Goal: Information Seeking & Learning: Learn about a topic

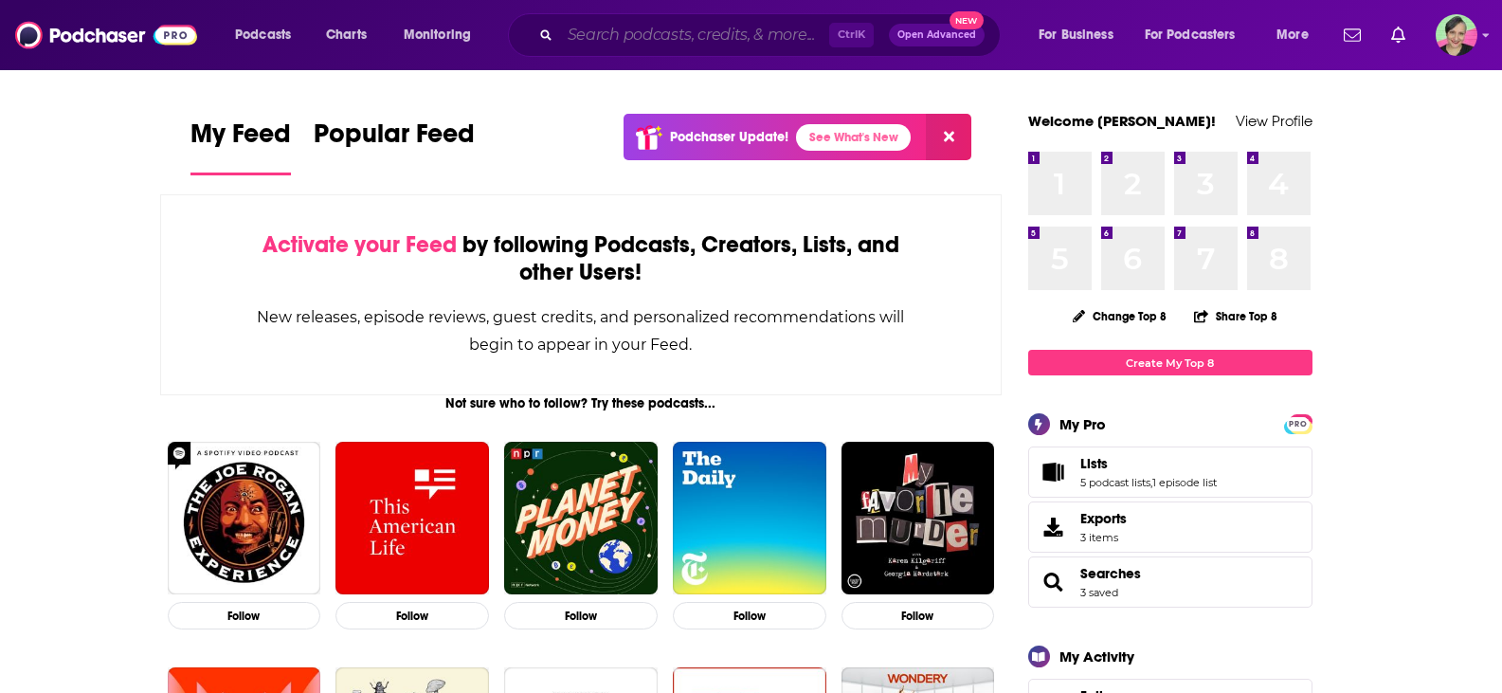
click at [724, 47] on input "Search podcasts, credits, & more..." at bounding box center [694, 35] width 269 height 30
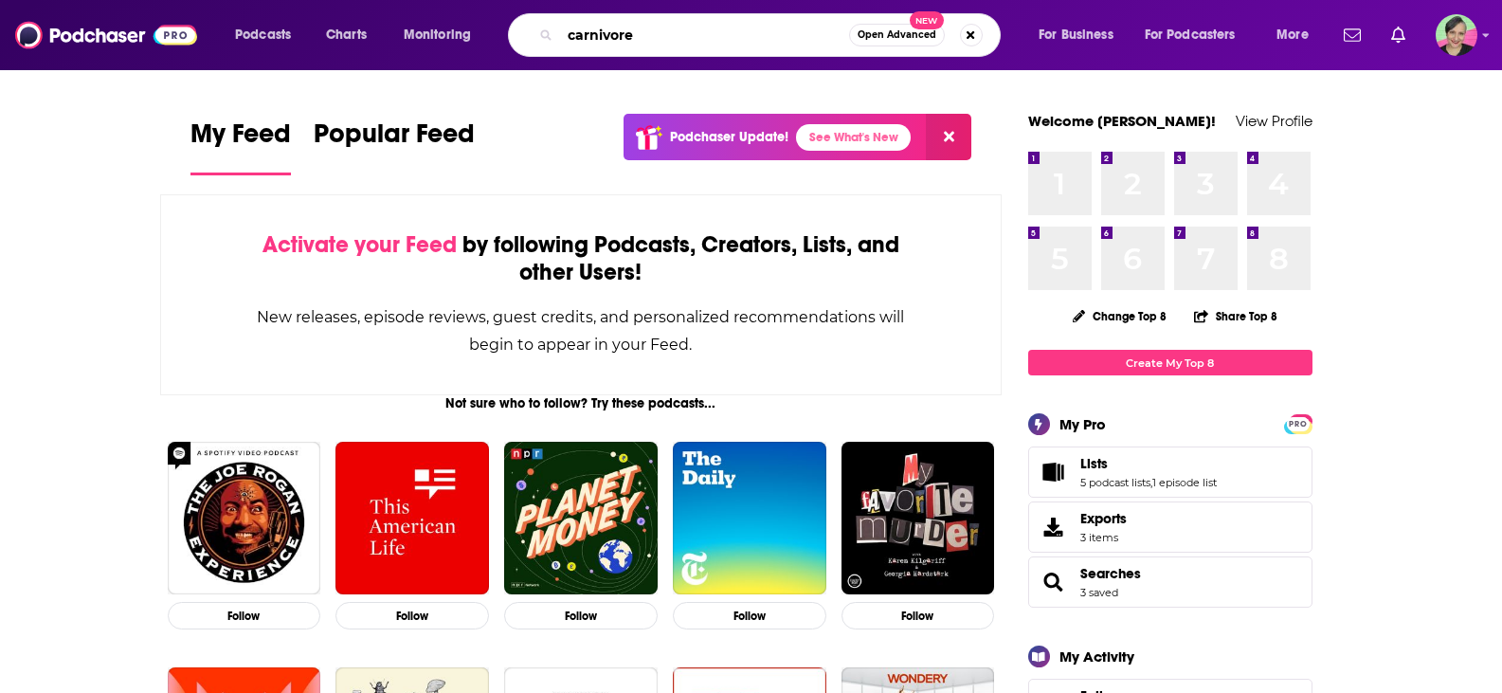
type input "carnivore"
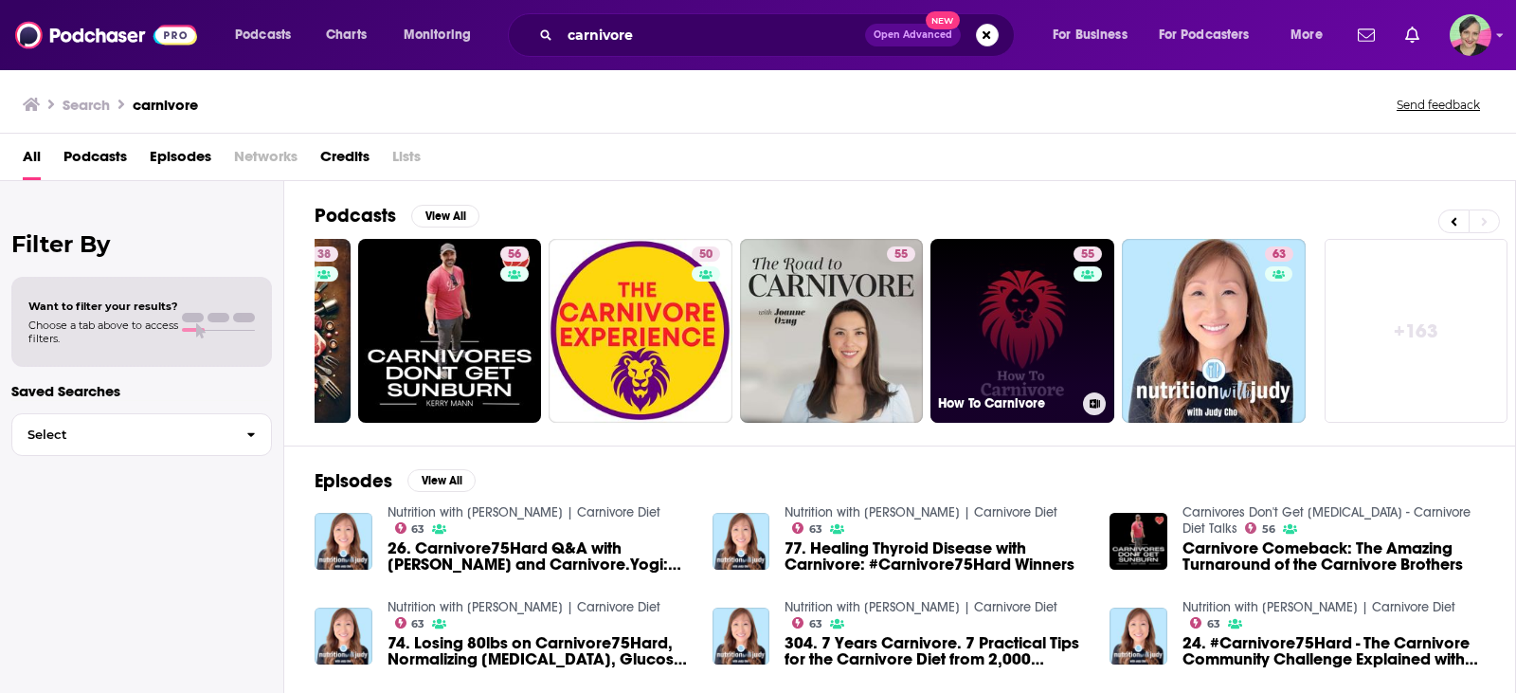
click at [1005, 281] on link "55 How To Carnivore" at bounding box center [1023, 331] width 184 height 184
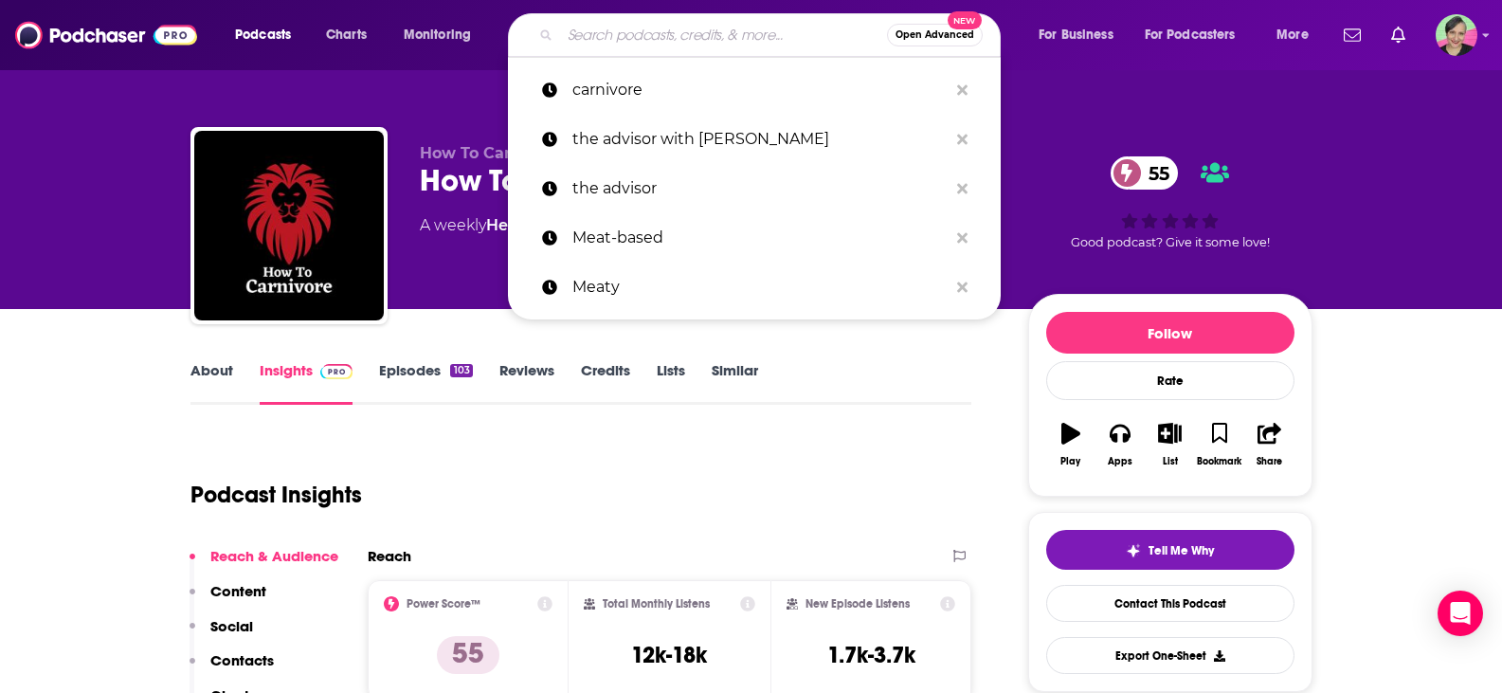
click at [594, 24] on input "Search podcasts, credits, & more..." at bounding box center [723, 35] width 327 height 30
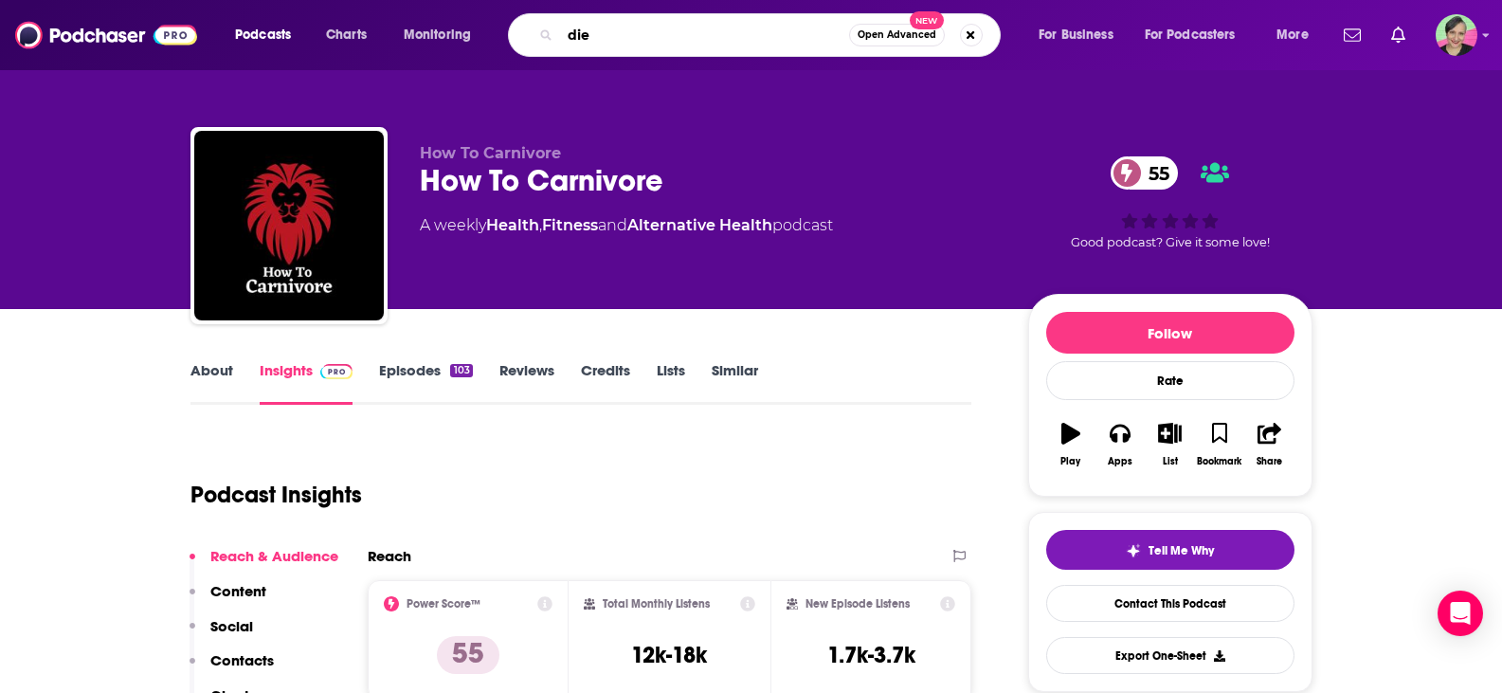
type input "diet"
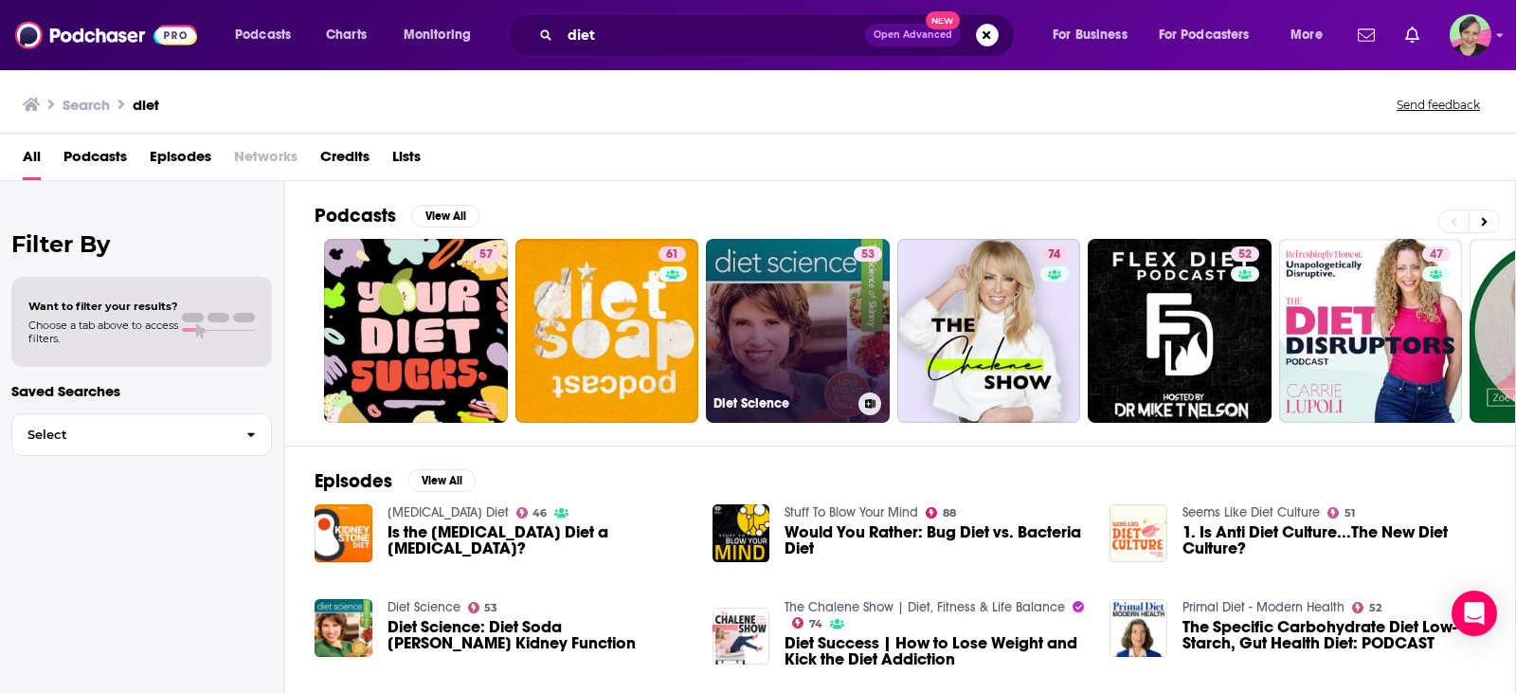
click at [789, 329] on link "53 Diet Science" at bounding box center [798, 331] width 184 height 184
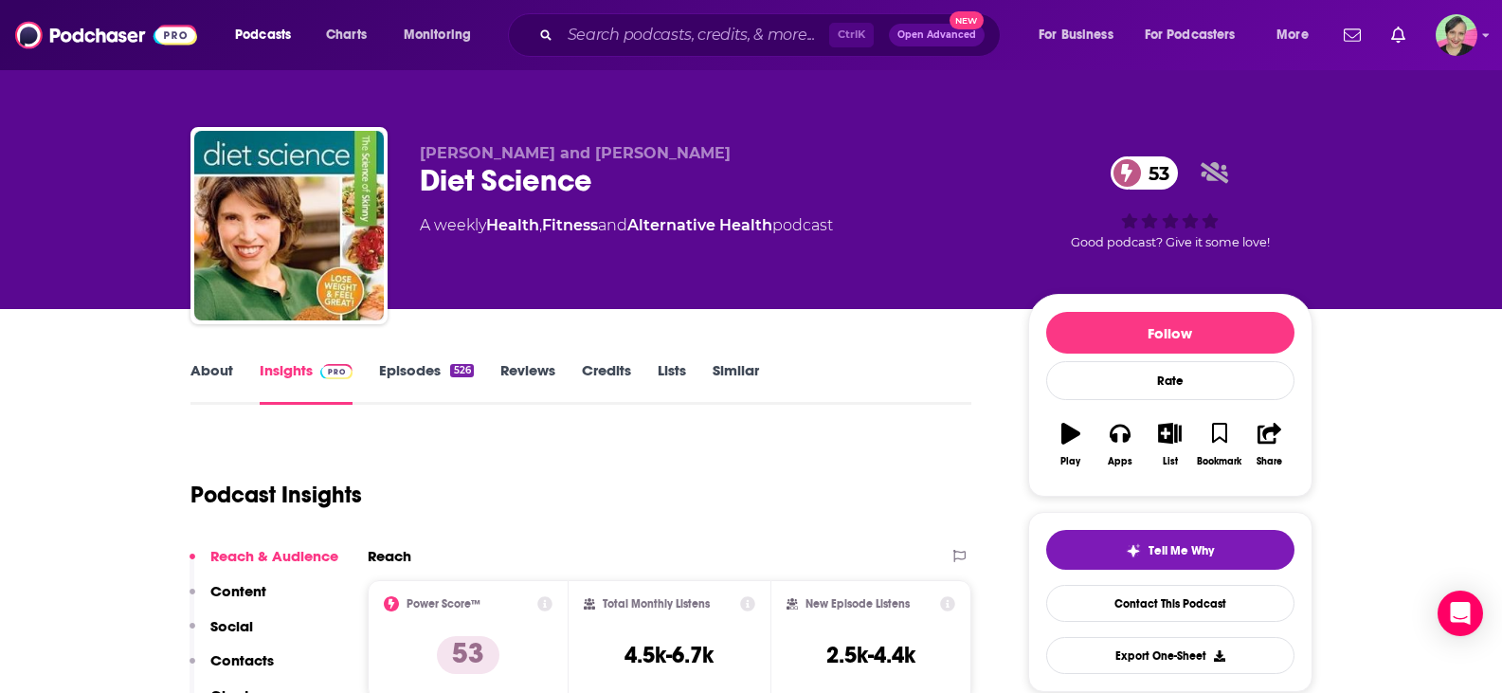
click at [212, 374] on link "About" at bounding box center [211, 383] width 43 height 44
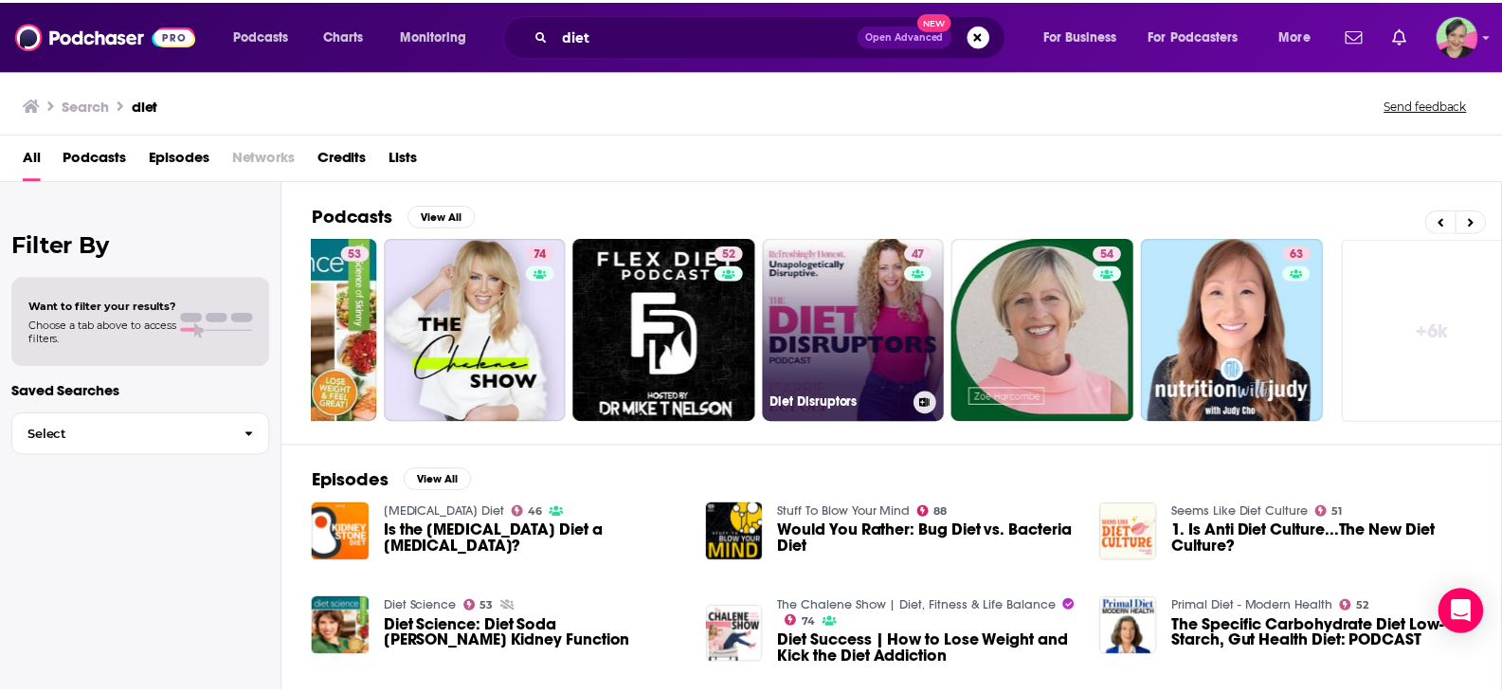
scroll to position [0, 539]
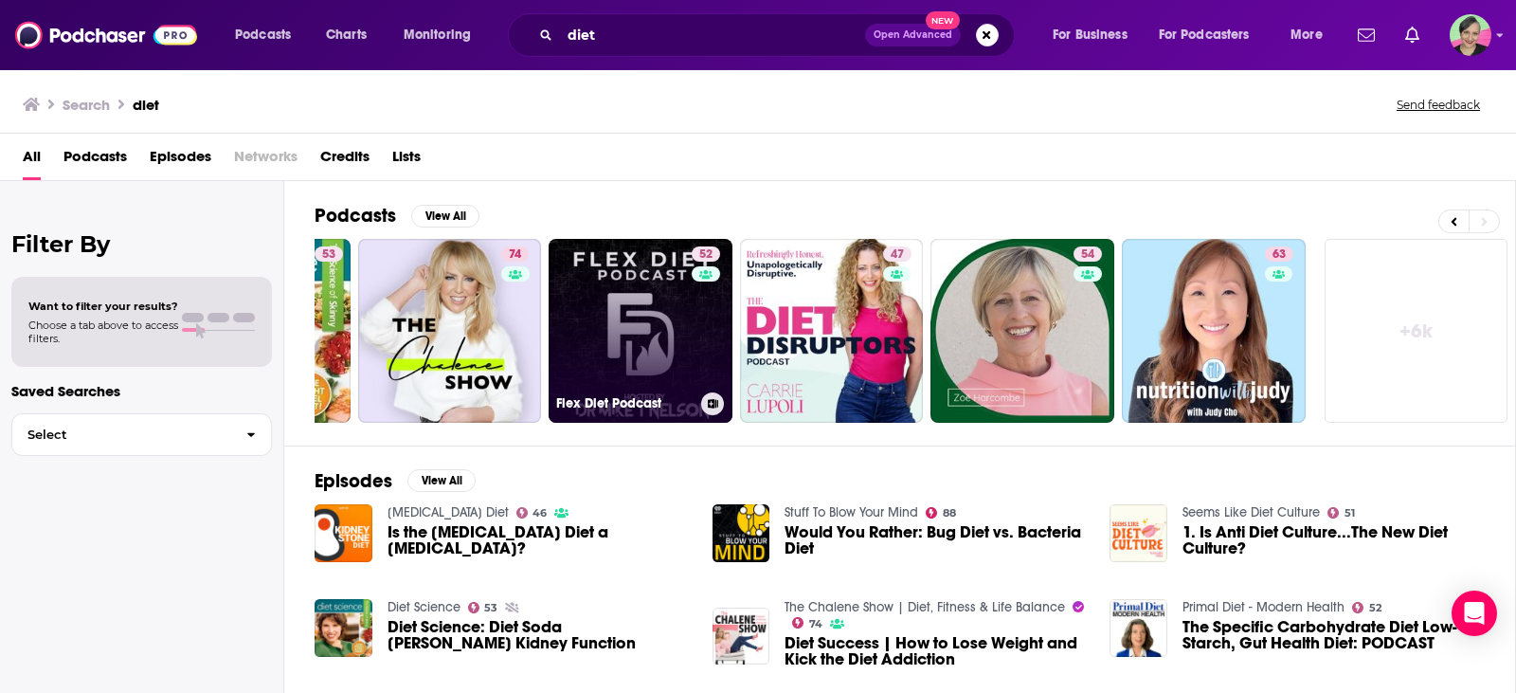
click at [653, 288] on link "52 Flex Diet Podcast" at bounding box center [641, 331] width 184 height 184
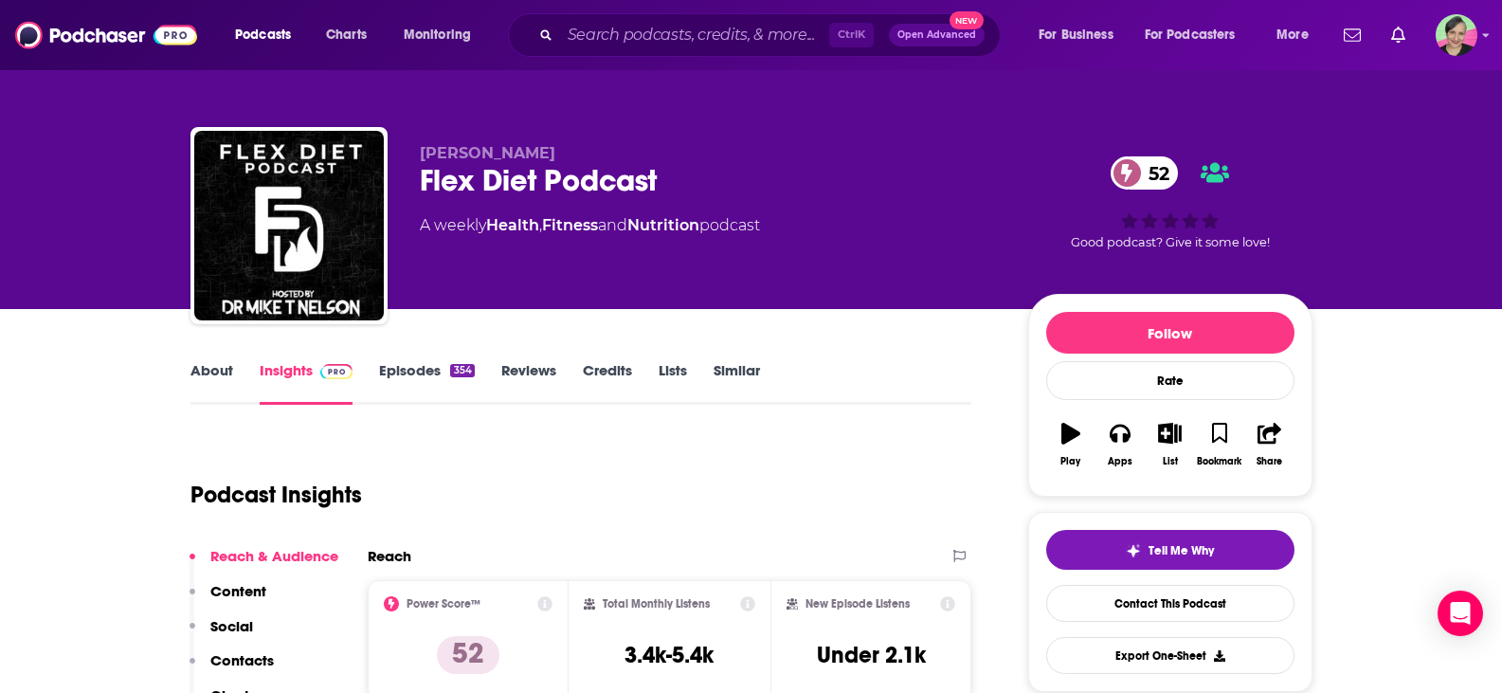
click at [207, 371] on link "About" at bounding box center [211, 383] width 43 height 44
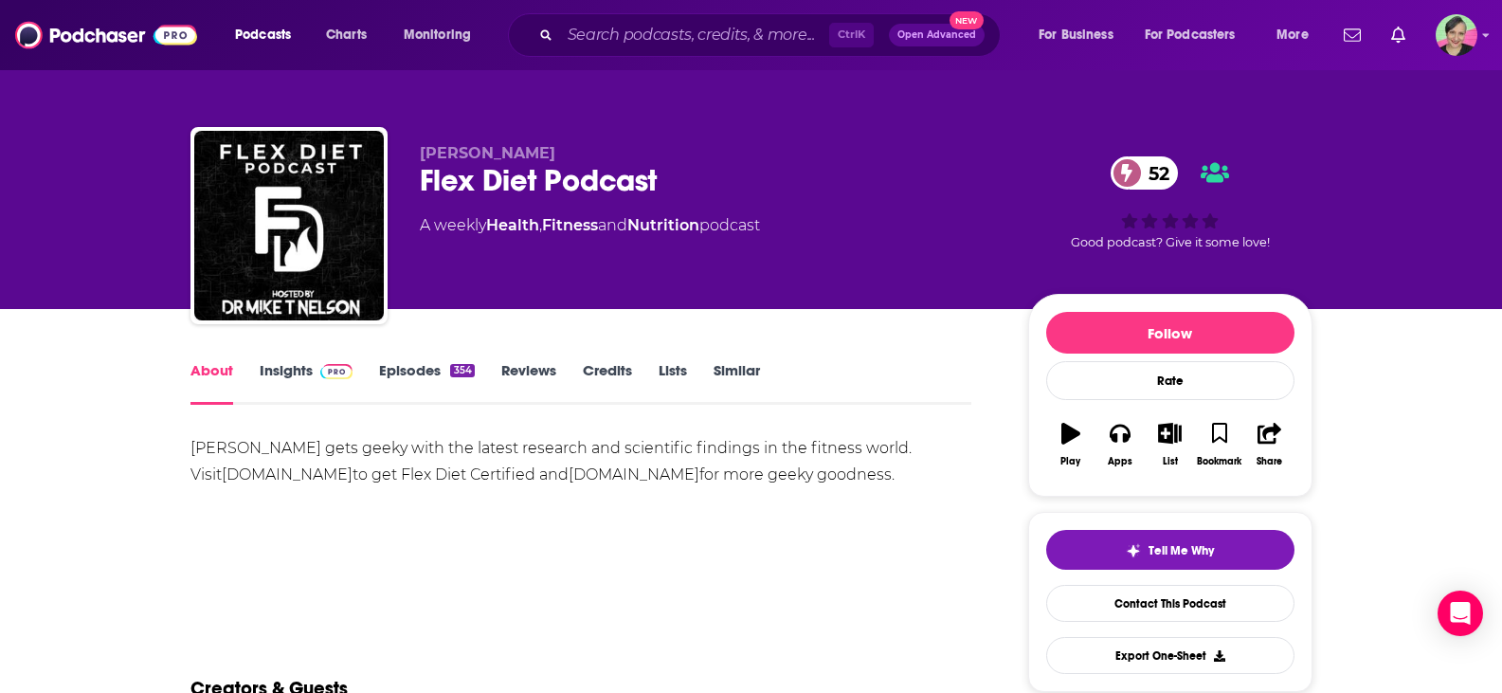
click at [289, 367] on link "Insights" at bounding box center [307, 383] width 94 height 44
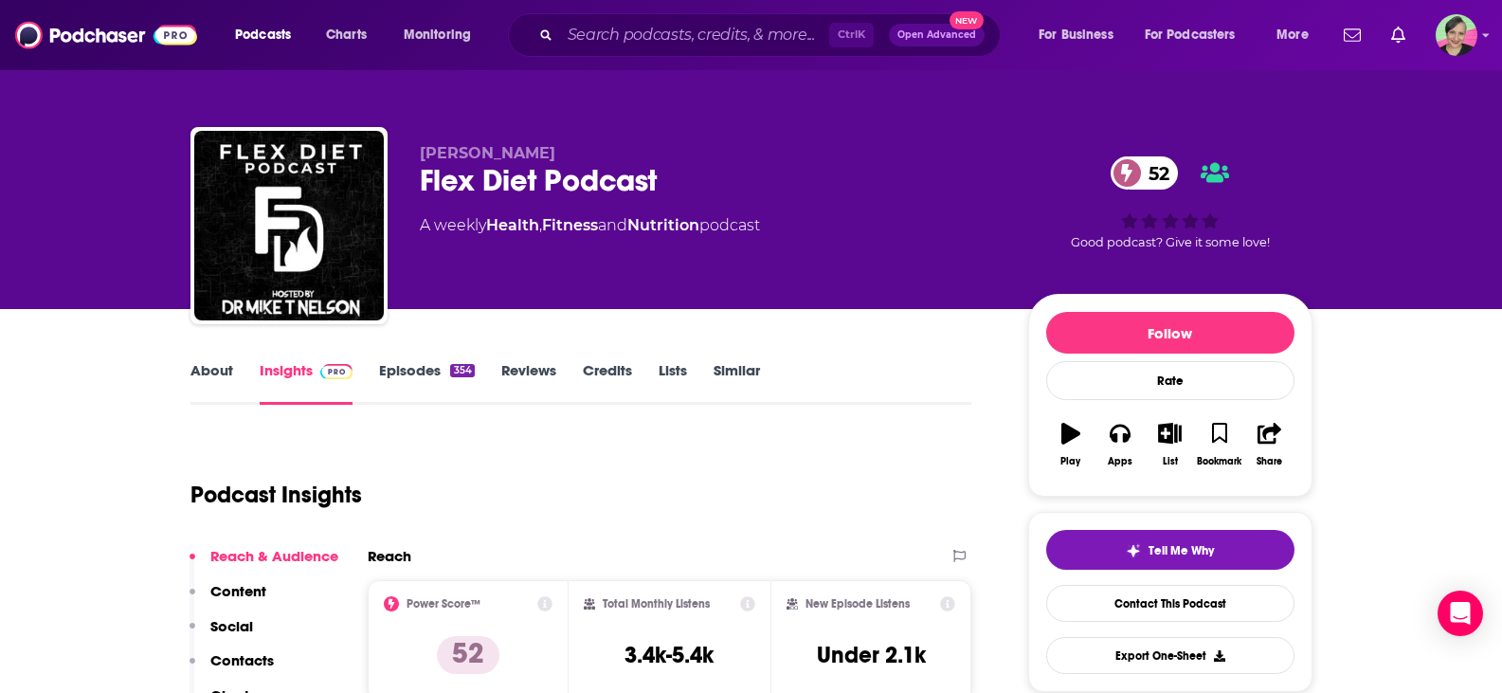
scroll to position [95, 0]
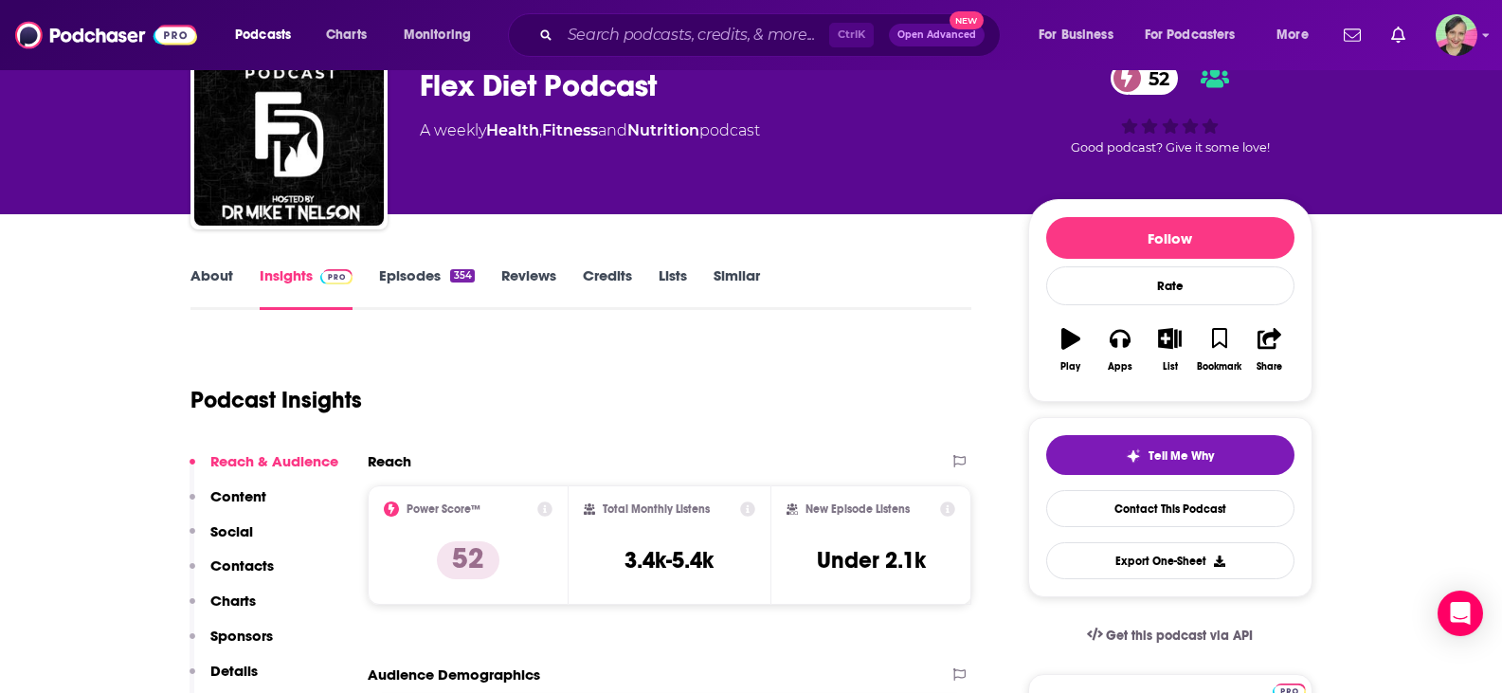
click at [424, 279] on link "Episodes 354" at bounding box center [426, 288] width 95 height 44
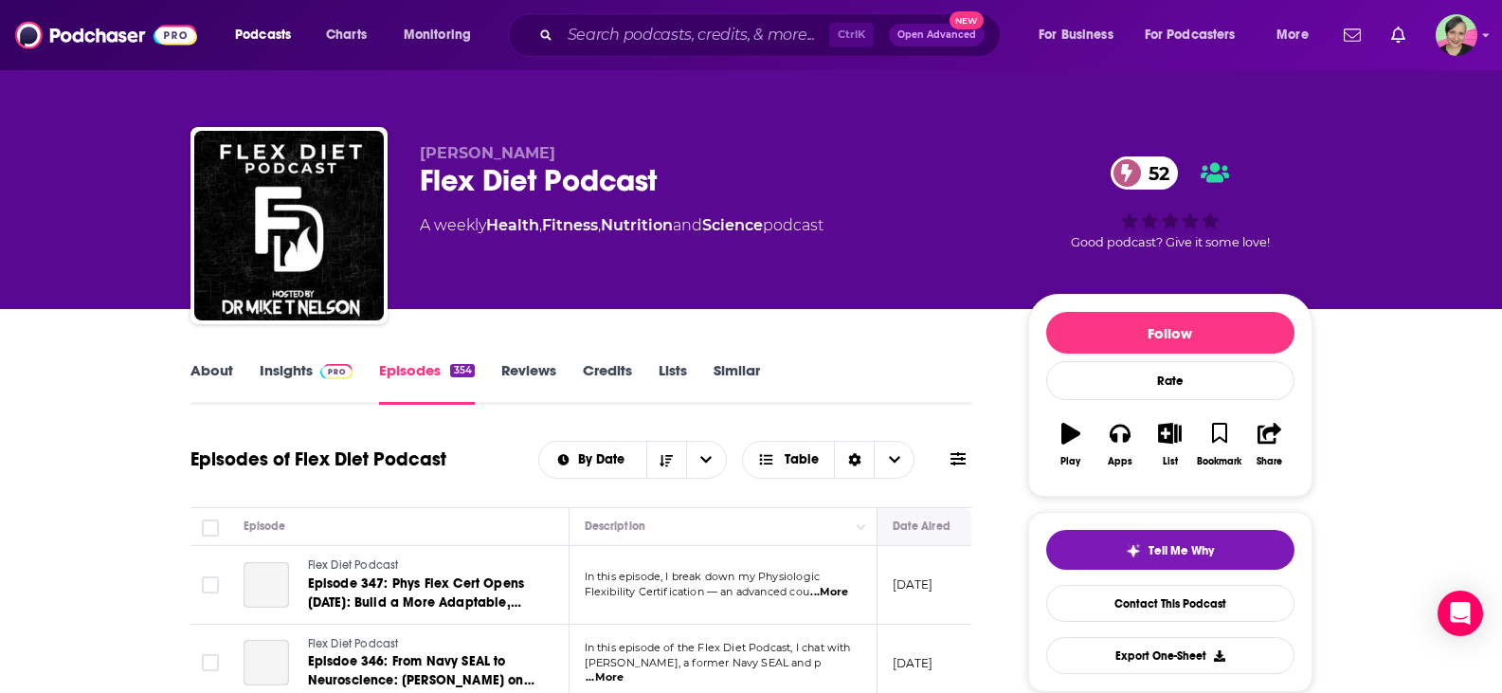
scroll to position [95, 0]
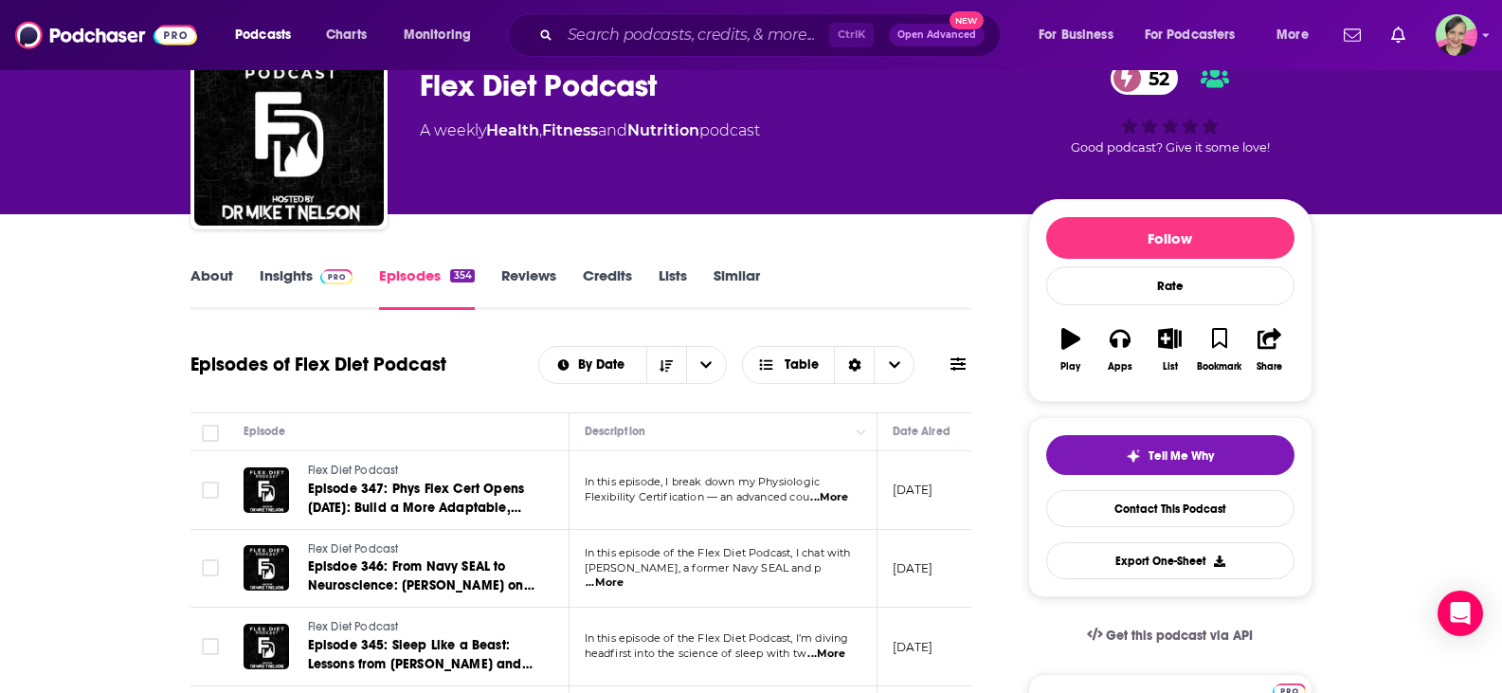
click at [960, 347] on div "By Date Table" at bounding box center [754, 365] width 433 height 38
click at [957, 366] on icon at bounding box center [957, 363] width 15 height 15
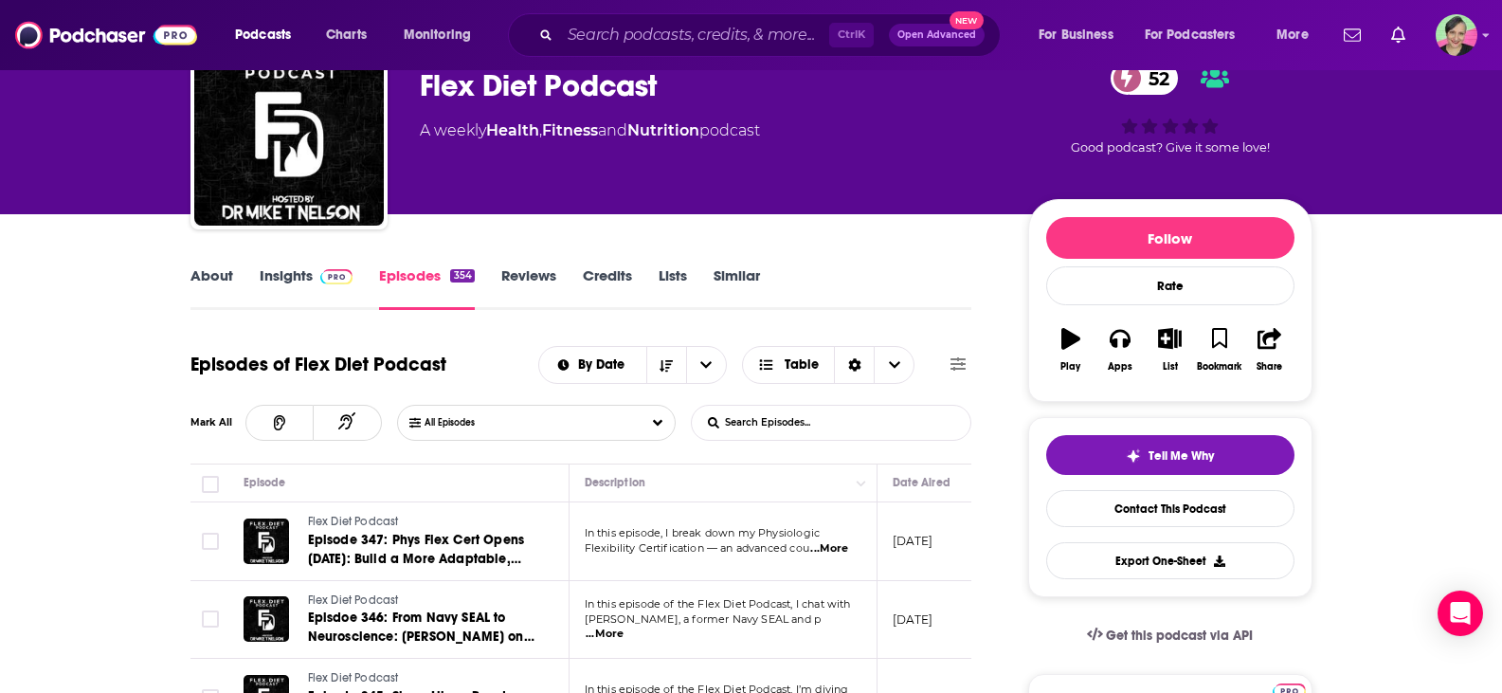
click at [812, 414] on input "List Search Input" at bounding box center [791, 423] width 198 height 34
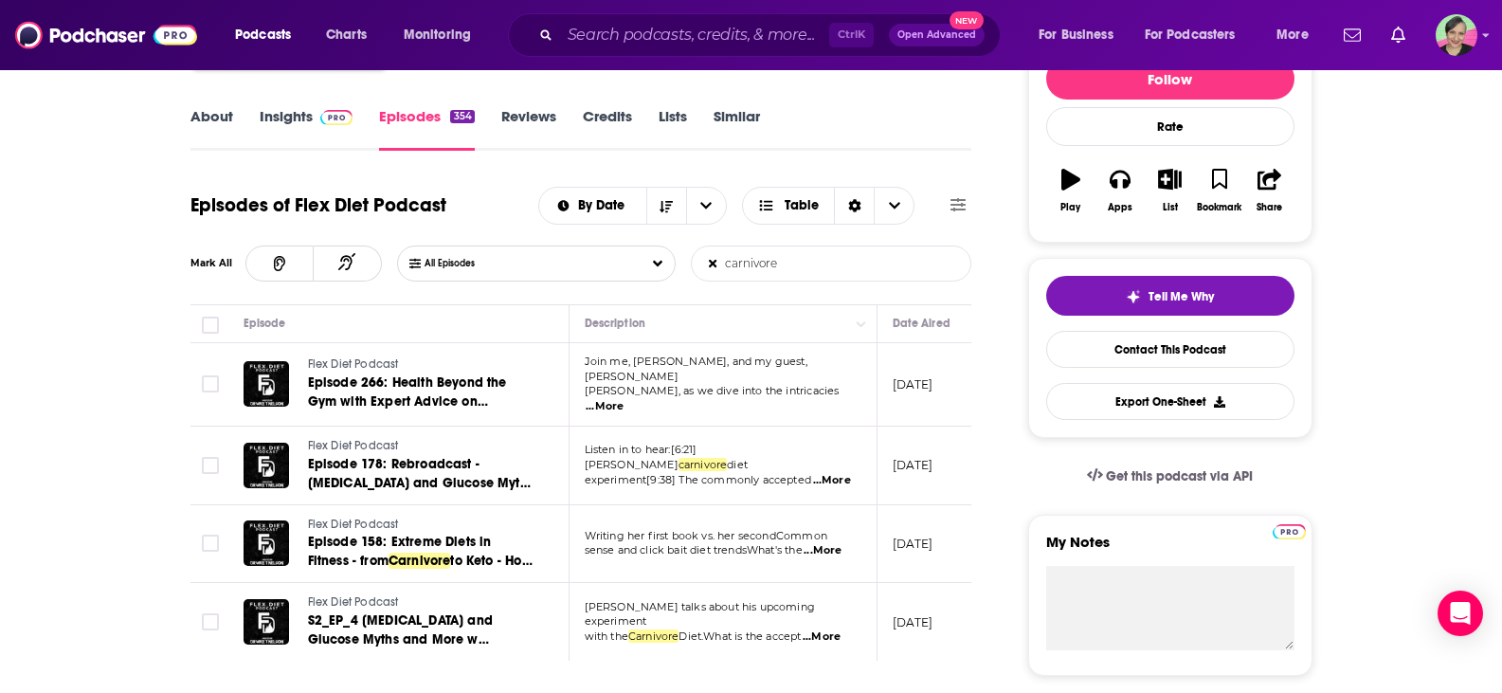
scroll to position [284, 0]
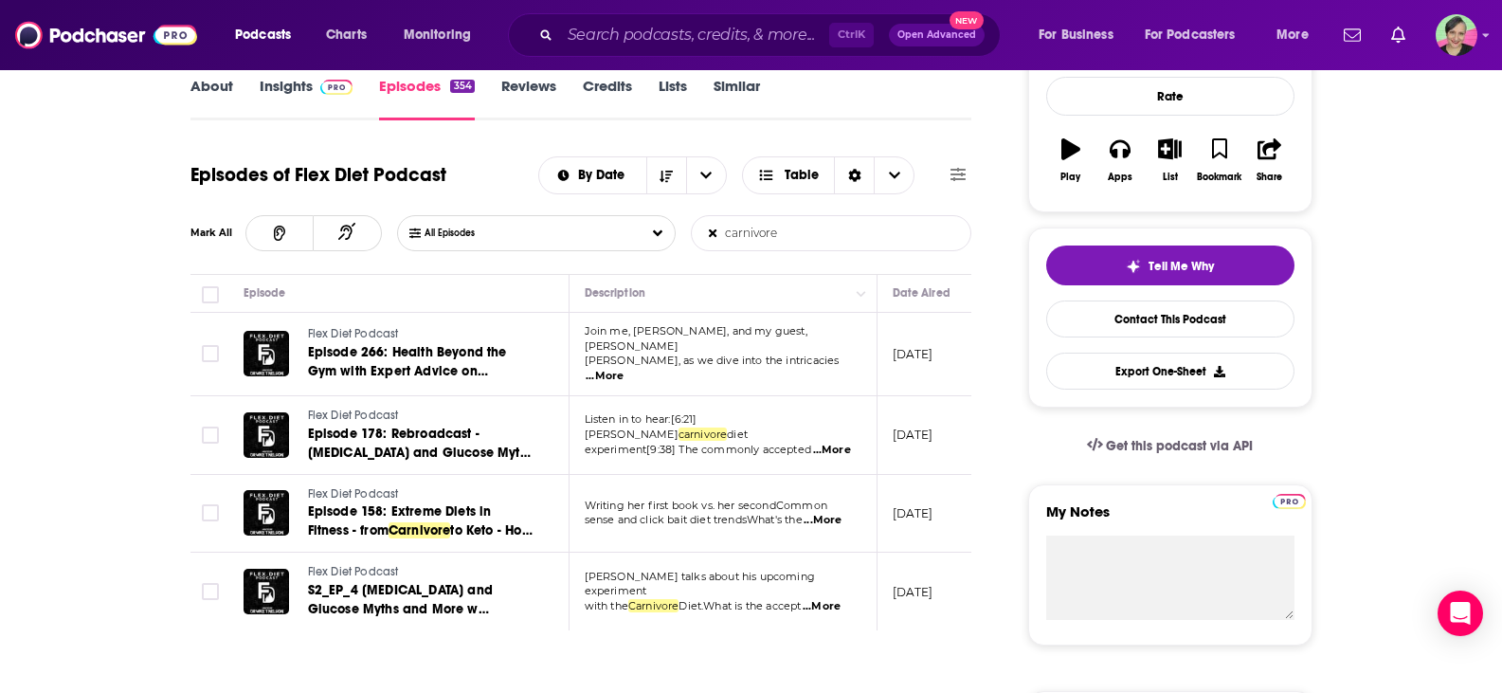
type input "carnivore"
click at [624, 369] on span "...More" at bounding box center [605, 376] width 38 height 15
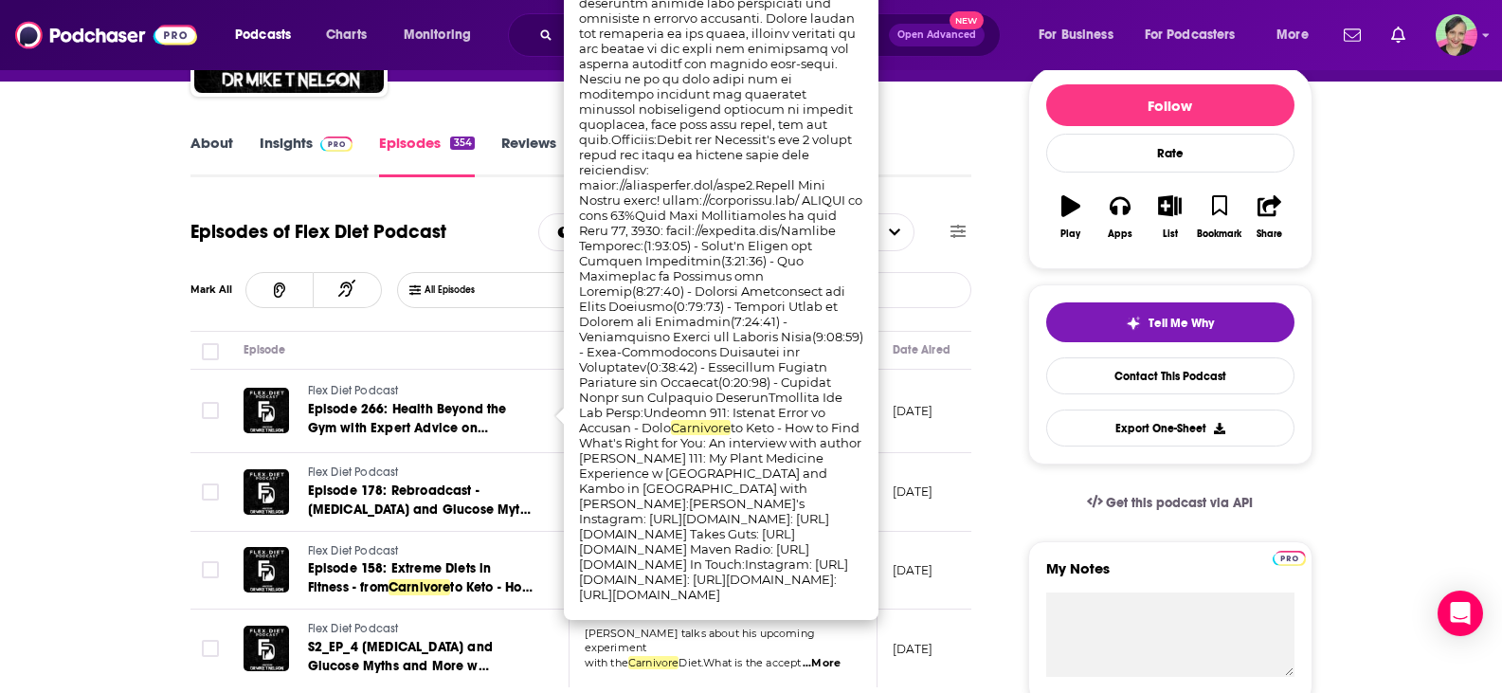
scroll to position [0, 0]
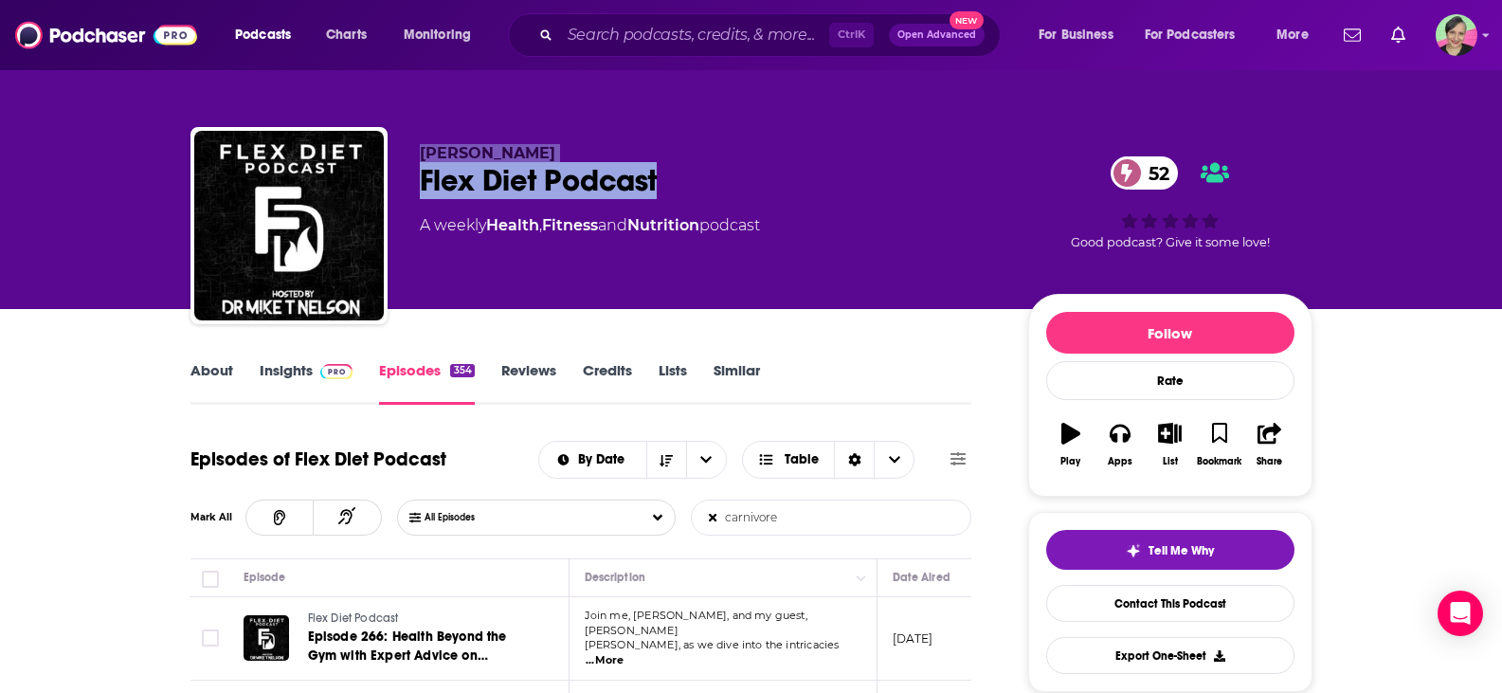
drag, startPoint x: 649, startPoint y: 185, endPoint x: 407, endPoint y: 157, distance: 244.1
click at [407, 157] on div "Dr. Mike T Nelson Flex Diet Podcast 52 A weekly Health , Fitness and Nutrition …" at bounding box center [751, 229] width 1122 height 205
copy div "Dr. Mike T Nelson Flex Diet Podcast"
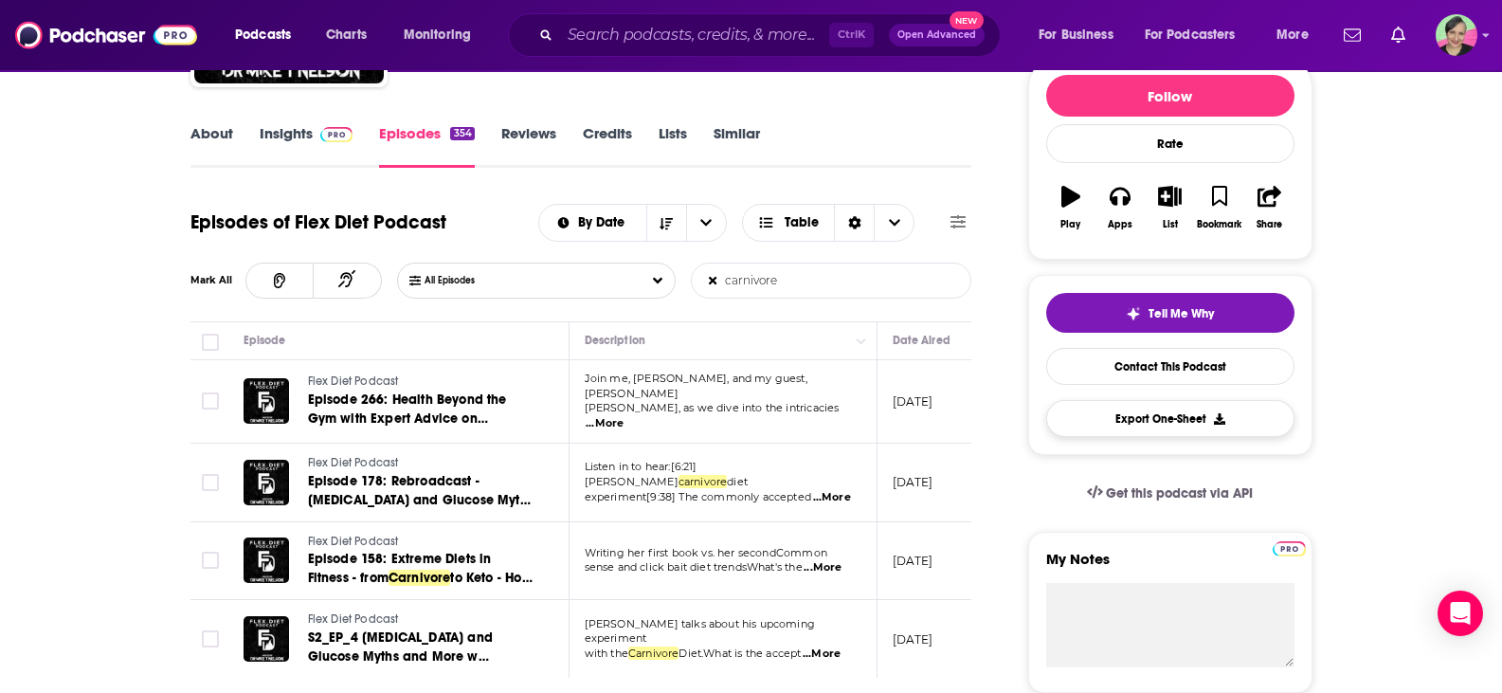
scroll to position [284, 0]
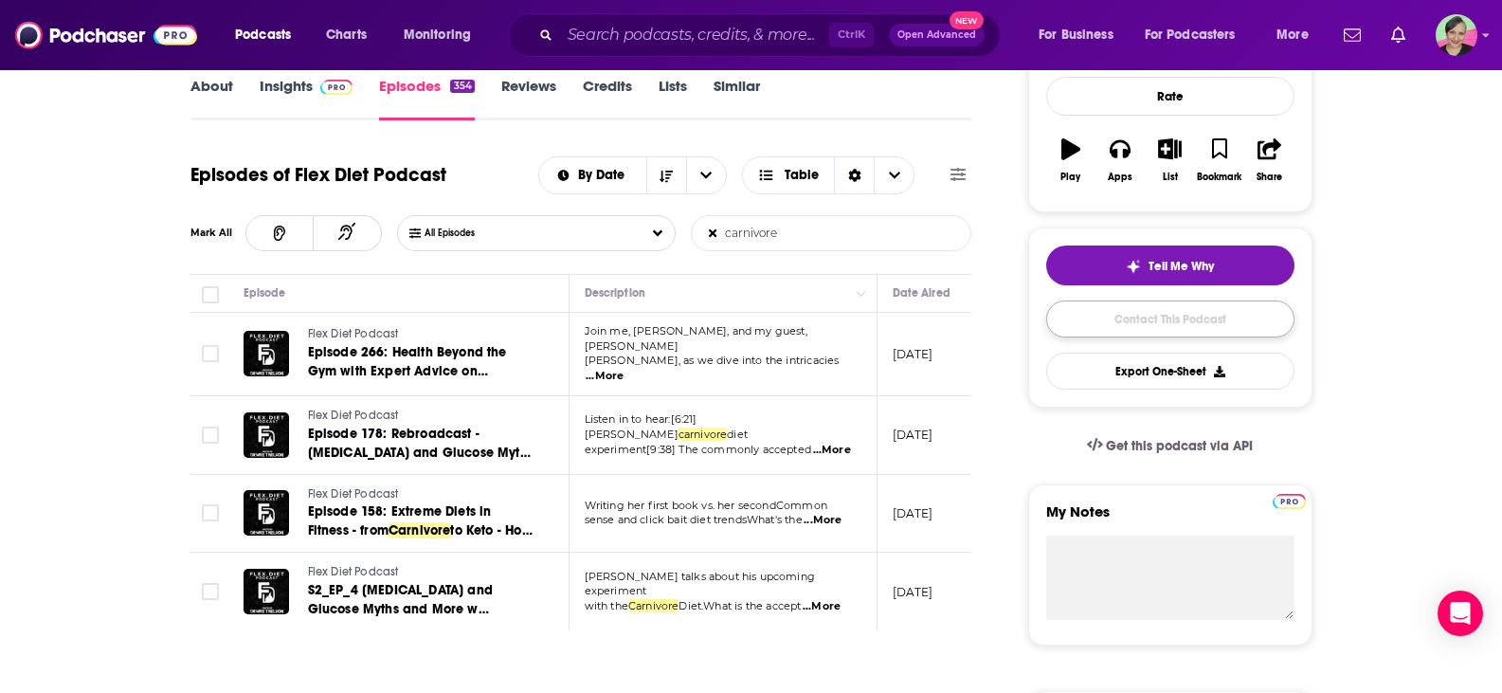
click at [1150, 313] on link "Contact This Podcast" at bounding box center [1170, 318] width 248 height 37
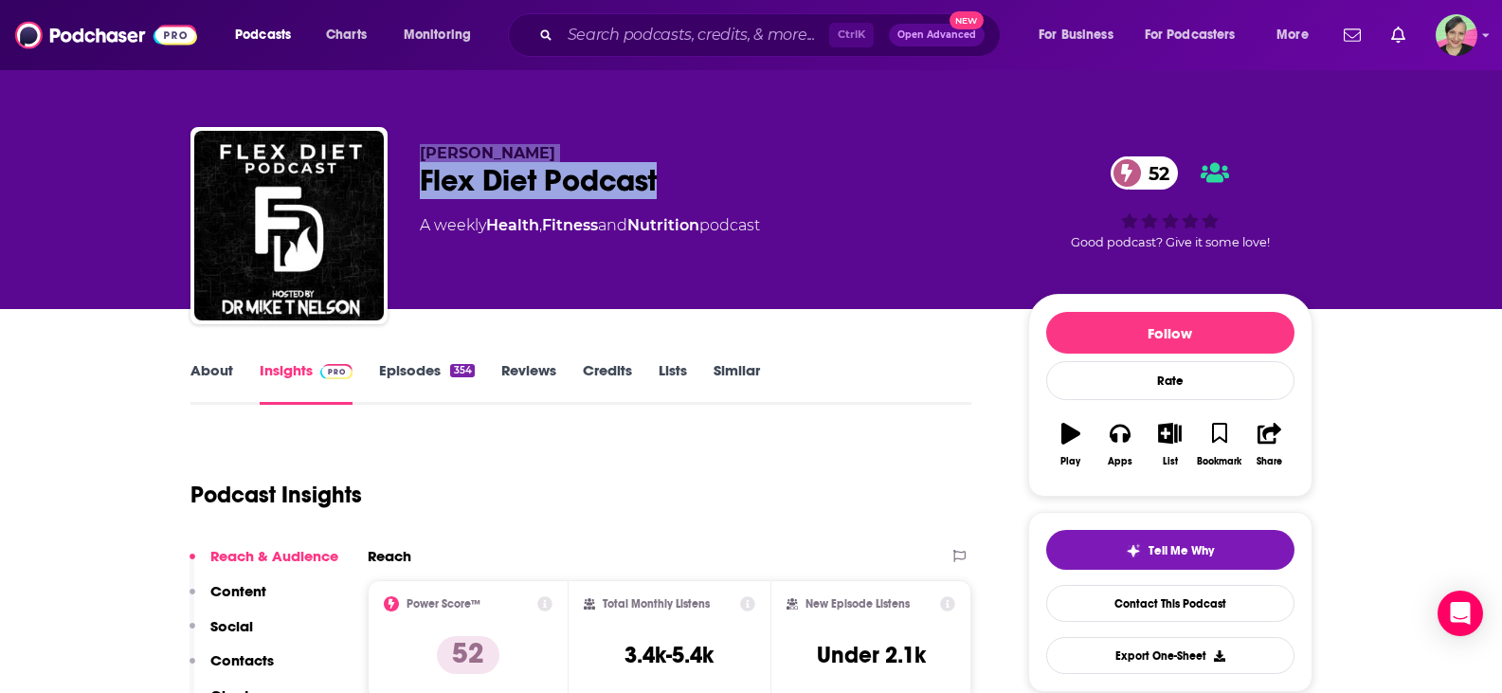
drag, startPoint x: 714, startPoint y: 185, endPoint x: 423, endPoint y: 154, distance: 292.6
click at [422, 155] on div "Dr. Mike T Nelson Flex Diet Podcast 52 A weekly Health , Fitness and Nutrition …" at bounding box center [709, 220] width 578 height 152
copy div "Dr. Mike T Nelson Flex Diet Podcast"
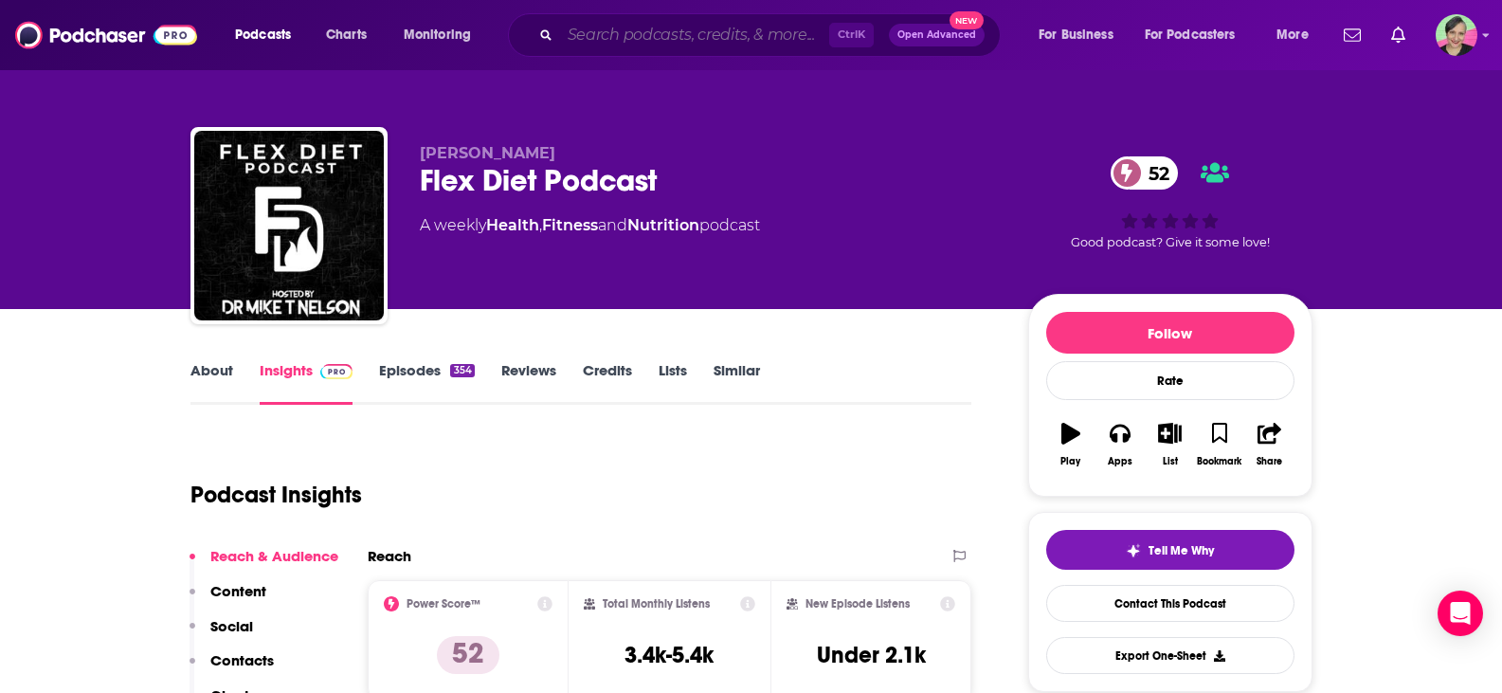
click at [641, 29] on input "Search podcasts, credits, & more..." at bounding box center [694, 35] width 269 height 30
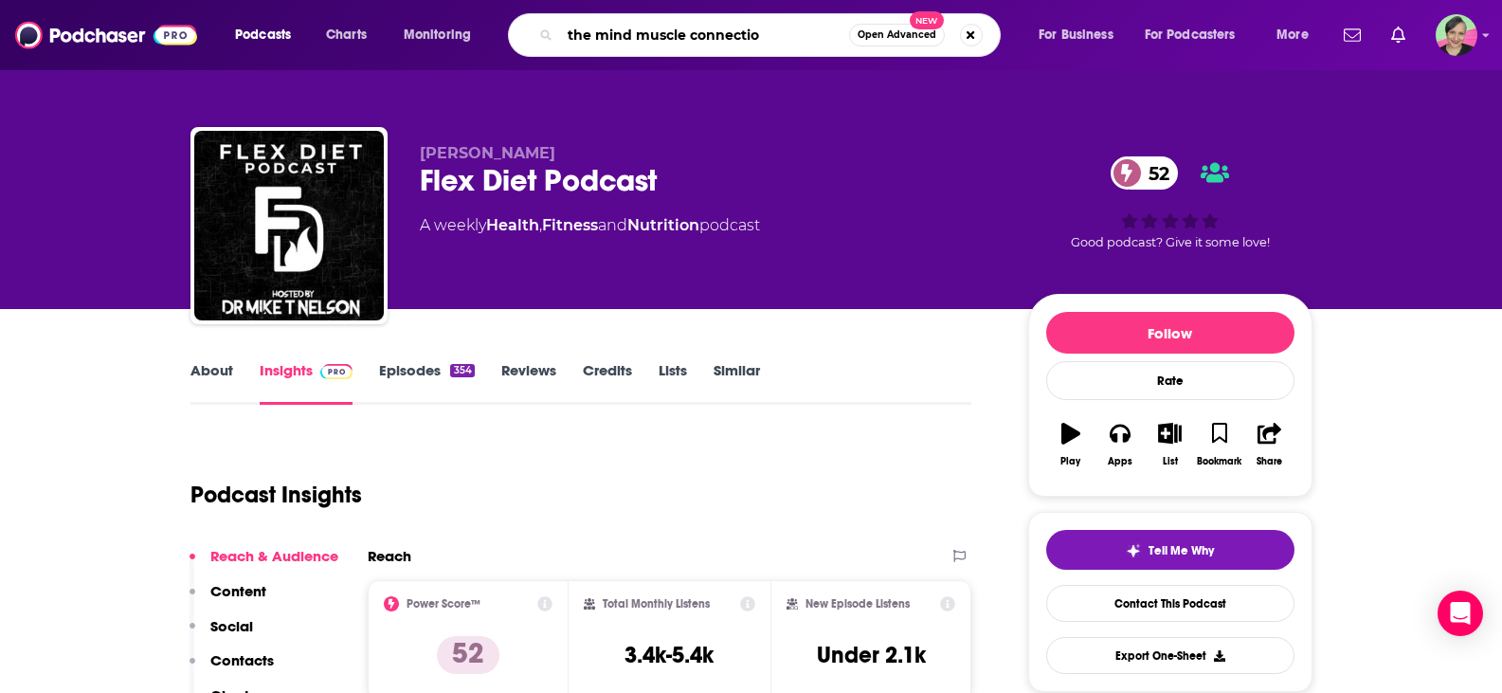
type input "the mind muscle connection"
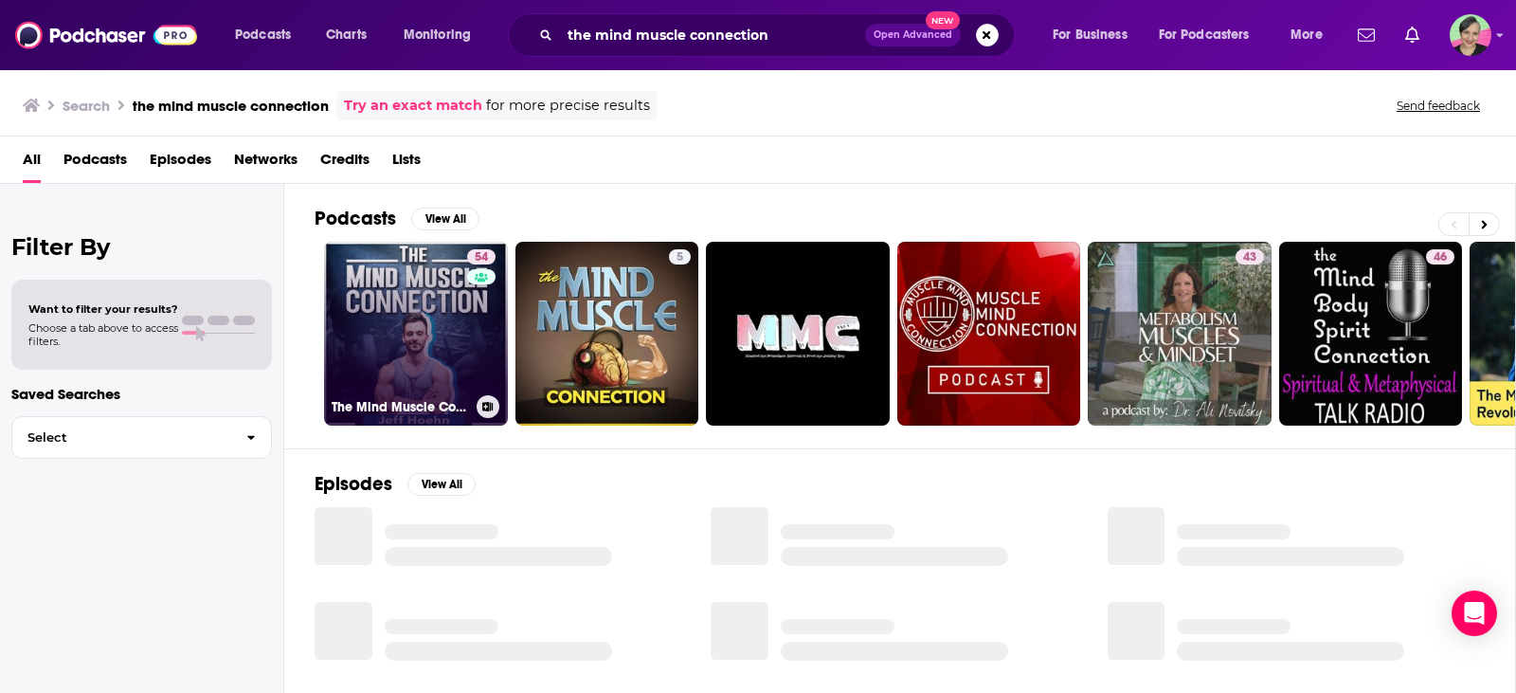
click at [420, 294] on link "54 The Mind Muscle Connection" at bounding box center [416, 334] width 184 height 184
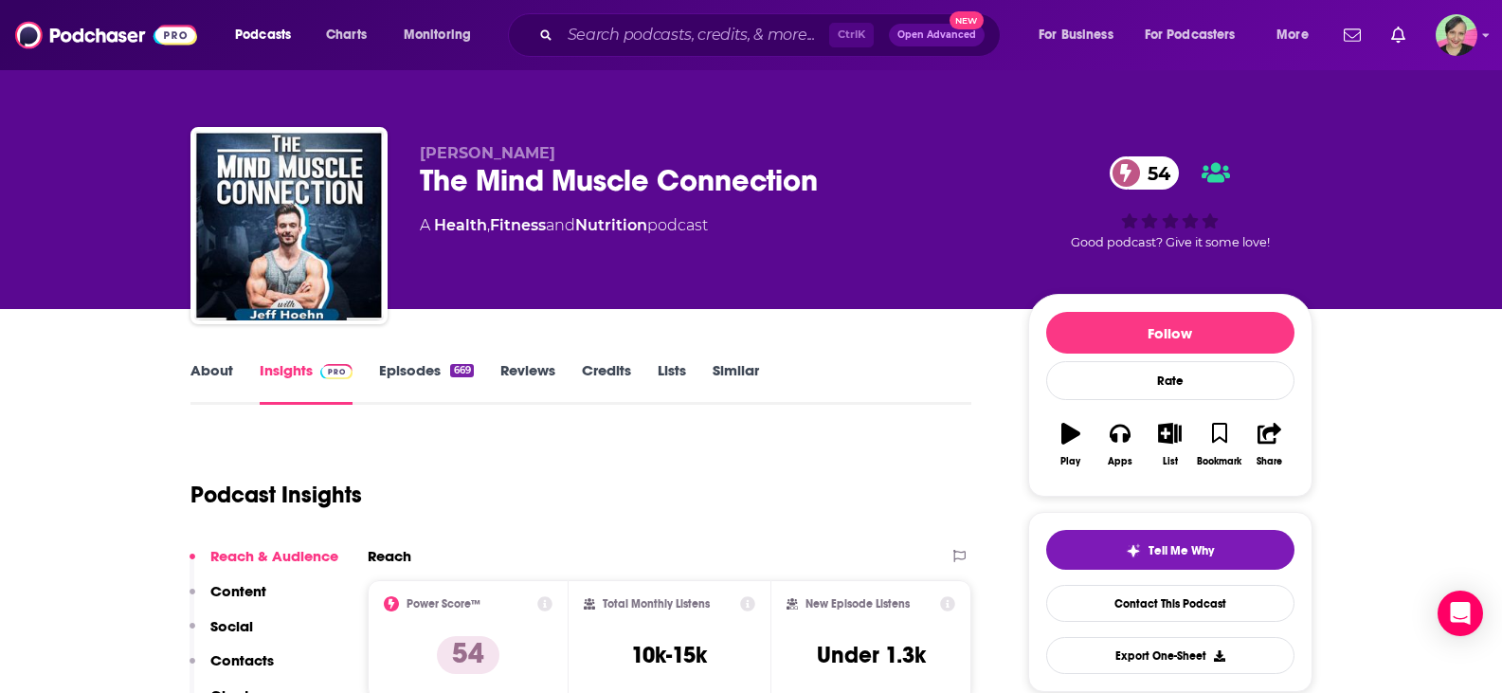
scroll to position [95, 0]
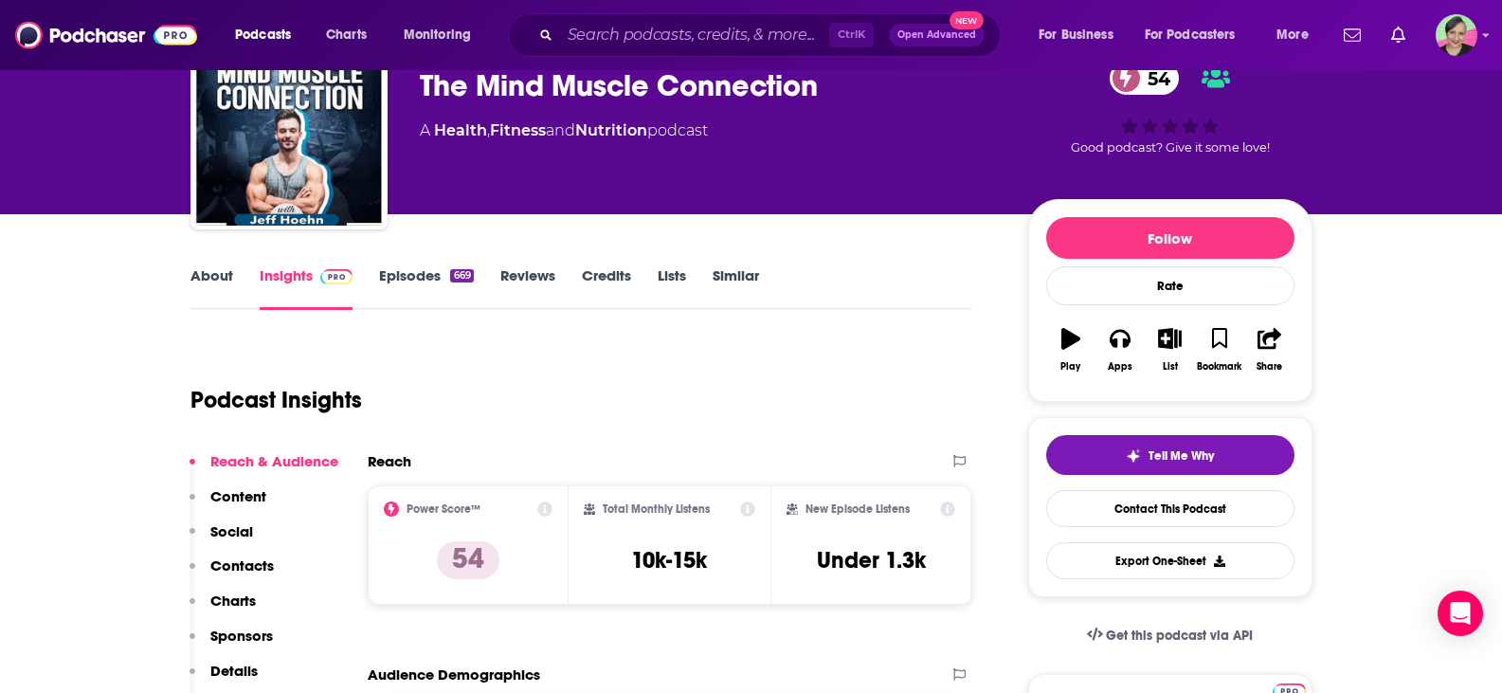
click at [207, 271] on link "About" at bounding box center [211, 288] width 43 height 44
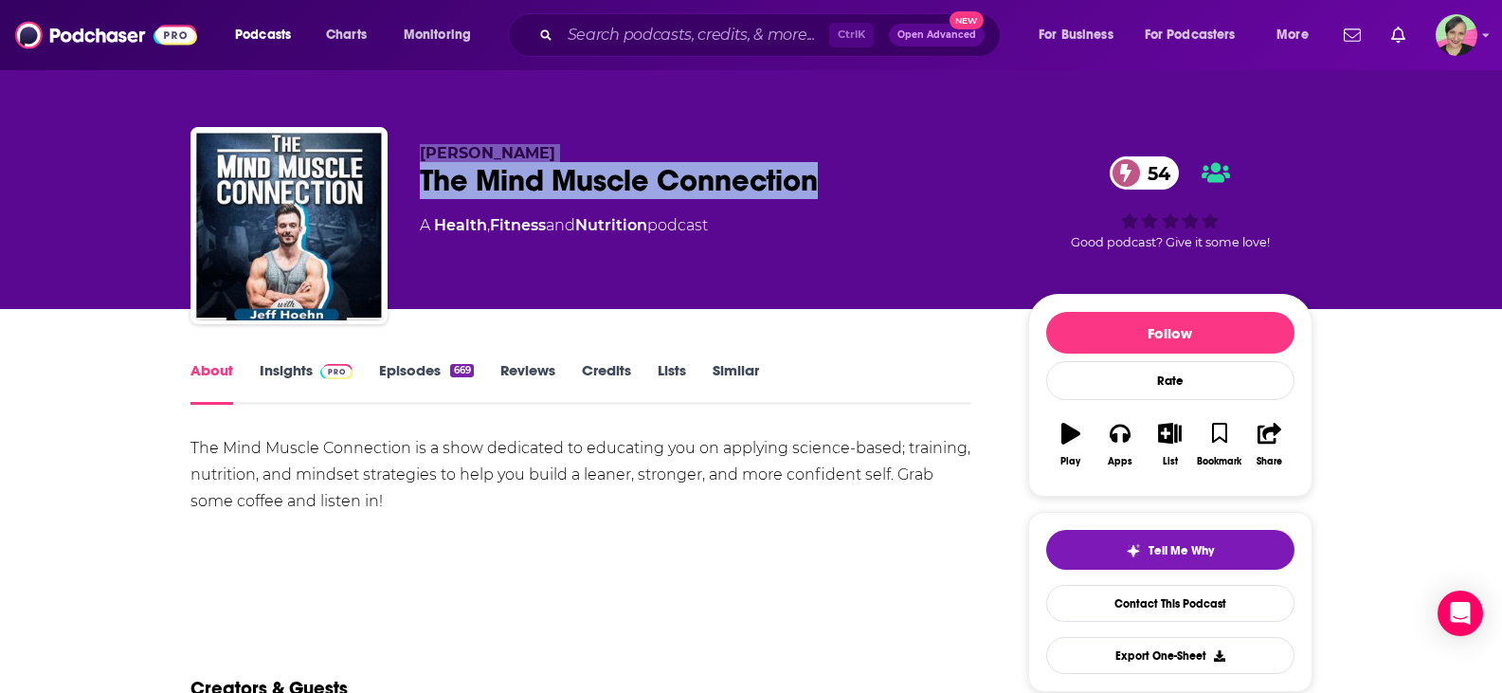
drag, startPoint x: 651, startPoint y: 165, endPoint x: 406, endPoint y: 146, distance: 246.2
click at [406, 146] on div "Jeff Hoehn The Mind Muscle Connection 54 A Health , Fitness and Nutrition podca…" at bounding box center [751, 229] width 1122 height 205
click at [855, 190] on div "The Mind Muscle Connection 54" at bounding box center [709, 180] width 578 height 37
drag, startPoint x: 846, startPoint y: 171, endPoint x: 416, endPoint y: 182, distance: 430.4
click at [416, 182] on div "Jeff Hoehn The Mind Muscle Connection 54 A Health , Fitness and Nutrition podca…" at bounding box center [751, 229] width 1122 height 205
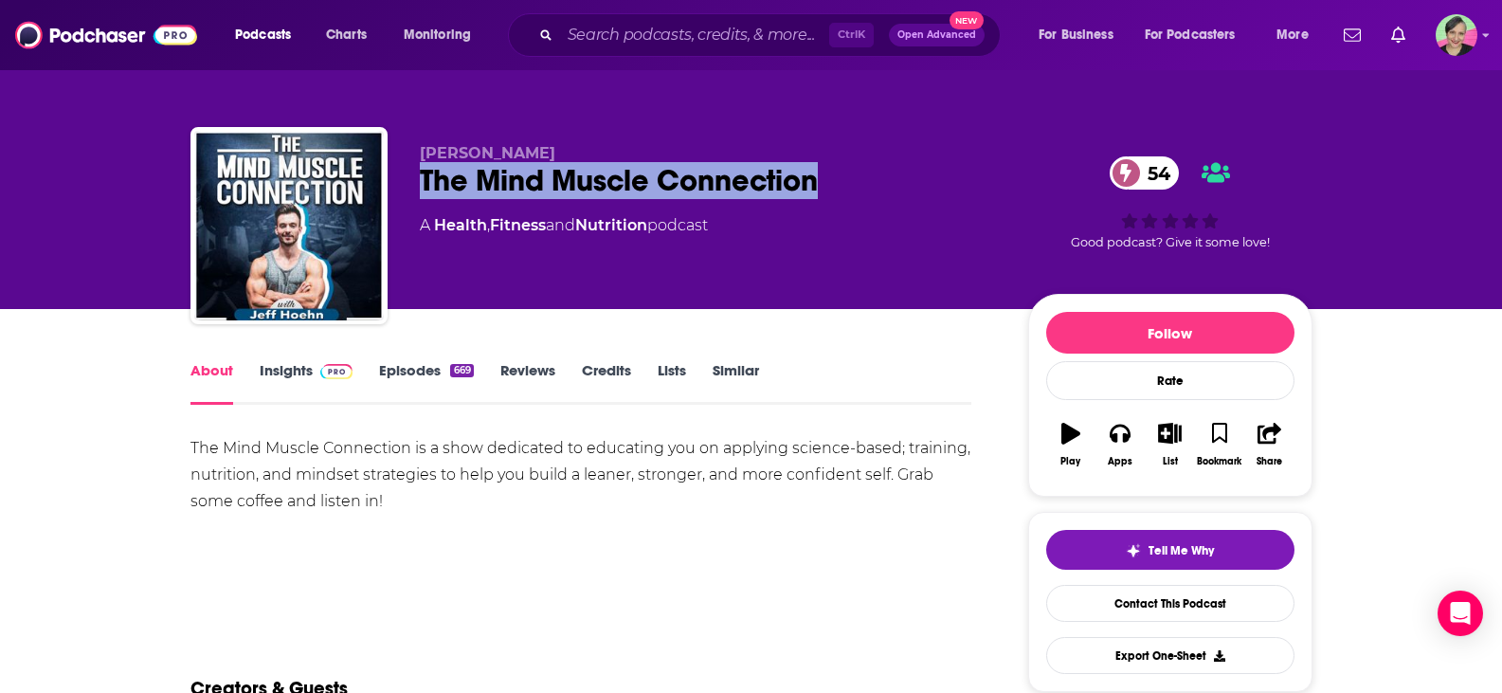
copy h1 "The Mind Muscle Connection"
click at [920, 193] on div "The Mind Muscle Connection 54" at bounding box center [709, 180] width 578 height 37
drag, startPoint x: 720, startPoint y: 184, endPoint x: 418, endPoint y: 176, distance: 302.4
click at [418, 176] on div "Jeff Hoehn The Mind Muscle Connection 54 A Health , Fitness and Nutrition podca…" at bounding box center [751, 229] width 1122 height 205
click at [283, 365] on link "Insights" at bounding box center [307, 383] width 94 height 44
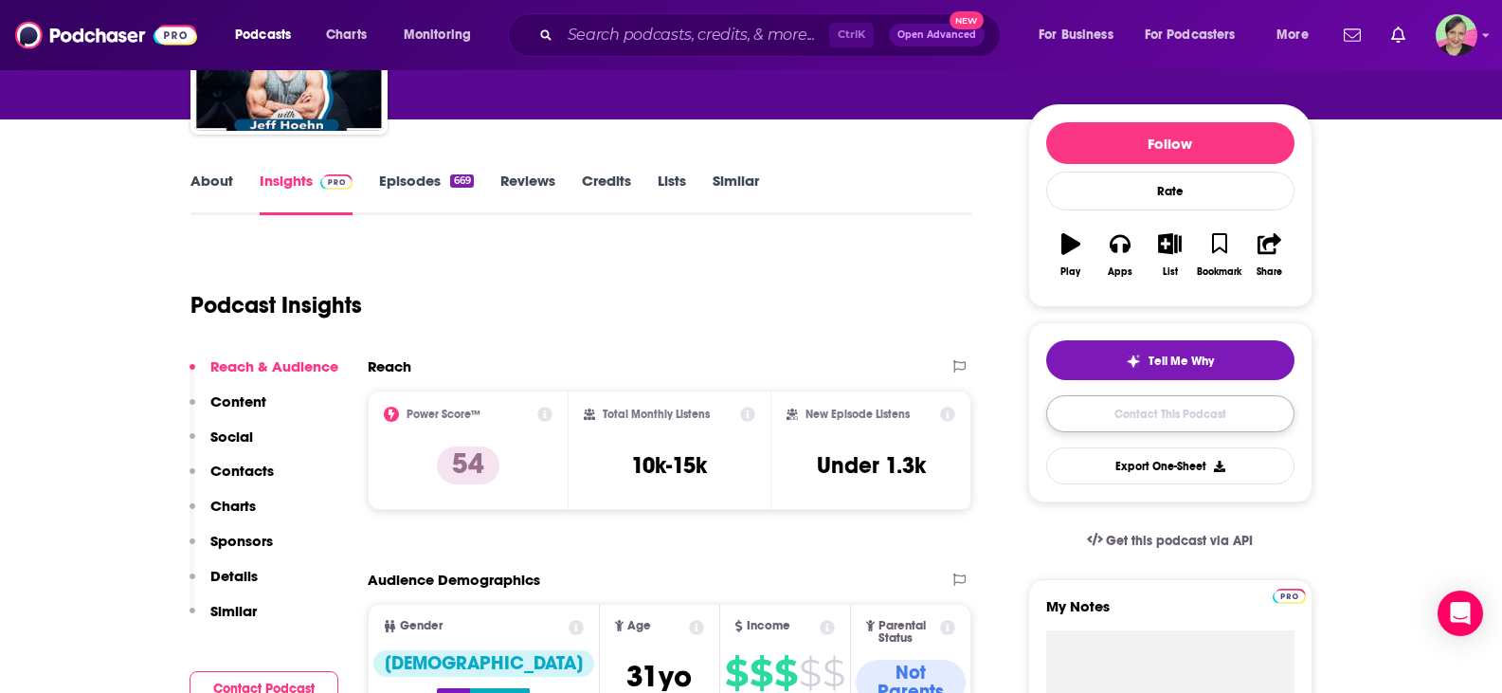
click at [1159, 411] on link "Contact This Podcast" at bounding box center [1170, 413] width 248 height 37
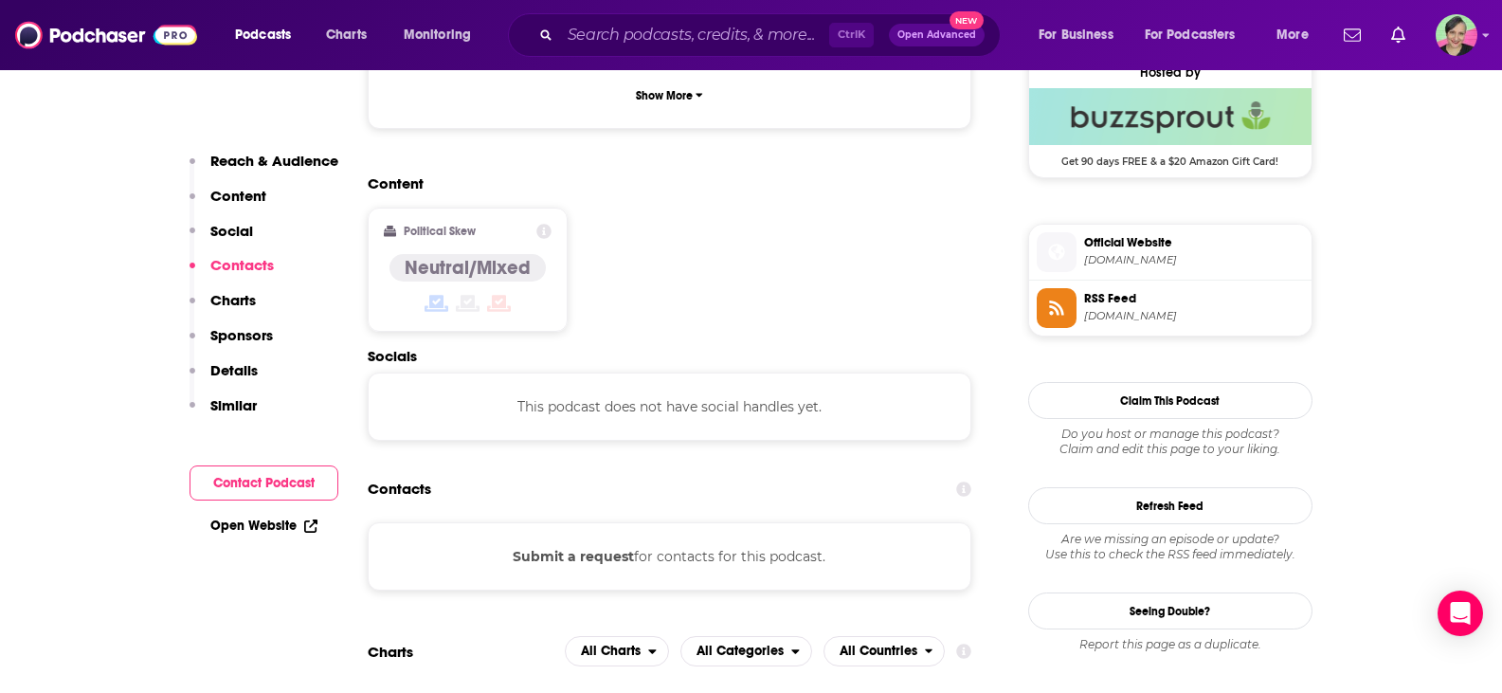
scroll to position [1219, 0]
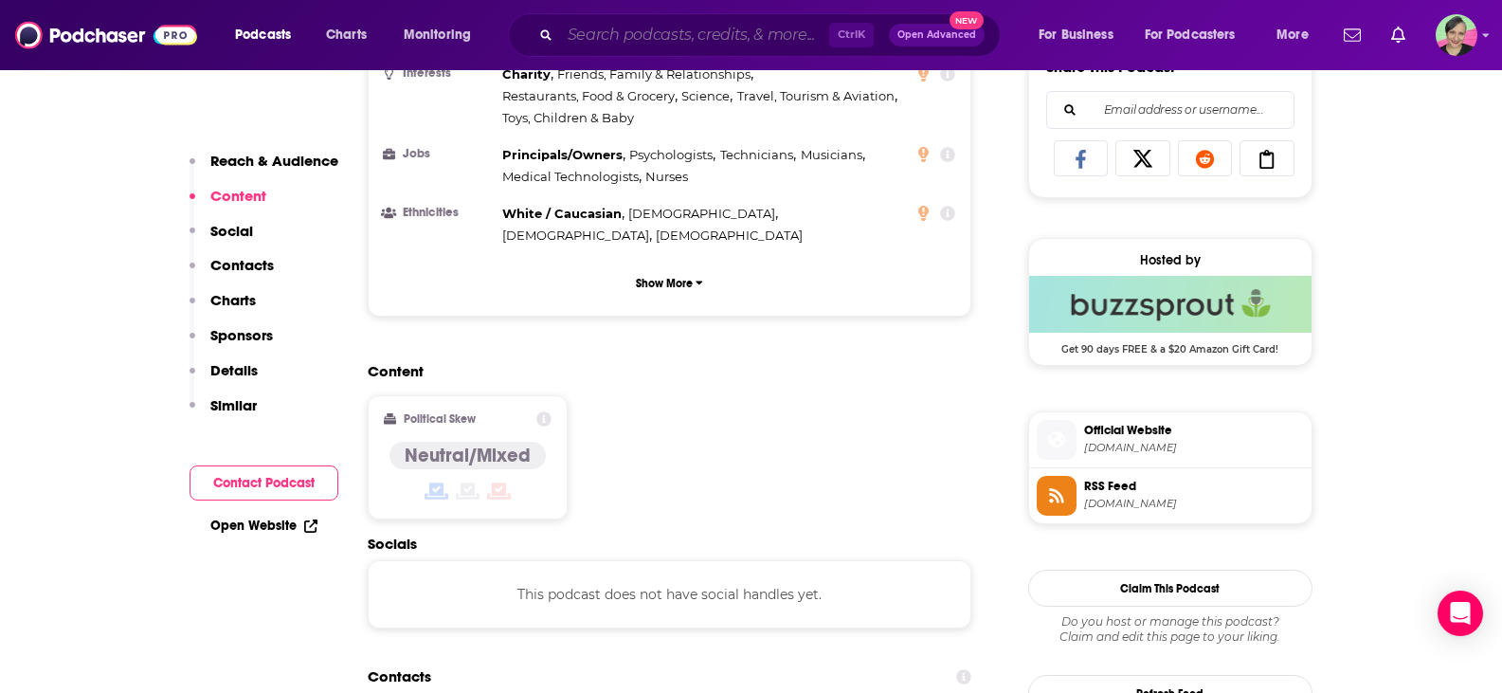
click at [645, 33] on input "Search podcasts, credits, & more..." at bounding box center [694, 35] width 269 height 30
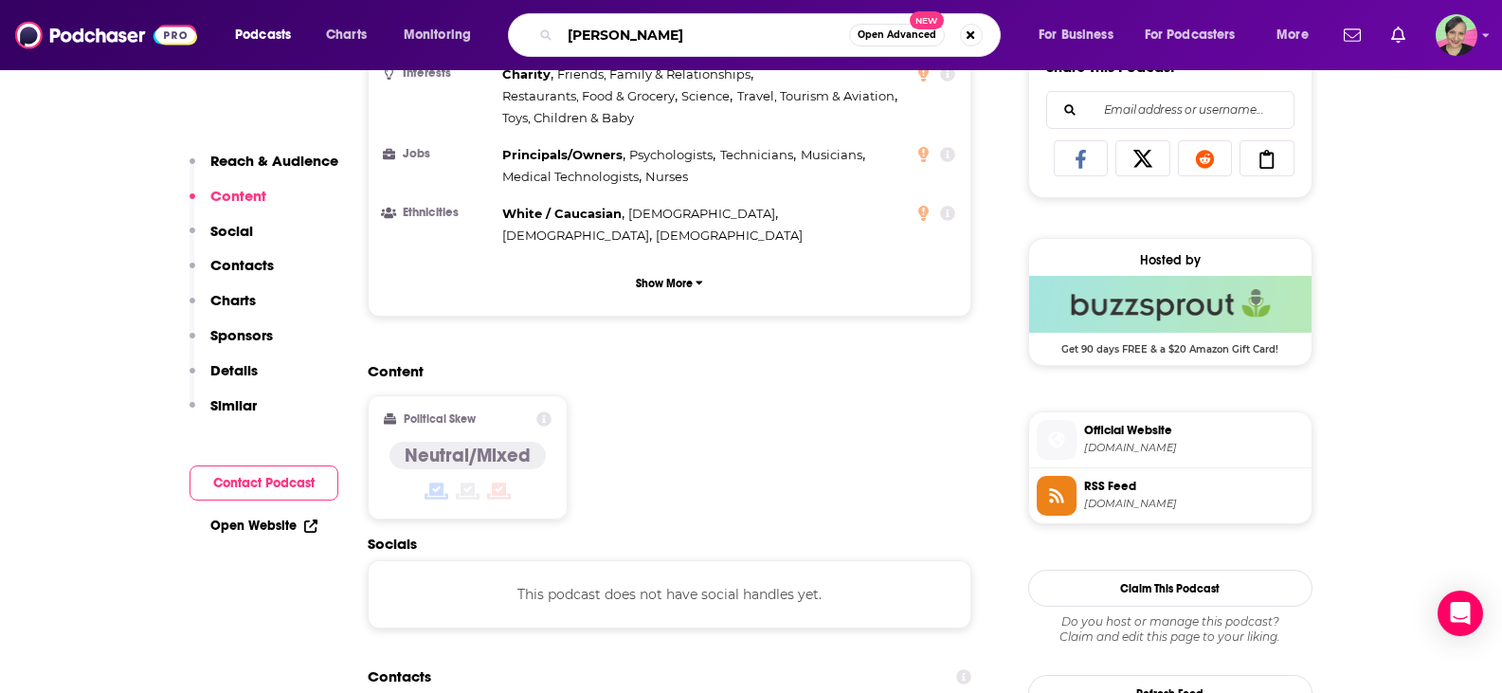
type input "strong jon fitness"
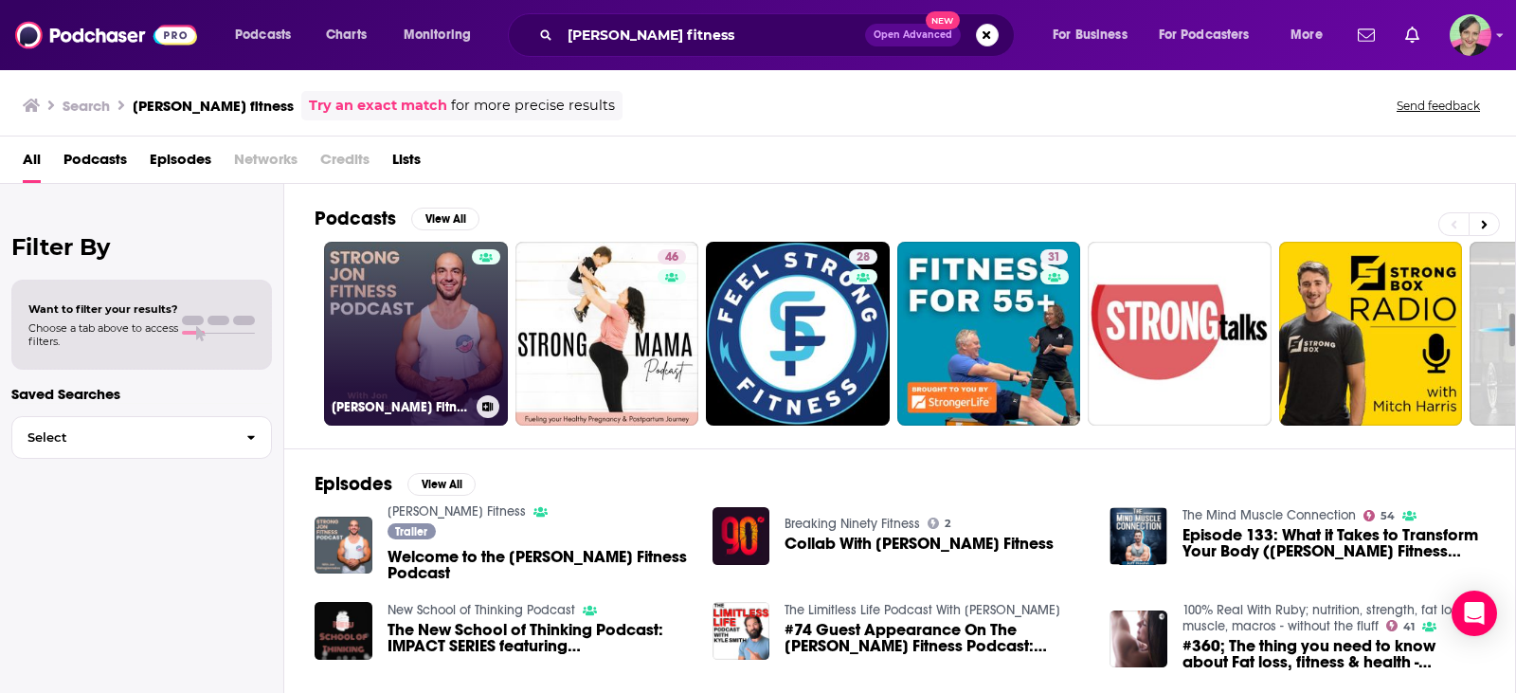
click at [390, 262] on link "Strong Jon Fitness" at bounding box center [416, 334] width 184 height 184
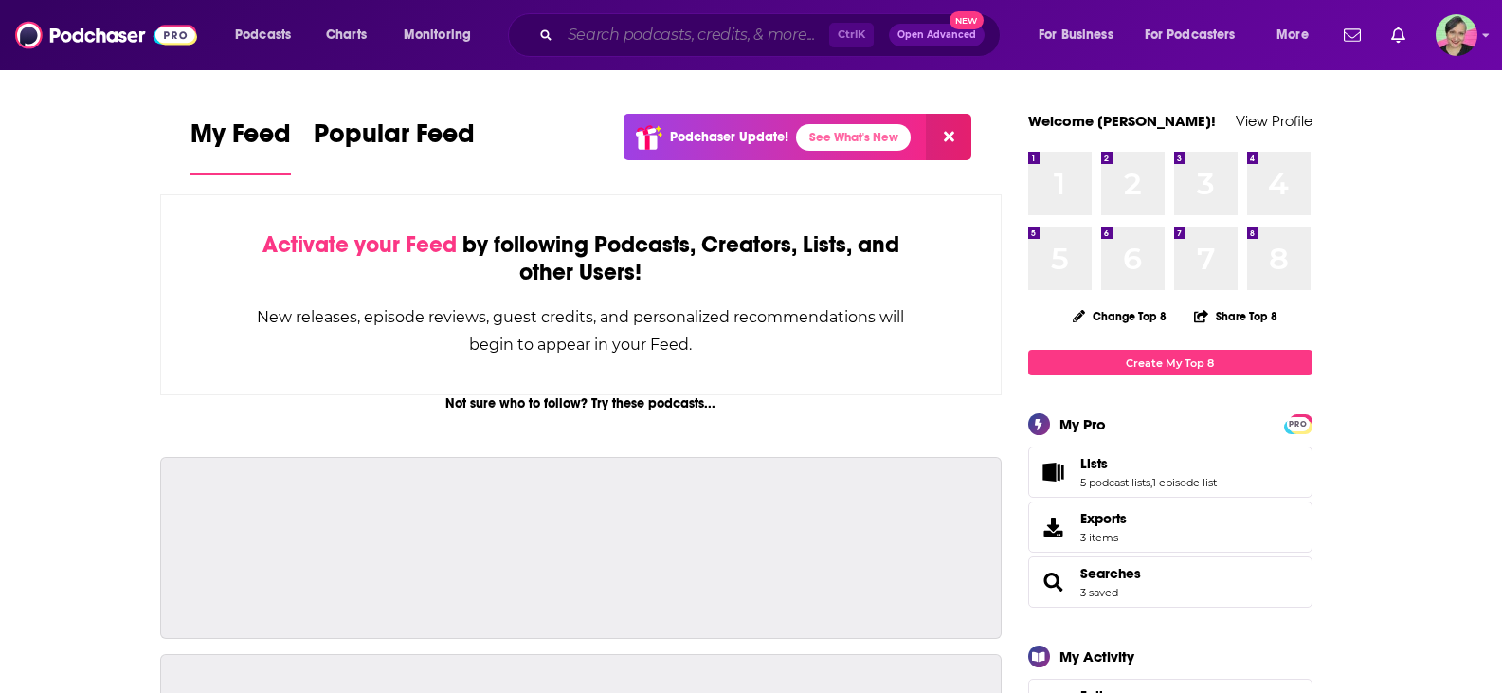
click at [615, 30] on input "Search podcasts, credits, & more..." at bounding box center [694, 35] width 269 height 30
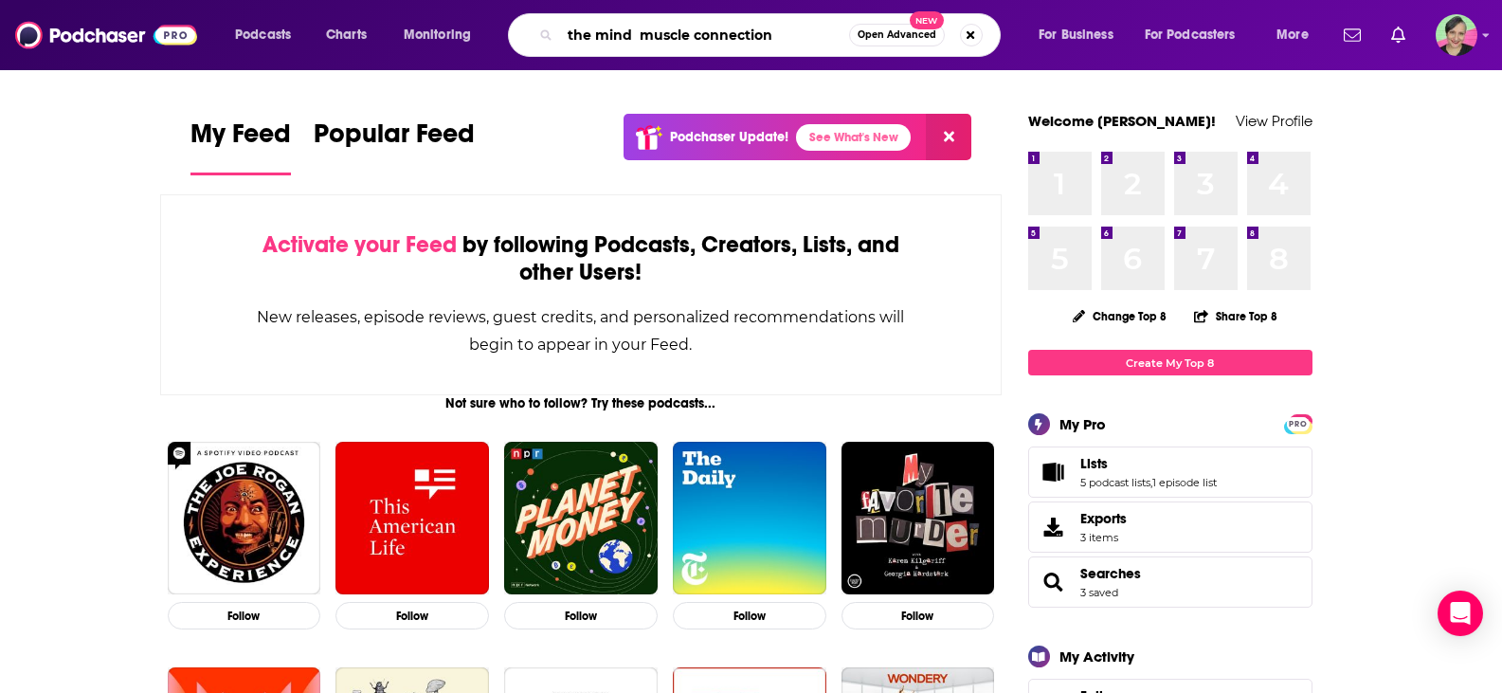
type input "the mind muscle connection"
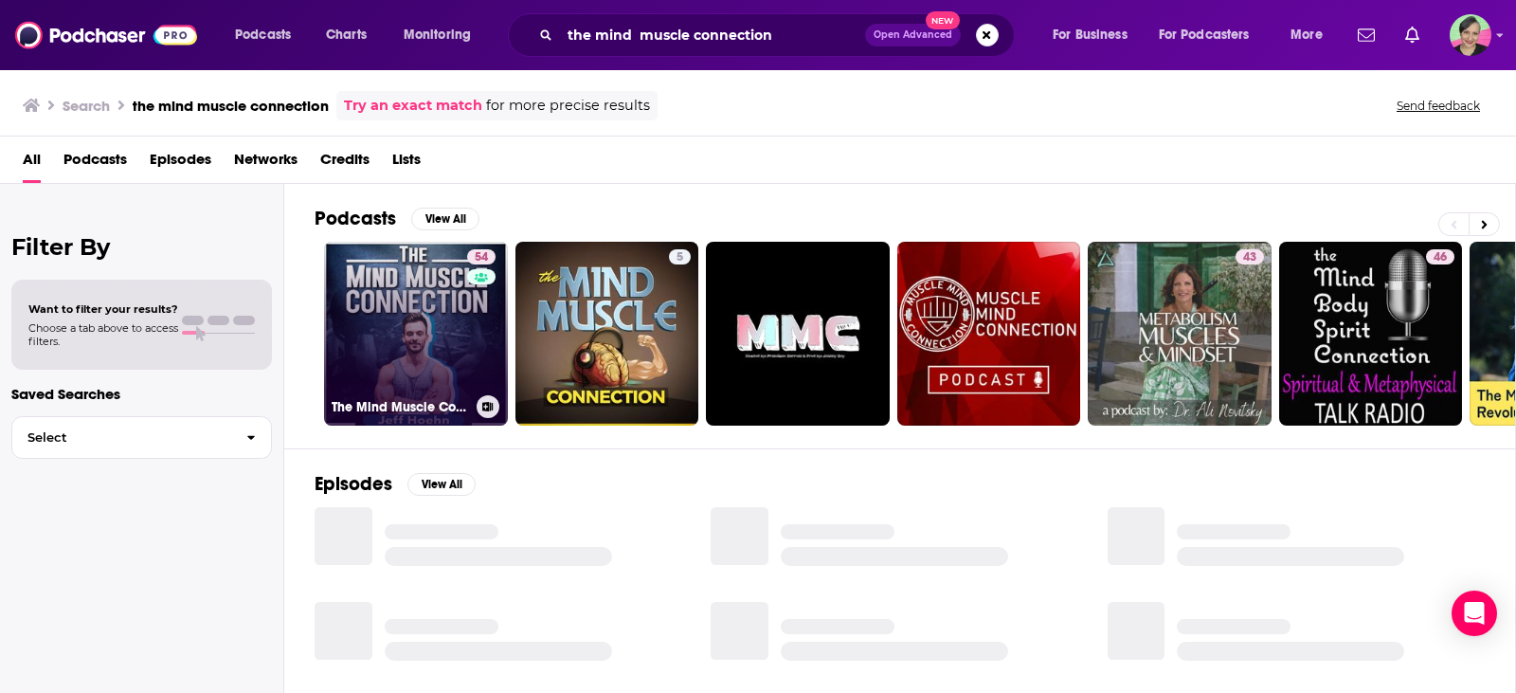
click at [407, 325] on link "54 The Mind Muscle Connection" at bounding box center [416, 334] width 184 height 184
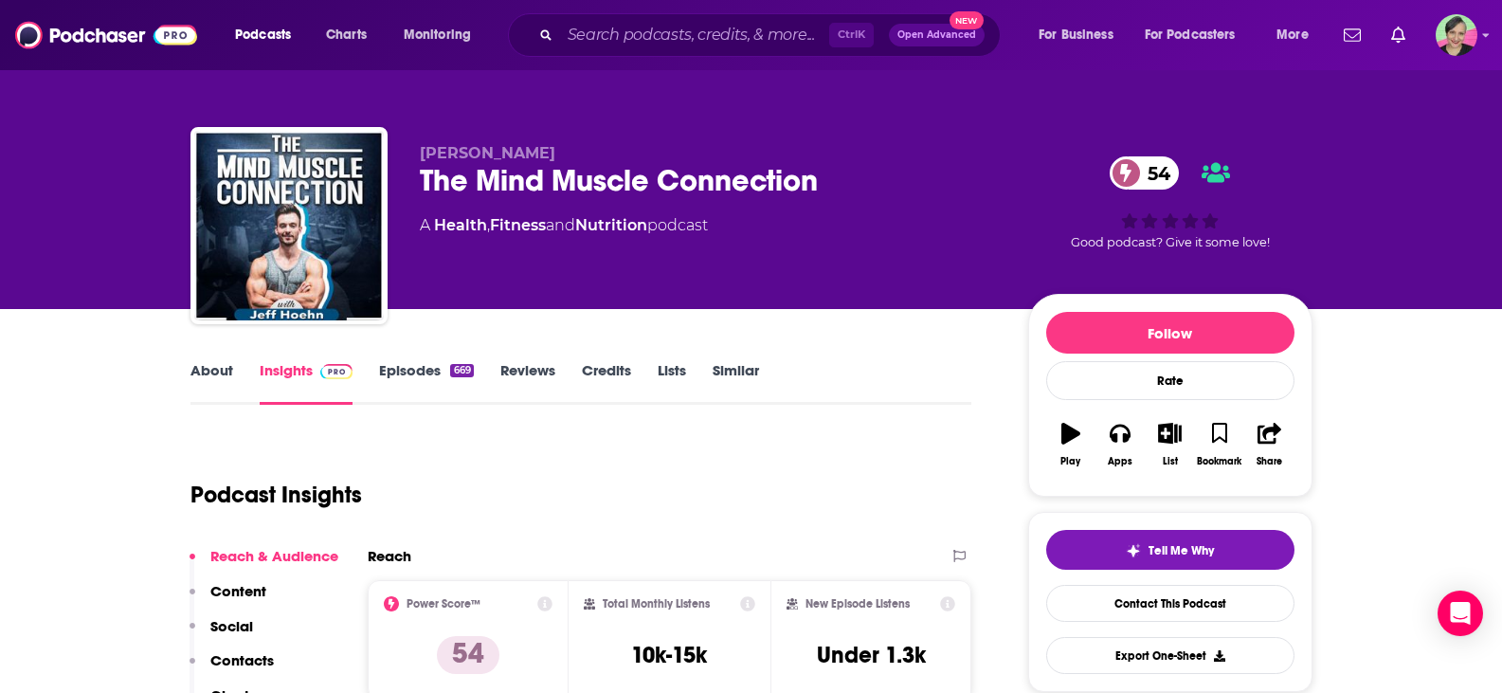
click at [744, 367] on link "Similar" at bounding box center [736, 383] width 46 height 44
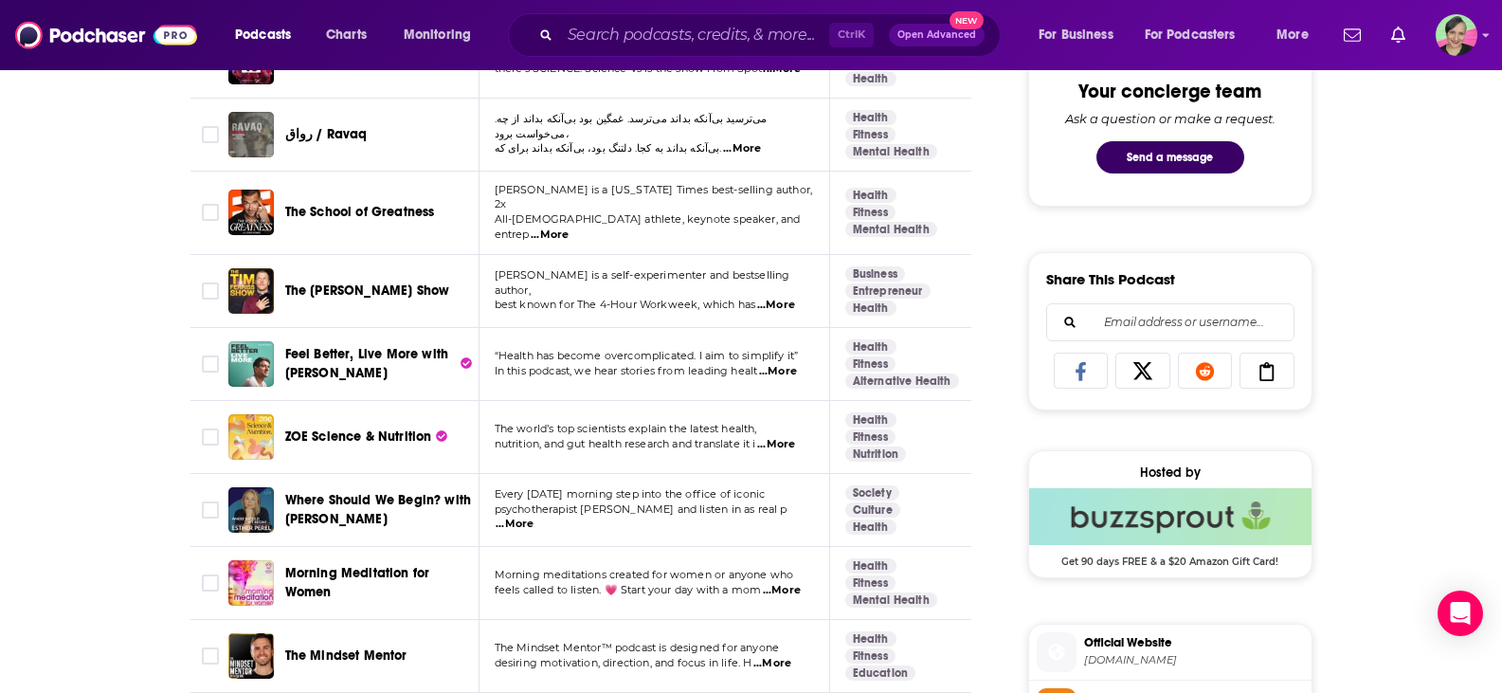
scroll to position [1042, 0]
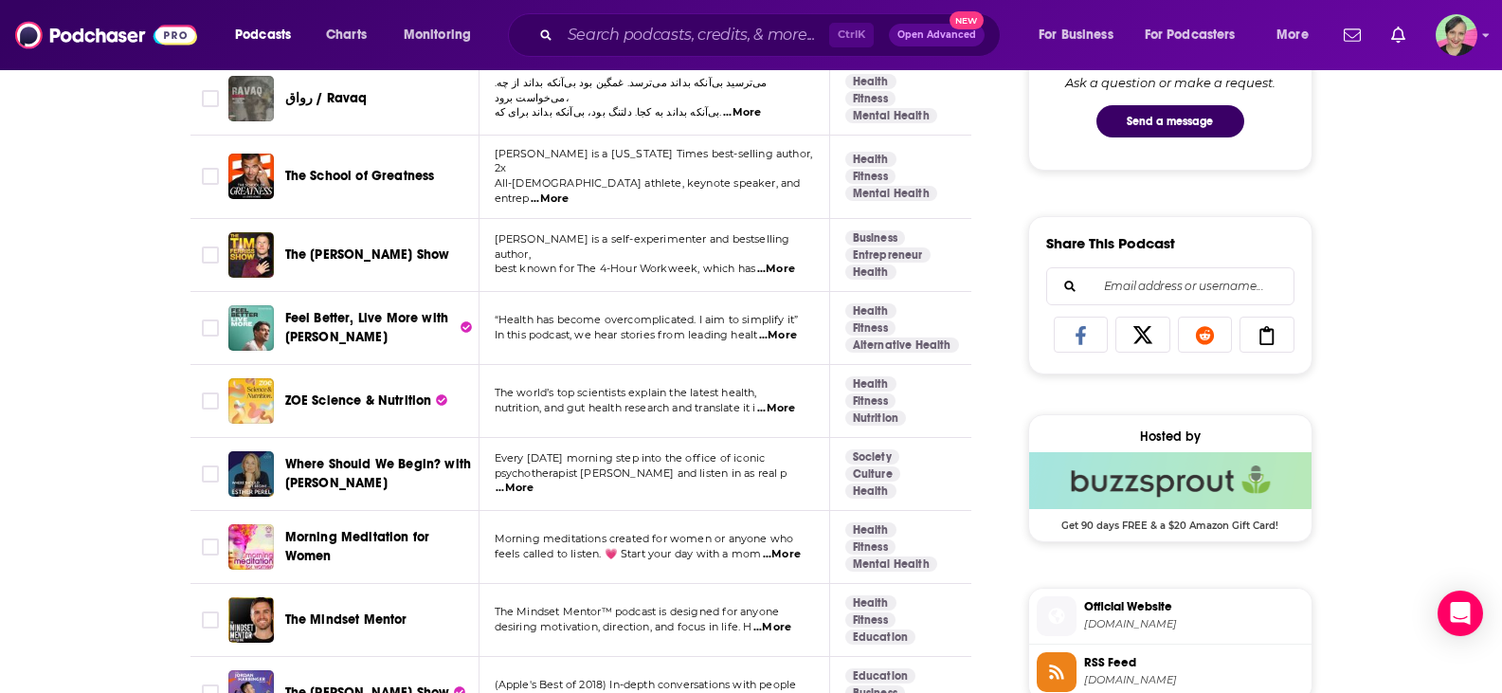
click at [569, 191] on span "...More" at bounding box center [550, 198] width 38 height 15
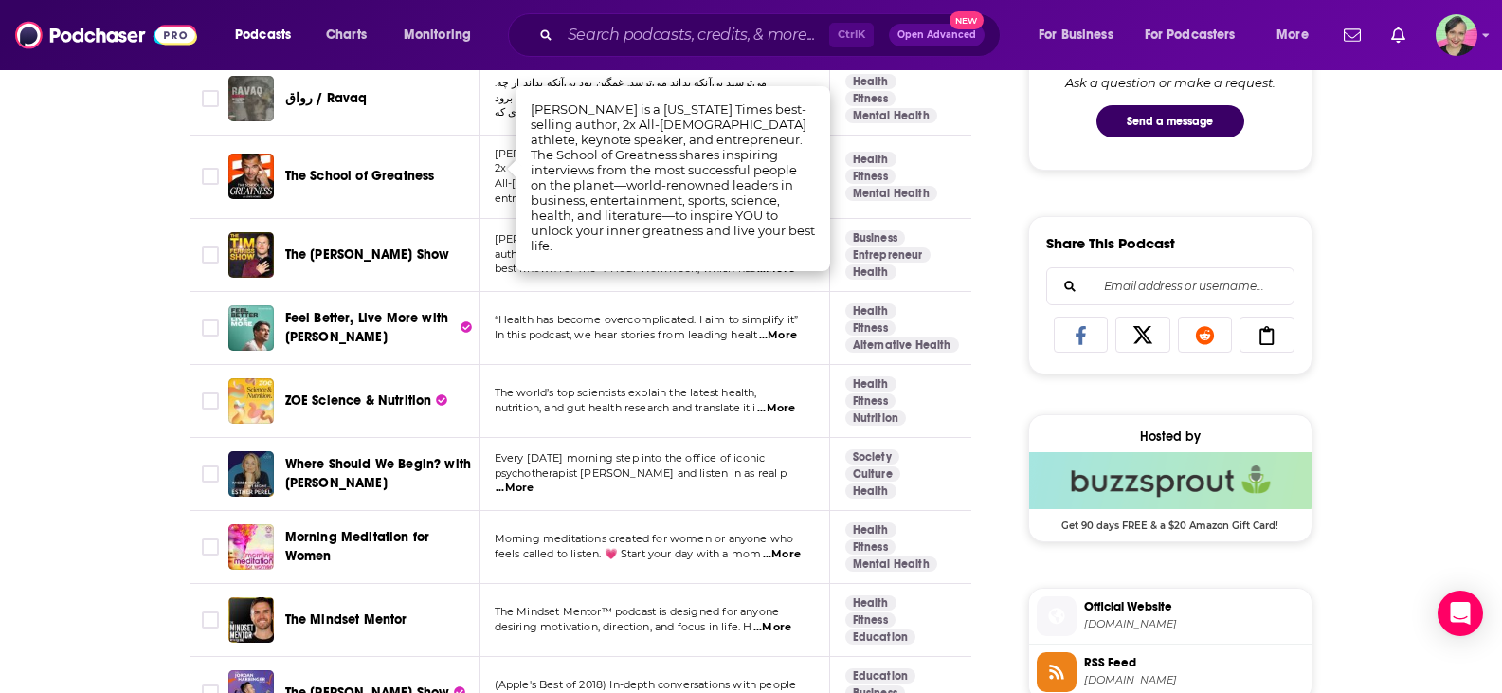
drag, startPoint x: 0, startPoint y: 290, endPoint x: 95, endPoint y: 266, distance: 97.7
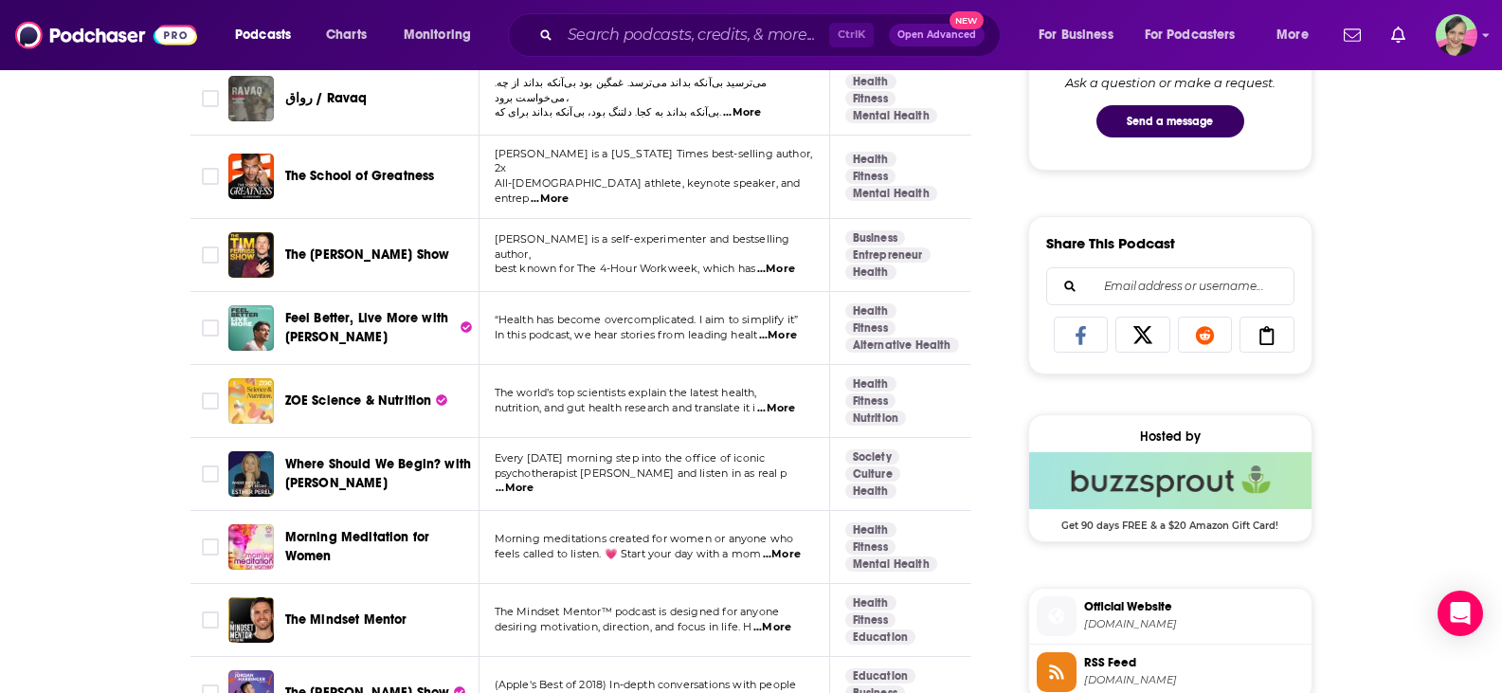
click at [389, 168] on span "The School of Greatness" at bounding box center [360, 176] width 150 height 16
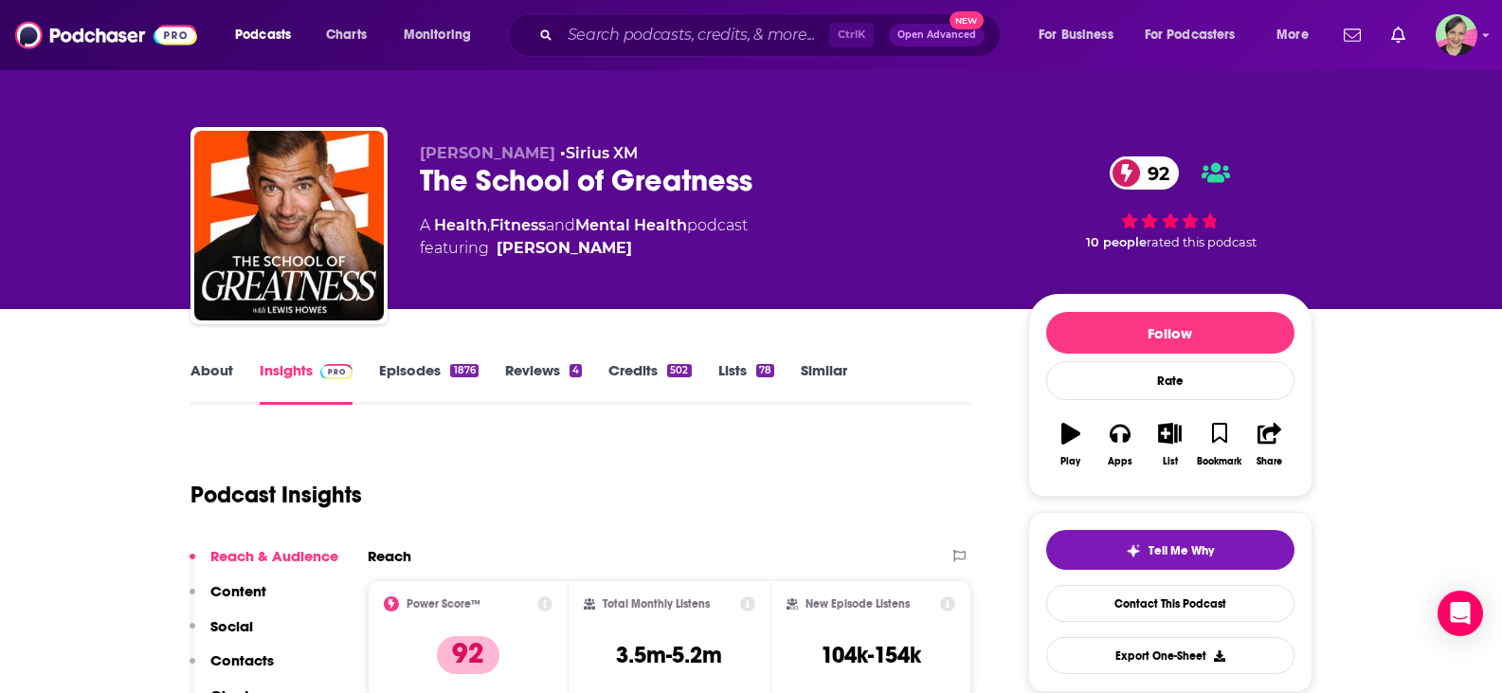
click at [411, 376] on link "Episodes 1876" at bounding box center [428, 383] width 99 height 44
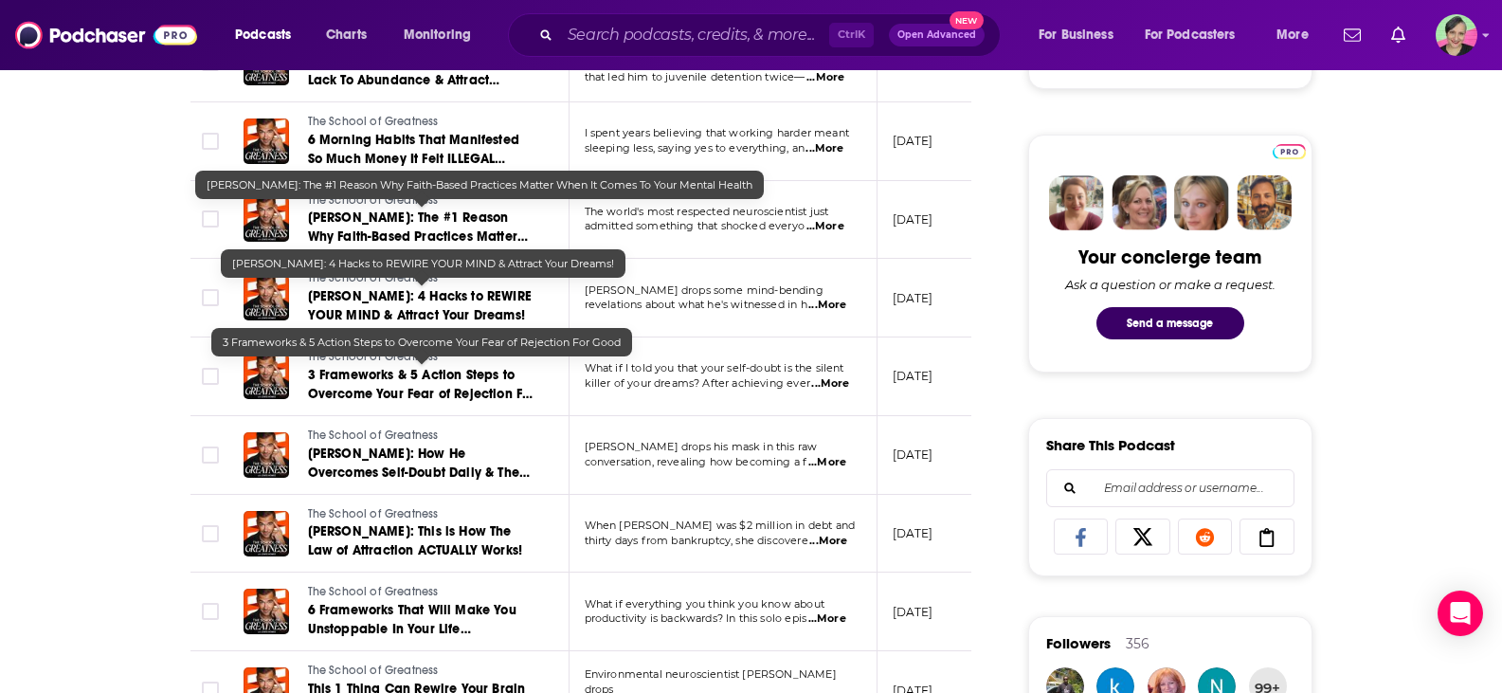
scroll to position [853, 0]
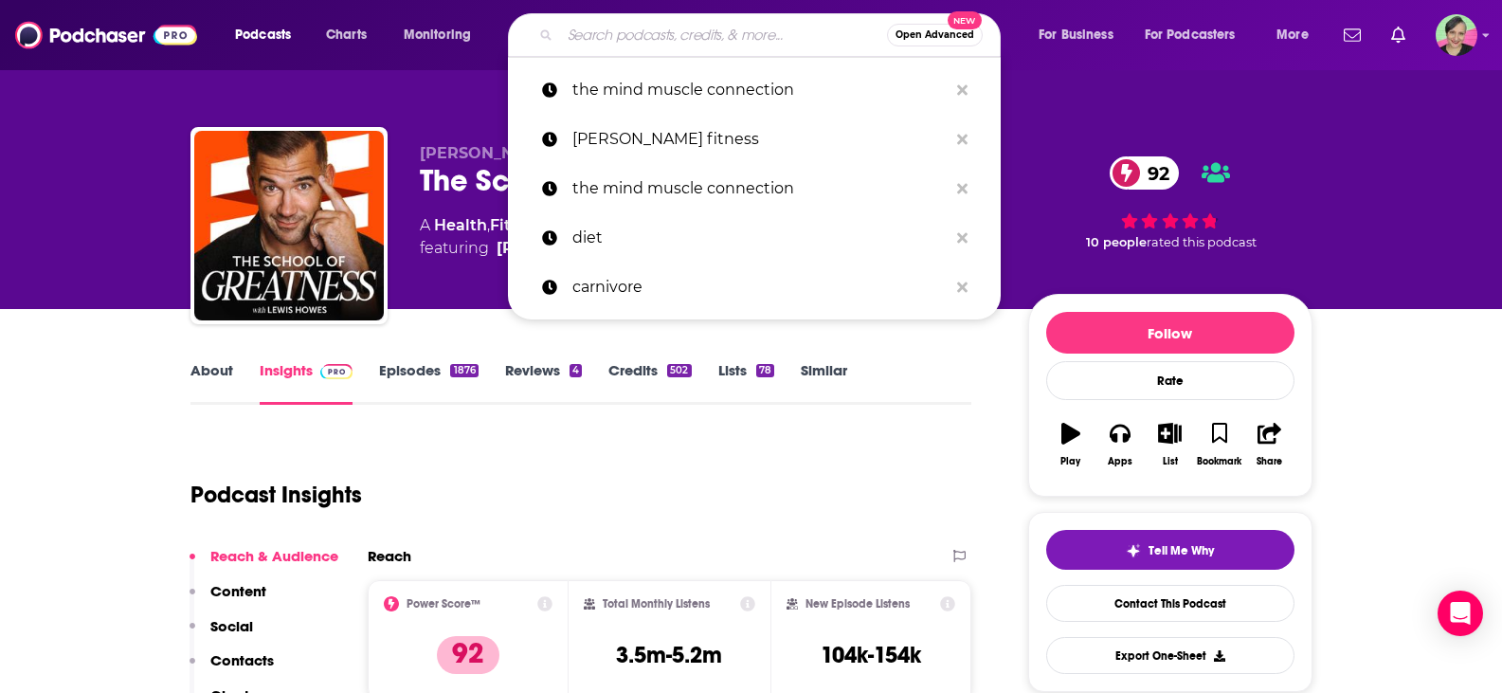
click at [639, 31] on input "Search podcasts, credits, & more..." at bounding box center [723, 35] width 327 height 30
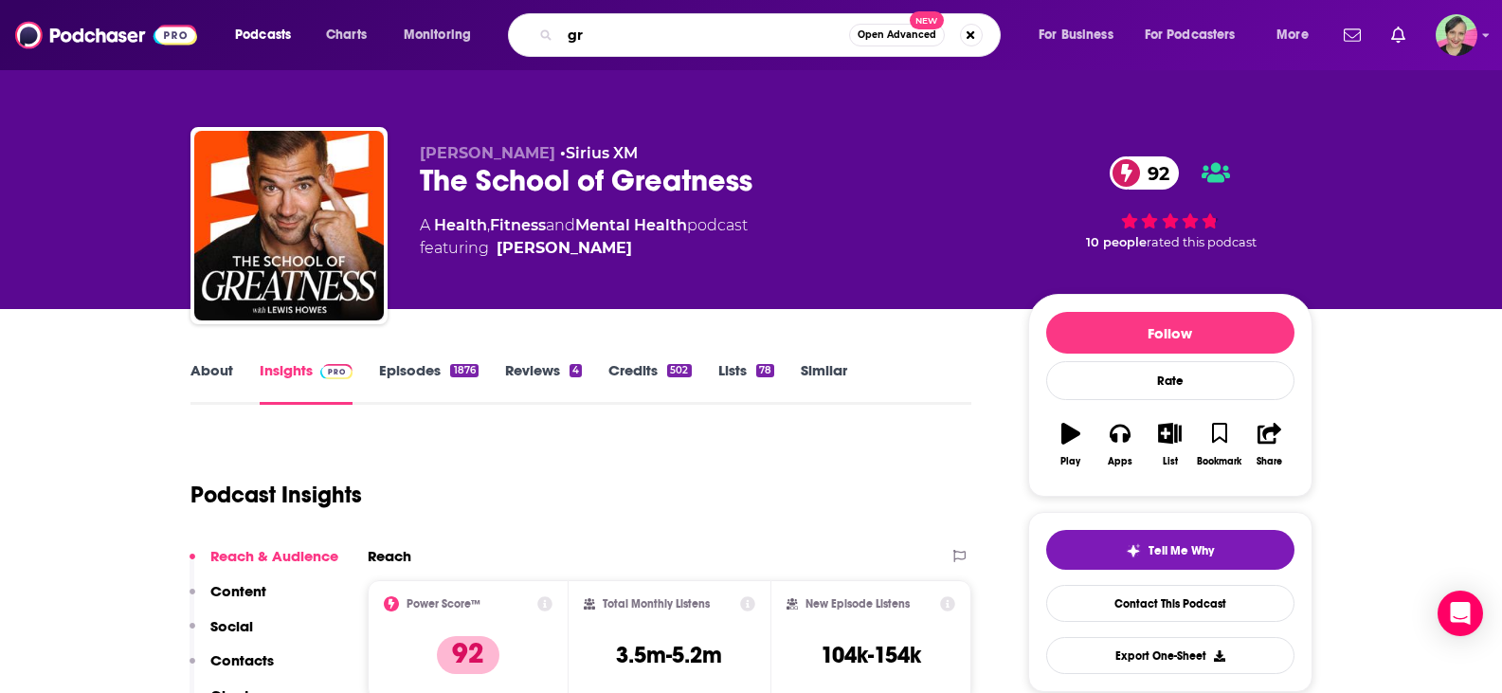
type input "gr"
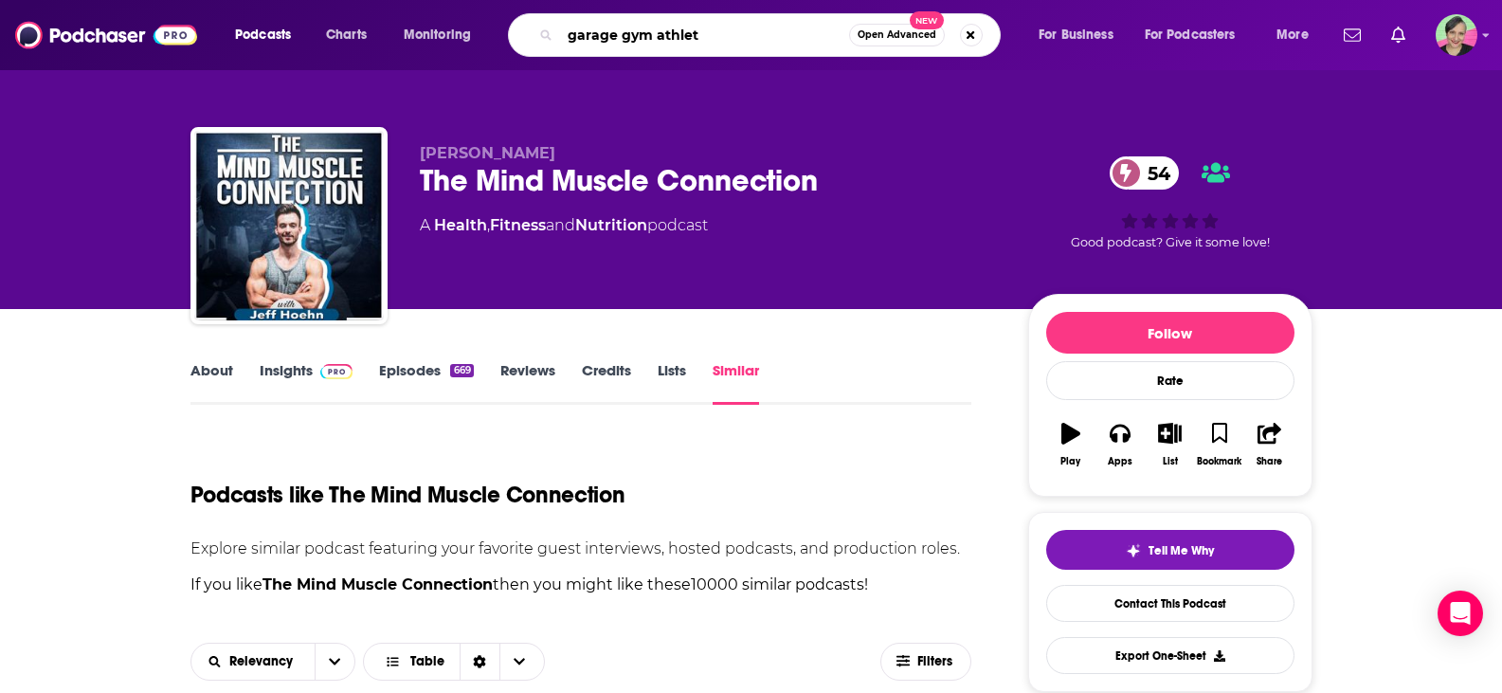
type input "garage gym athlete"
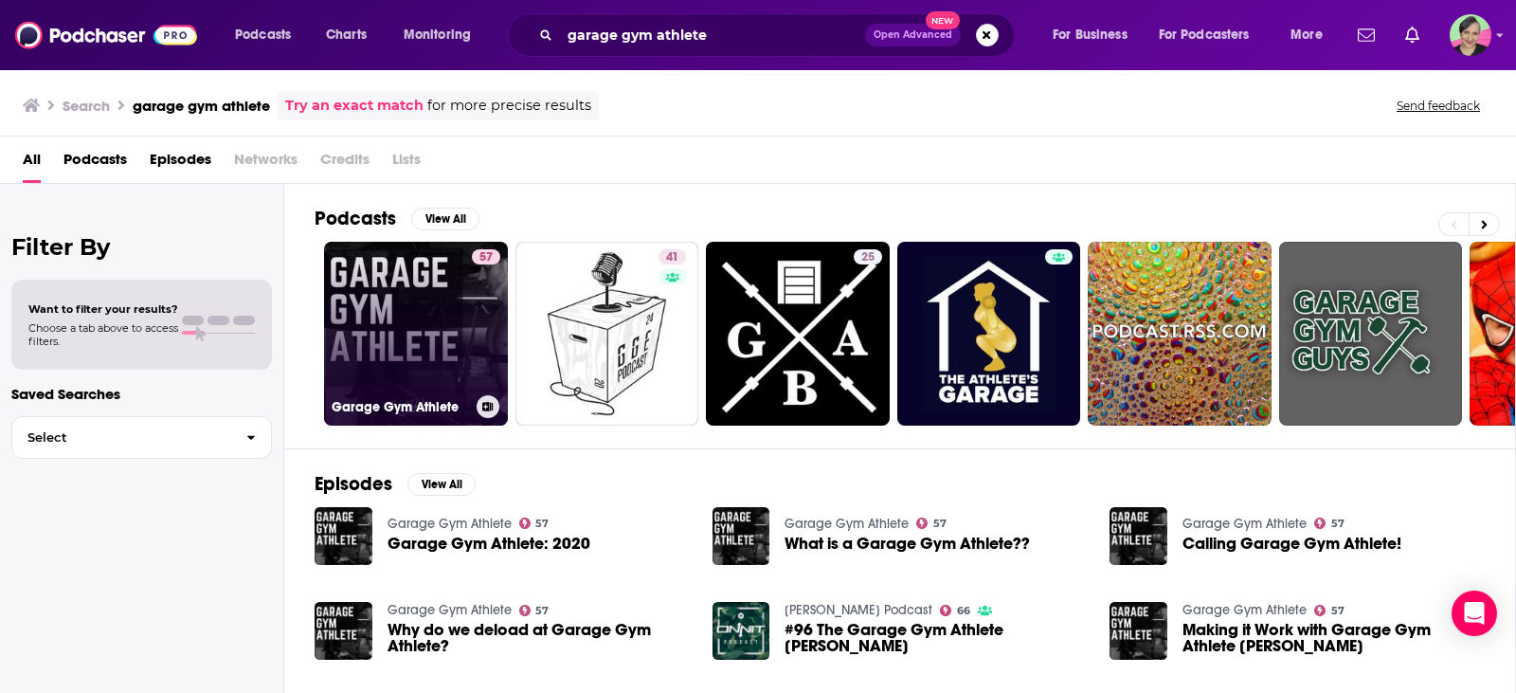
click at [408, 299] on link "57 Garage Gym Athlete" at bounding box center [416, 334] width 184 height 184
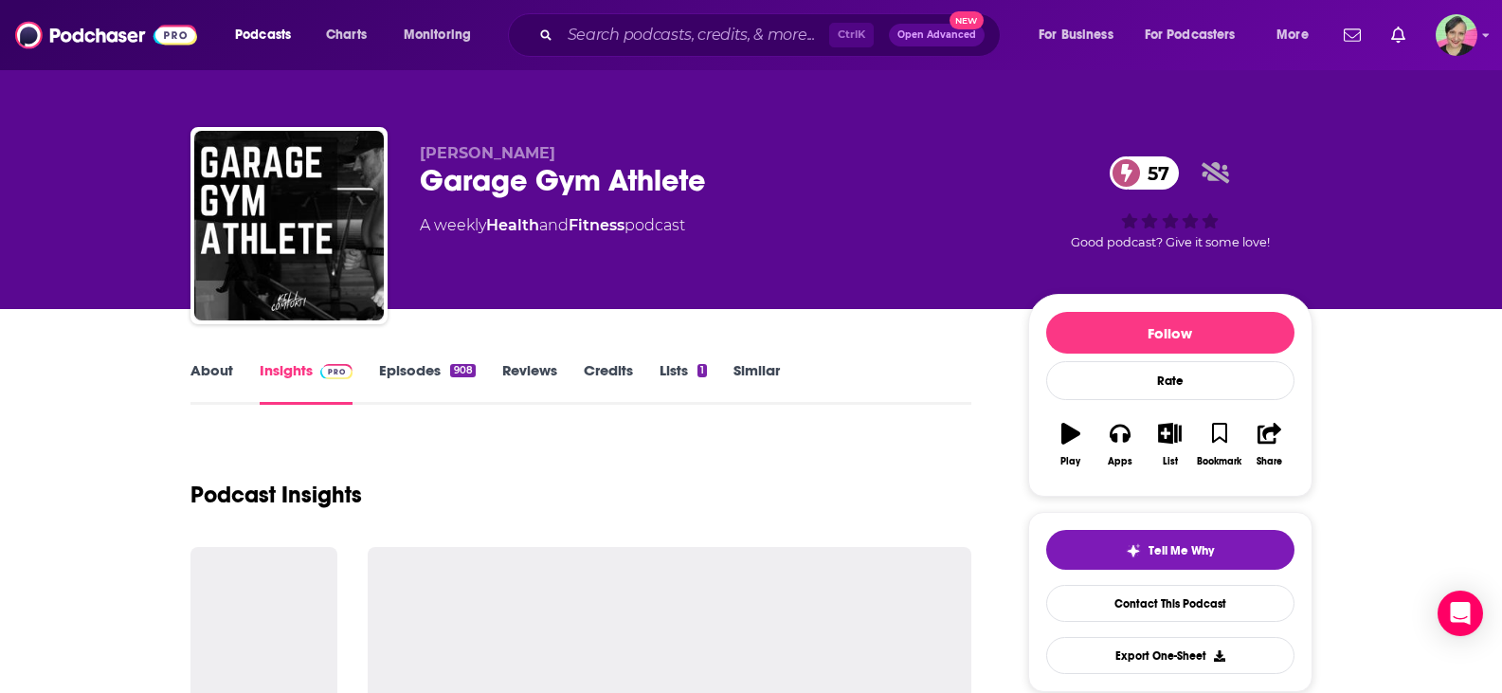
click at [769, 369] on link "Similar" at bounding box center [756, 383] width 46 height 44
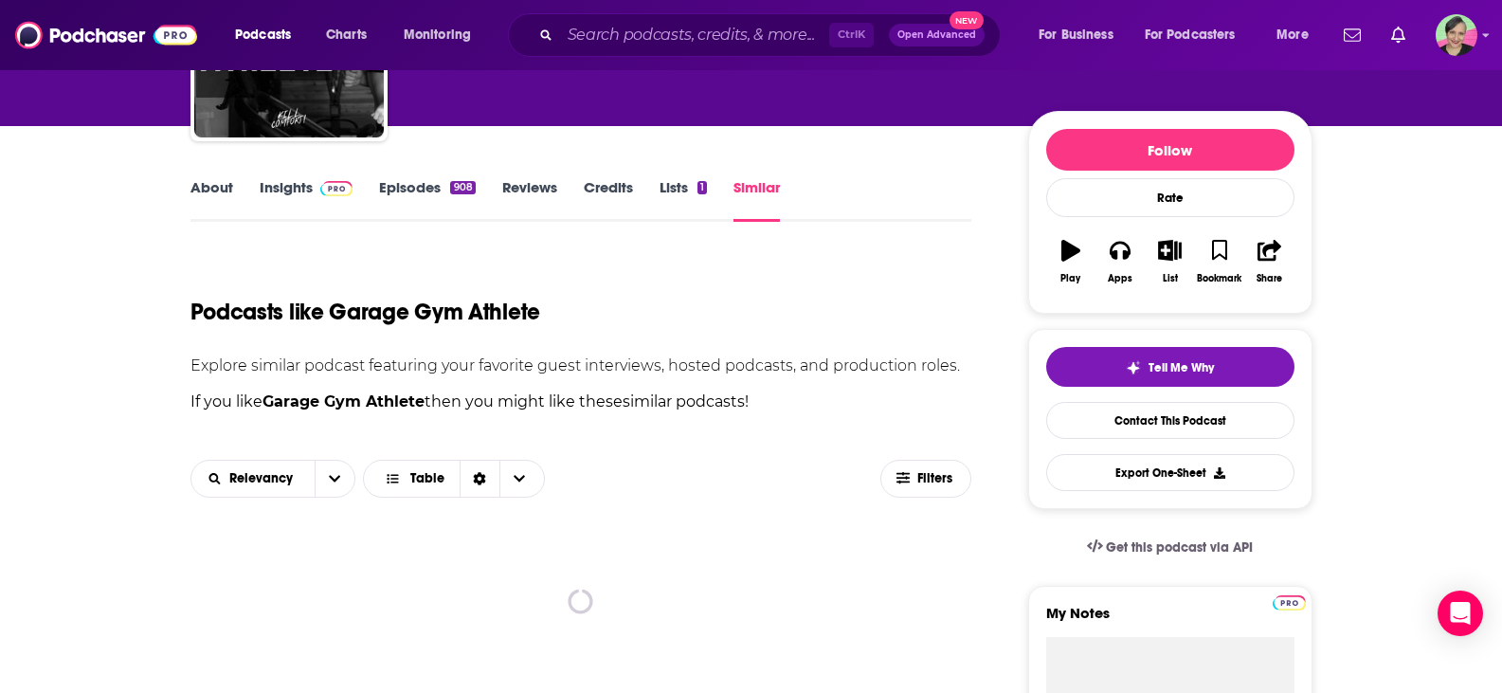
scroll to position [190, 0]
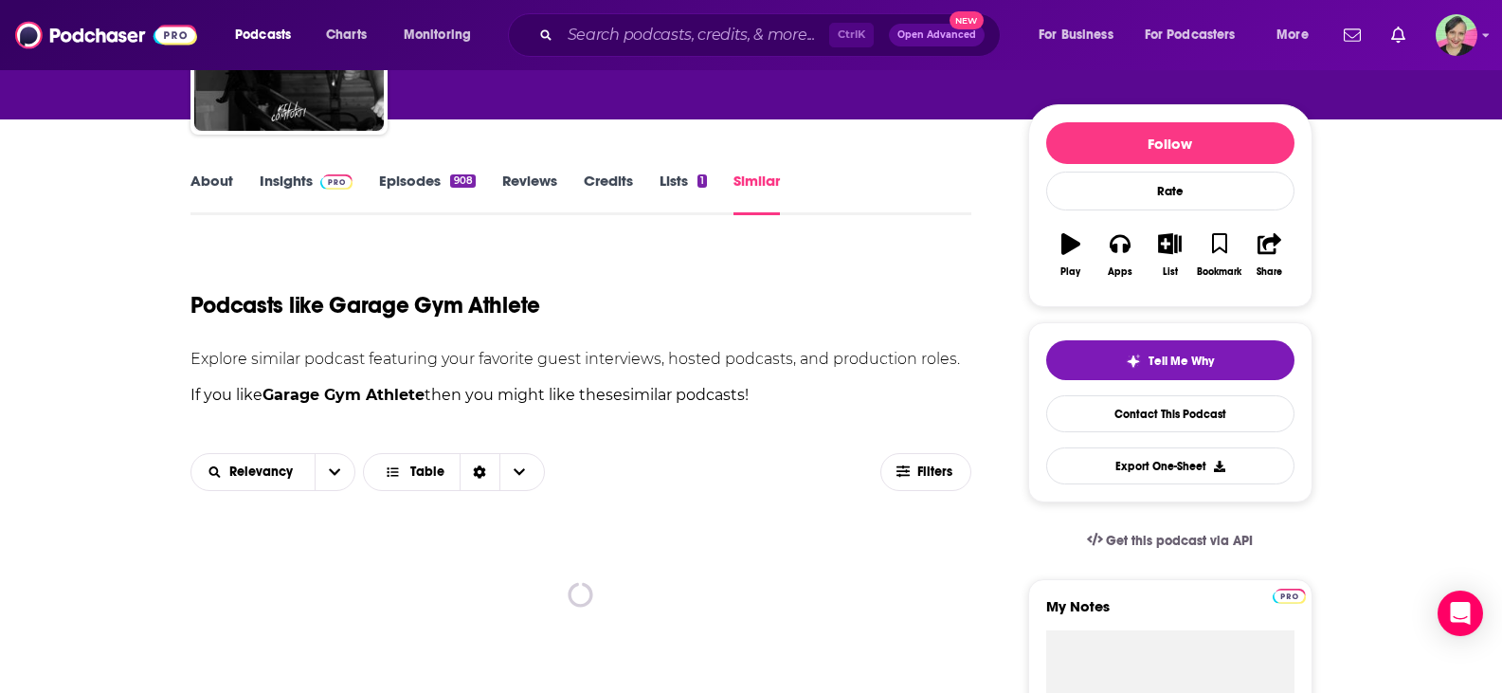
click at [769, 182] on link "Similar" at bounding box center [756, 194] width 46 height 44
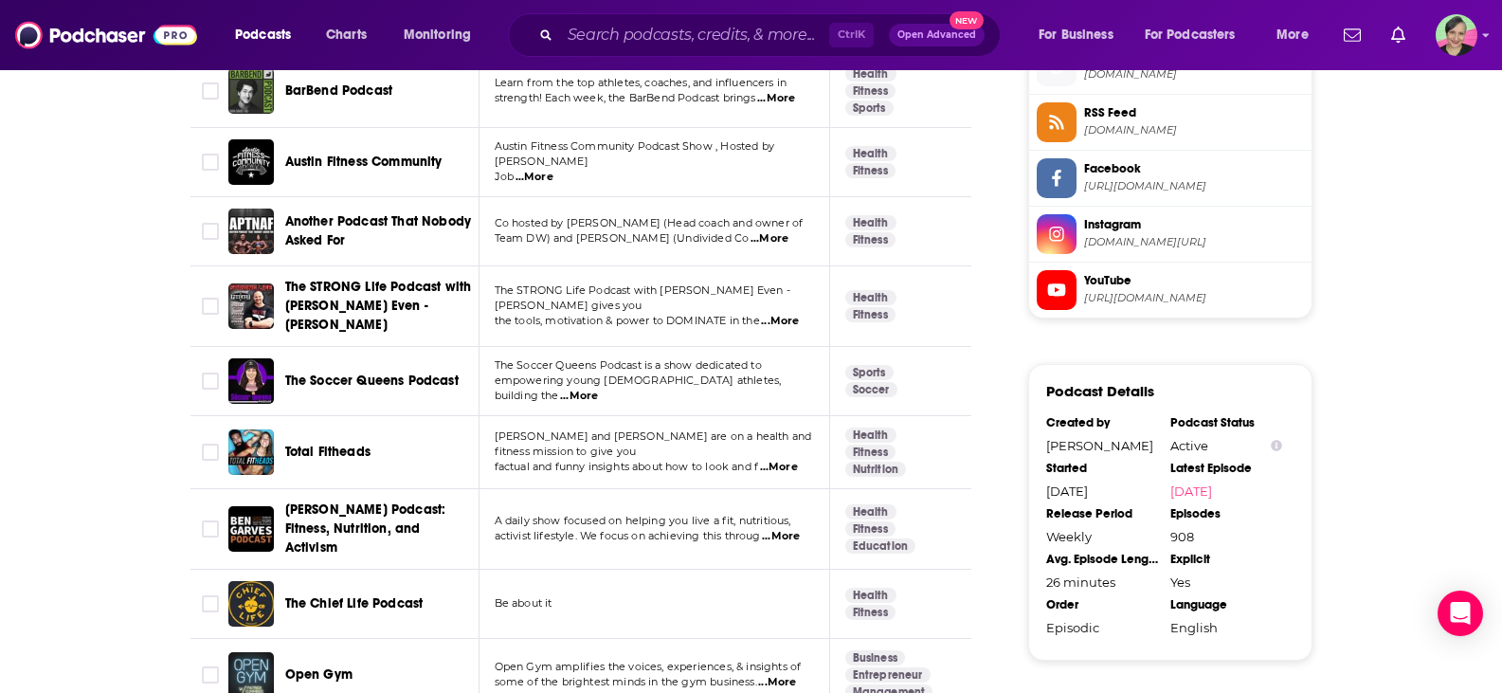
scroll to position [1611, 0]
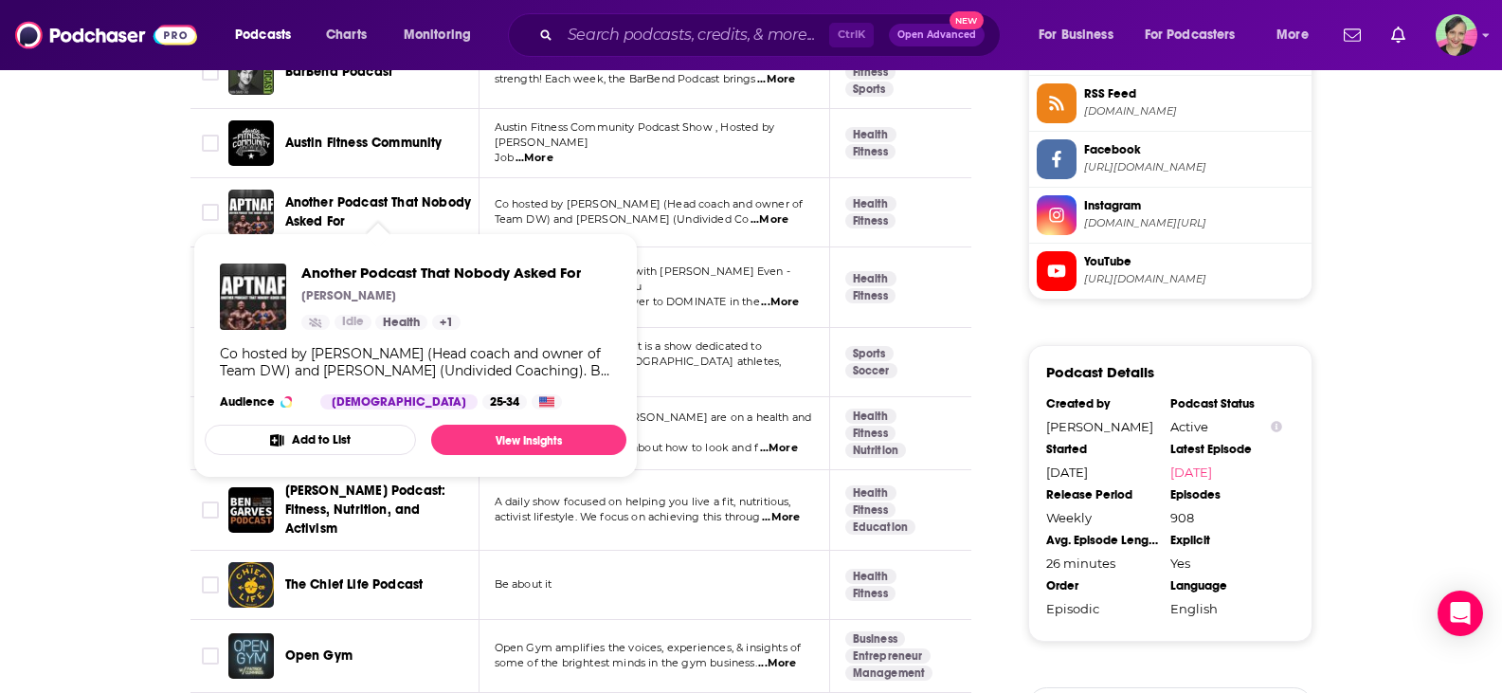
click at [320, 194] on span "Another Podcast That Nobody Asked For" at bounding box center [378, 211] width 187 height 35
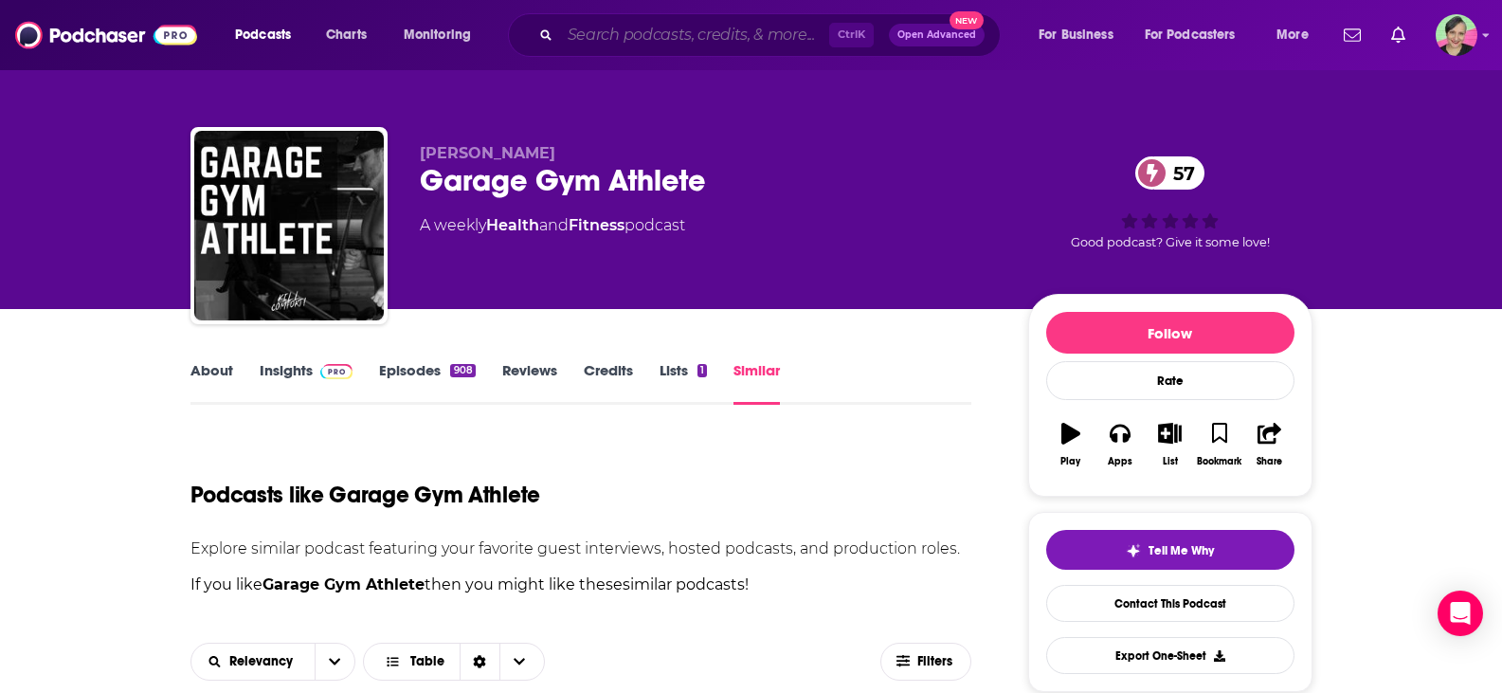
click at [606, 28] on input "Search podcasts, credits, & more..." at bounding box center [694, 35] width 269 height 30
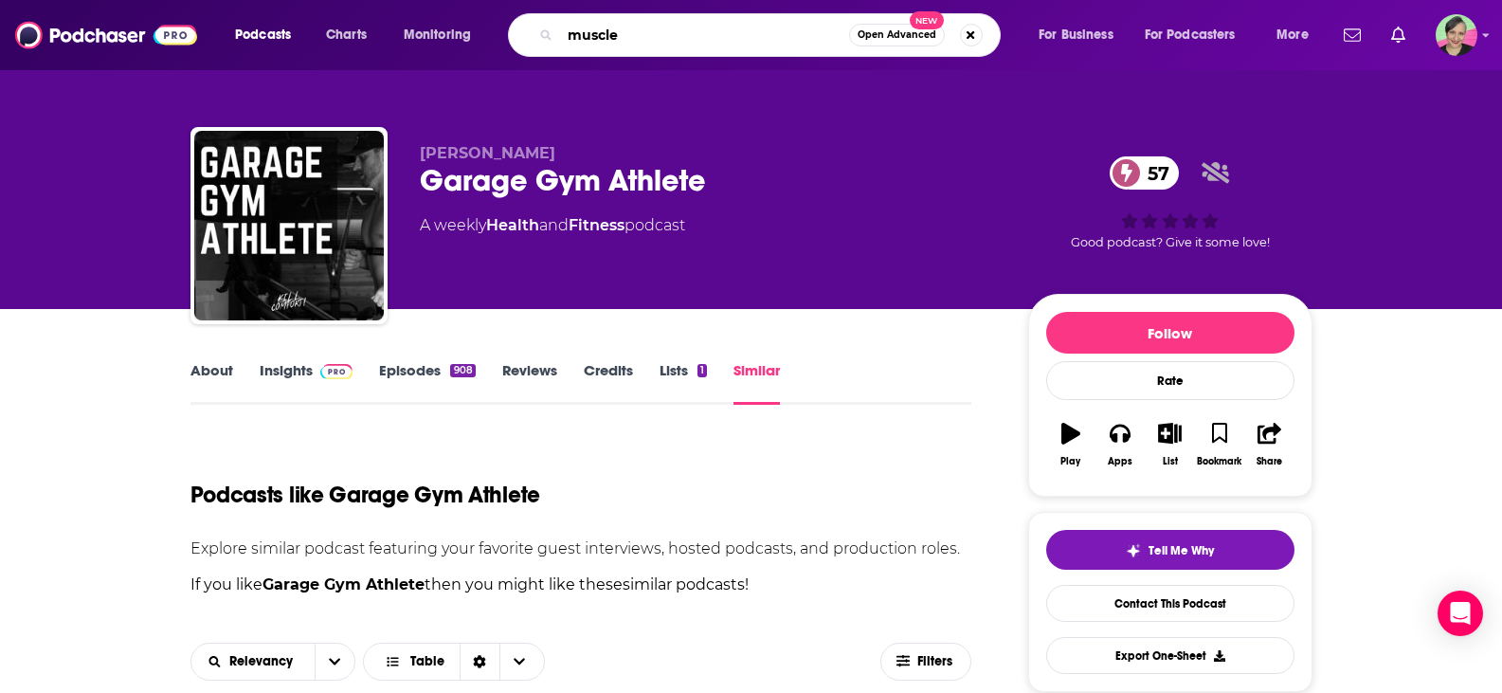
type input "muscles"
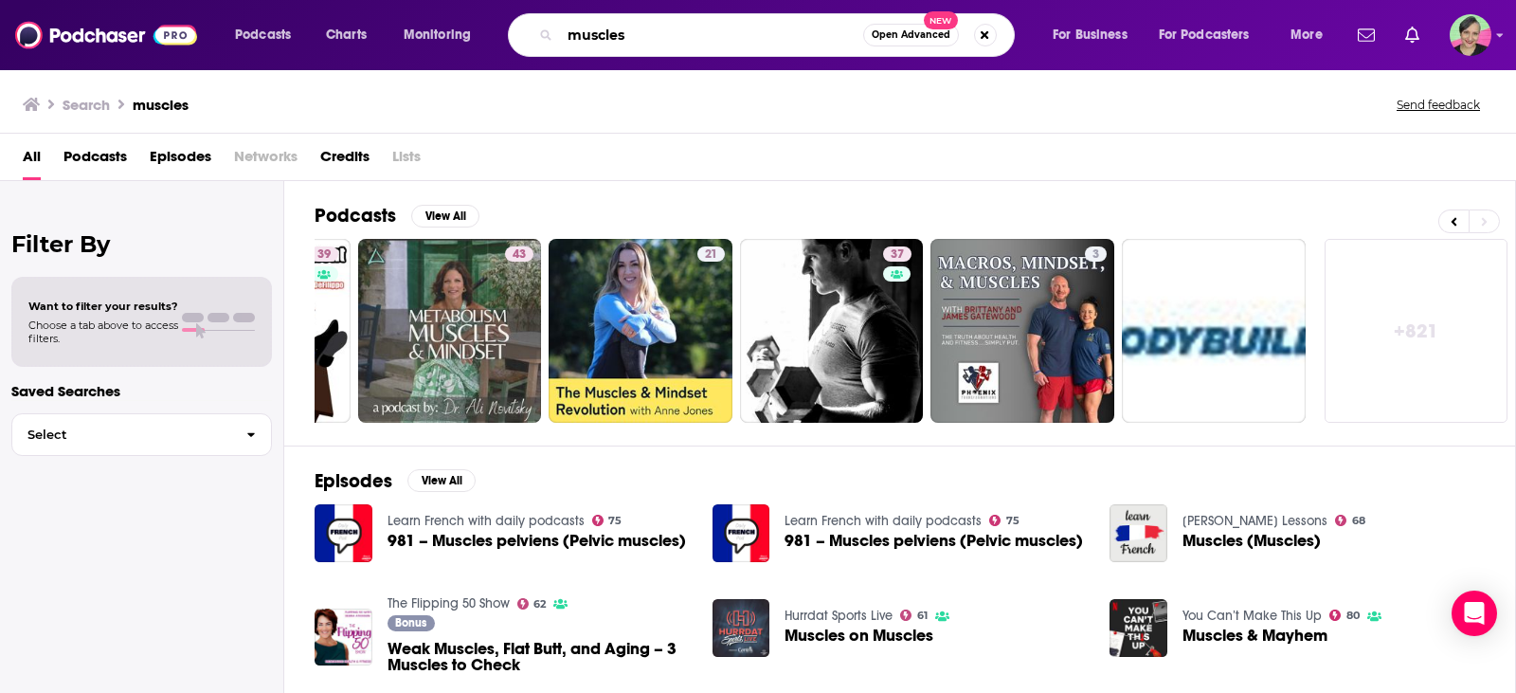
drag, startPoint x: 650, startPoint y: 38, endPoint x: 479, endPoint y: 34, distance: 171.6
click at [479, 34] on div "Podcasts Charts Monitoring muscles Open Advanced New For Business For Podcaster…" at bounding box center [781, 35] width 1119 height 44
type input ""hybrid athlete""
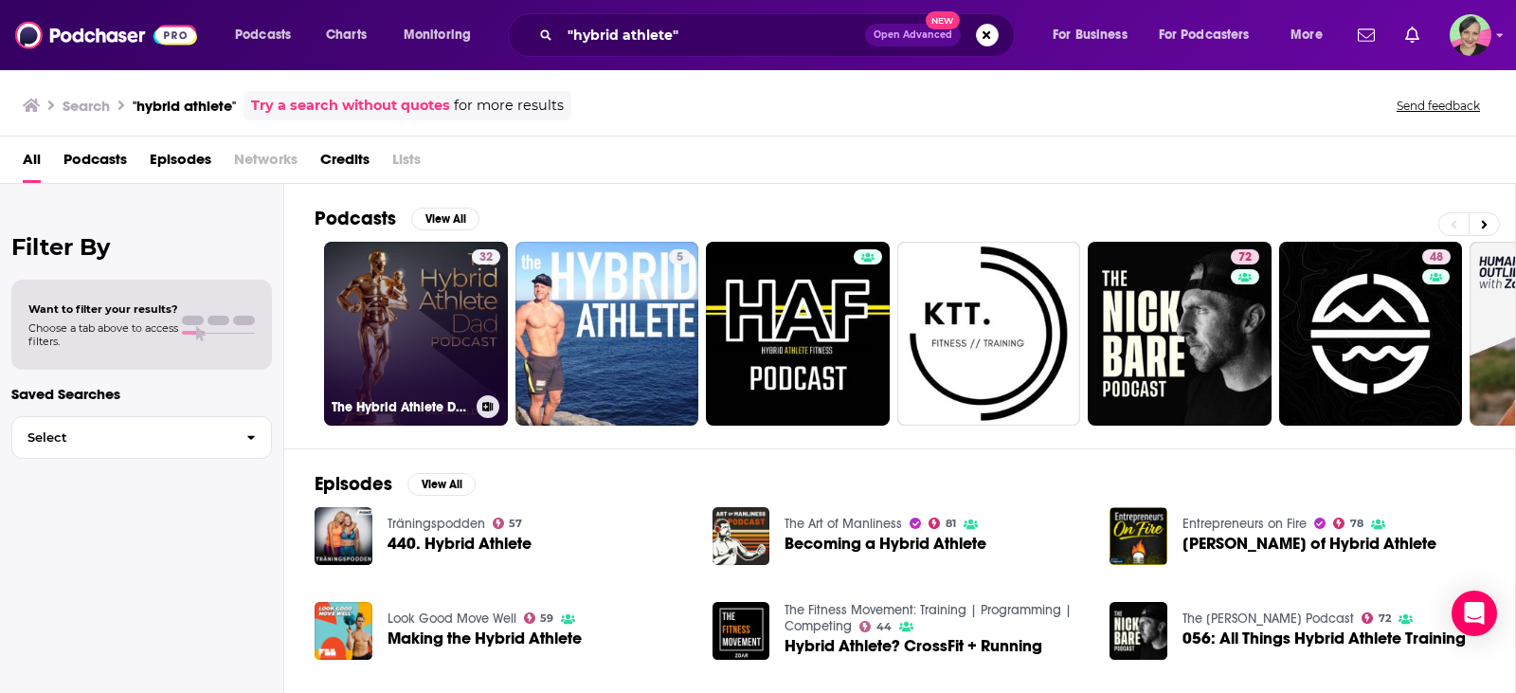
click at [436, 278] on link "32 The Hybrid Athlete Dad Podcast" at bounding box center [416, 334] width 184 height 184
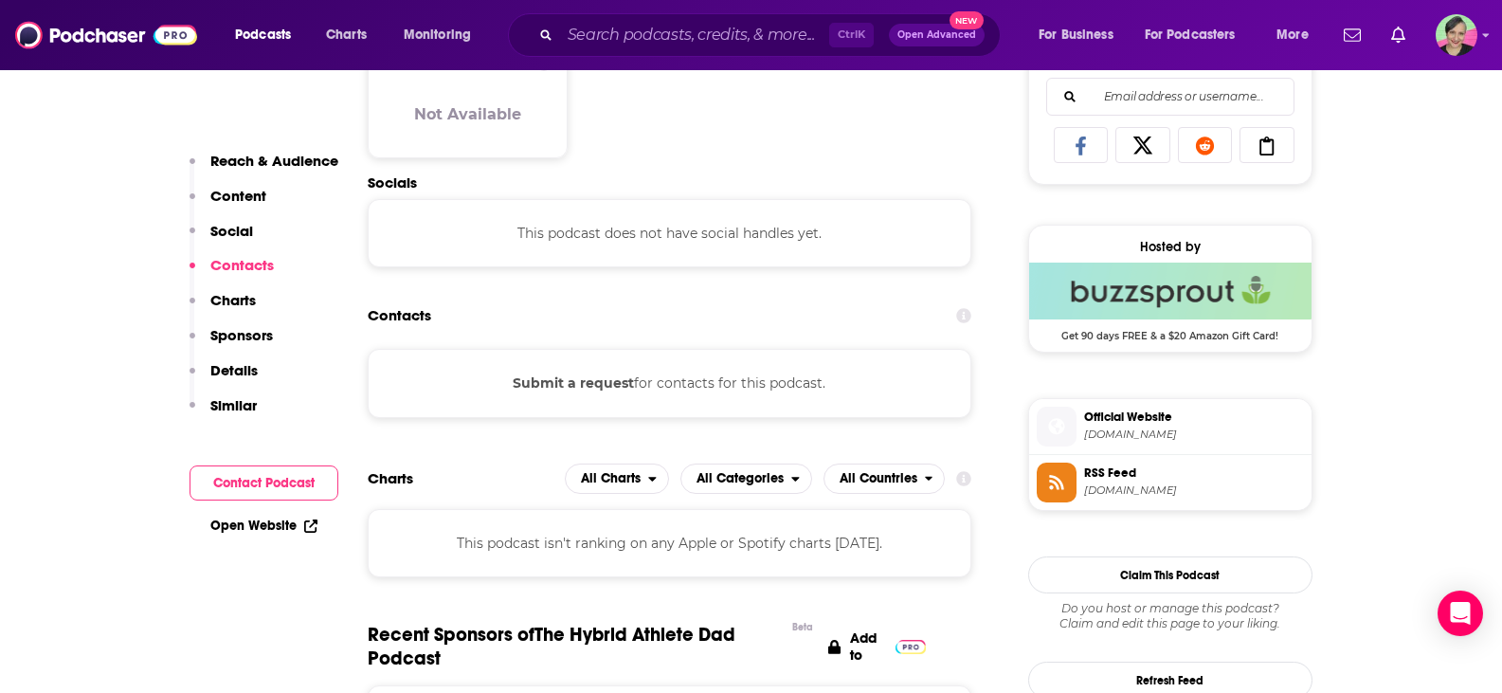
scroll to position [1895, 0]
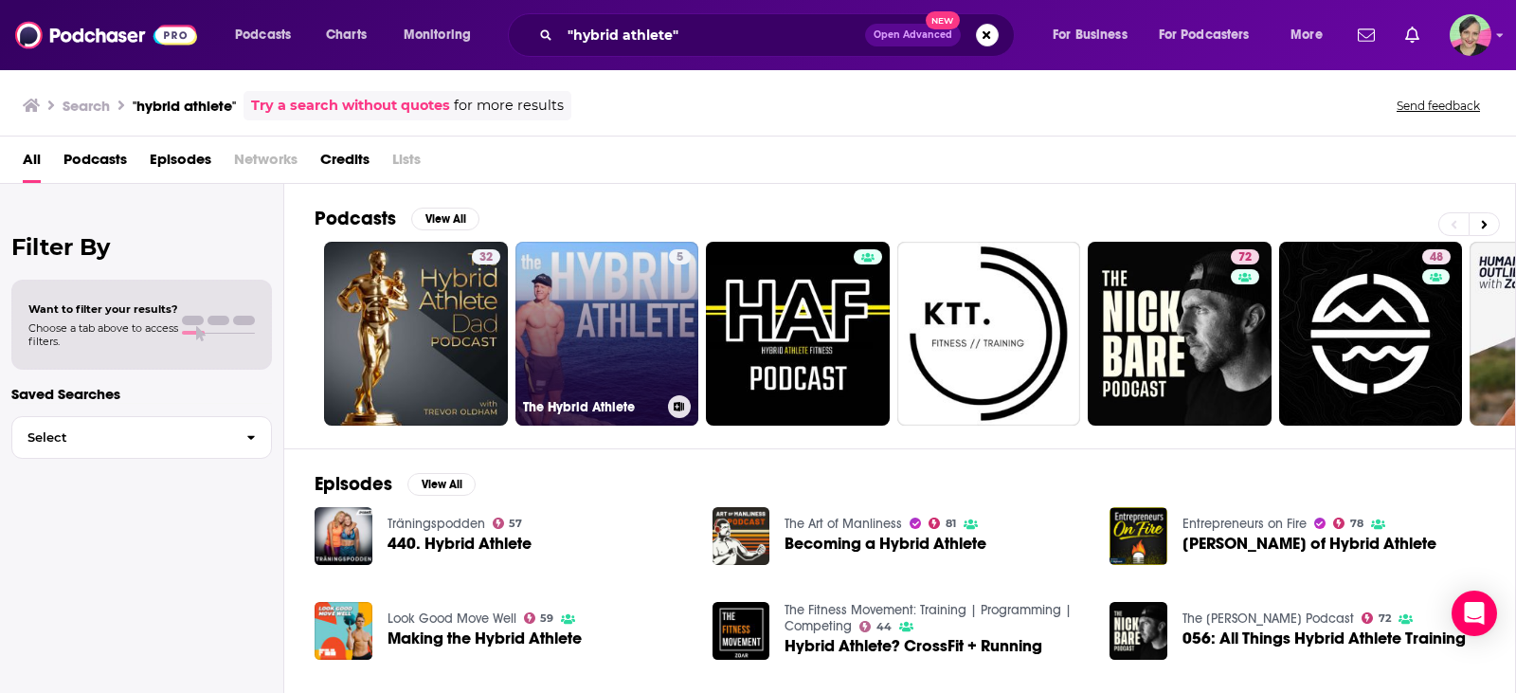
click at [591, 258] on link "5 The Hybrid Athlete" at bounding box center [608, 334] width 184 height 184
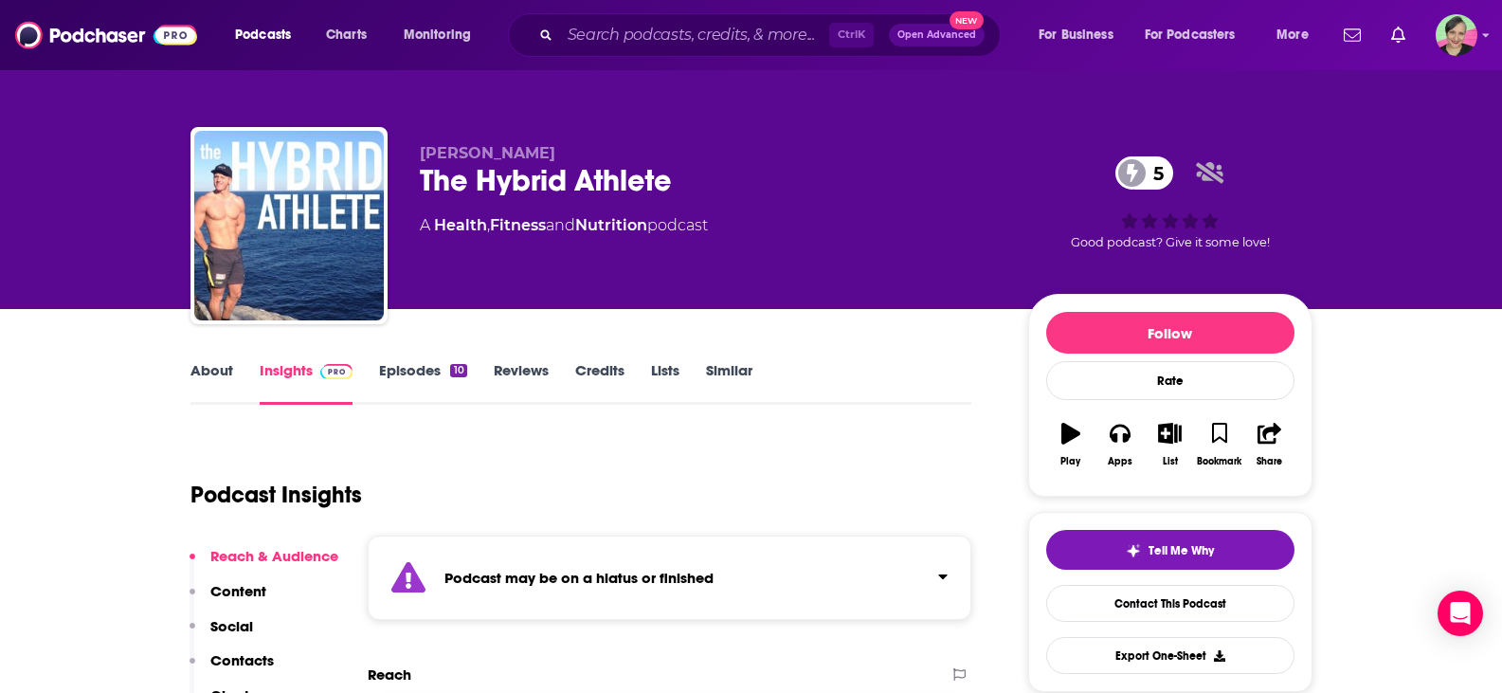
scroll to position [190, 0]
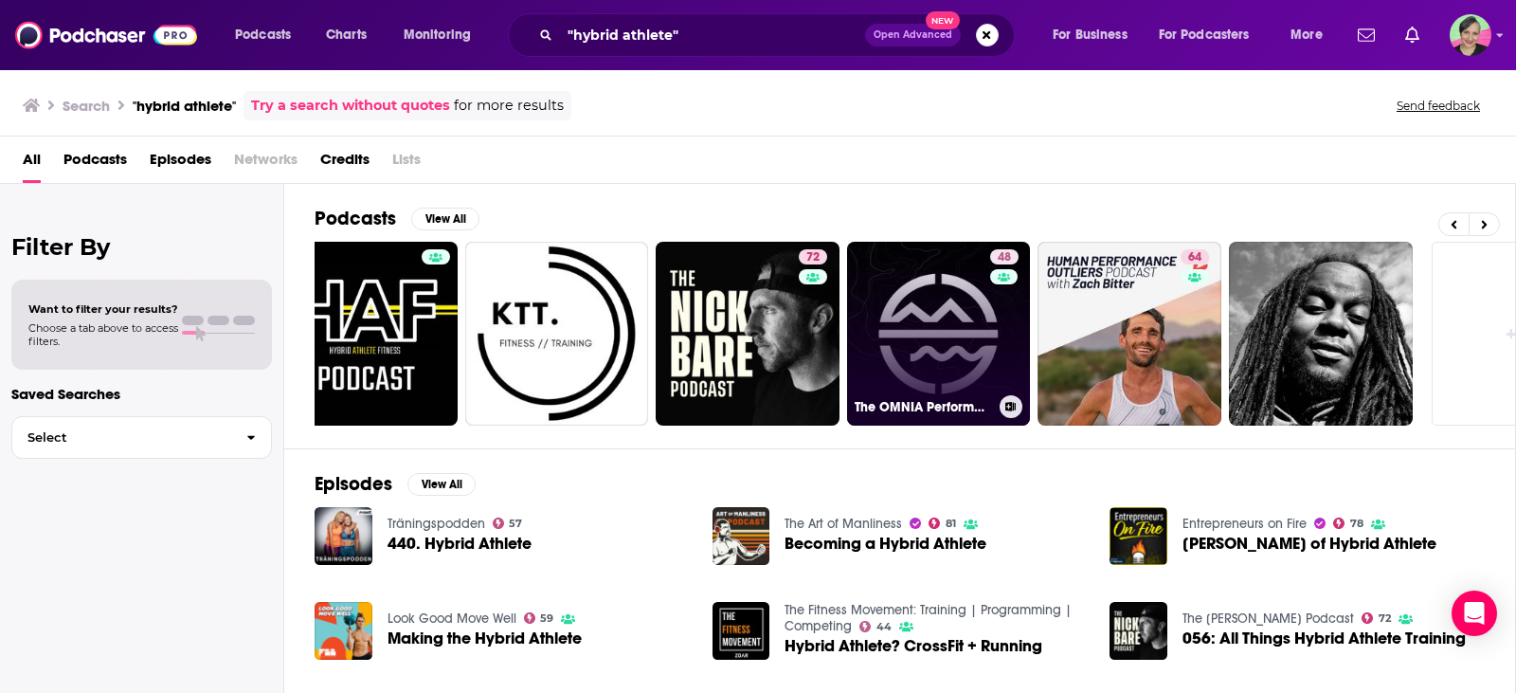
scroll to position [0, 433]
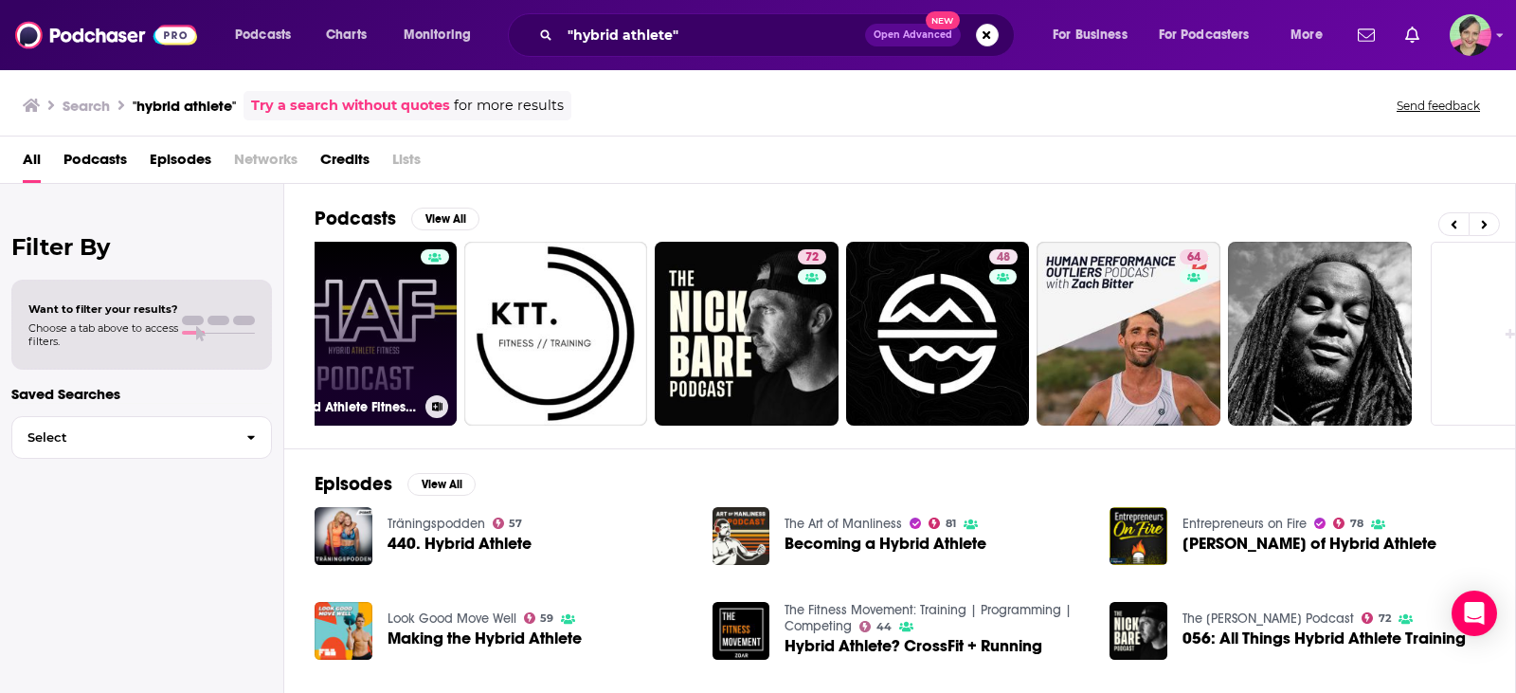
click at [352, 286] on link "Hybrid Athlete Fitness Podcast" at bounding box center [365, 334] width 184 height 184
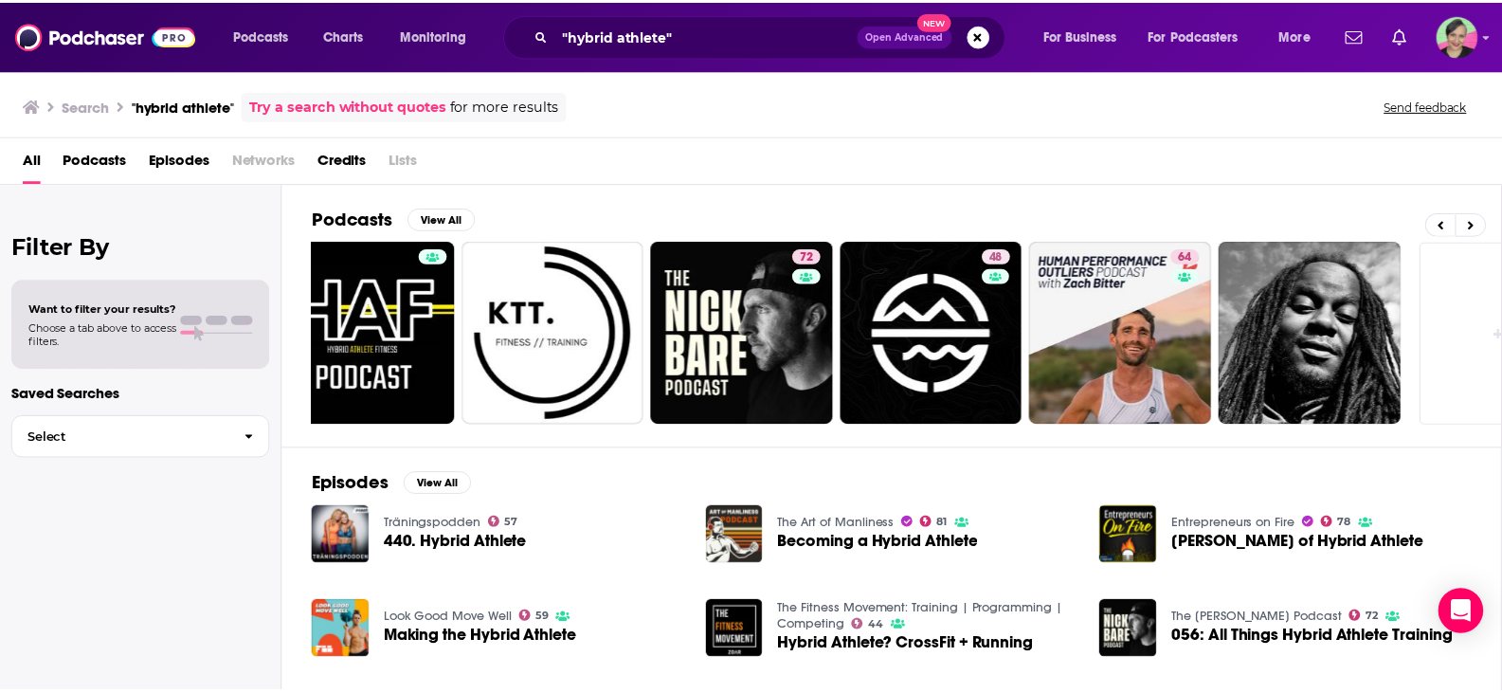
scroll to position [0, 539]
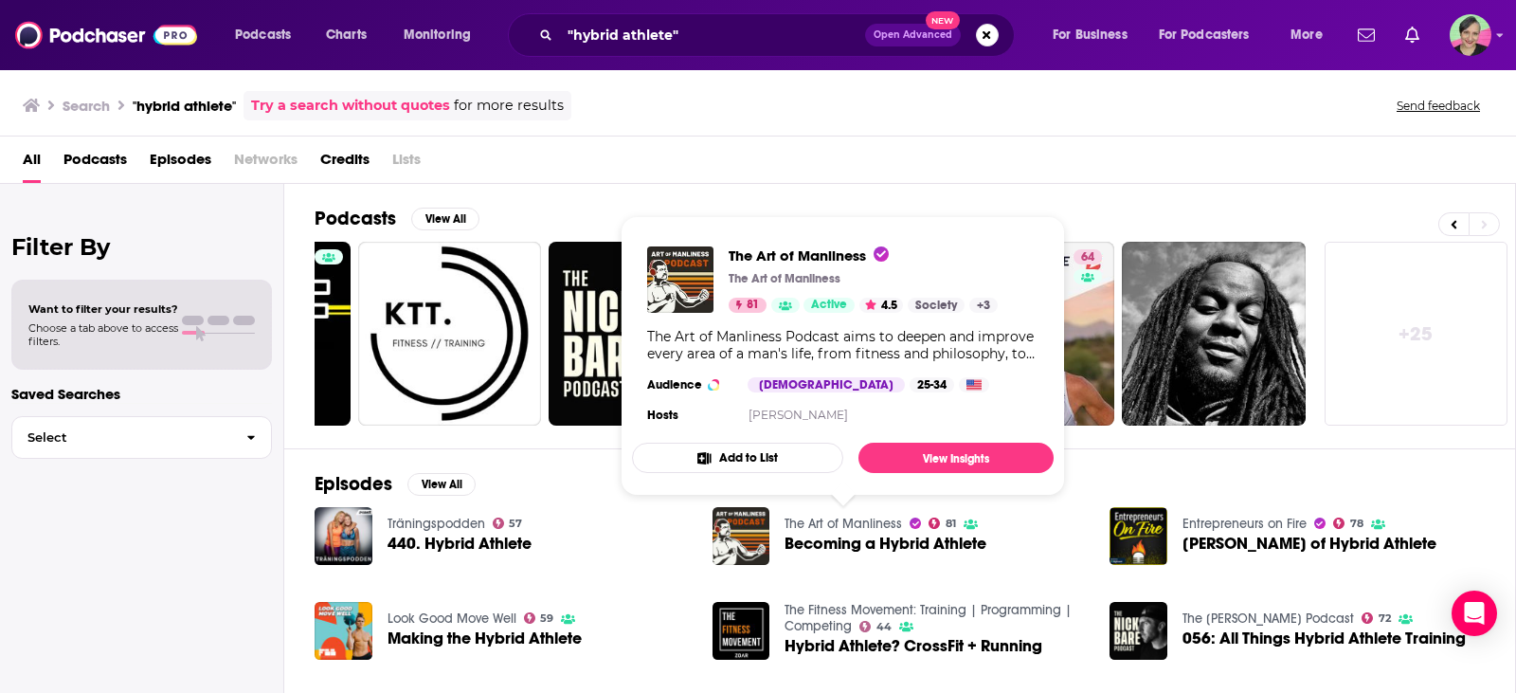
click at [848, 521] on link "The Art of Manliness" at bounding box center [844, 524] width 118 height 16
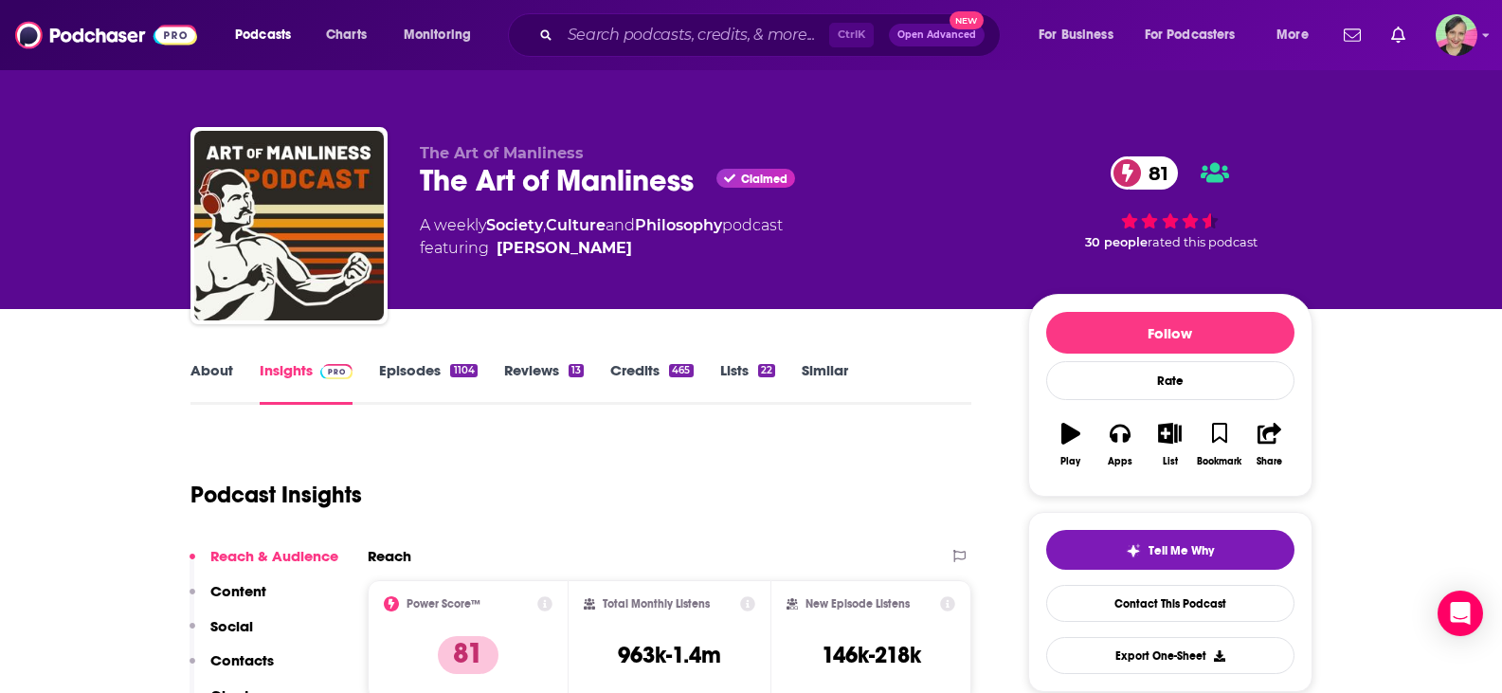
scroll to position [95, 0]
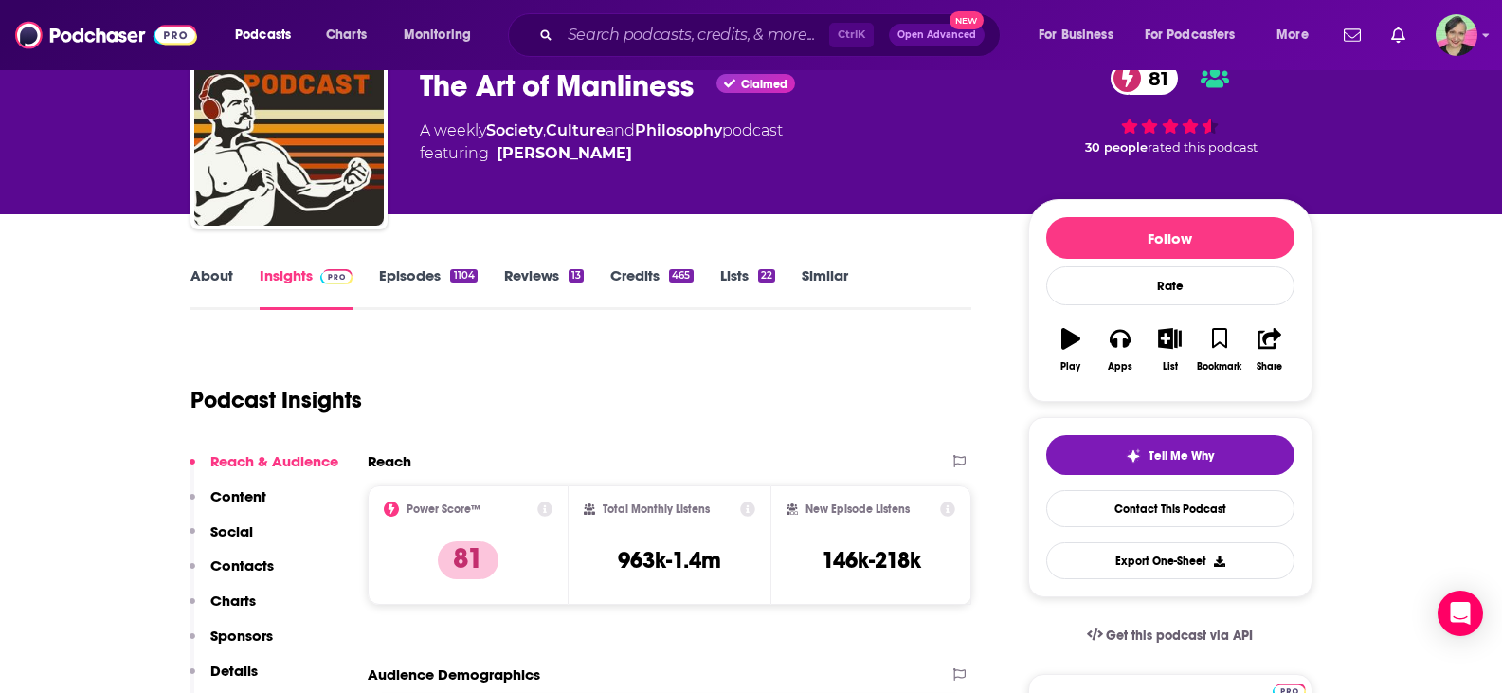
click at [420, 275] on link "Episodes 1104" at bounding box center [428, 288] width 98 height 44
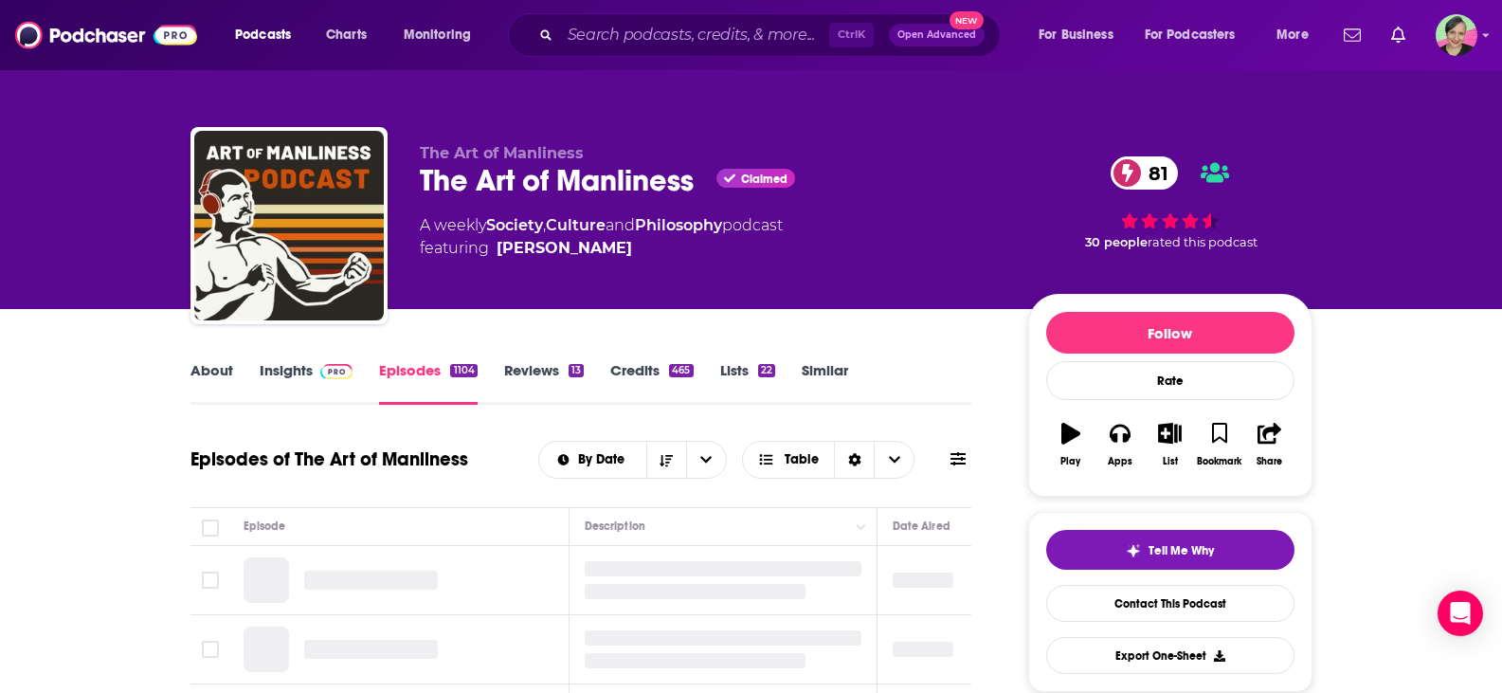
click at [967, 458] on button at bounding box center [958, 459] width 27 height 20
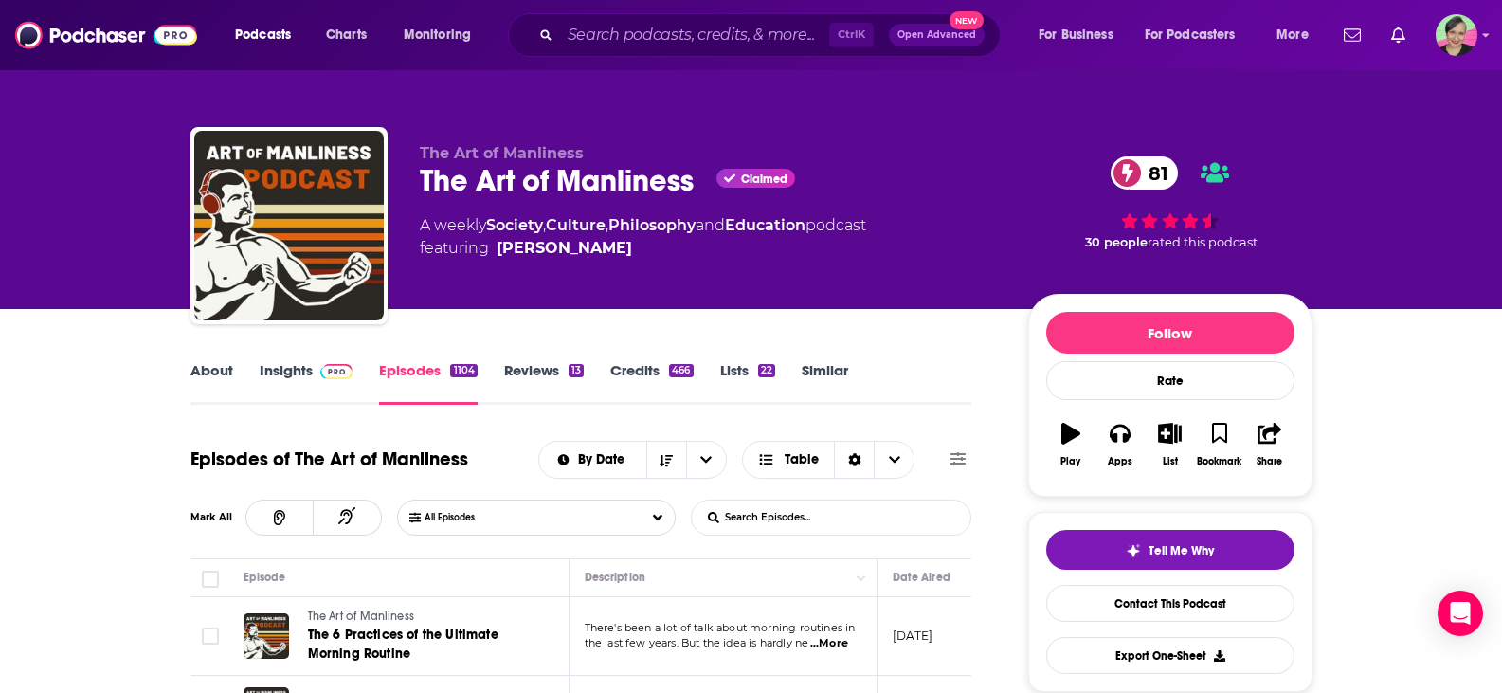
click at [957, 461] on icon at bounding box center [957, 458] width 15 height 15
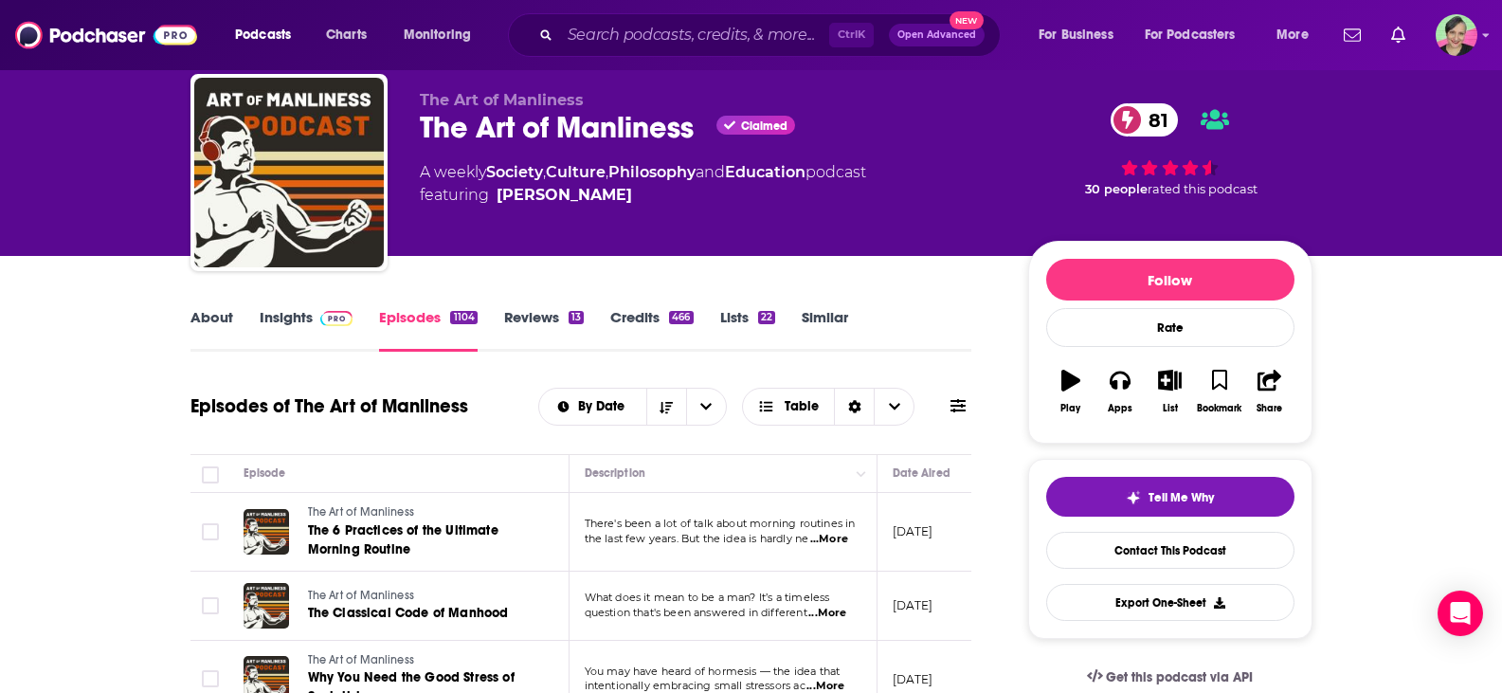
scroll to position [95, 0]
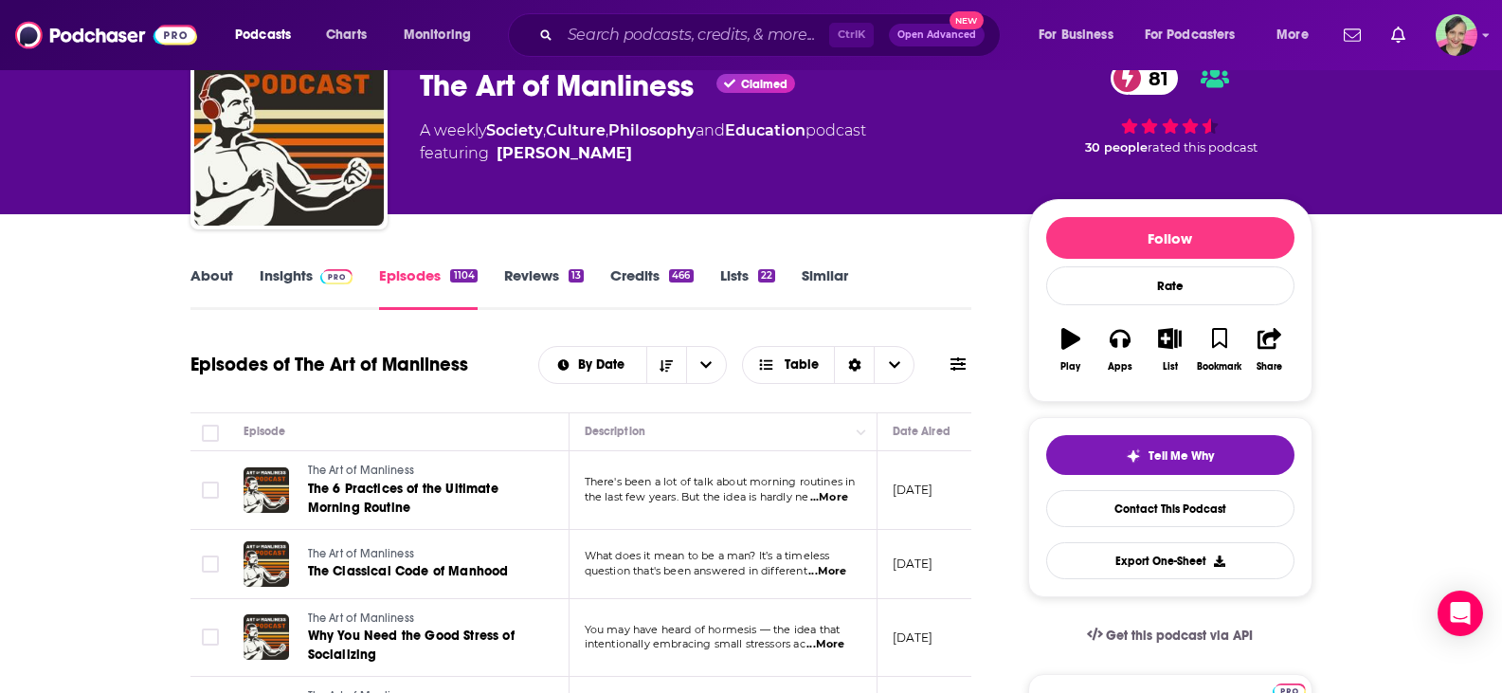
click at [953, 366] on icon at bounding box center [957, 363] width 15 height 15
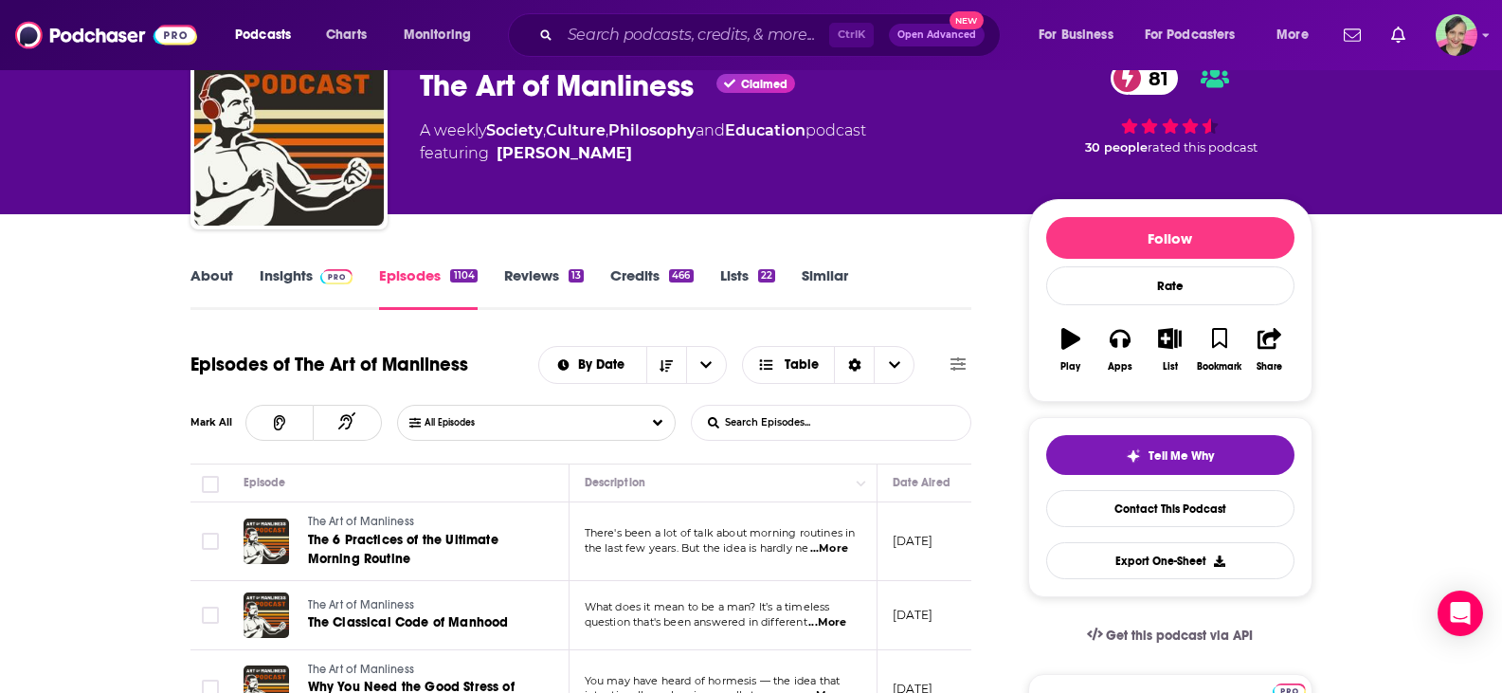
click at [821, 426] on input "List Search Input" at bounding box center [791, 423] width 198 height 34
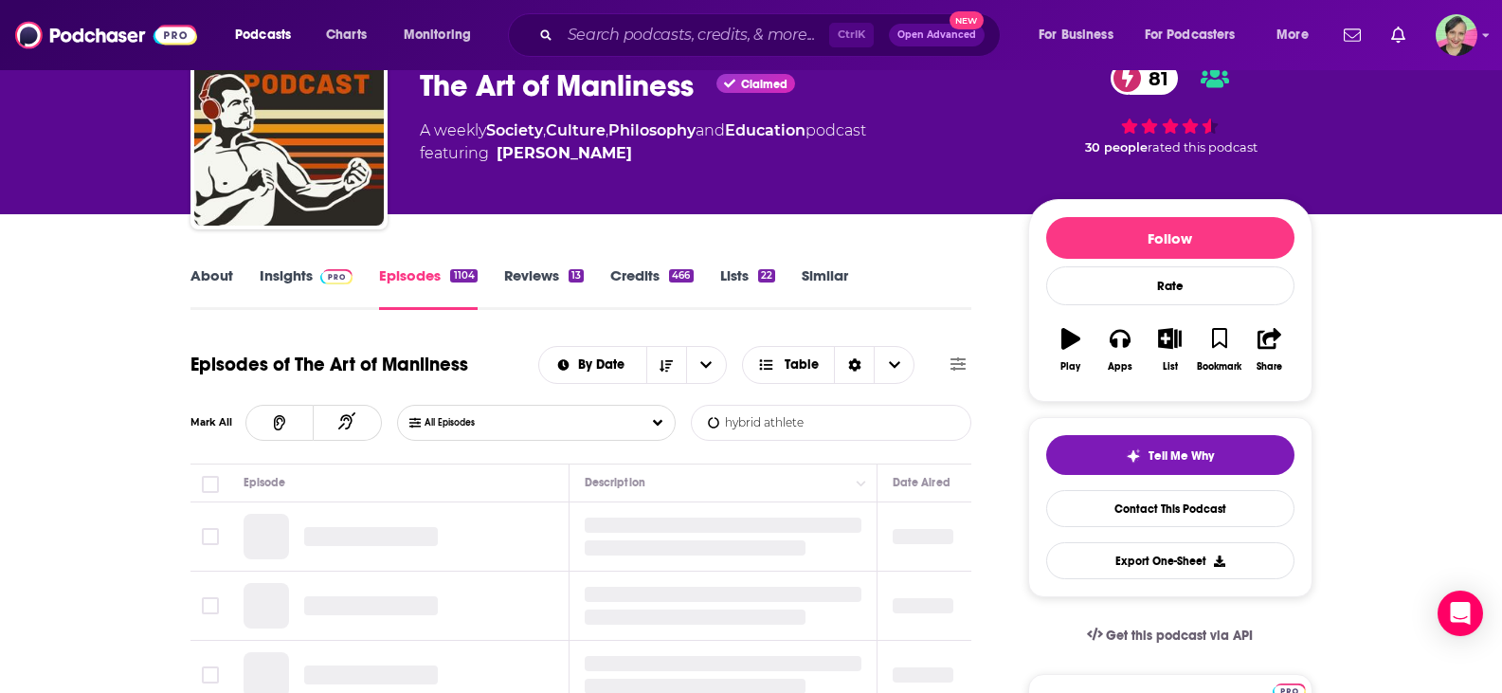
type input "hybrid athlete"
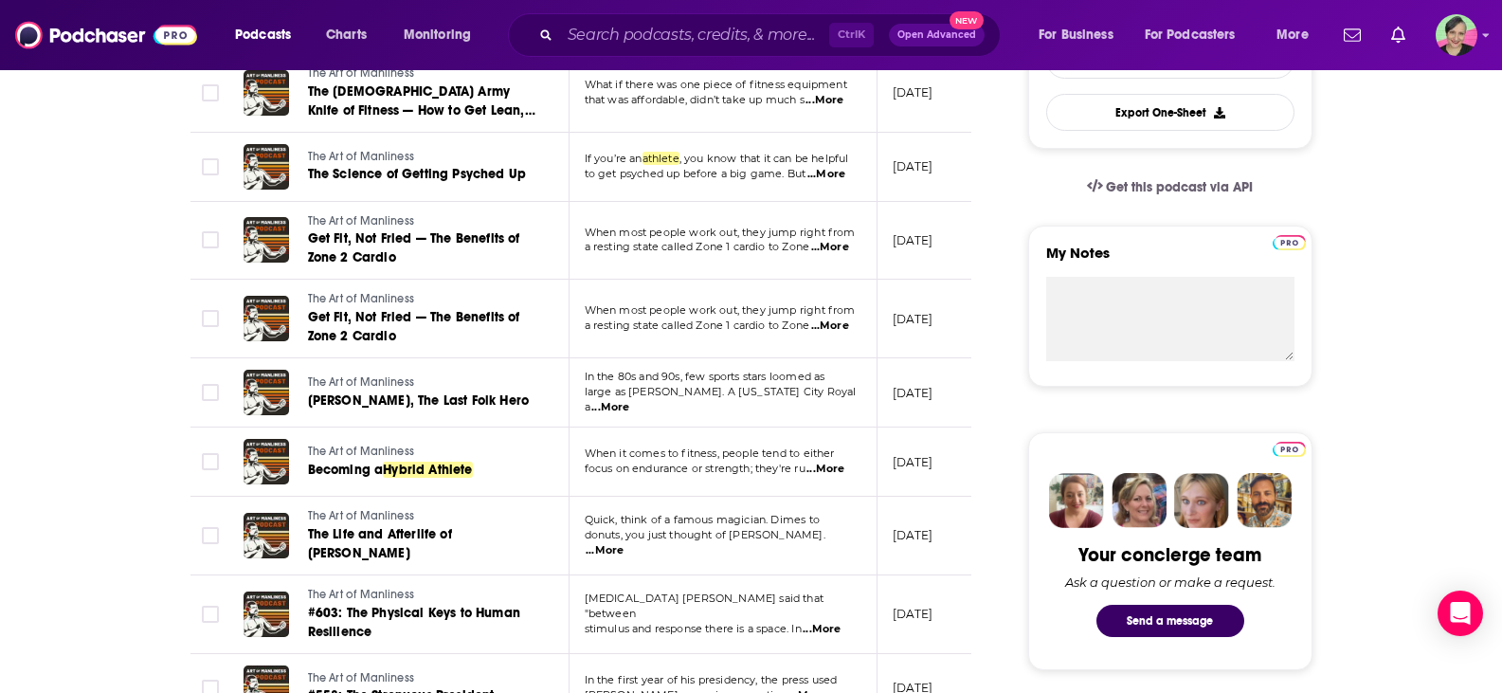
scroll to position [663, 0]
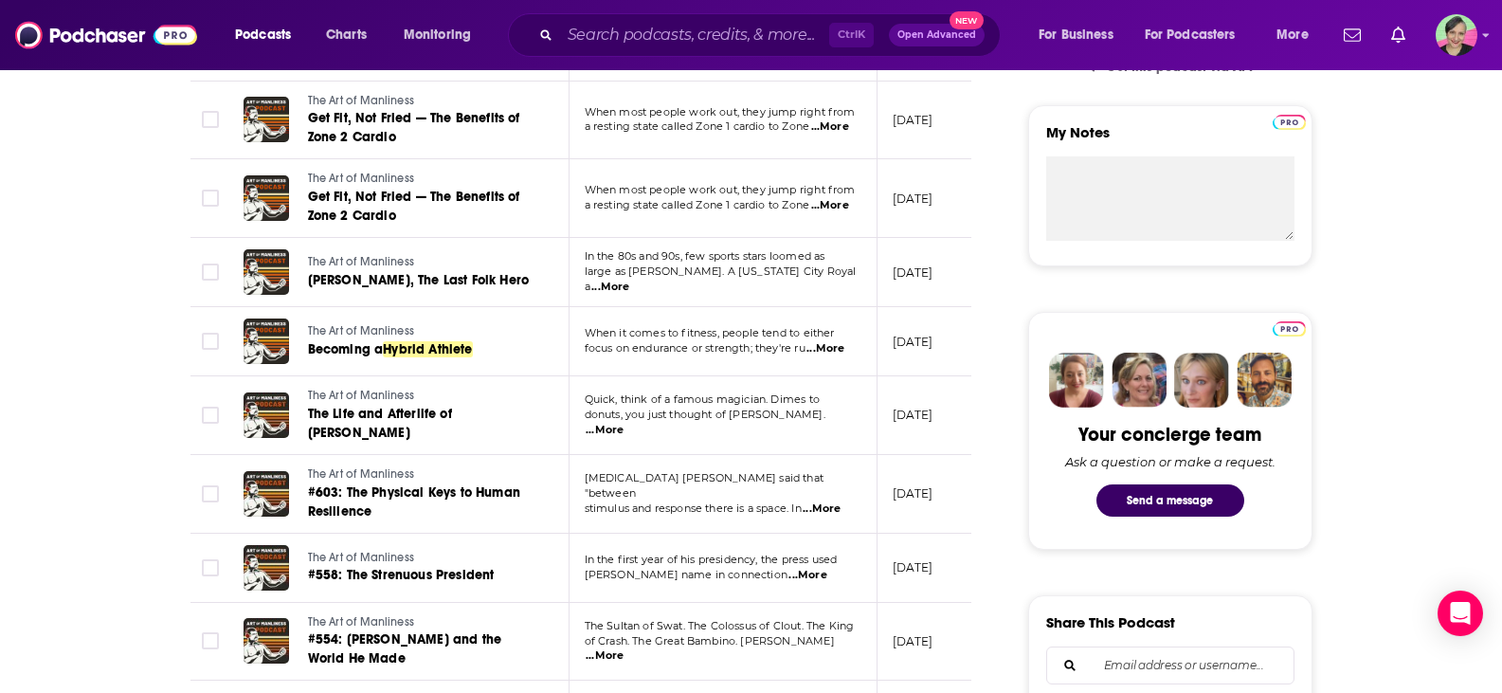
click at [834, 348] on span "...More" at bounding box center [825, 348] width 38 height 15
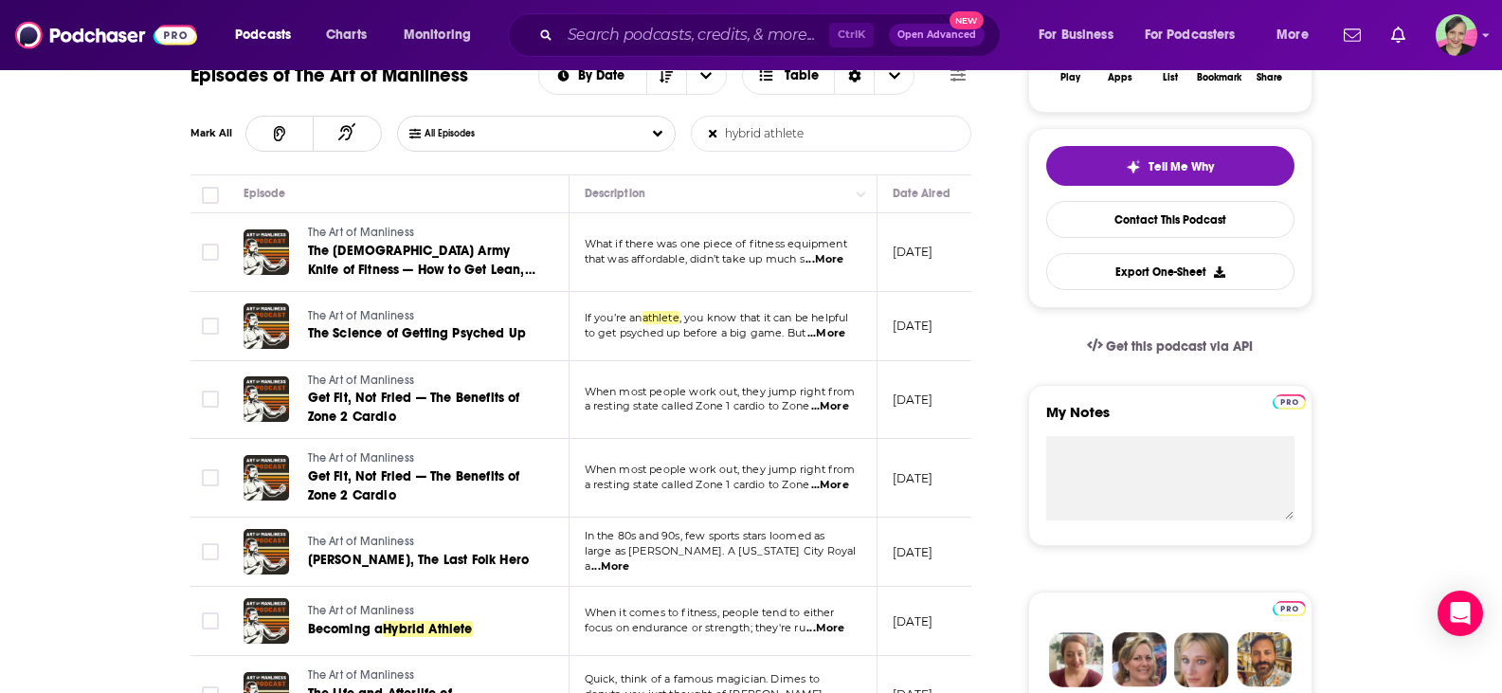
scroll to position [379, 0]
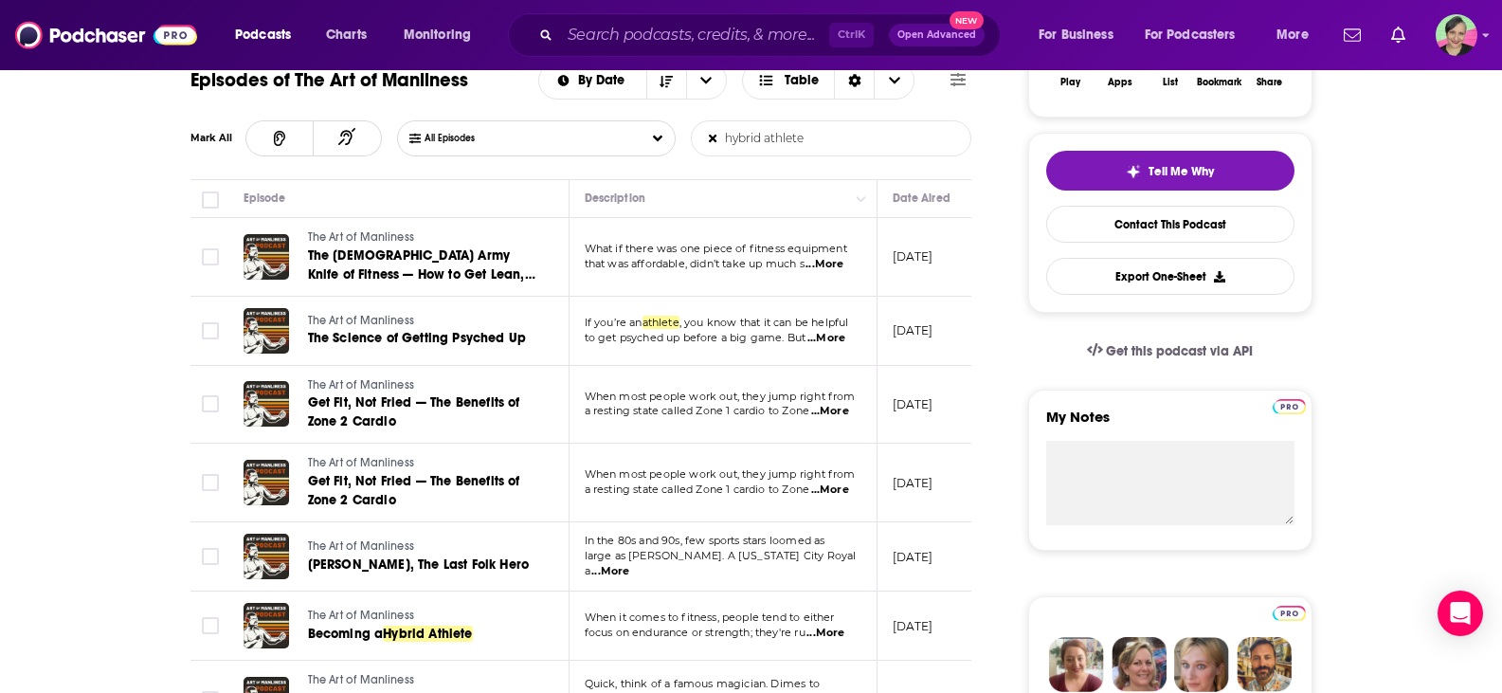
click at [843, 263] on span "...More" at bounding box center [824, 264] width 38 height 15
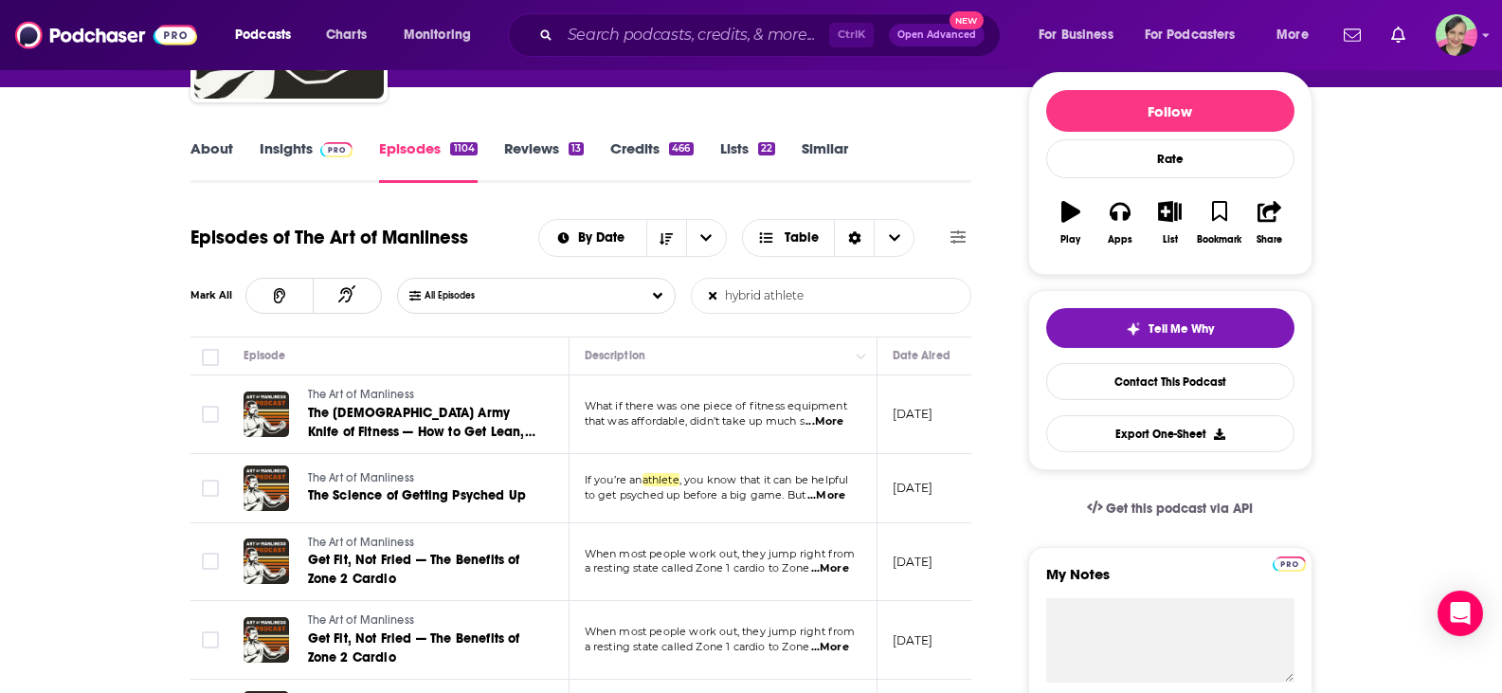
scroll to position [190, 0]
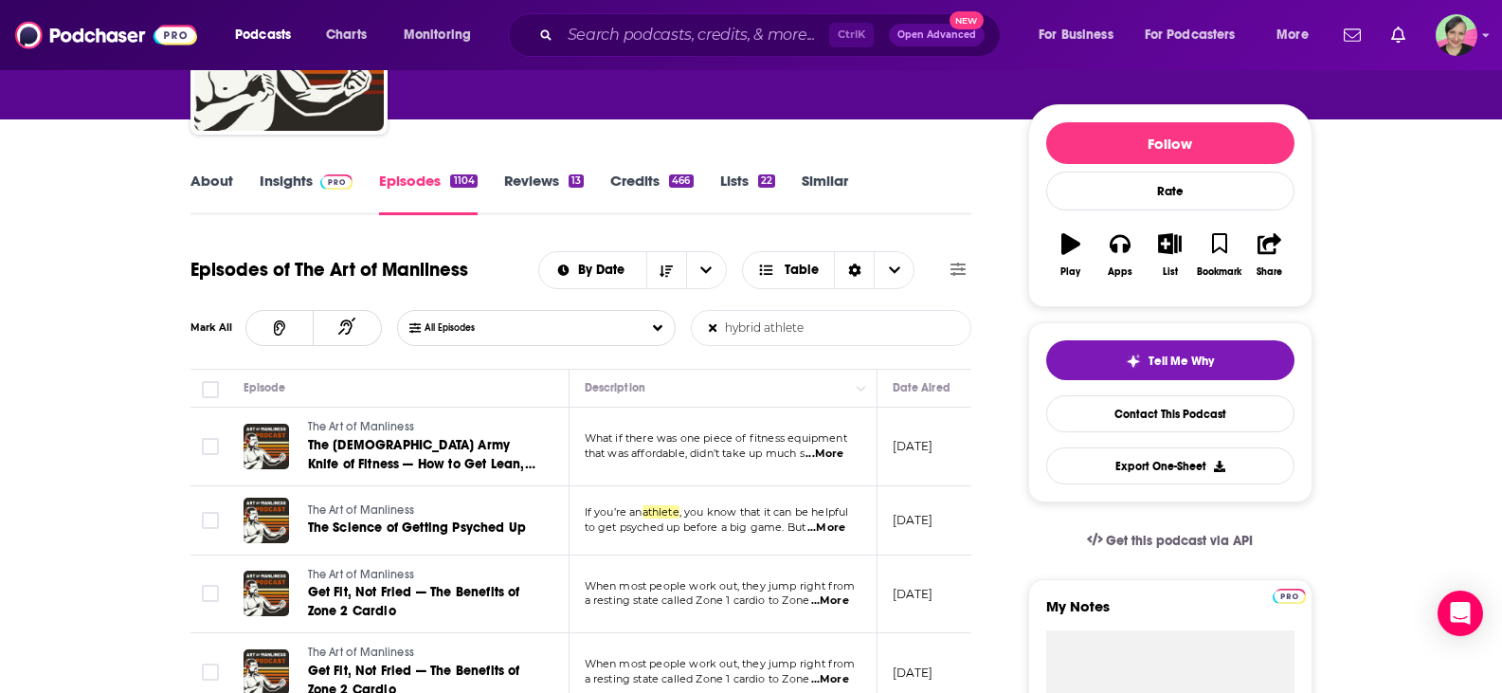
click at [294, 179] on link "Insights" at bounding box center [307, 194] width 94 height 44
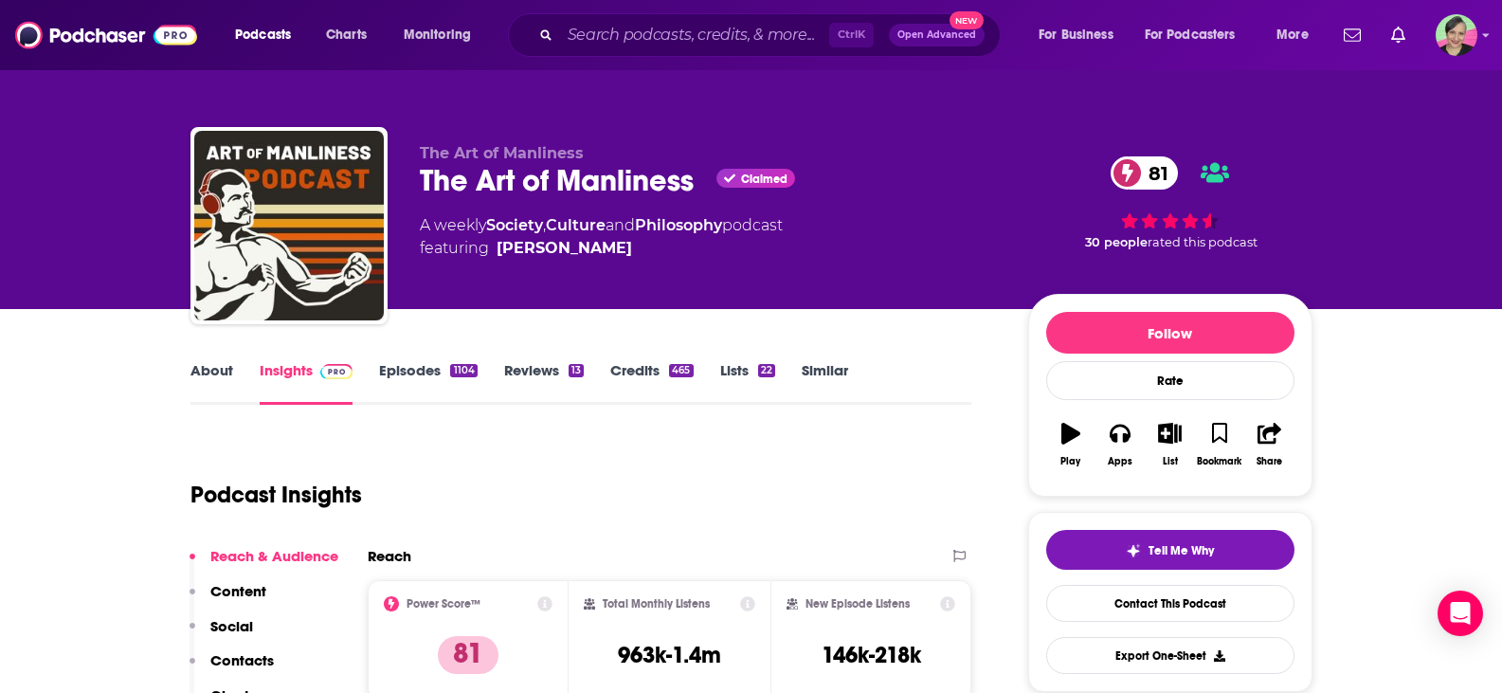
click at [210, 371] on link "About" at bounding box center [211, 383] width 43 height 44
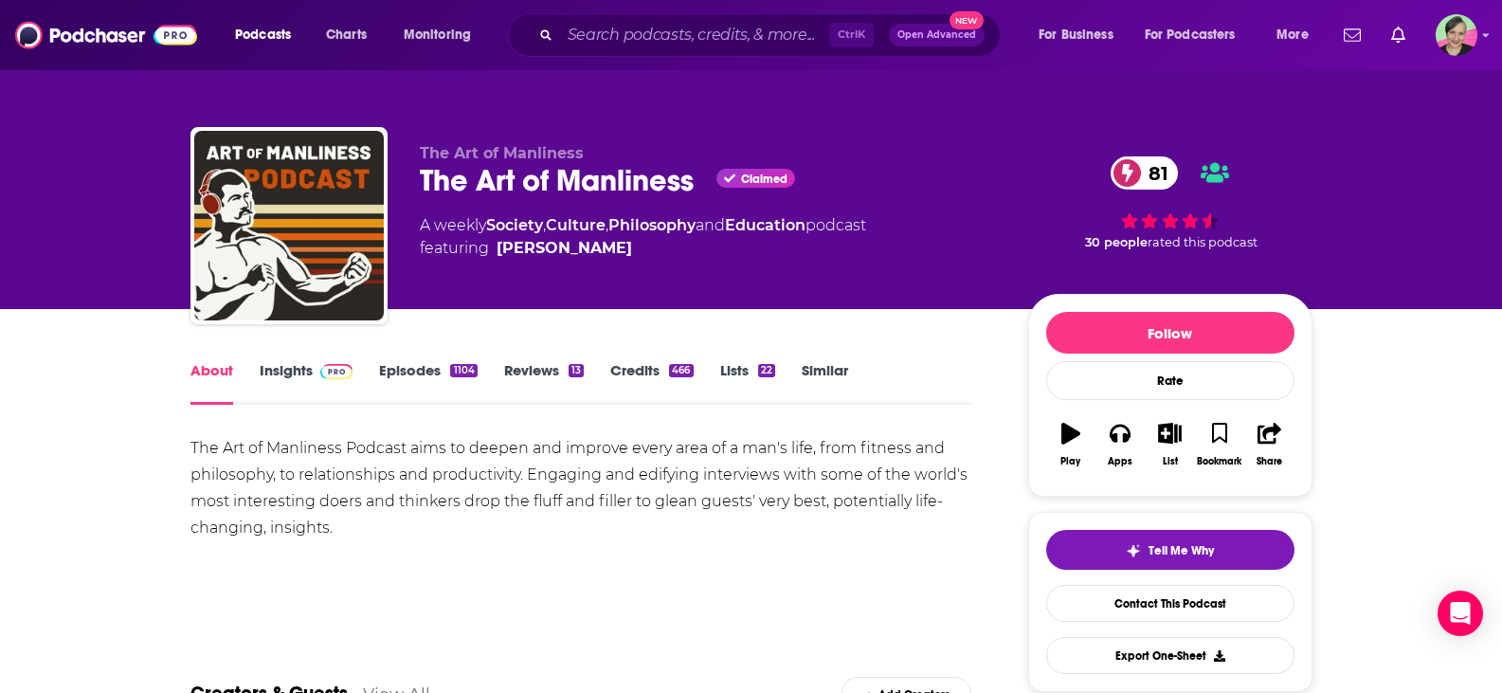
click at [424, 371] on link "Episodes 1104" at bounding box center [428, 383] width 98 height 44
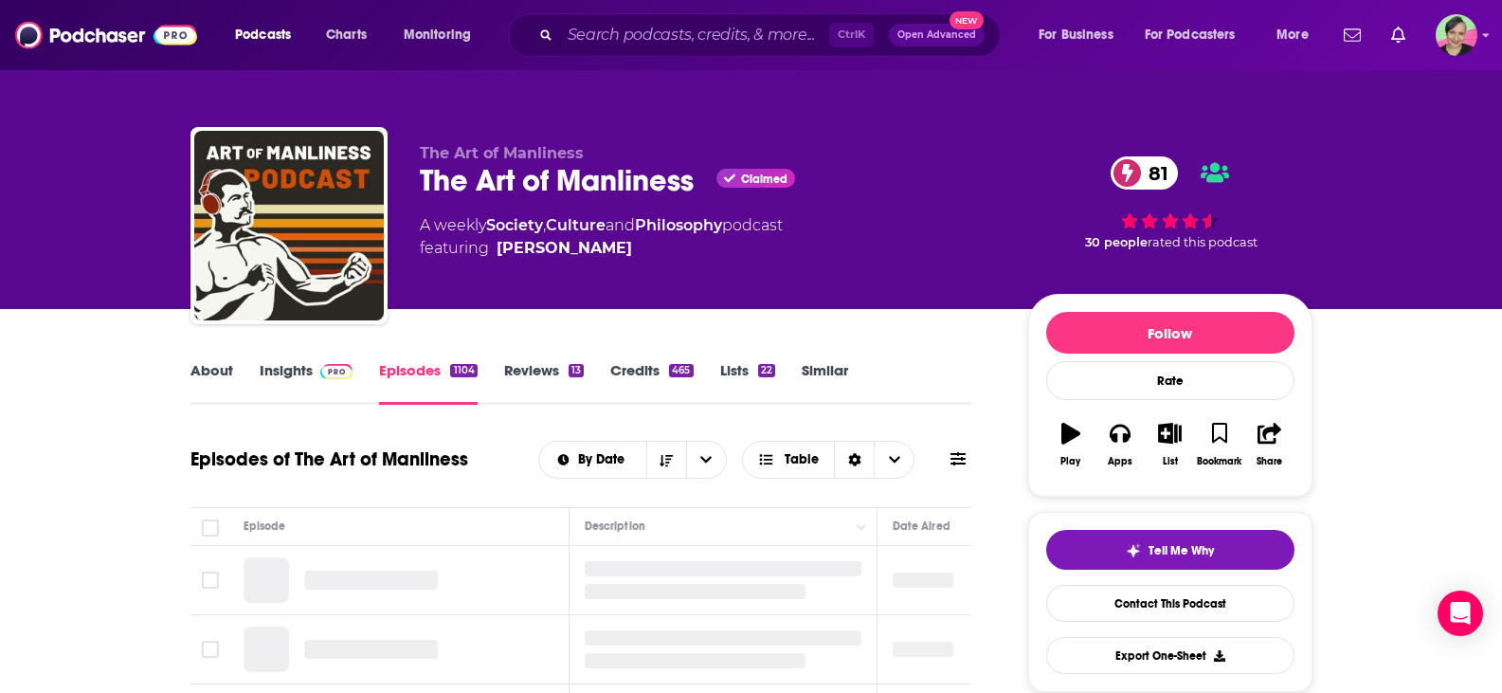
scroll to position [190, 0]
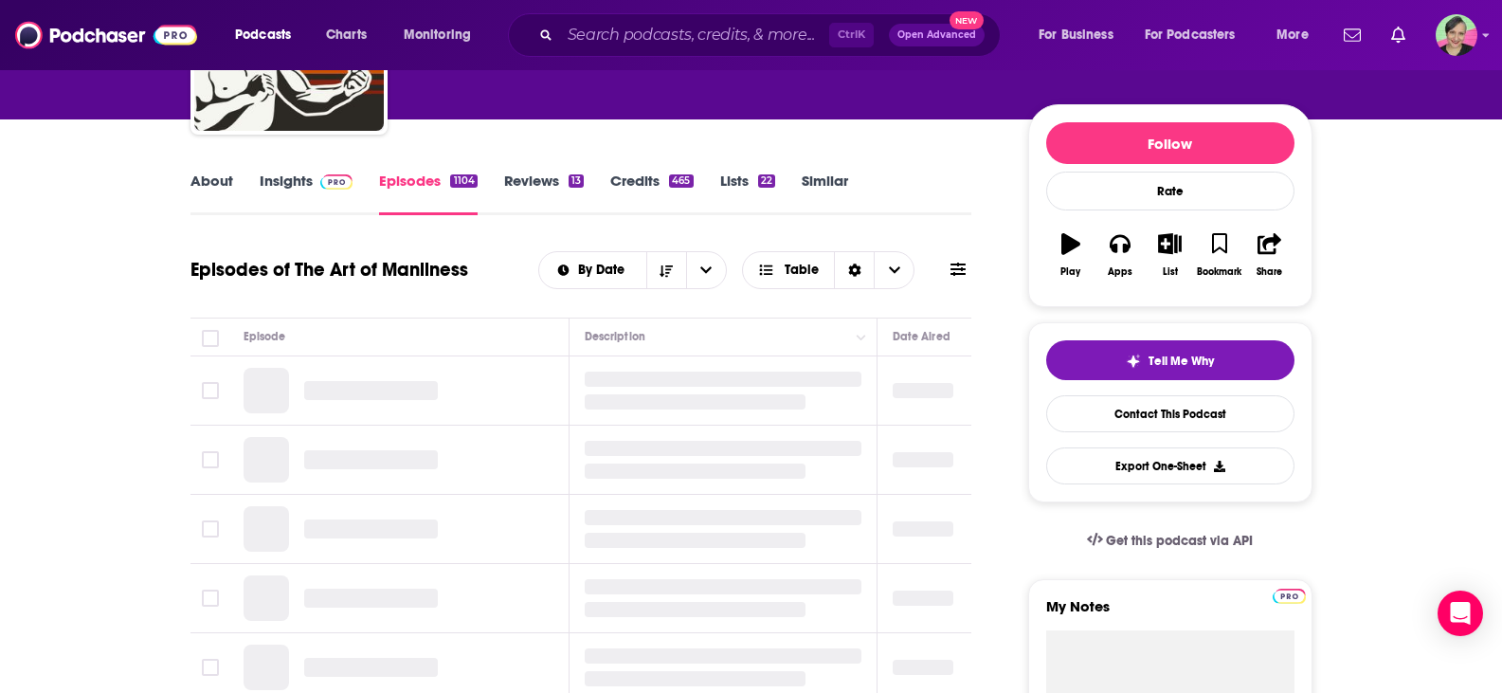
click at [954, 265] on icon at bounding box center [957, 268] width 15 height 13
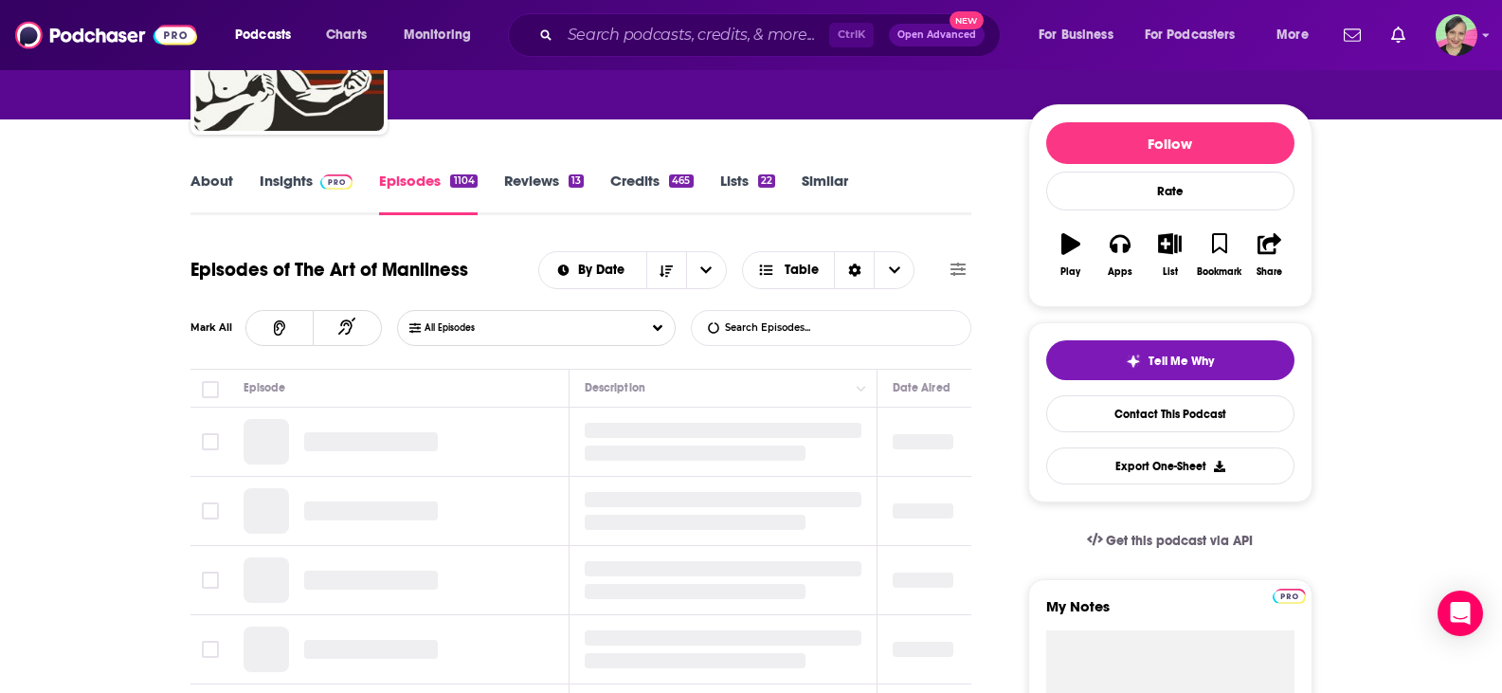
click at [860, 317] on input "List Search Input" at bounding box center [791, 328] width 198 height 34
type input "alex viada"
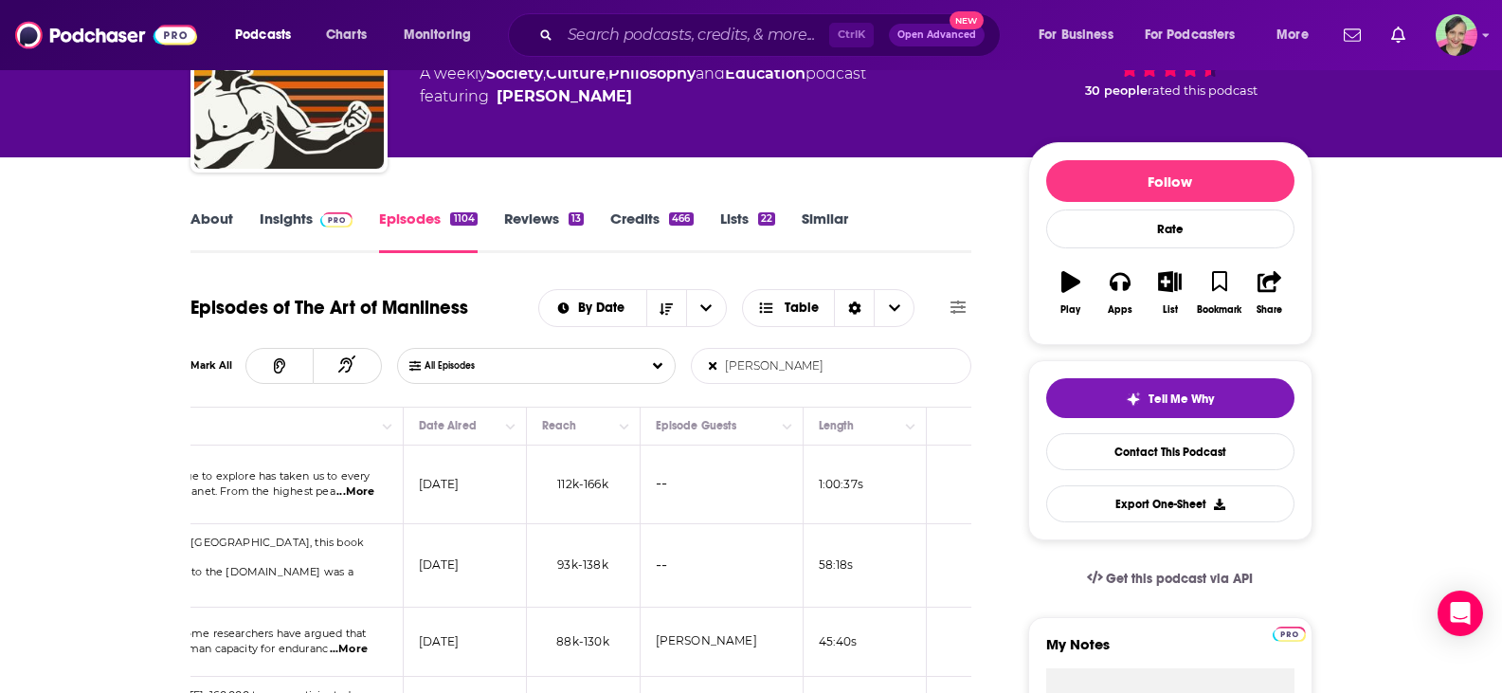
scroll to position [0, 0]
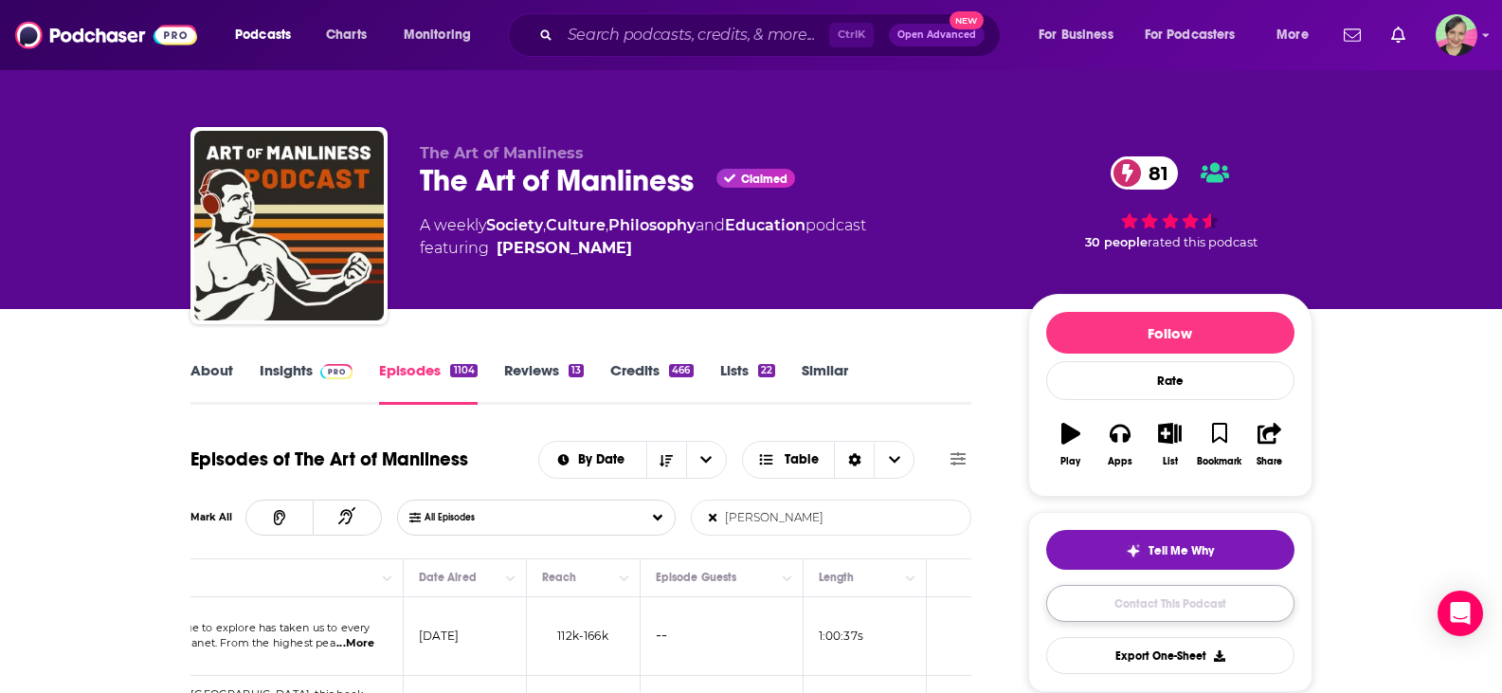
click at [1208, 601] on link "Contact This Podcast" at bounding box center [1170, 603] width 248 height 37
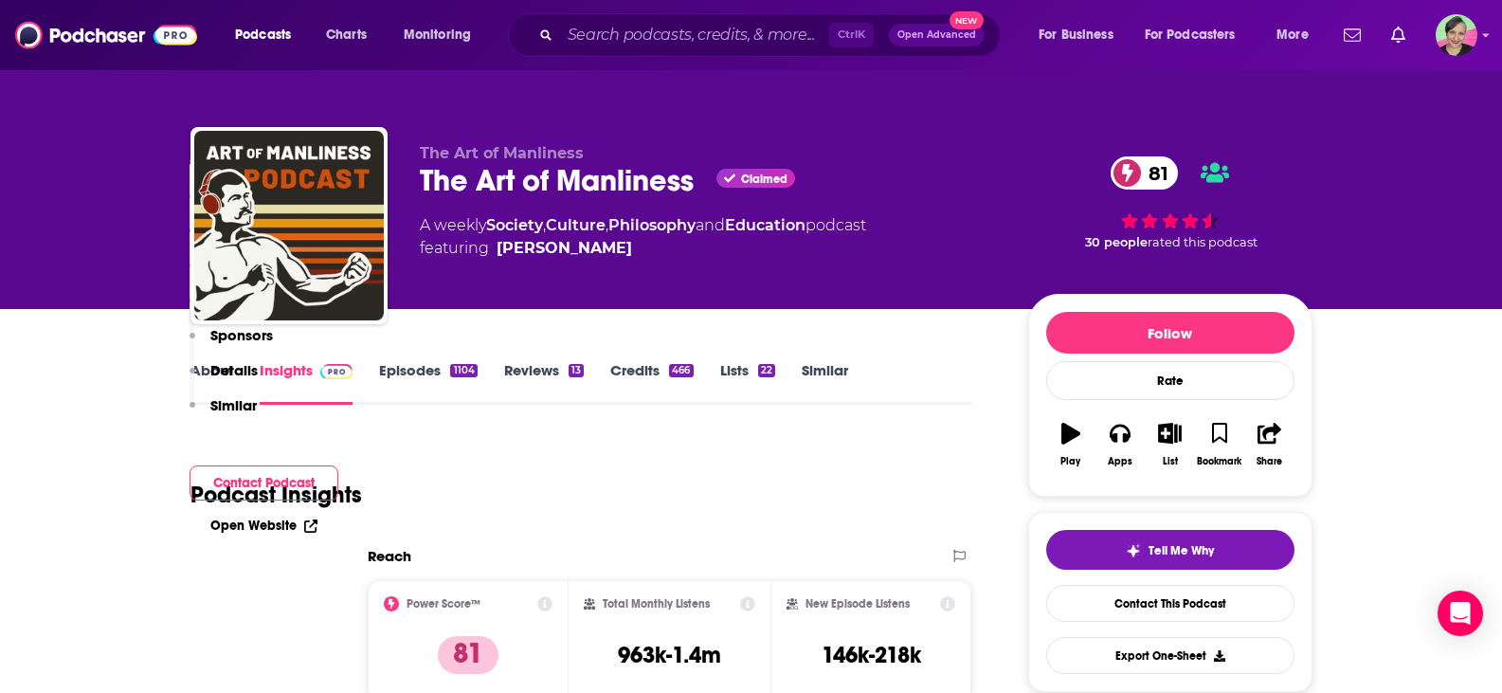
scroll to position [1930, 0]
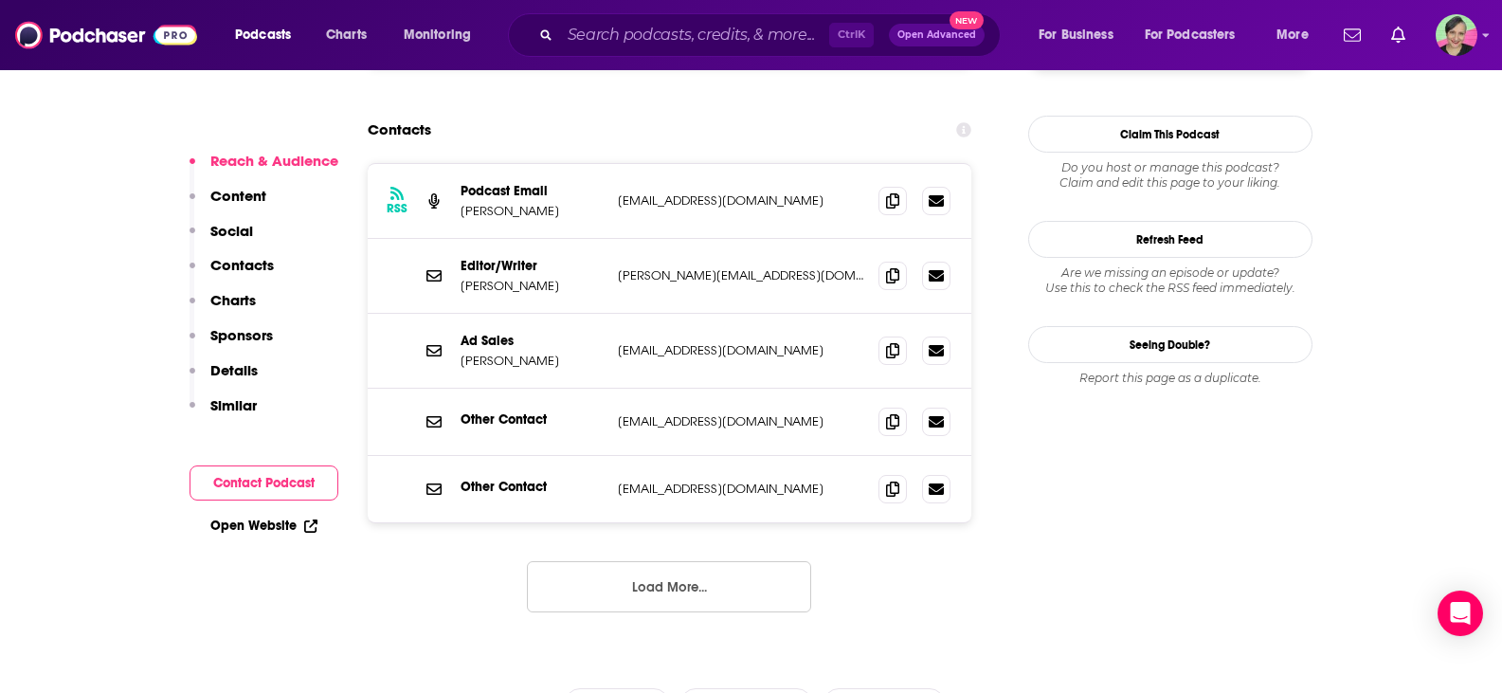
click at [707, 561] on button "Load More..." at bounding box center [669, 586] width 284 height 51
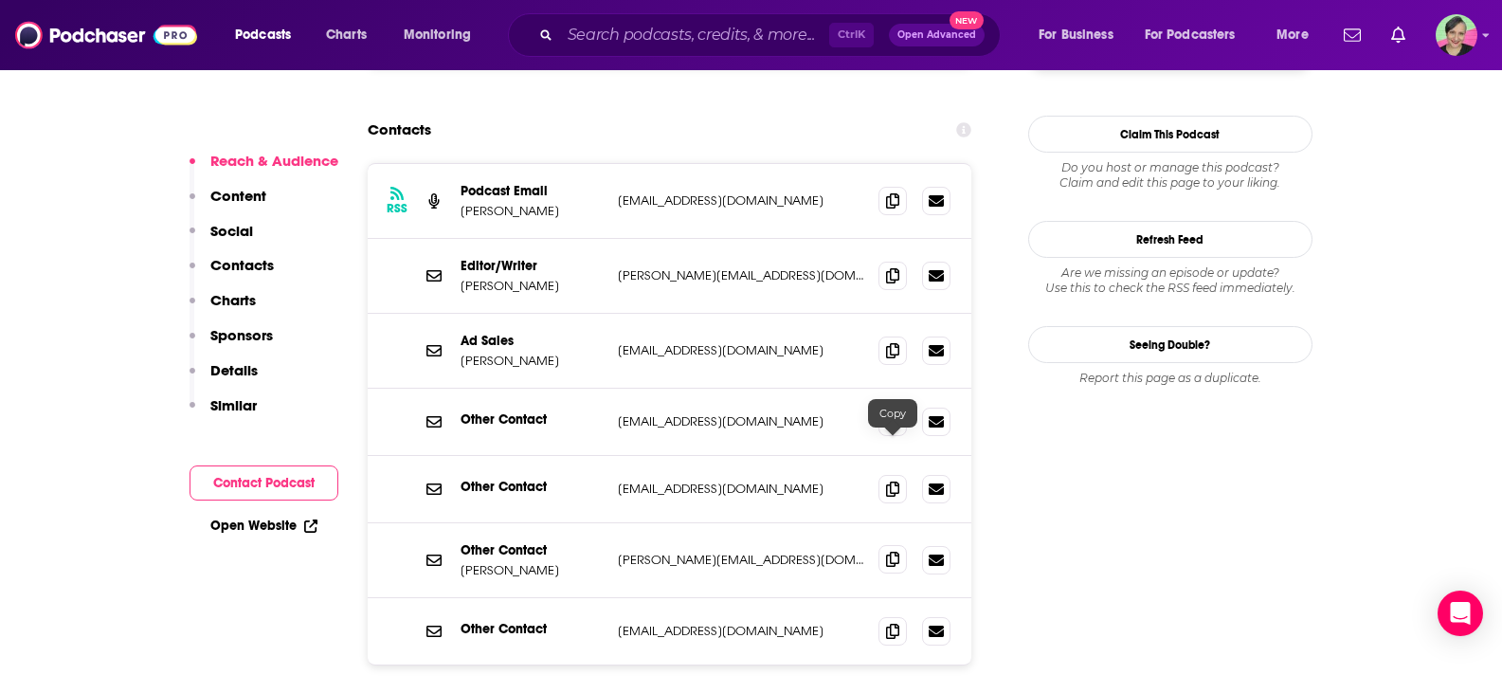
click at [890, 552] on icon at bounding box center [892, 559] width 13 height 15
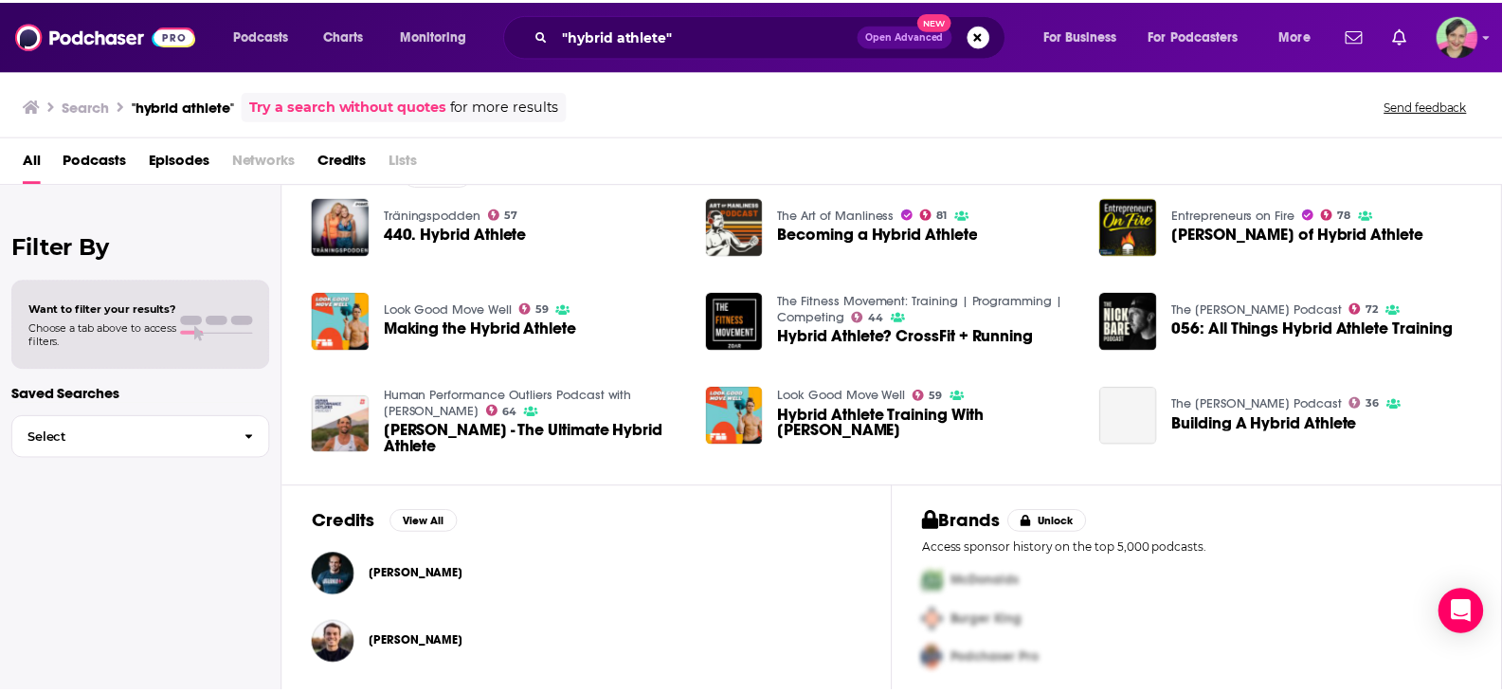
scroll to position [316, 0]
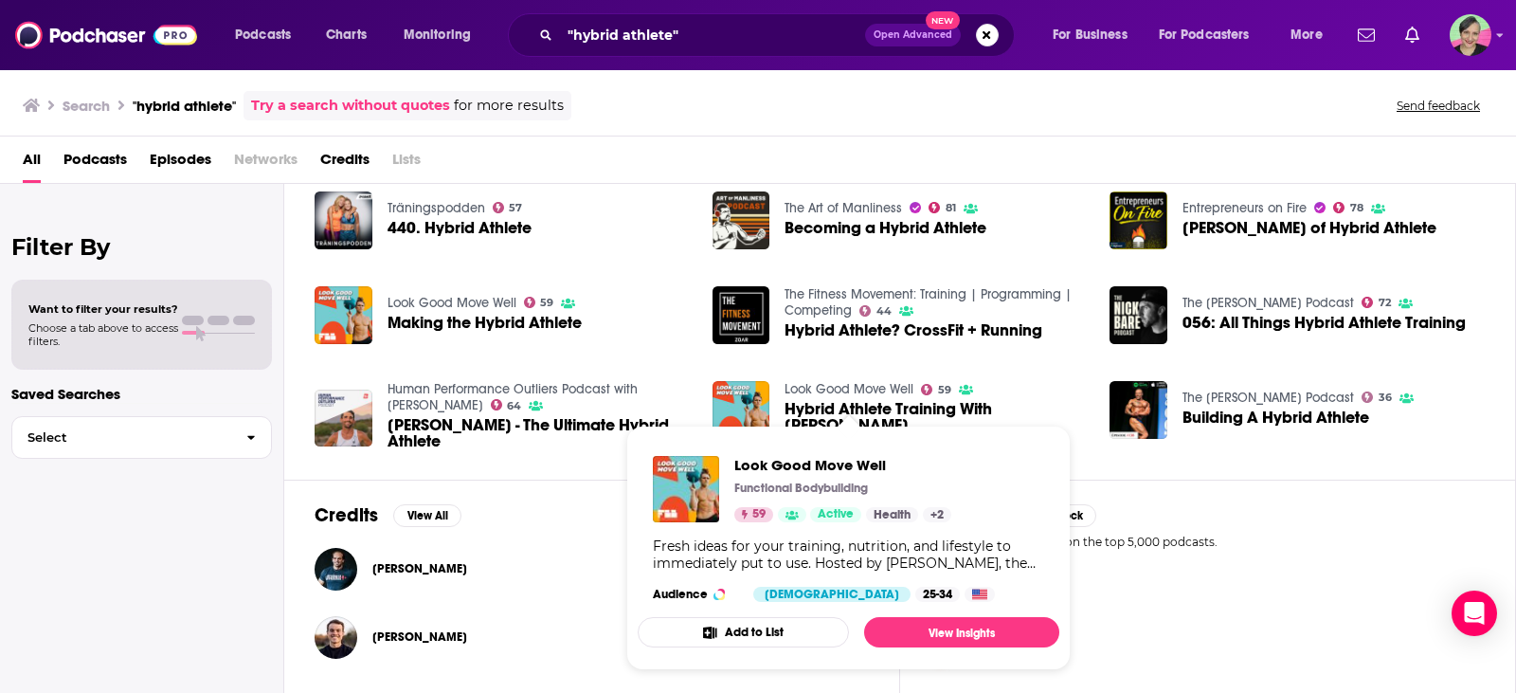
click at [874, 396] on link "Look Good Move Well" at bounding box center [849, 389] width 129 height 16
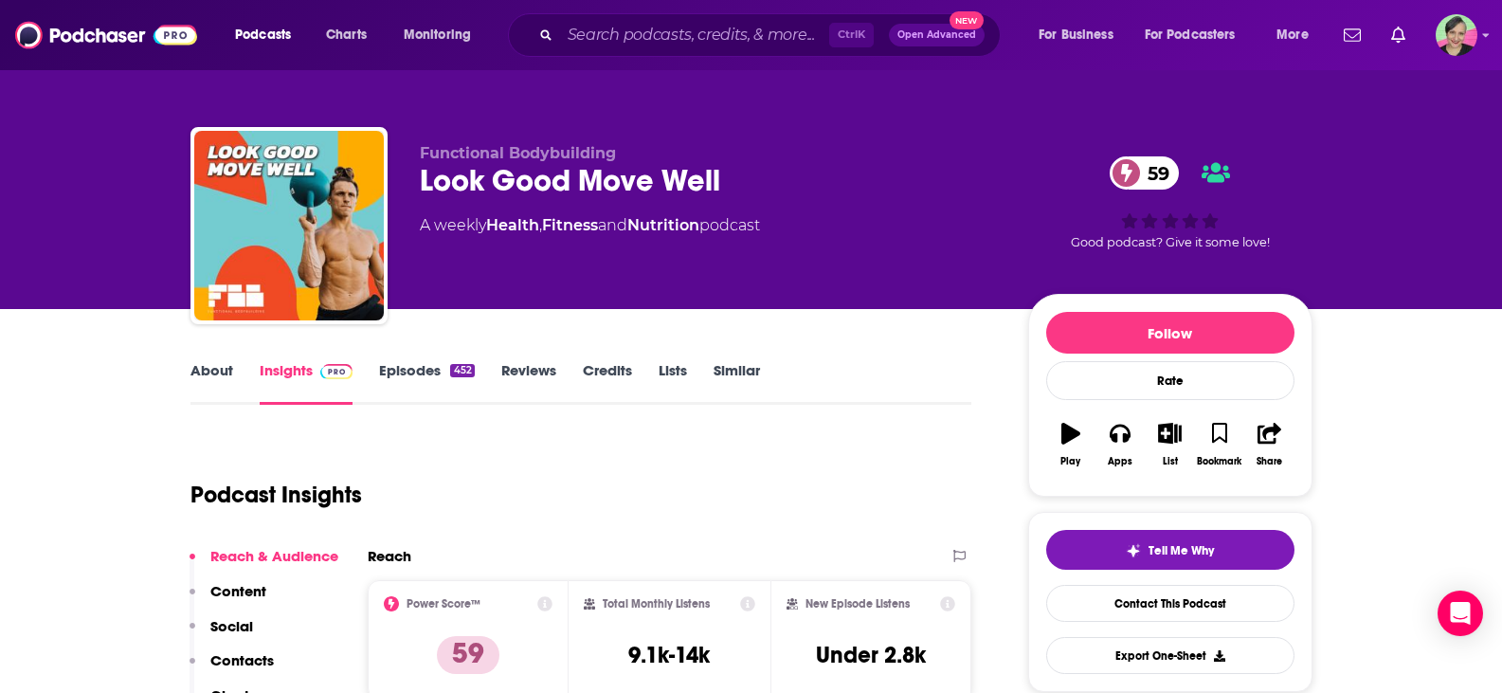
click at [210, 367] on link "About" at bounding box center [211, 383] width 43 height 44
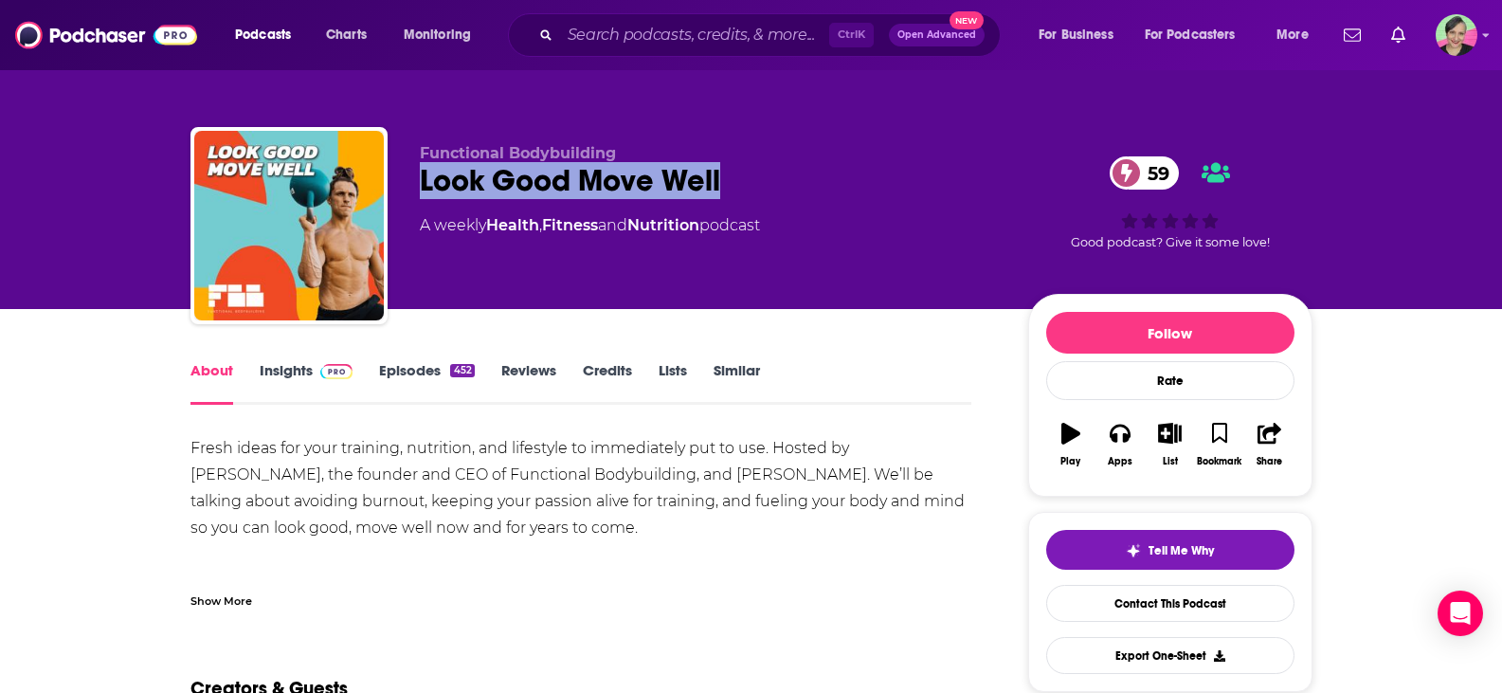
drag, startPoint x: 769, startPoint y: 176, endPoint x: 426, endPoint y: 172, distance: 342.1
click at [424, 172] on div "Look Good Move Well 59" at bounding box center [709, 180] width 578 height 37
copy h1 "Look Good Move Well"
click at [297, 371] on link "Insights" at bounding box center [307, 383] width 94 height 44
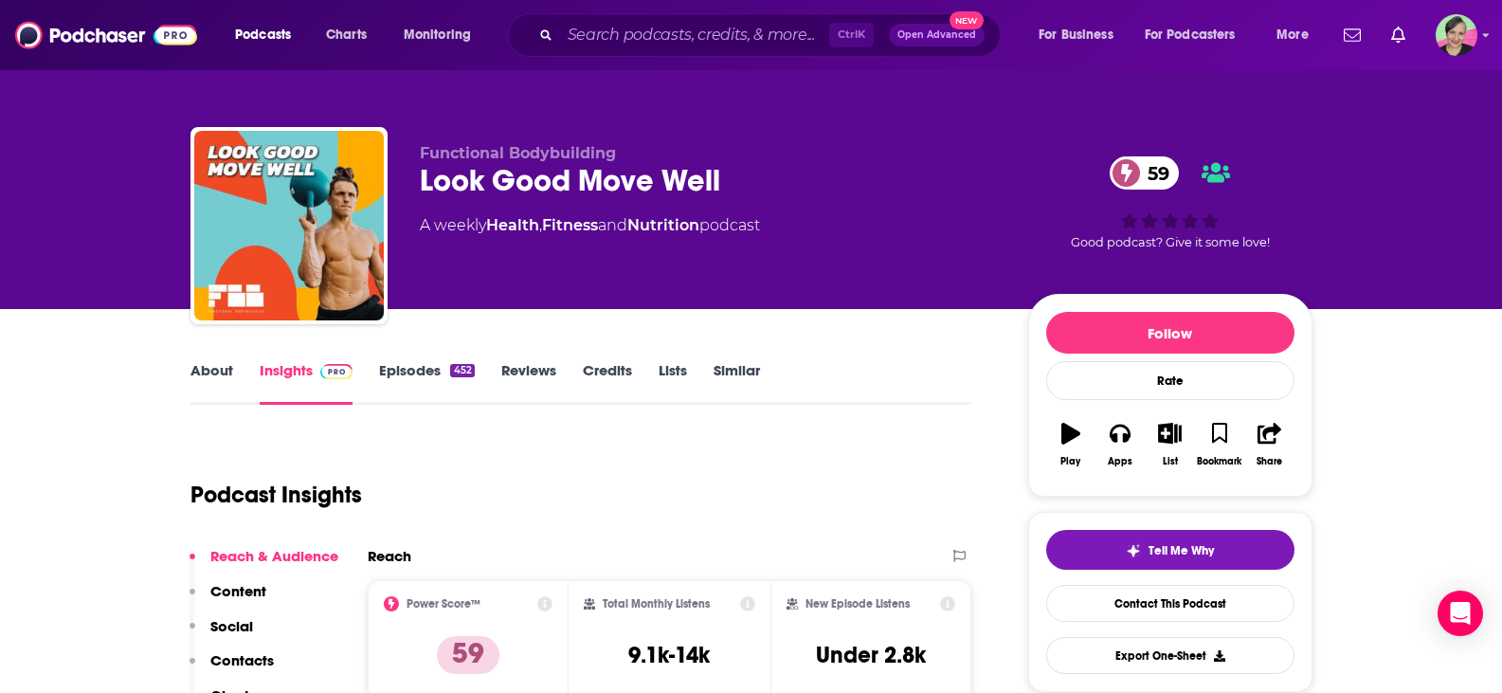
click at [198, 375] on link "About" at bounding box center [211, 383] width 43 height 44
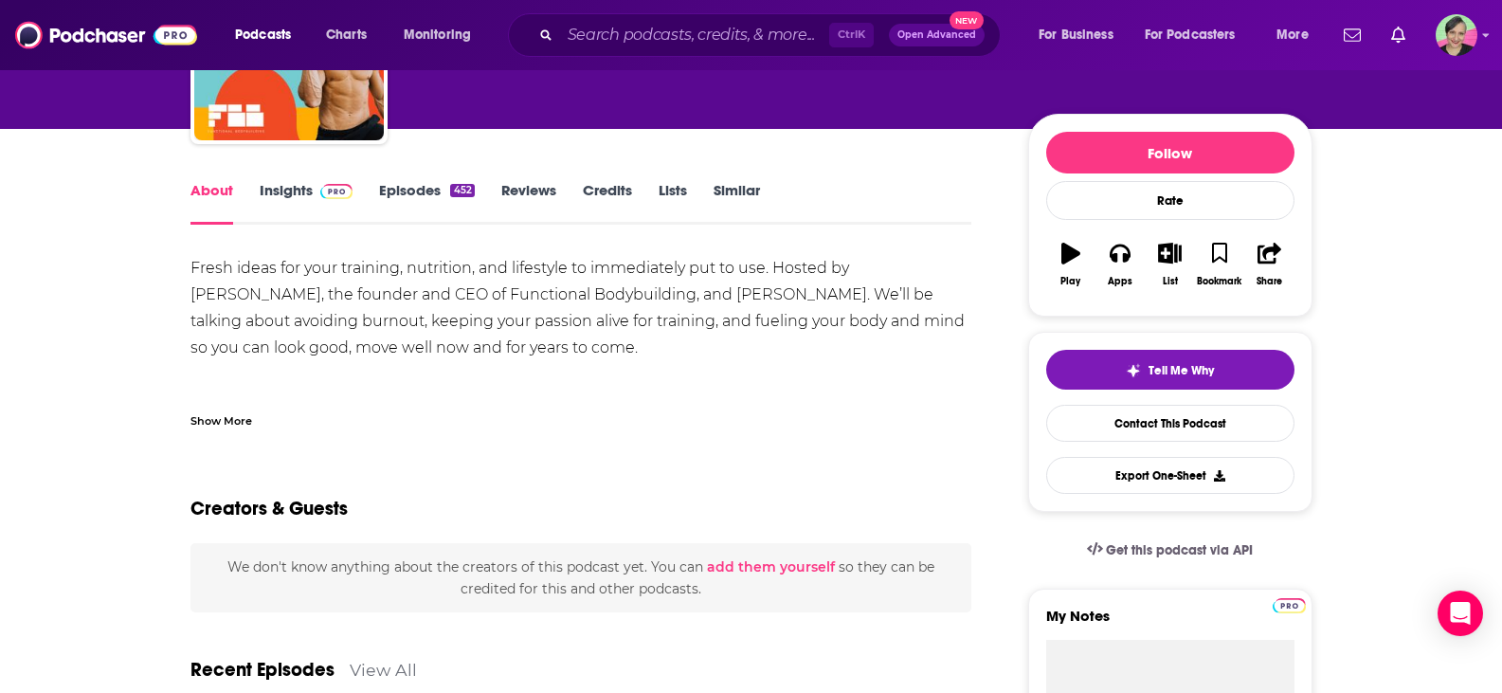
scroll to position [190, 0]
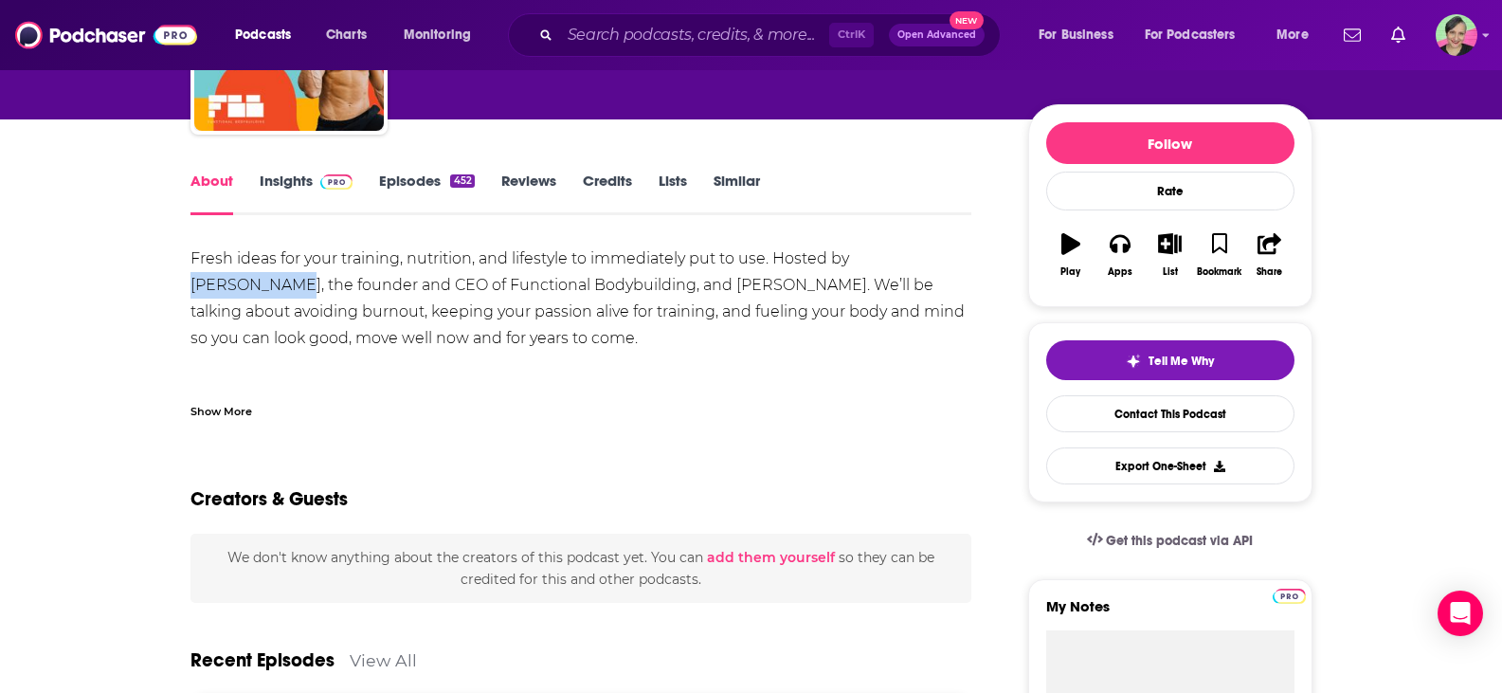
drag, startPoint x: 849, startPoint y: 260, endPoint x: 939, endPoint y: 259, distance: 90.0
click at [939, 259] on div "Fresh ideas for your training, nutrition, and lifestyle to immediately put to u…" at bounding box center [581, 364] width 782 height 239
copy div "Marcus Filly"
click at [828, 262] on div "Fresh ideas for your training, nutrition, and lifestyle to immediately put to u…" at bounding box center [581, 364] width 782 height 239
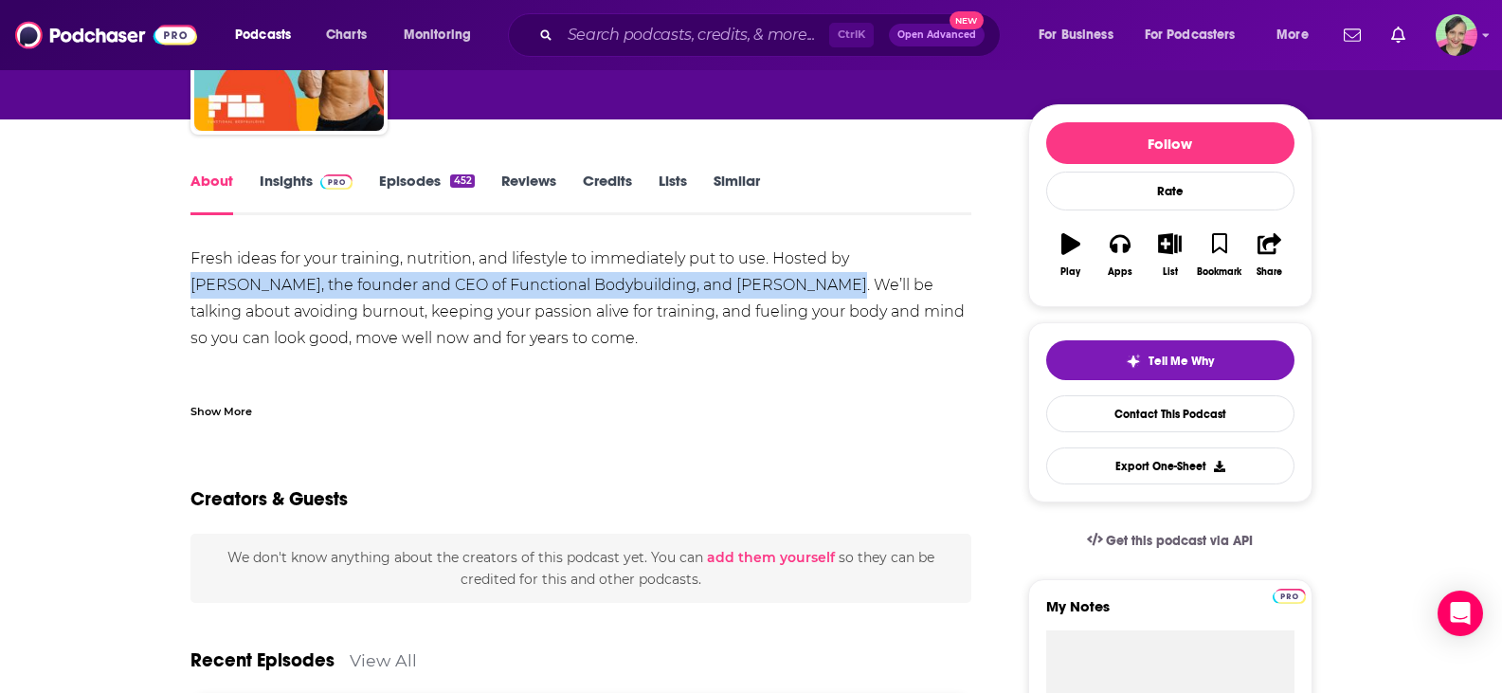
drag, startPoint x: 843, startPoint y: 259, endPoint x: 721, endPoint y: 283, distance: 124.7
click at [721, 283] on div "Fresh ideas for your training, nutrition, and lifestyle to immediately put to u…" at bounding box center [581, 364] width 782 height 239
copy div "Marcus Filly, the founder and CEO of Functional Bodybuilding, and CMO Satya Khan"
click at [1111, 414] on link "Contact This Podcast" at bounding box center [1170, 413] width 248 height 37
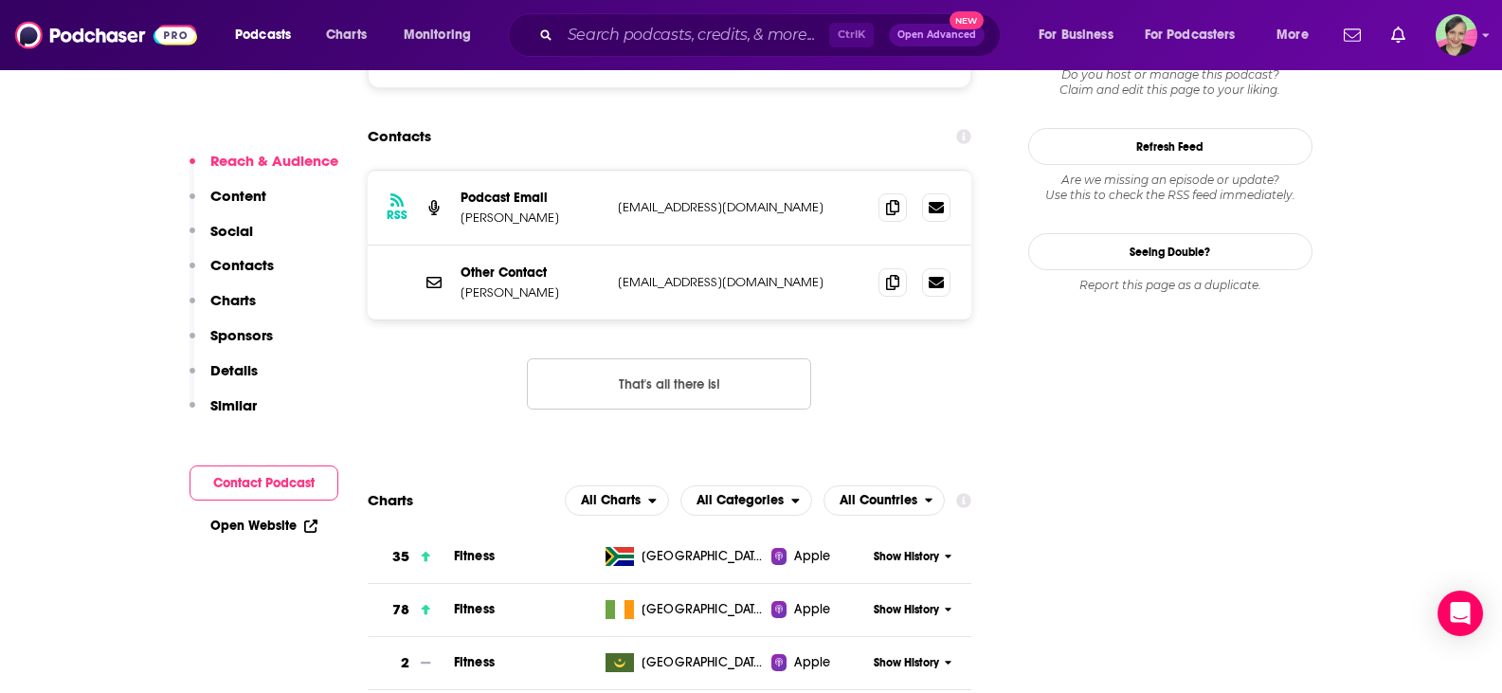
scroll to position [1671, 0]
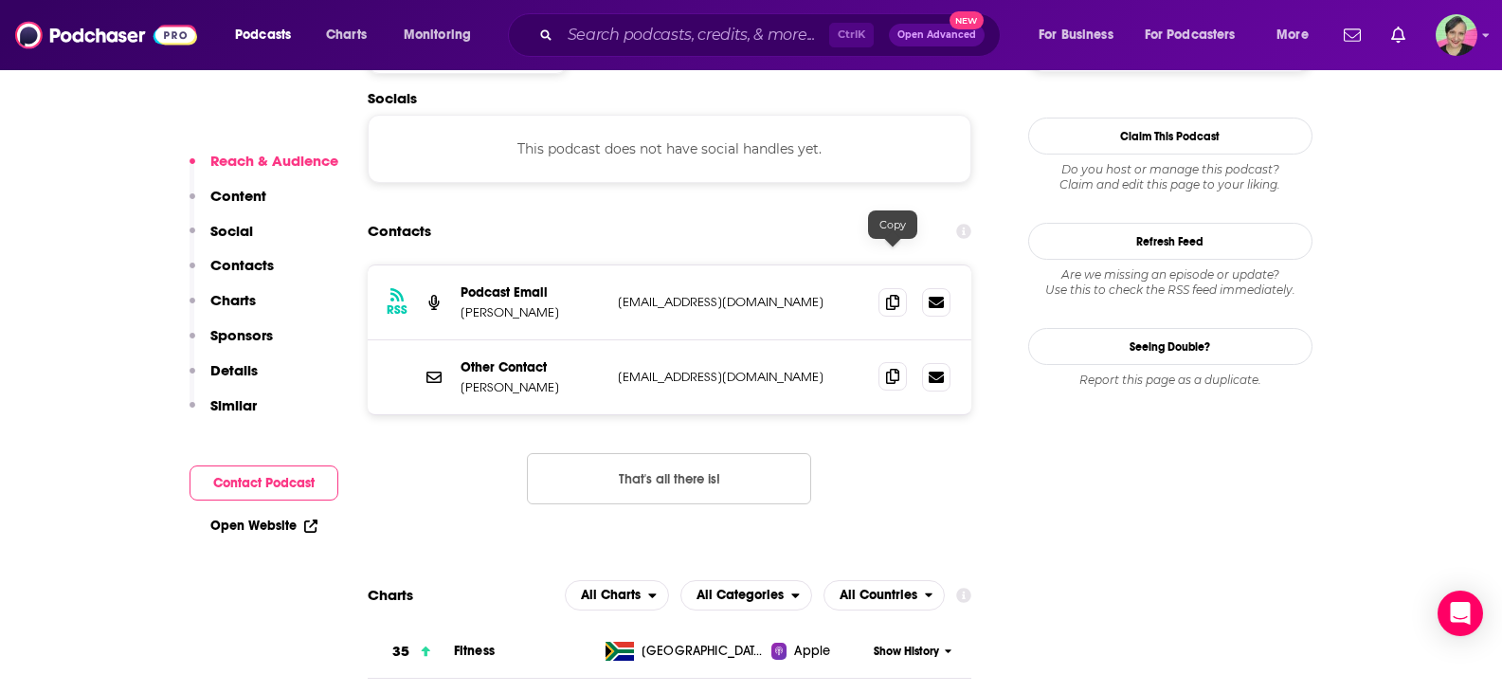
click at [896, 369] on icon at bounding box center [892, 376] width 13 height 15
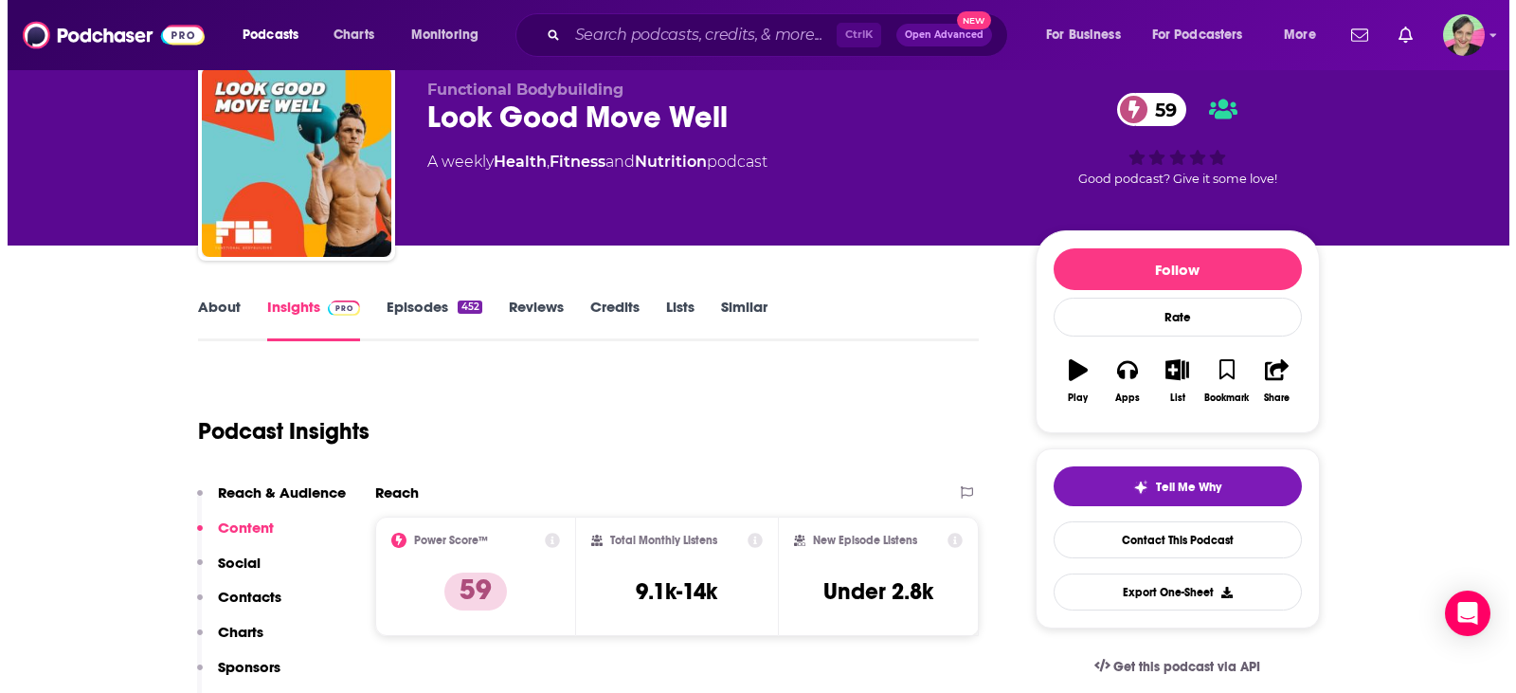
scroll to position [0, 0]
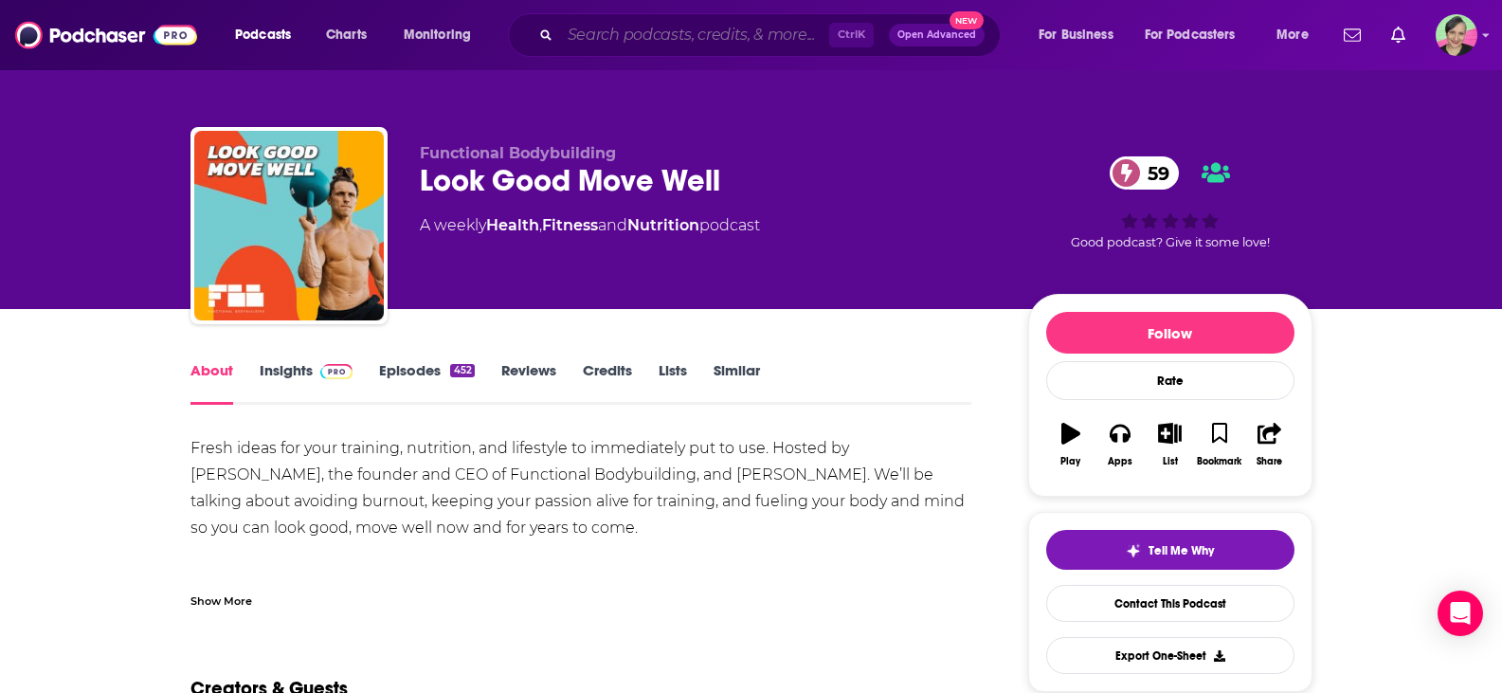
click at [719, 49] on input "Search podcasts, credits, & more..." at bounding box center [694, 35] width 269 height 30
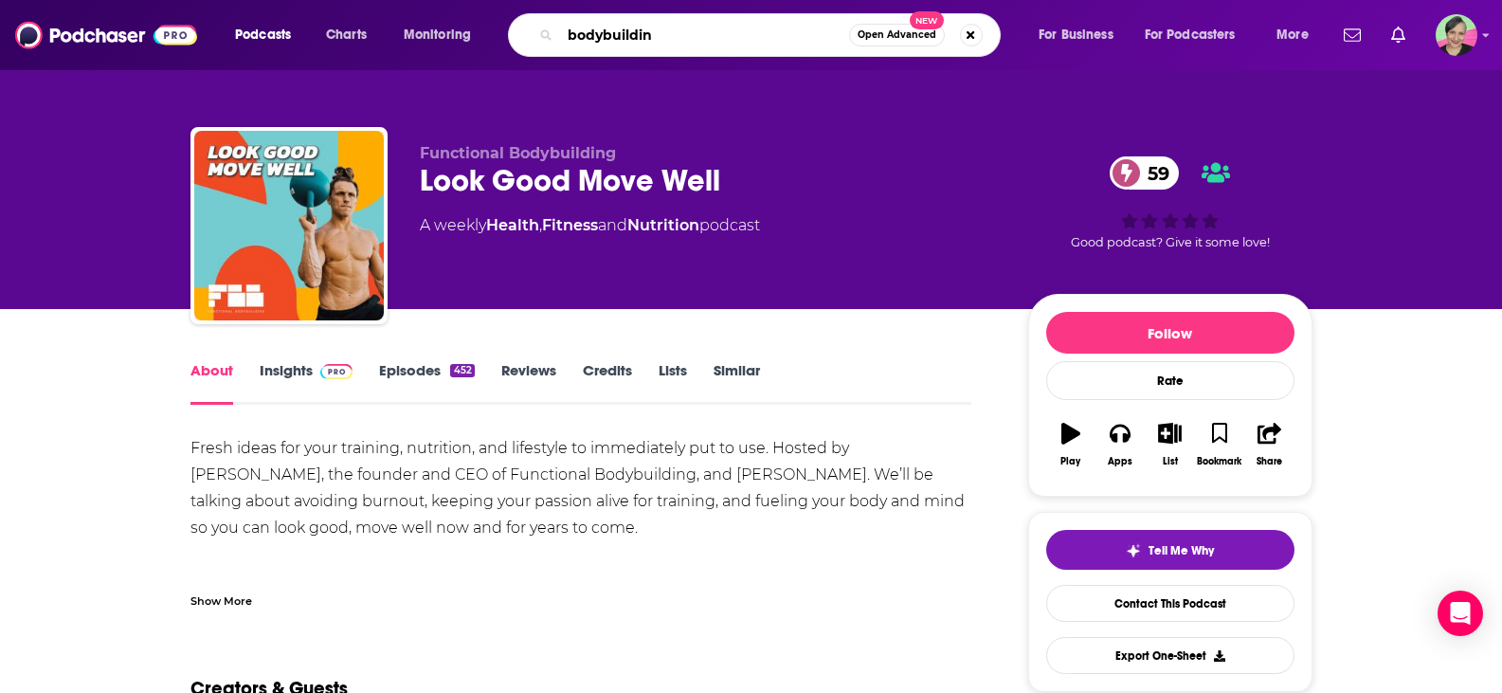
type input "bodybuilding"
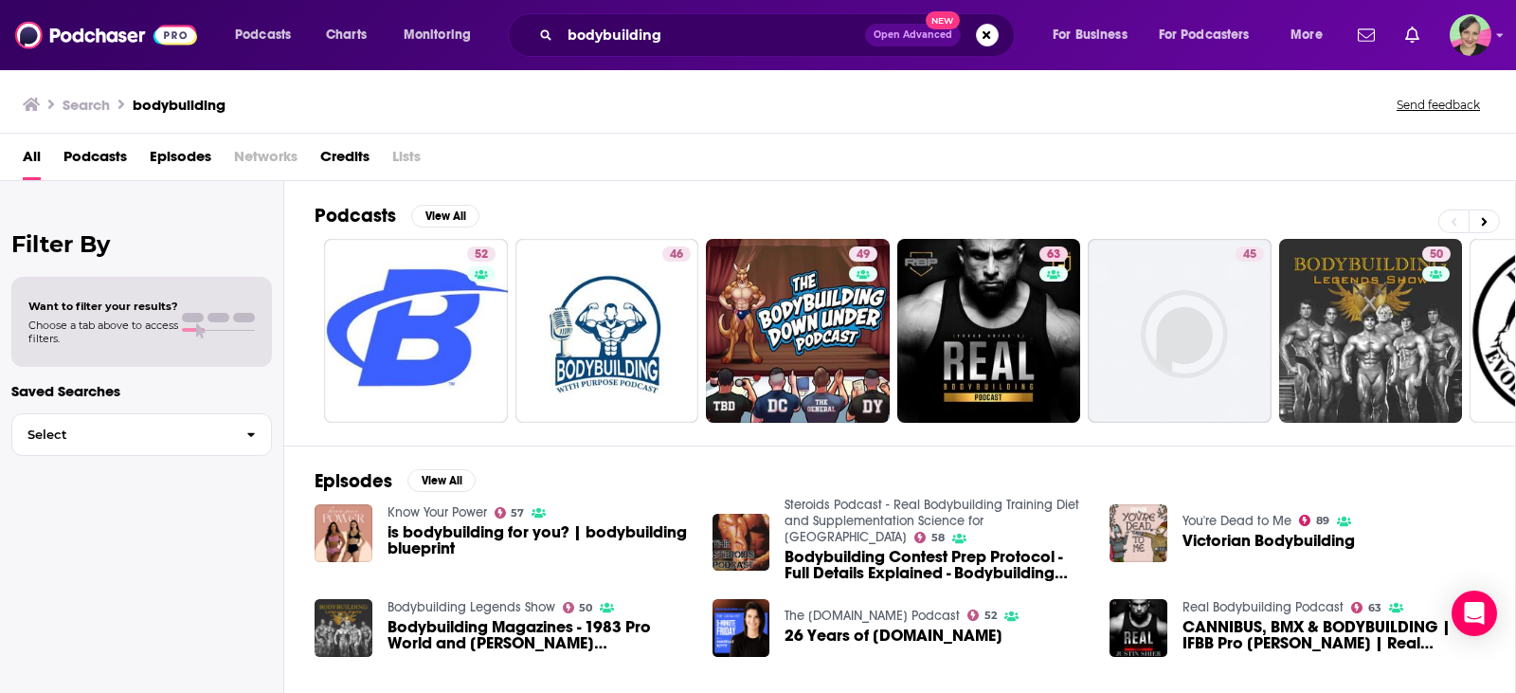
drag, startPoint x: 41, startPoint y: 503, endPoint x: 79, endPoint y: 465, distance: 53.6
click at [41, 503] on div "Filter By Want to filter your results? Choose a tab above to access filters. Sa…" at bounding box center [142, 527] width 284 height 693
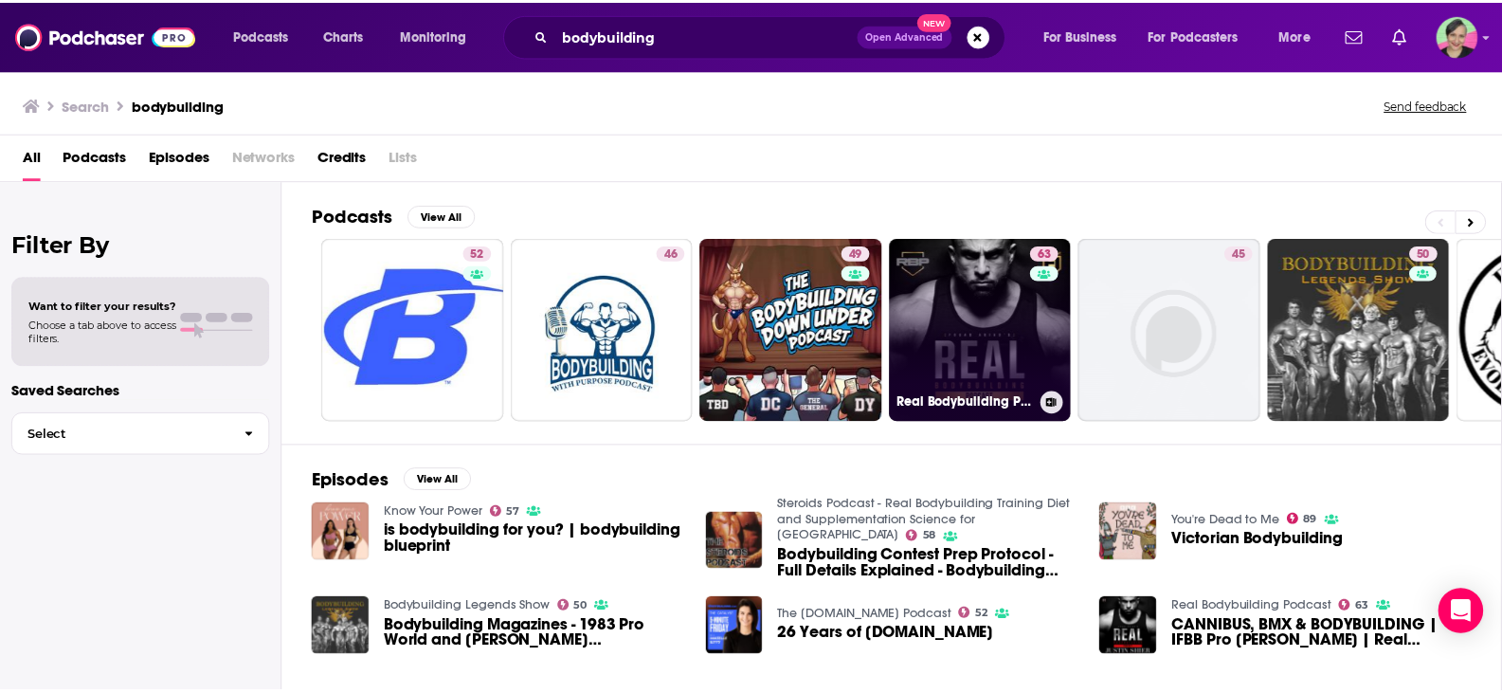
scroll to position [95, 0]
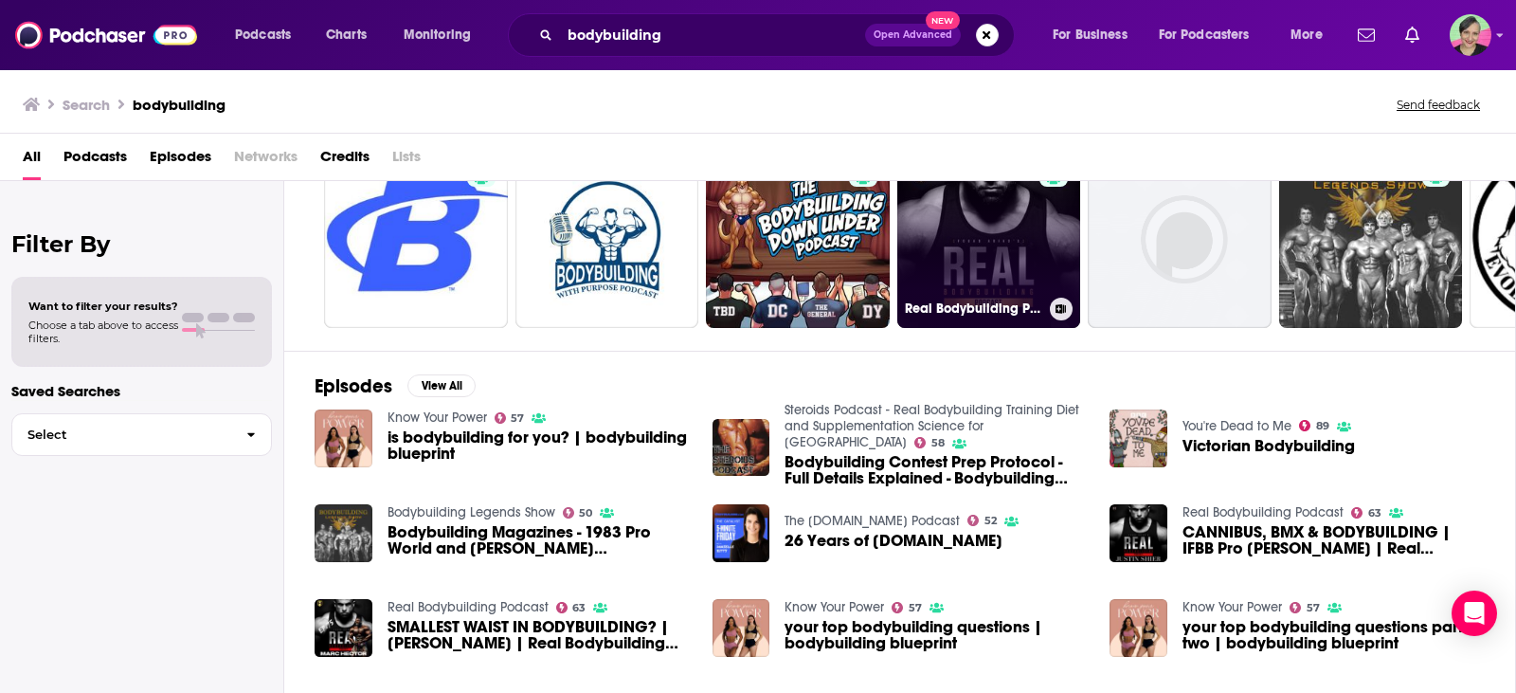
click at [949, 244] on link "63 Real Bodybuilding Podcast" at bounding box center [989, 236] width 184 height 184
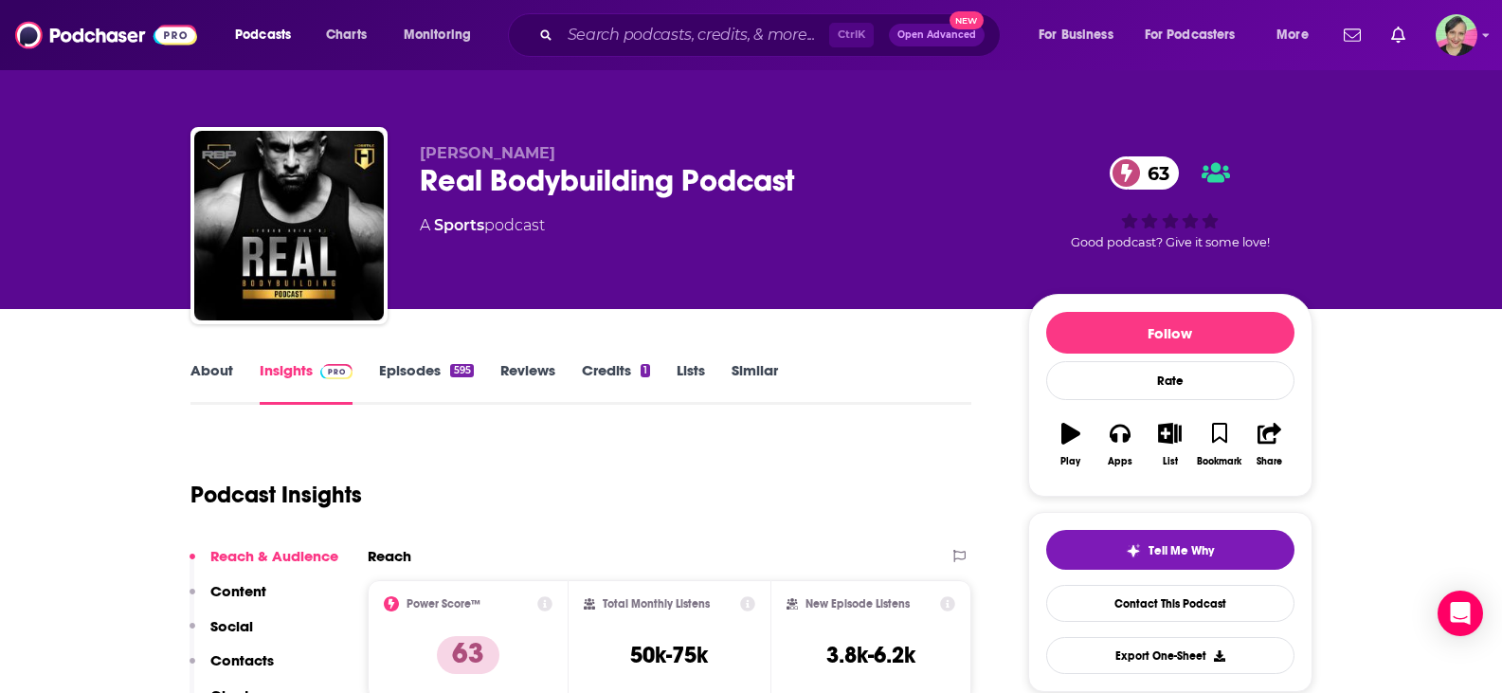
click at [209, 374] on link "About" at bounding box center [211, 383] width 43 height 44
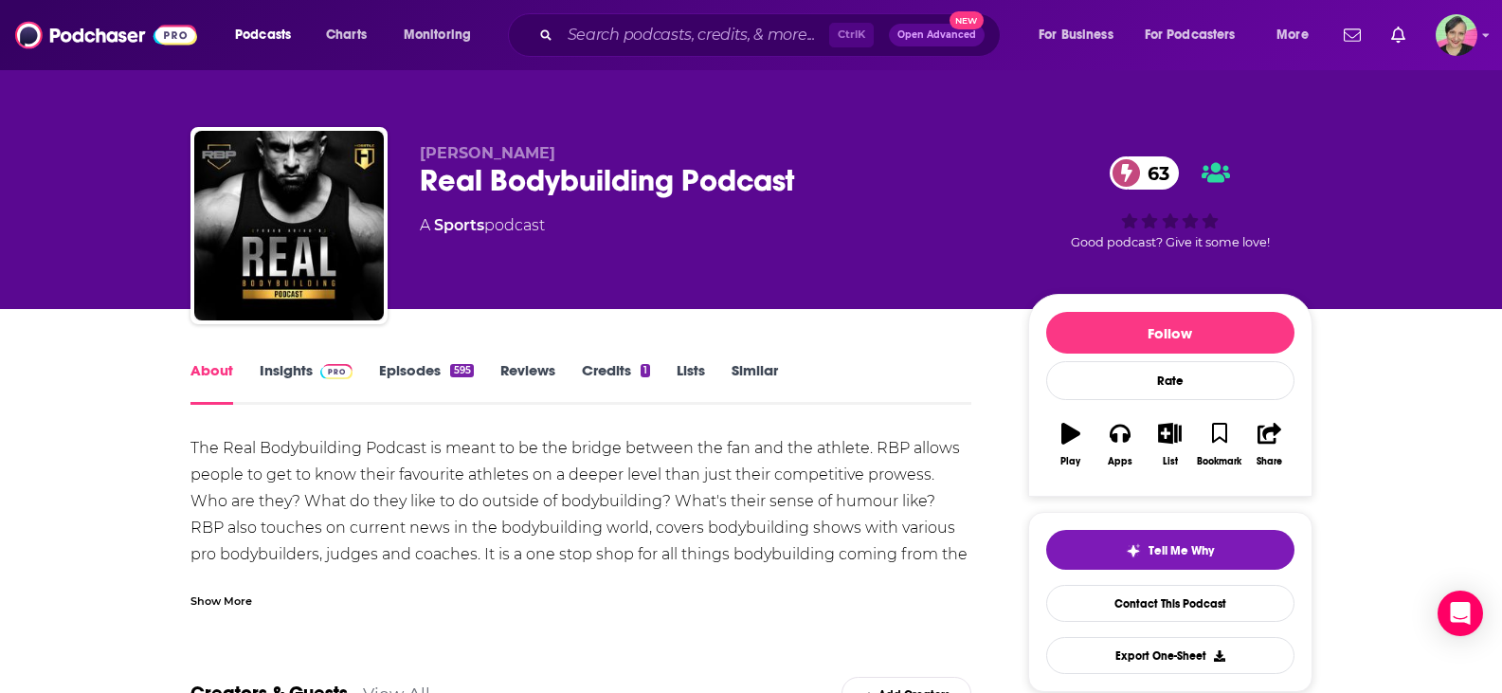
click at [407, 365] on link "Episodes 595" at bounding box center [426, 383] width 94 height 44
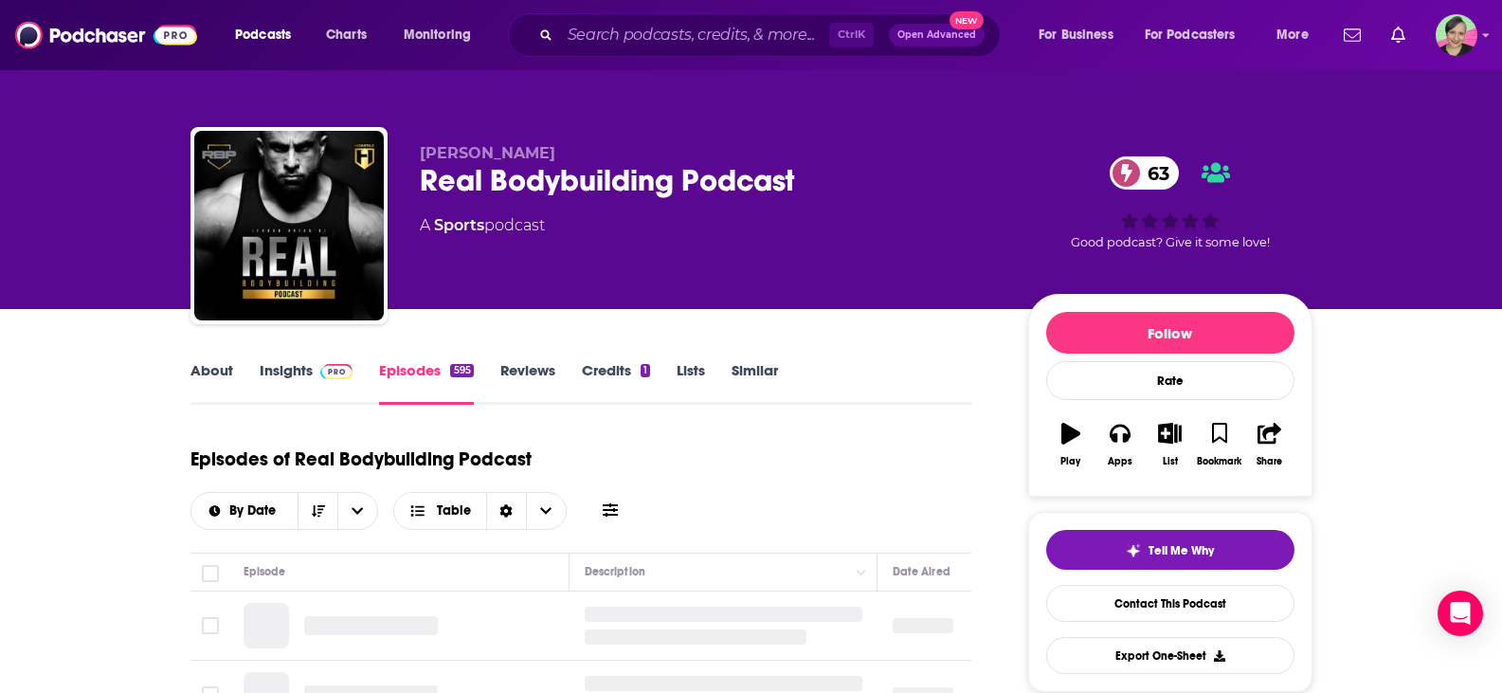
click at [618, 502] on icon at bounding box center [610, 509] width 15 height 15
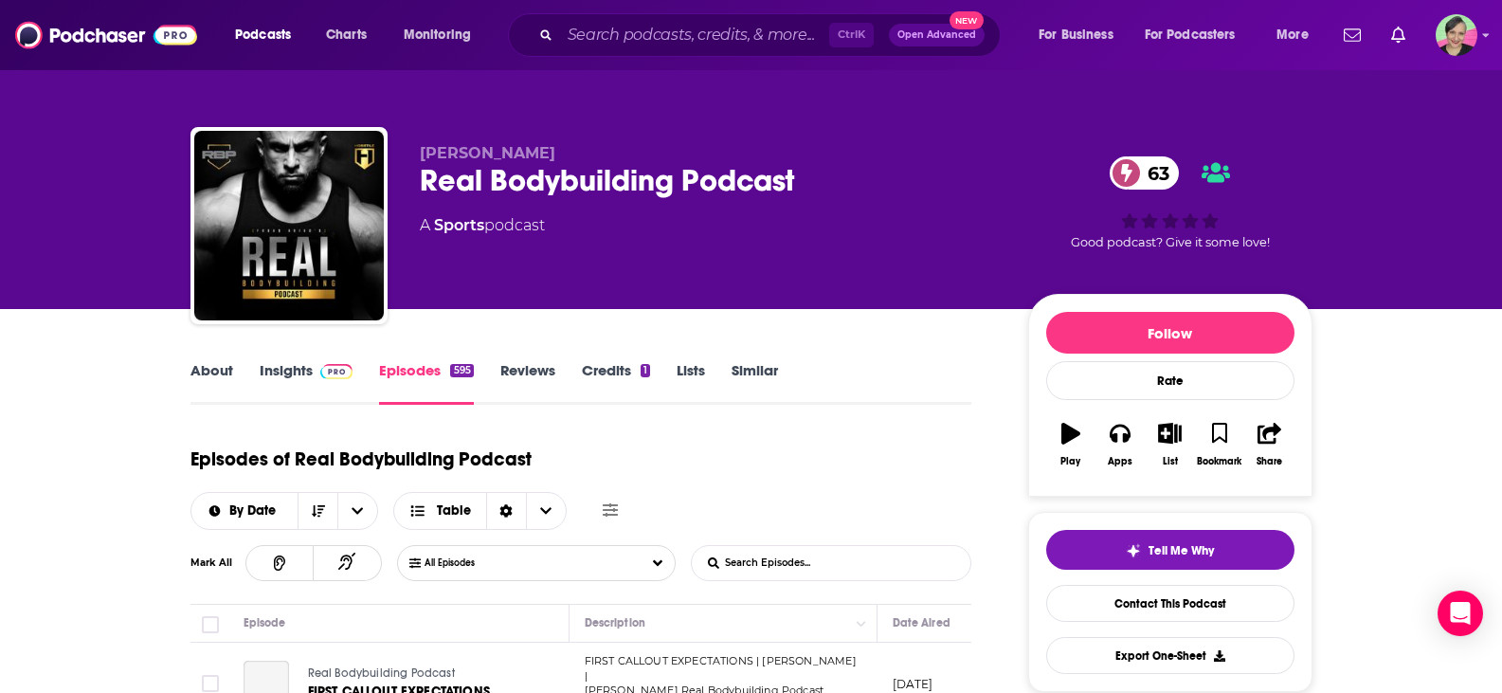
scroll to position [190, 0]
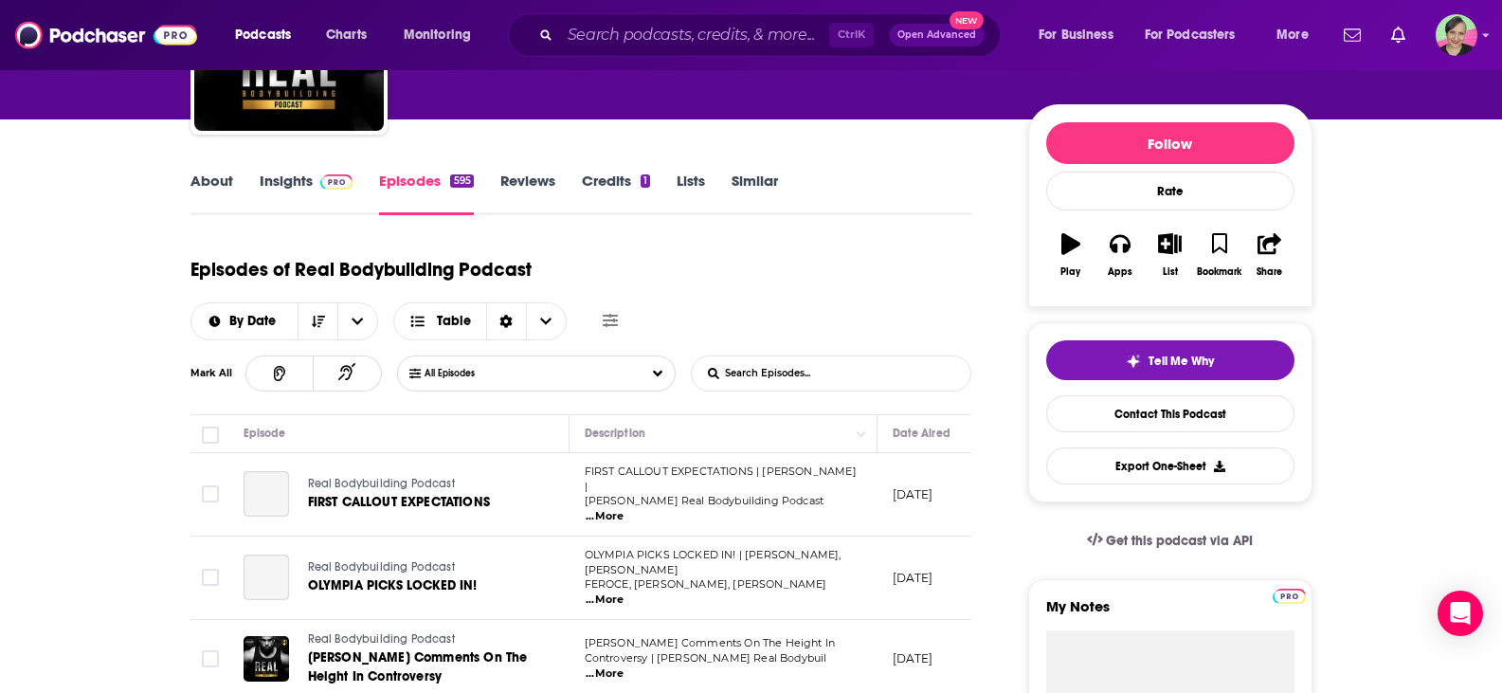
click at [827, 356] on input "List Search Input" at bounding box center [791, 373] width 198 height 34
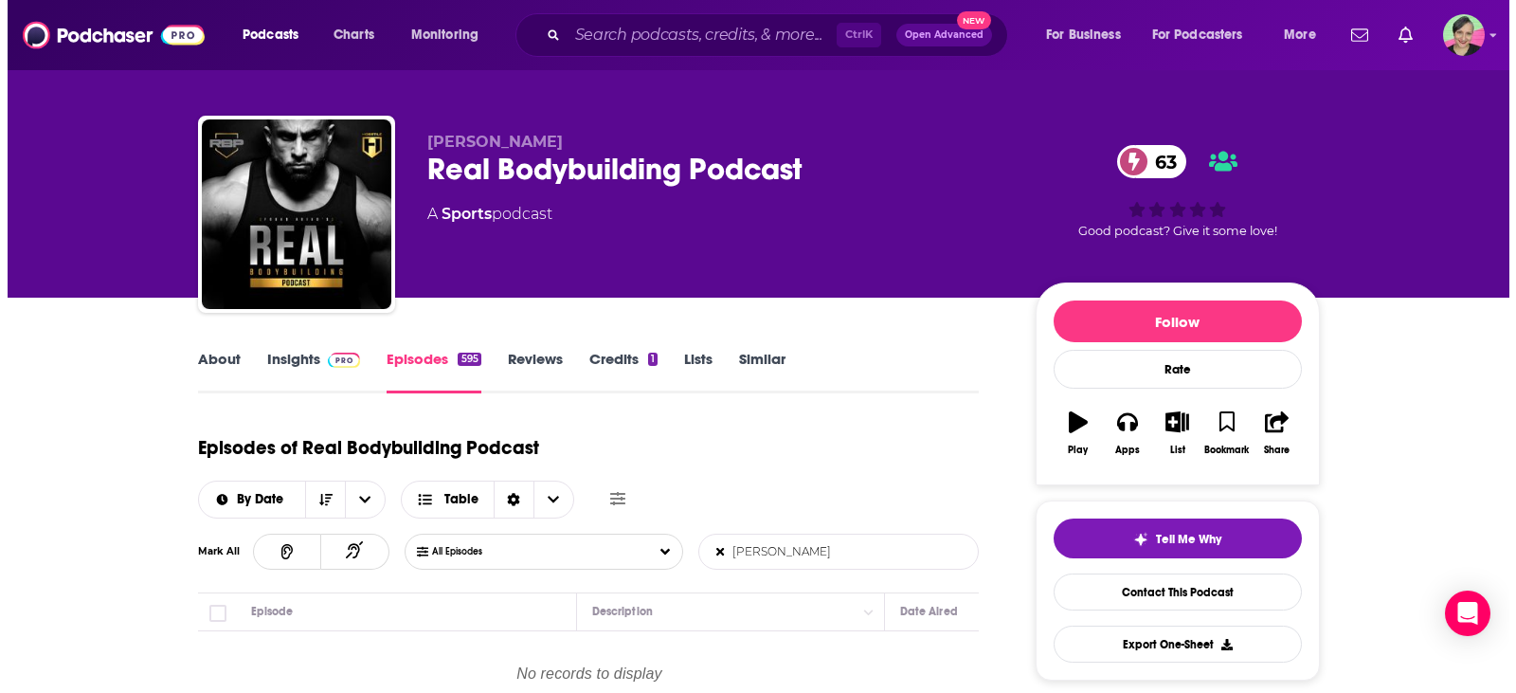
scroll to position [0, 0]
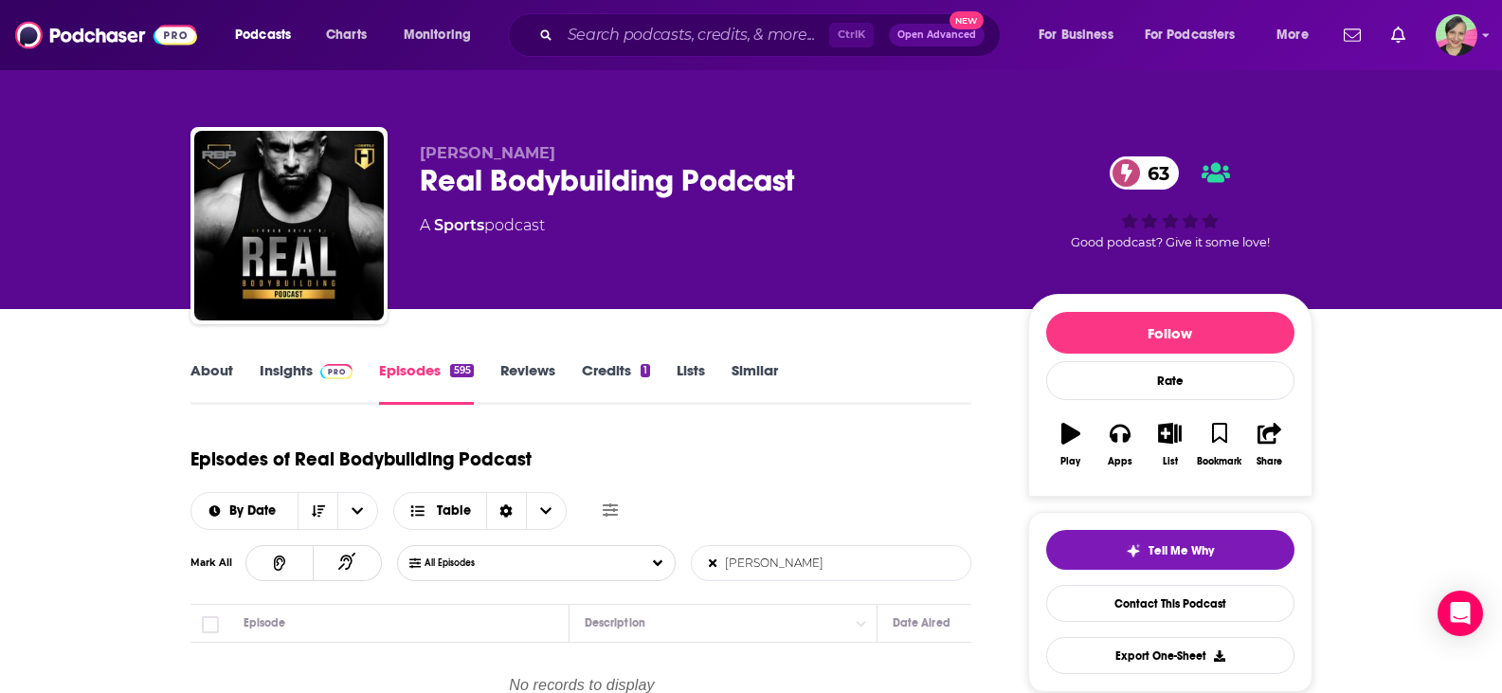
type input "alex viada"
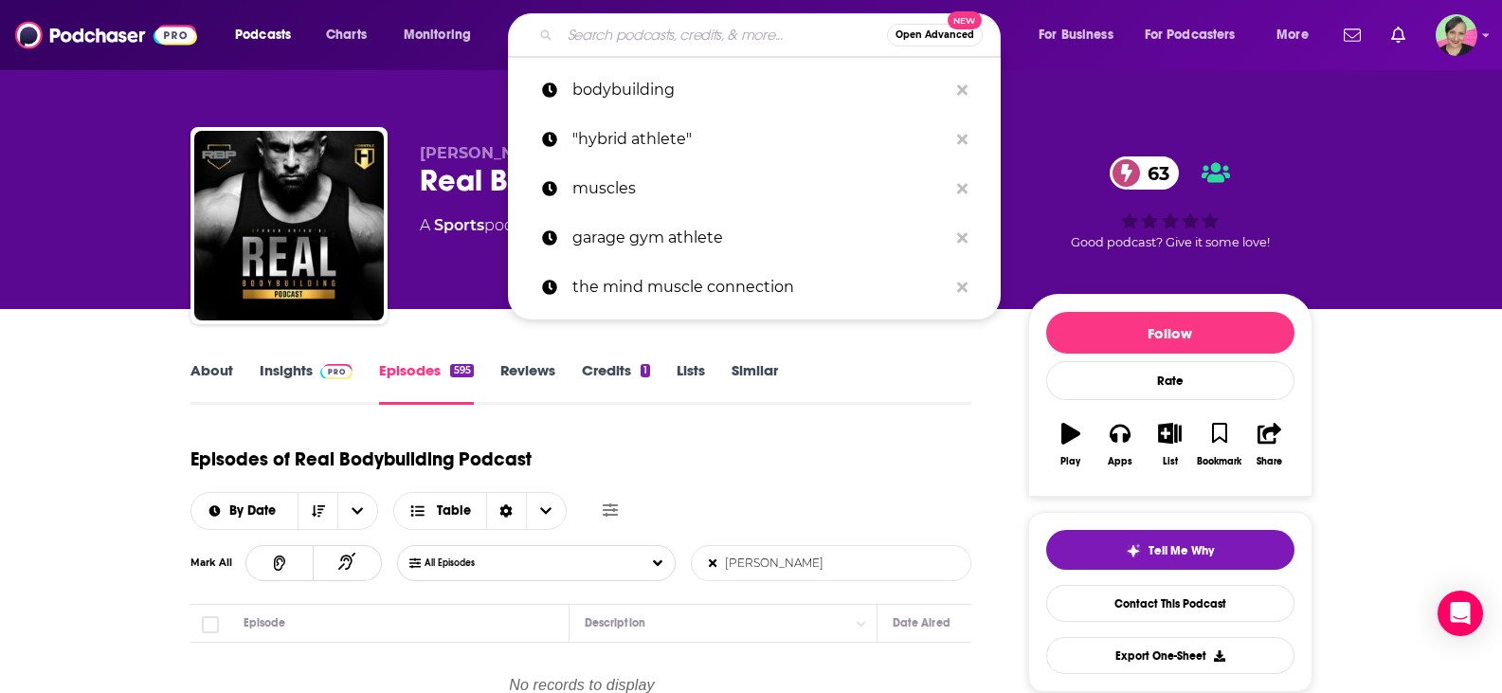
click at [643, 34] on input "Search podcasts, credits, & more..." at bounding box center [723, 35] width 327 height 30
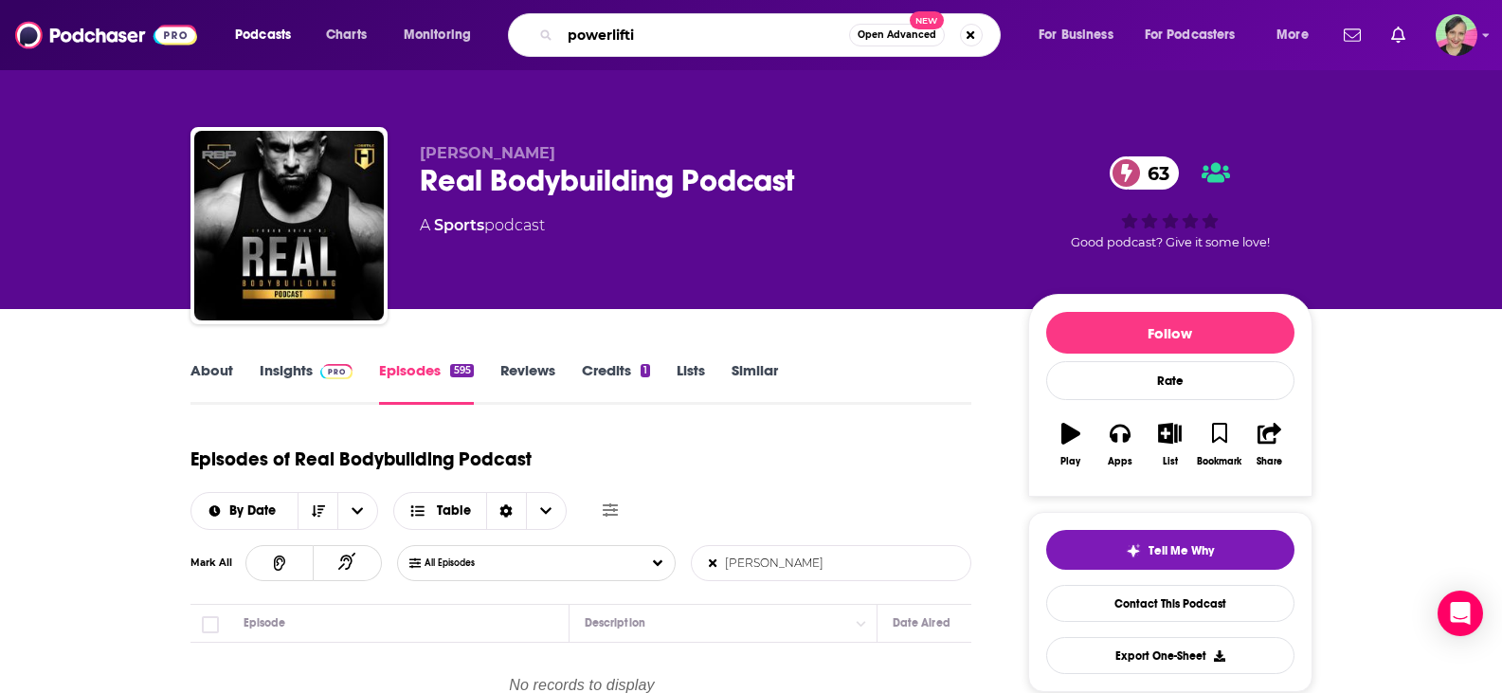
type input "powerliftin"
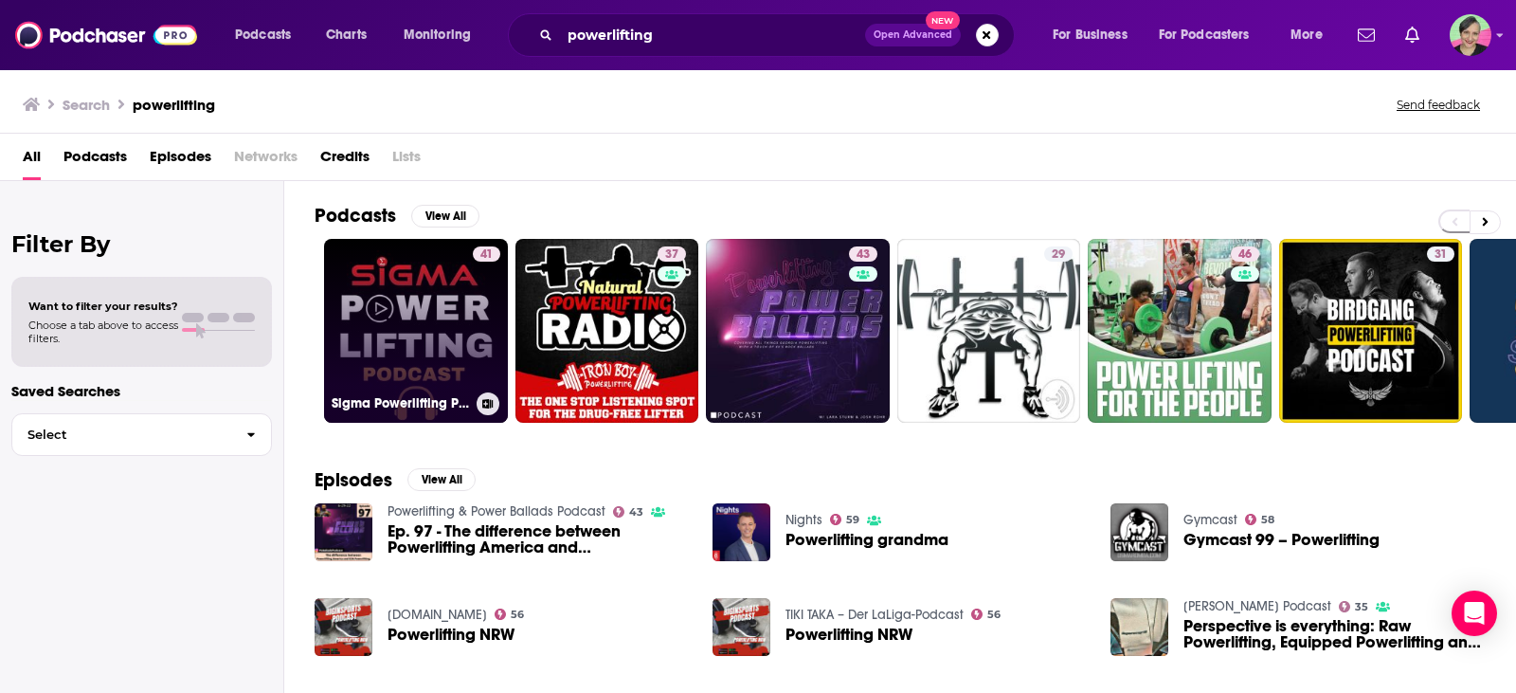
click at [473, 300] on div "41" at bounding box center [486, 319] width 27 height 146
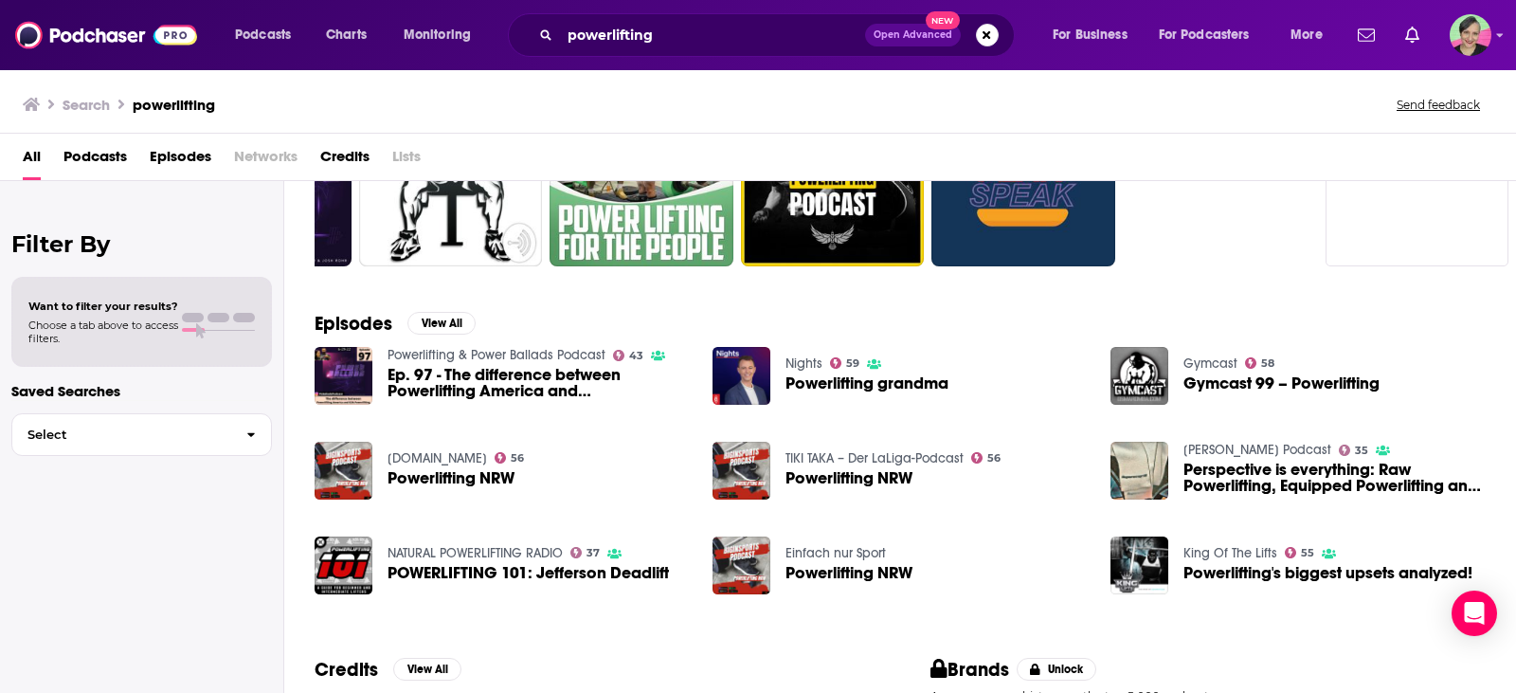
scroll to position [190, 0]
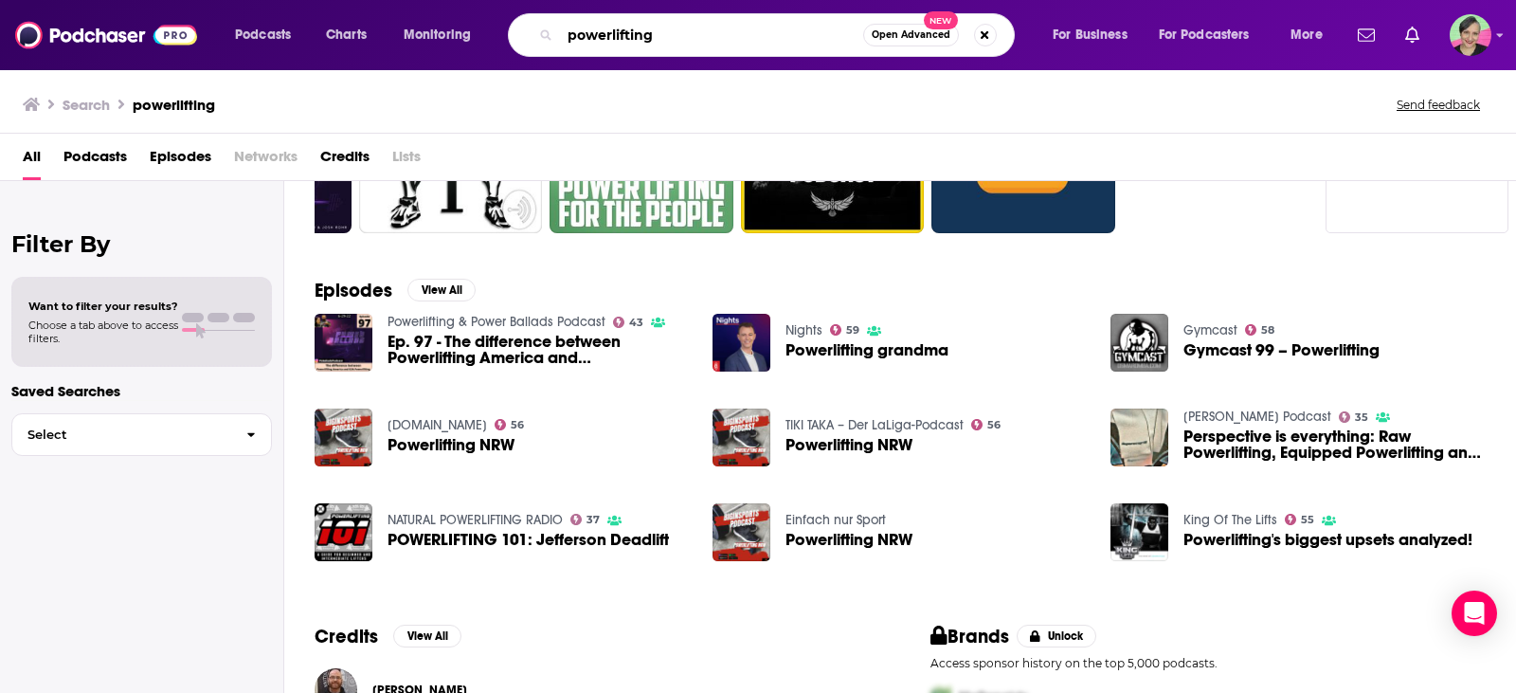
drag, startPoint x: 664, startPoint y: 38, endPoint x: 414, endPoint y: 9, distance: 251.8
click at [414, 9] on div "Podcasts Charts Monitoring powerlifting Open Advanced New For Business For Podc…" at bounding box center [758, 35] width 1516 height 70
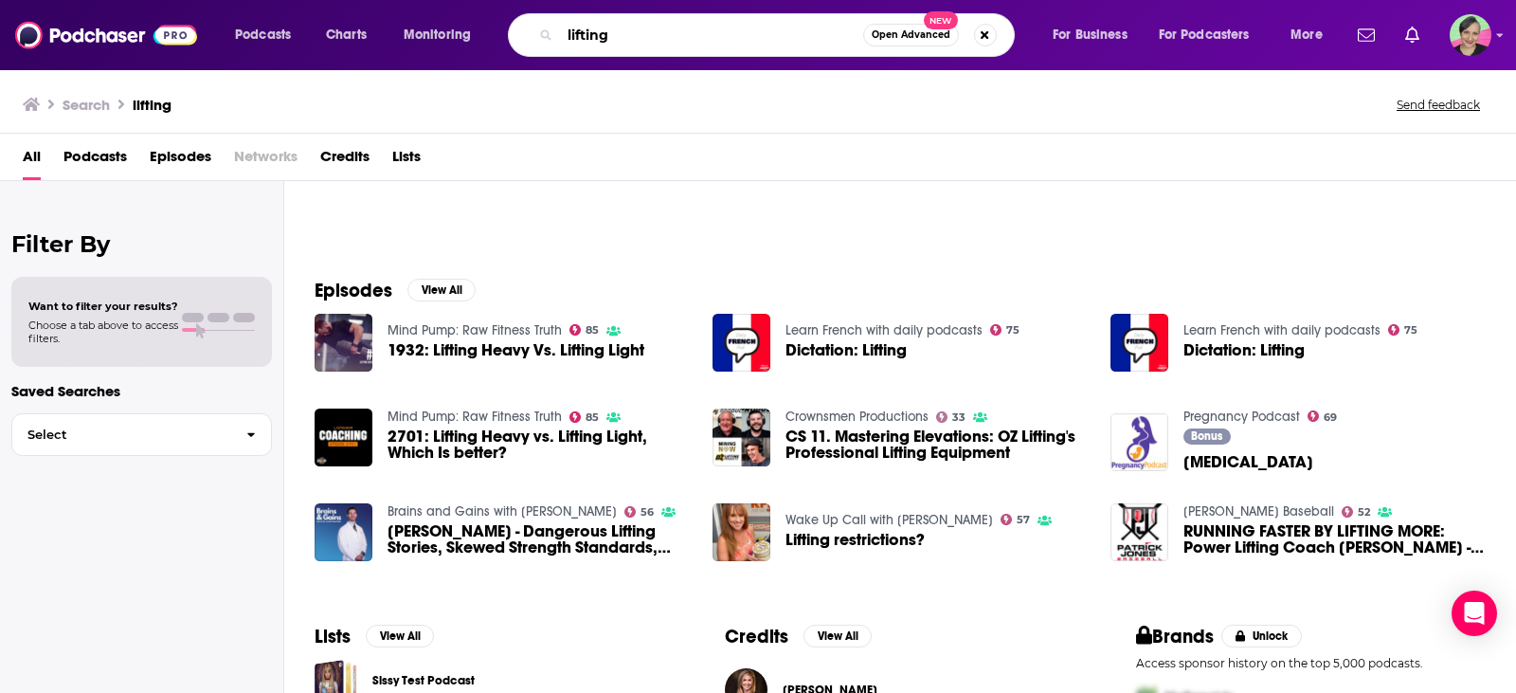
drag, startPoint x: 520, startPoint y: 19, endPoint x: 506, endPoint y: 19, distance: 14.2
click at [506, 19] on div "Podcasts Charts Monitoring lifting Open Advanced New For Business For Podcaster…" at bounding box center [781, 35] width 1119 height 44
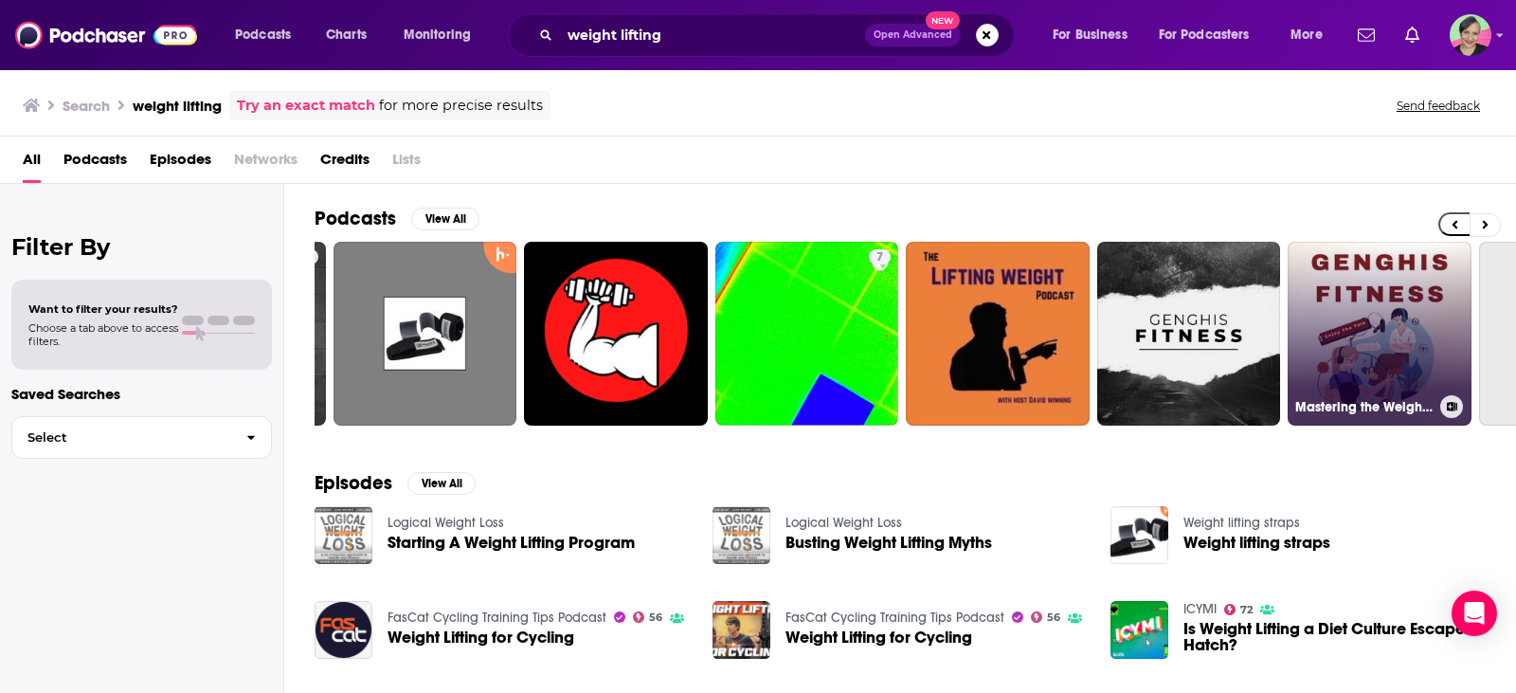
scroll to position [0, 539]
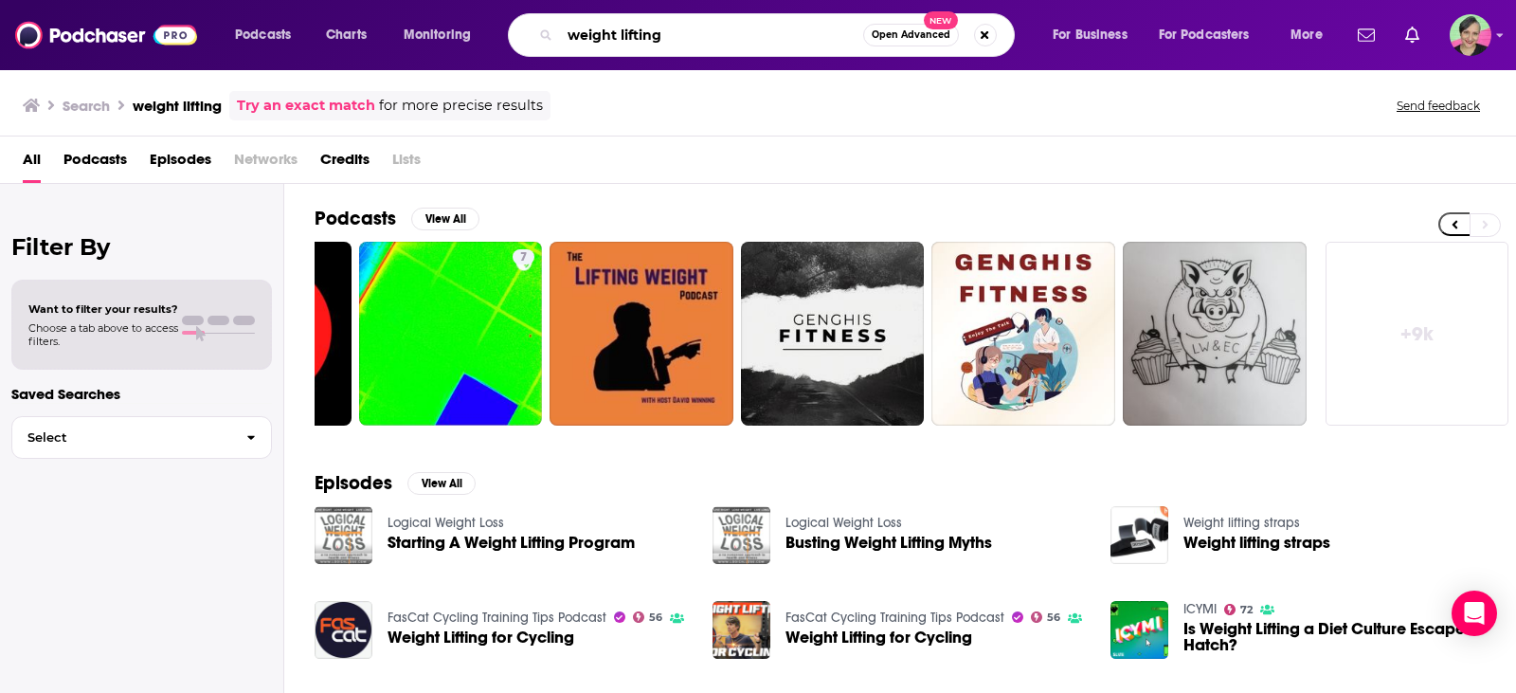
drag, startPoint x: 621, startPoint y: 39, endPoint x: 535, endPoint y: 32, distance: 85.5
click at [535, 32] on div "weight lifting Open Advanced New" at bounding box center [761, 35] width 507 height 44
type input "strength and lifting"
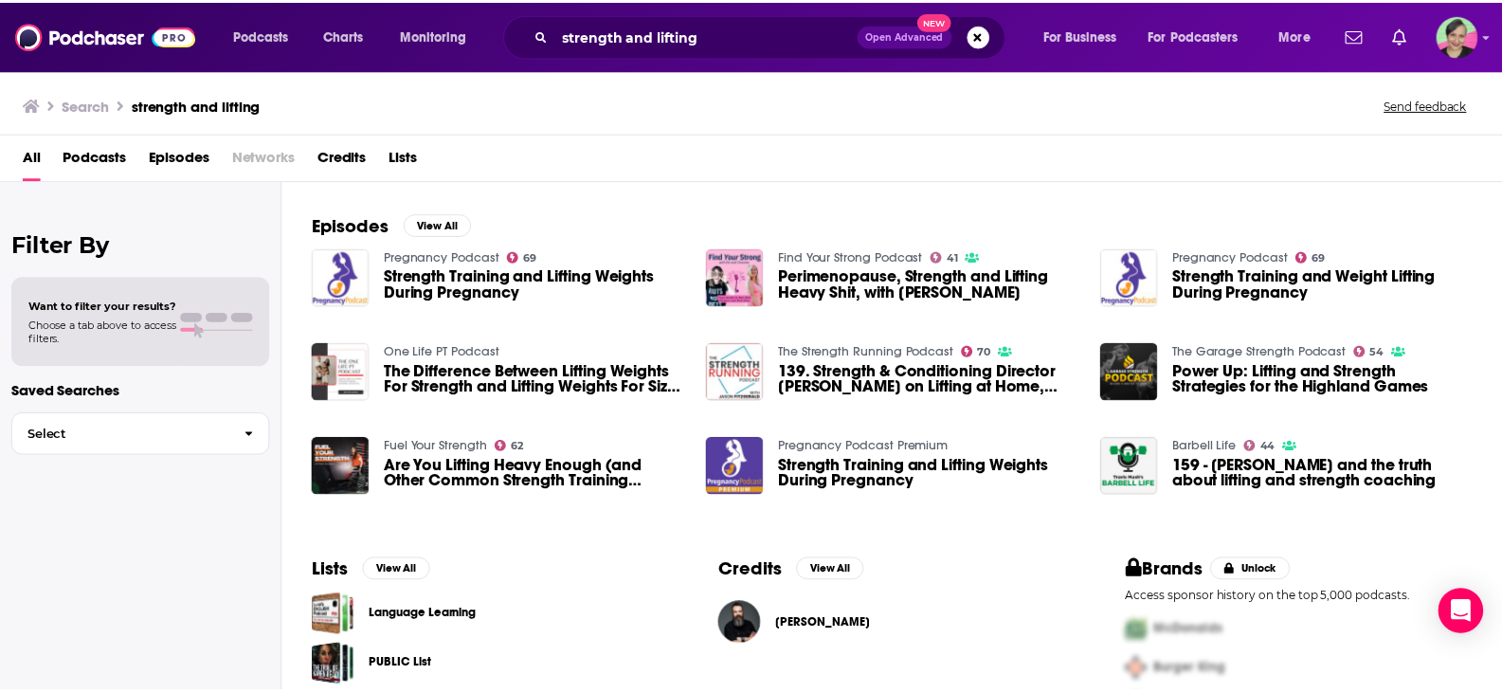
scroll to position [284, 0]
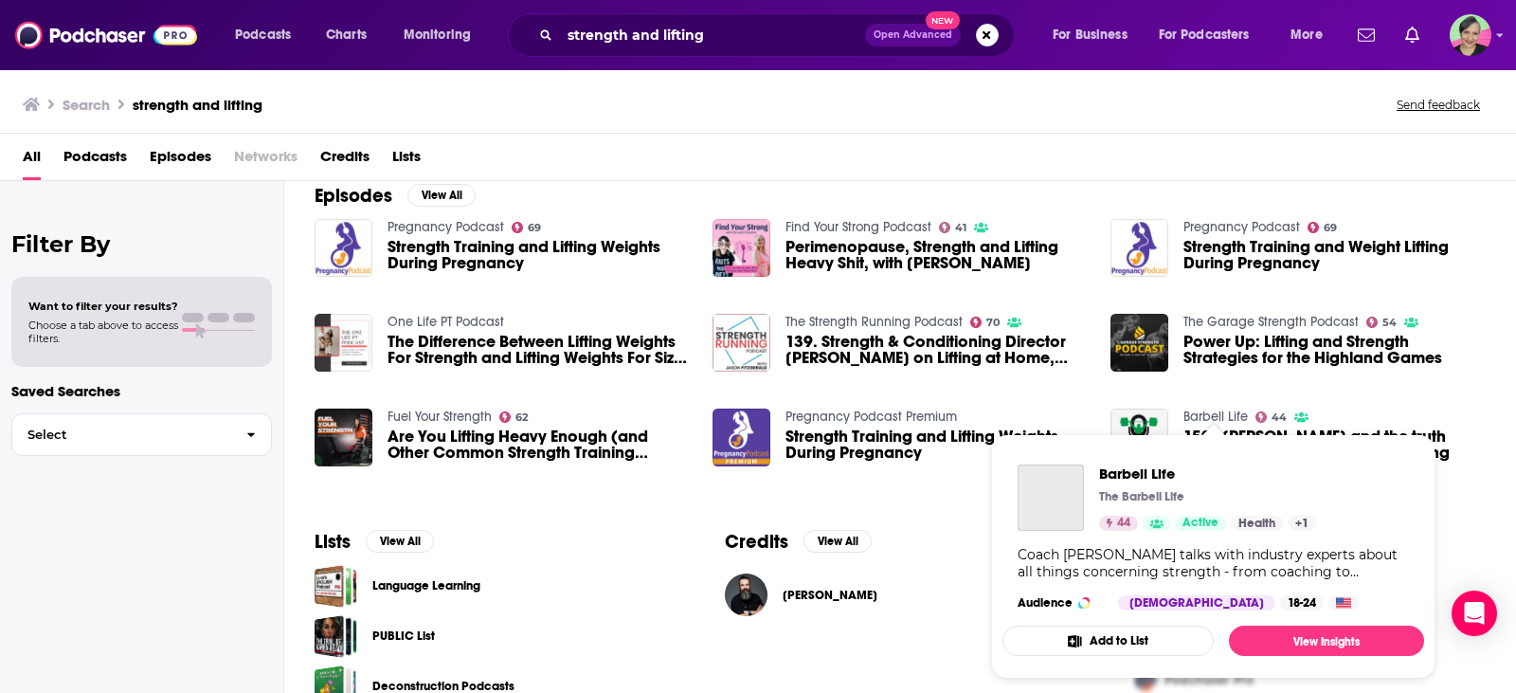
click at [1214, 418] on link "Barbell Life" at bounding box center [1216, 416] width 64 height 16
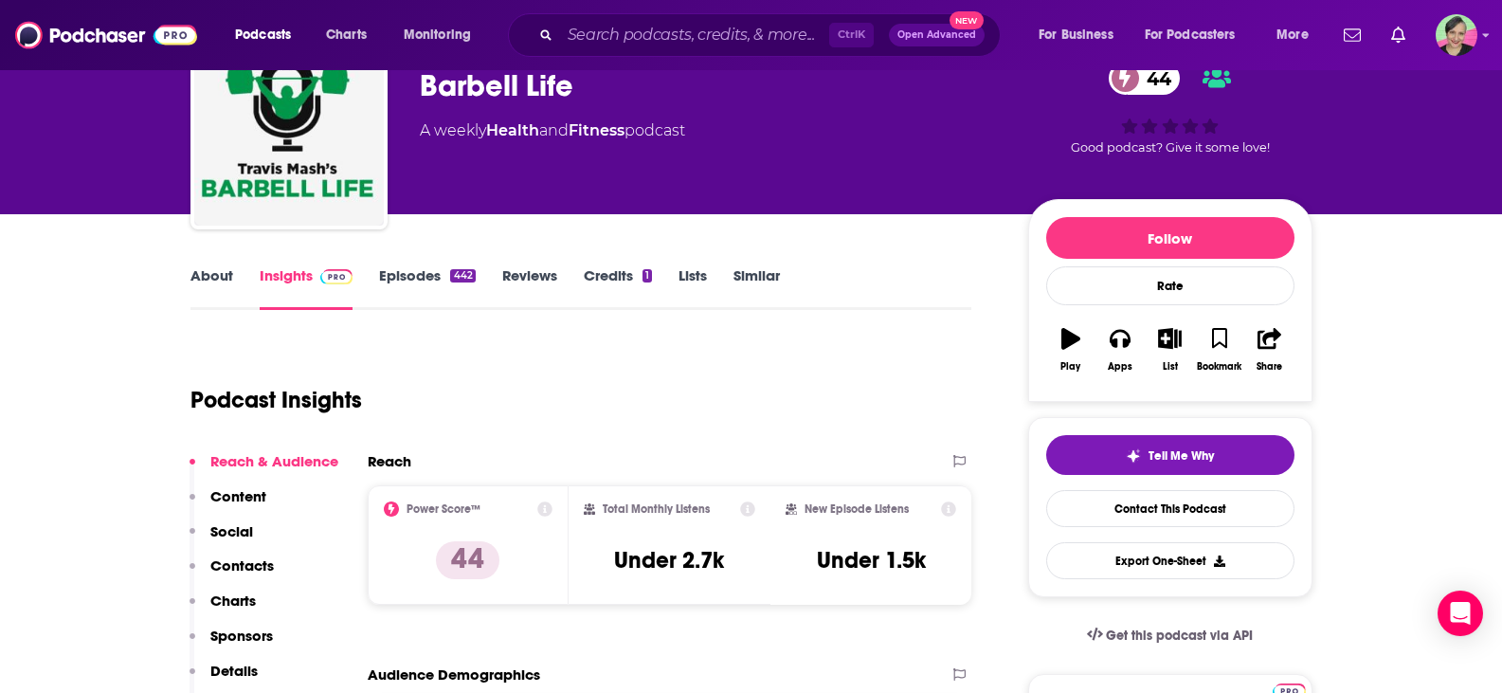
scroll to position [190, 0]
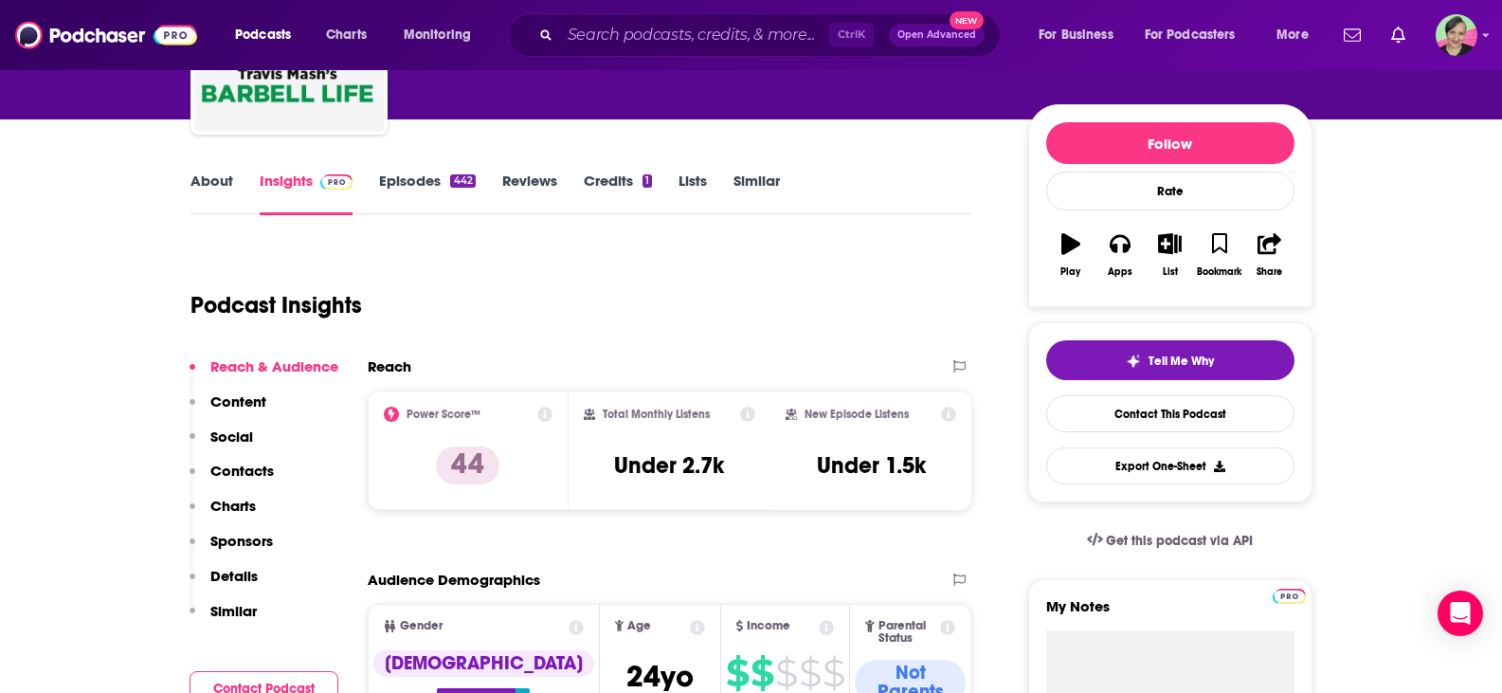
click at [413, 174] on link "Episodes 442" at bounding box center [427, 194] width 96 height 44
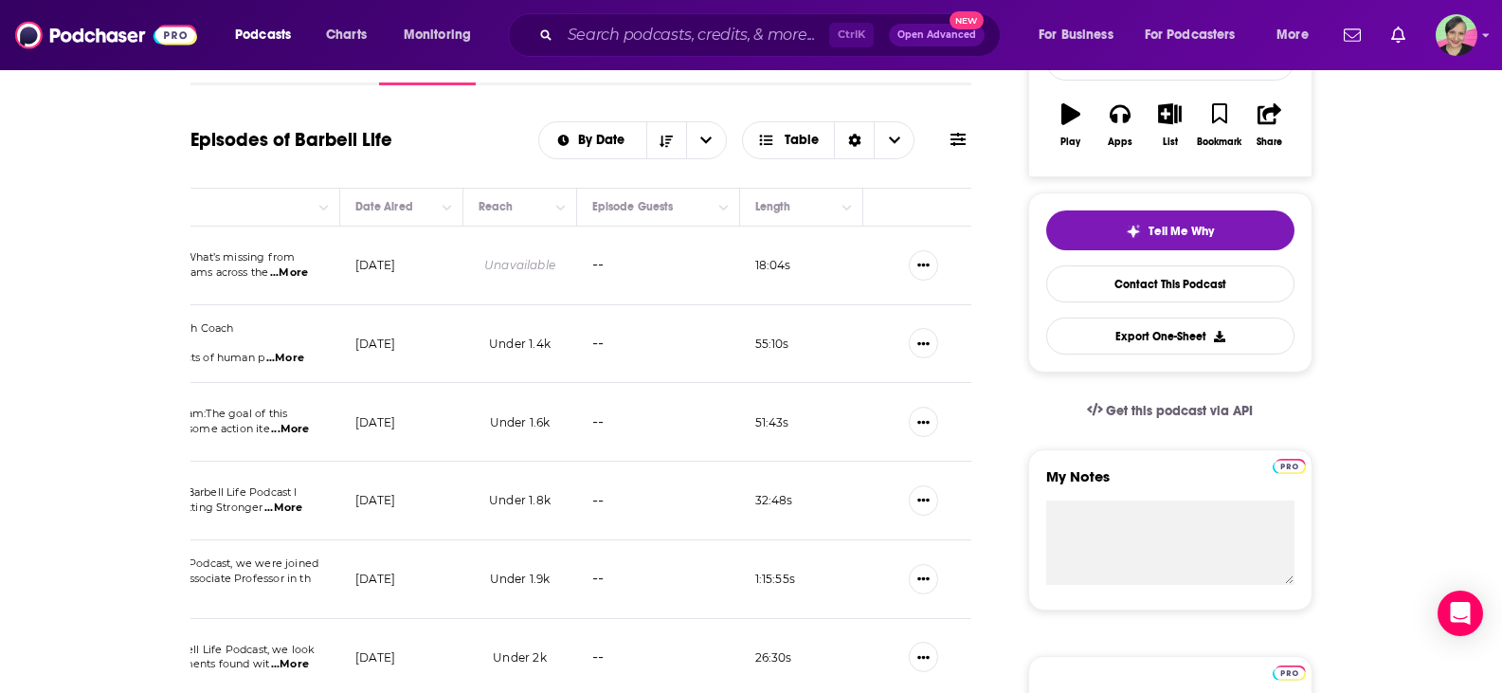
scroll to position [258, 0]
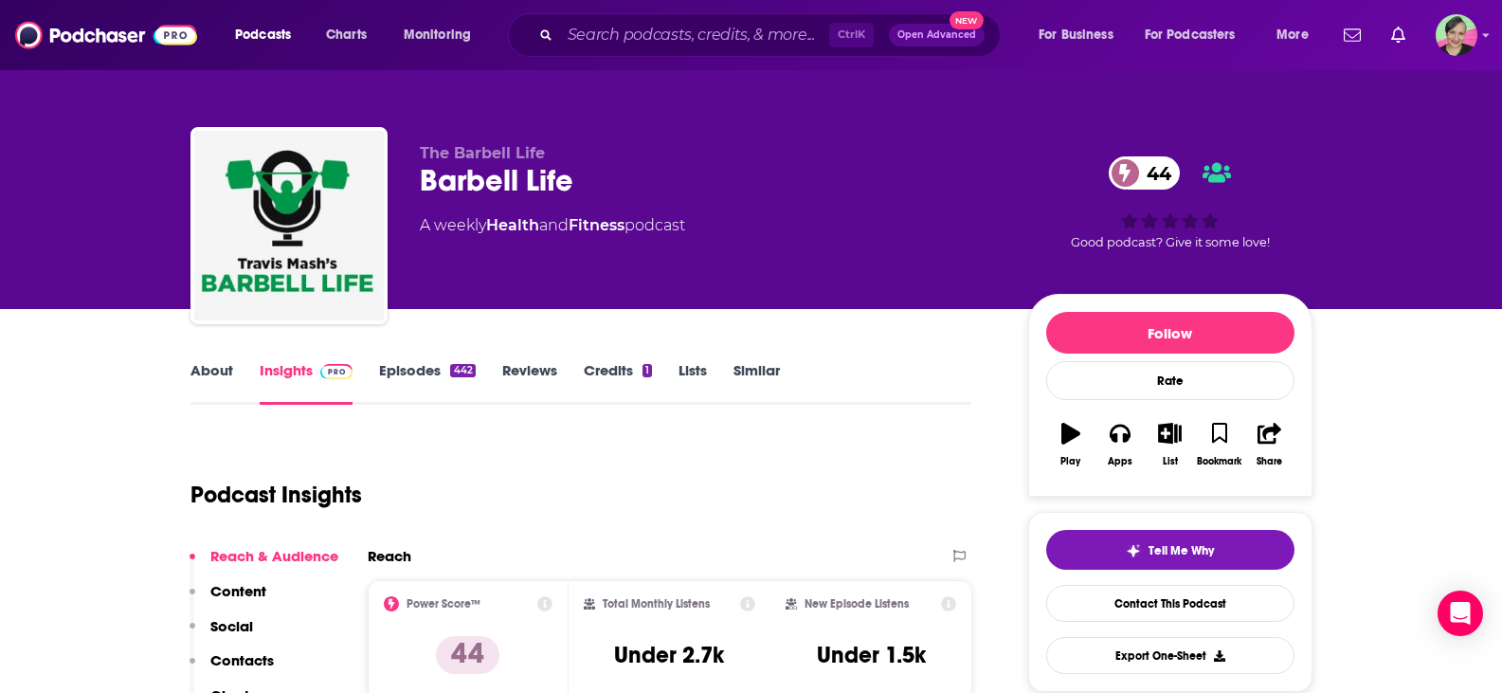
click at [754, 371] on link "Similar" at bounding box center [756, 383] width 46 height 44
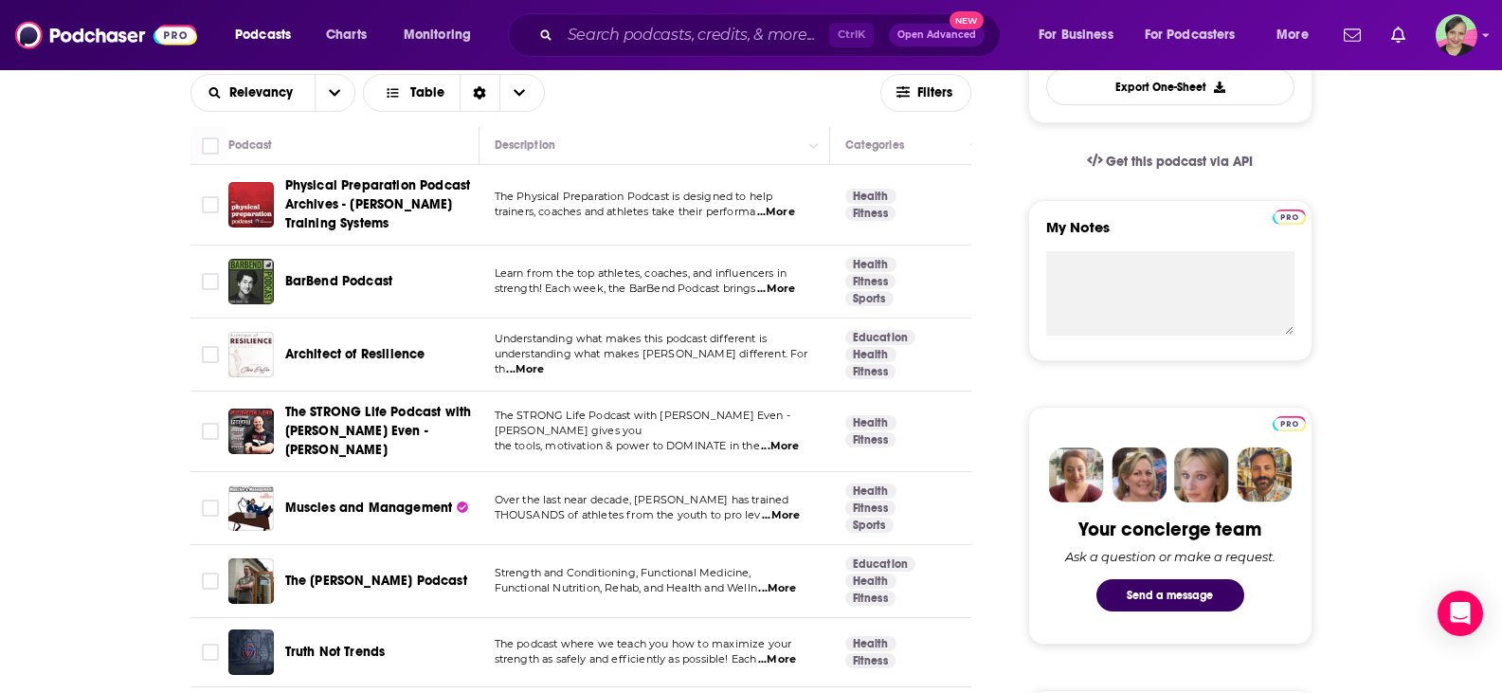
scroll to position [474, 0]
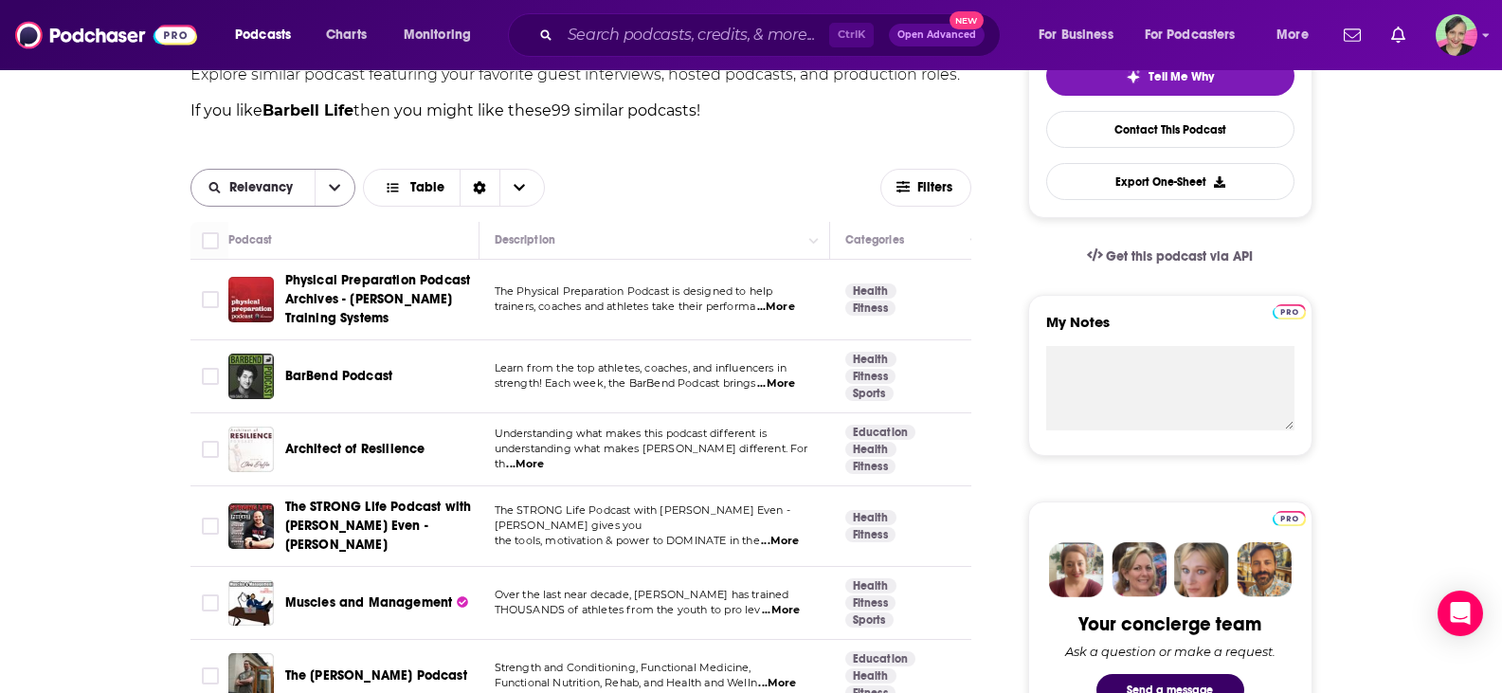
click at [338, 184] on icon "open menu" at bounding box center [334, 187] width 11 height 13
drag, startPoint x: 928, startPoint y: 190, endPoint x: 38, endPoint y: 377, distance: 909.2
click at [928, 190] on span "Filters" at bounding box center [936, 187] width 38 height 13
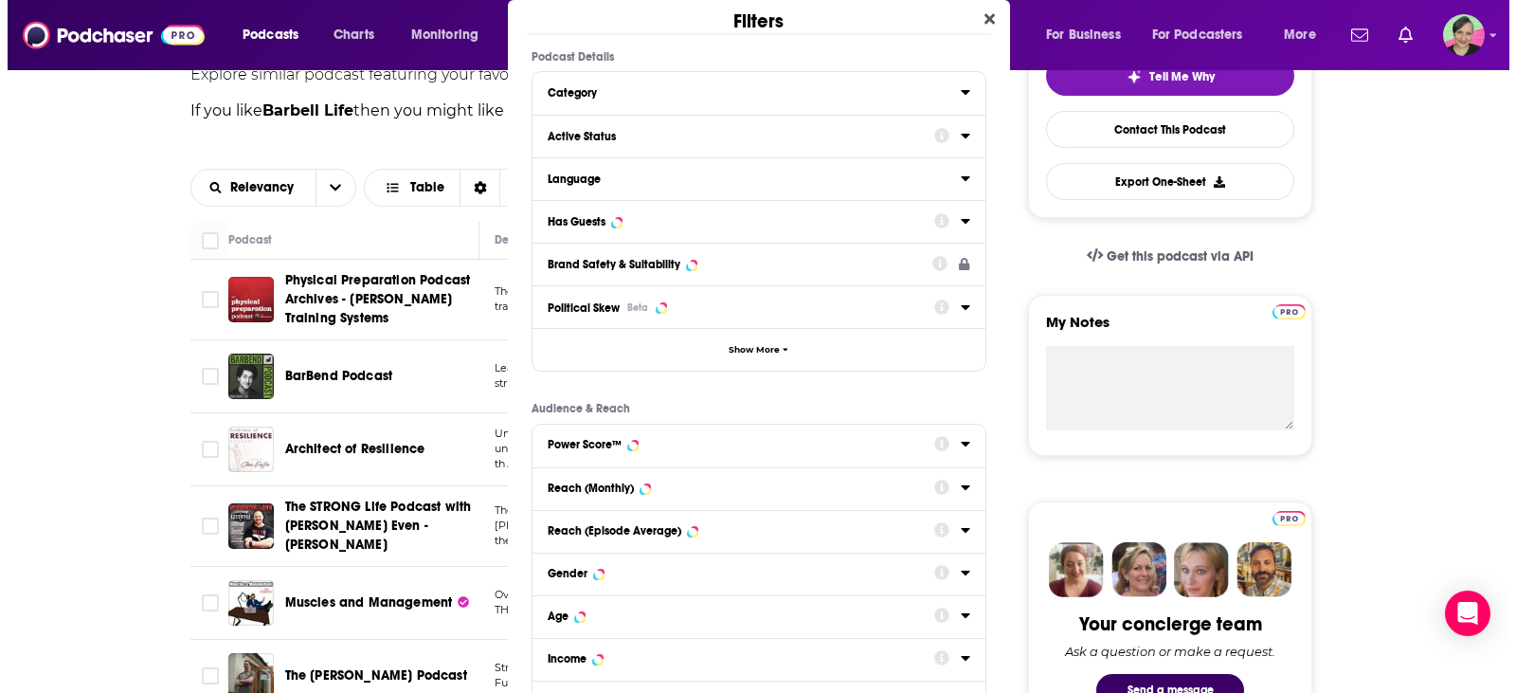
scroll to position [0, 0]
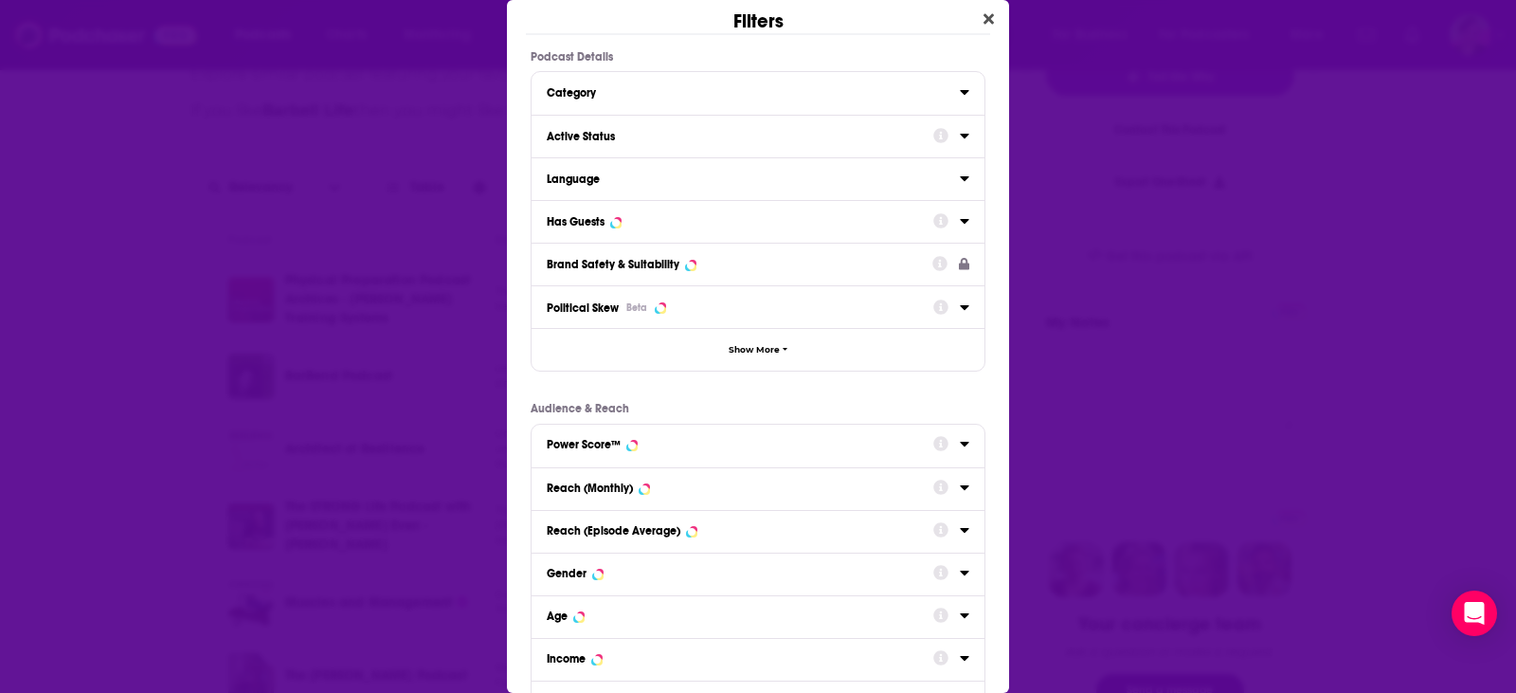
click at [591, 137] on div "Active Status" at bounding box center [734, 136] width 374 height 13
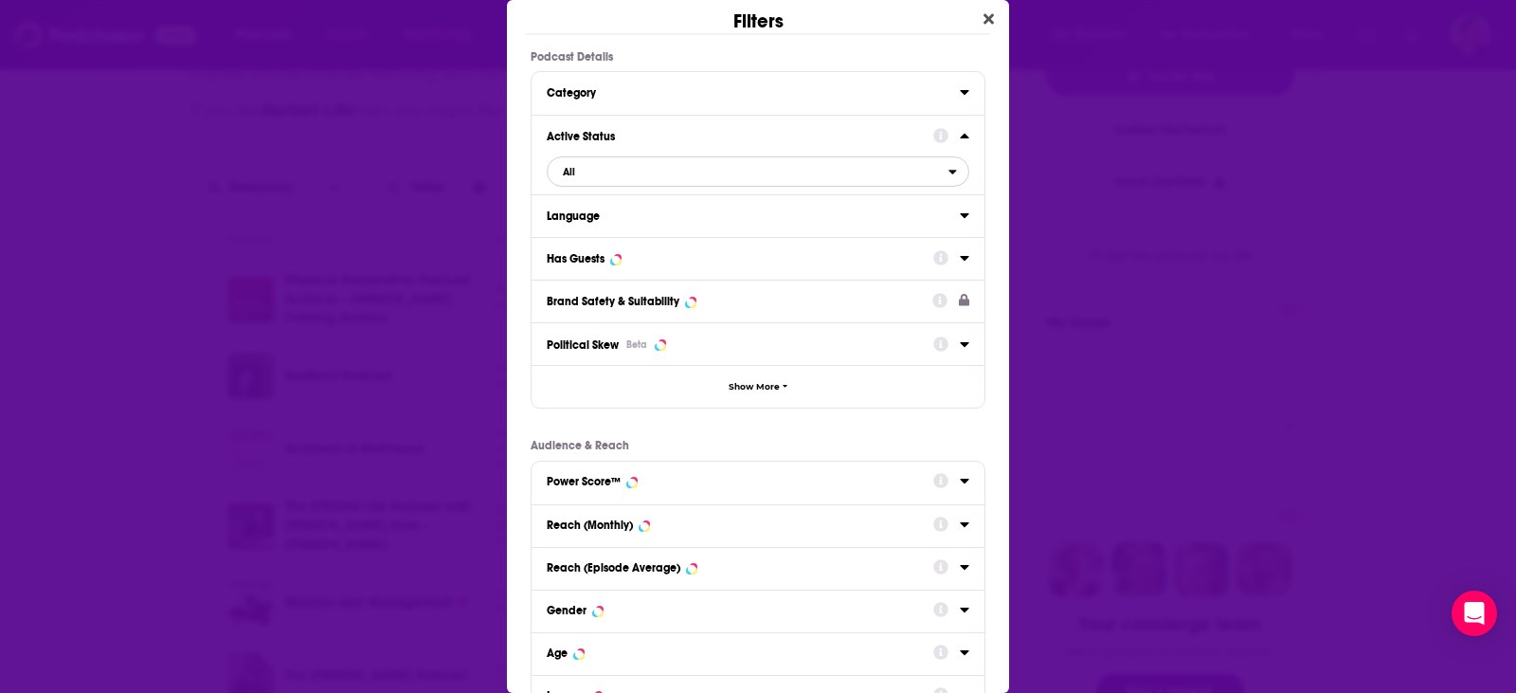
click at [680, 175] on span "All" at bounding box center [748, 171] width 401 height 25
click at [600, 232] on span "Active" at bounding box center [660, 233] width 208 height 10
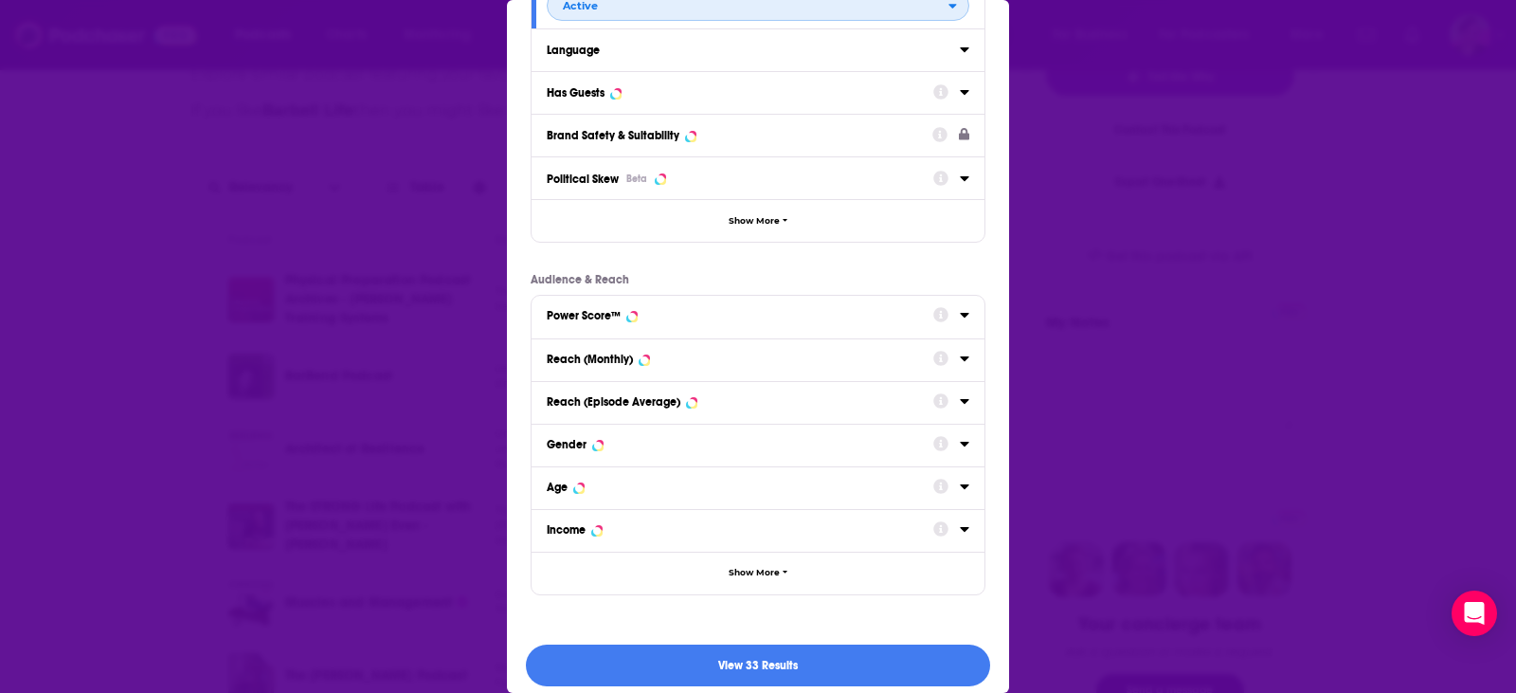
scroll to position [178, 0]
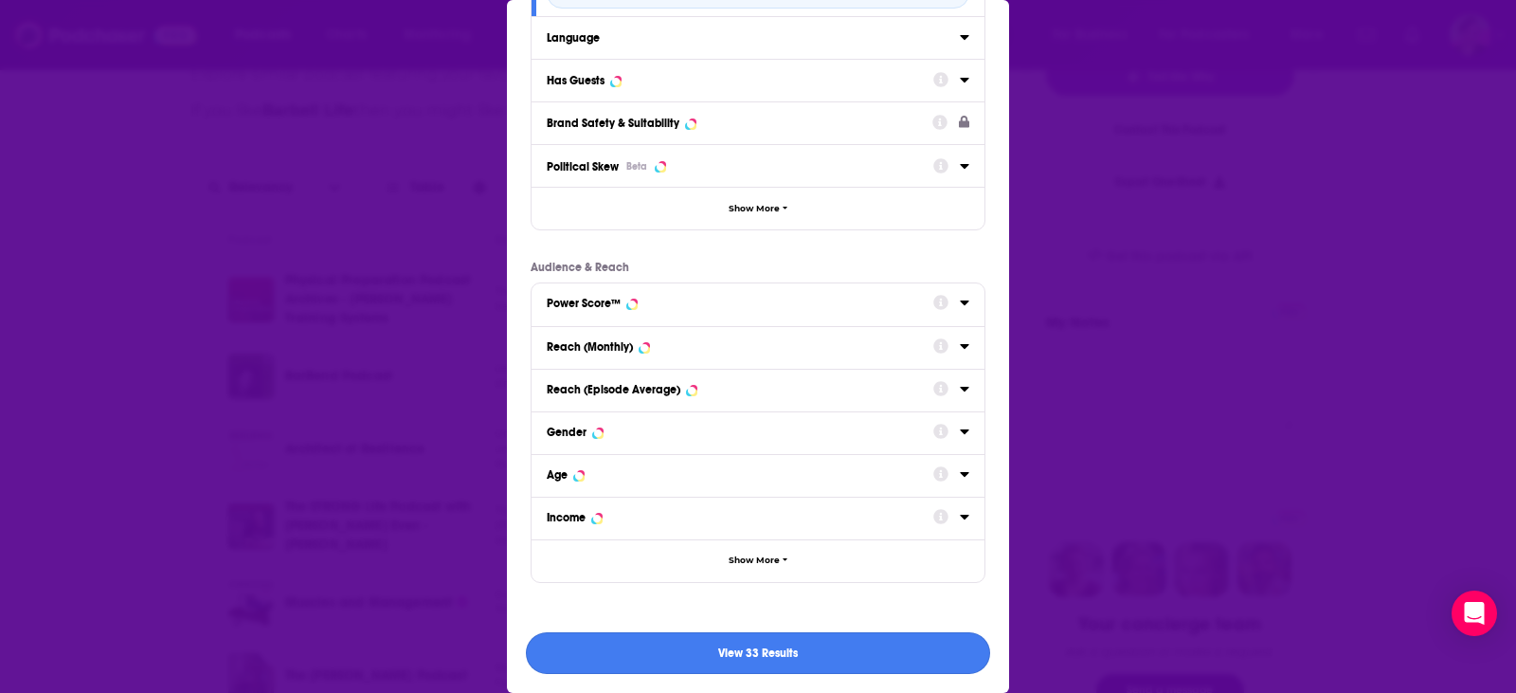
click at [838, 647] on button "View 33 Results" at bounding box center [758, 653] width 464 height 43
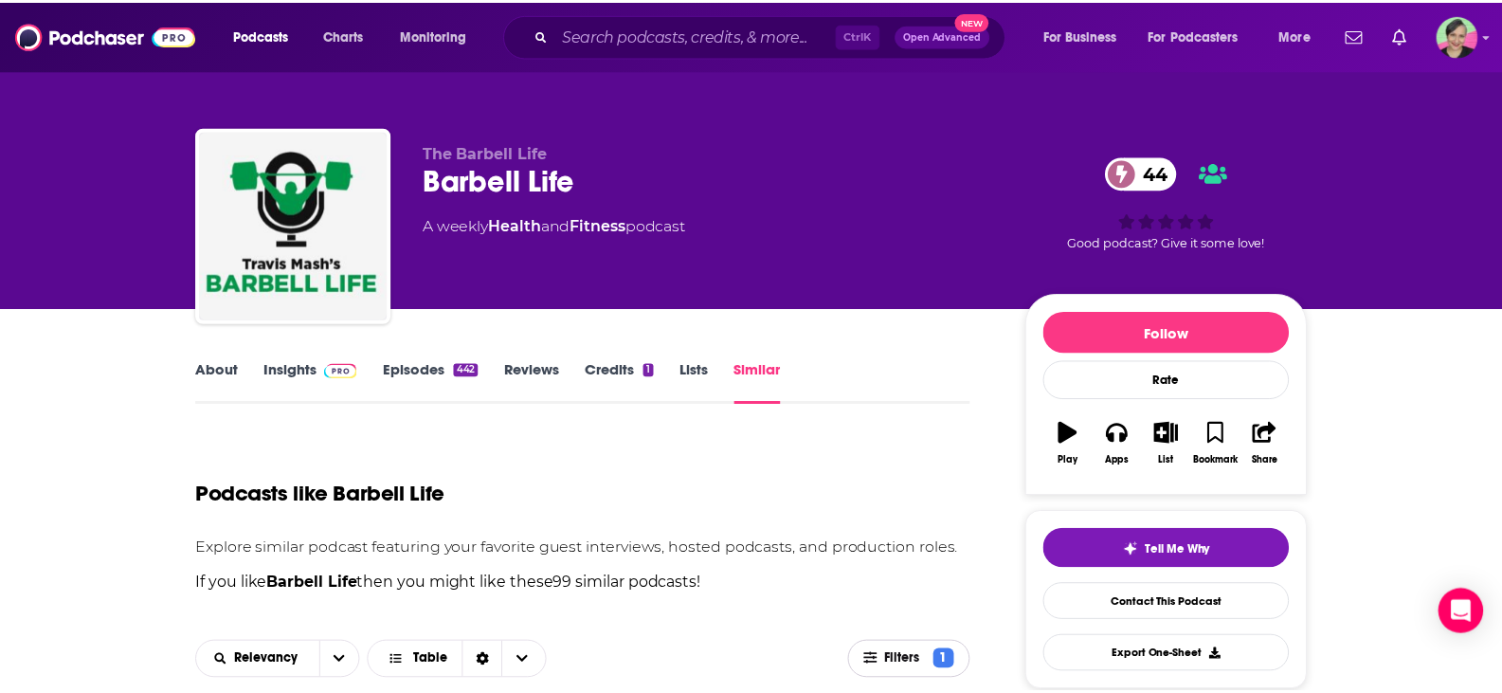
scroll to position [474, 0]
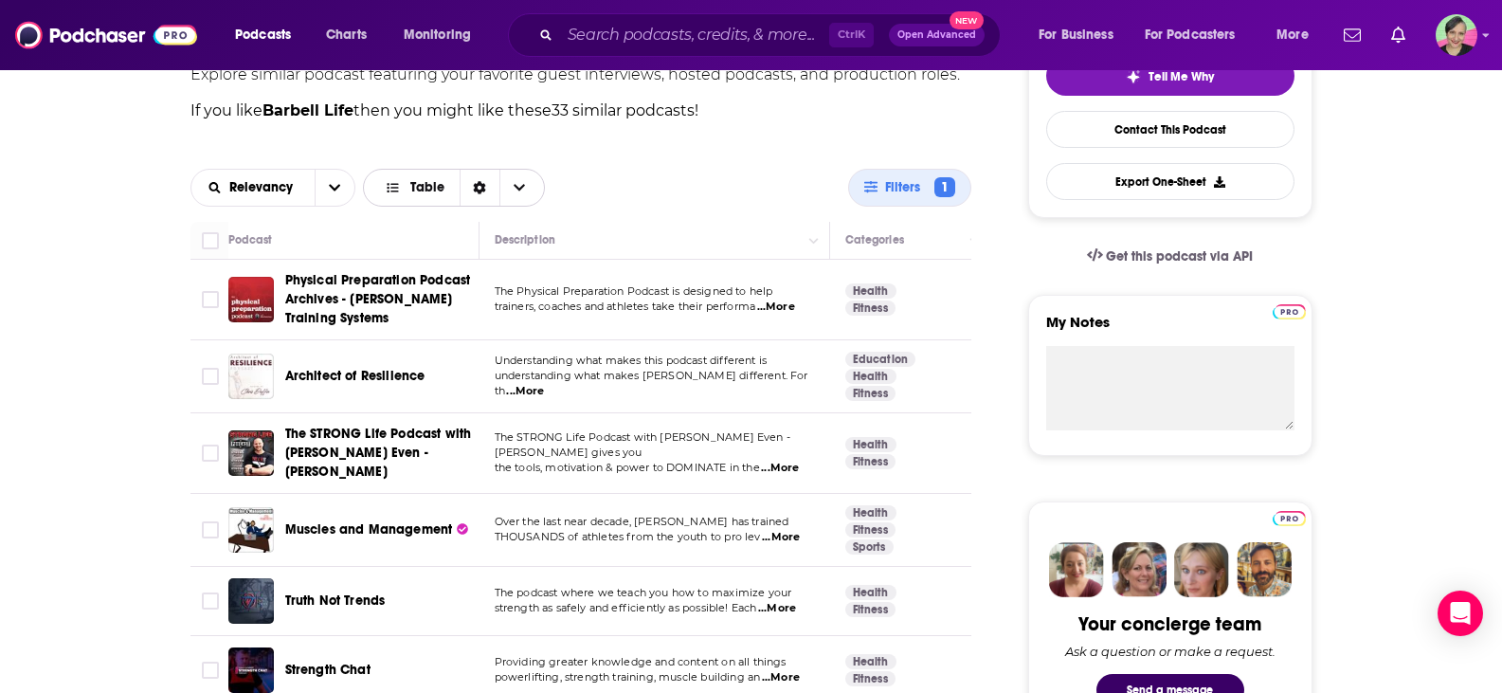
click at [526, 185] on span "Choose View" at bounding box center [519, 188] width 40 height 36
click at [894, 186] on span "Filters" at bounding box center [906, 187] width 43 height 13
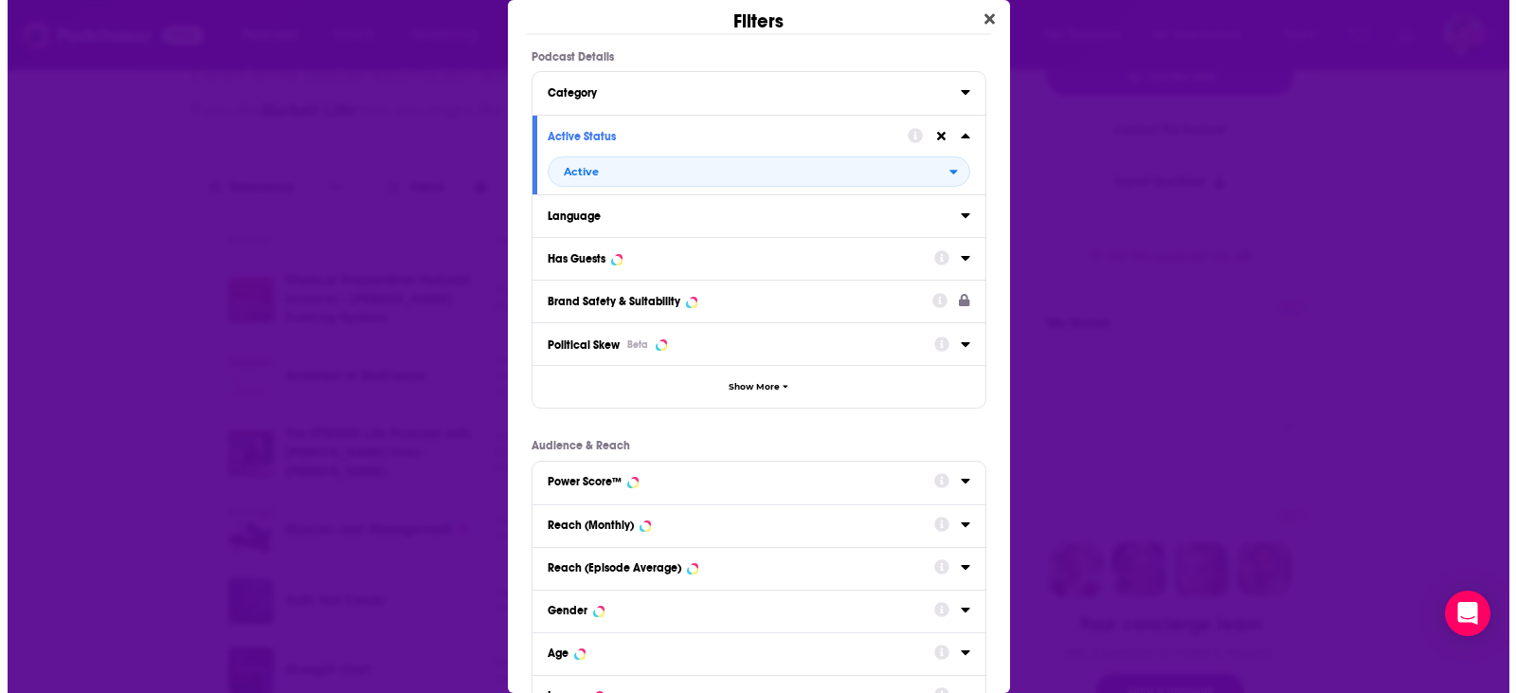
scroll to position [0, 0]
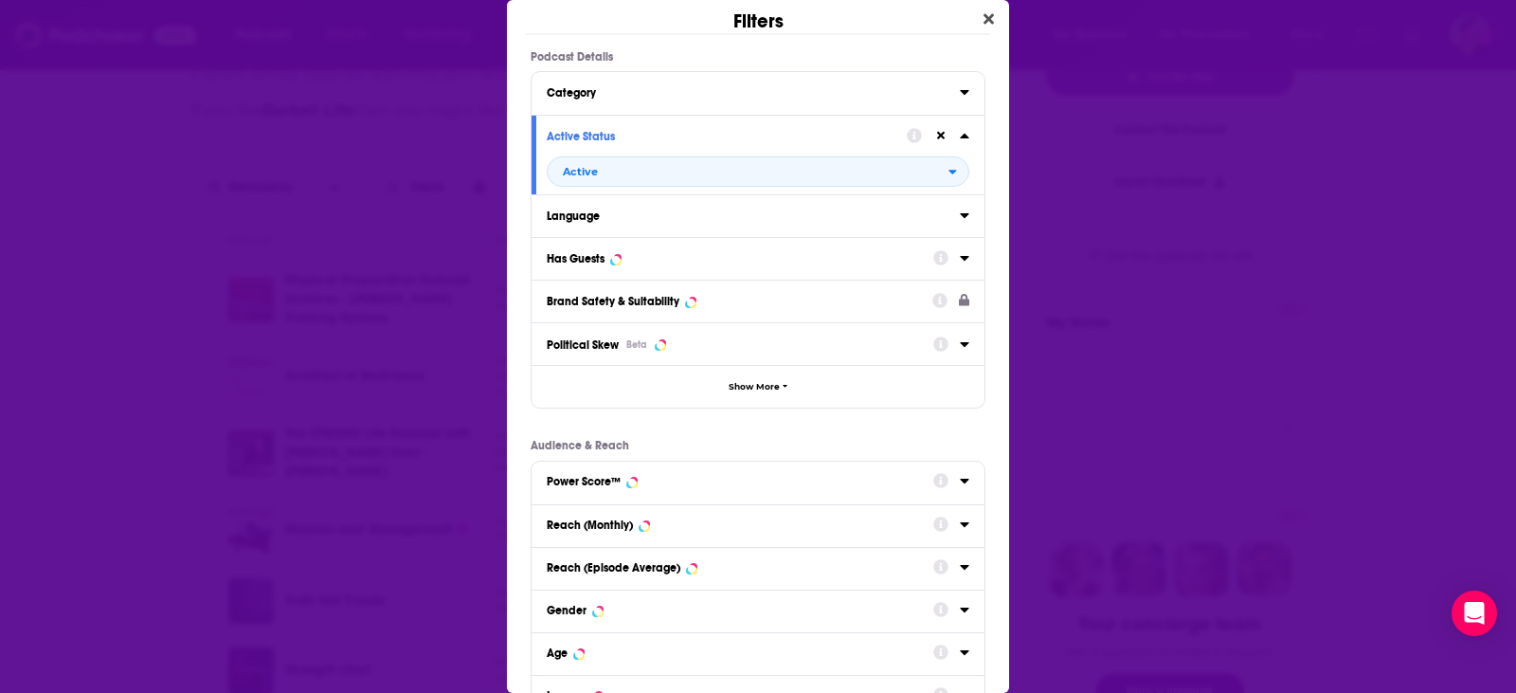
click at [622, 478] on div "Power Score™" at bounding box center [734, 481] width 374 height 13
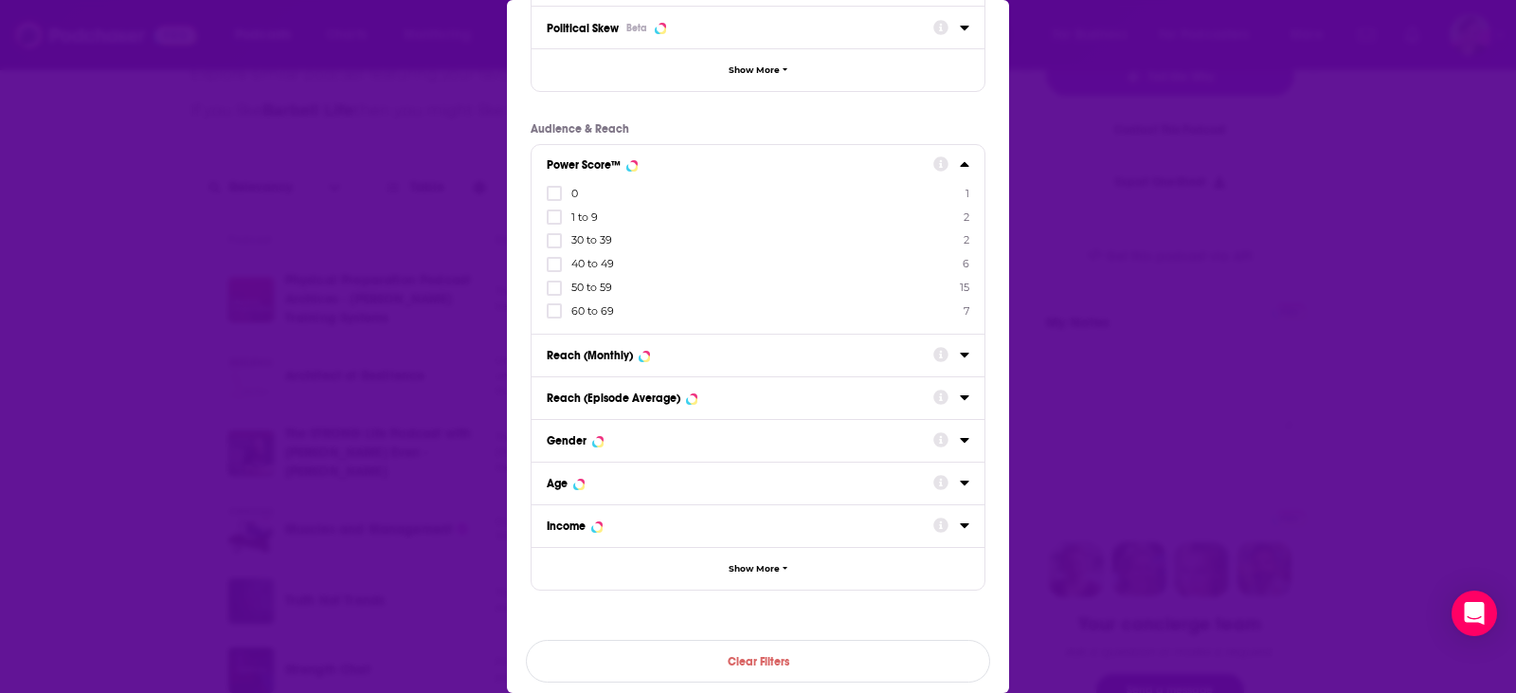
scroll to position [325, 0]
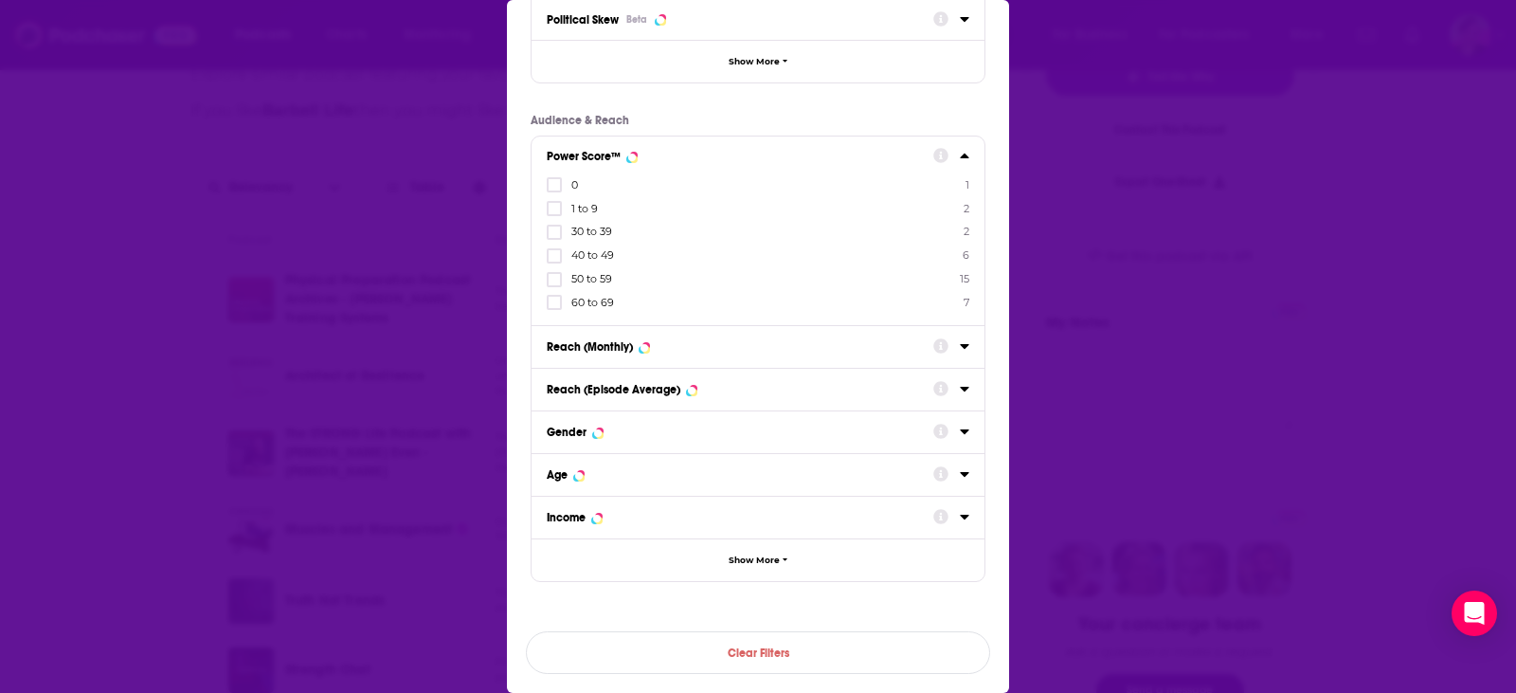
click at [611, 309] on span "60 to 69" at bounding box center [592, 302] width 43 height 13
click at [554, 308] on input "multiSelectOption-60-5" at bounding box center [554, 308] width 0 height 0
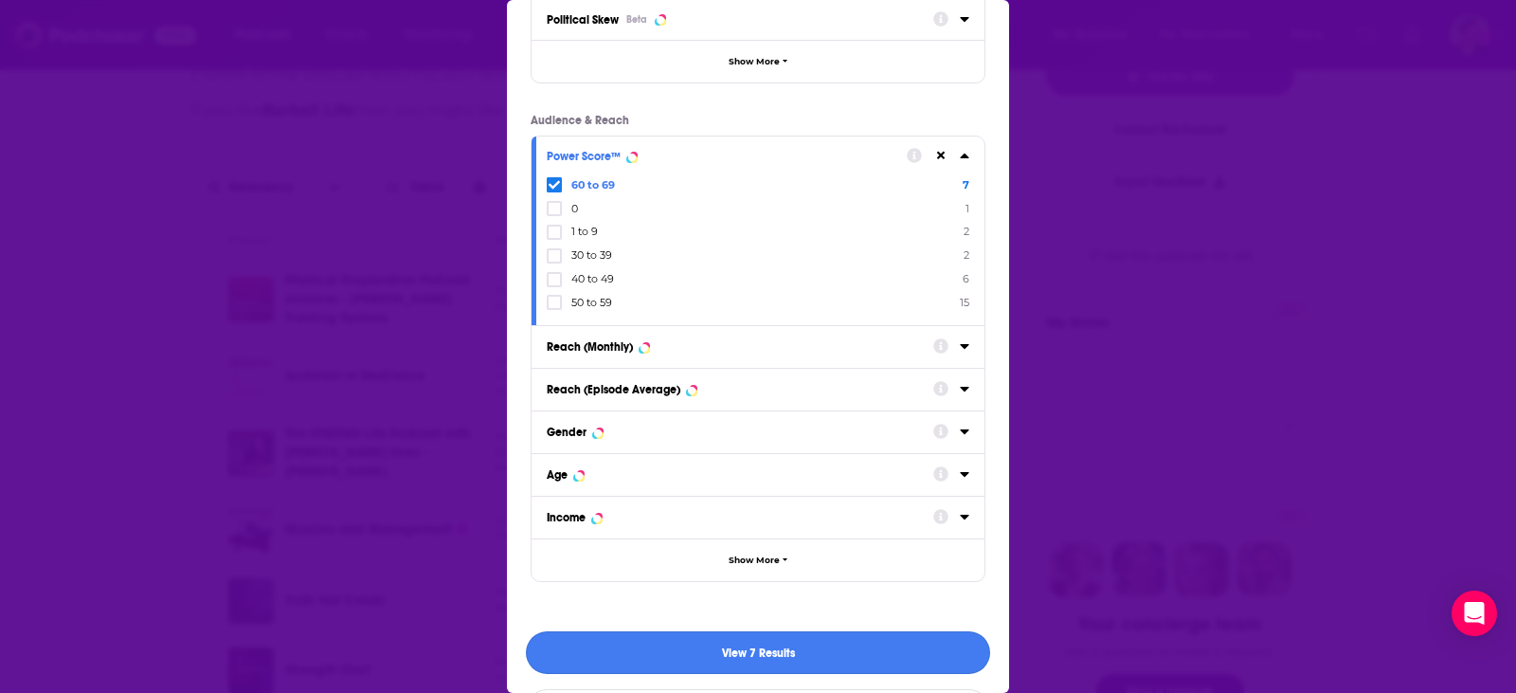
click at [809, 652] on button "View 7 Results" at bounding box center [758, 652] width 464 height 43
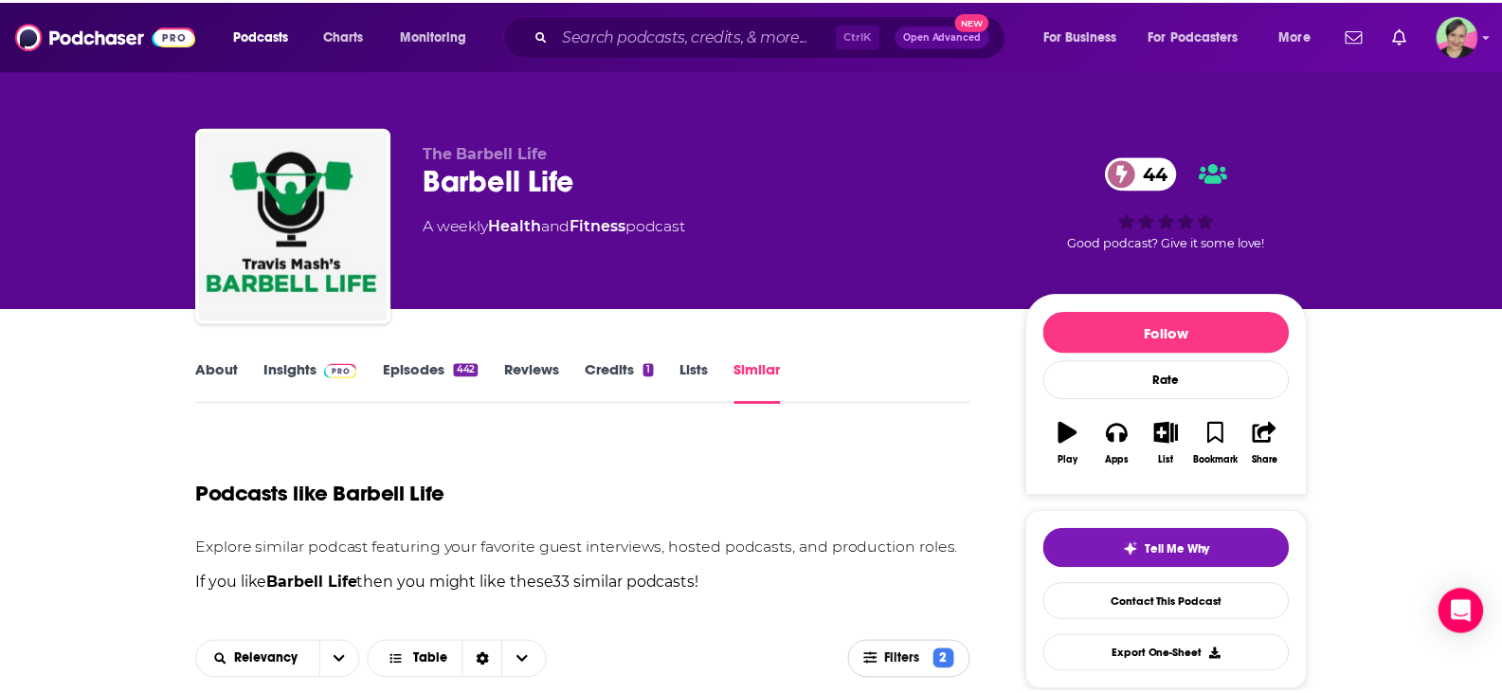
scroll to position [474, 0]
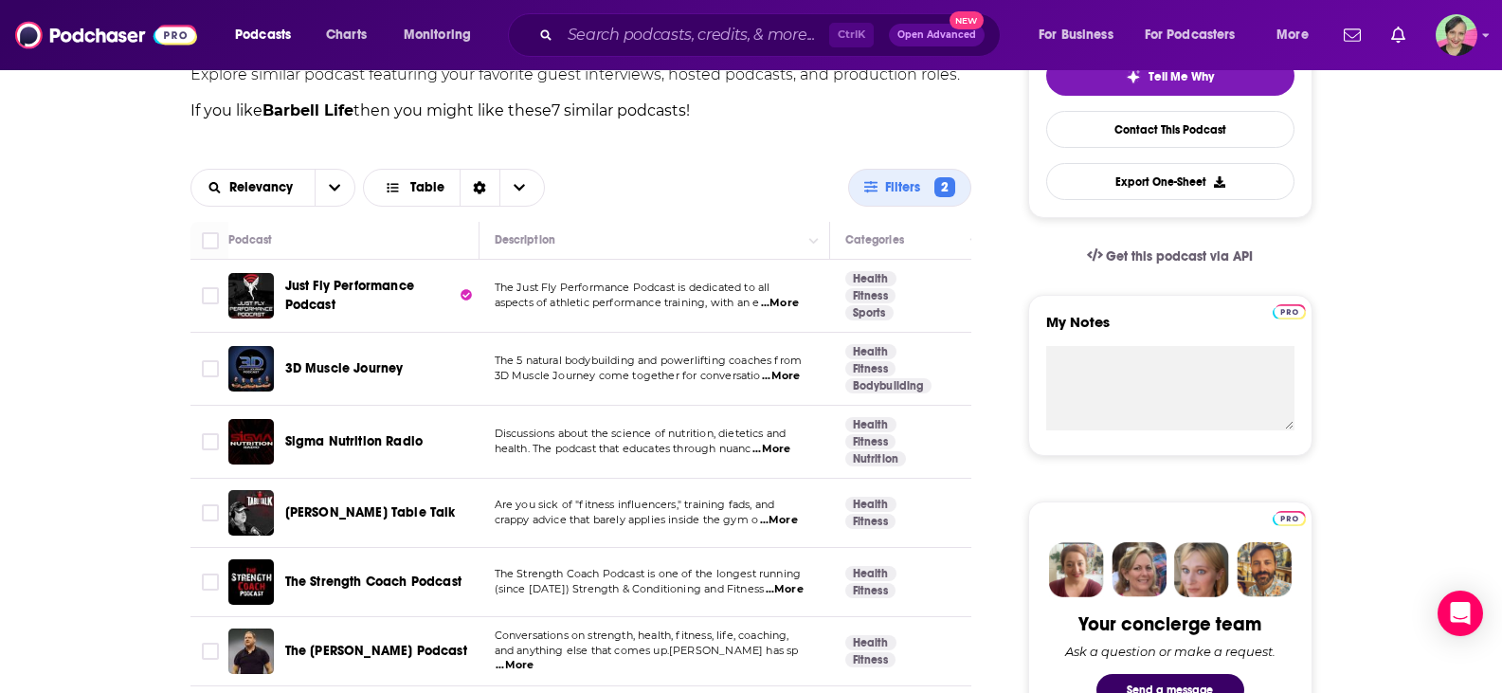
click at [786, 372] on span "...More" at bounding box center [781, 376] width 38 height 15
click at [375, 375] on span "3D Muscle Journey" at bounding box center [344, 368] width 118 height 16
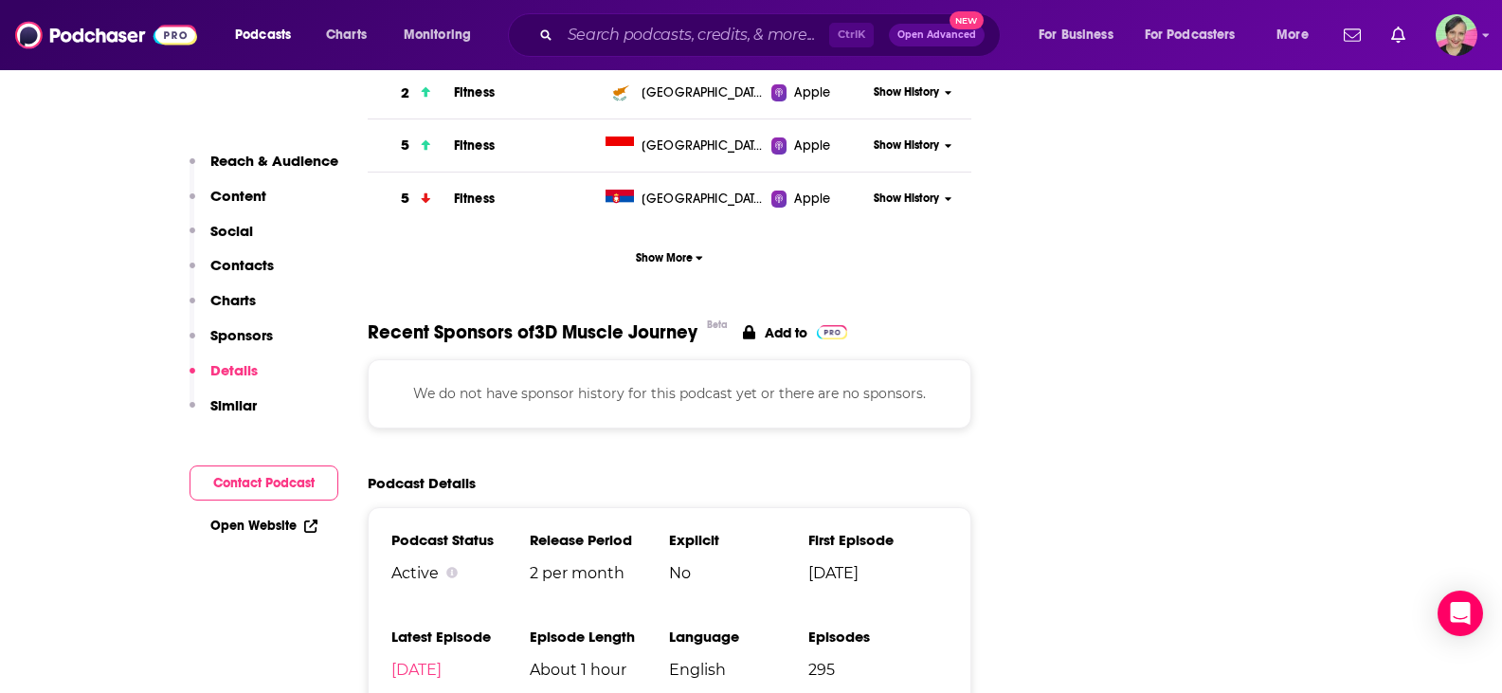
scroll to position [2843, 0]
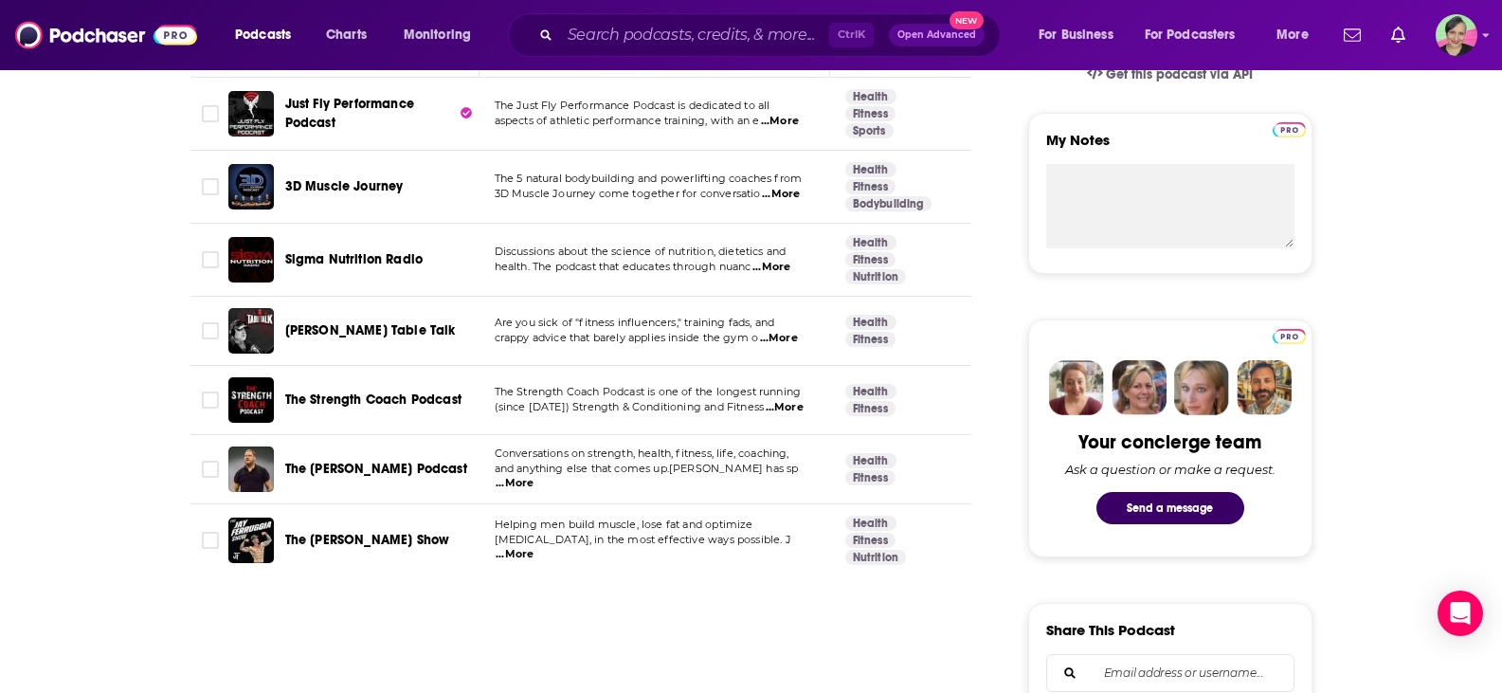
scroll to position [663, 0]
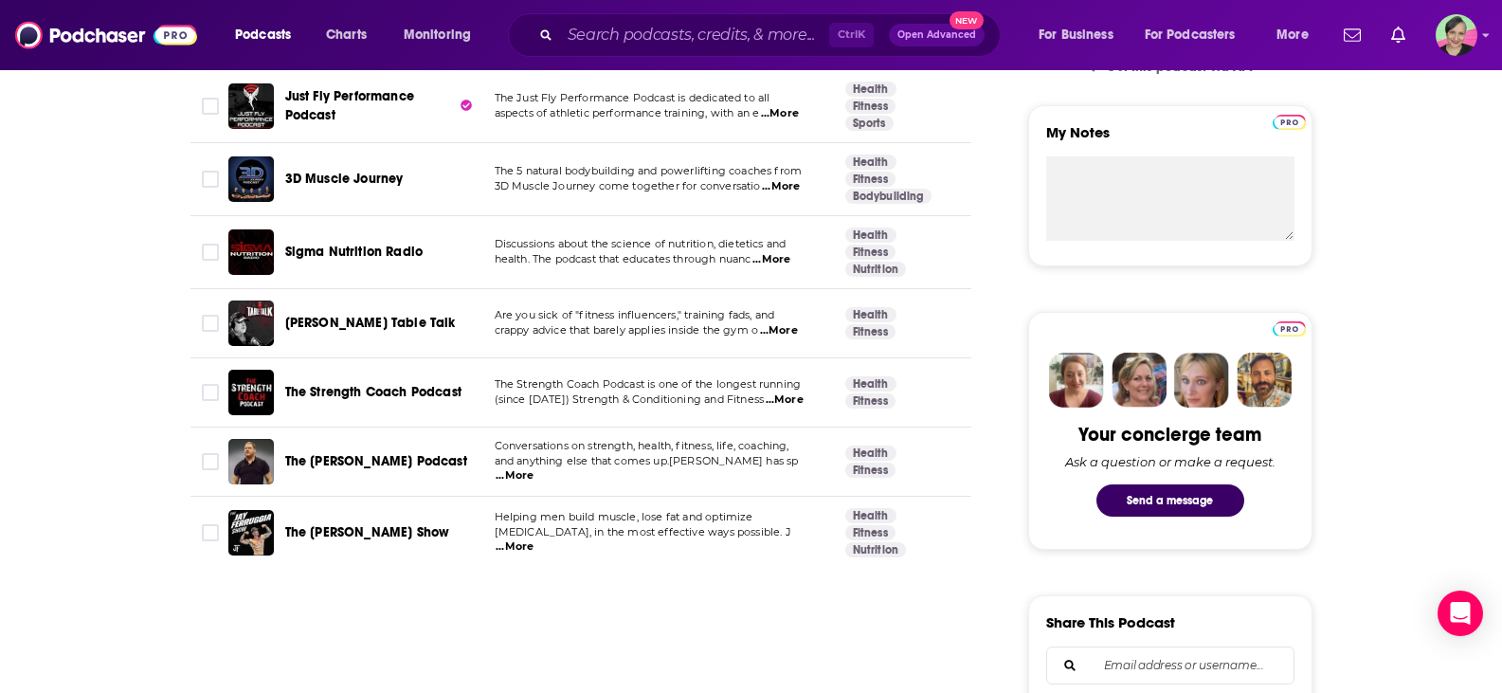
click at [390, 327] on span "Dave Tate's Table Talk" at bounding box center [370, 323] width 171 height 16
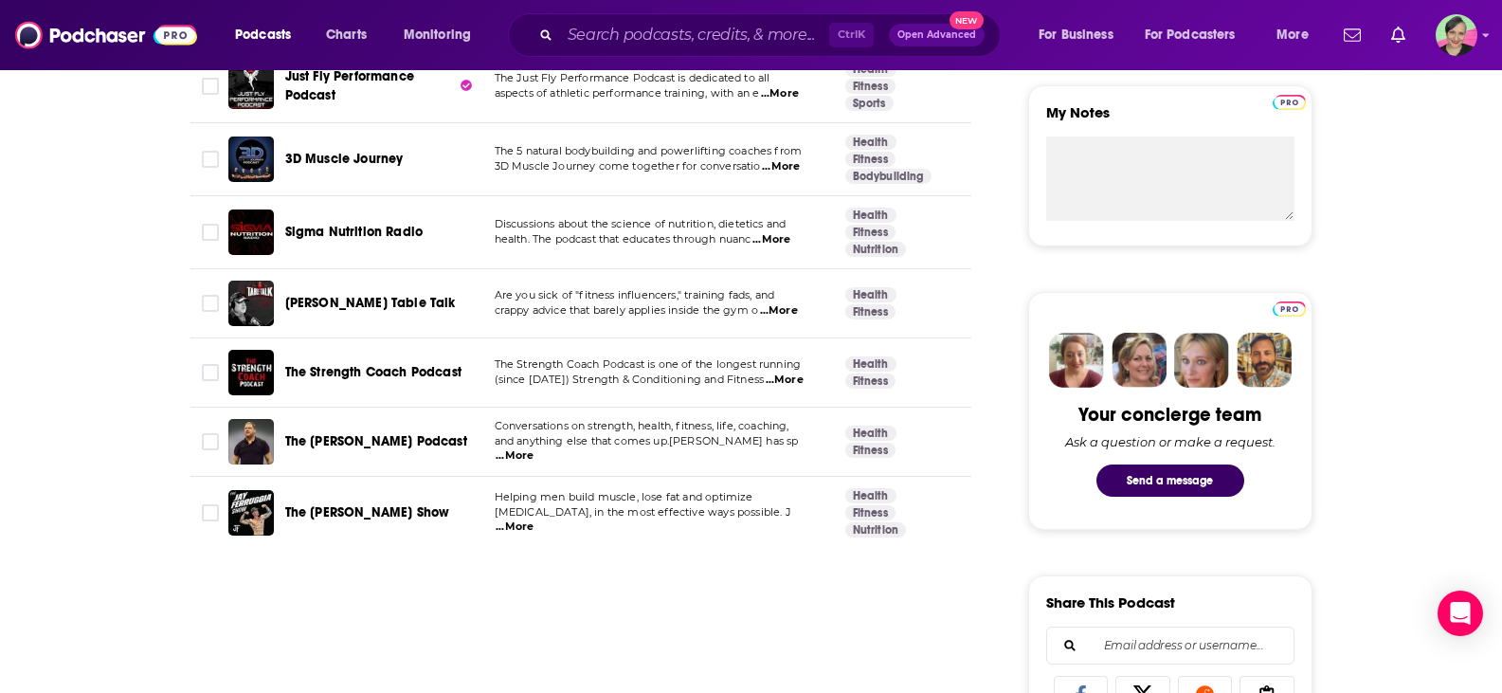
scroll to position [758, 0]
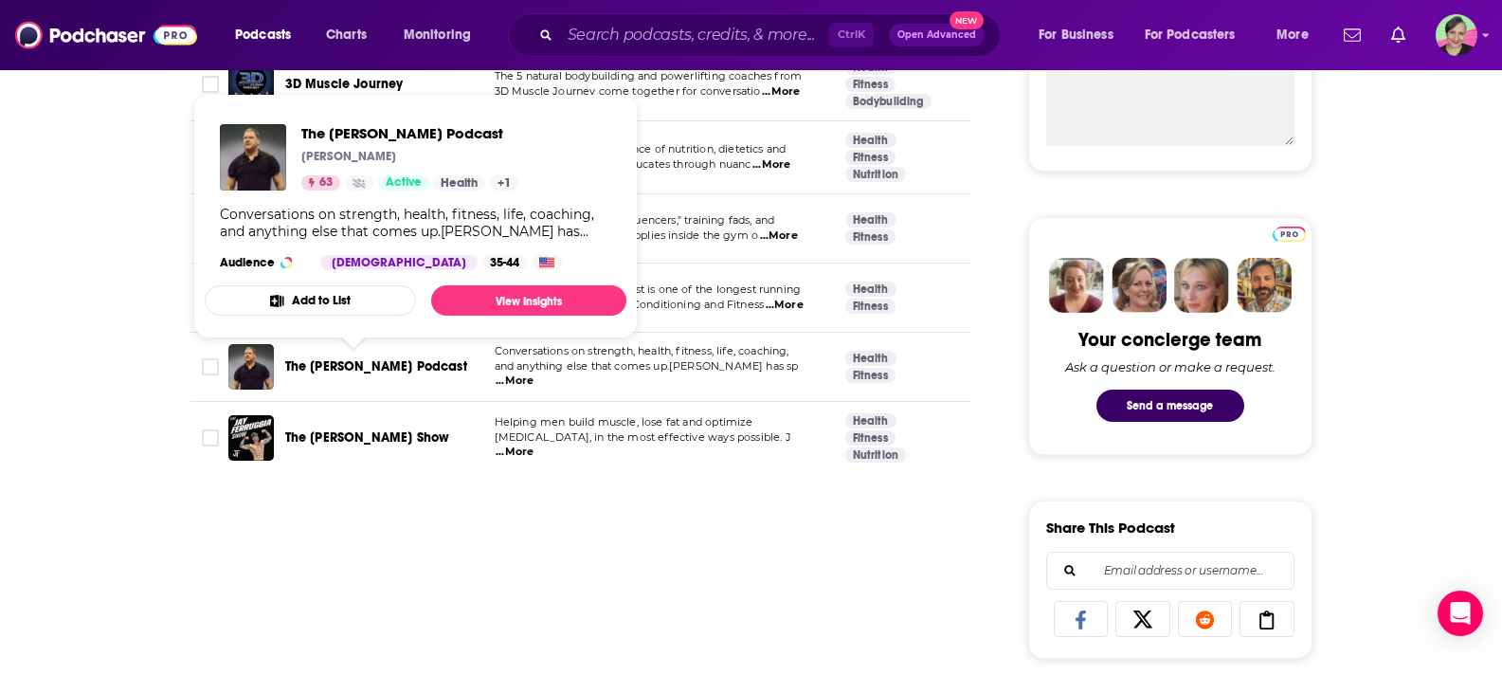
click at [386, 370] on span "The Dan John Podcast" at bounding box center [376, 366] width 182 height 16
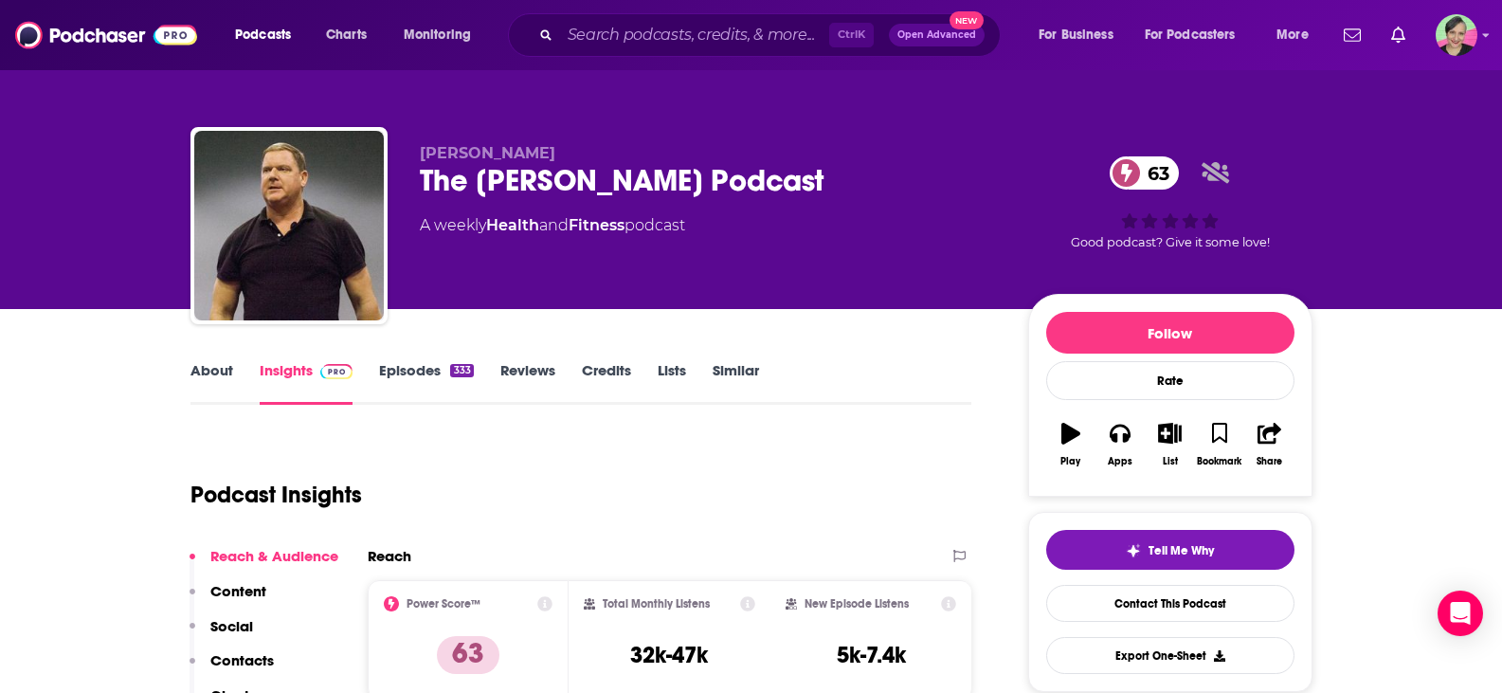
scroll to position [190, 0]
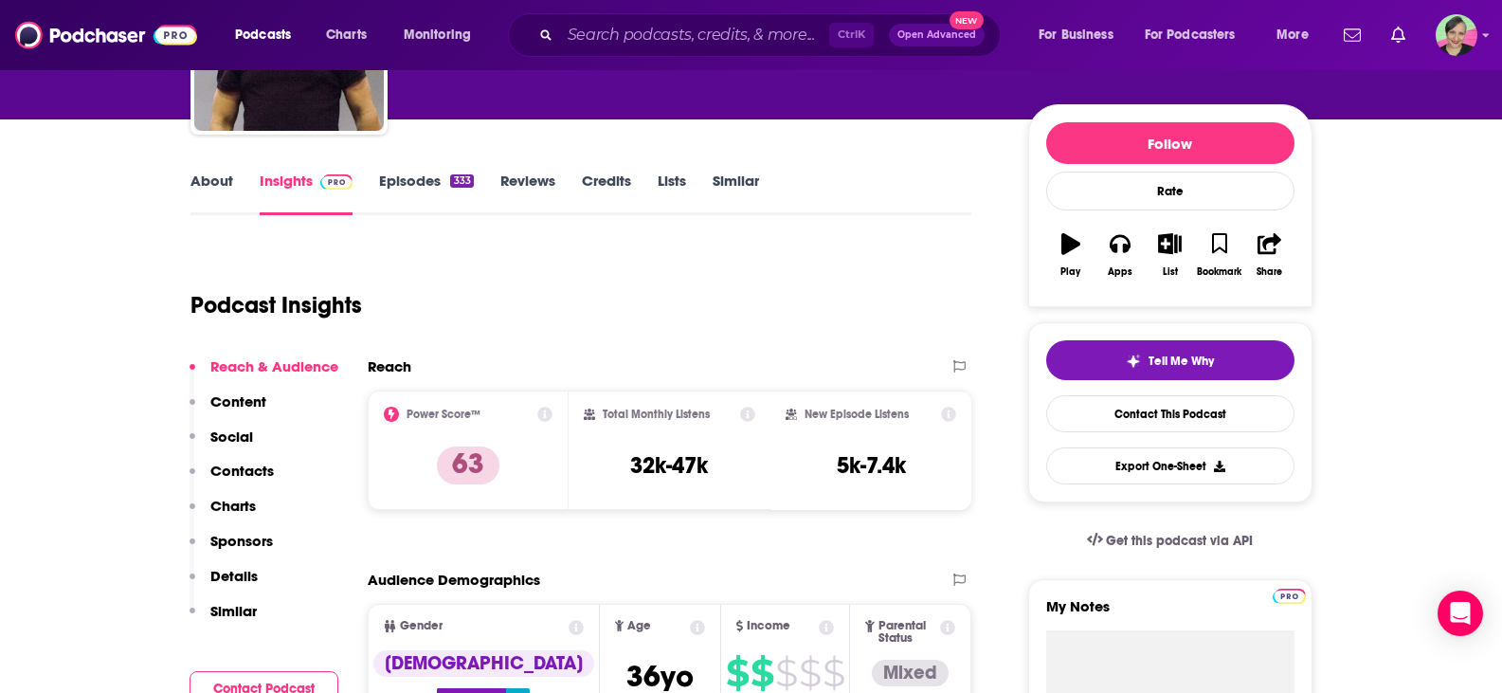
click at [207, 181] on link "About" at bounding box center [211, 194] width 43 height 44
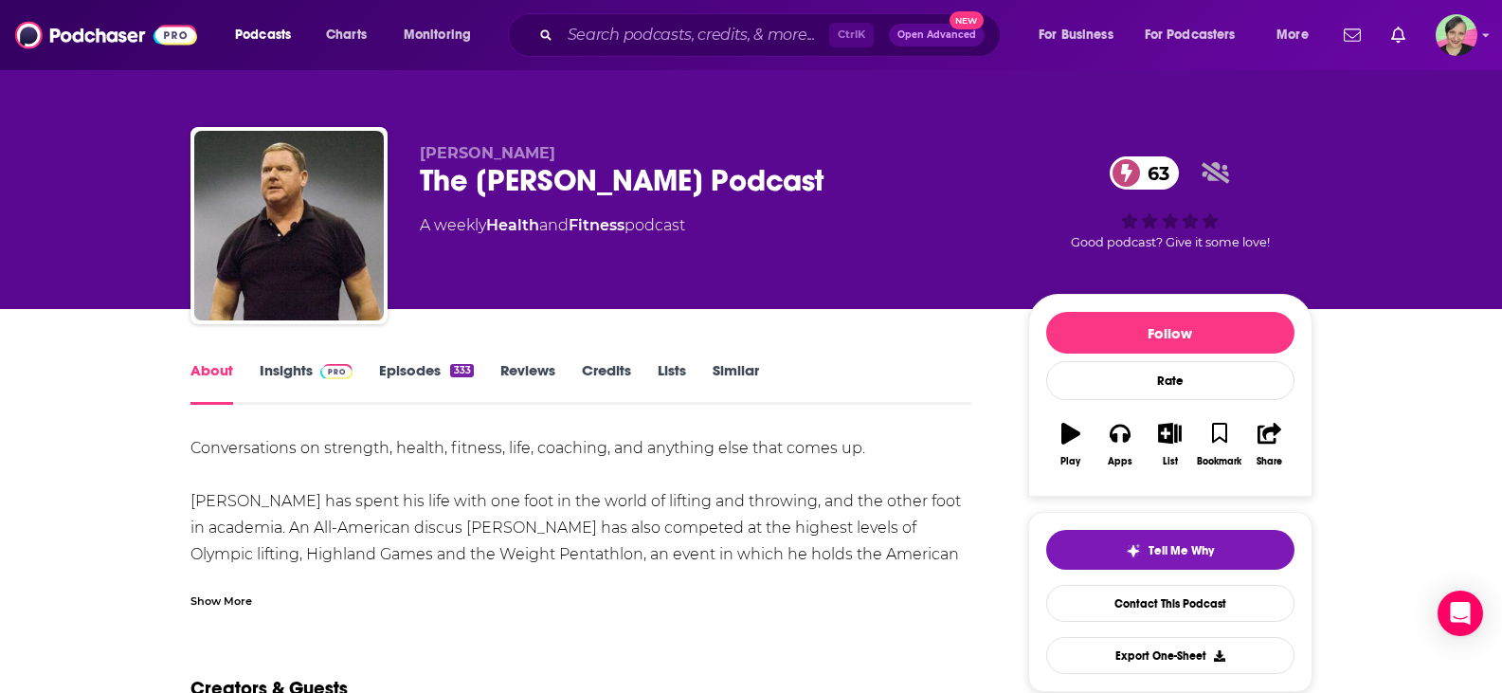
click at [280, 368] on link "Insights" at bounding box center [307, 383] width 94 height 44
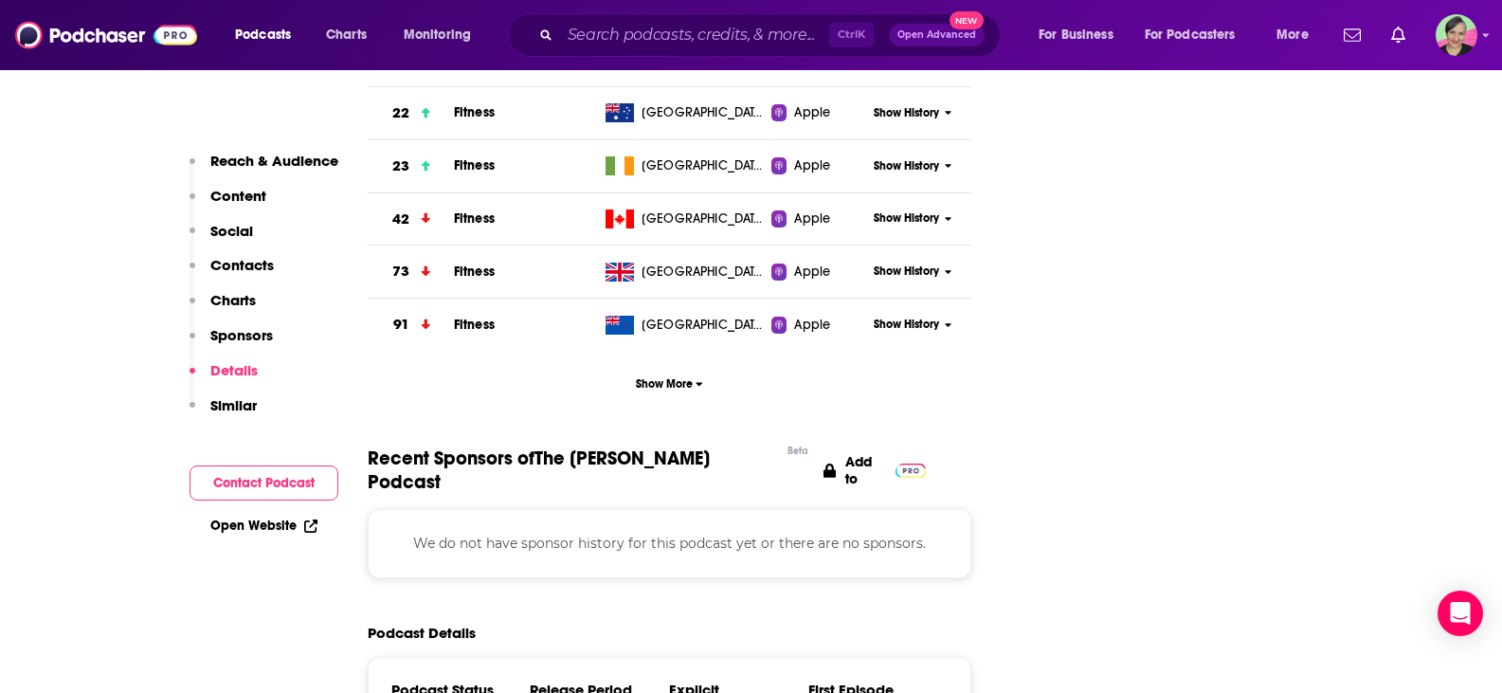
scroll to position [2843, 0]
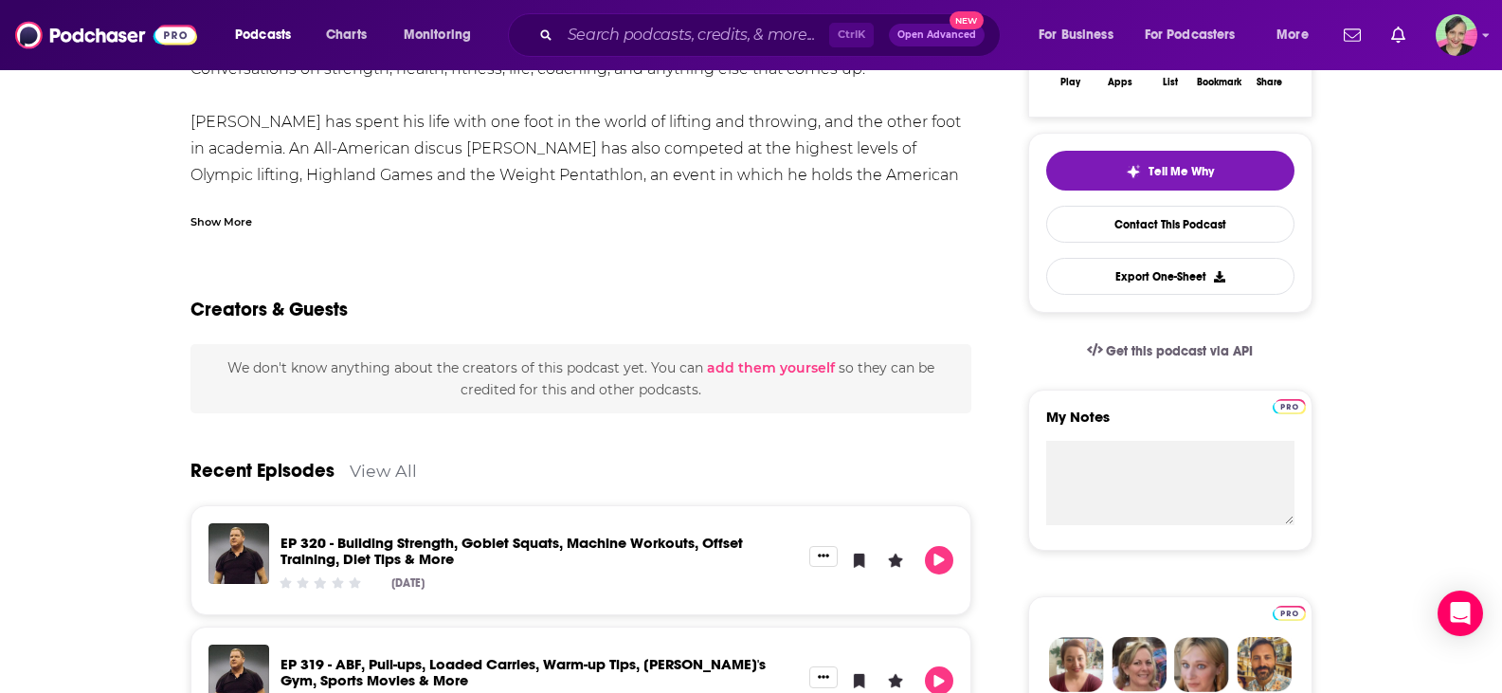
scroll to position [95, 0]
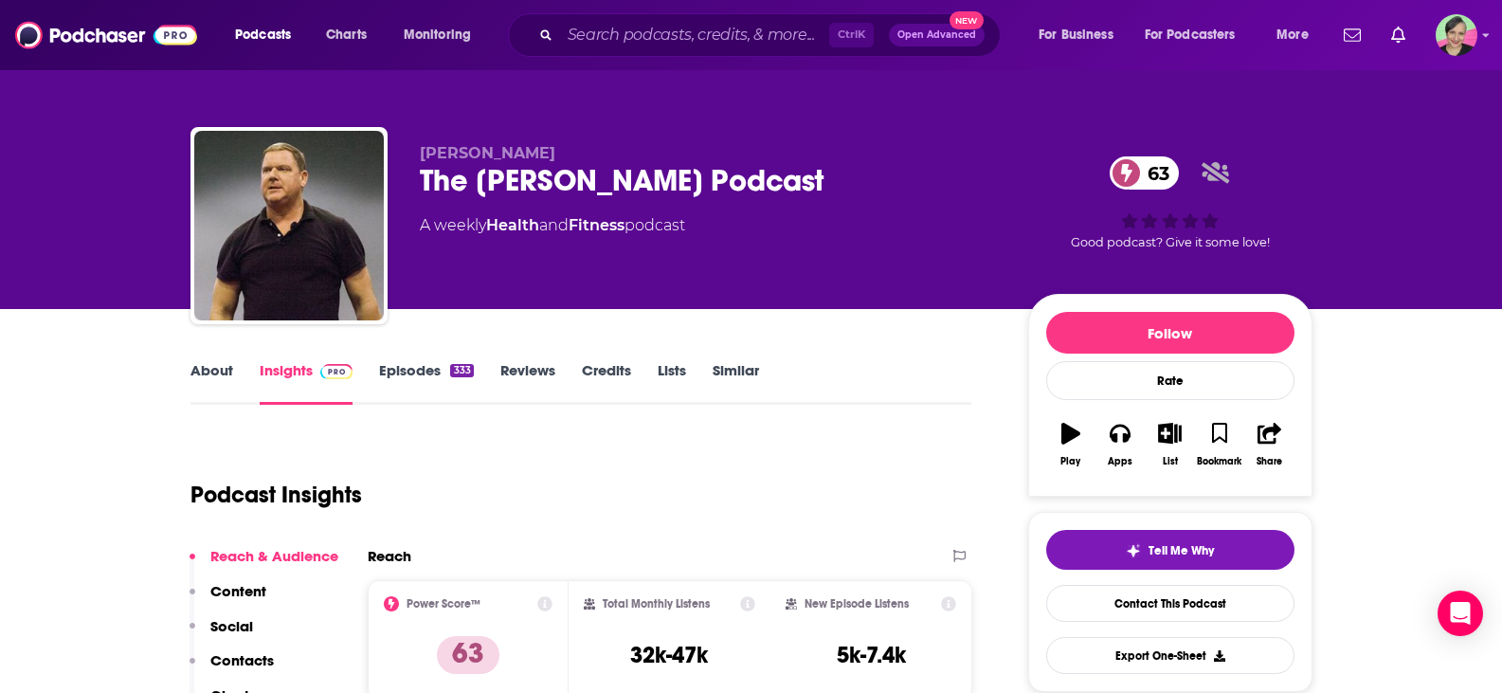
scroll to position [190, 0]
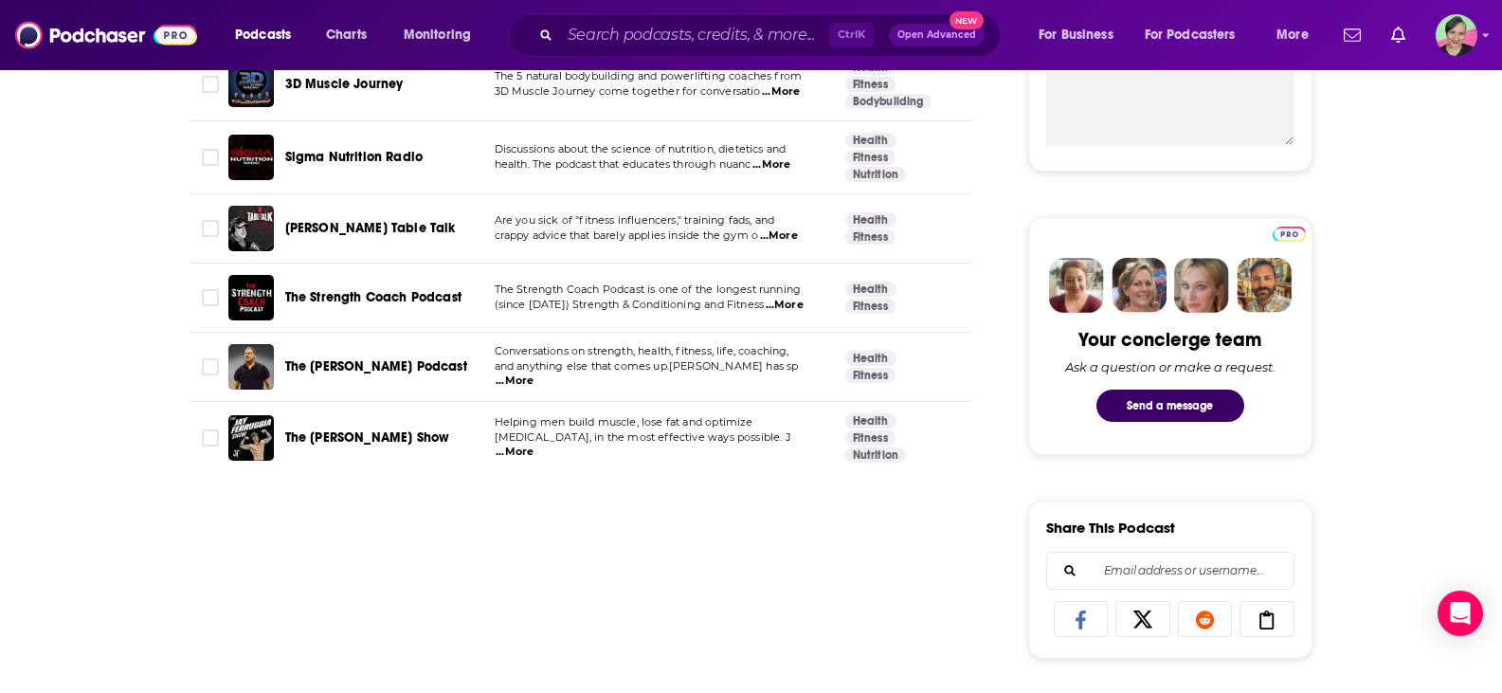
scroll to position [853, 0]
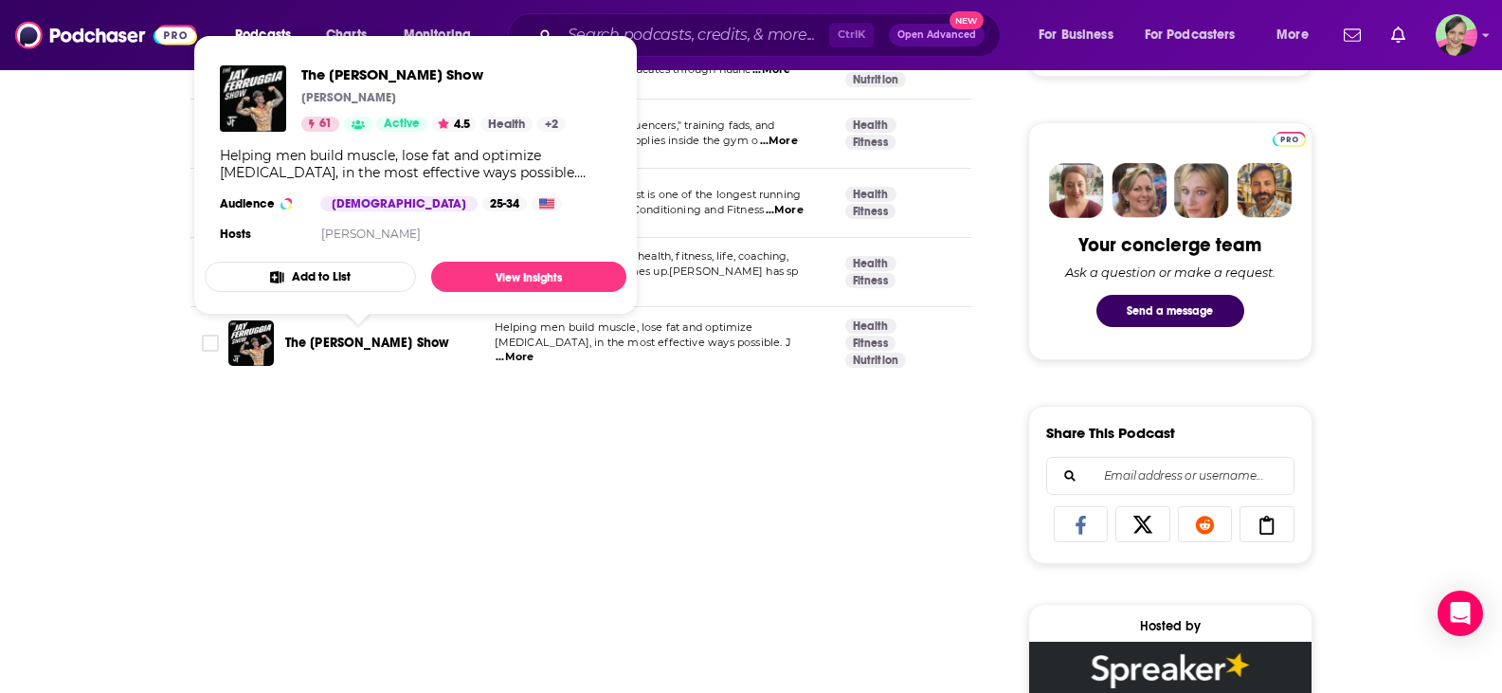
click at [353, 343] on span "The [PERSON_NAME] Show" at bounding box center [367, 343] width 165 height 16
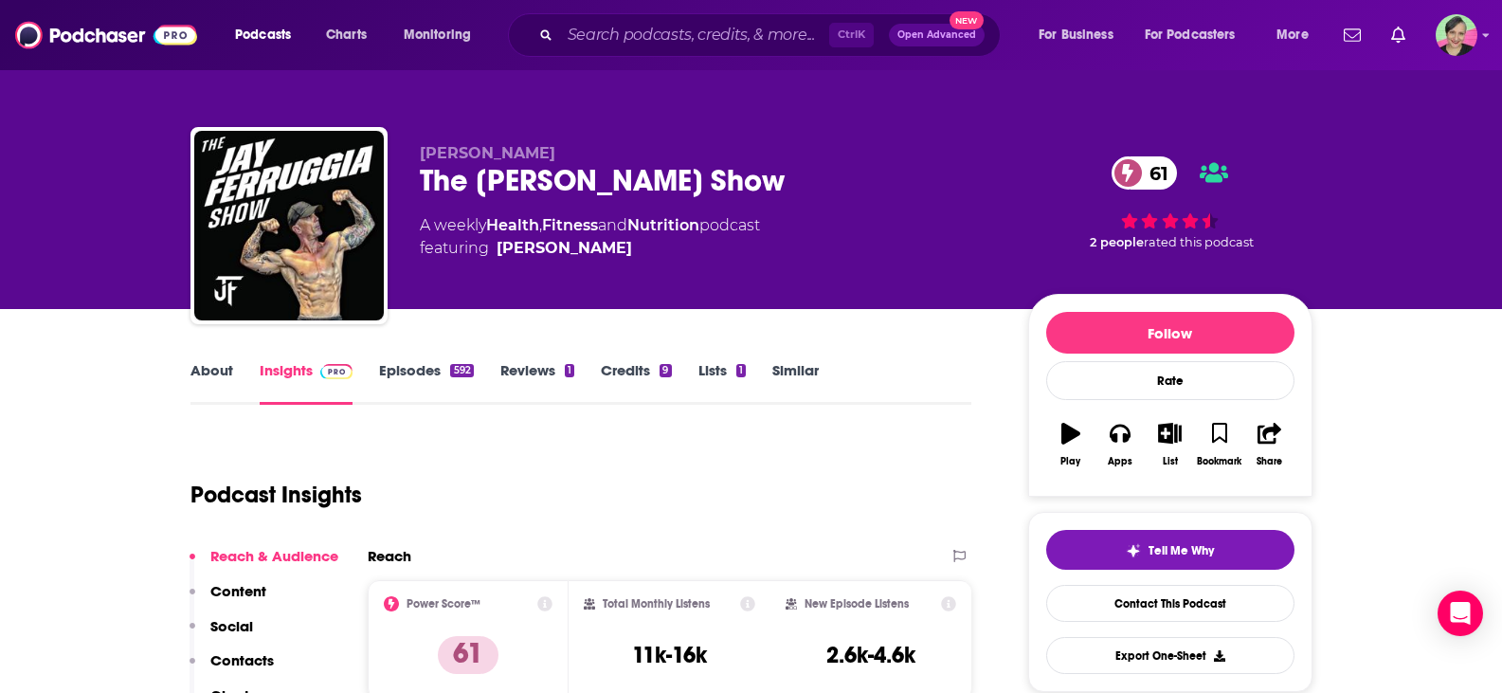
click at [226, 371] on link "About" at bounding box center [211, 383] width 43 height 44
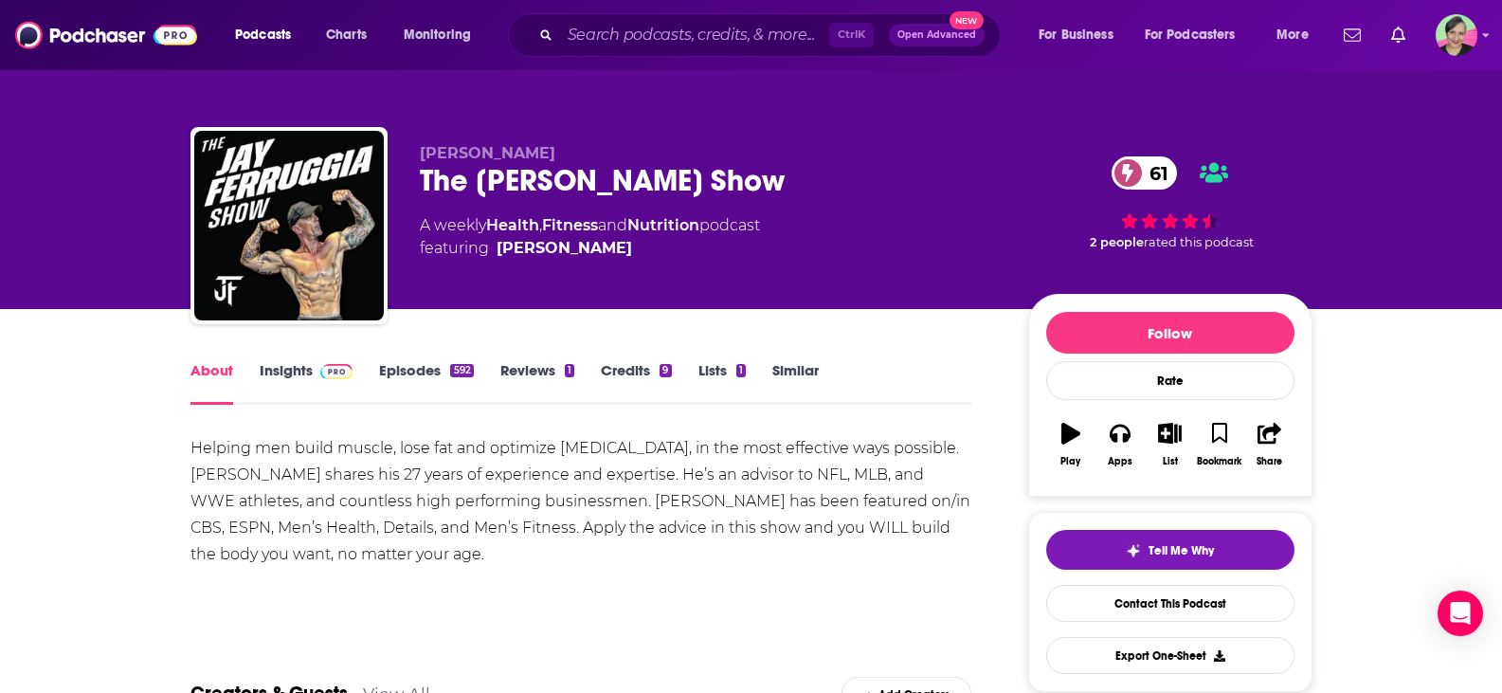
click at [407, 375] on link "Episodes 592" at bounding box center [426, 383] width 94 height 44
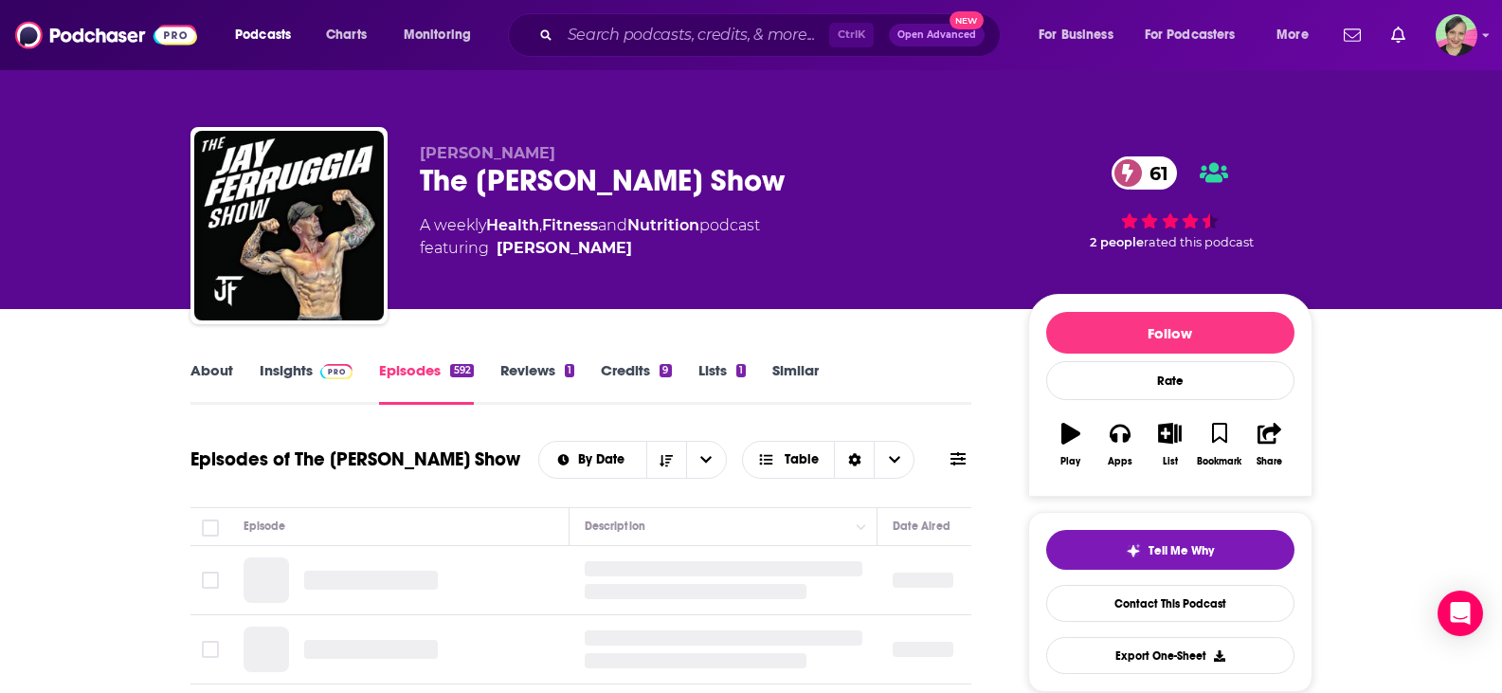
scroll to position [284, 0]
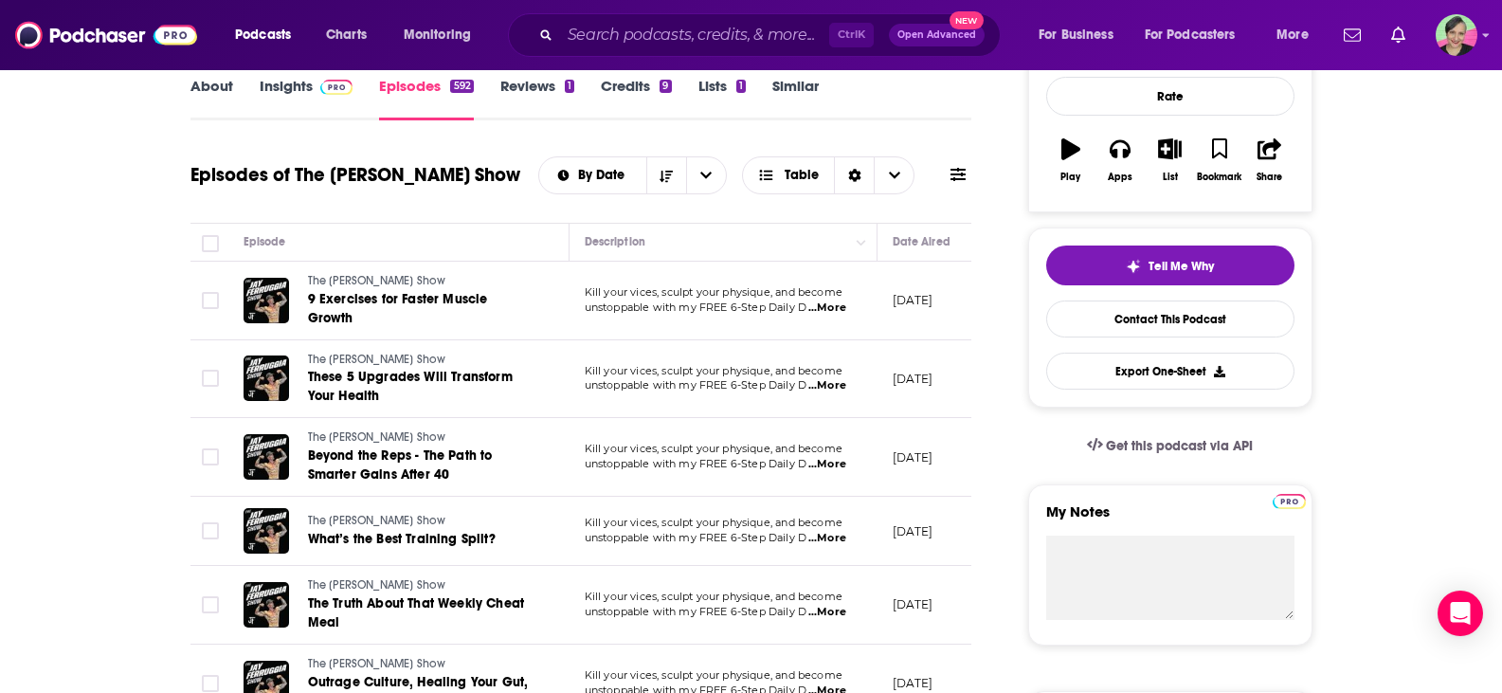
click at [838, 457] on span "...More" at bounding box center [827, 464] width 38 height 15
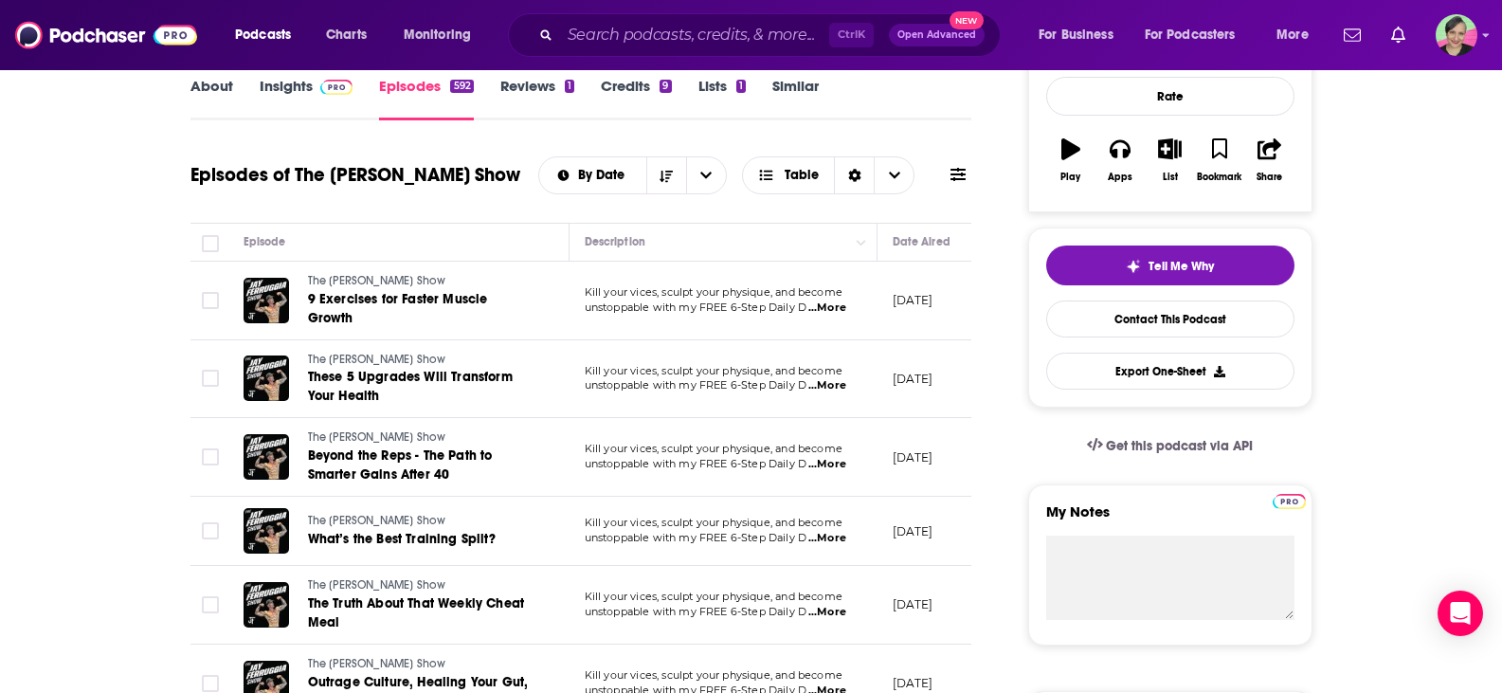
click at [839, 302] on span "...More" at bounding box center [827, 307] width 38 height 15
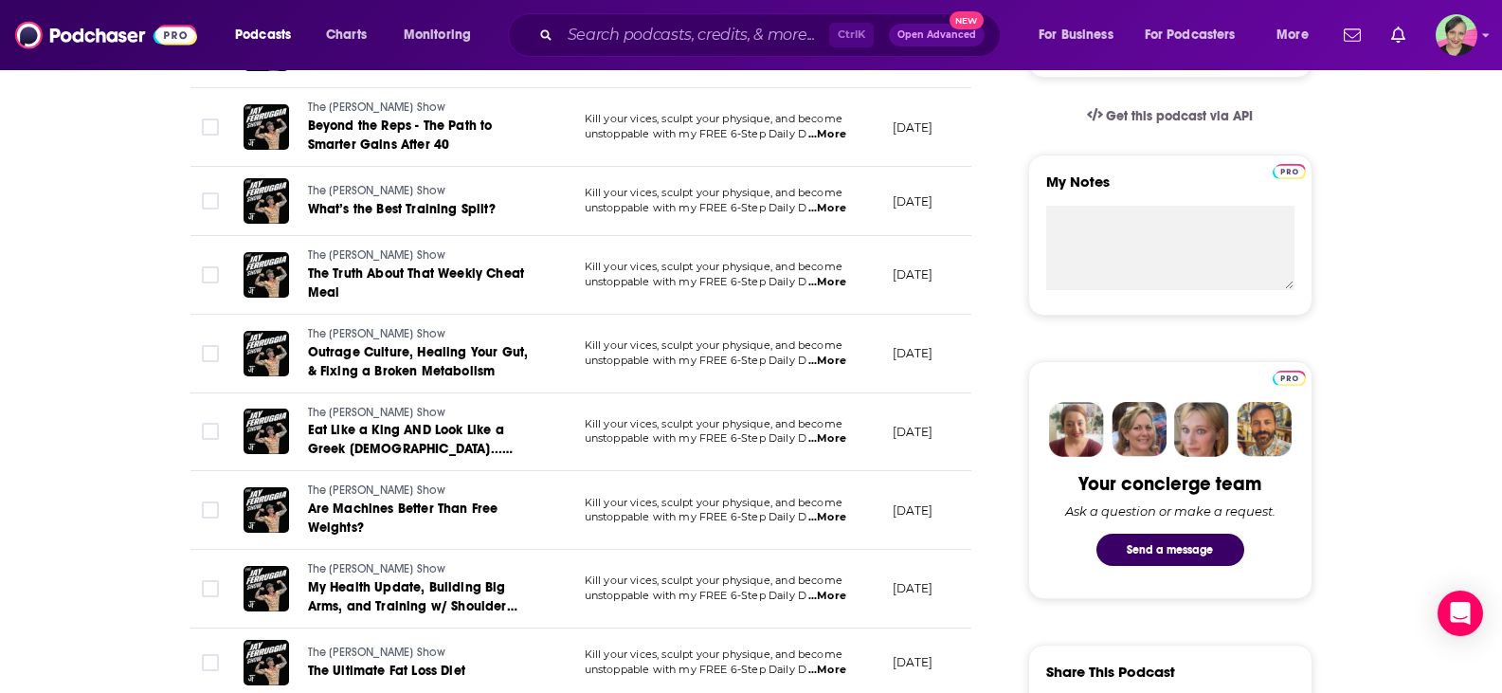
scroll to position [663, 0]
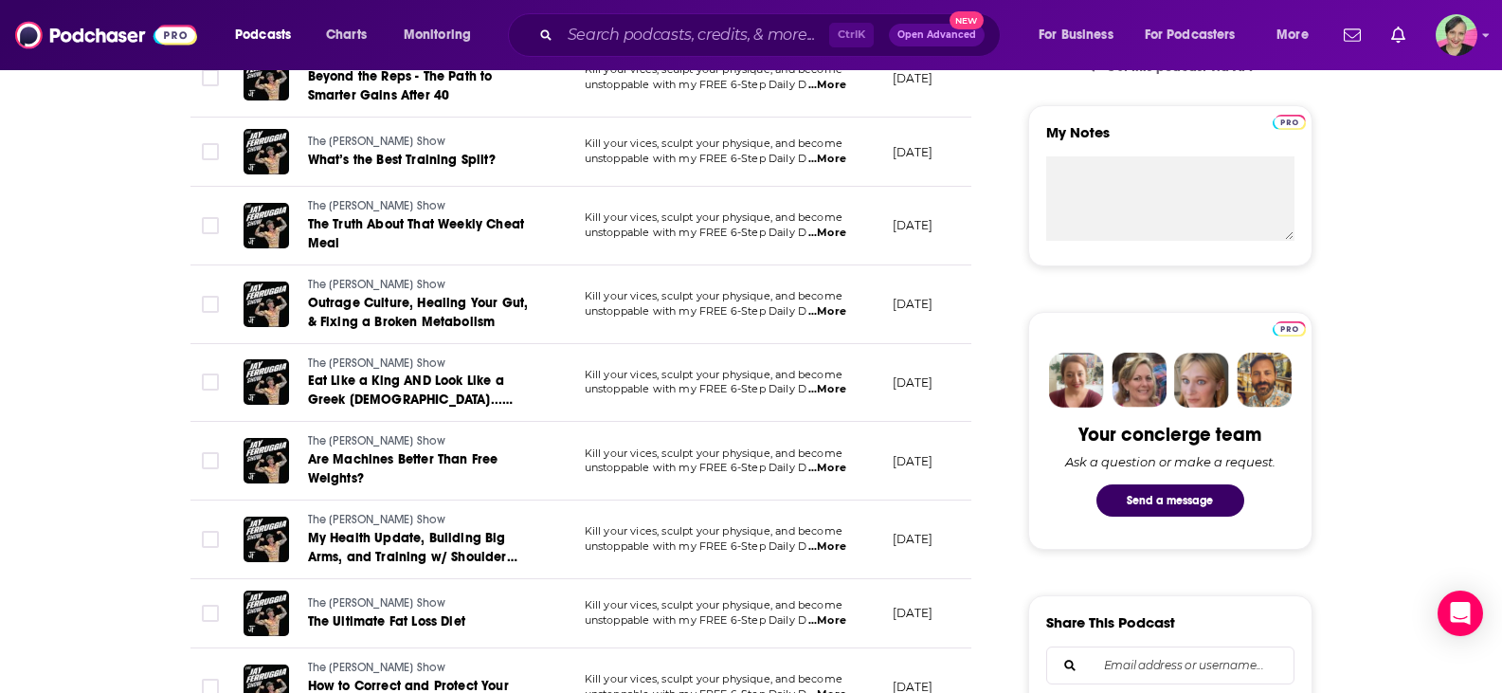
click at [837, 461] on span "...More" at bounding box center [827, 468] width 38 height 15
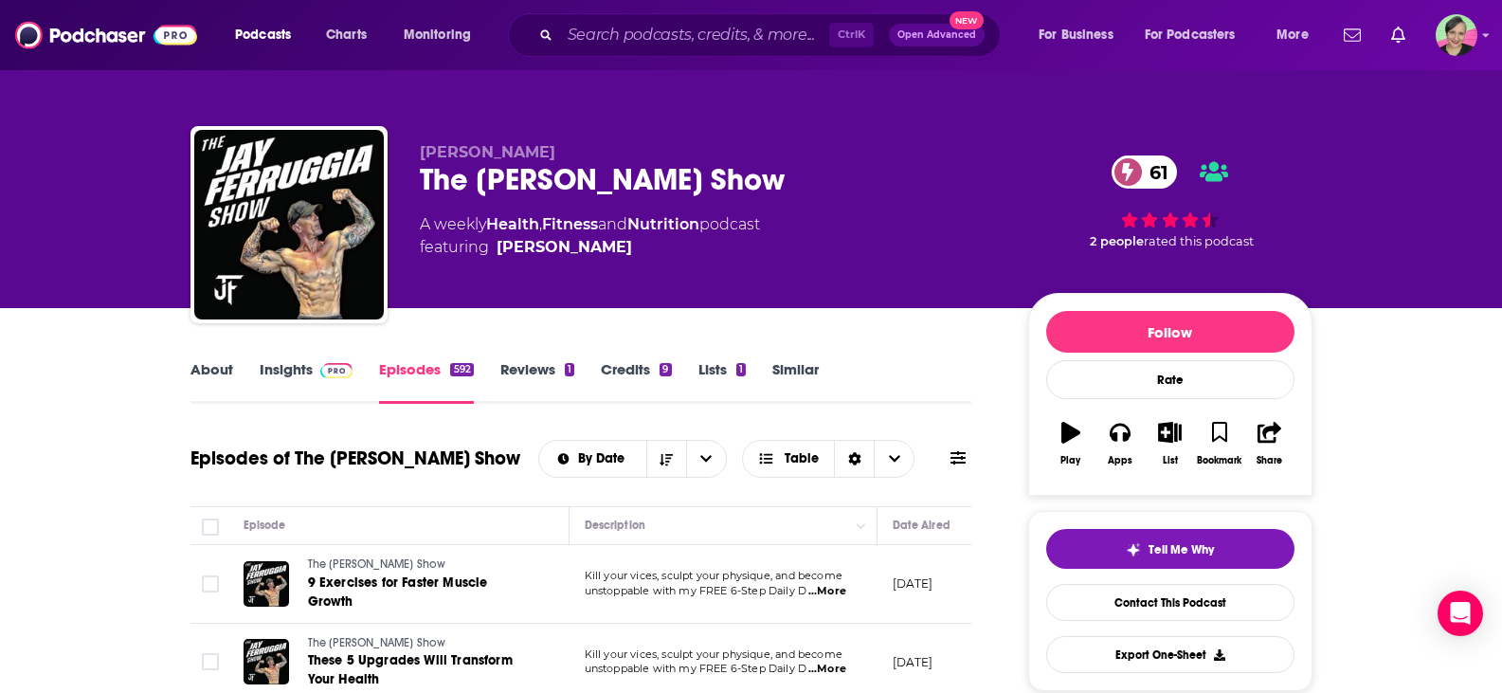
scroll to position [0, 0]
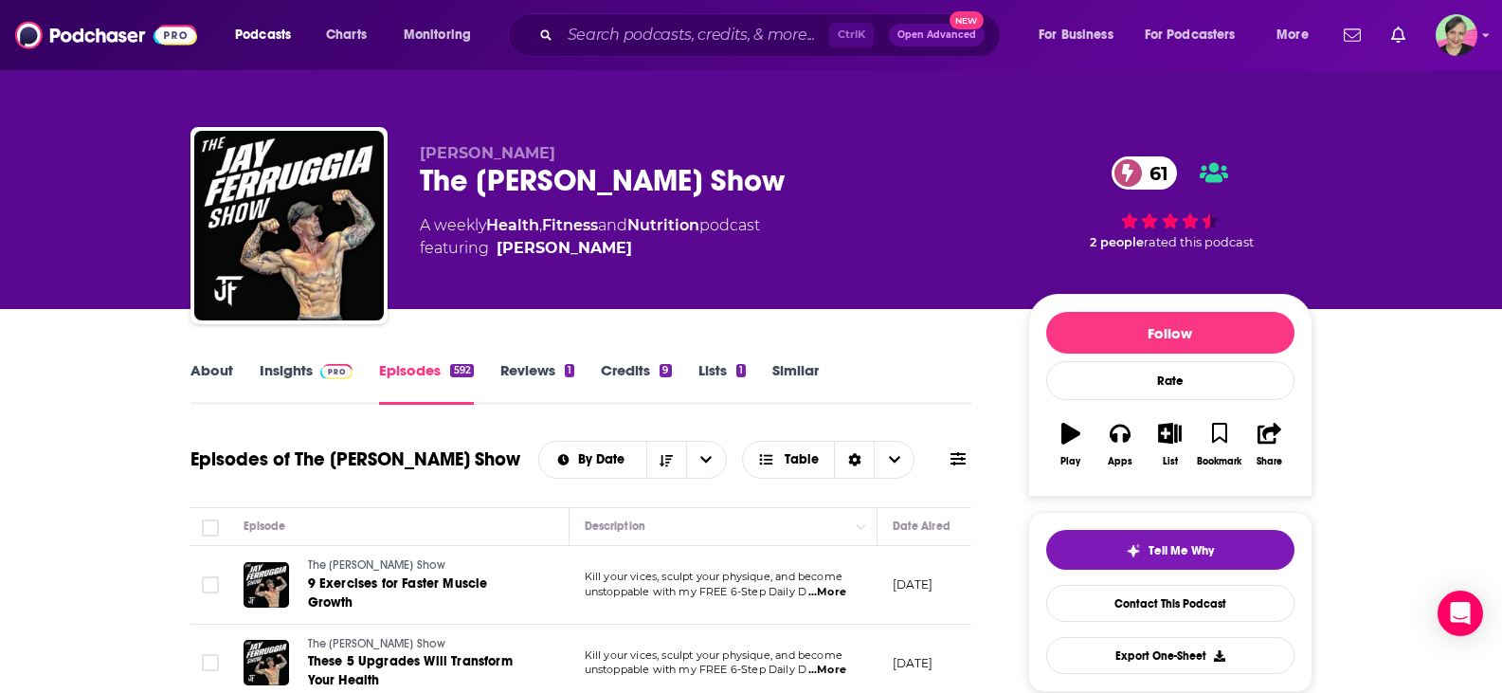
click at [810, 374] on link "Similar" at bounding box center [795, 383] width 46 height 44
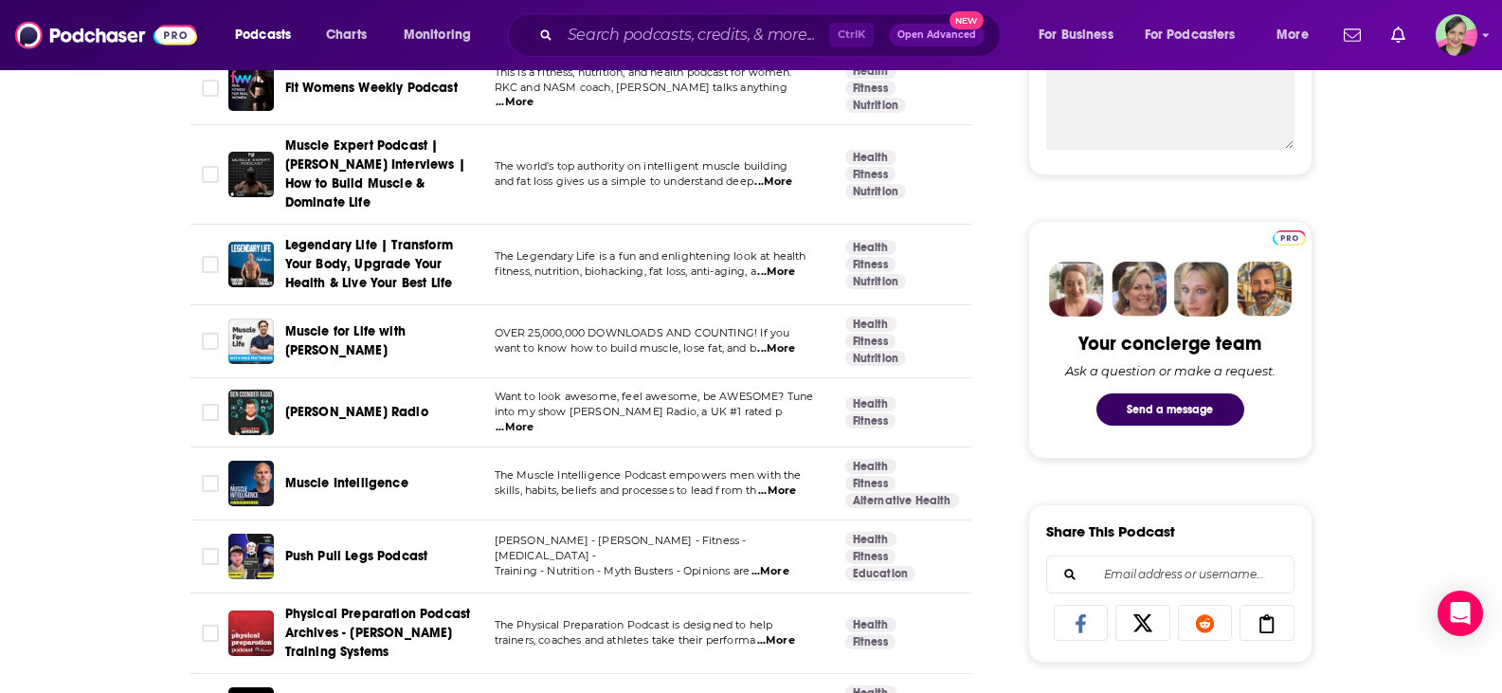
scroll to position [758, 0]
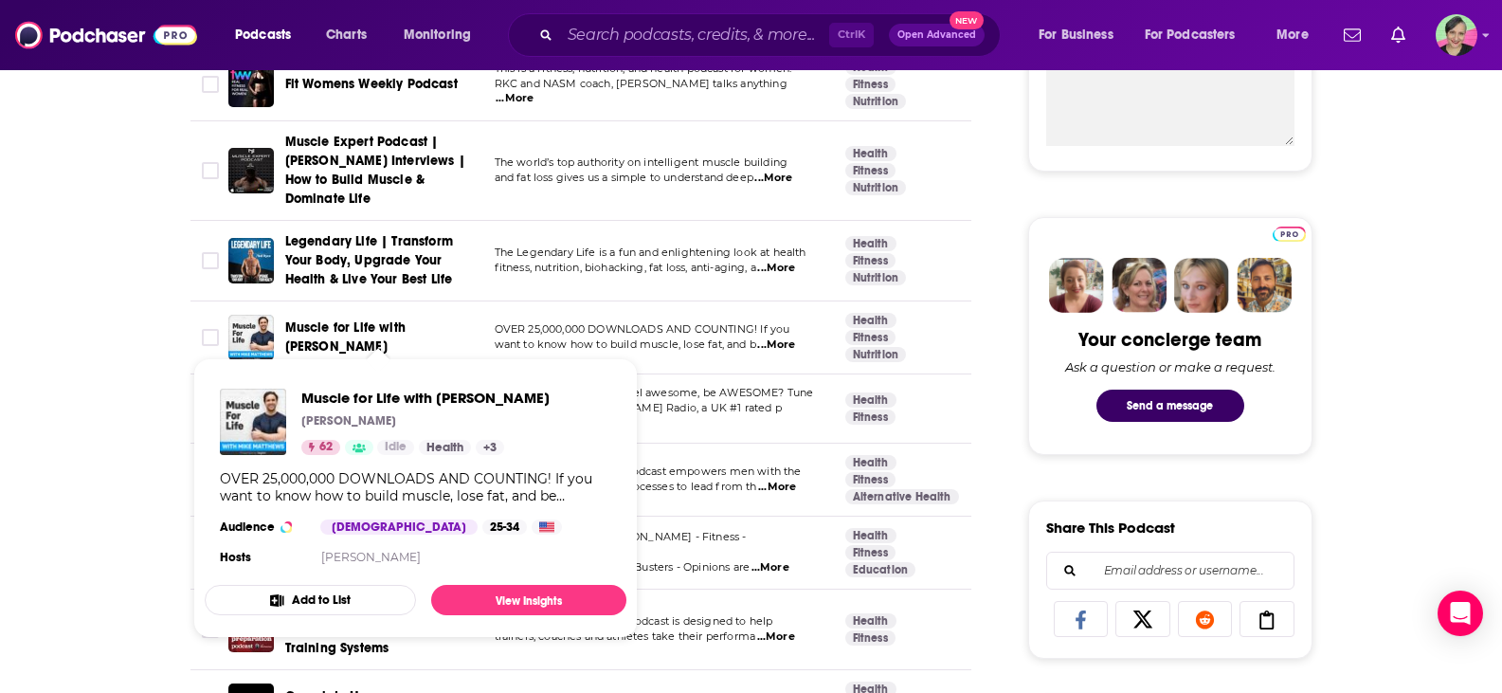
click at [302, 319] on span "Muscle for Life with Mike Matthews" at bounding box center [345, 336] width 120 height 35
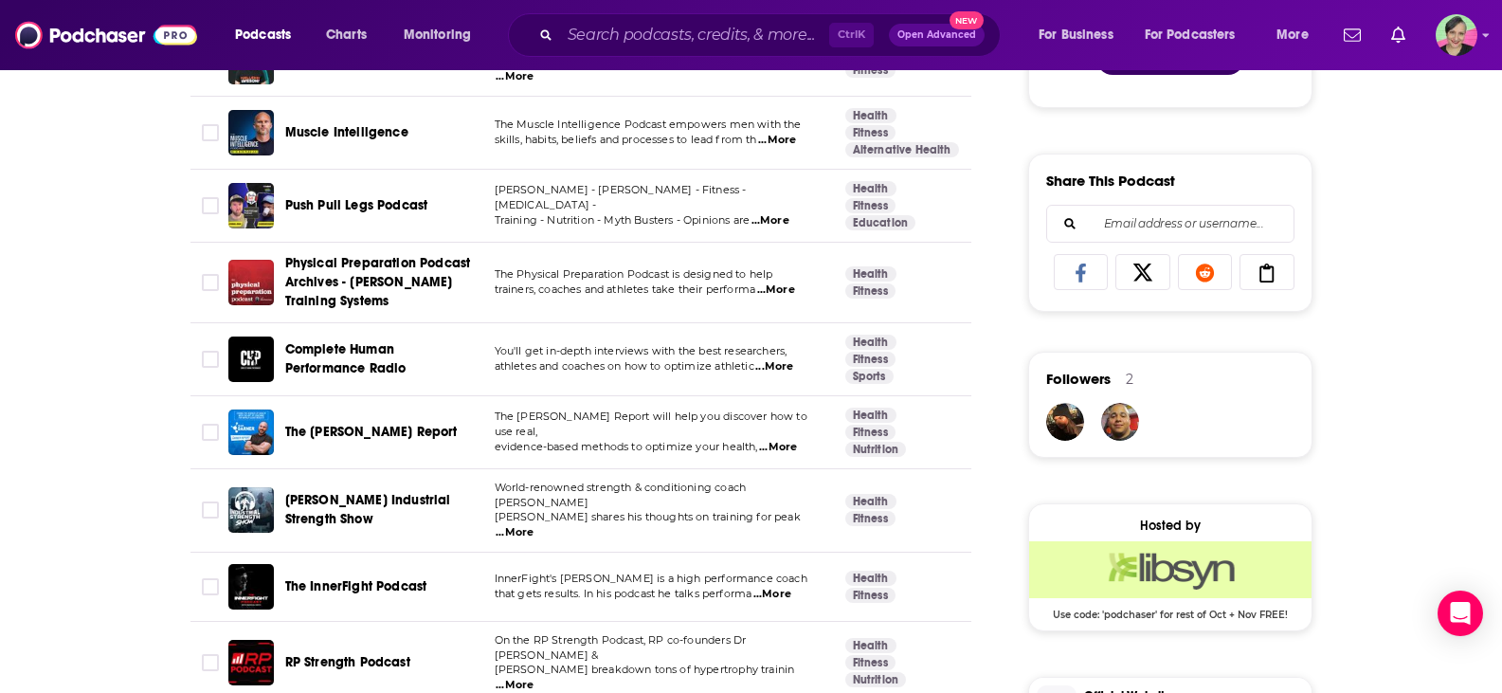
scroll to position [1137, 0]
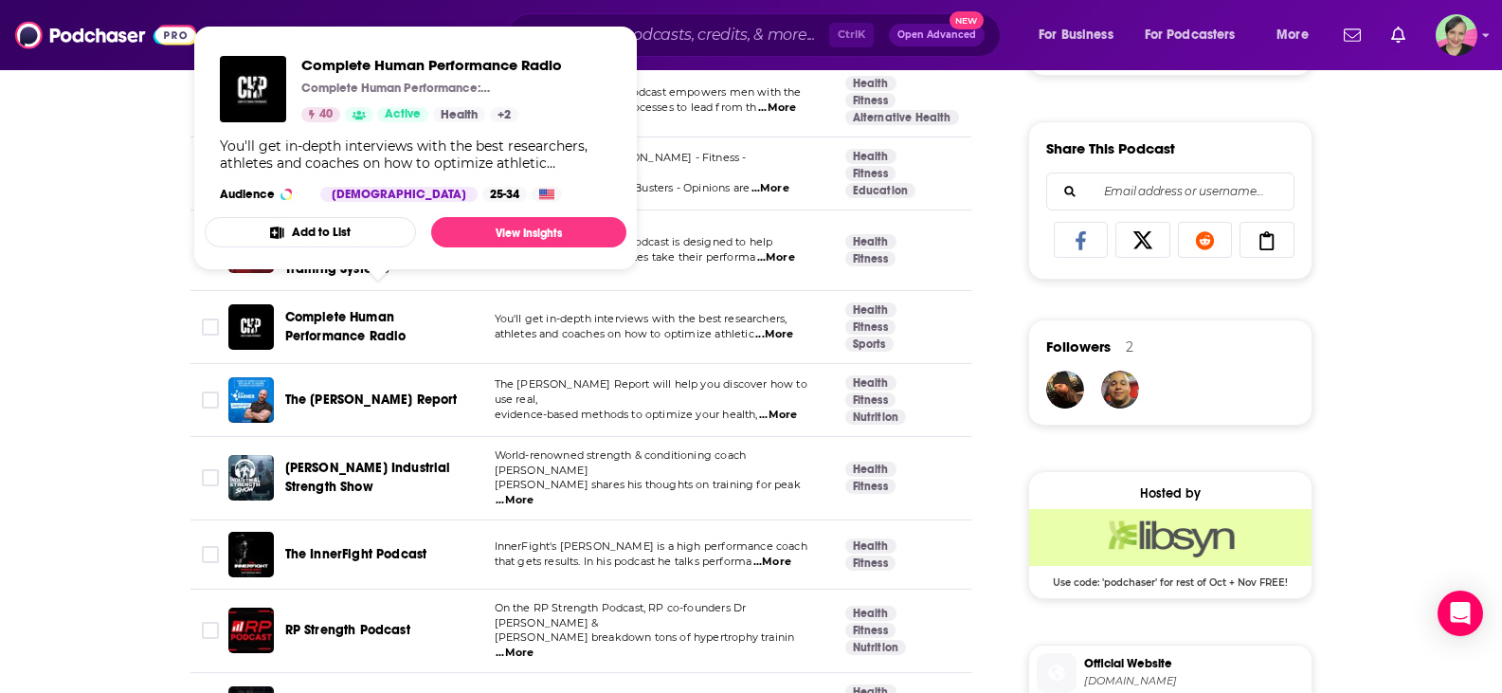
click at [357, 308] on span "Complete Human Performance Radio" at bounding box center [379, 327] width 188 height 38
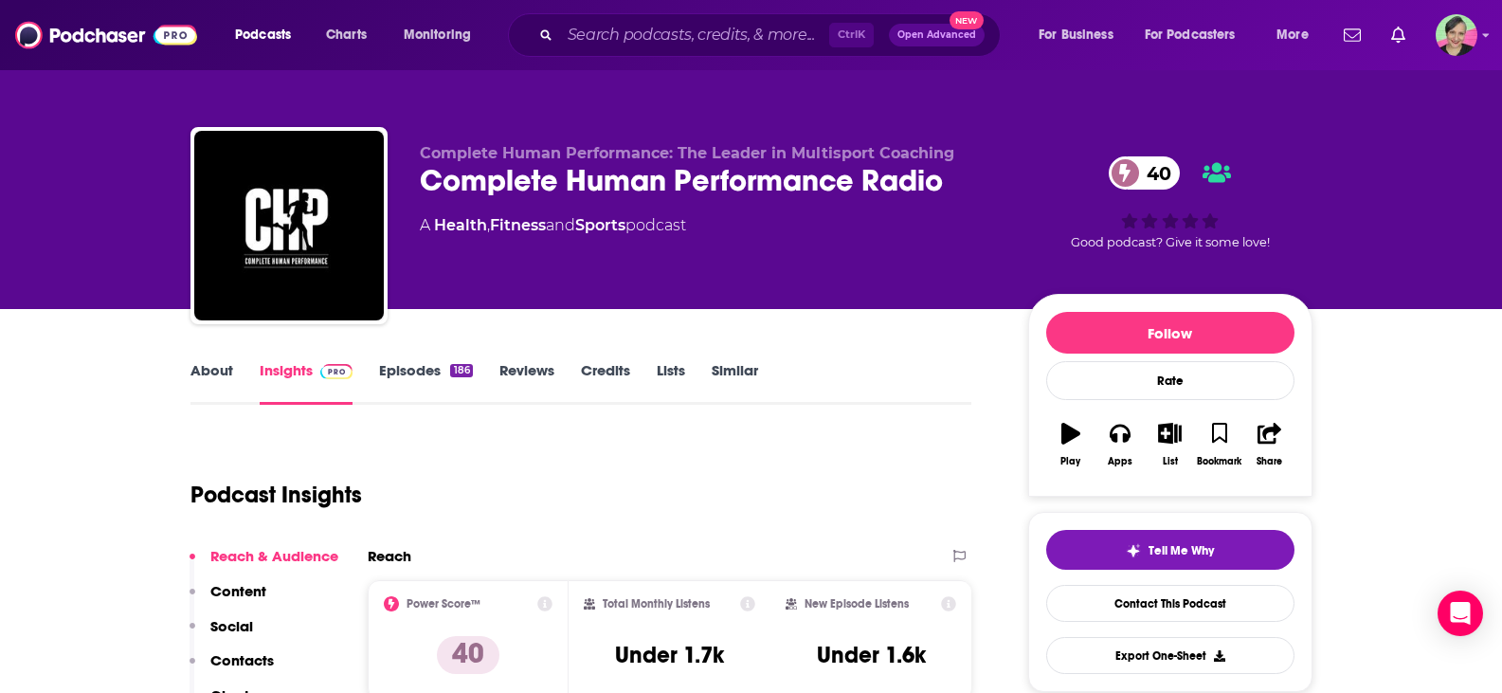
click at [223, 375] on link "About" at bounding box center [211, 383] width 43 height 44
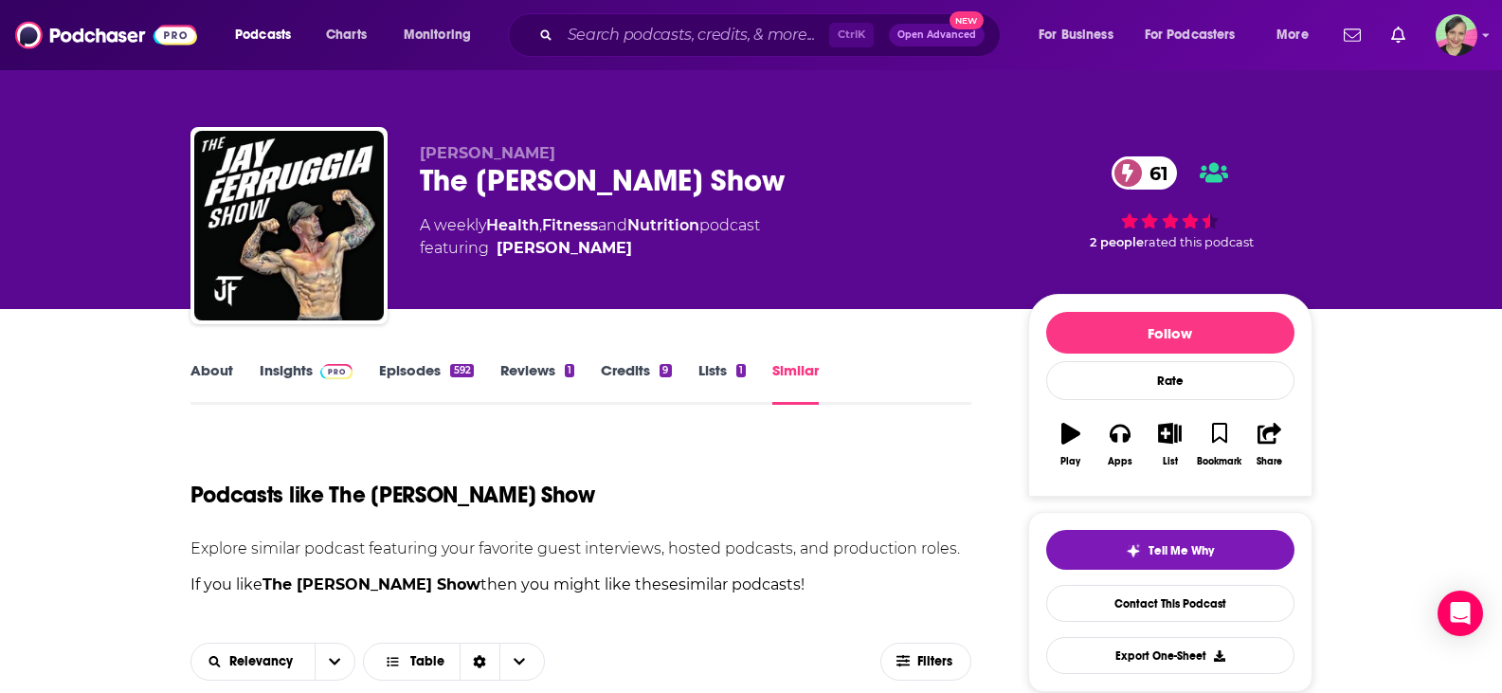
scroll to position [284, 0]
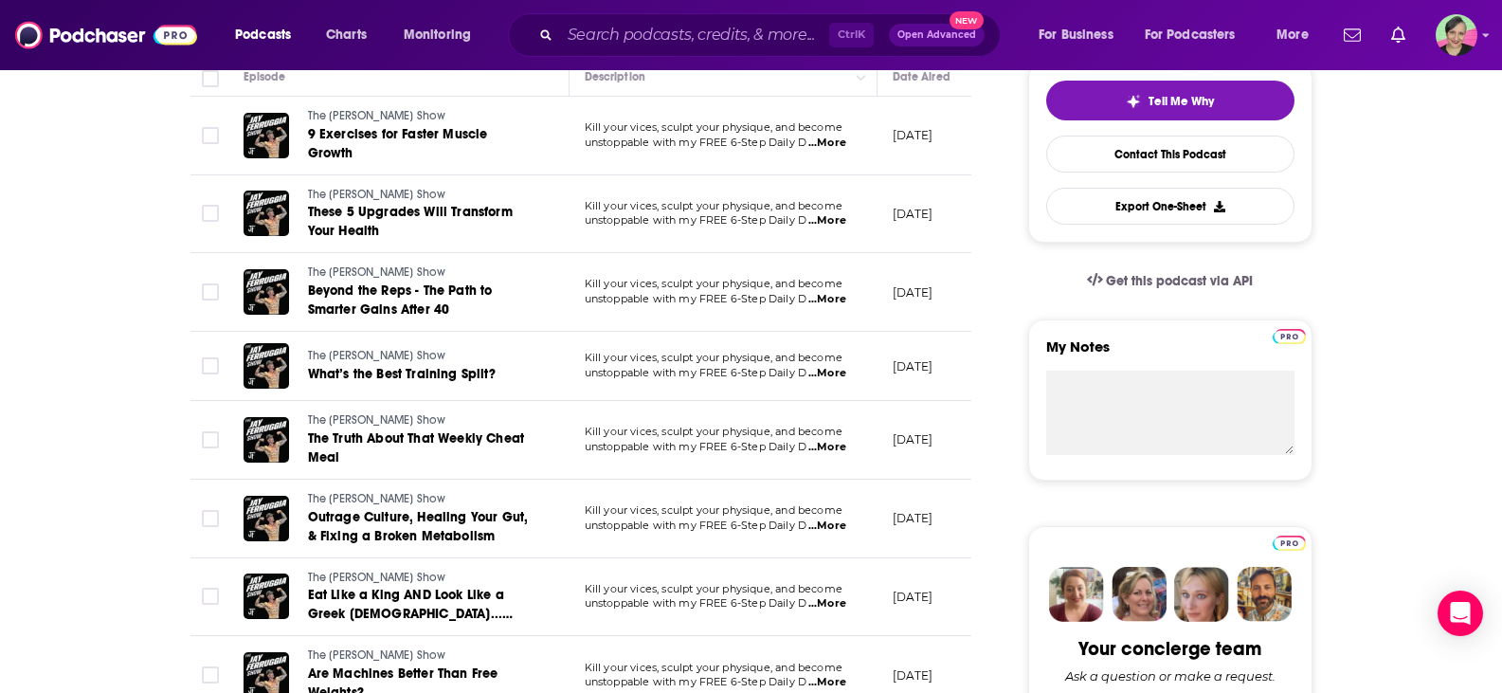
scroll to position [190, 0]
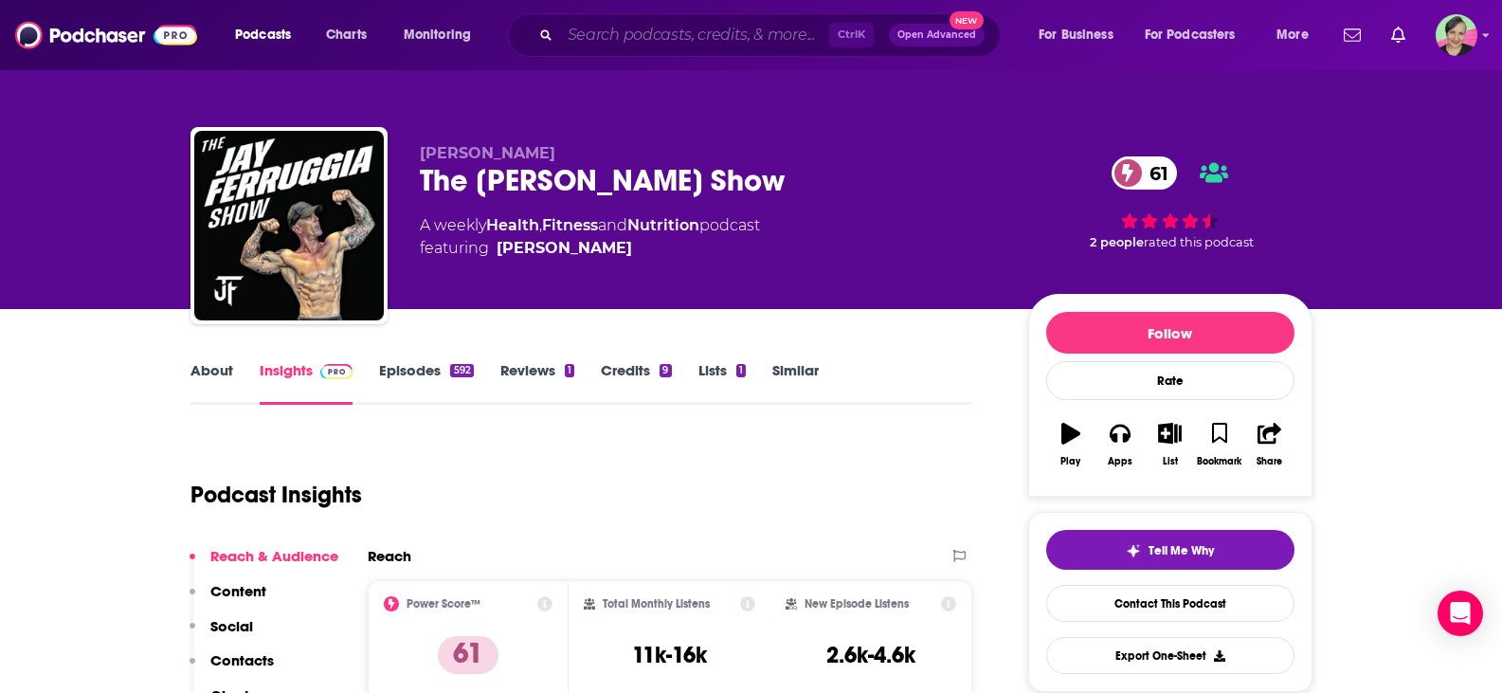
click at [597, 43] on input "Search podcasts, credits, & more..." at bounding box center [694, 35] width 269 height 30
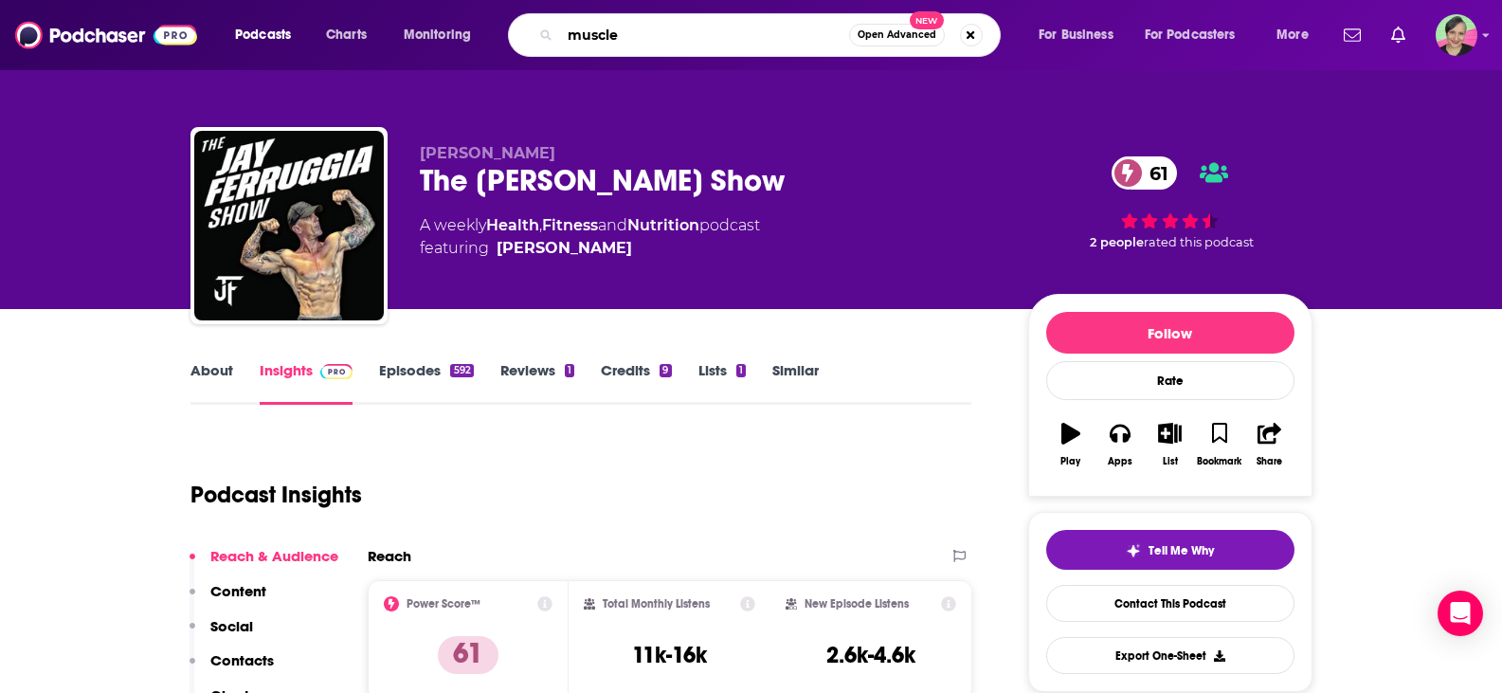
type input "muscles"
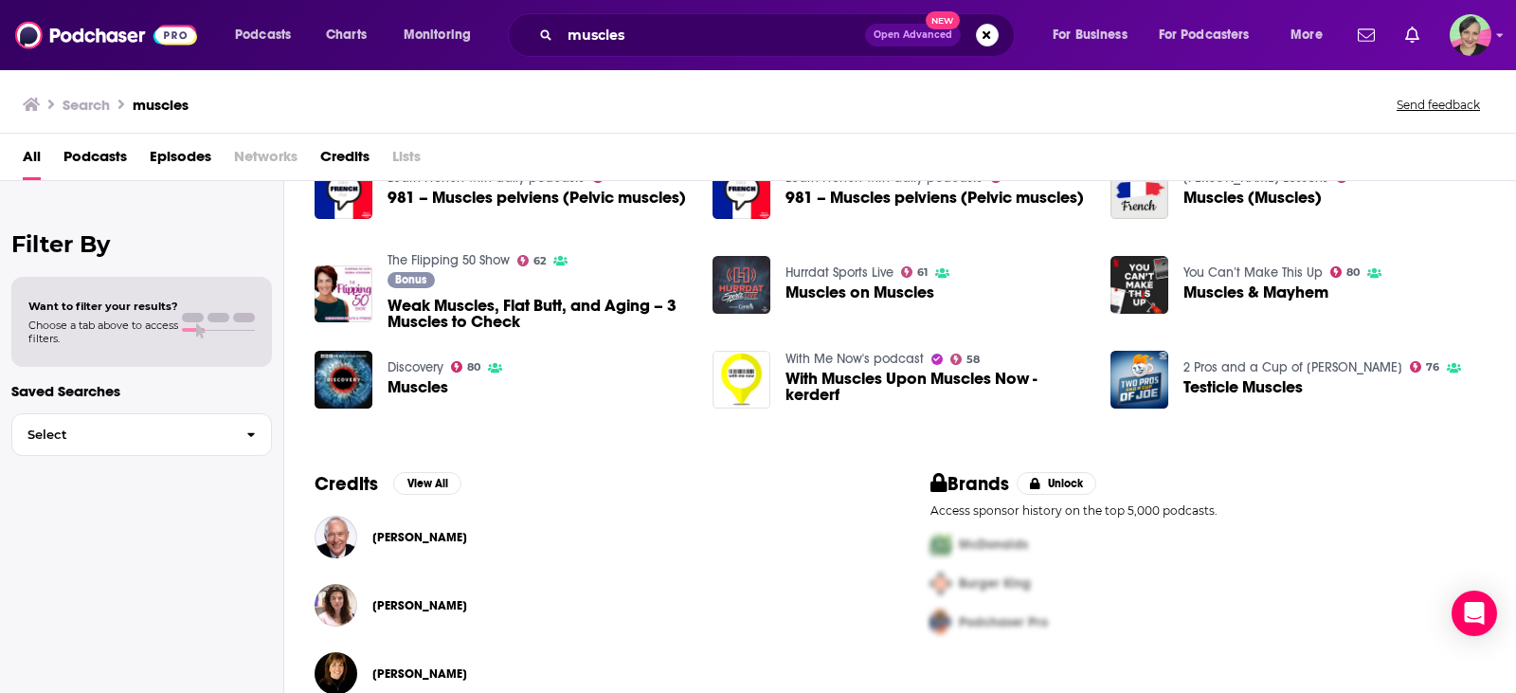
scroll to position [378, 0]
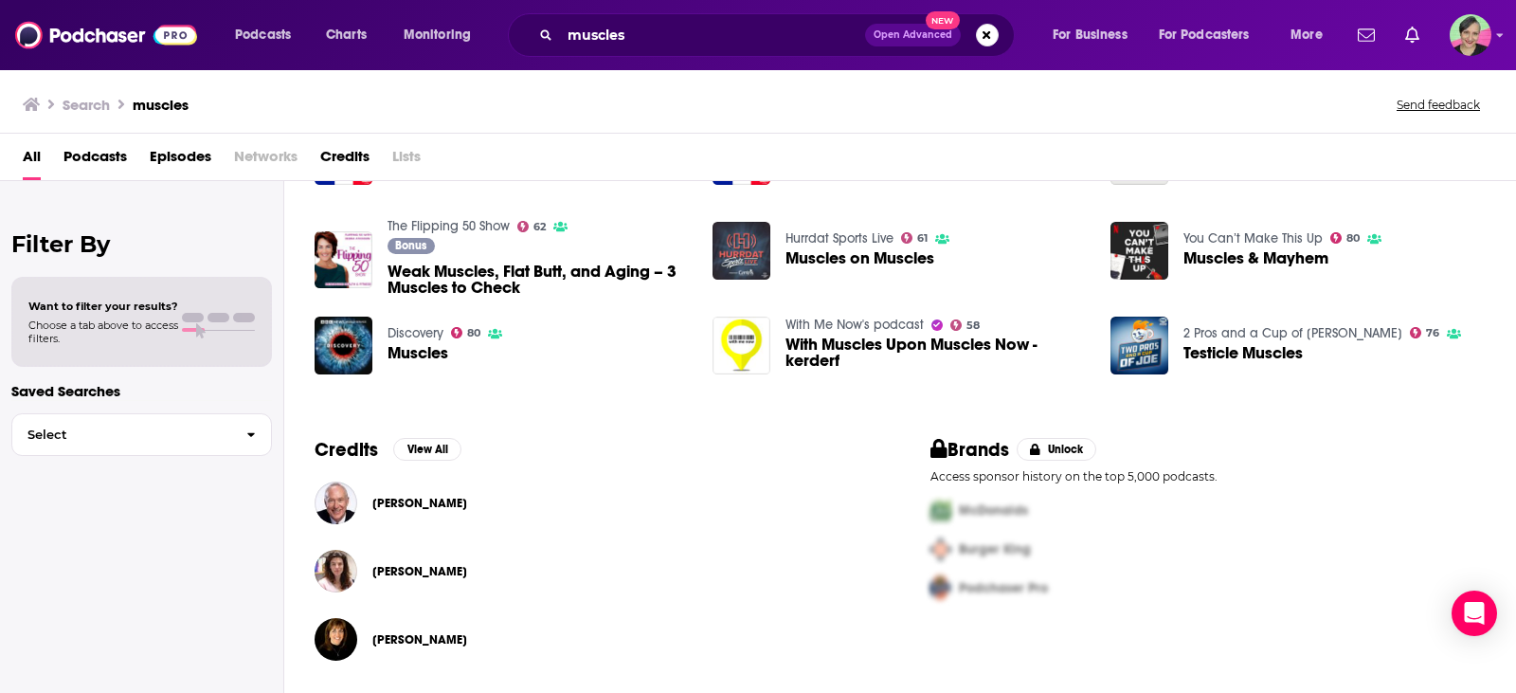
click at [1209, 233] on link "You Can’t Make This Up" at bounding box center [1253, 238] width 139 height 16
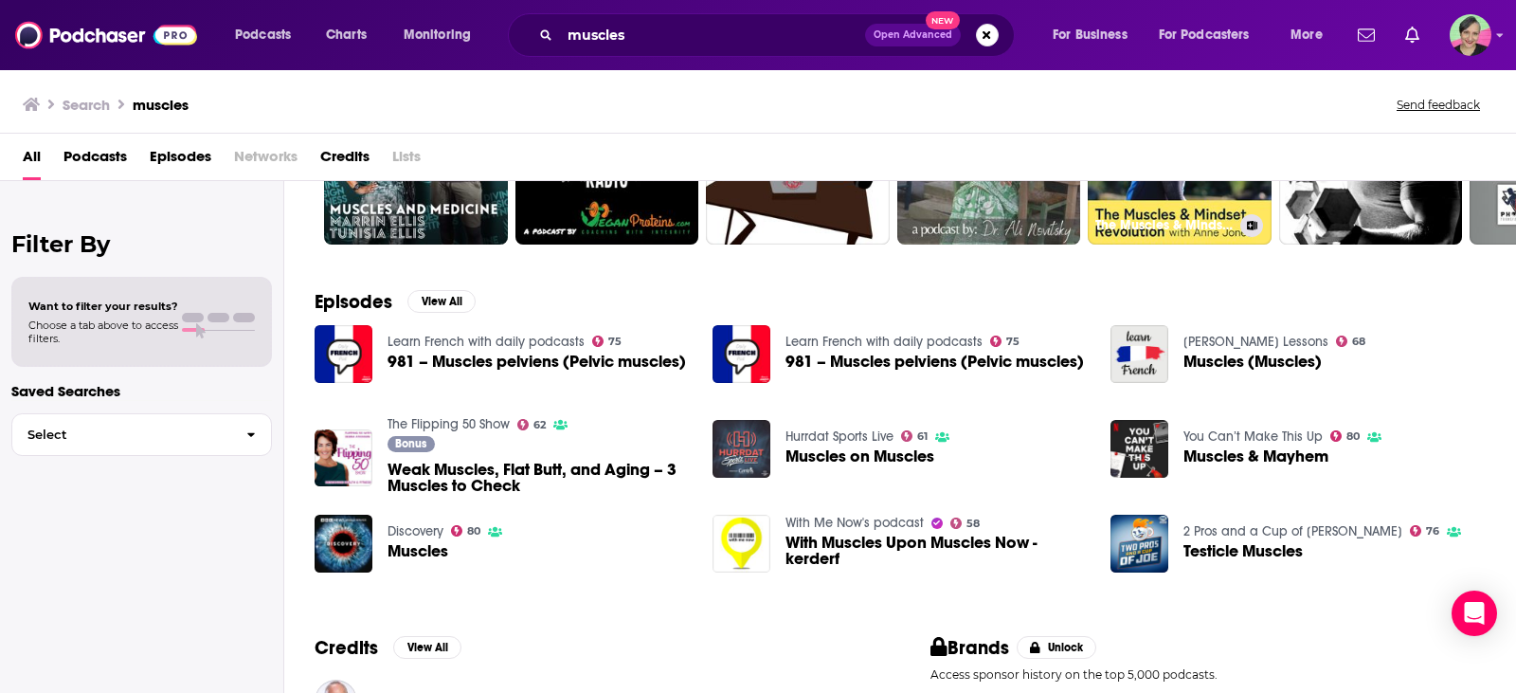
scroll to position [378, 0]
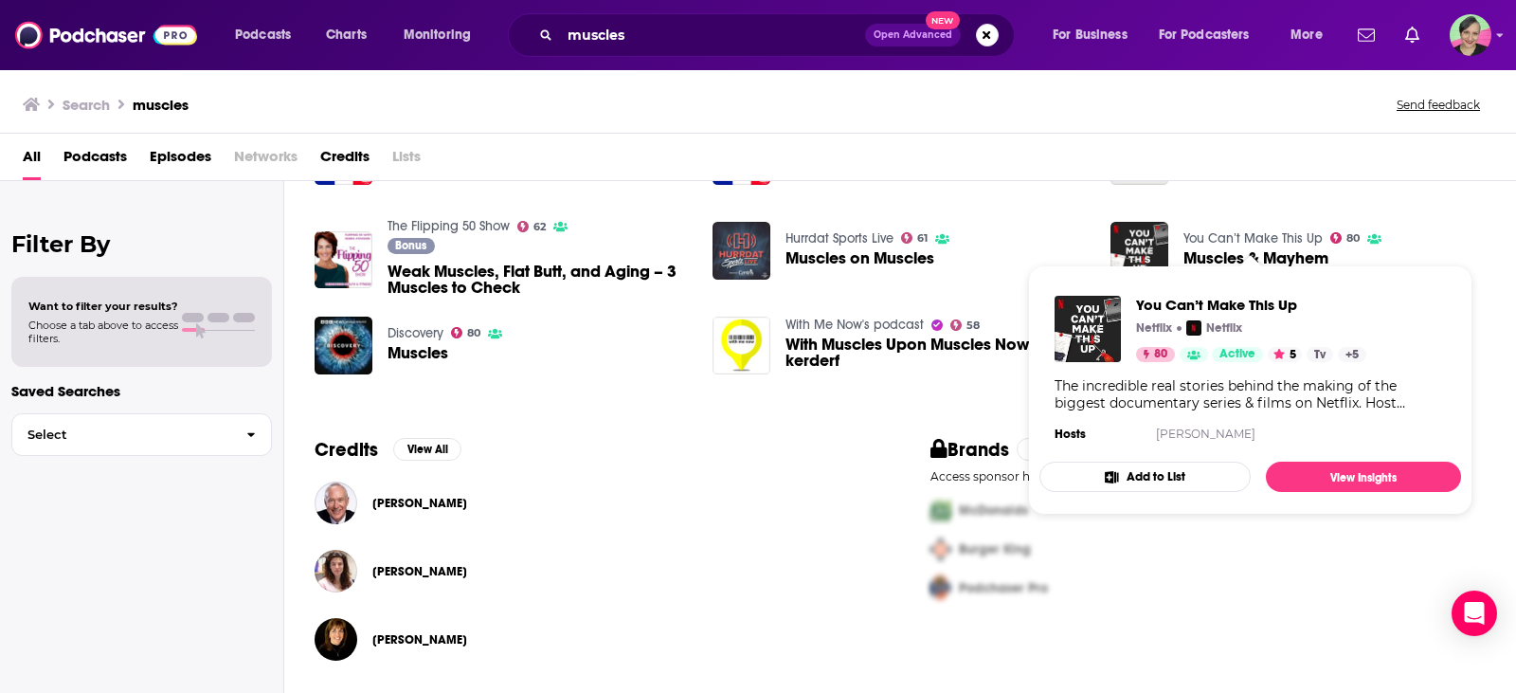
click at [685, 449] on div "Credits View All Richard Friesen Polly McGuigan Meg Rentschler" at bounding box center [592, 554] width 616 height 279
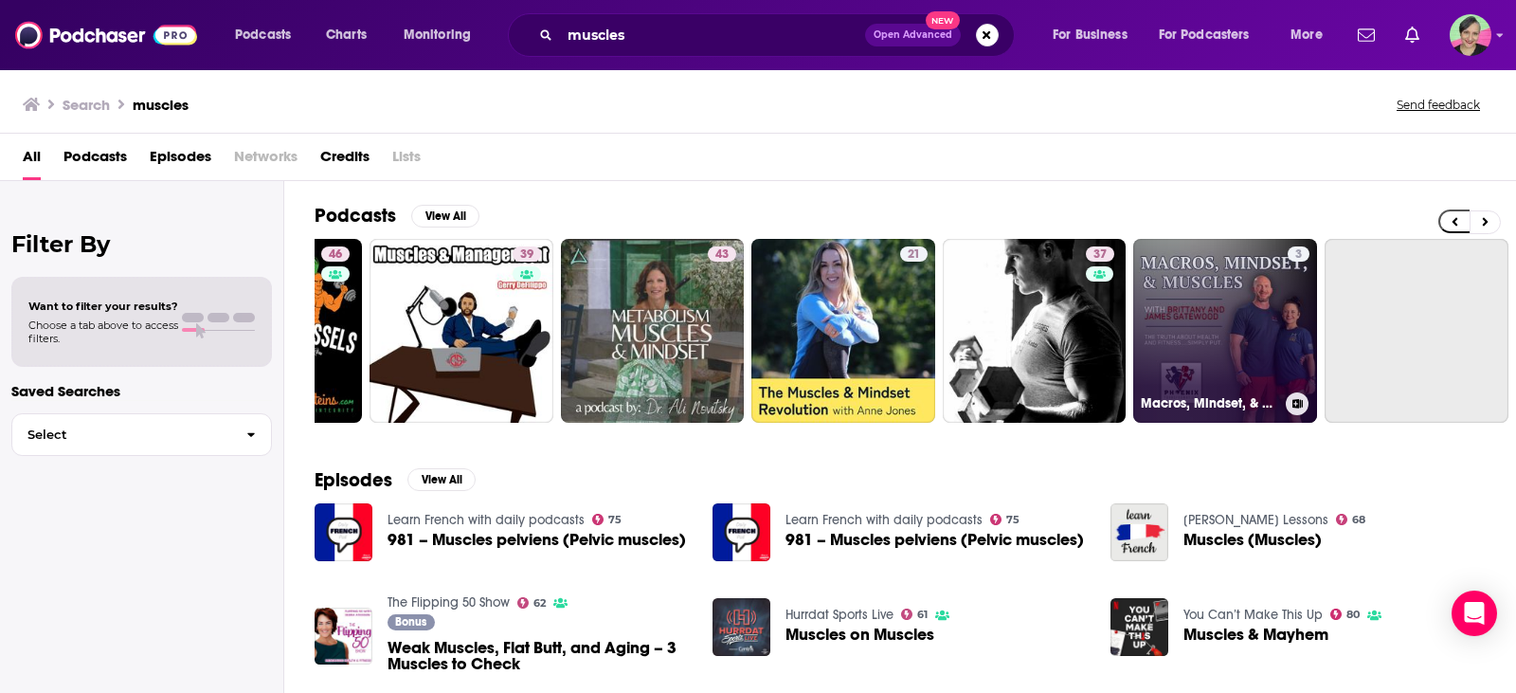
scroll to position [0, 539]
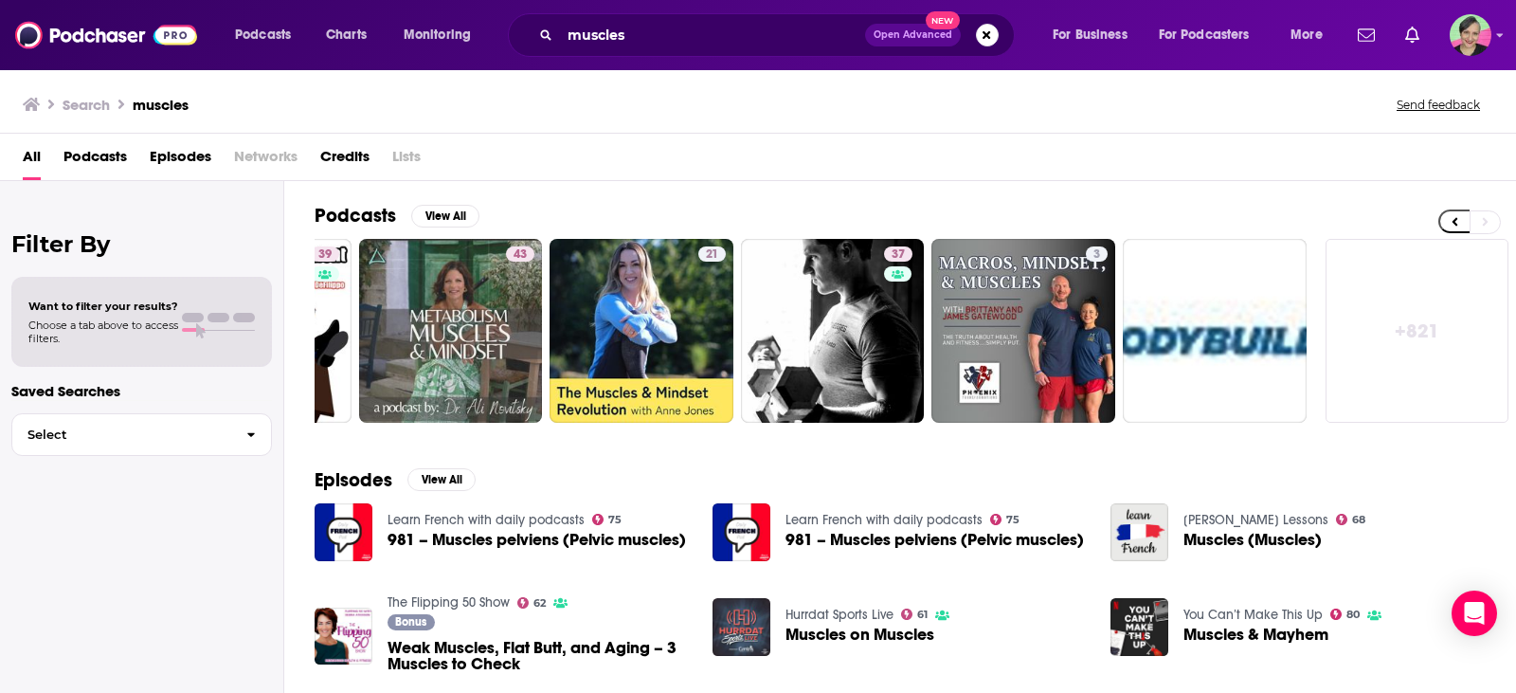
click at [1074, 192] on div "Podcasts View All 34 46 39 43 21 37 3 + 821" at bounding box center [916, 313] width 1202 height 264
click at [1380, 346] on link "+ 821" at bounding box center [1418, 331] width 184 height 184
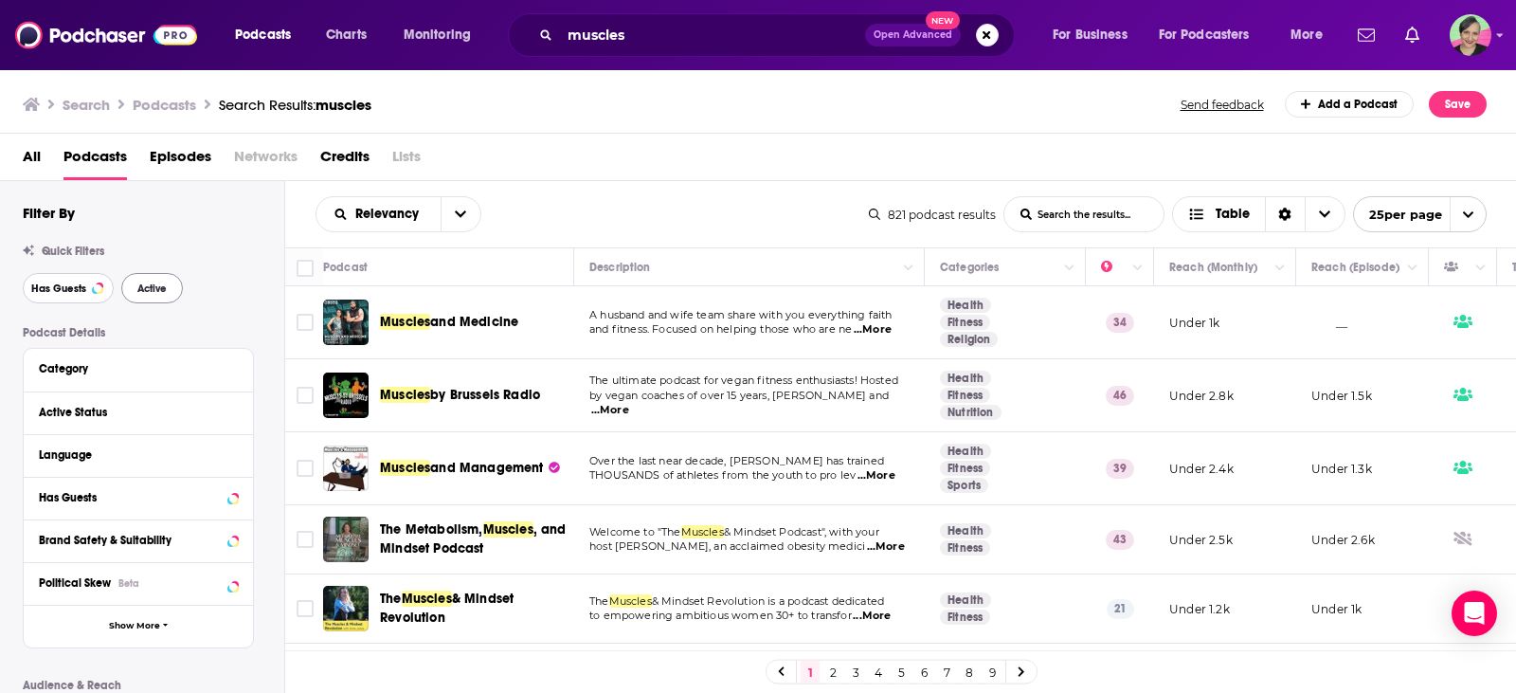
click at [81, 295] on button "Has Guests" at bounding box center [68, 288] width 91 height 30
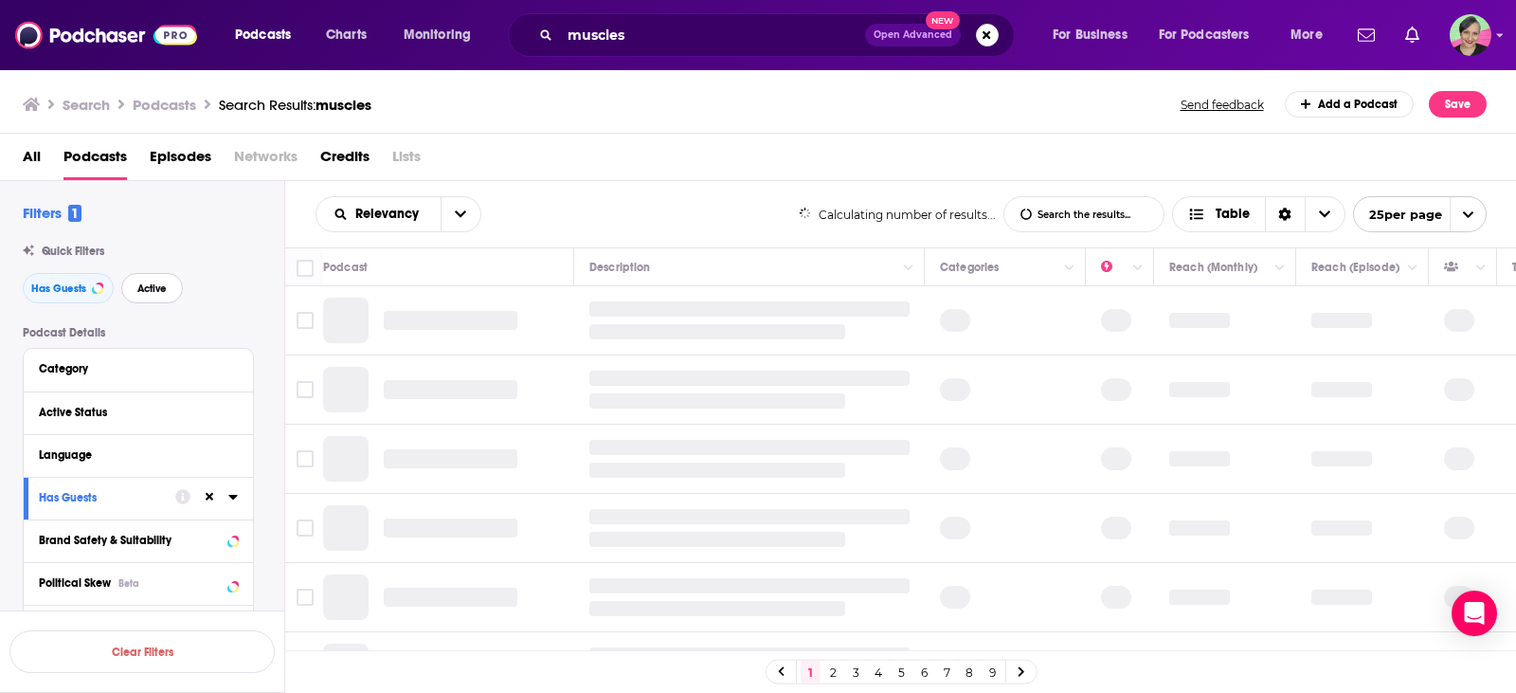
click at [152, 289] on span "Active" at bounding box center [151, 288] width 29 height 10
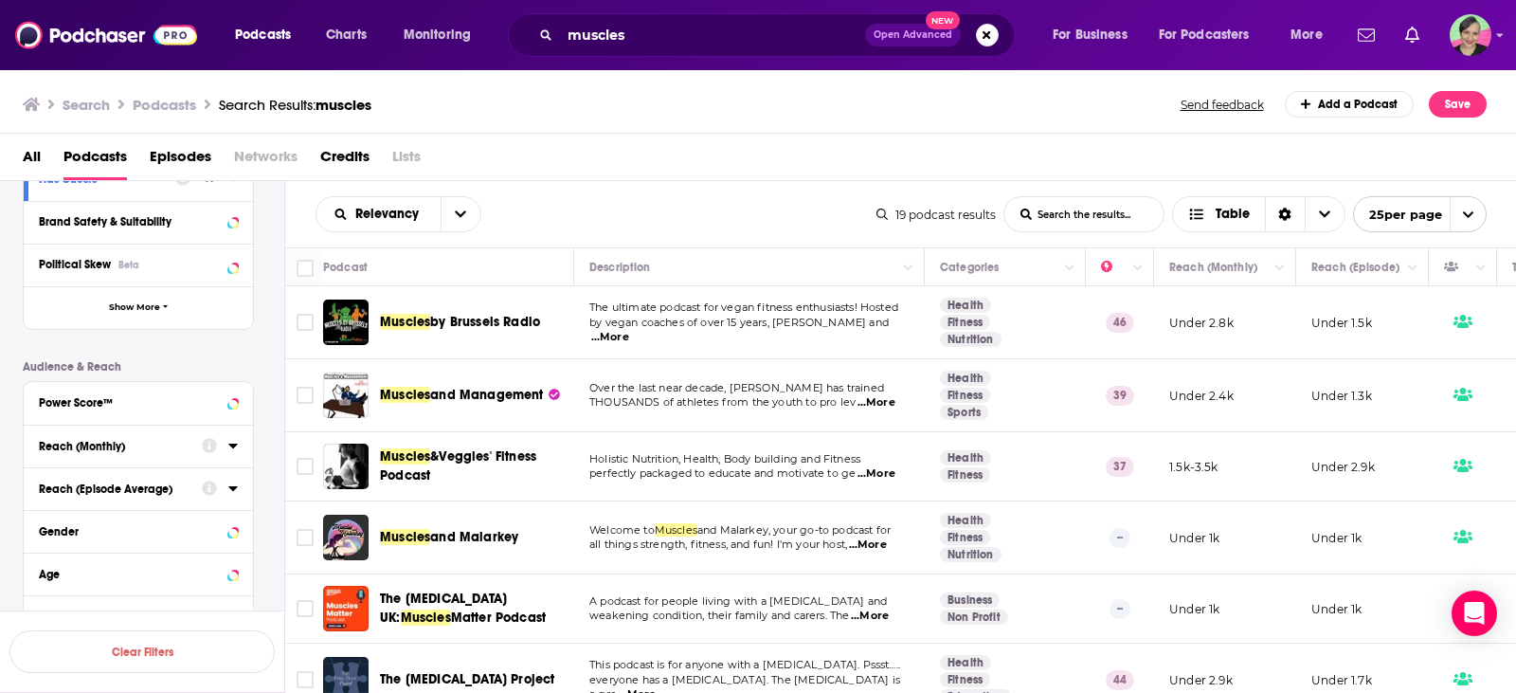
scroll to position [379, 0]
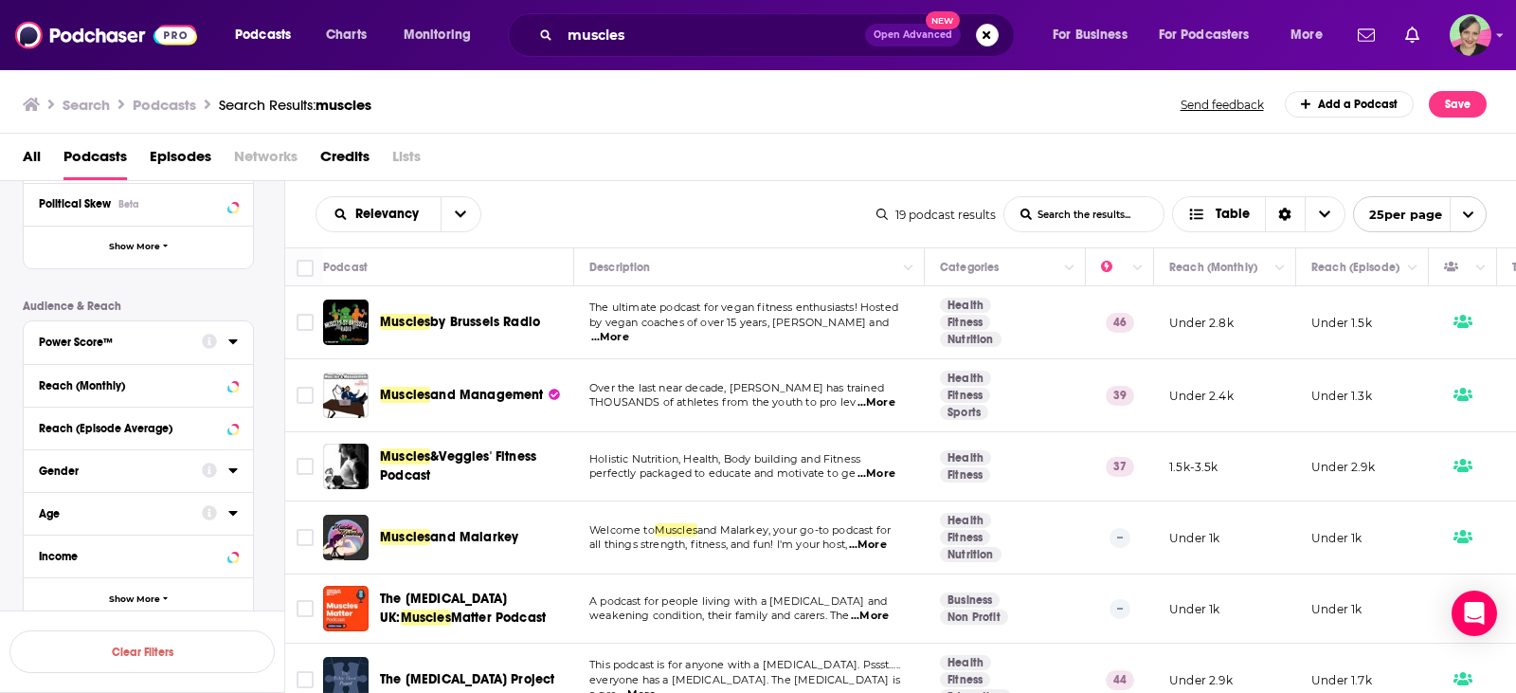
click at [105, 343] on div "Power Score™" at bounding box center [114, 341] width 151 height 13
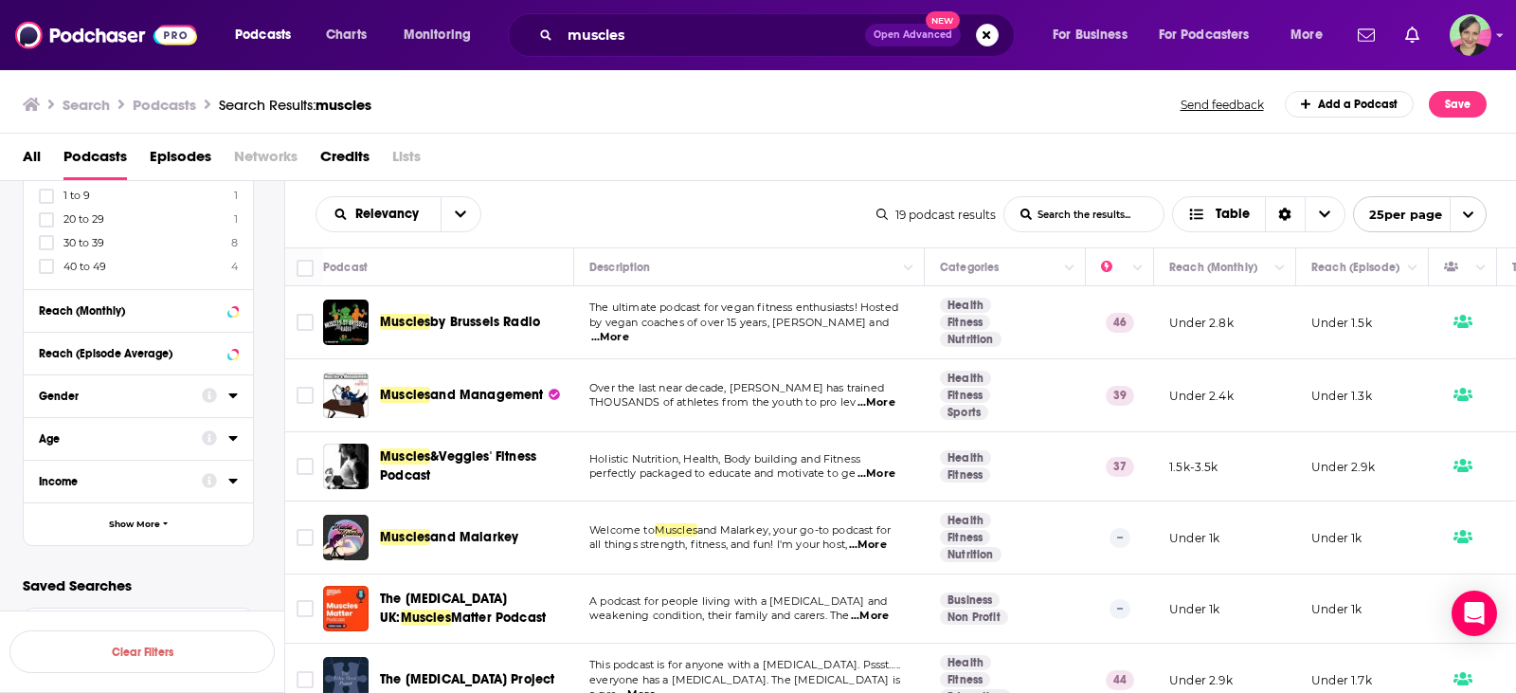
scroll to position [482, 0]
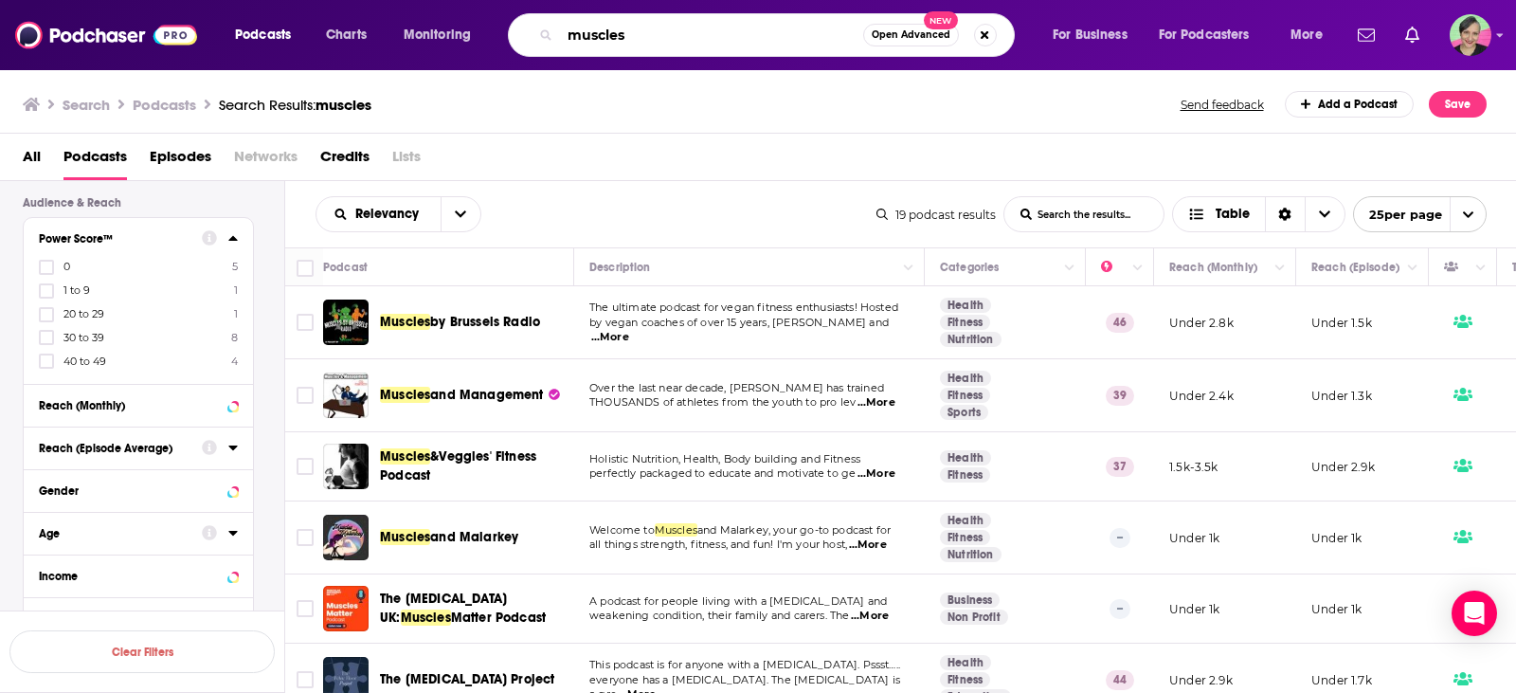
drag, startPoint x: 638, startPoint y: 29, endPoint x: 515, endPoint y: 34, distance: 123.3
click at [515, 34] on div "muscles Open Advanced New" at bounding box center [761, 35] width 507 height 44
type input "muscle"
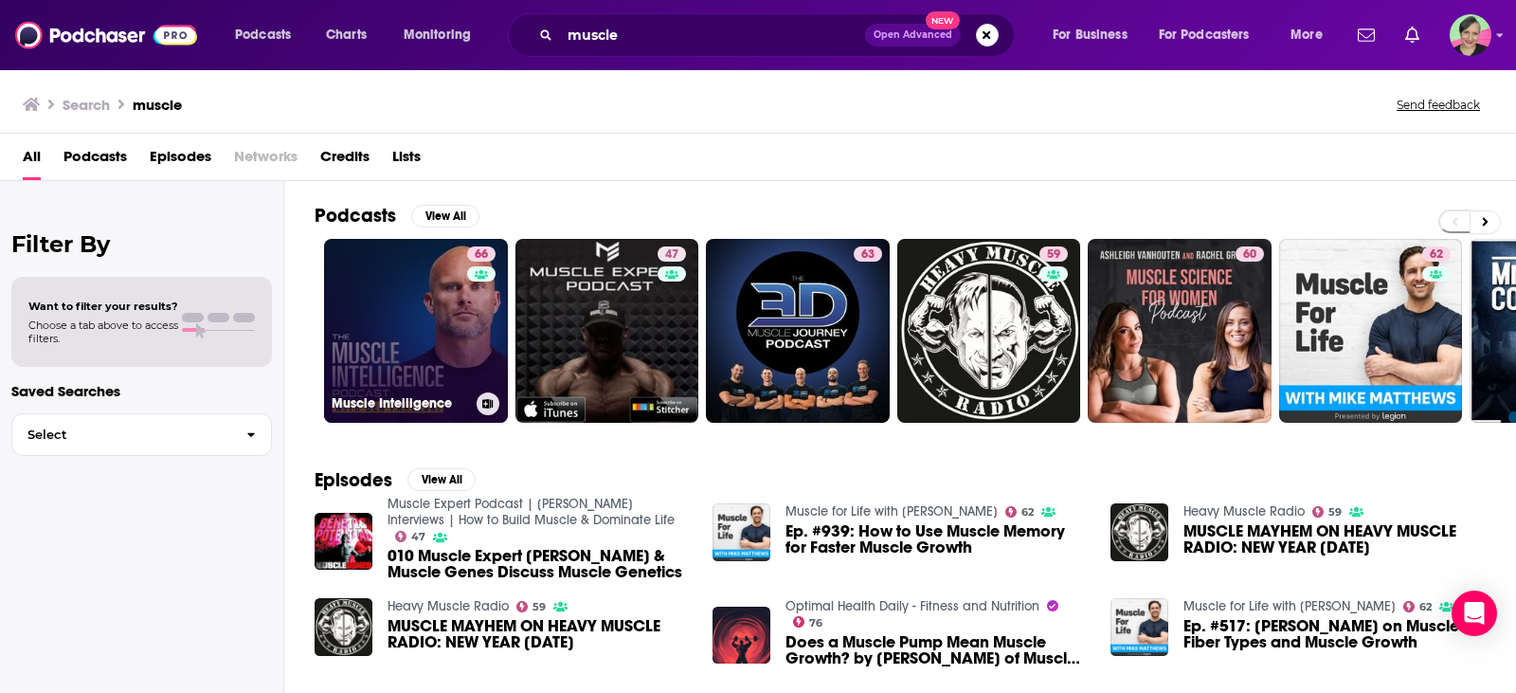
click at [420, 299] on link "66 Muscle Intelligence" at bounding box center [416, 331] width 184 height 184
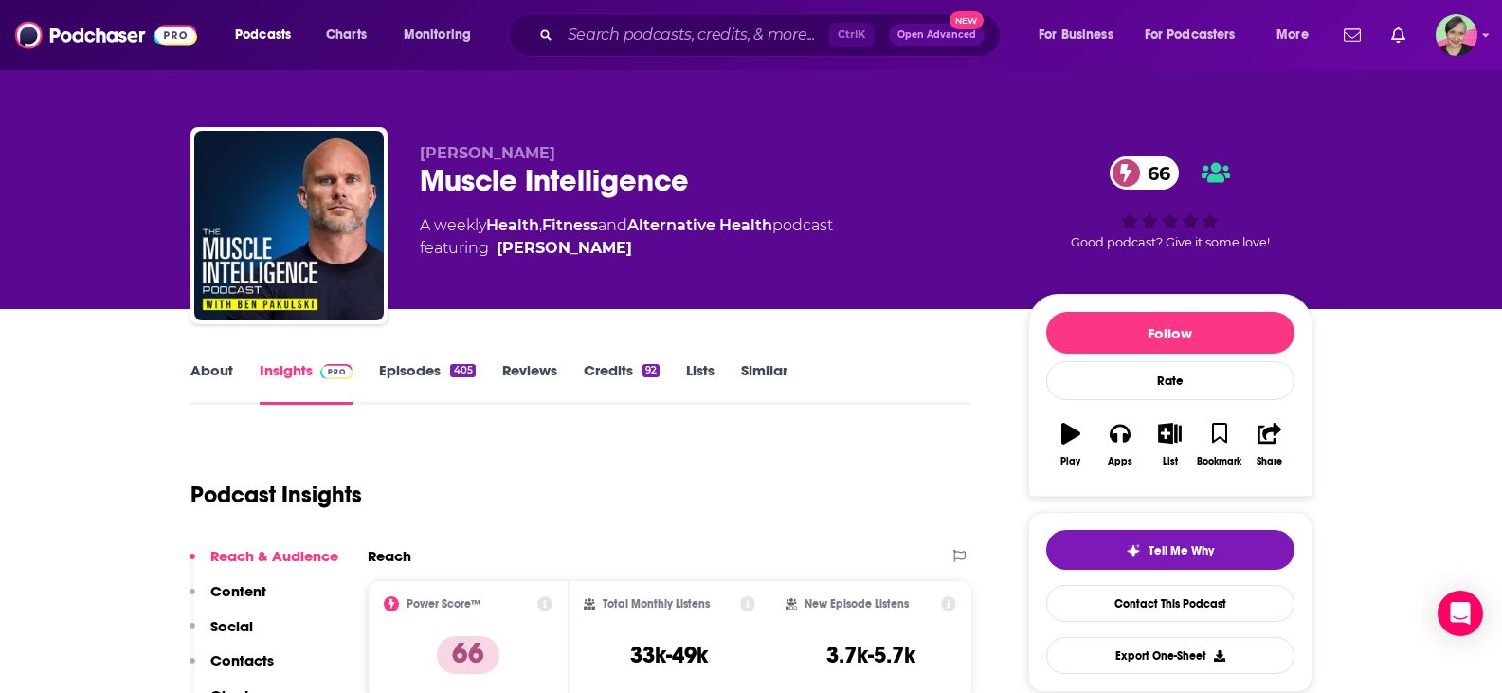
click at [210, 367] on link "About" at bounding box center [211, 383] width 43 height 44
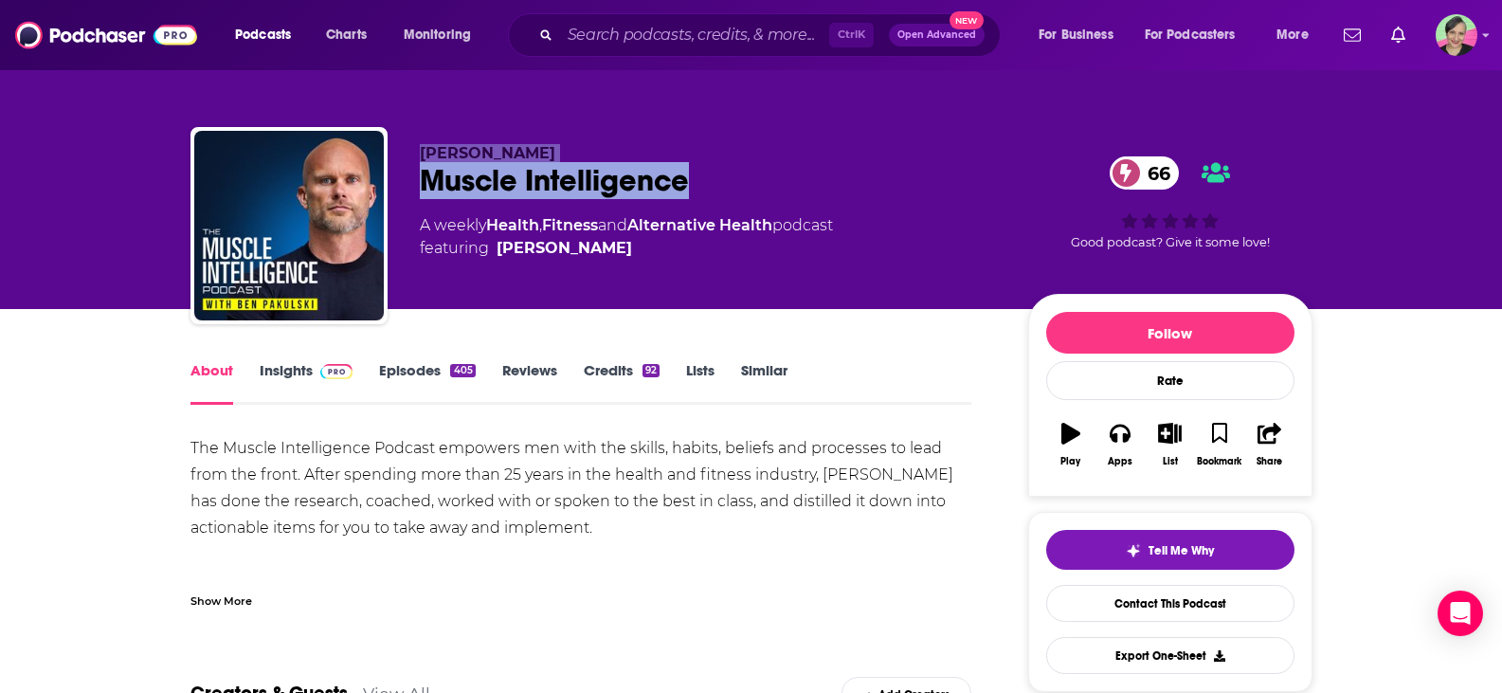
drag, startPoint x: 709, startPoint y: 175, endPoint x: 419, endPoint y: 152, distance: 290.9
click at [420, 152] on div "Ben Pakulski Muscle Intelligence 66 A weekly Health , Fitness and Alternative H…" at bounding box center [709, 220] width 578 height 152
copy div "Ben Pakulski Muscle Intelligence"
click at [301, 374] on link "Insights" at bounding box center [307, 383] width 94 height 44
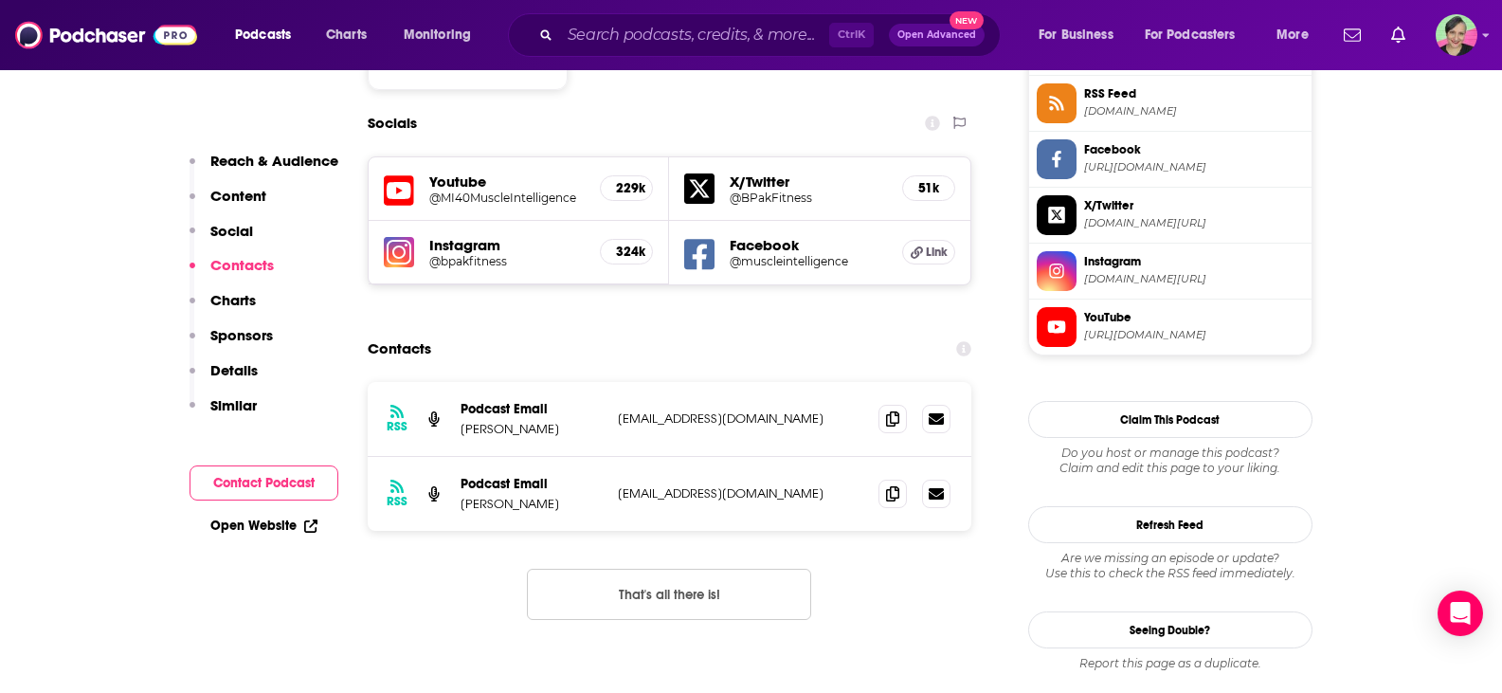
scroll to position [1706, 0]
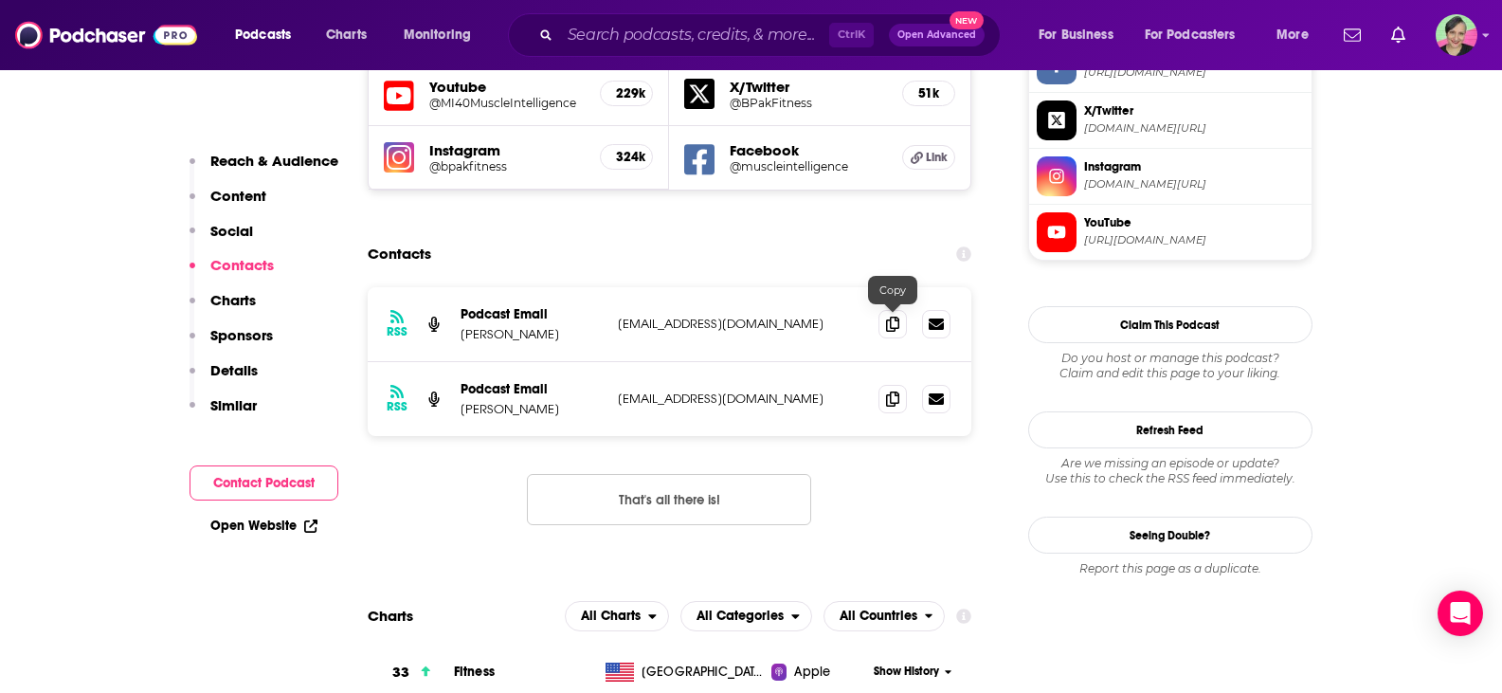
drag, startPoint x: 895, startPoint y: 326, endPoint x: 686, endPoint y: 104, distance: 304.4
click at [895, 391] on icon at bounding box center [892, 398] width 13 height 15
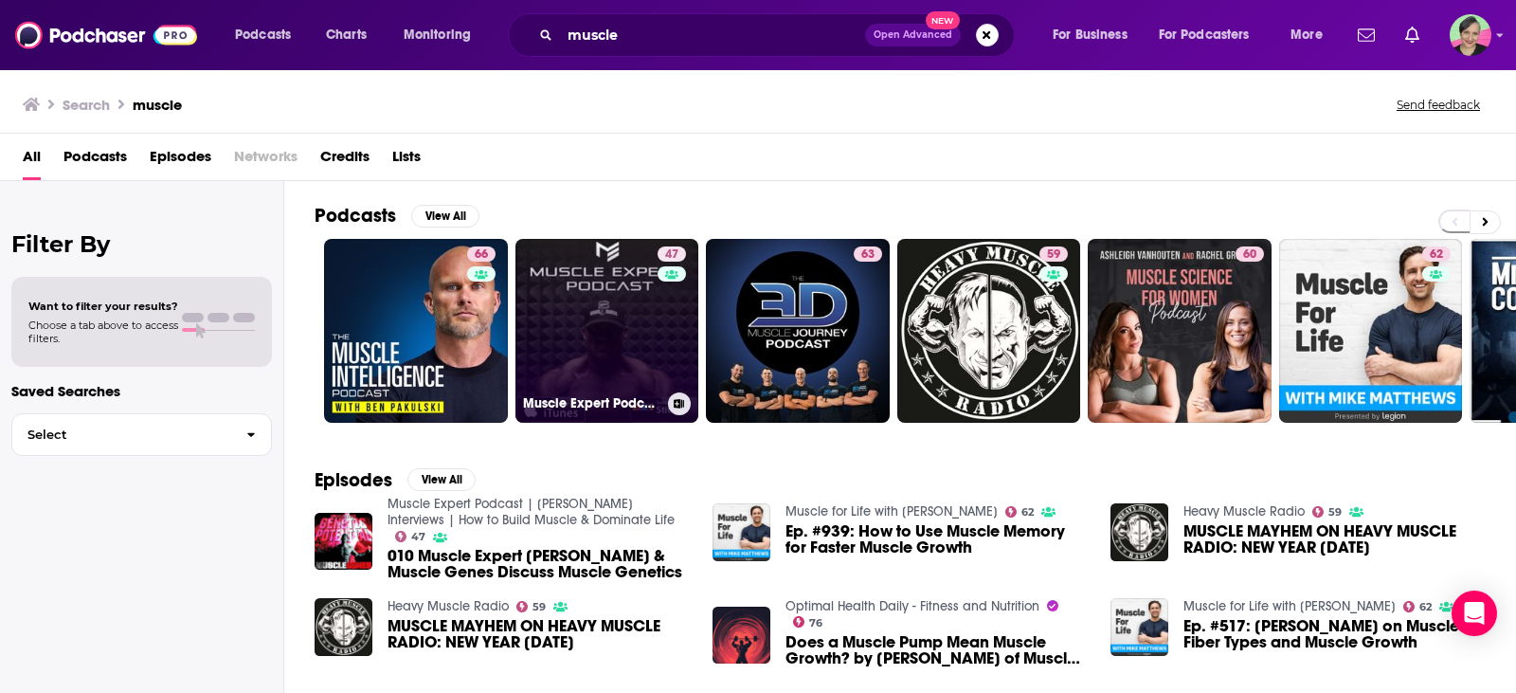
click at [577, 308] on link "47 Muscle Expert Podcast | [PERSON_NAME] Interviews | How to Build Muscle & Dom…" at bounding box center [608, 331] width 184 height 184
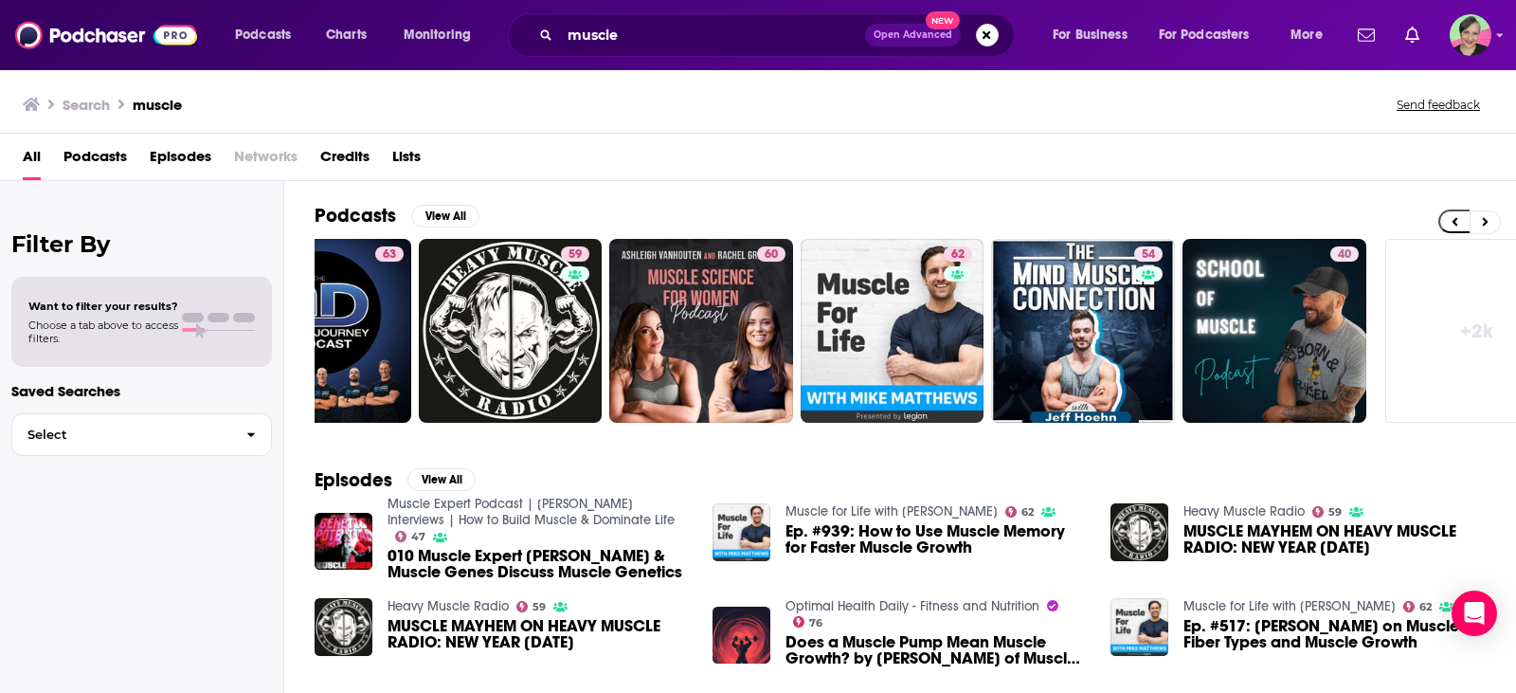
scroll to position [0, 495]
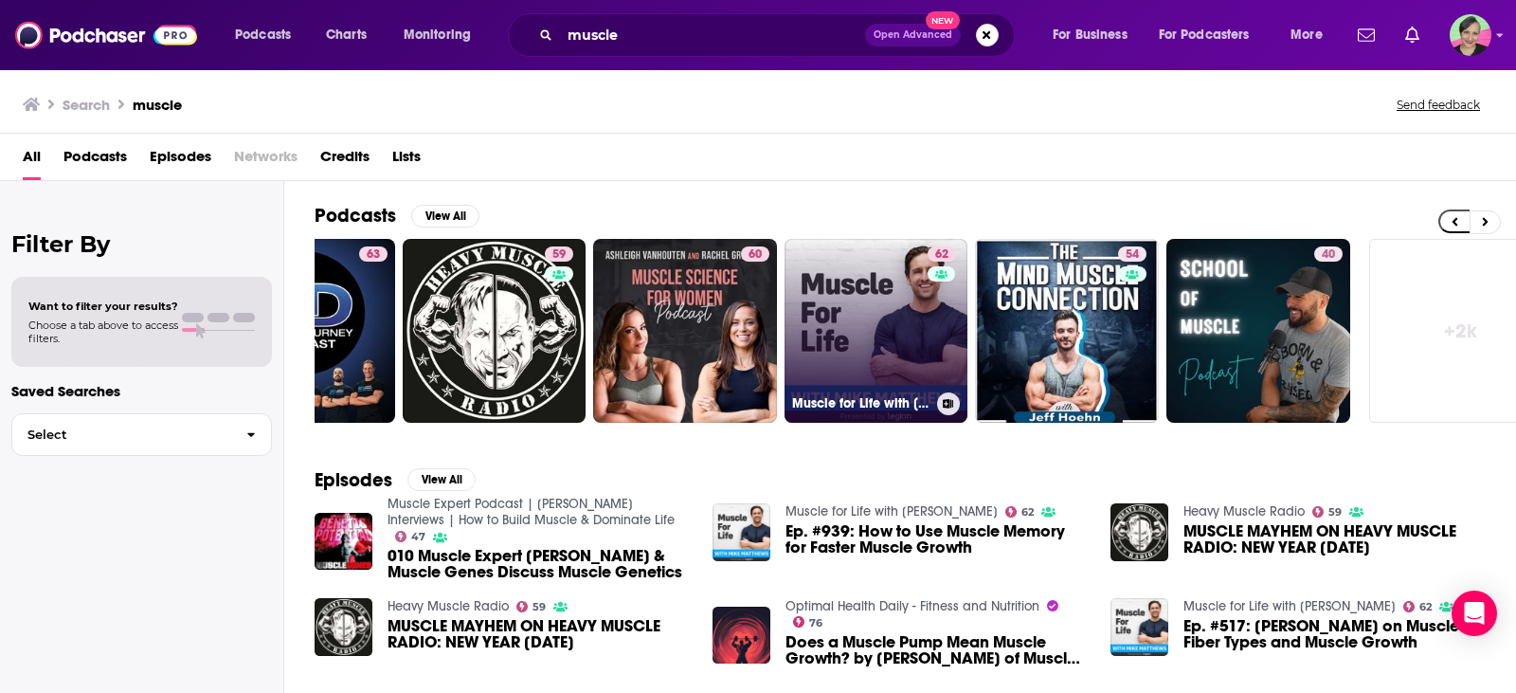
click at [885, 320] on link "62 Muscle for Life with [PERSON_NAME]" at bounding box center [877, 331] width 184 height 184
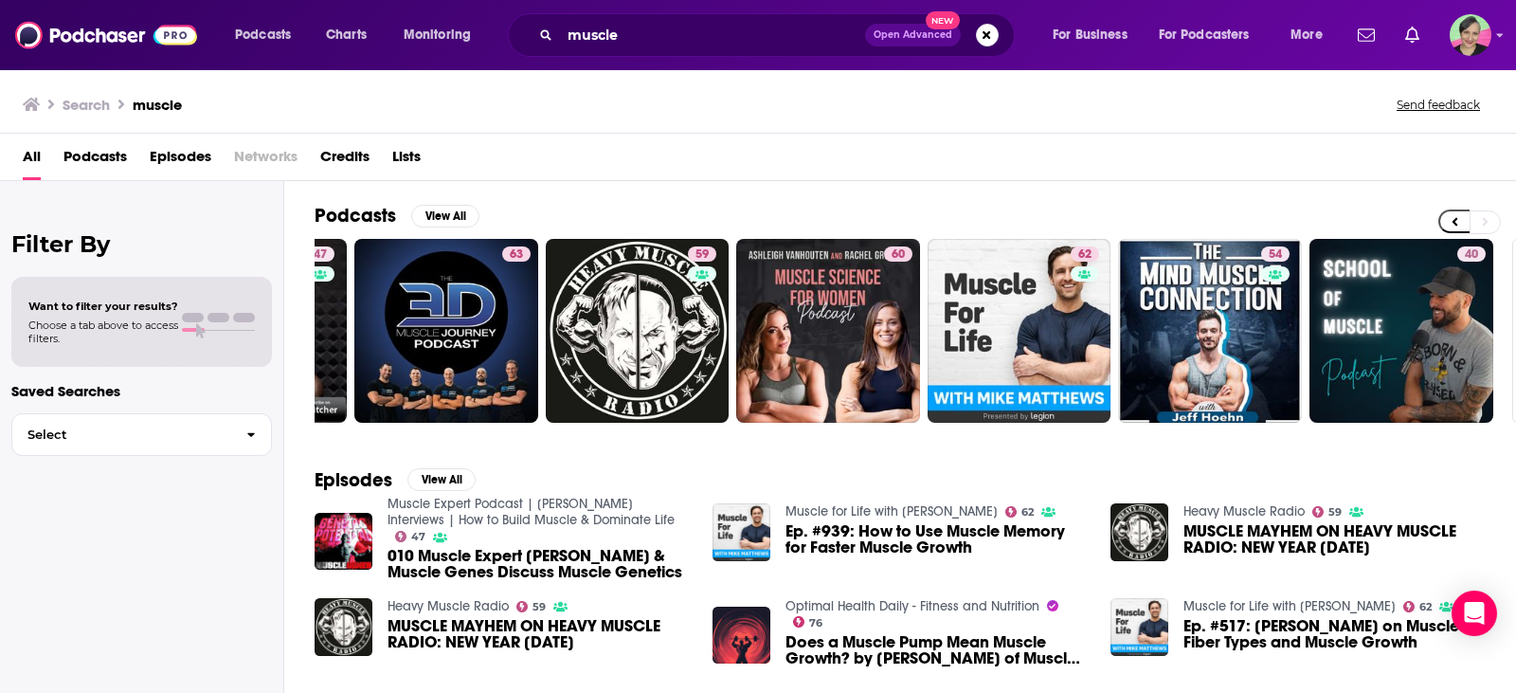
scroll to position [0, 539]
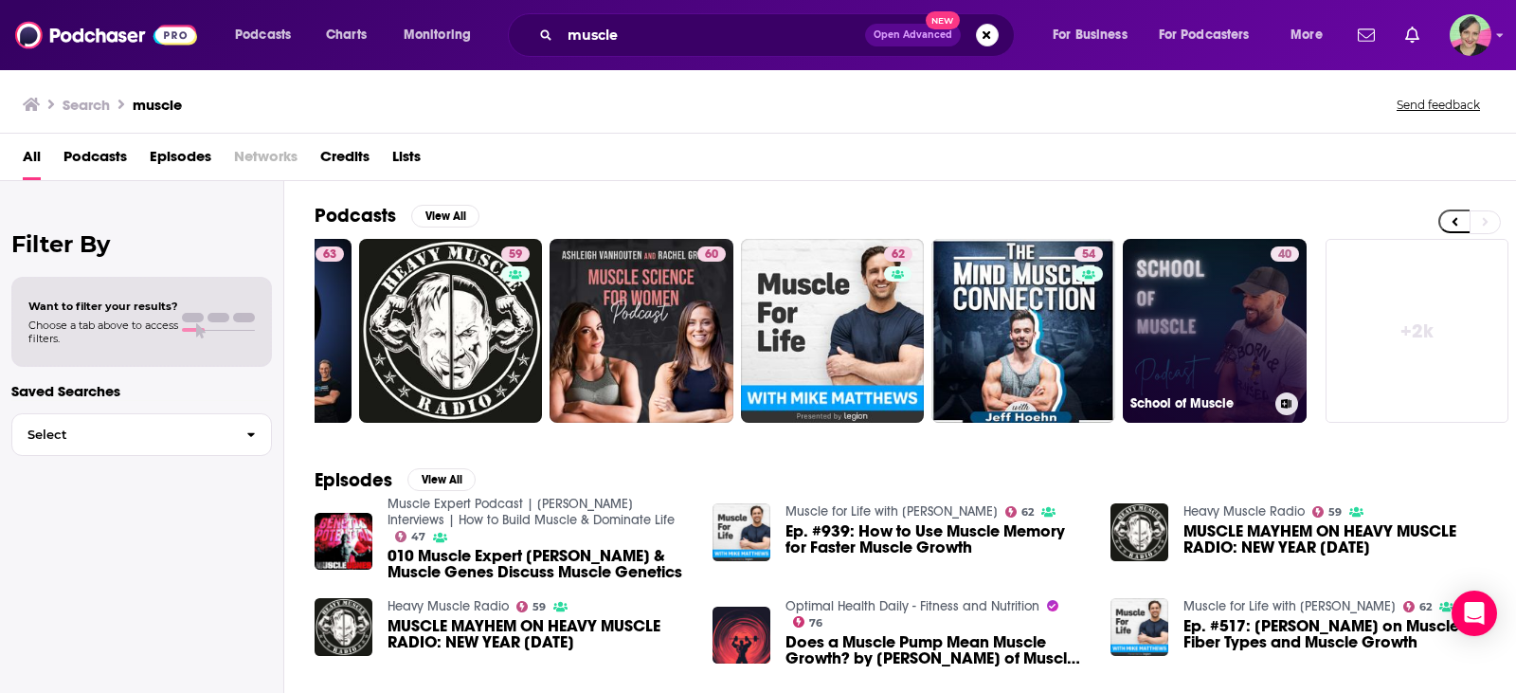
click at [1185, 282] on link "40 School of Muscle" at bounding box center [1215, 331] width 184 height 184
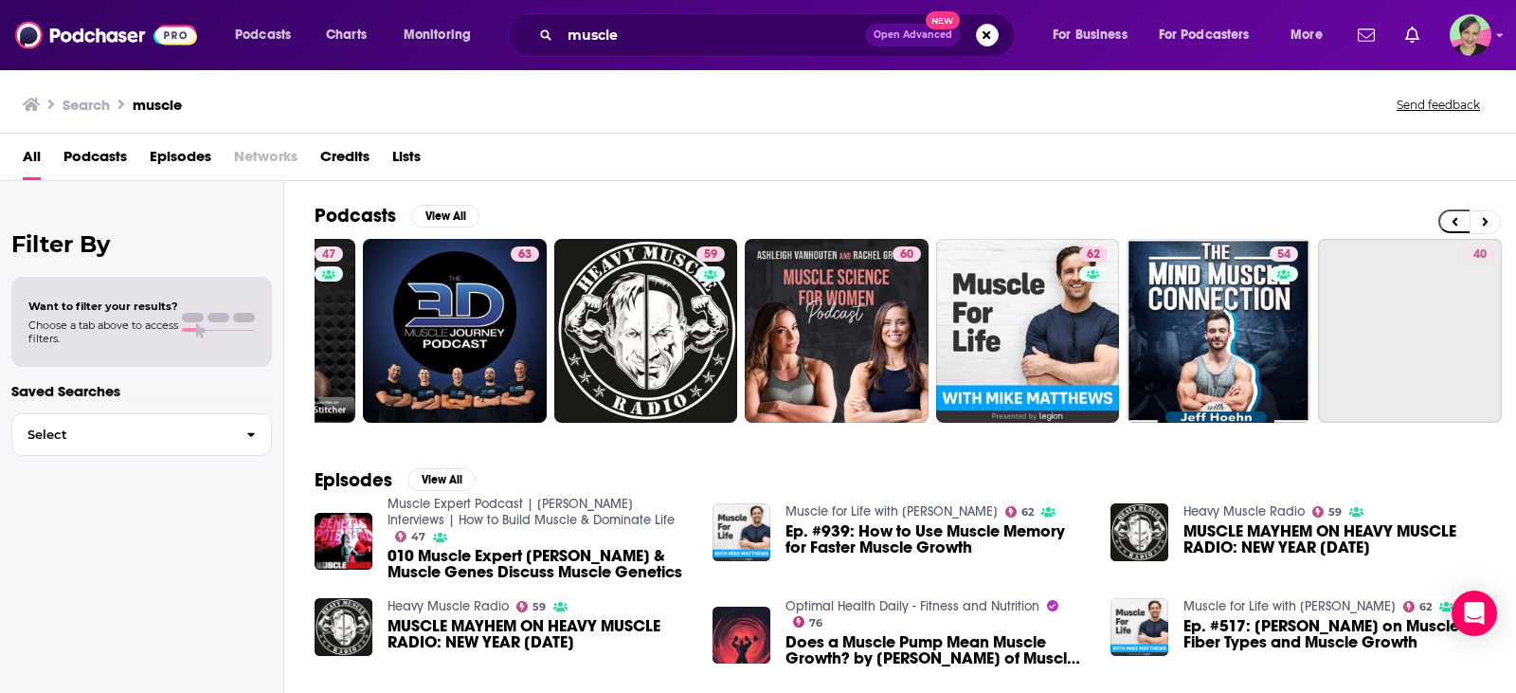
scroll to position [0, 539]
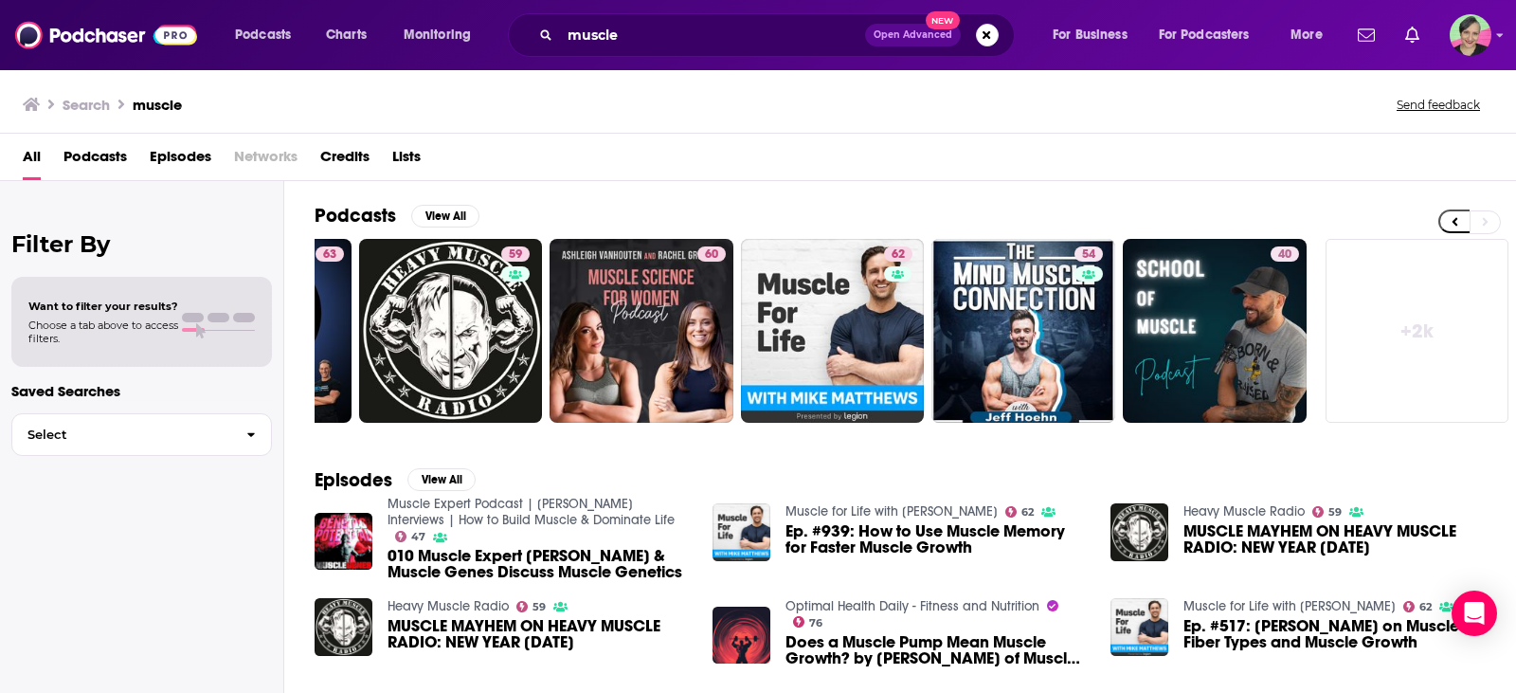
click at [1405, 320] on link "+ 2k" at bounding box center [1418, 331] width 184 height 184
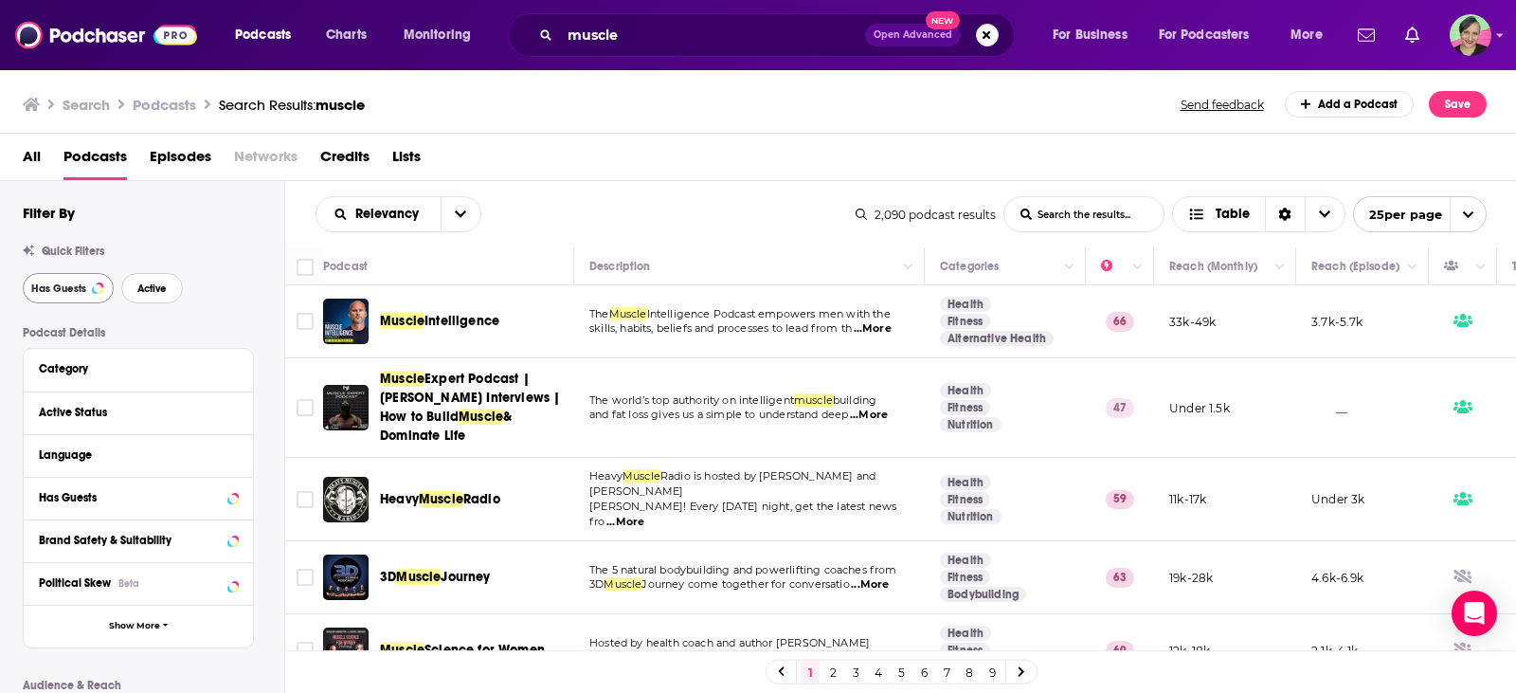
drag, startPoint x: 149, startPoint y: 289, endPoint x: 66, endPoint y: 289, distance: 82.4
click at [149, 288] on span "Active" at bounding box center [151, 288] width 29 height 10
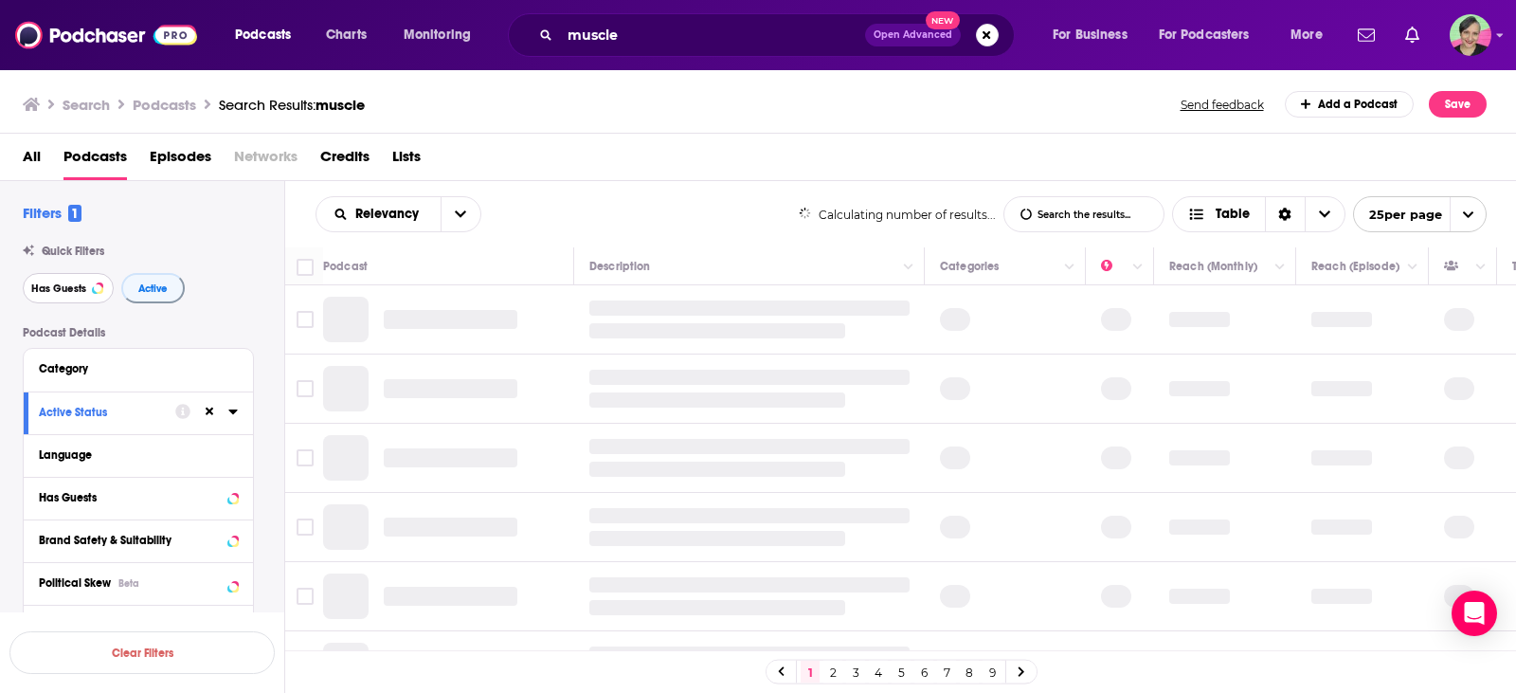
click at [66, 289] on span "Has Guests" at bounding box center [58, 288] width 55 height 10
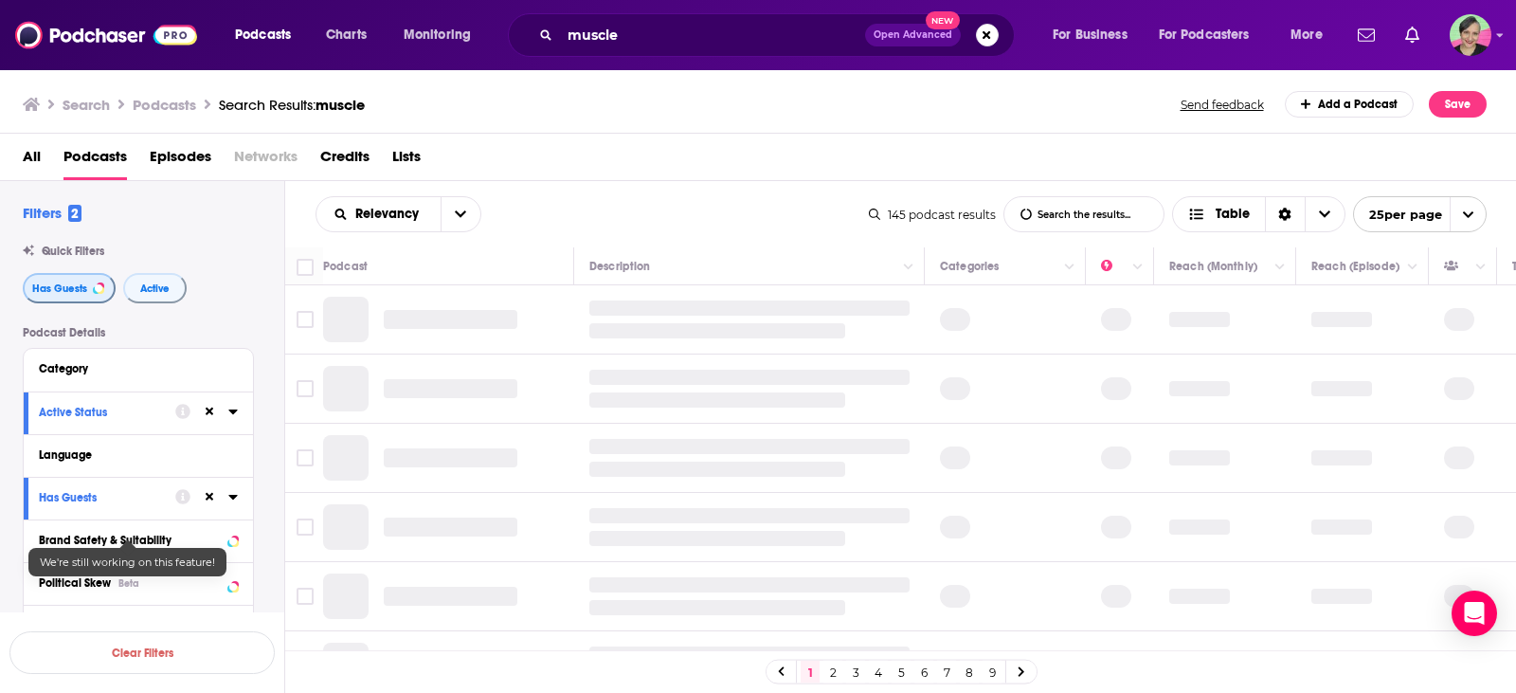
scroll to position [379, 0]
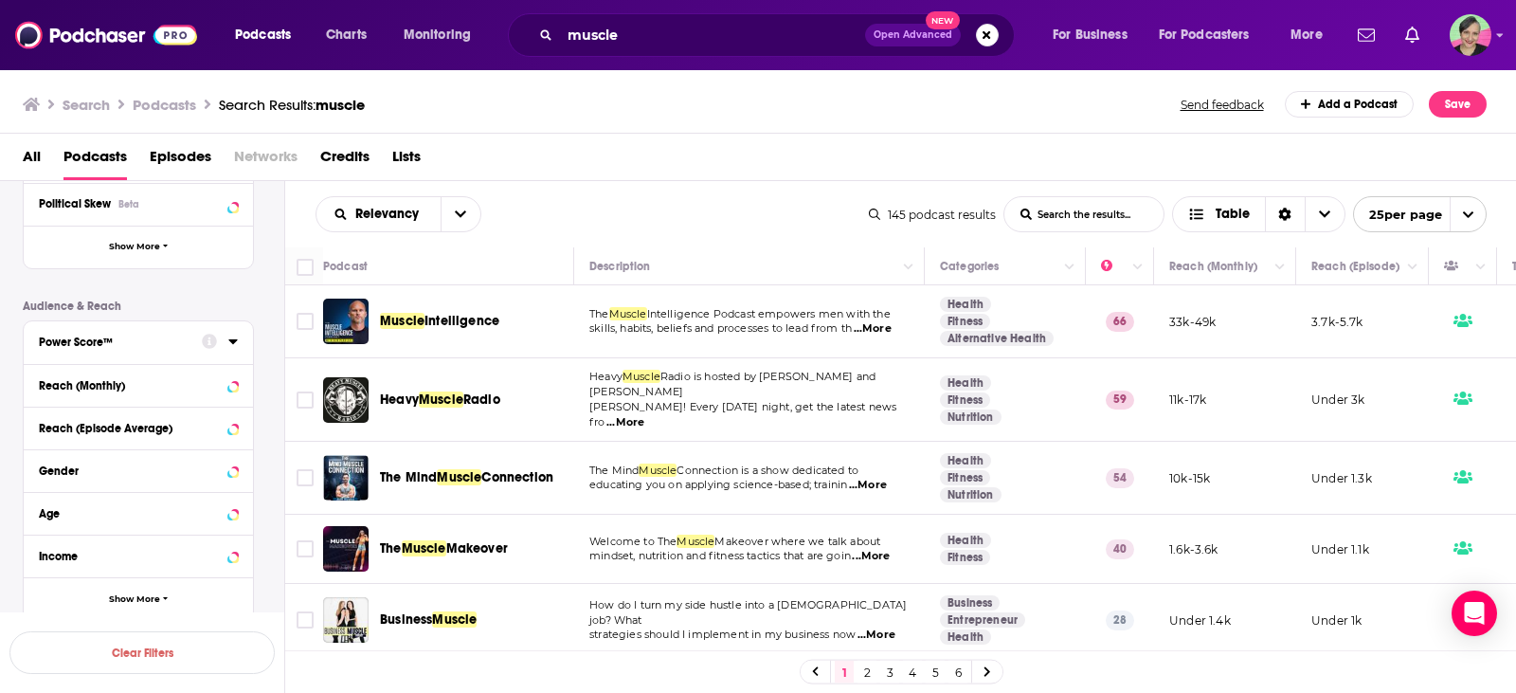
click at [229, 341] on icon at bounding box center [232, 341] width 9 height 15
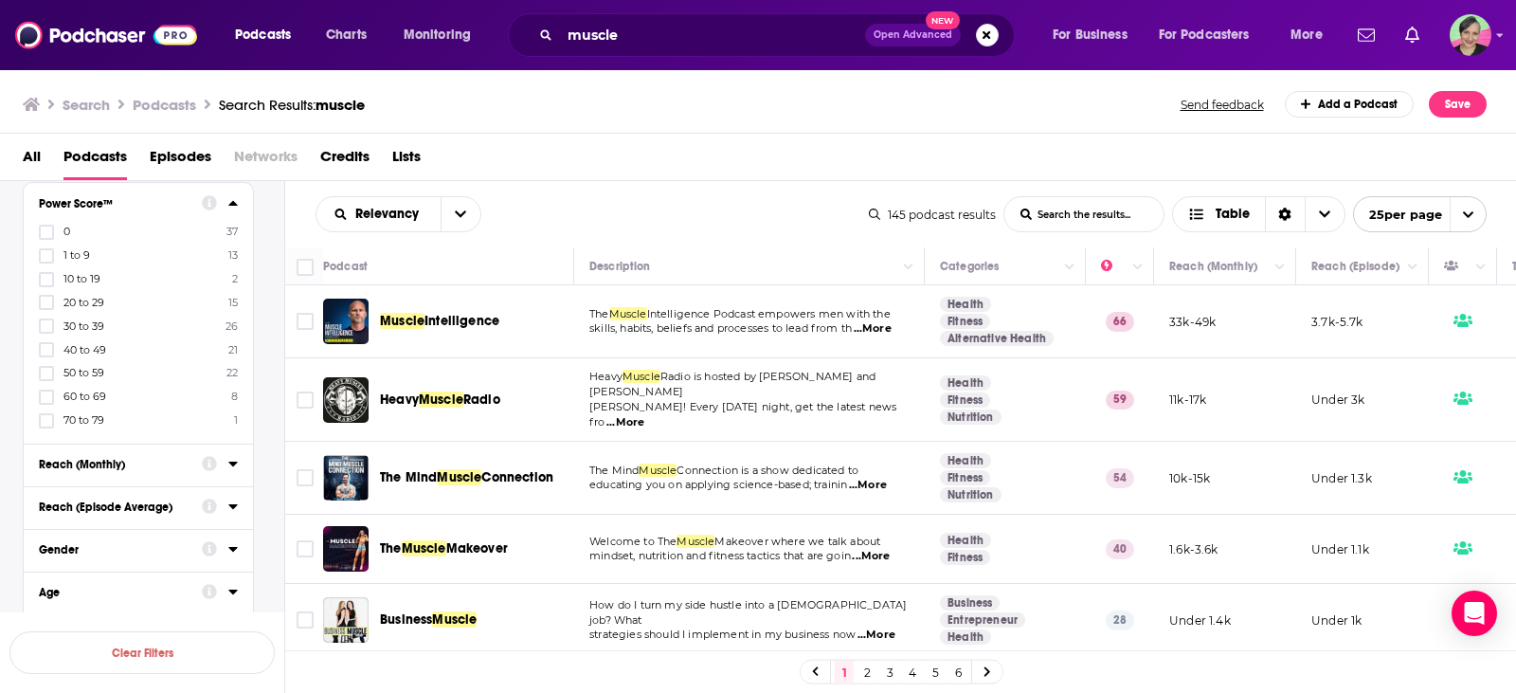
scroll to position [671, 0]
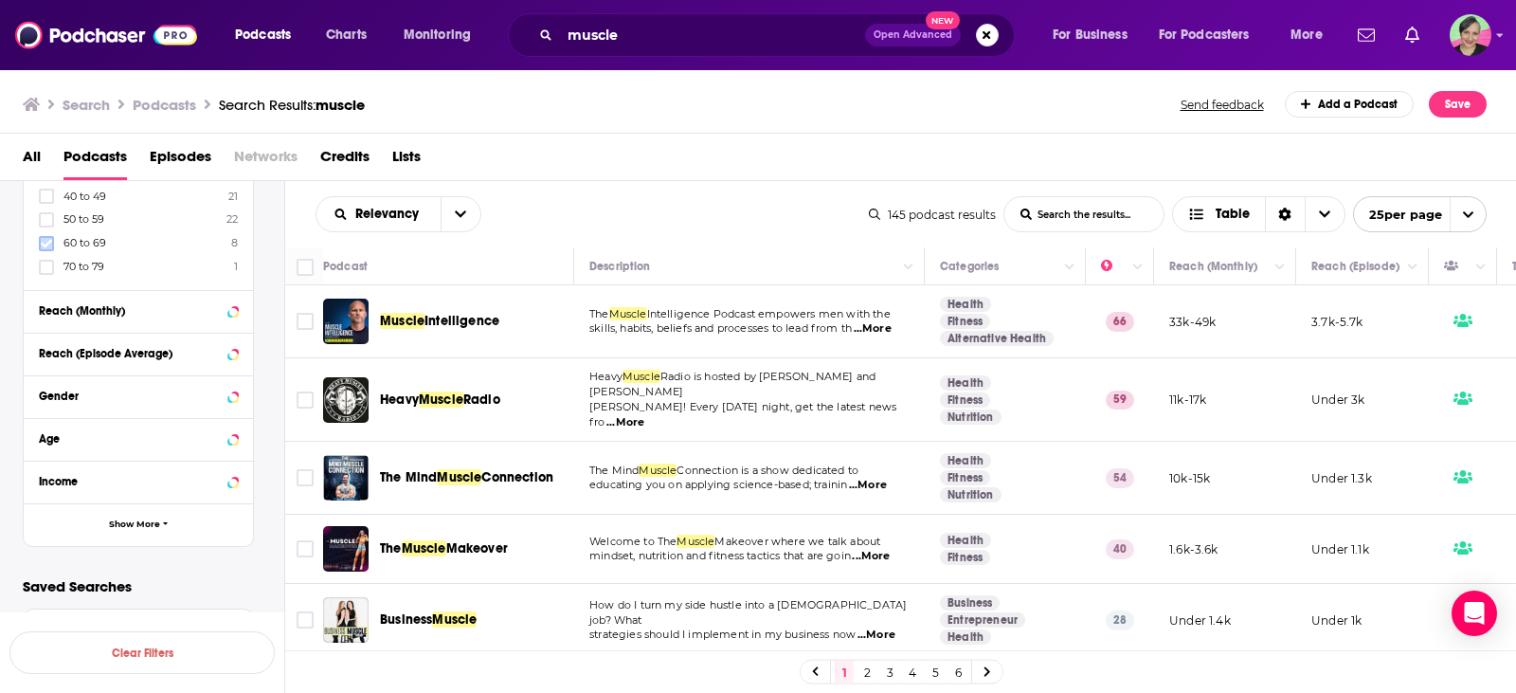
click at [46, 244] on icon at bounding box center [46, 243] width 11 height 9
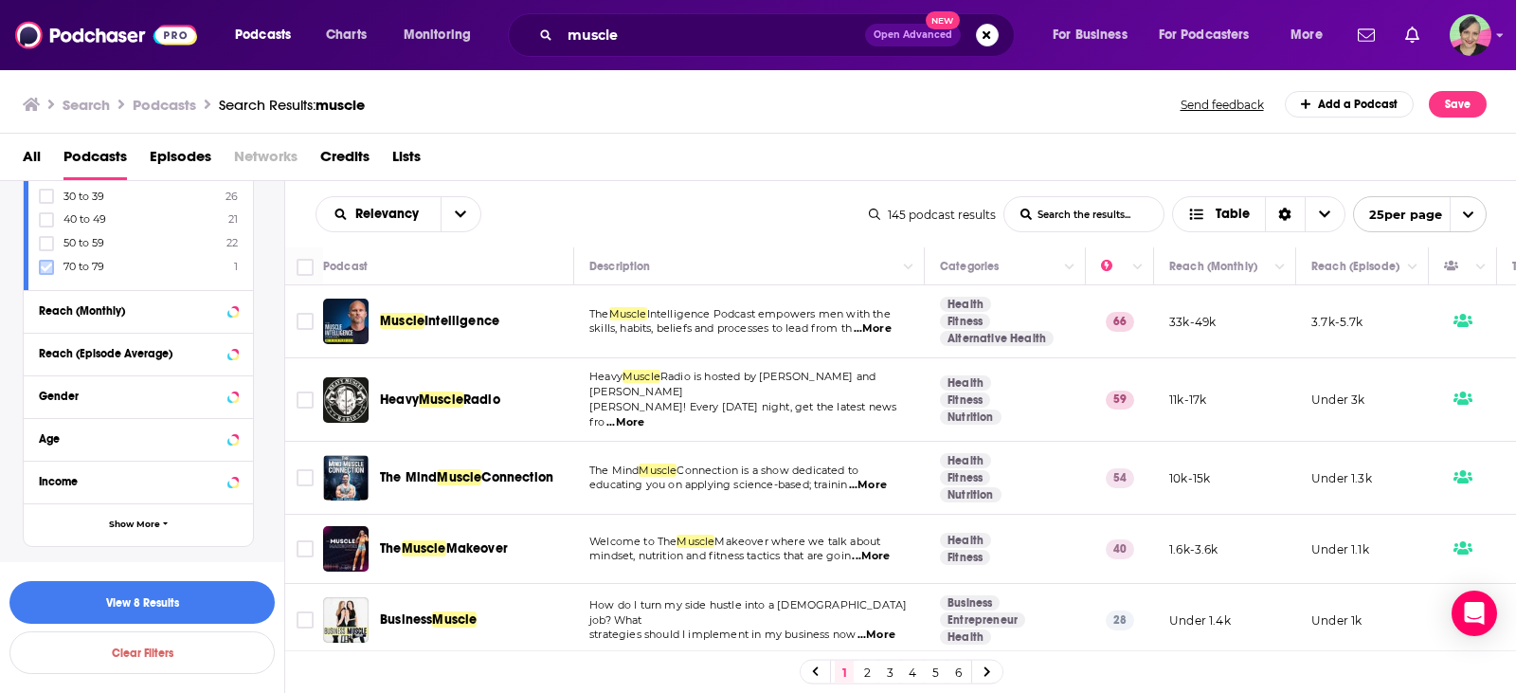
click at [45, 265] on icon at bounding box center [46, 267] width 11 height 11
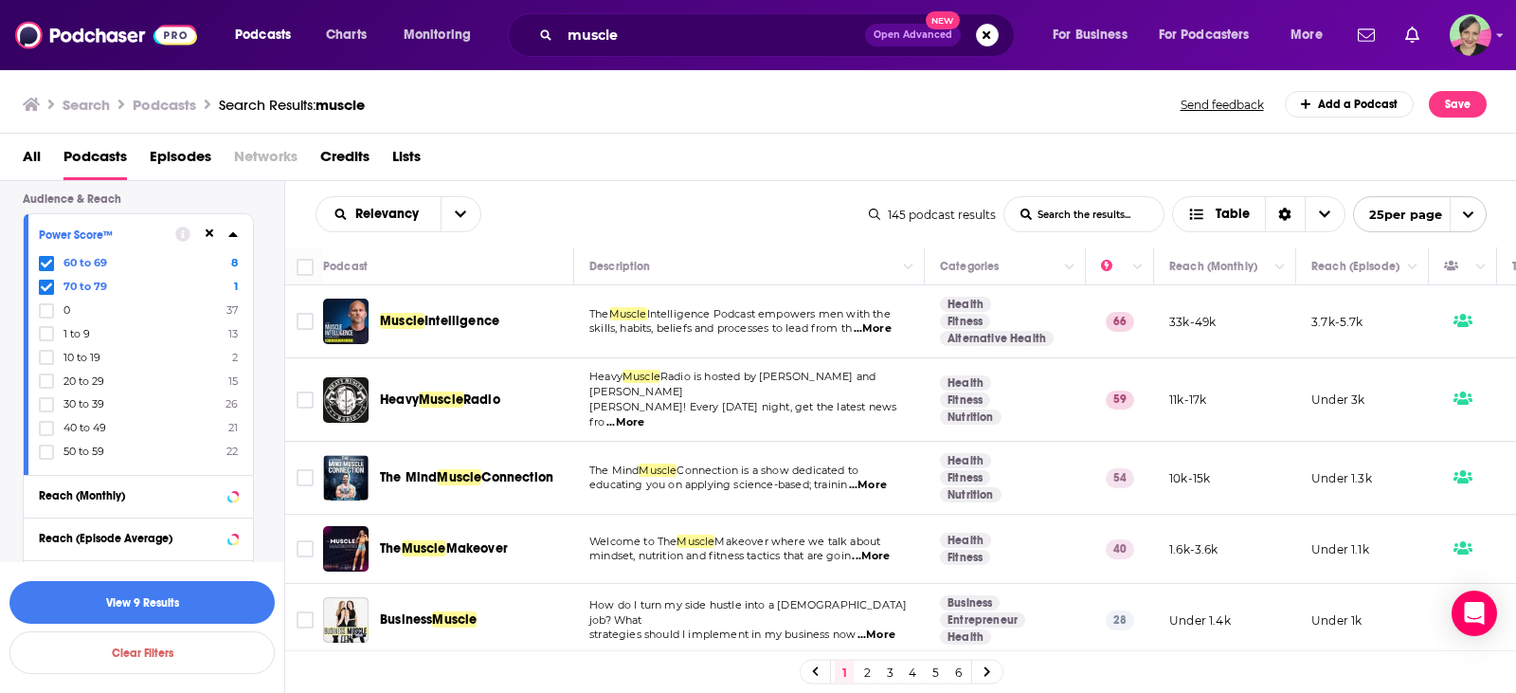
scroll to position [481, 0]
click at [238, 264] on div "Power Score™ 60 to 69 8 70 to 79 1 0 37 1 to 9 13 10 to 19 2 20 to 29 15 30 to …" at bounding box center [138, 349] width 229 height 260
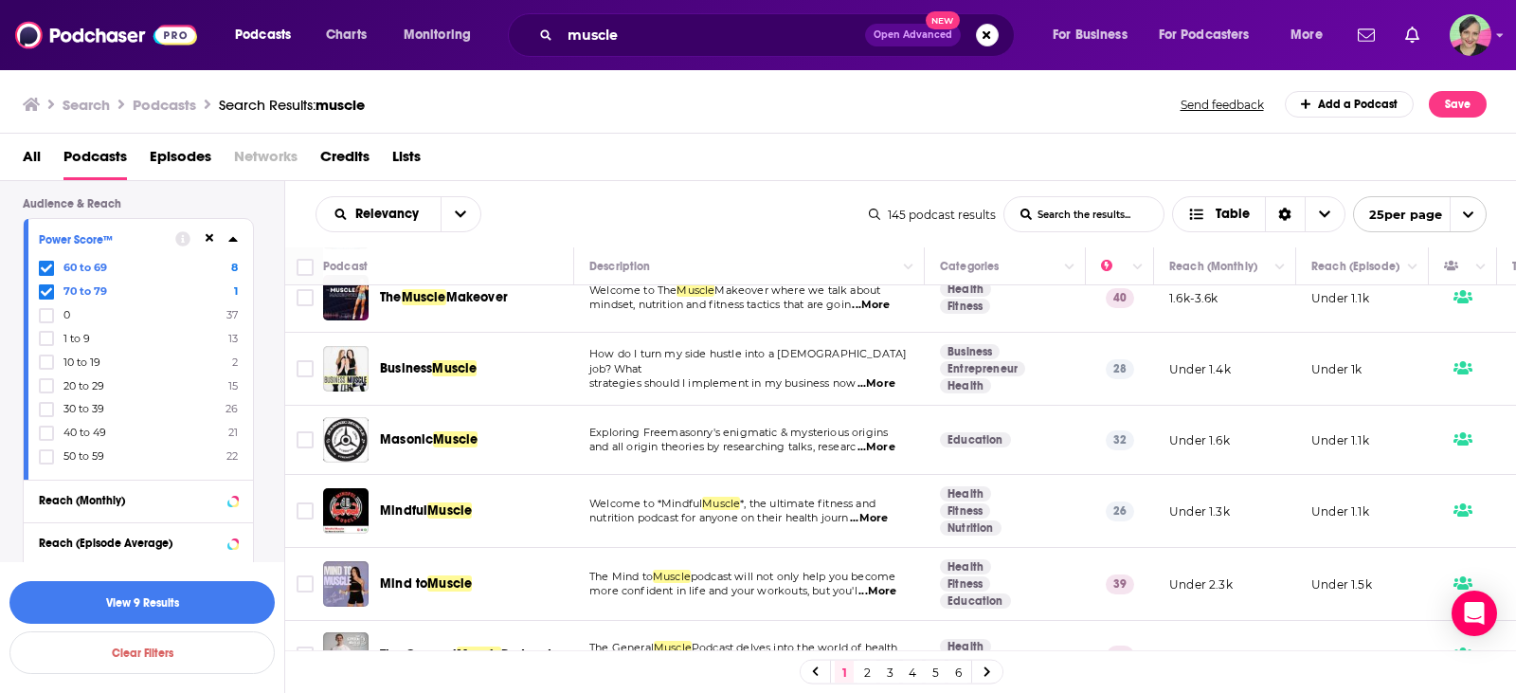
scroll to position [0, 0]
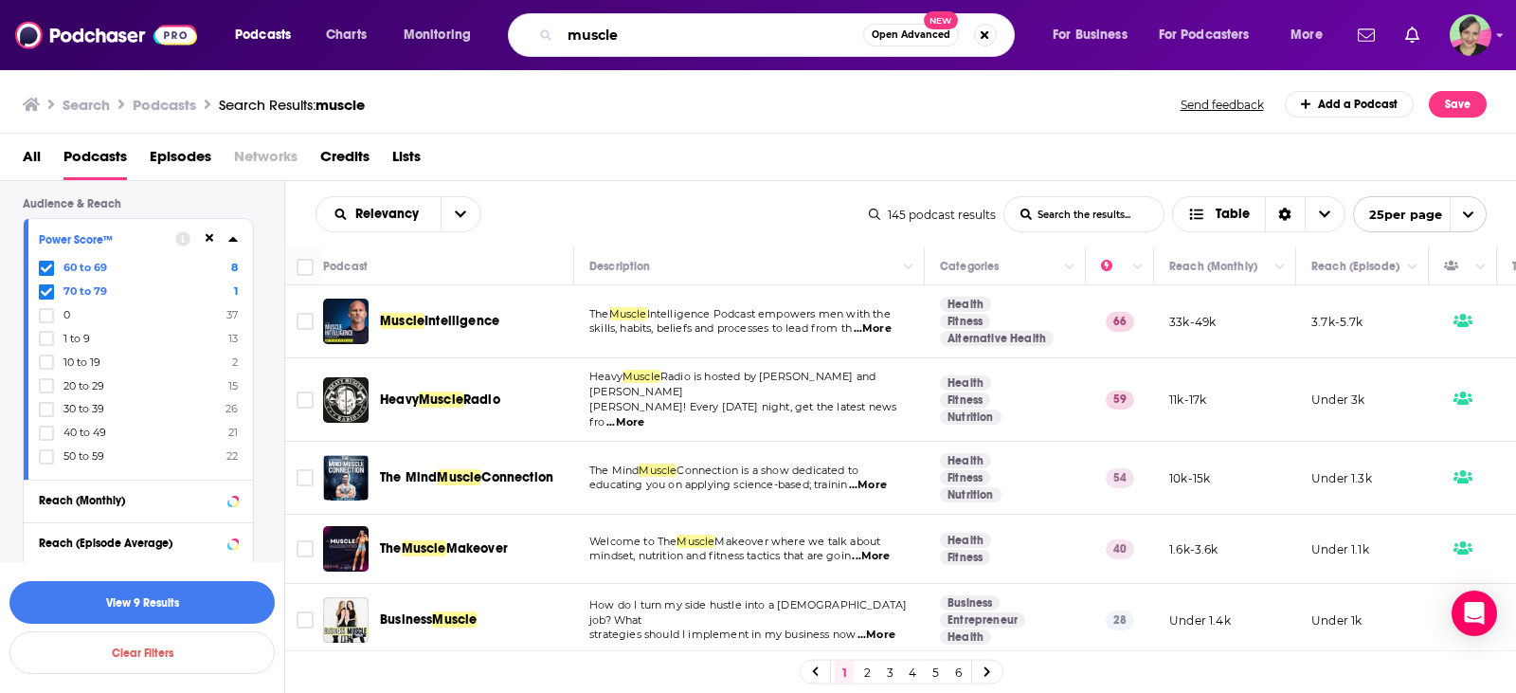
drag, startPoint x: 665, startPoint y: 24, endPoint x: 515, endPoint y: 32, distance: 150.9
click at [515, 32] on div "muscle Open Advanced New" at bounding box center [761, 35] width 507 height 44
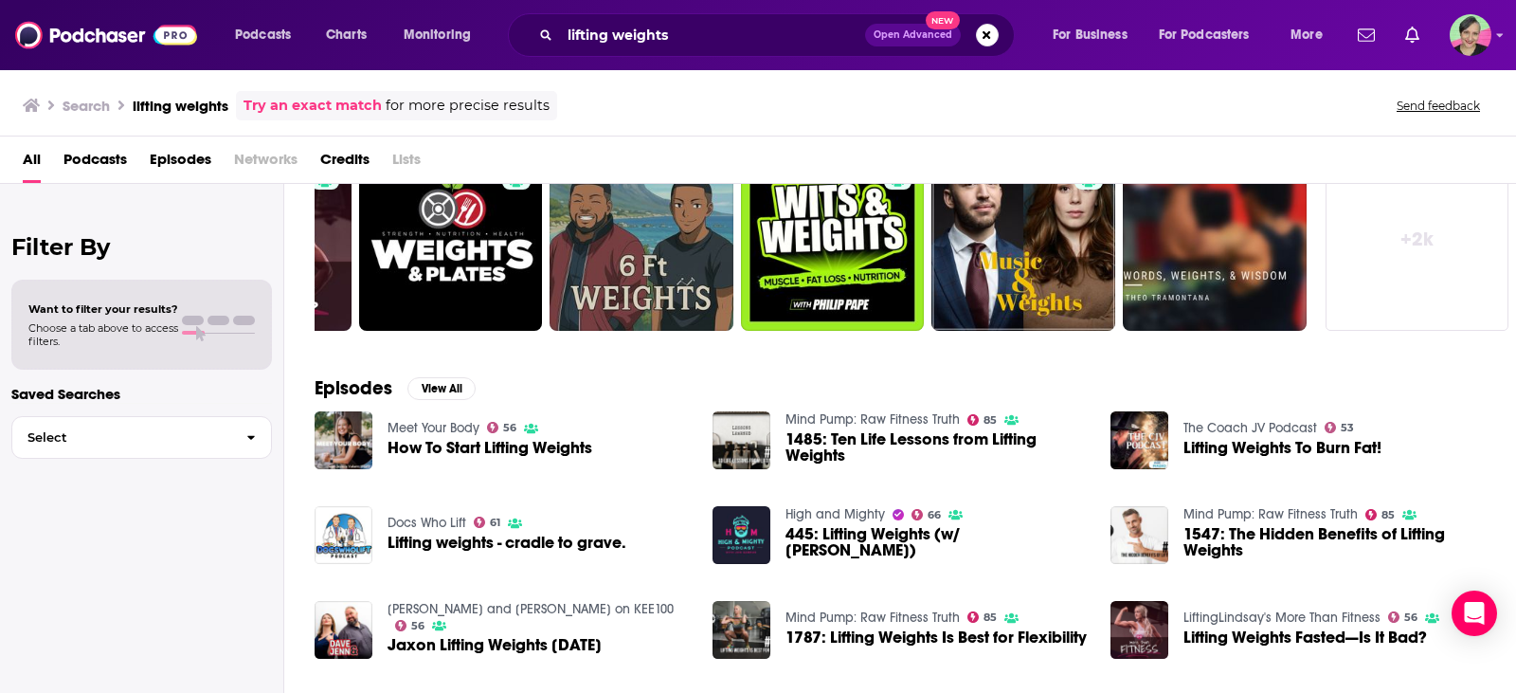
scroll to position [190, 0]
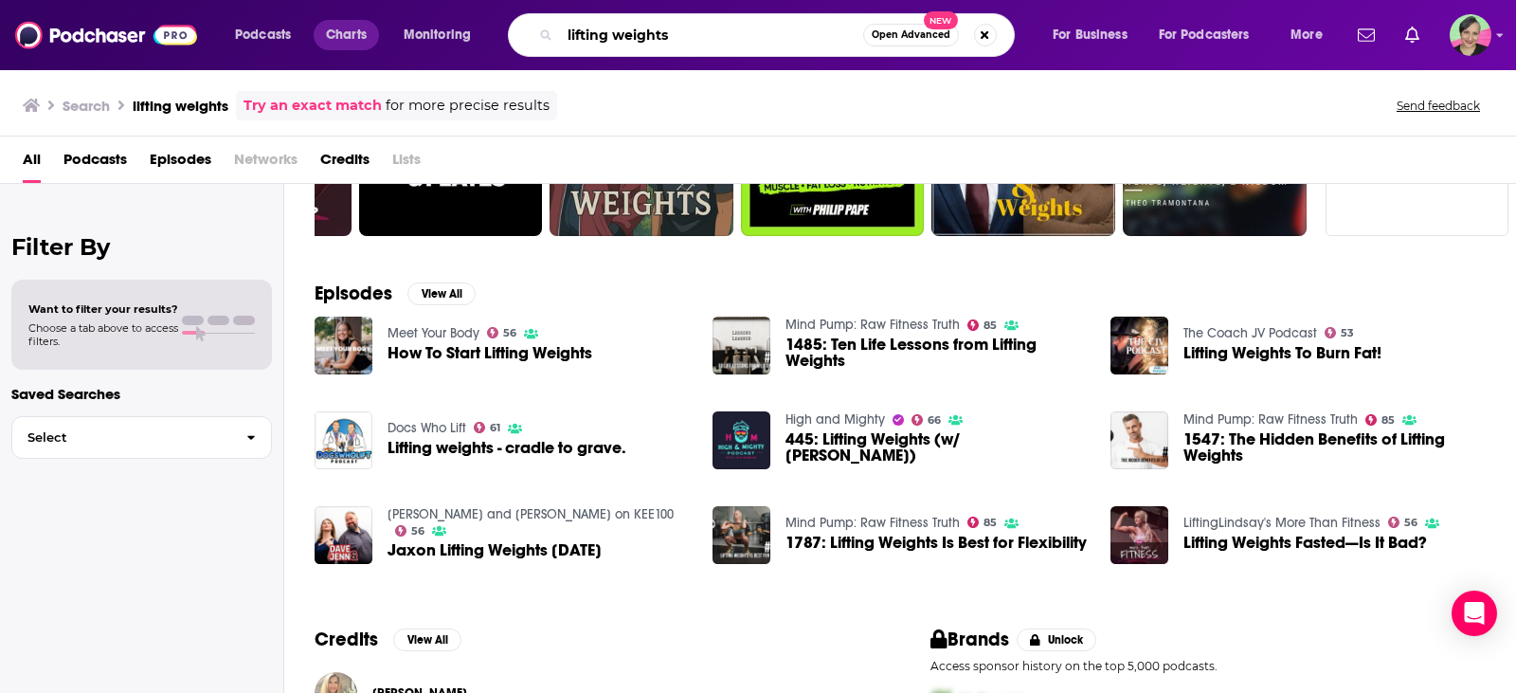
drag, startPoint x: 385, startPoint y: 41, endPoint x: 353, endPoint y: 44, distance: 31.4
click at [353, 44] on div "Podcasts Charts Monitoring lifting weights Open Advanced New For Business For P…" at bounding box center [781, 35] width 1119 height 44
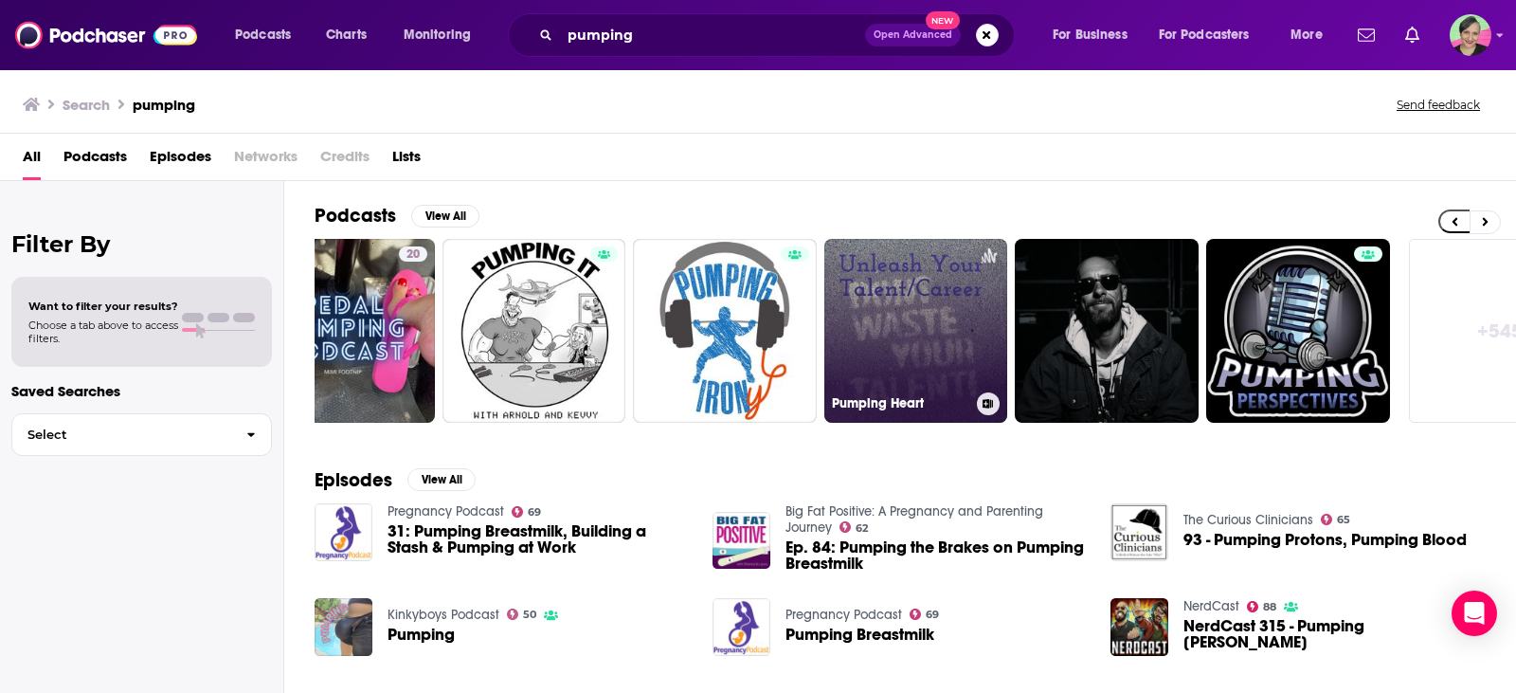
scroll to position [0, 539]
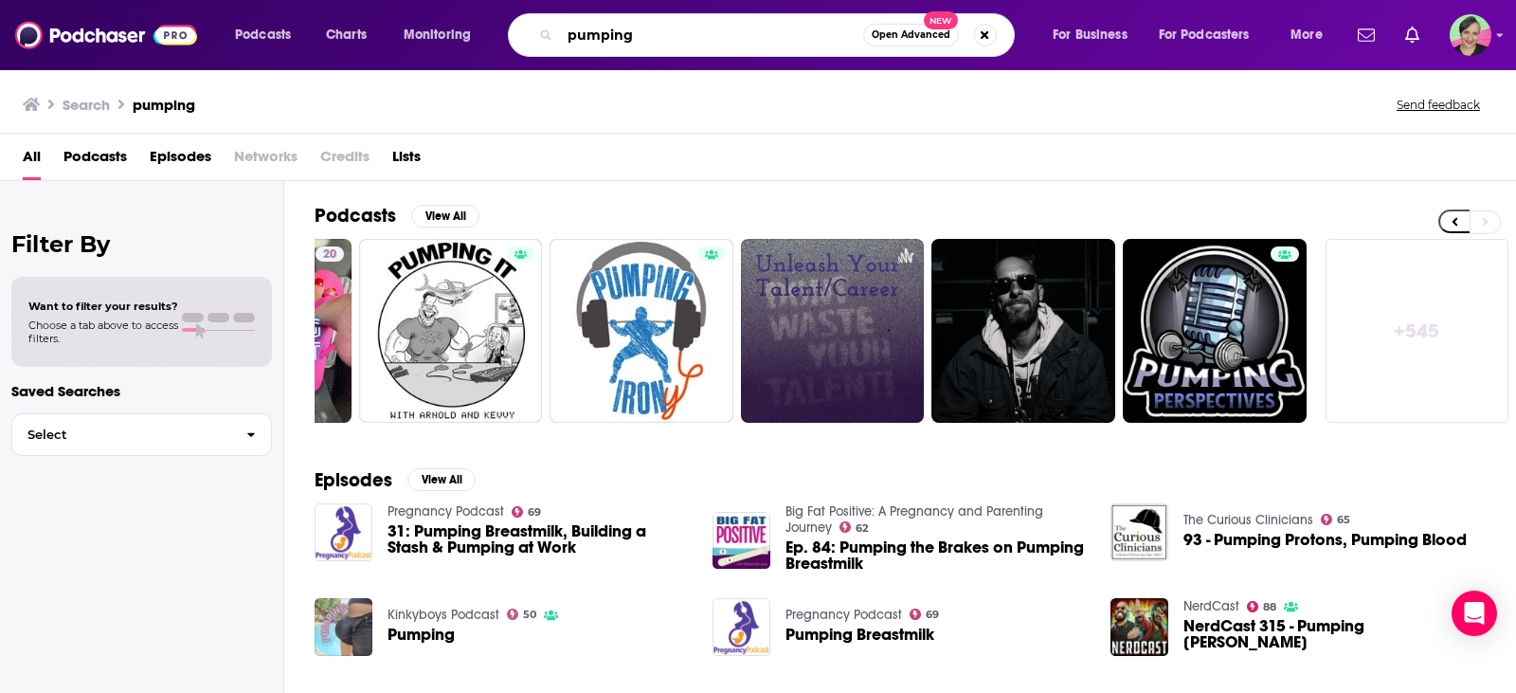
click at [648, 31] on input "pumping" at bounding box center [711, 35] width 303 height 30
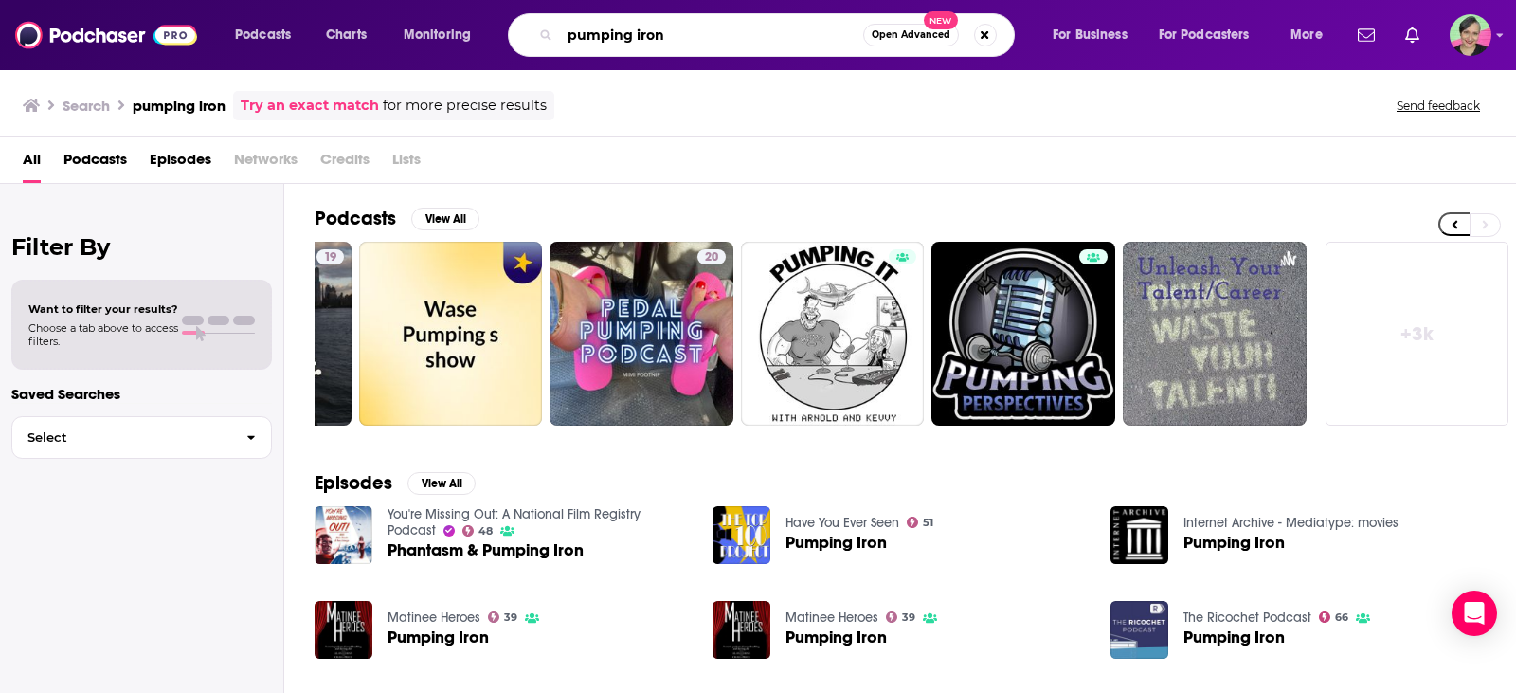
drag, startPoint x: 671, startPoint y: 16, endPoint x: 452, endPoint y: 8, distance: 219.1
click at [452, 8] on div "Podcasts Charts Monitoring pumping iron Open Advanced New For Business For Podc…" at bounding box center [758, 35] width 1516 height 70
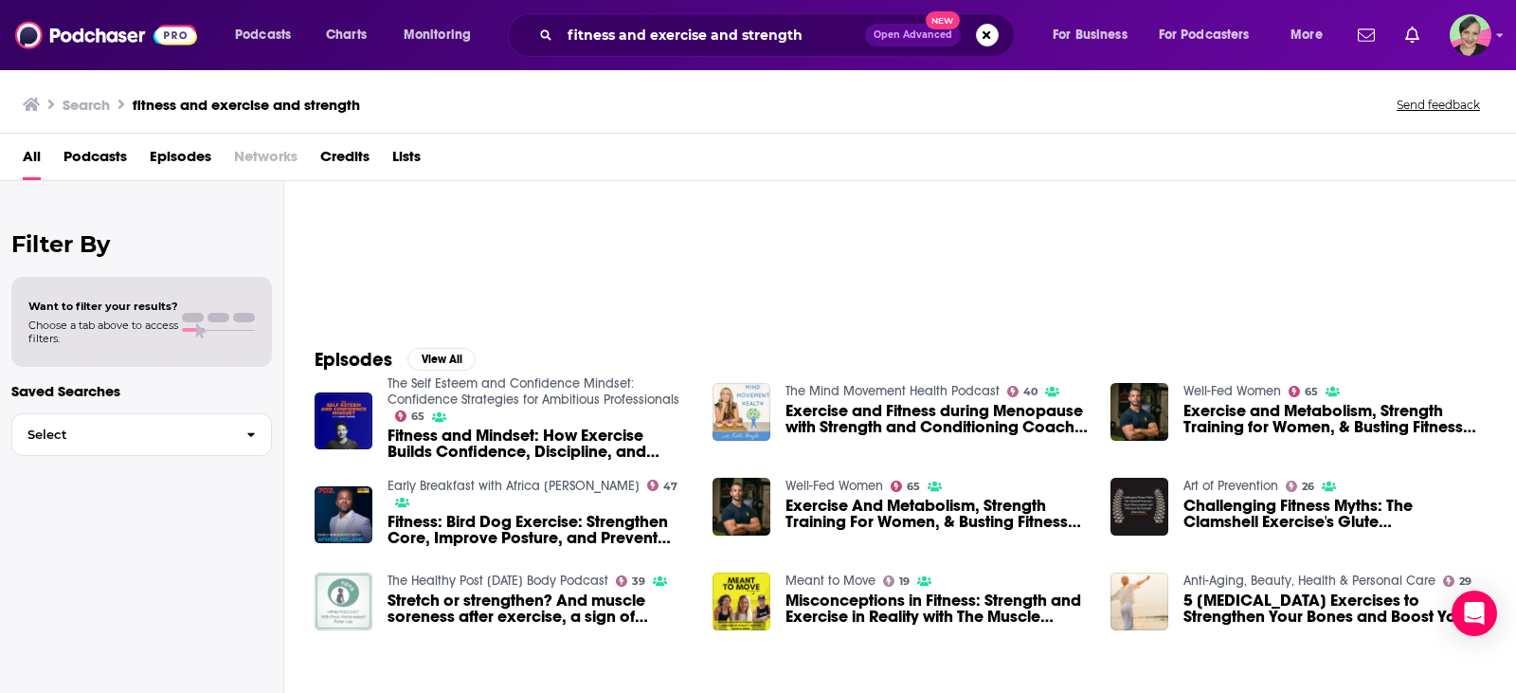
scroll to position [94, 0]
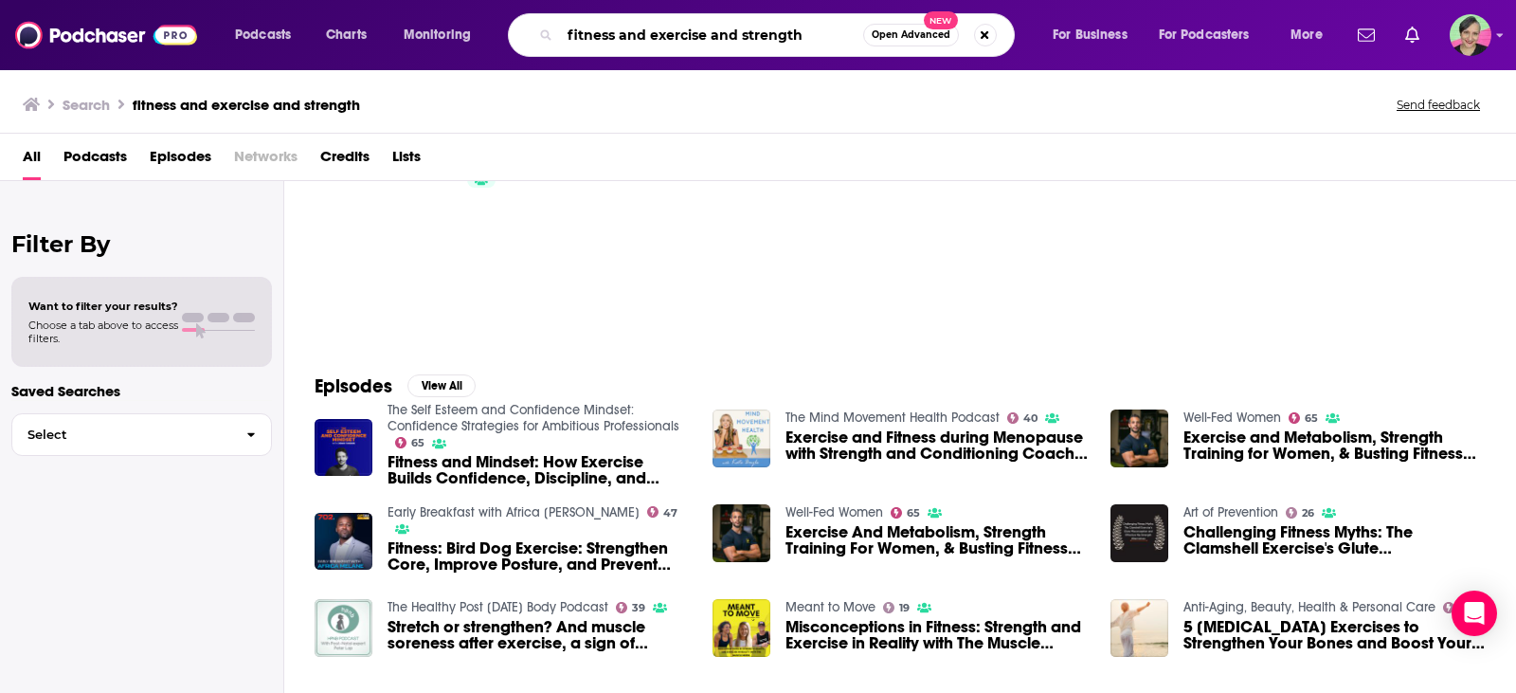
drag, startPoint x: 810, startPoint y: 29, endPoint x: 488, endPoint y: 10, distance: 322.7
click at [488, 10] on div "Podcasts Charts Monitoring fitness and exercise and strength Open Advanced New …" at bounding box center [758, 35] width 1516 height 70
type input "peak performance"
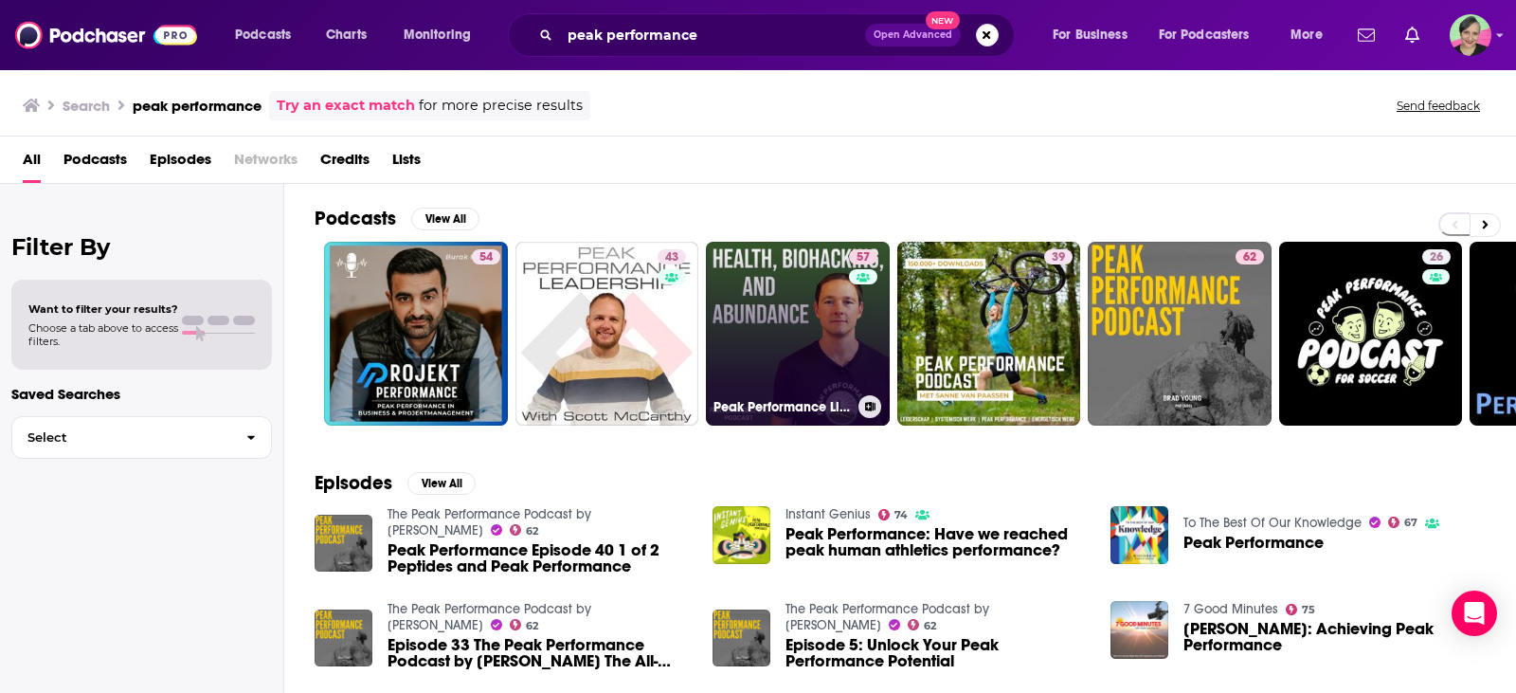
click at [784, 306] on link "57 Peak Performance Life Podcast" at bounding box center [798, 334] width 184 height 184
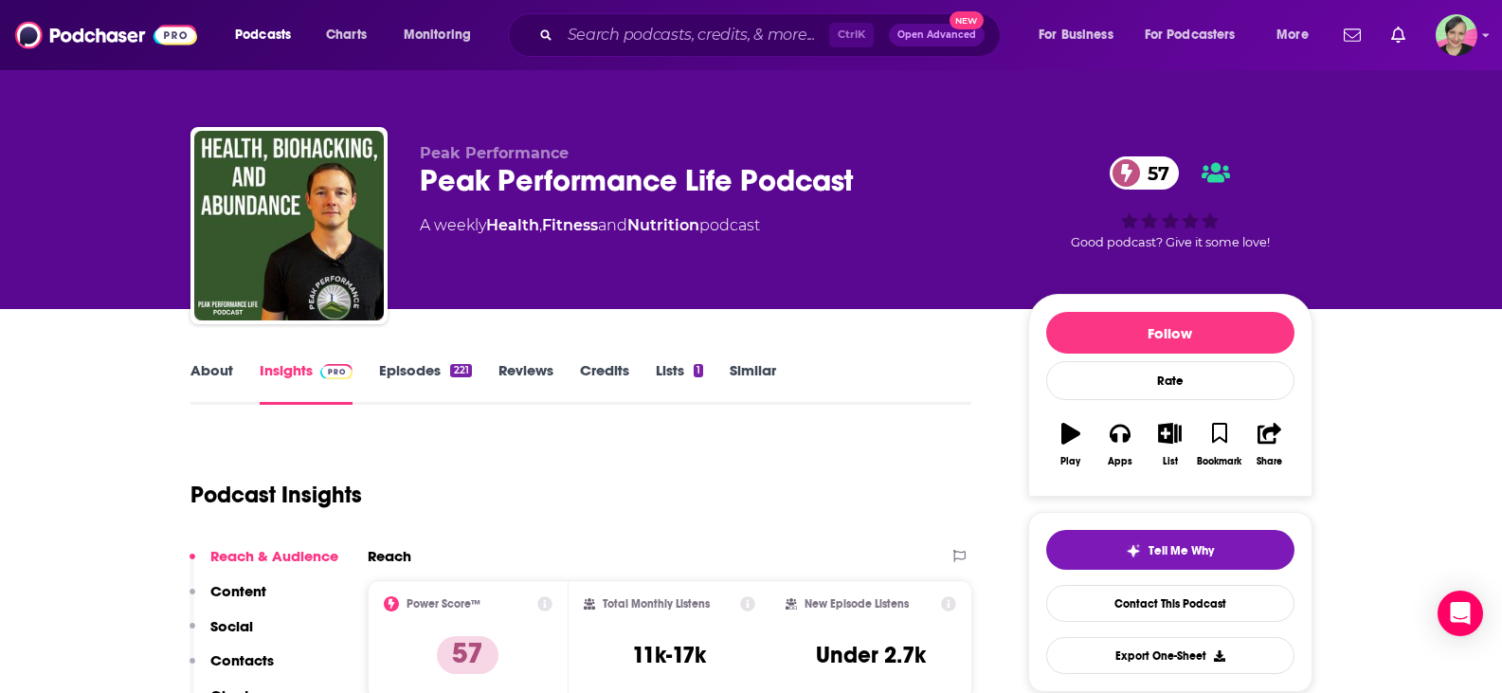
click at [211, 364] on link "About" at bounding box center [211, 383] width 43 height 44
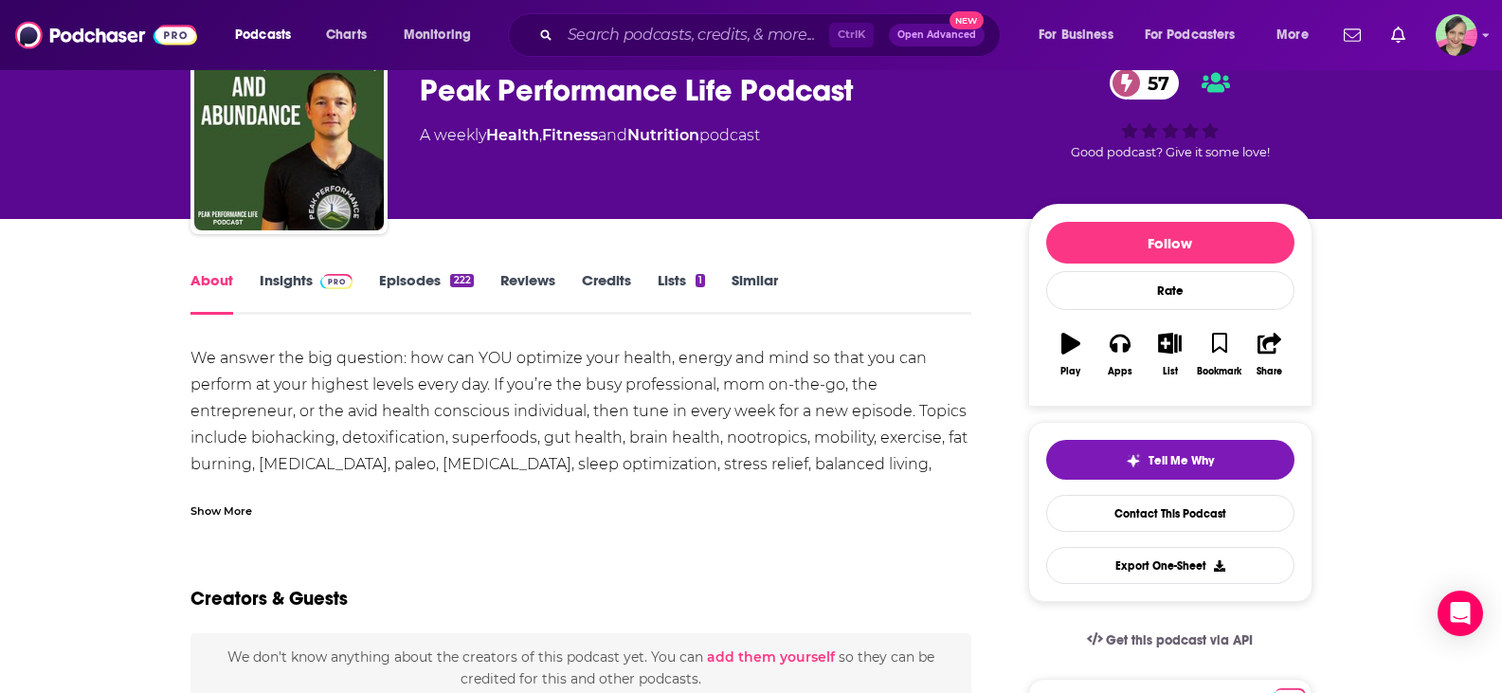
scroll to position [95, 0]
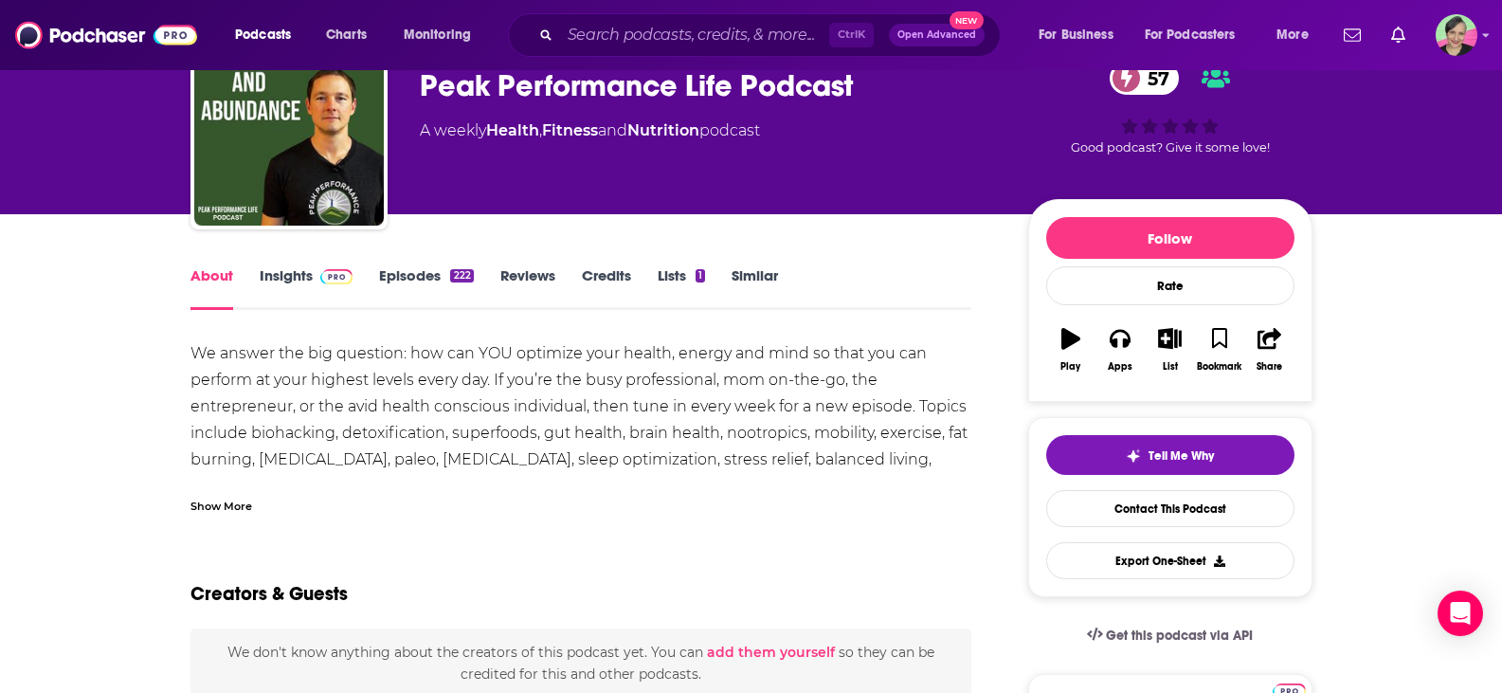
click at [216, 500] on div "Show More" at bounding box center [221, 505] width 62 height 18
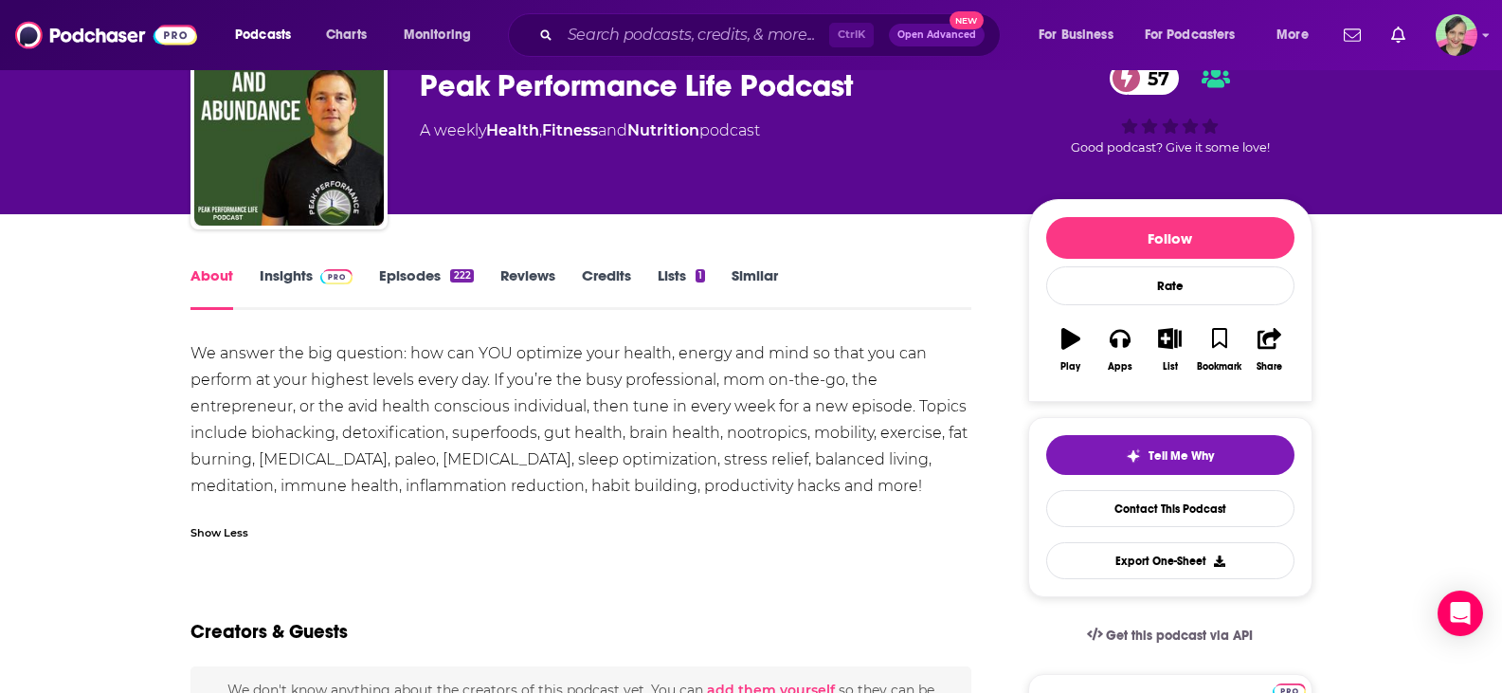
click at [280, 271] on link "Insights" at bounding box center [307, 288] width 94 height 44
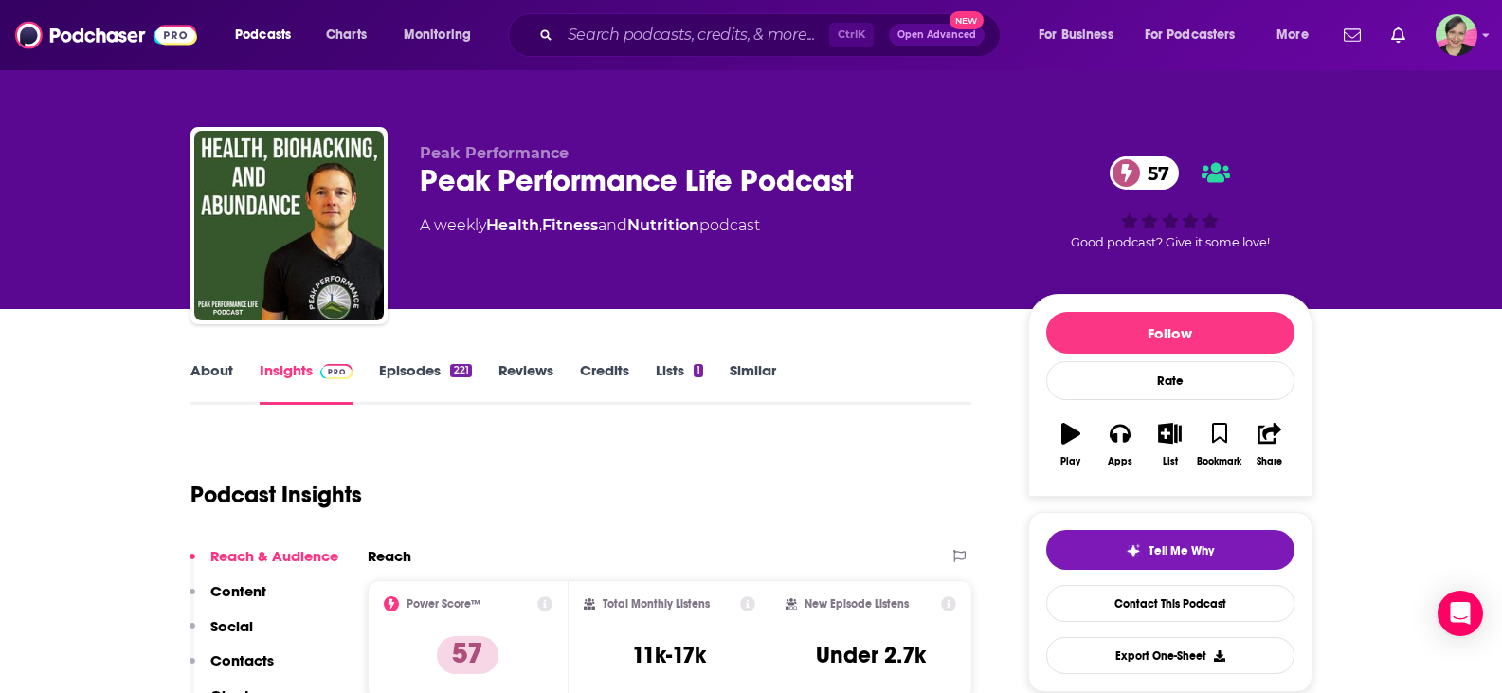
drag, startPoint x: 822, startPoint y: 226, endPoint x: 415, endPoint y: 184, distance: 408.7
click at [415, 184] on div "Peak Performance Peak Performance Life Podcast 57 A weekly Health , Fitness and…" at bounding box center [751, 229] width 1122 height 205
copy div "Peak Performance Life Podcast 57 A weekly Health , Fitness and Nutrition podcast"
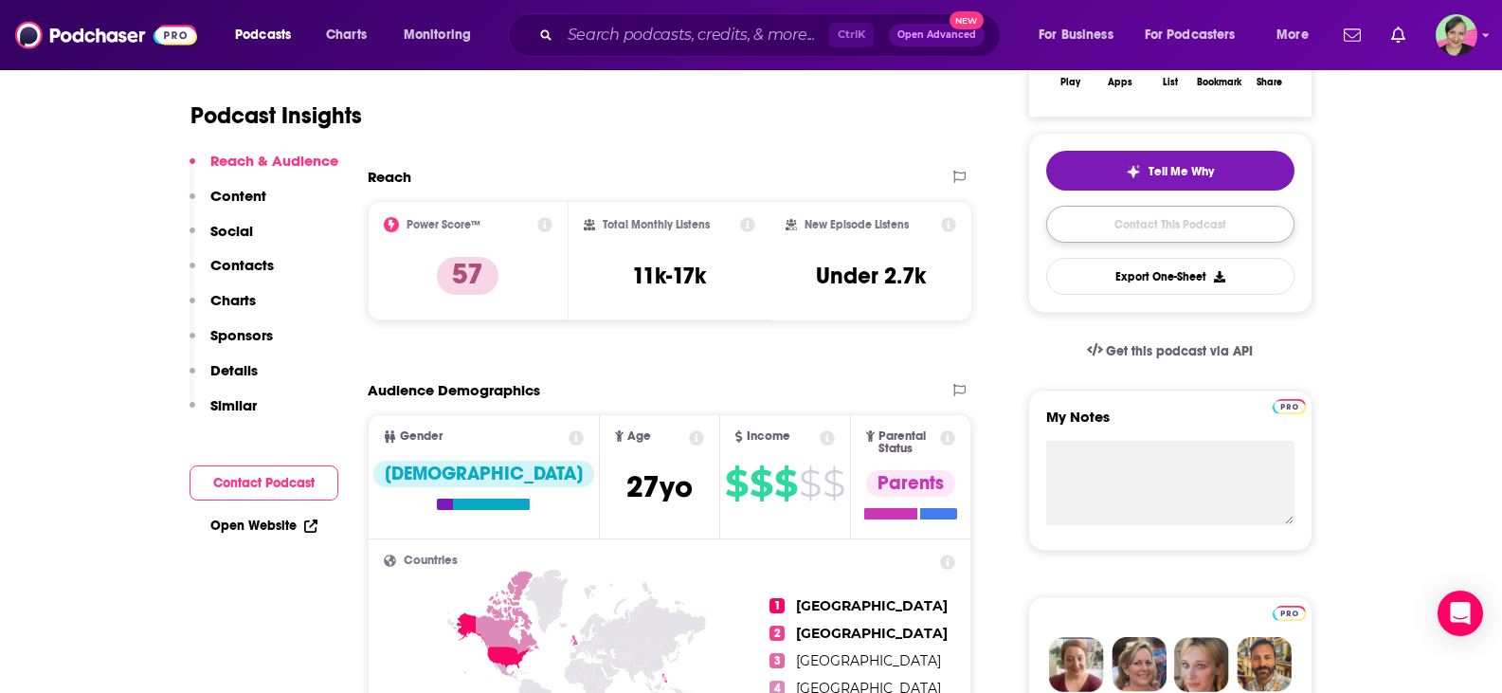
click at [1161, 222] on link "Contact This Podcast" at bounding box center [1170, 224] width 248 height 37
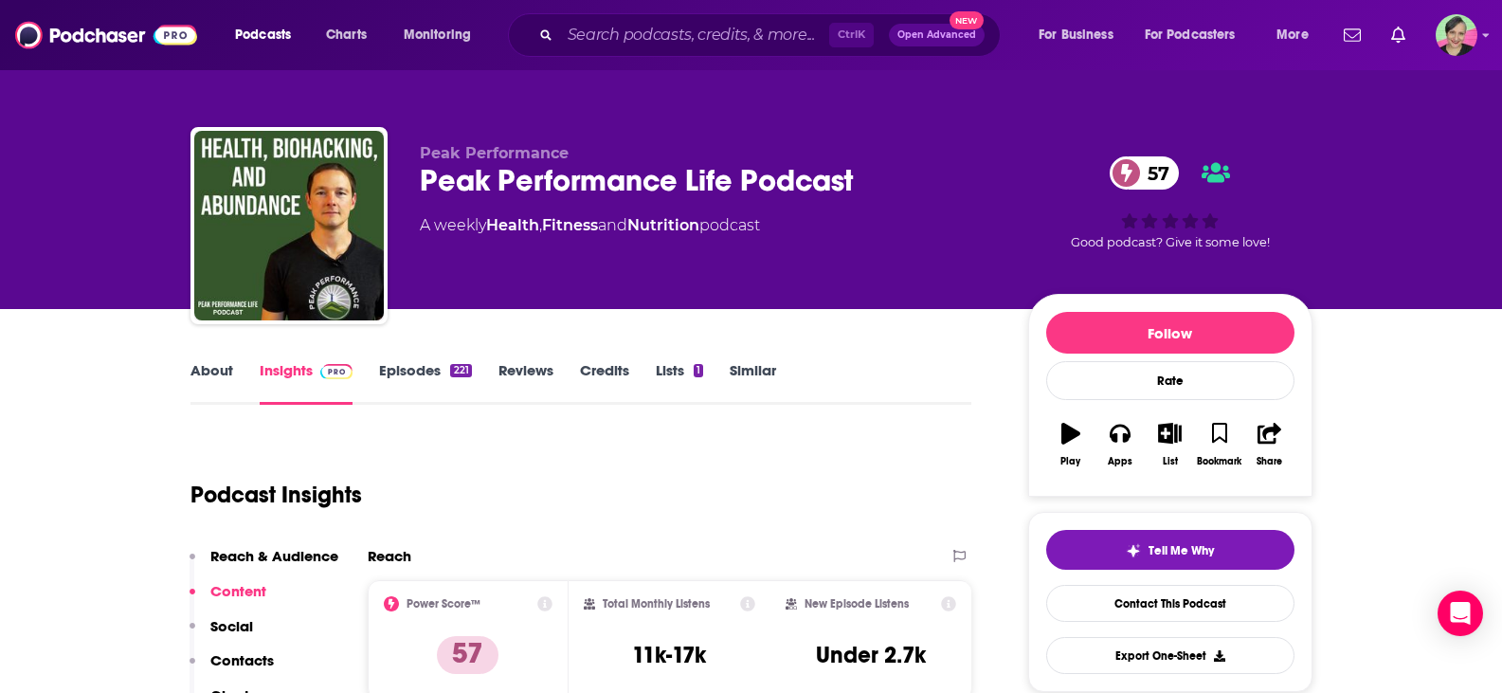
click at [413, 366] on link "Episodes 221" at bounding box center [425, 383] width 92 height 44
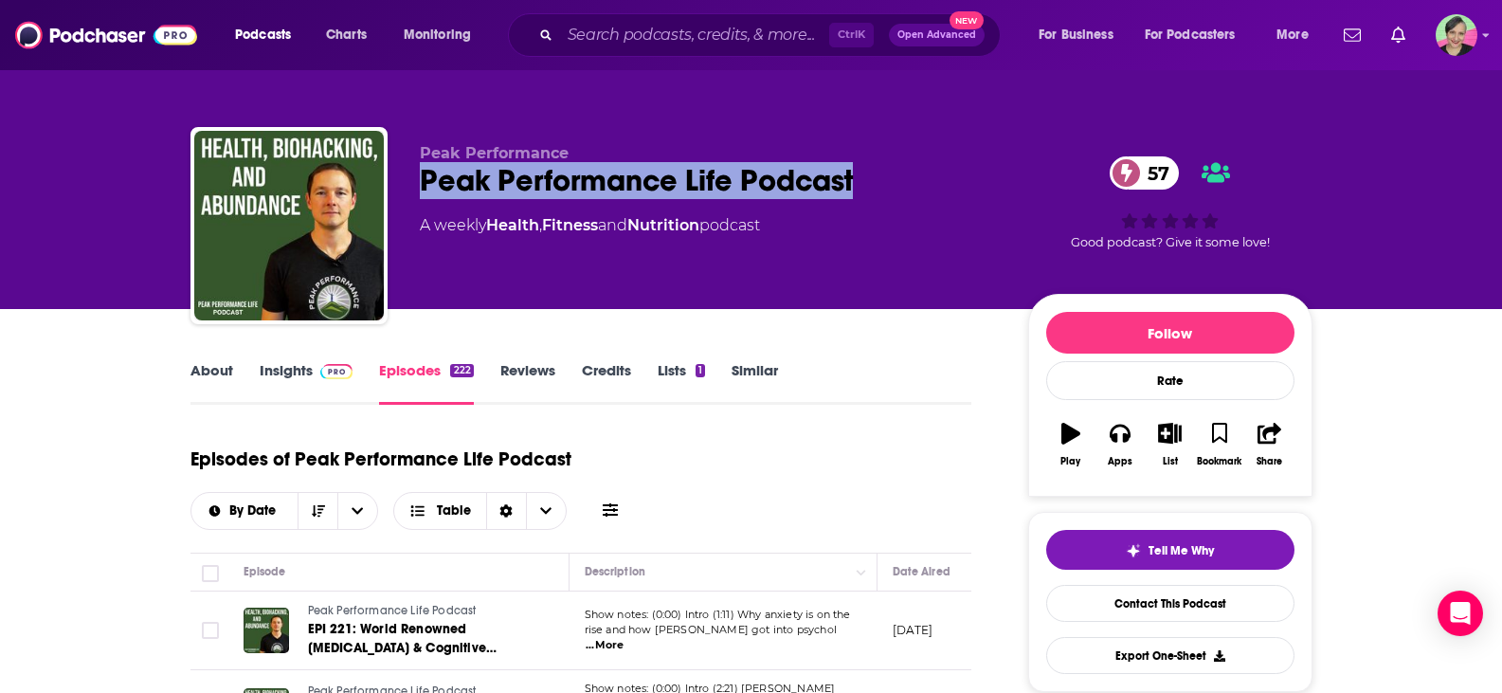
drag, startPoint x: 873, startPoint y: 197, endPoint x: 401, endPoint y: 187, distance: 472.0
click at [401, 187] on div "Peak Performance Peak Performance Life Podcast 57 A weekly Health , Fitness and…" at bounding box center [751, 229] width 1122 height 205
copy h2 "Peak Performance Life Podcast"
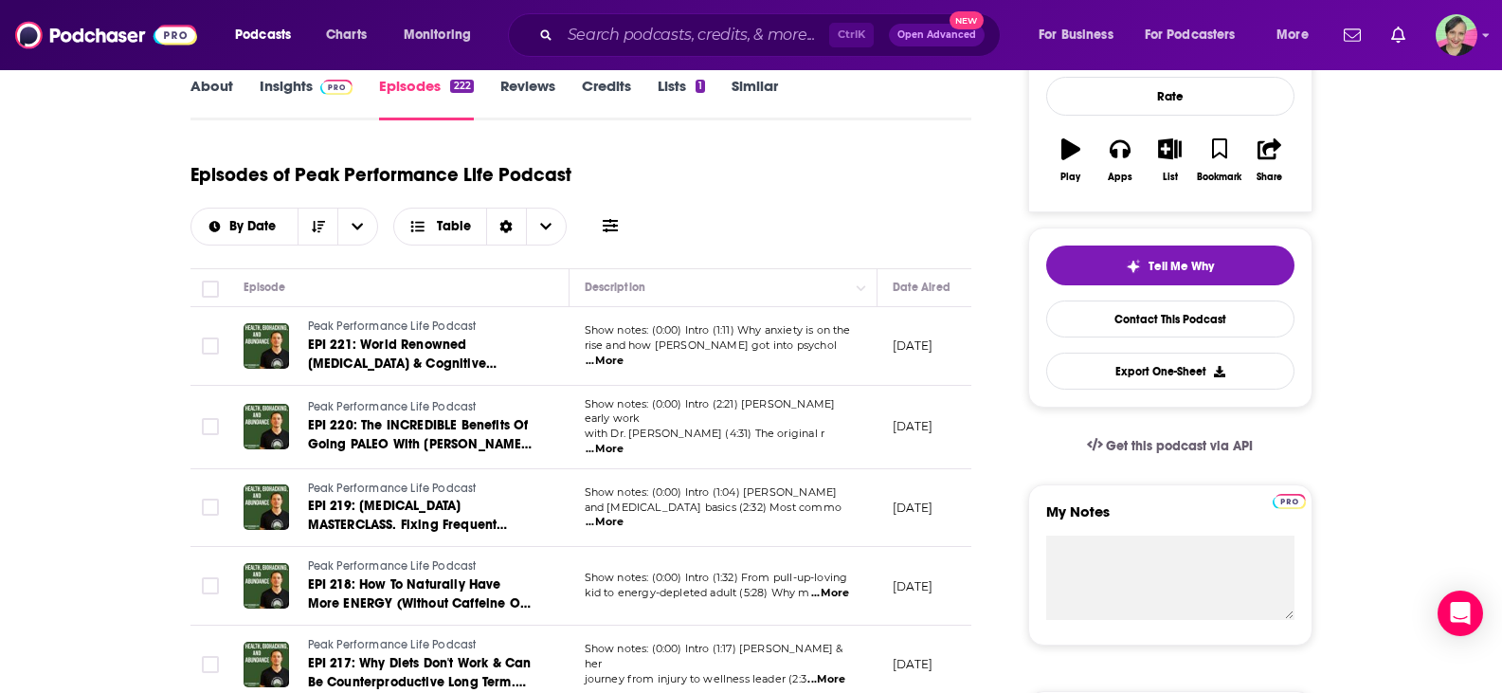
click at [289, 89] on link "Insights" at bounding box center [307, 99] width 94 height 44
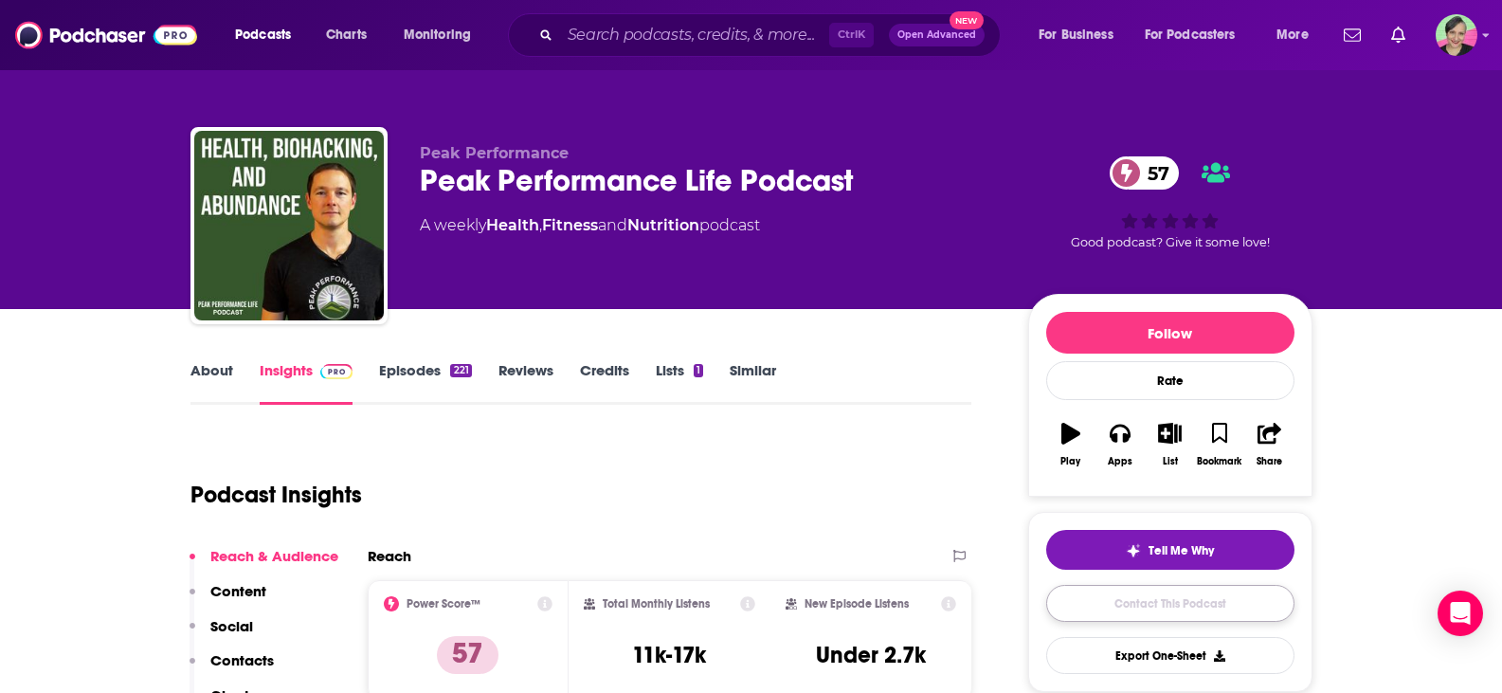
click at [1178, 603] on link "Contact This Podcast" at bounding box center [1170, 603] width 248 height 37
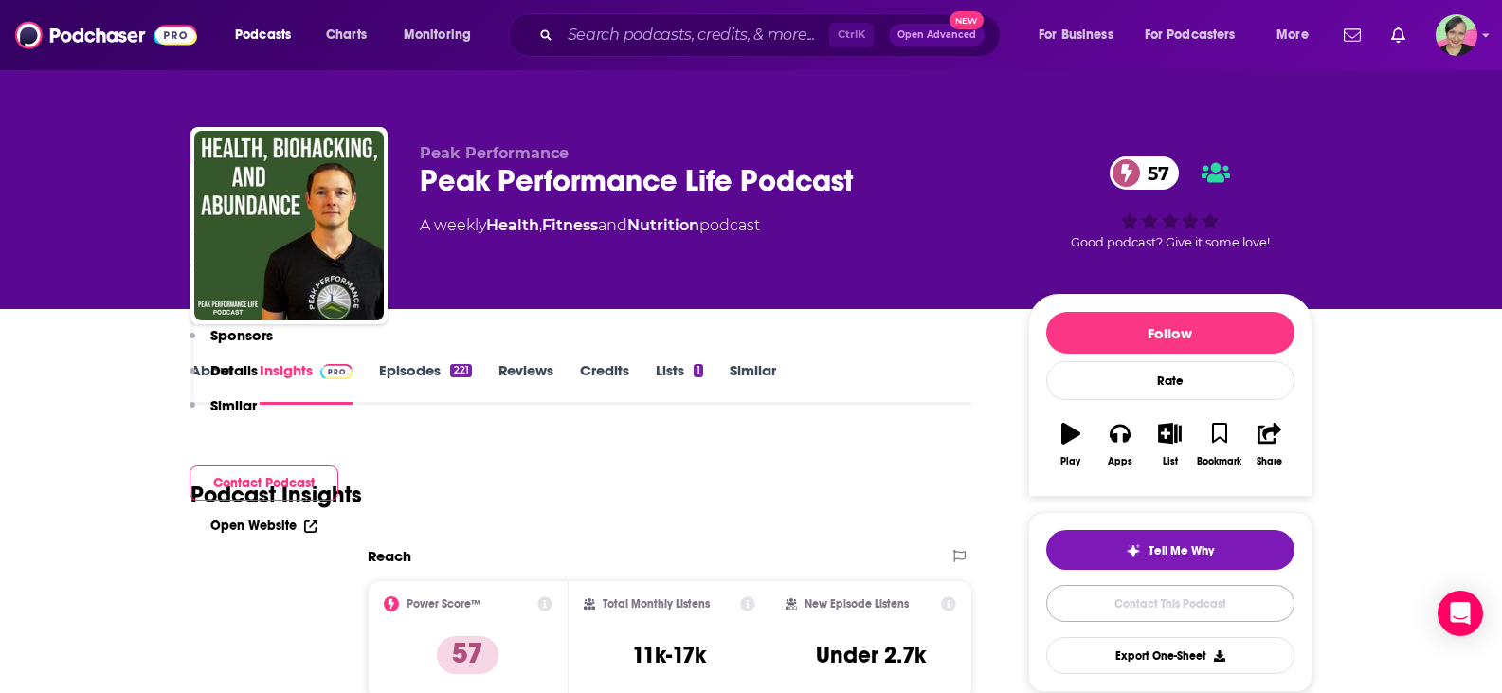
scroll to position [1909, 0]
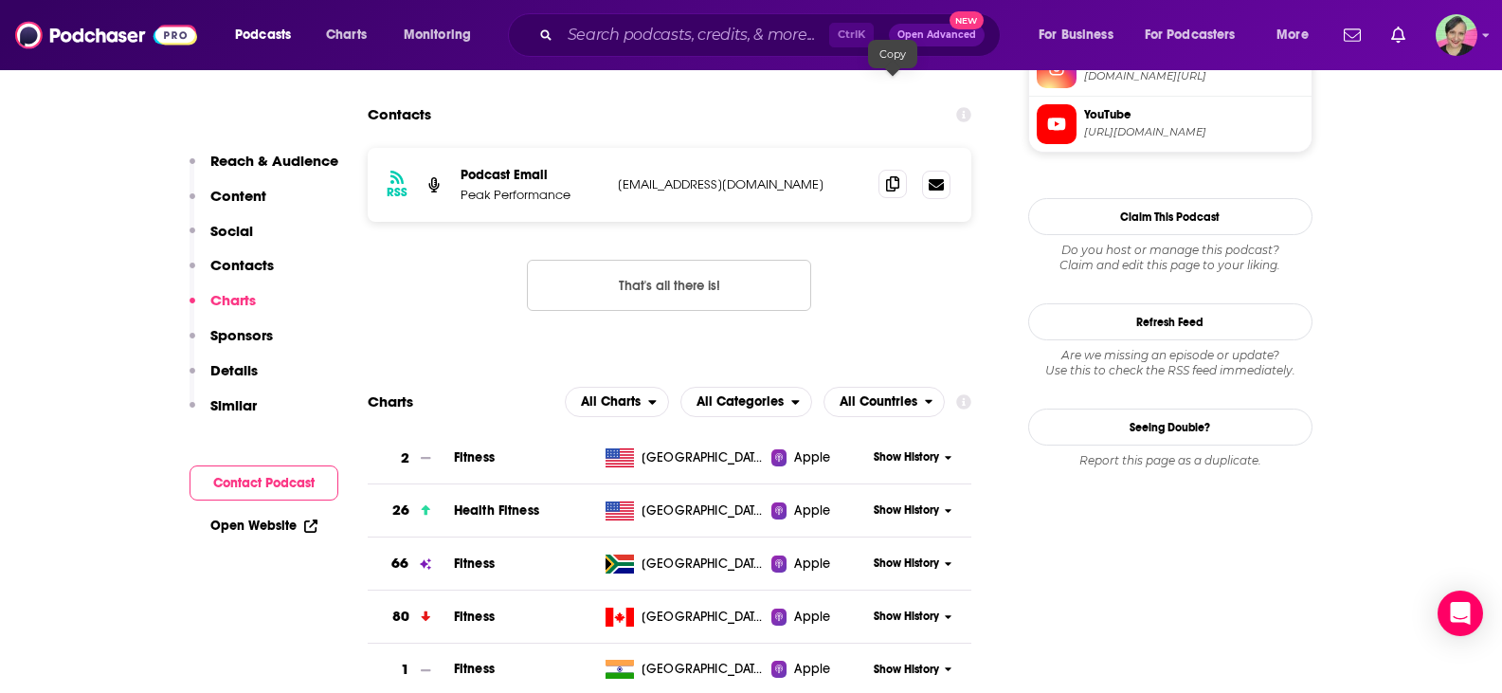
click at [889, 176] on icon at bounding box center [892, 183] width 13 height 15
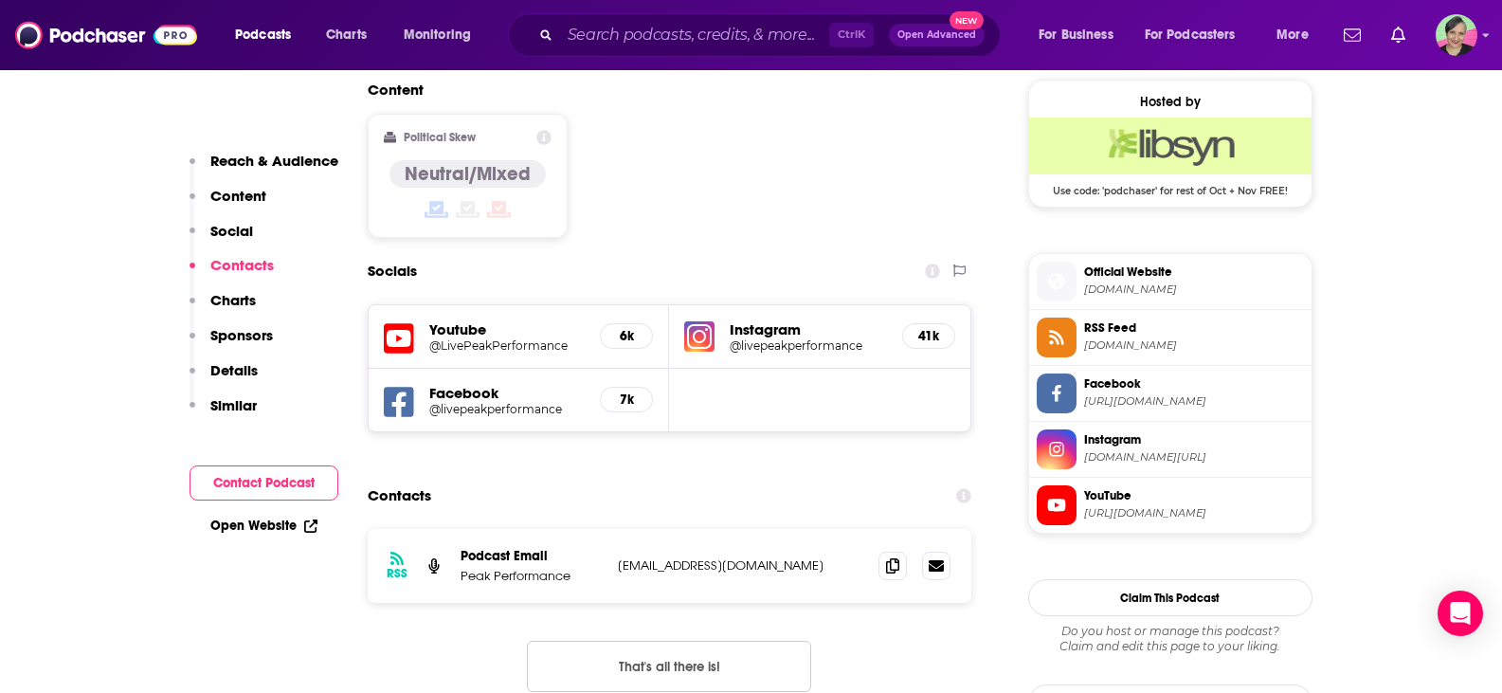
scroll to position [1530, 0]
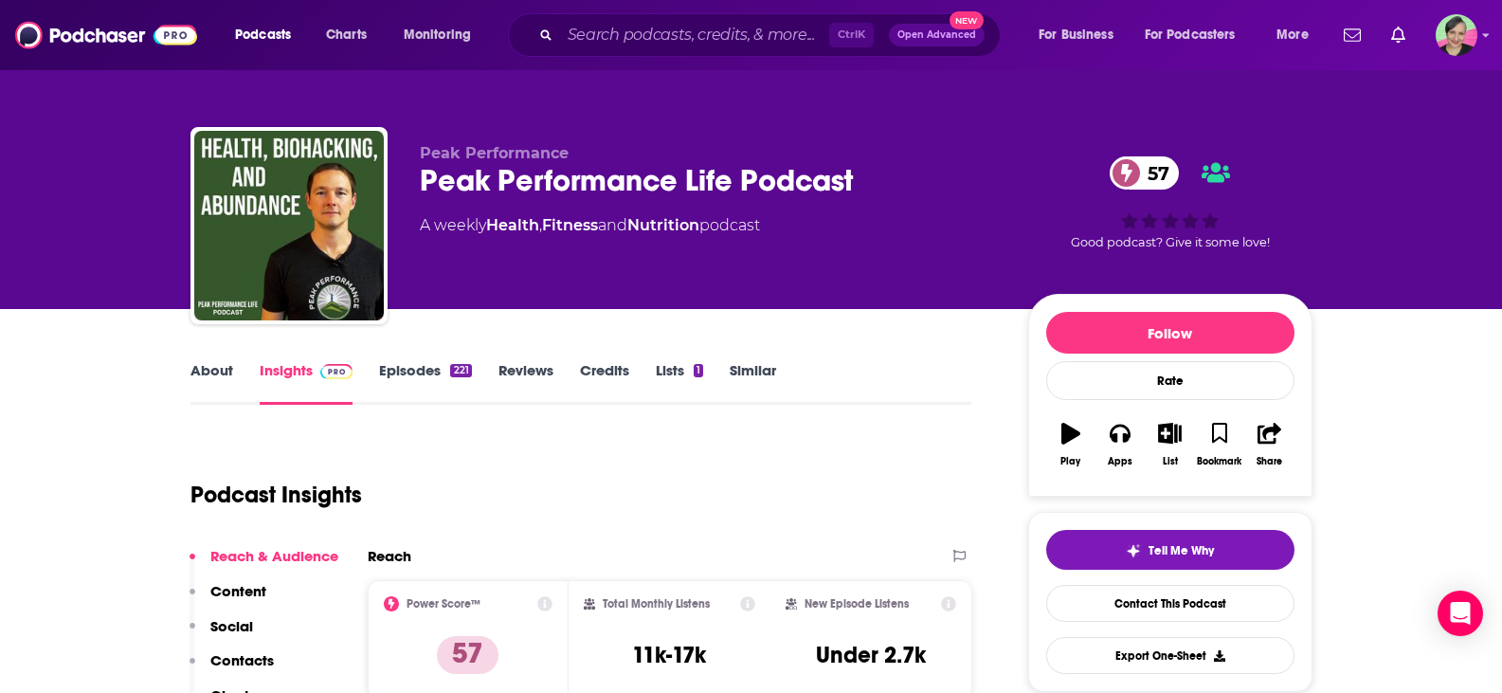
click at [200, 365] on link "About" at bounding box center [211, 383] width 43 height 44
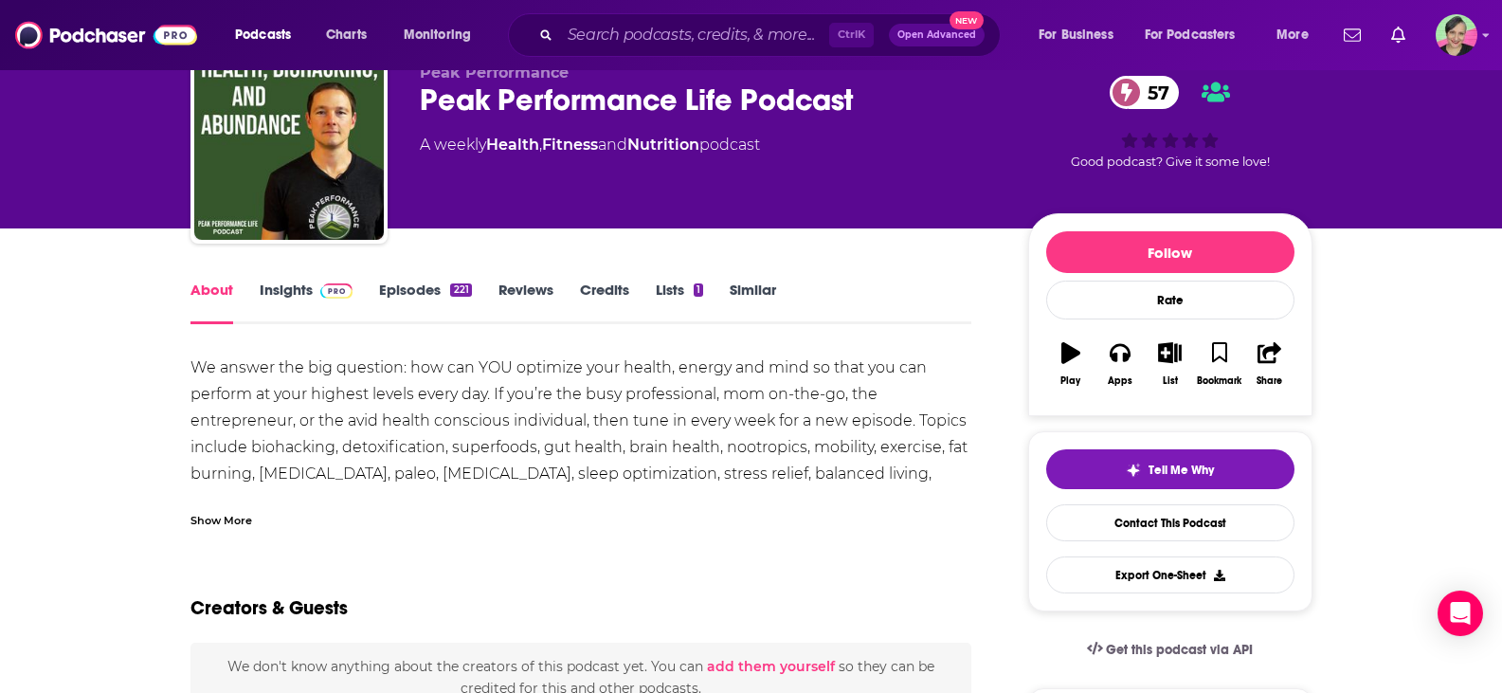
scroll to position [284, 0]
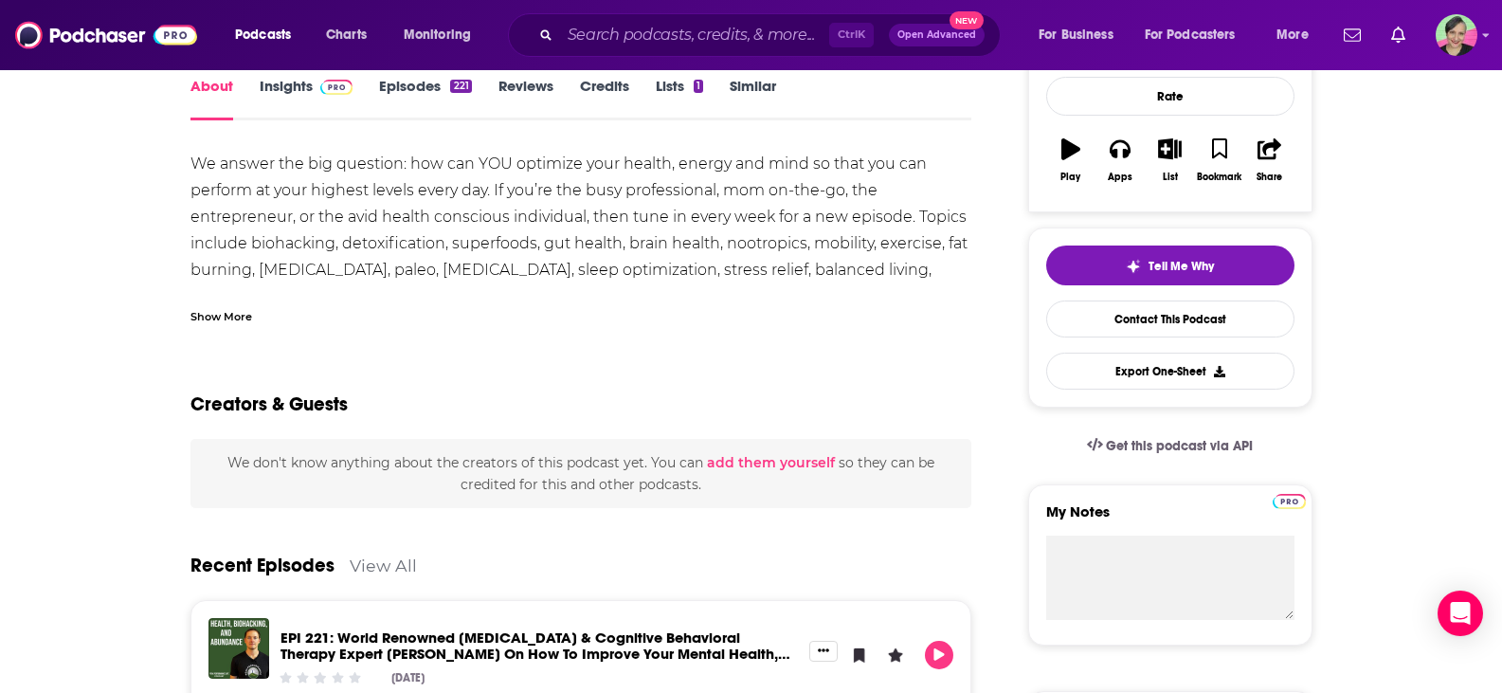
click at [244, 320] on div "Show More" at bounding box center [221, 315] width 62 height 18
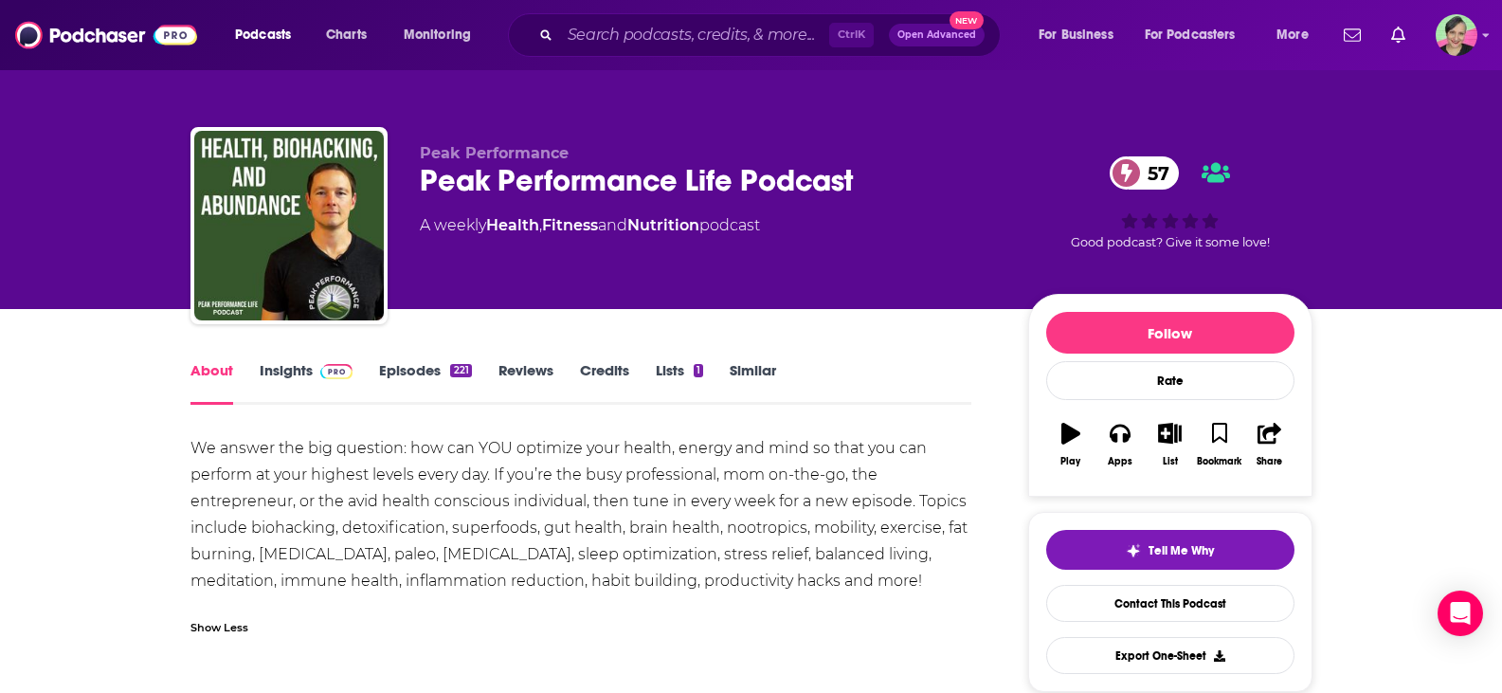
scroll to position [95, 0]
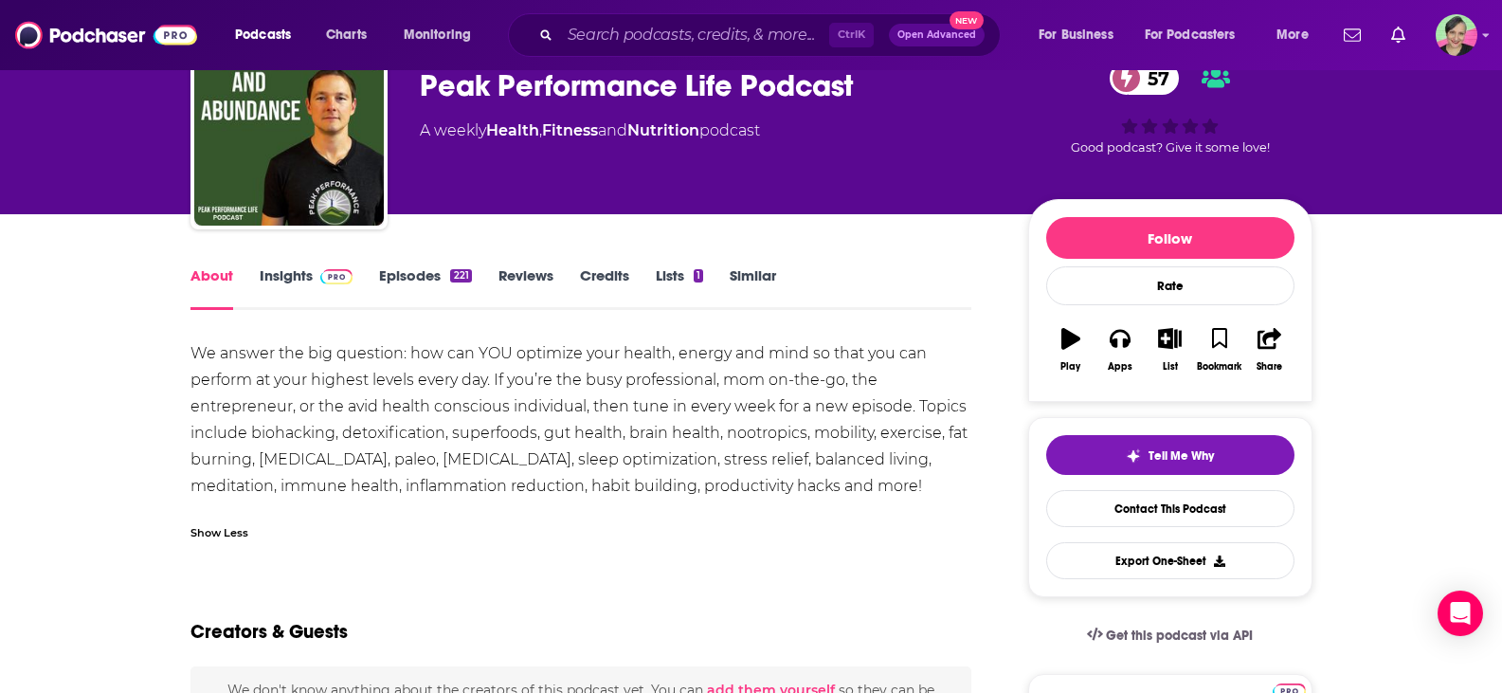
click at [398, 275] on link "Episodes 221" at bounding box center [425, 288] width 92 height 44
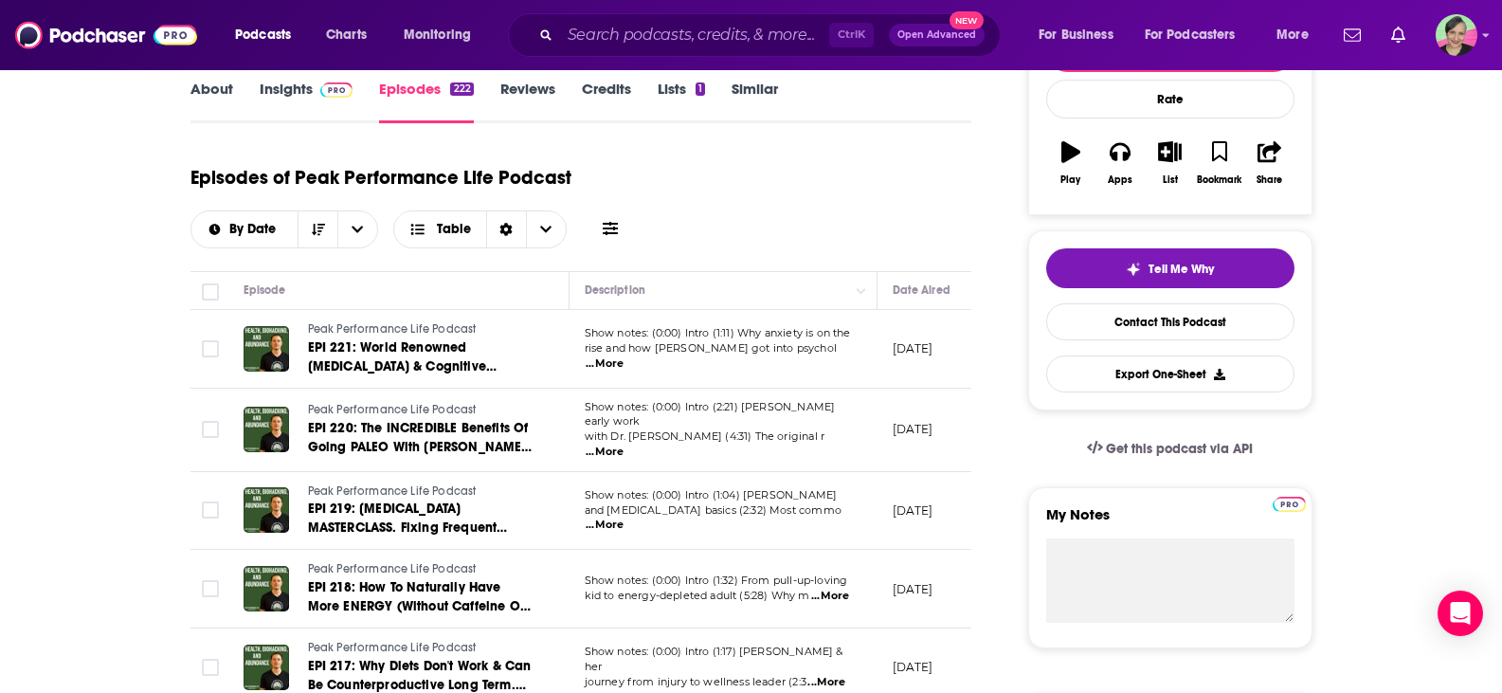
scroll to position [284, 0]
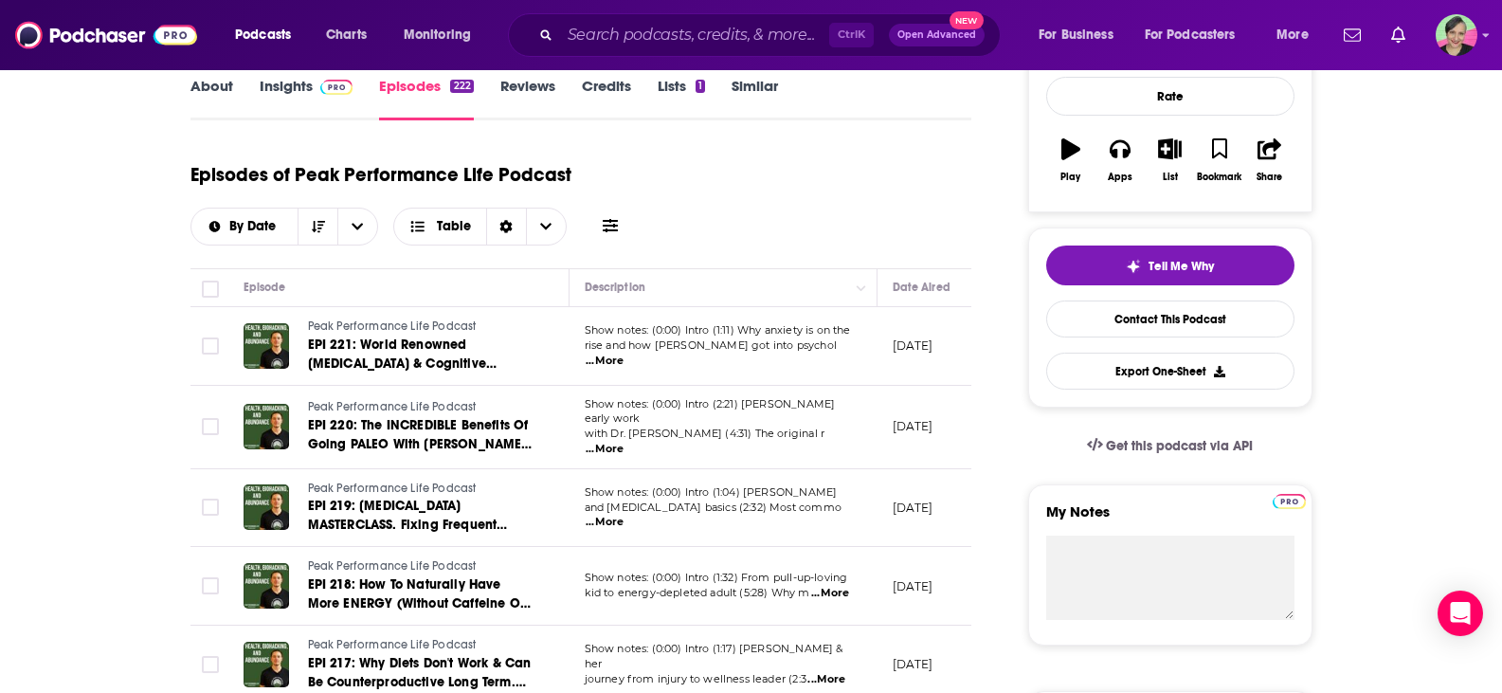
click at [624, 353] on span "...More" at bounding box center [605, 360] width 38 height 15
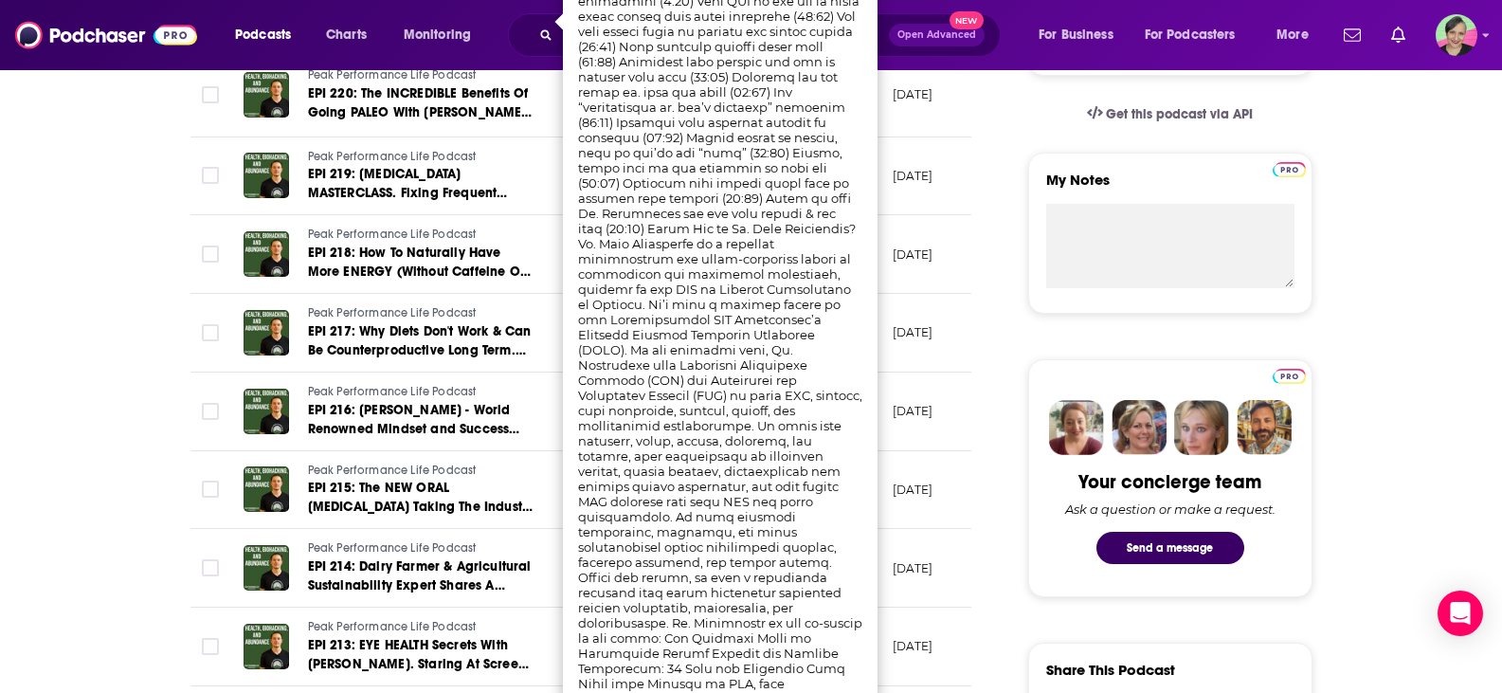
scroll to position [758, 0]
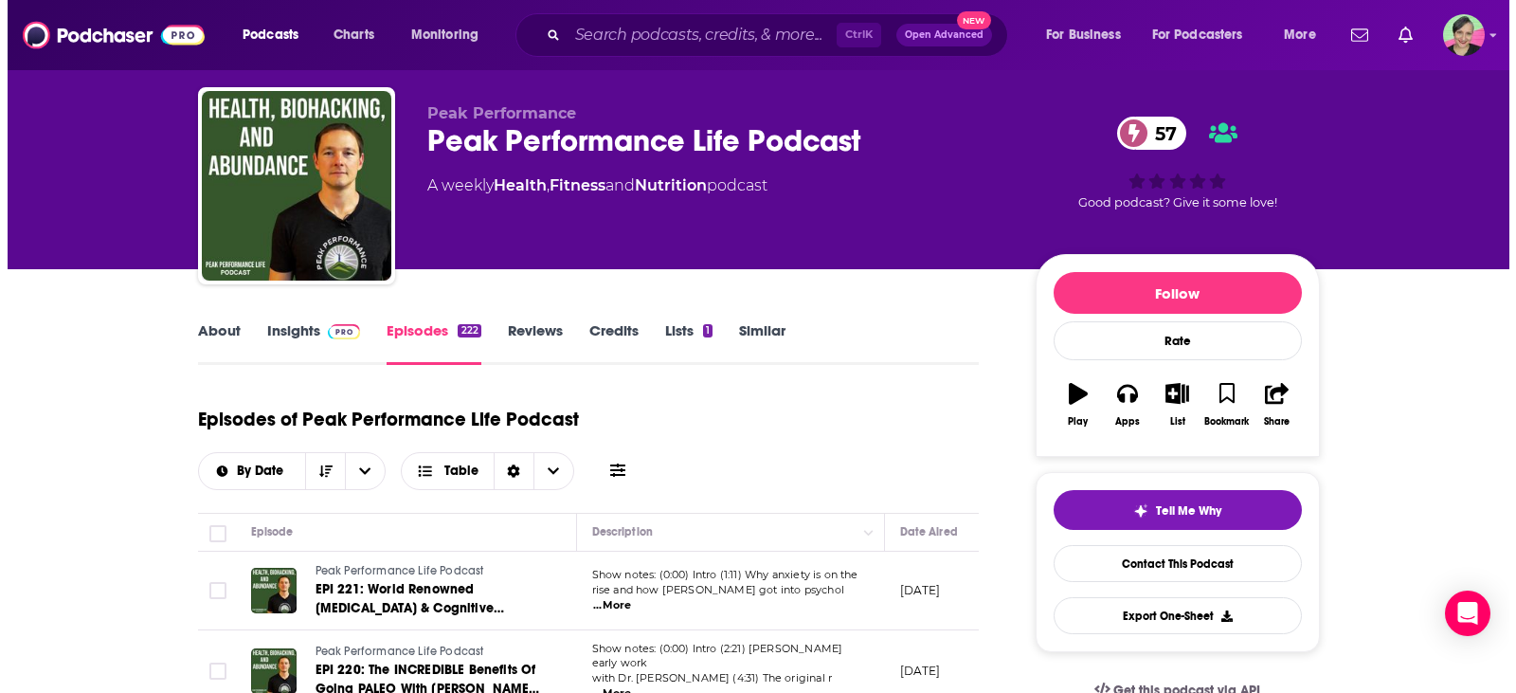
scroll to position [0, 0]
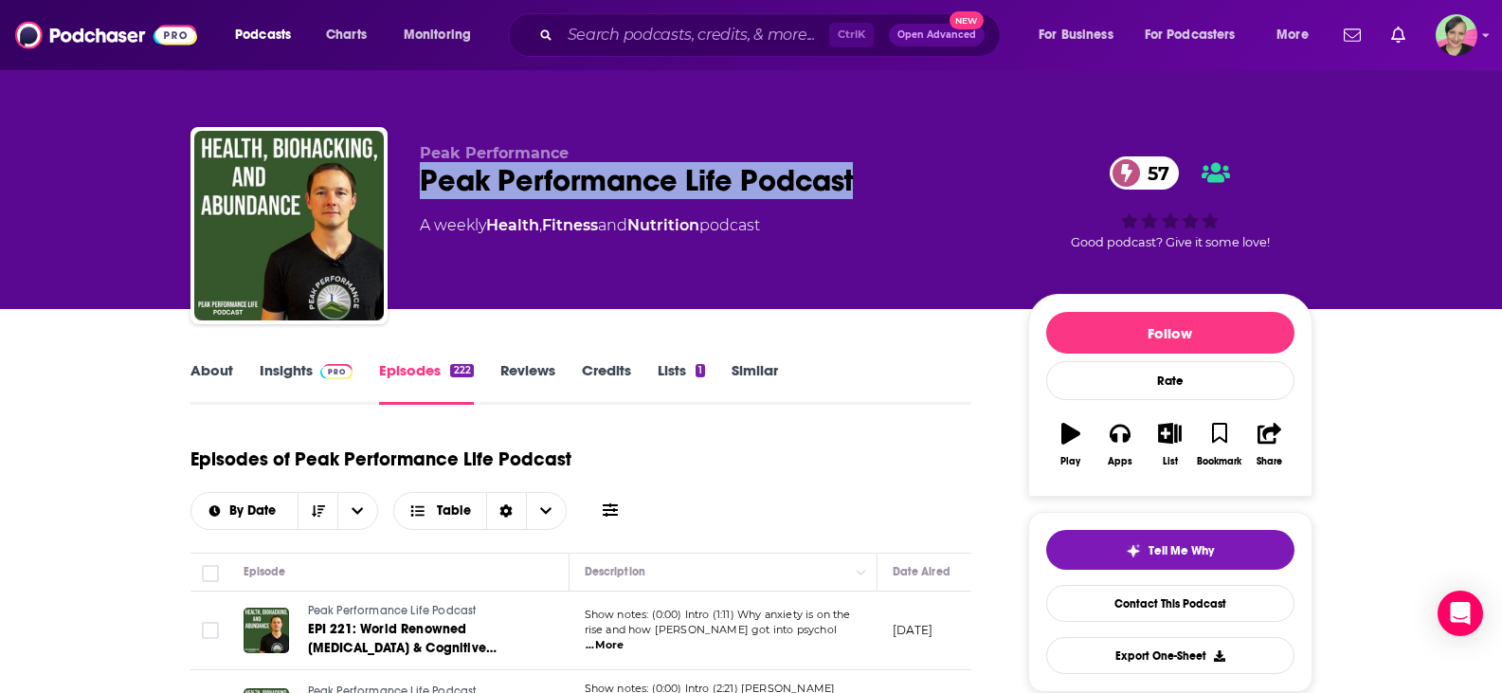
drag, startPoint x: 880, startPoint y: 182, endPoint x: 416, endPoint y: 197, distance: 464.6
click at [416, 197] on div "Peak Performance Peak Performance Life Podcast 57 A weekly Health , Fitness and…" at bounding box center [751, 229] width 1122 height 205
copy h2 "Peak Performance Life Podcast"
click at [1067, 441] on icon "button" at bounding box center [1070, 433] width 19 height 21
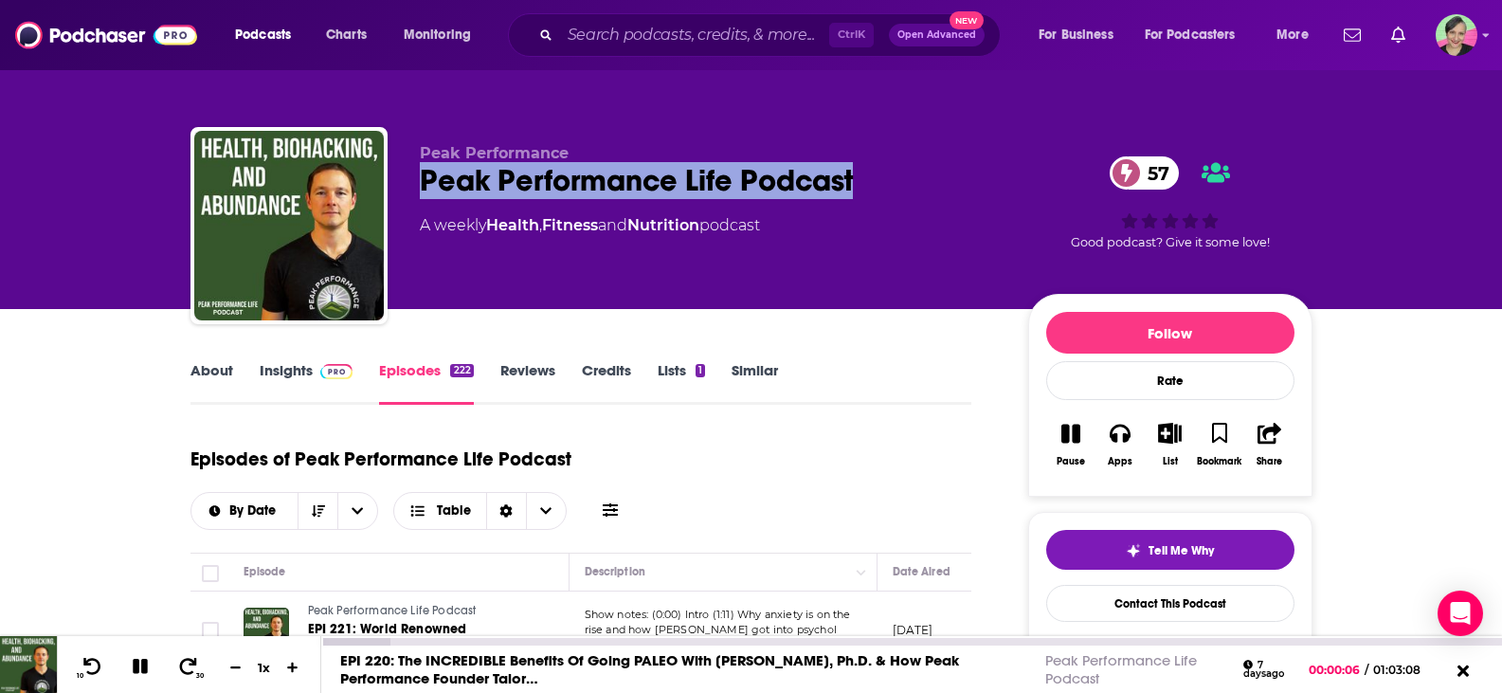
click at [144, 664] on icon at bounding box center [140, 666] width 15 height 15
click at [144, 663] on icon at bounding box center [140, 666] width 24 height 19
click at [190, 665] on icon at bounding box center [188, 666] width 19 height 18
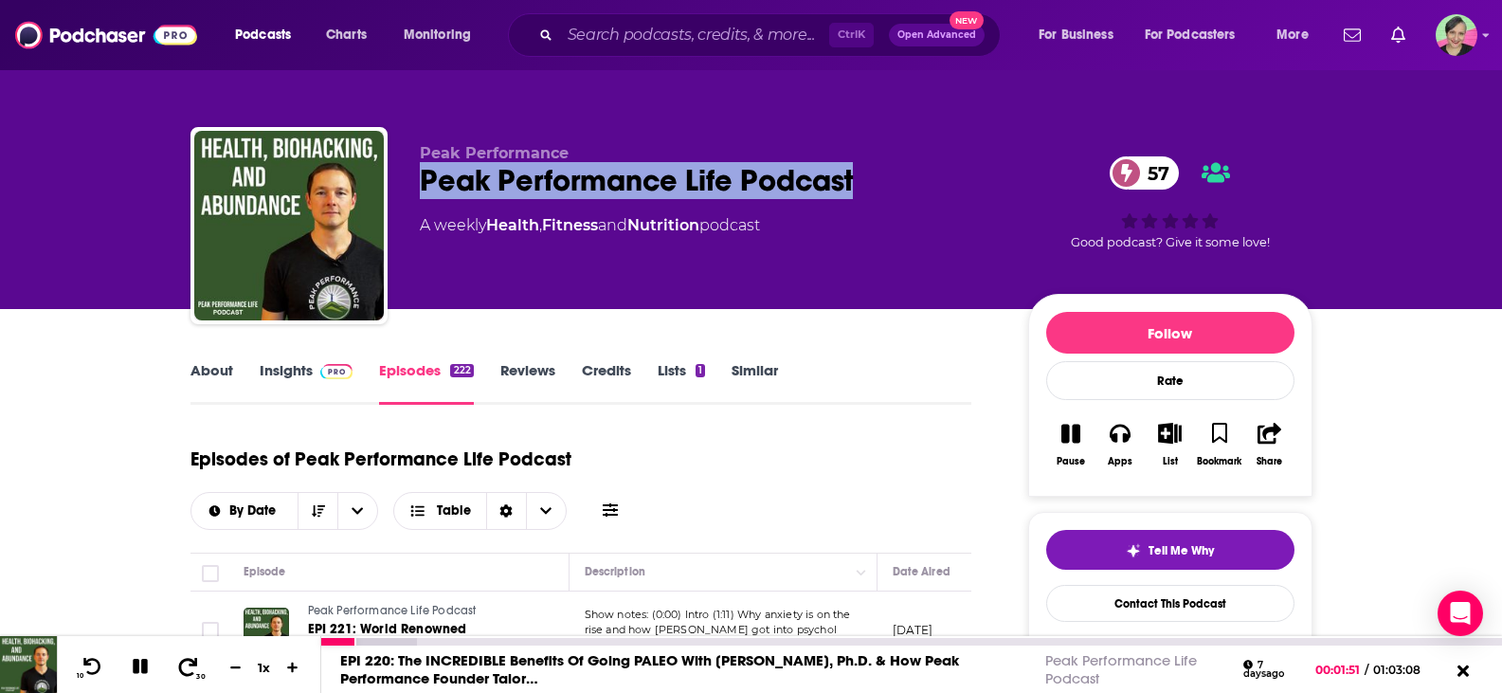
click at [190, 665] on icon at bounding box center [188, 666] width 19 height 18
click at [143, 670] on icon at bounding box center [140, 667] width 18 height 18
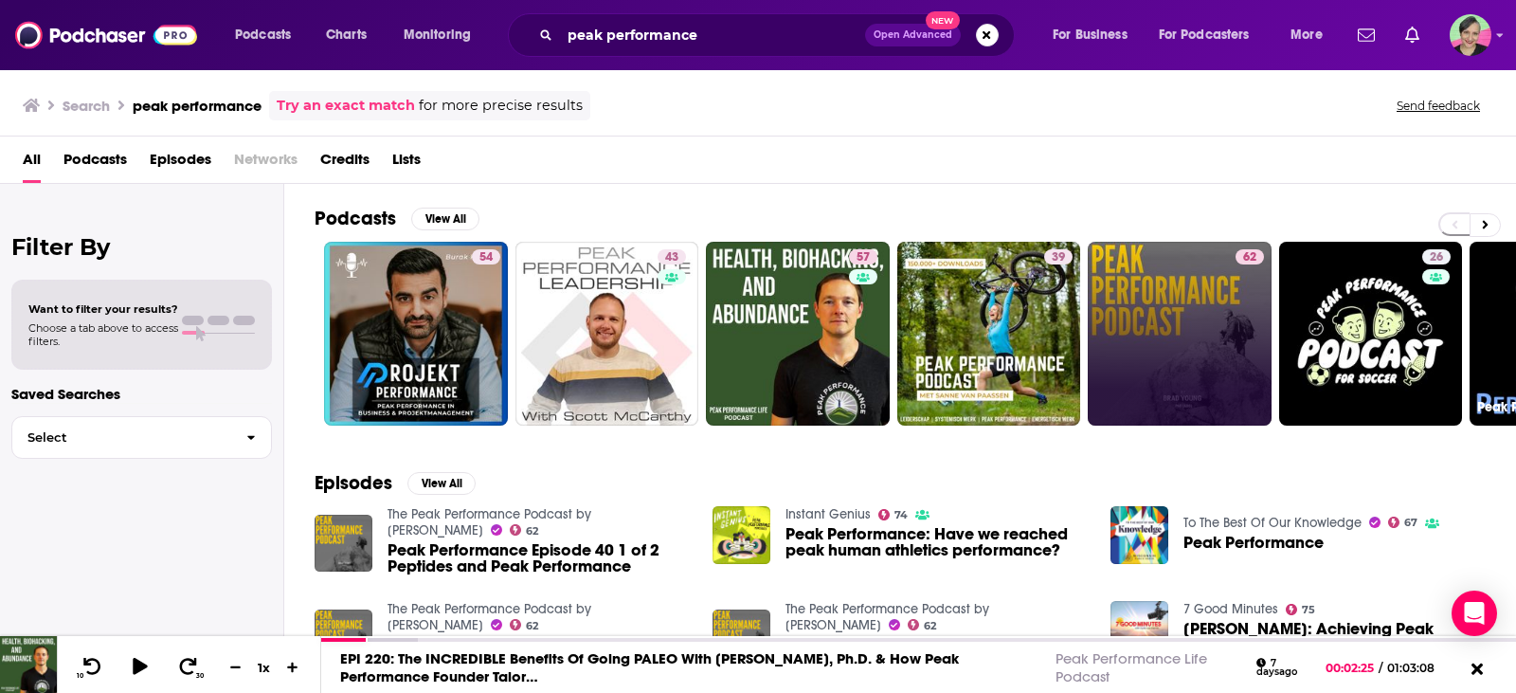
click at [1242, 344] on div "62" at bounding box center [1250, 333] width 28 height 169
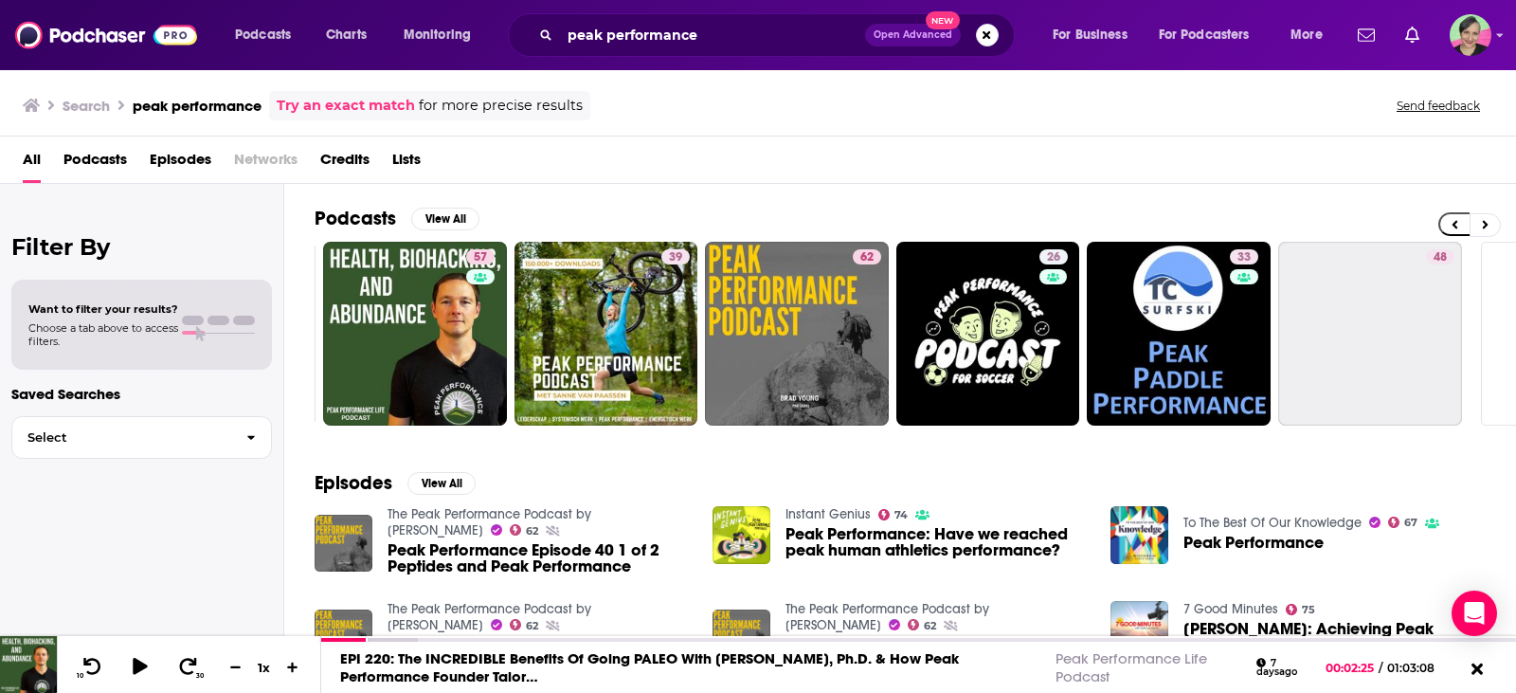
scroll to position [0, 539]
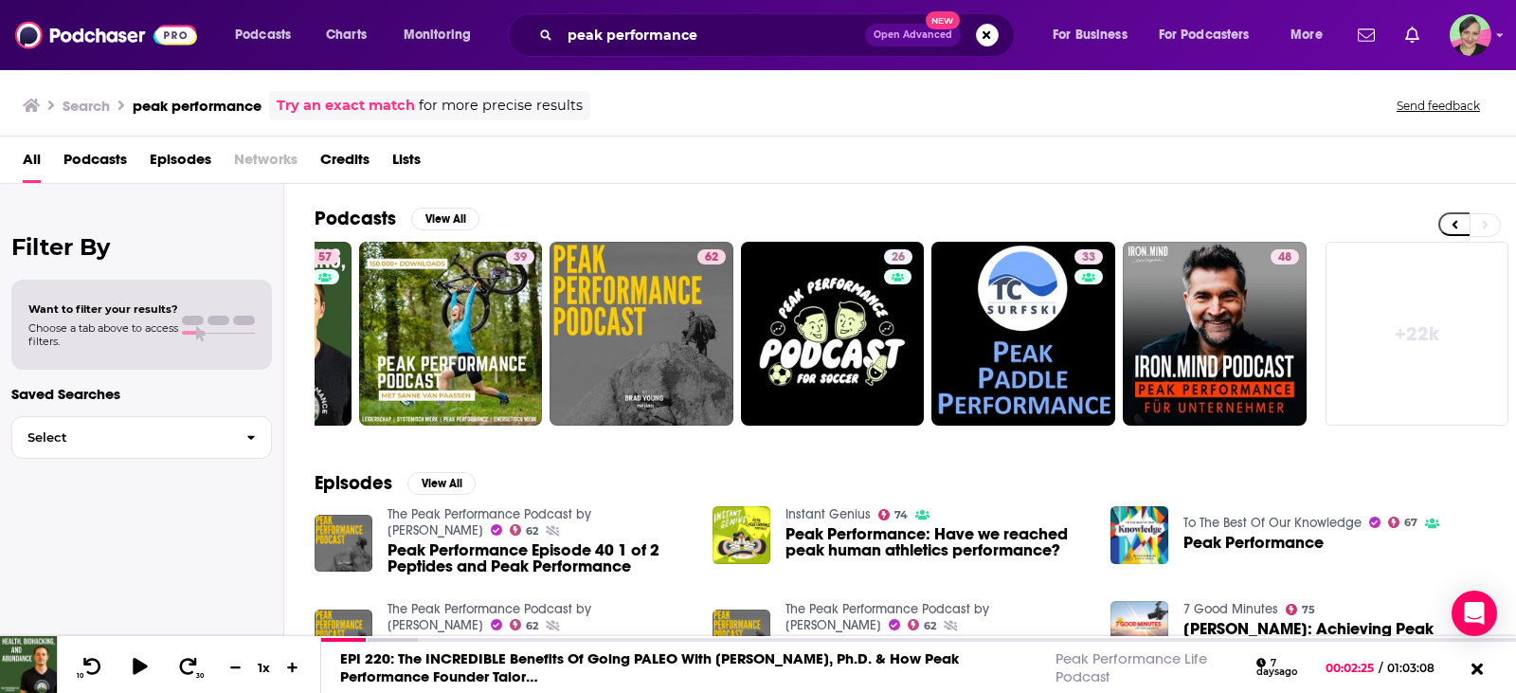
click at [1392, 325] on link "+ 22k" at bounding box center [1418, 334] width 184 height 184
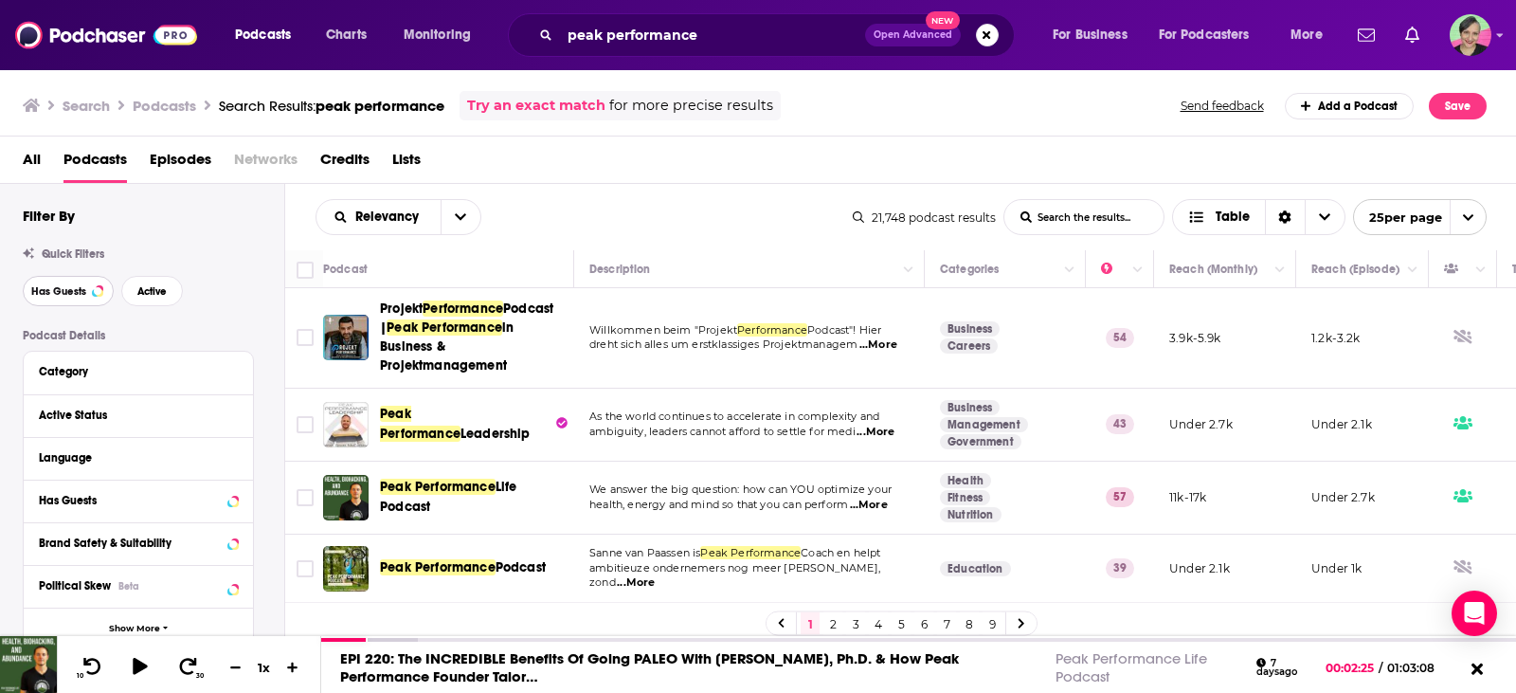
drag, startPoint x: 67, startPoint y: 292, endPoint x: 122, endPoint y: 534, distance: 247.8
click at [68, 292] on span "Has Guests" at bounding box center [58, 291] width 55 height 10
click at [158, 291] on span "Active" at bounding box center [151, 291] width 29 height 10
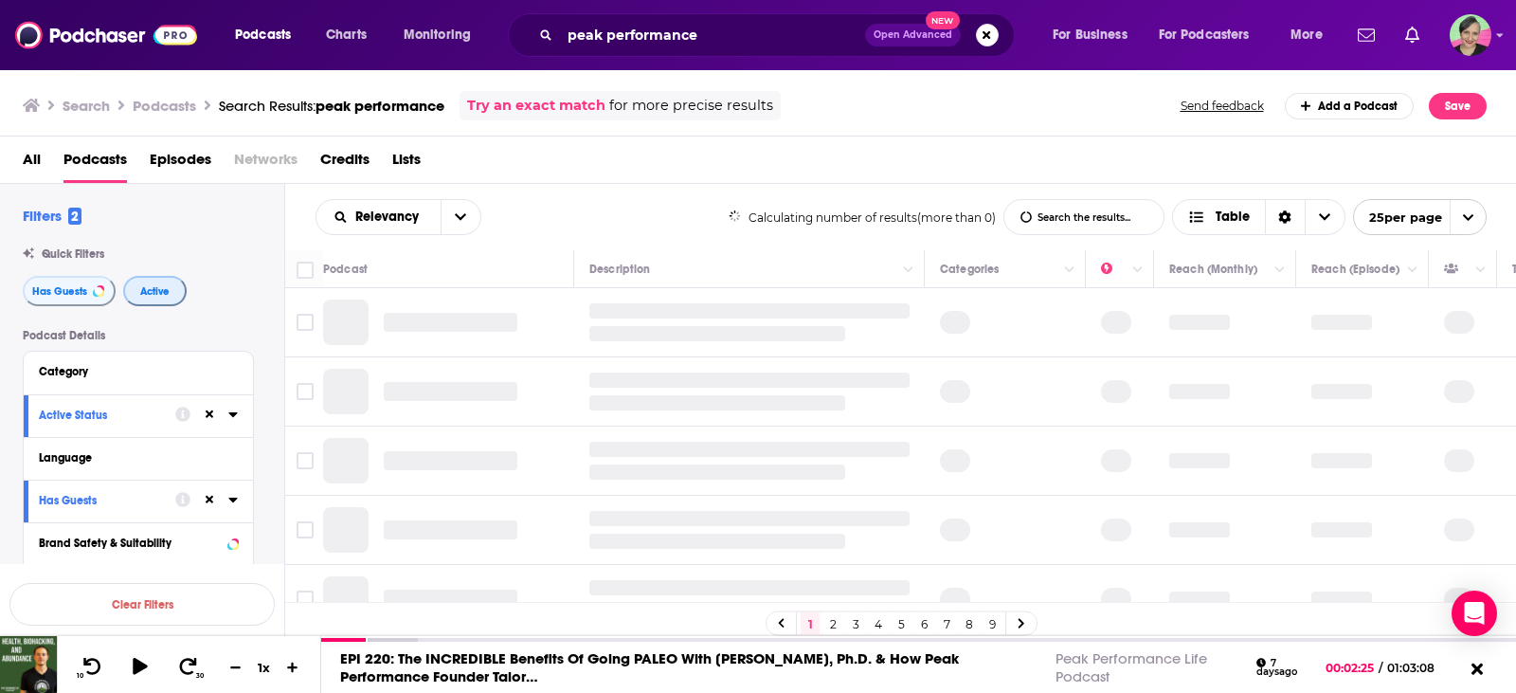
scroll to position [190, 0]
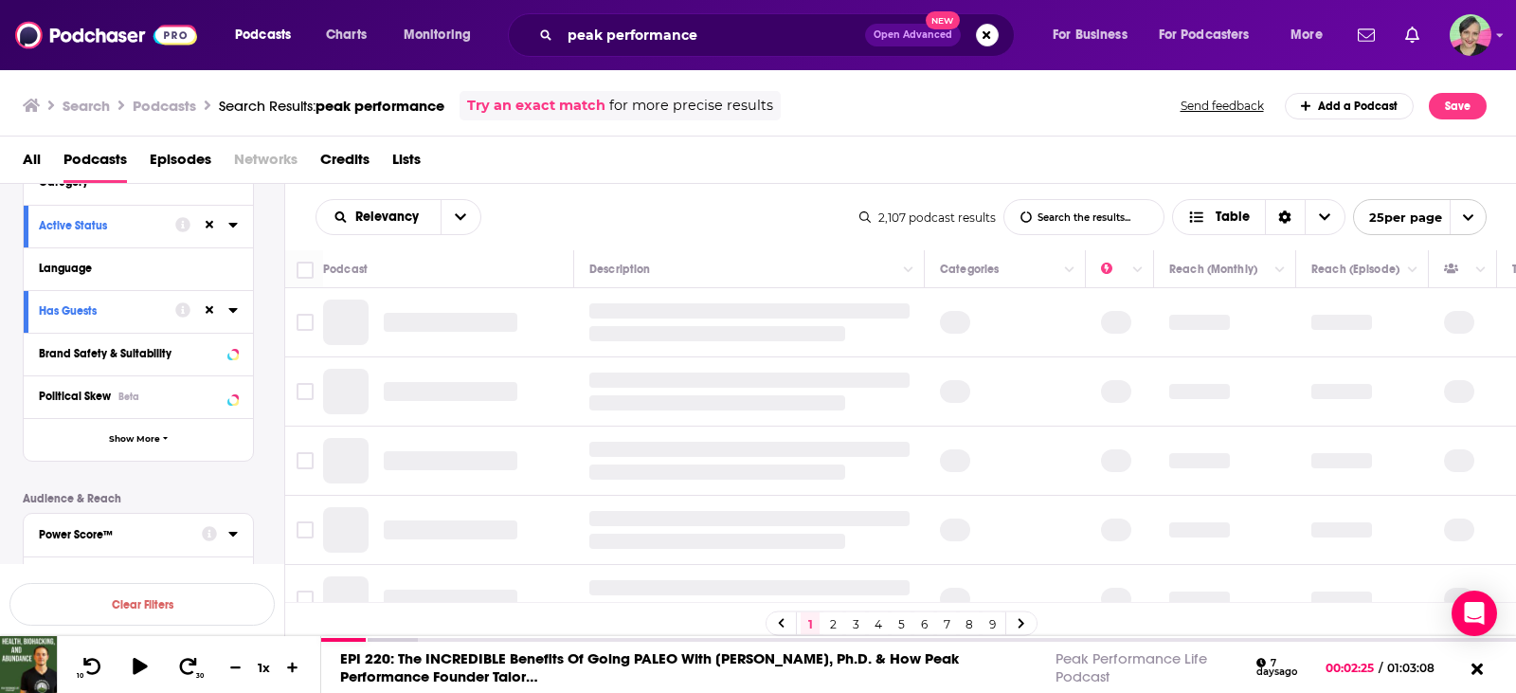
click at [88, 538] on div "Power Score™" at bounding box center [114, 534] width 151 height 13
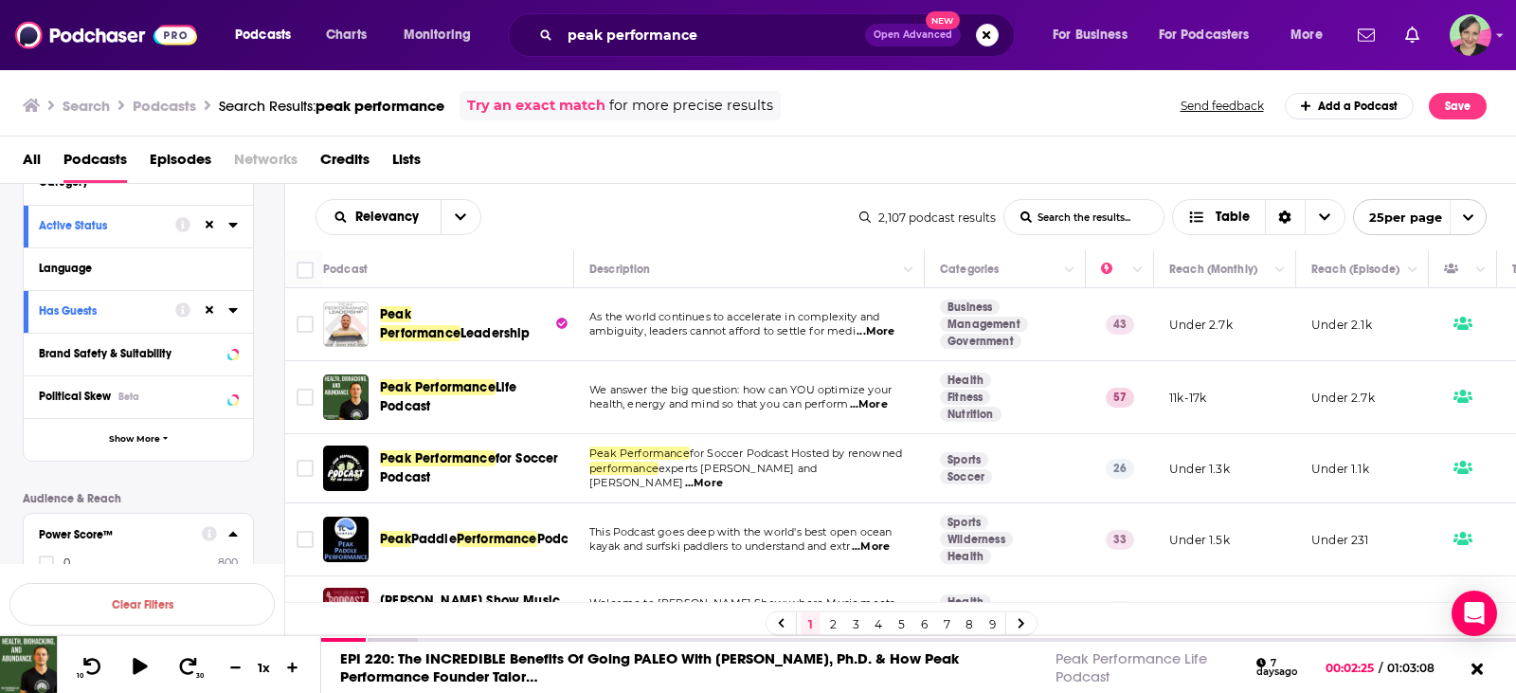
click at [160, 534] on div "Power Score™" at bounding box center [114, 534] width 151 height 13
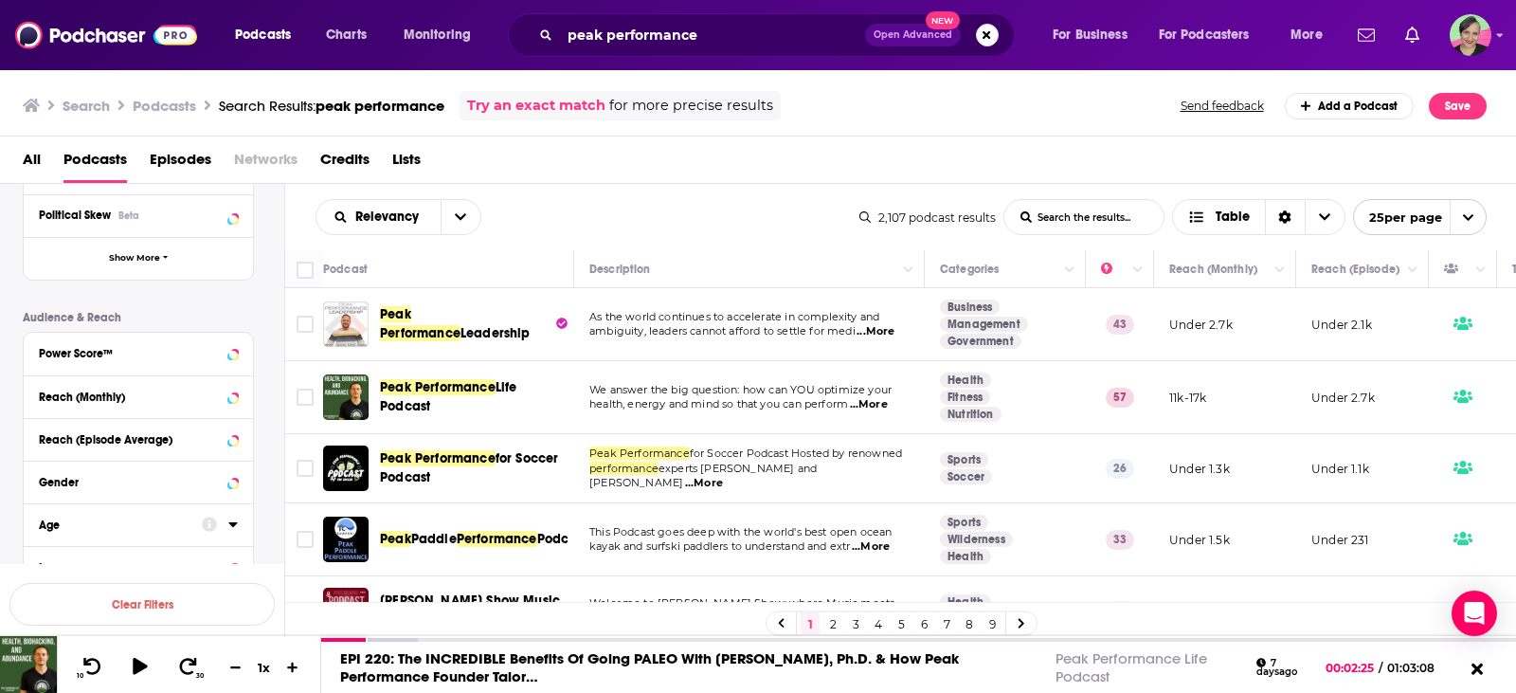
scroll to position [379, 0]
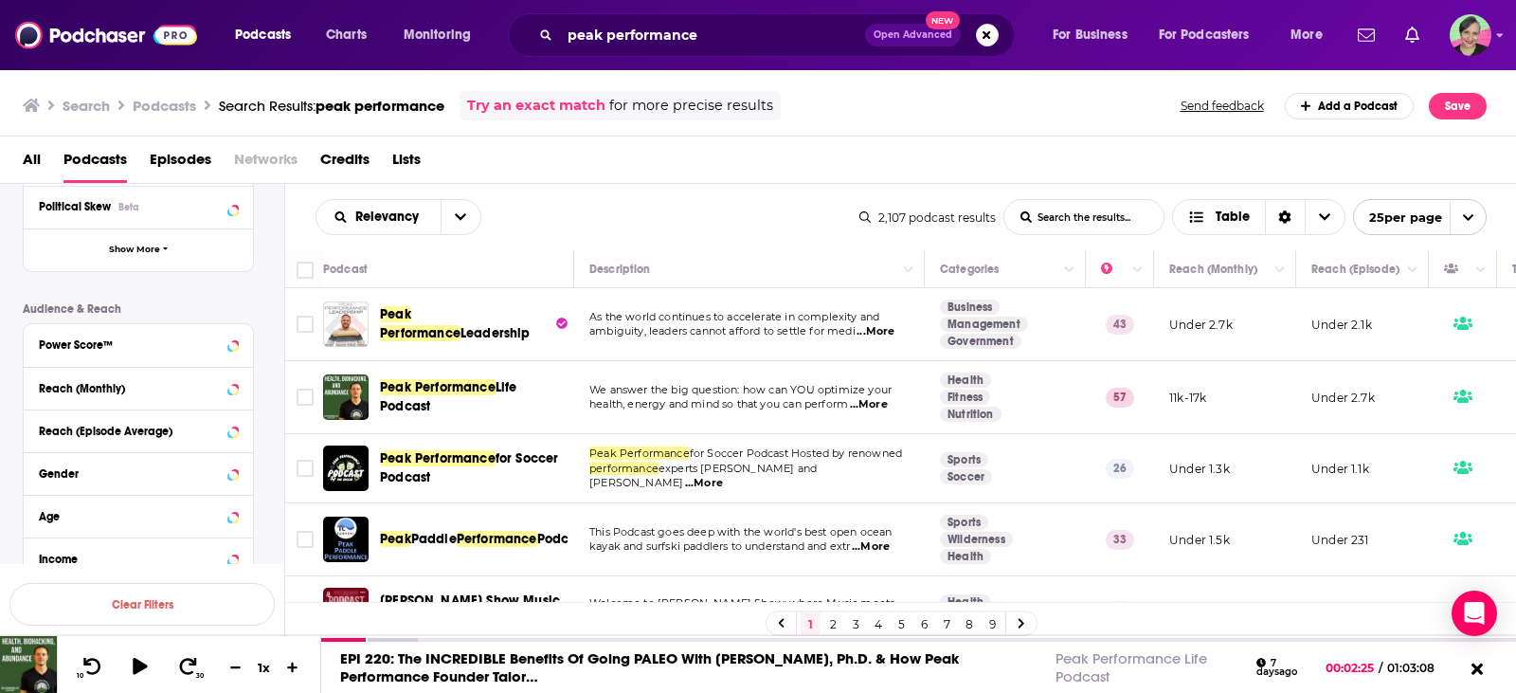
click at [239, 345] on div "Power Score™" at bounding box center [138, 345] width 229 height 43
click at [230, 344] on icon at bounding box center [232, 343] width 9 height 15
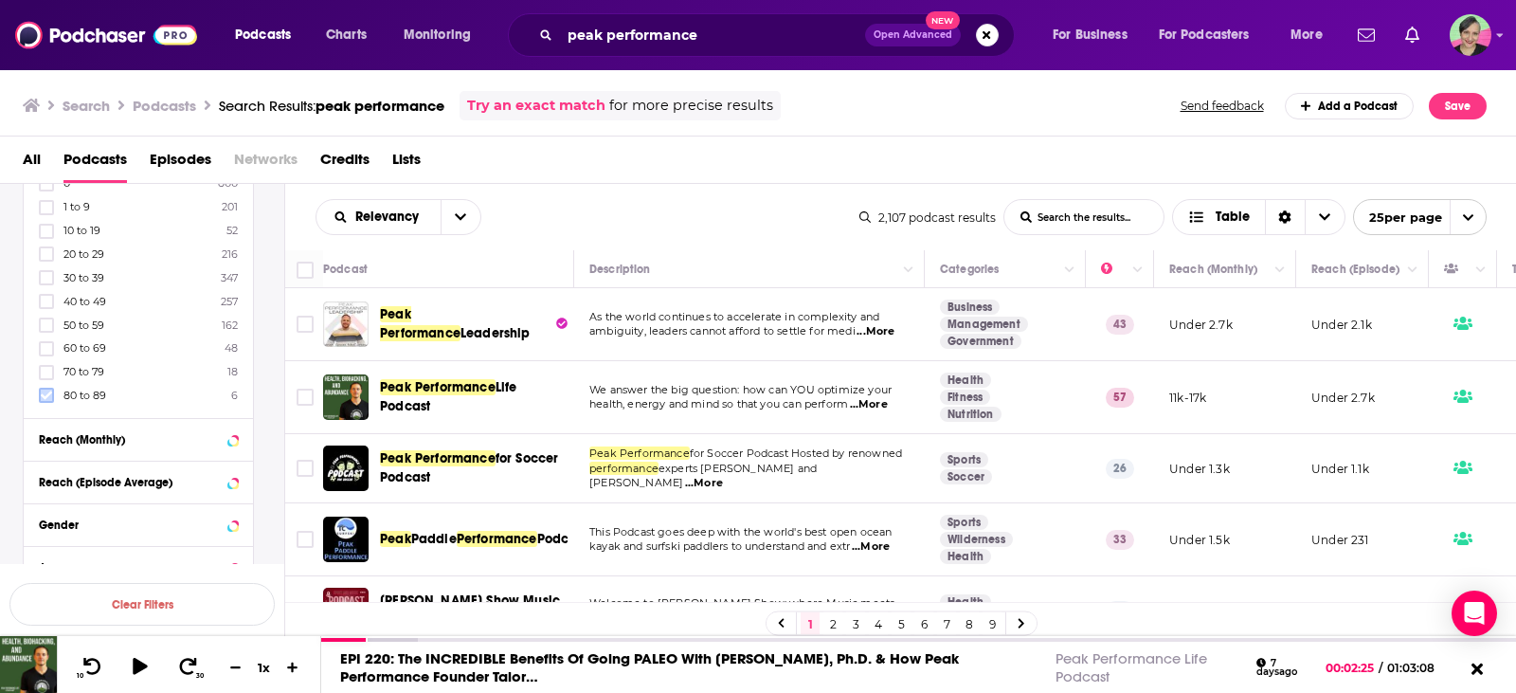
click at [46, 395] on icon at bounding box center [46, 394] width 11 height 11
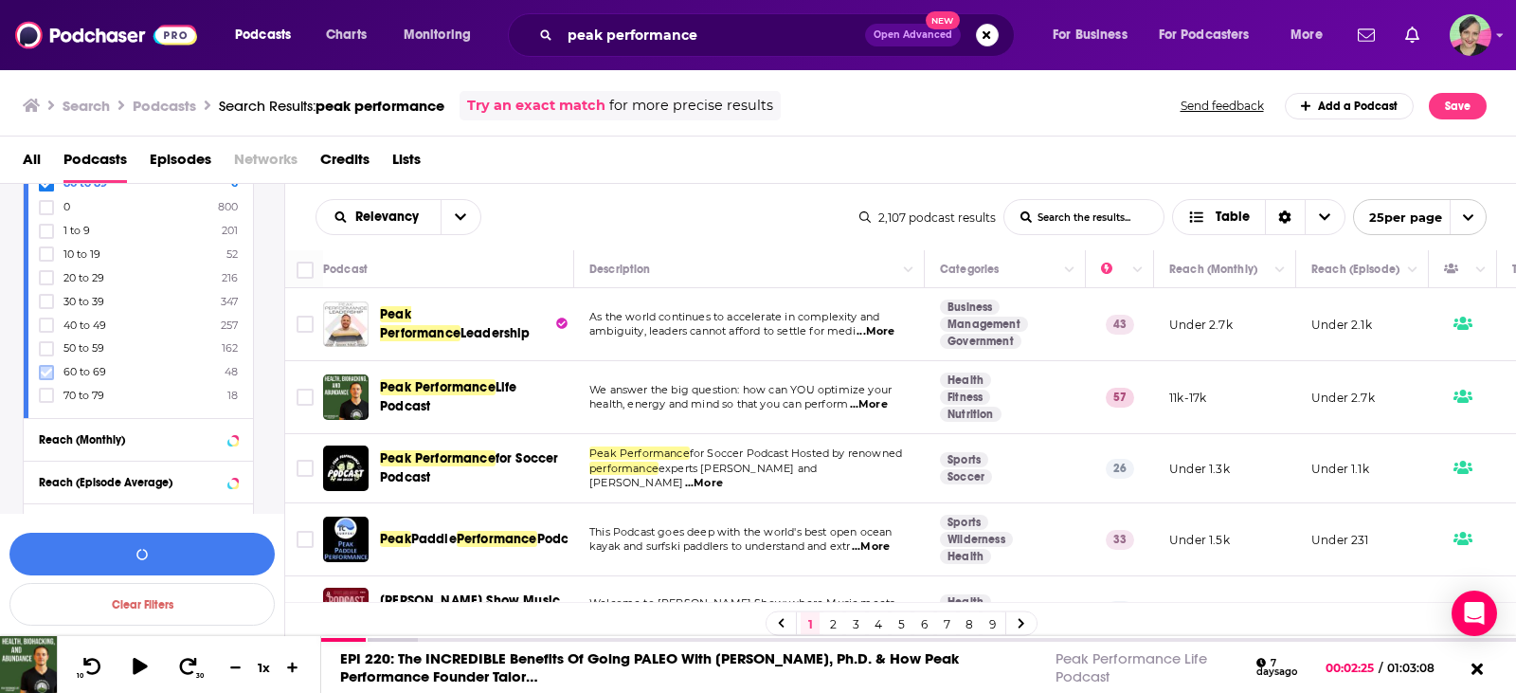
click at [47, 372] on icon at bounding box center [46, 372] width 11 height 9
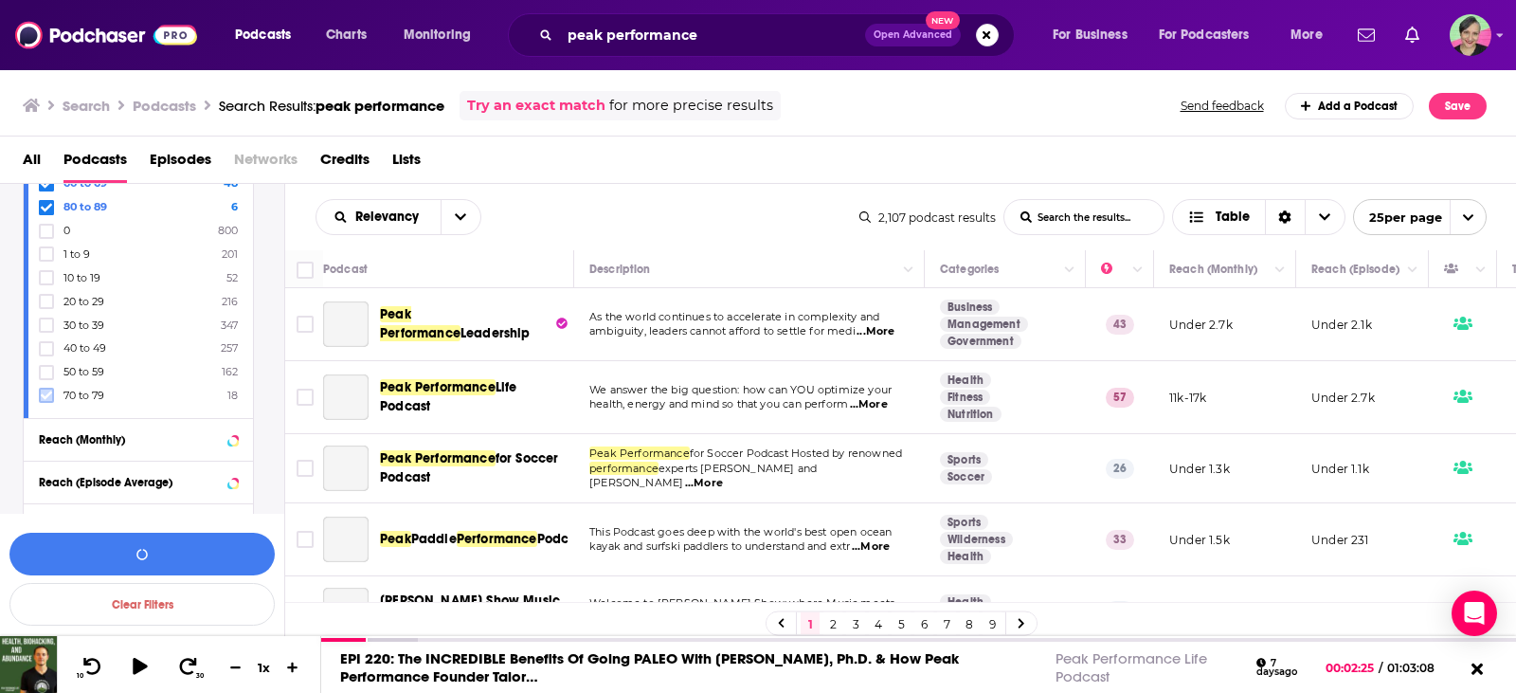
click at [46, 395] on icon at bounding box center [46, 394] width 11 height 11
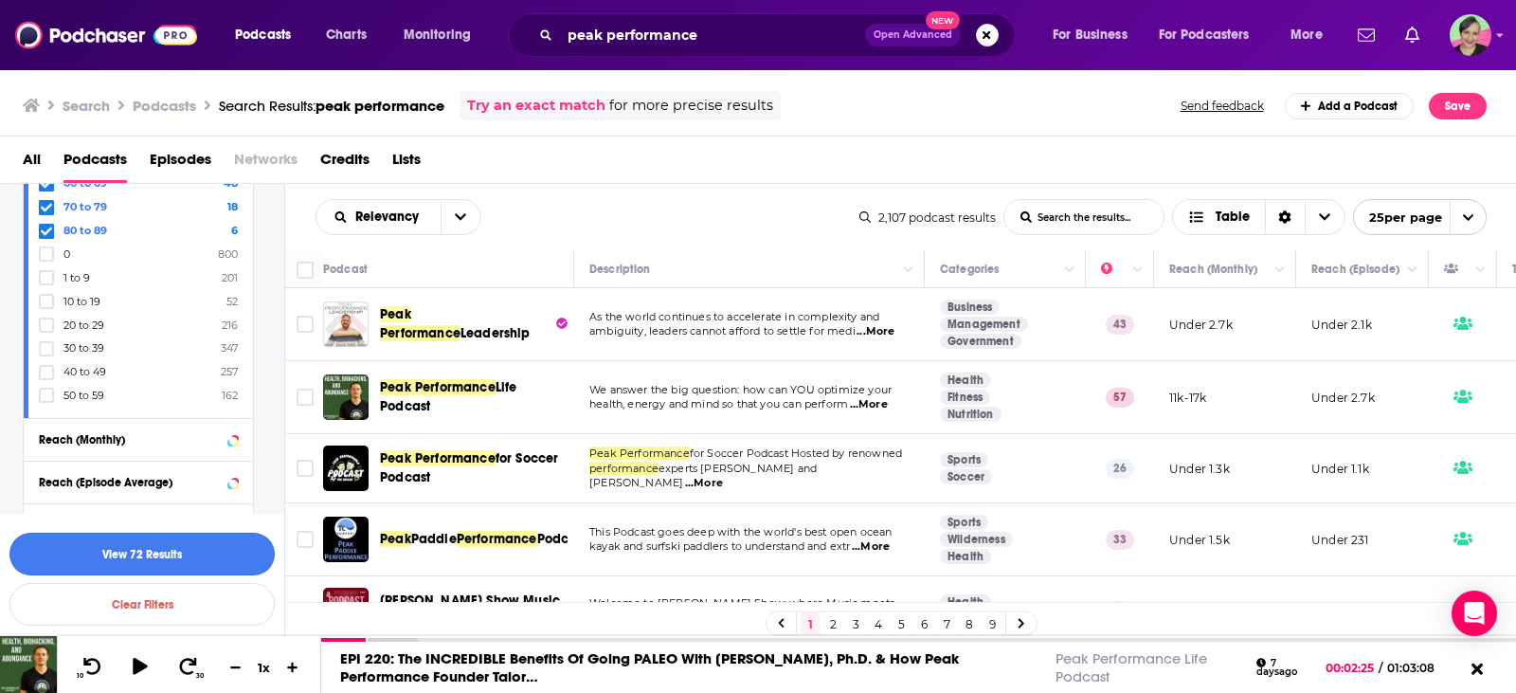
click at [209, 553] on button "View 72 Results" at bounding box center [141, 554] width 265 height 43
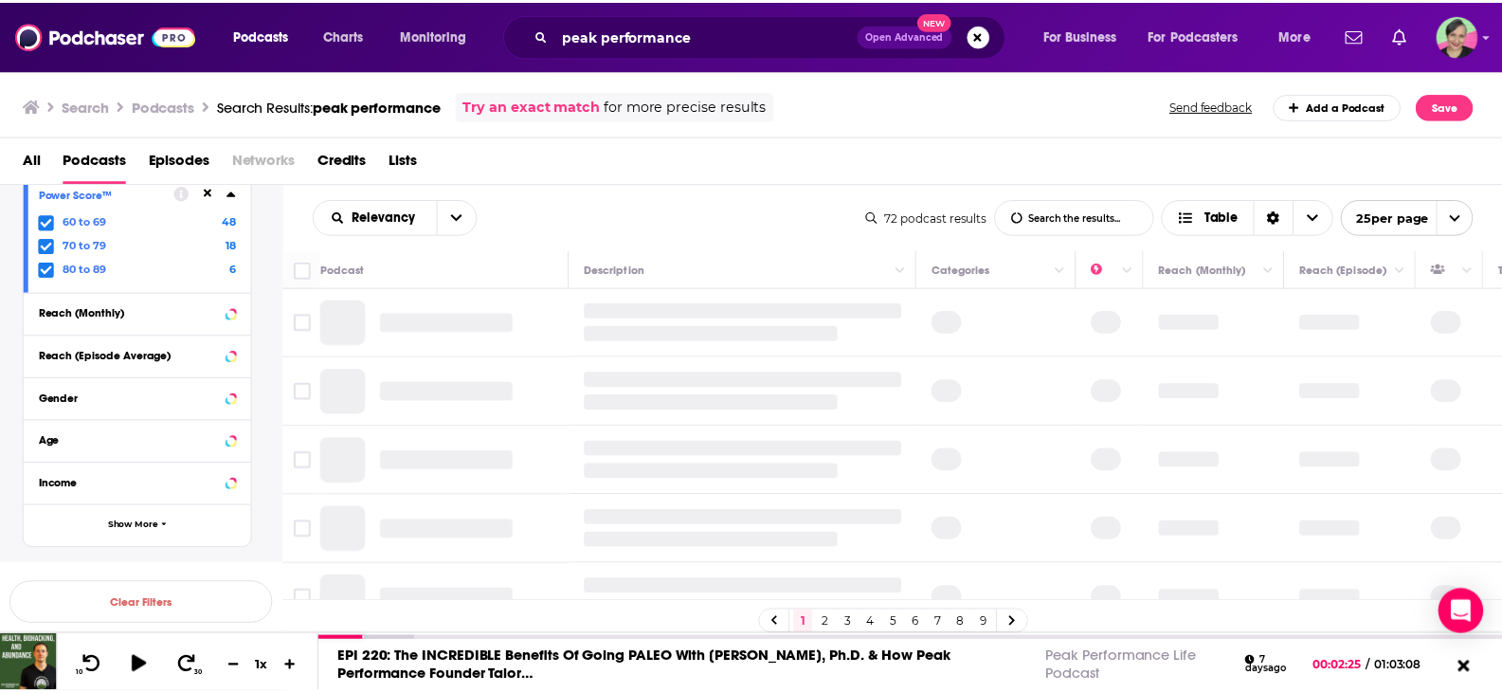
scroll to position [530, 0]
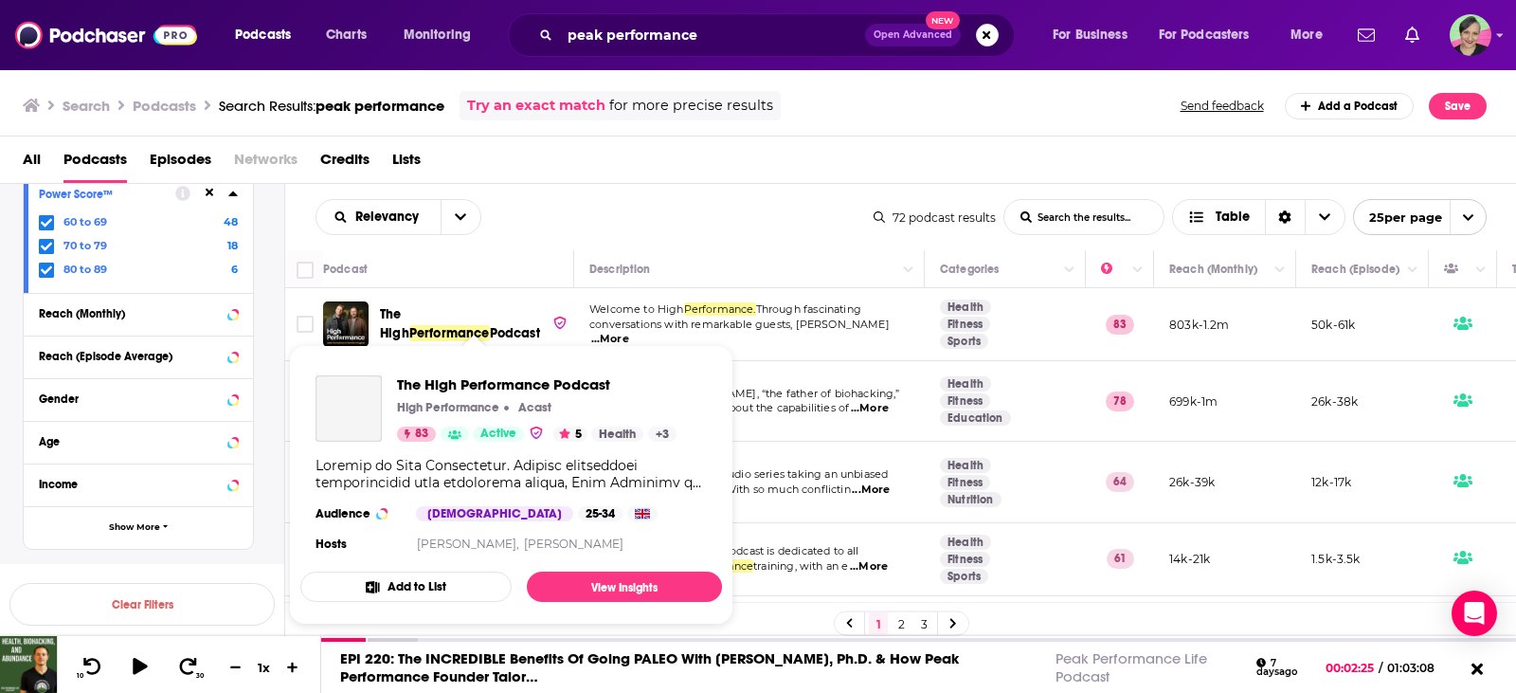
click at [409, 314] on span "The High" at bounding box center [394, 323] width 29 height 35
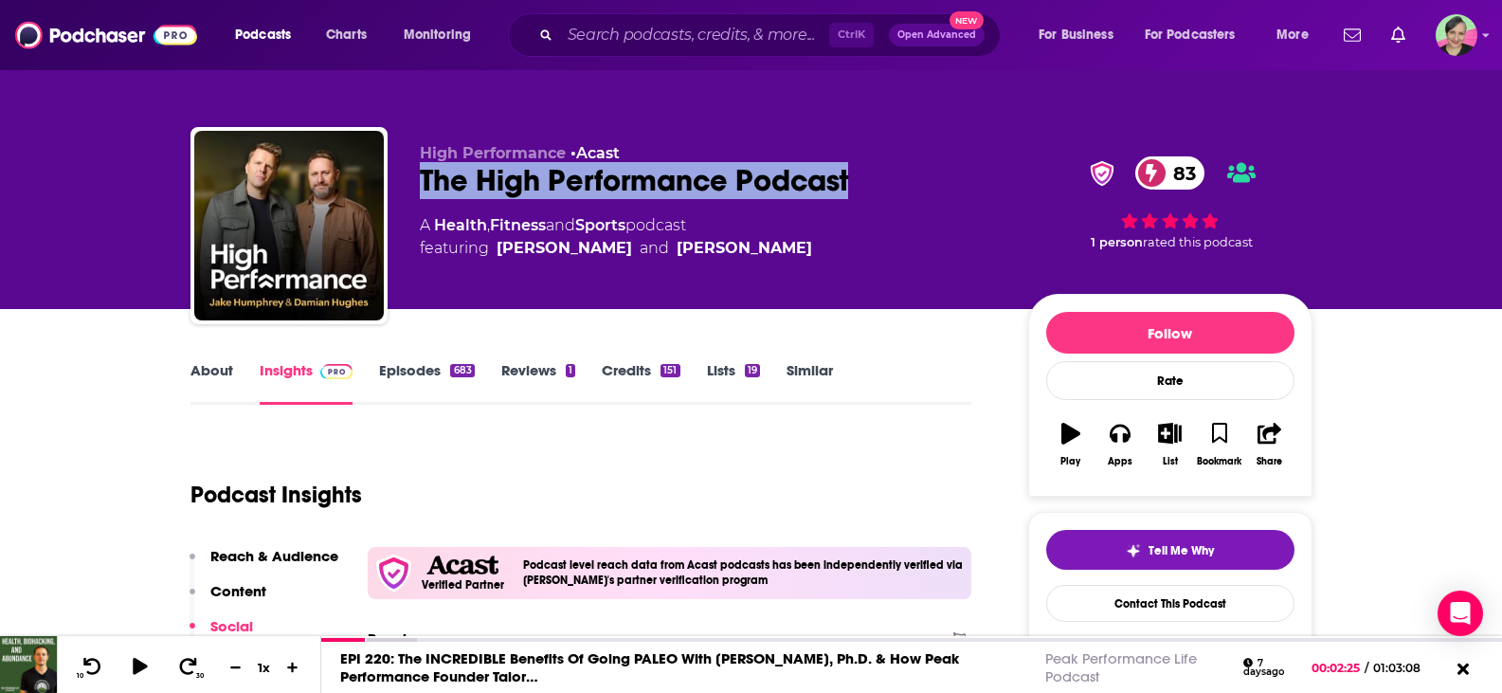
drag, startPoint x: 871, startPoint y: 180, endPoint x: 409, endPoint y: 190, distance: 461.6
click at [409, 190] on div "High Performance • Acast The High Performance Podcast 83 A Health , Fitness and…" at bounding box center [751, 229] width 1122 height 205
copy h2 "The High Performance Podcast"
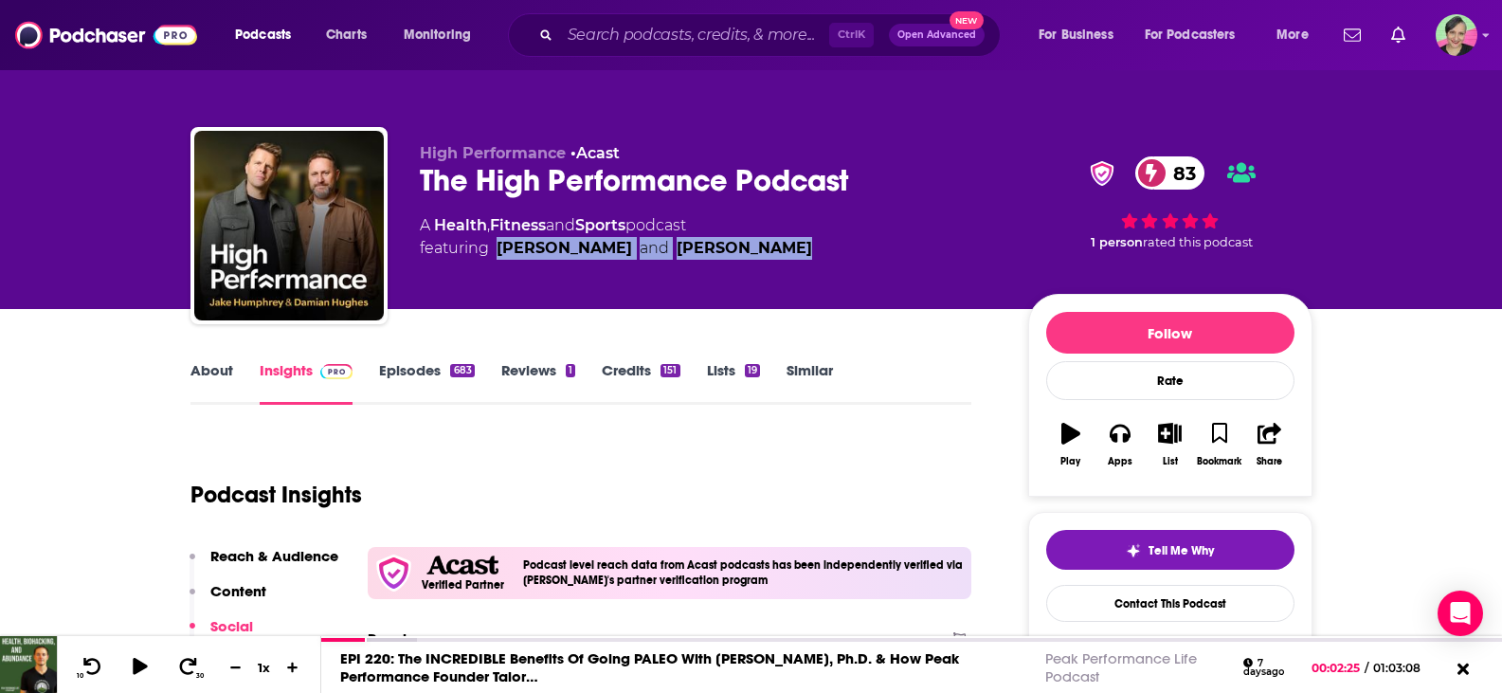
drag, startPoint x: 797, startPoint y: 247, endPoint x: 498, endPoint y: 254, distance: 299.5
click at [498, 254] on div "A Health , Fitness and Sports podcast featuring Damian Hughes and Jake Humphrey" at bounding box center [709, 236] width 578 height 45
copy span "Damian Hughes and Jake Humphrey"
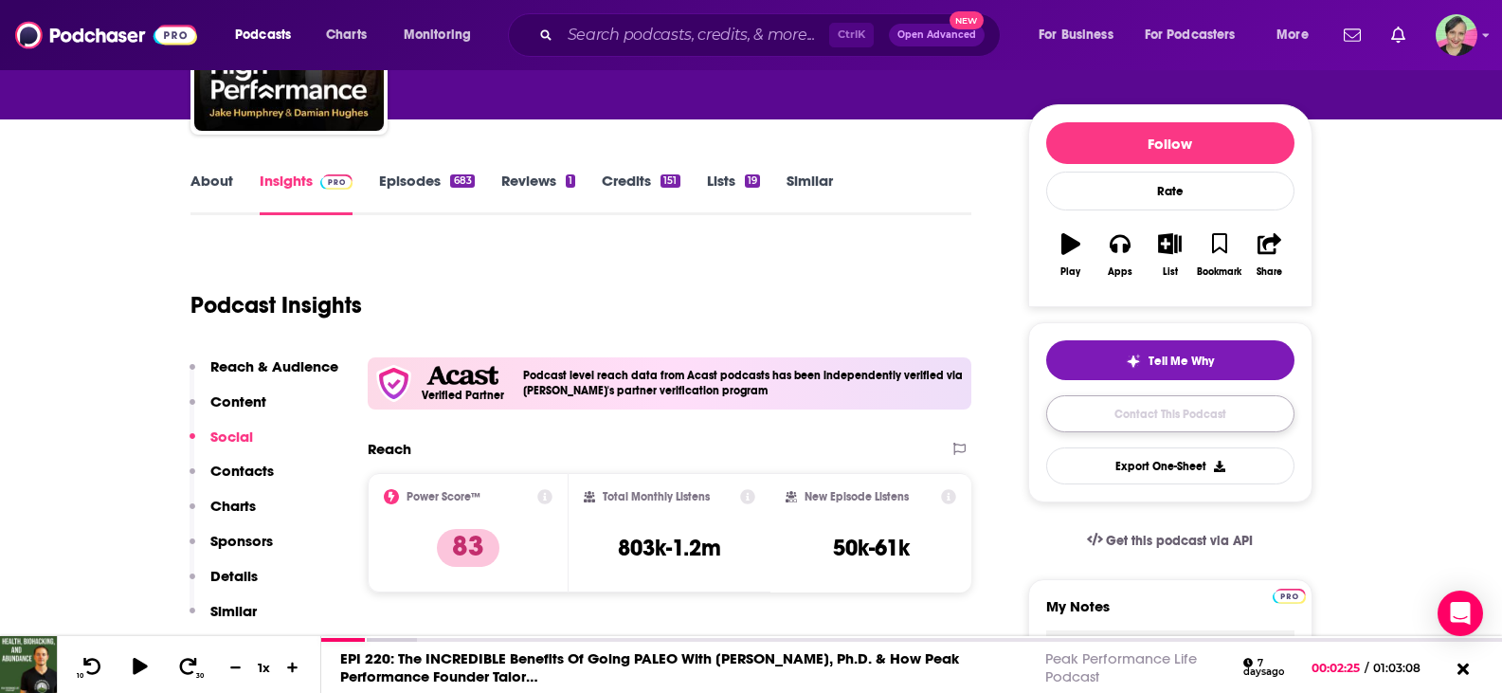
click at [1127, 409] on link "Contact This Podcast" at bounding box center [1170, 413] width 248 height 37
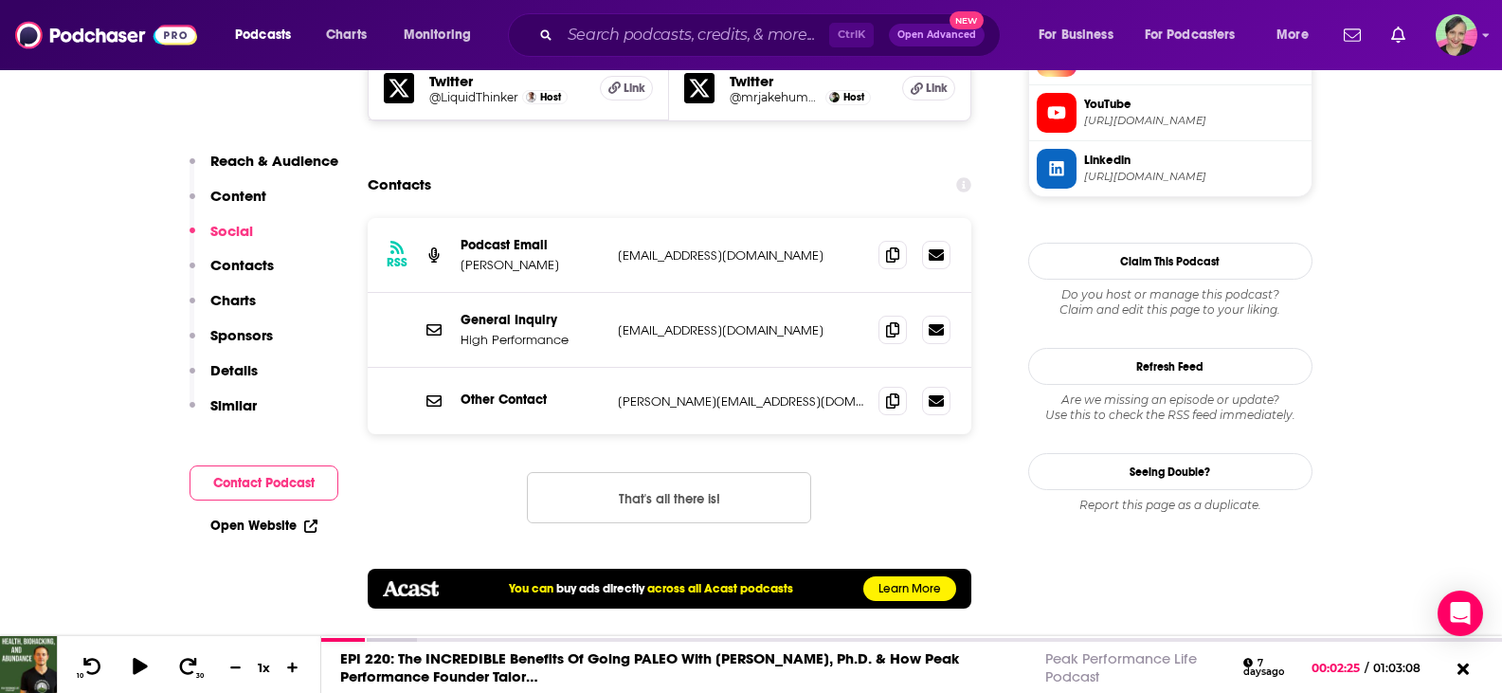
scroll to position [1918, 0]
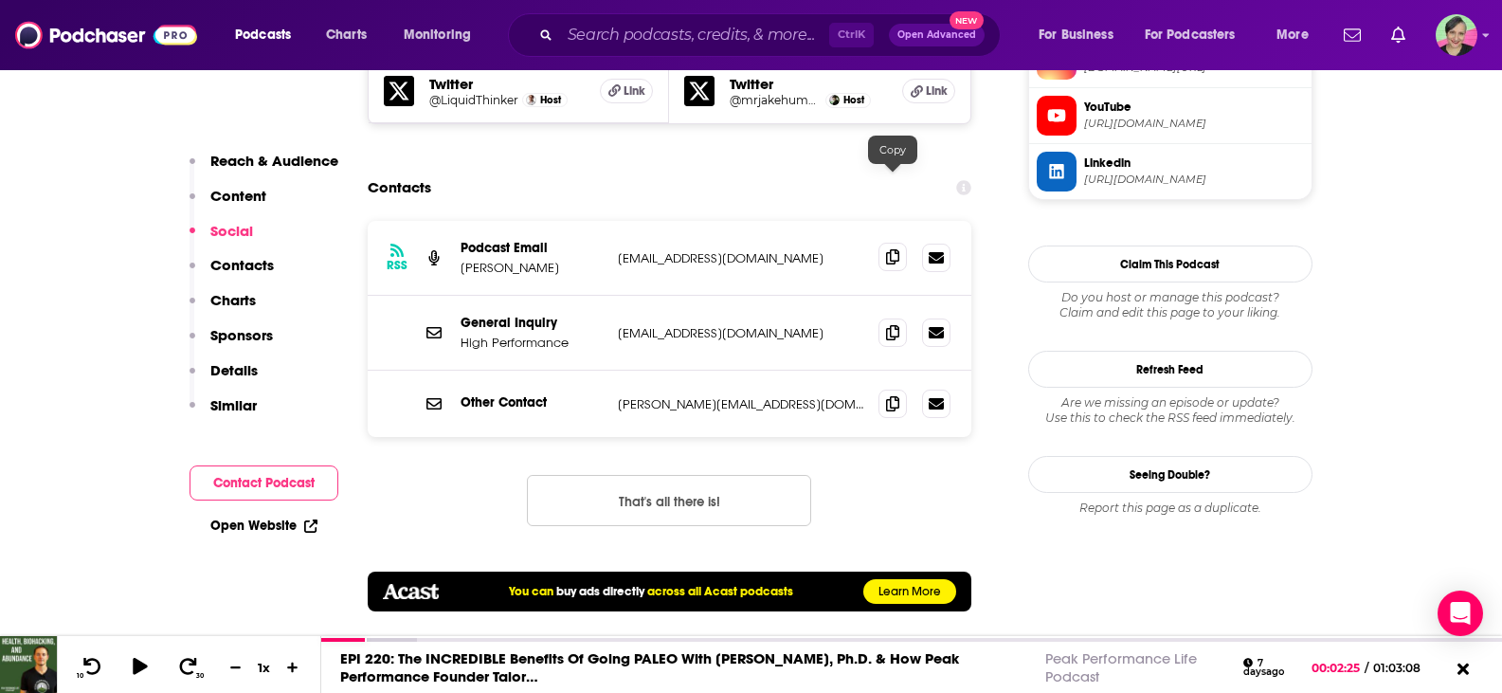
click at [897, 249] on icon at bounding box center [892, 256] width 13 height 15
click at [896, 324] on icon at bounding box center [892, 331] width 13 height 15
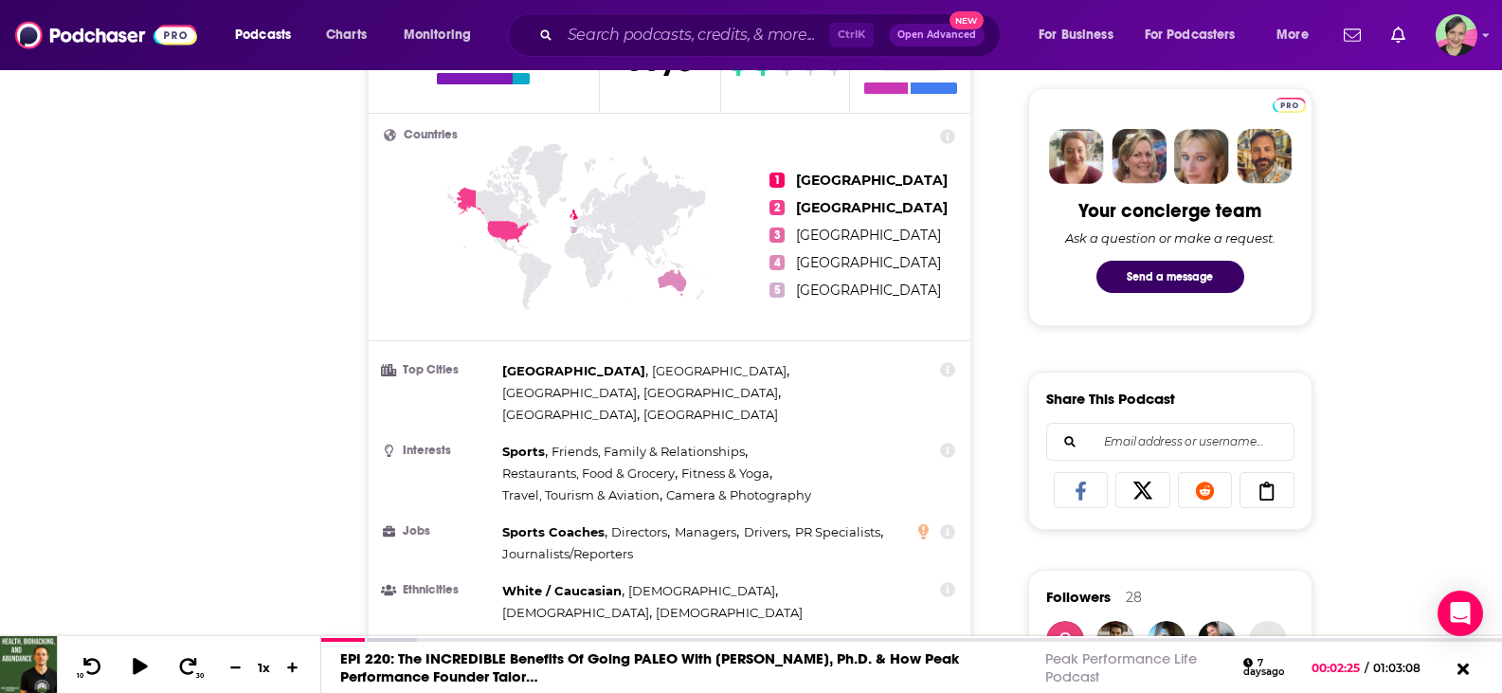
scroll to position [0, 0]
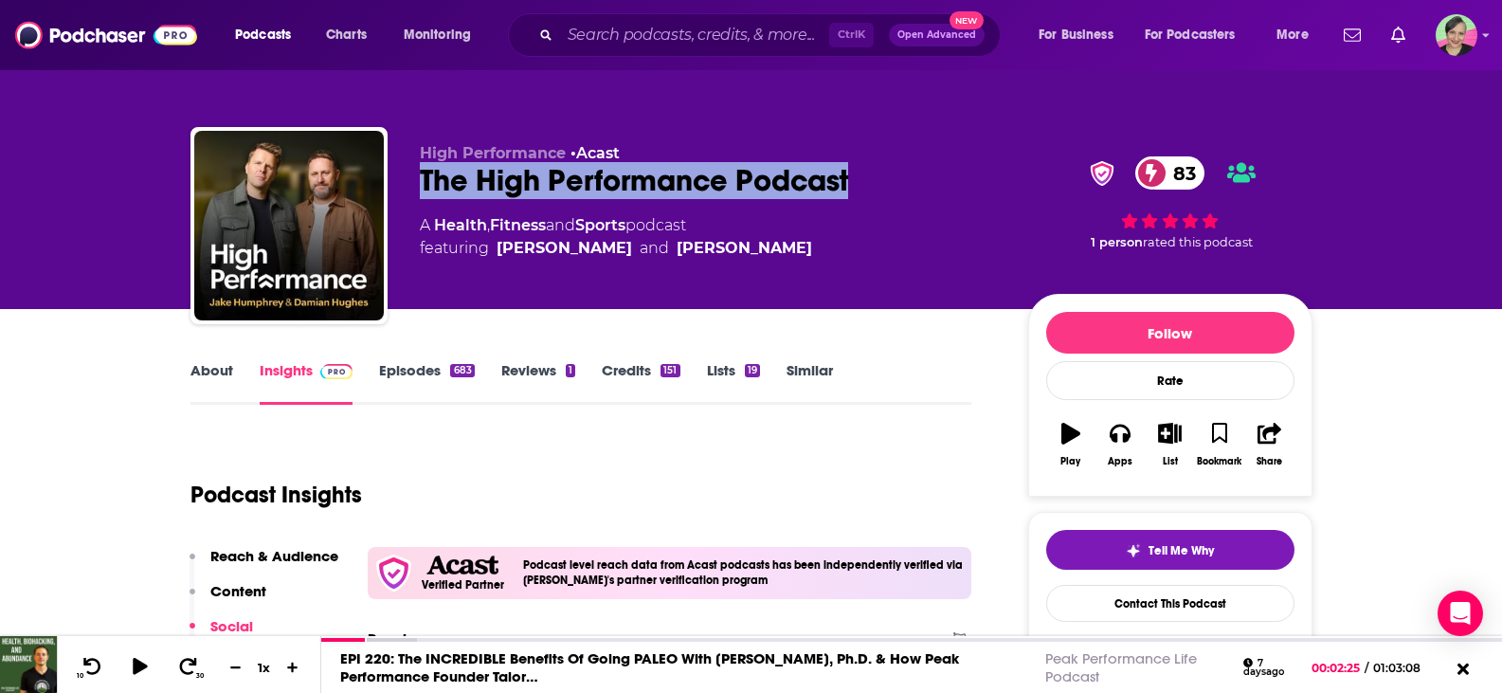
drag, startPoint x: 893, startPoint y: 173, endPoint x: 425, endPoint y: 184, distance: 467.3
click at [425, 184] on div "The High Performance Podcast 83" at bounding box center [709, 180] width 578 height 37
copy h2 "The High Performance Podcast"
click at [686, 30] on input "Search podcasts, credits, & more..." at bounding box center [694, 35] width 269 height 30
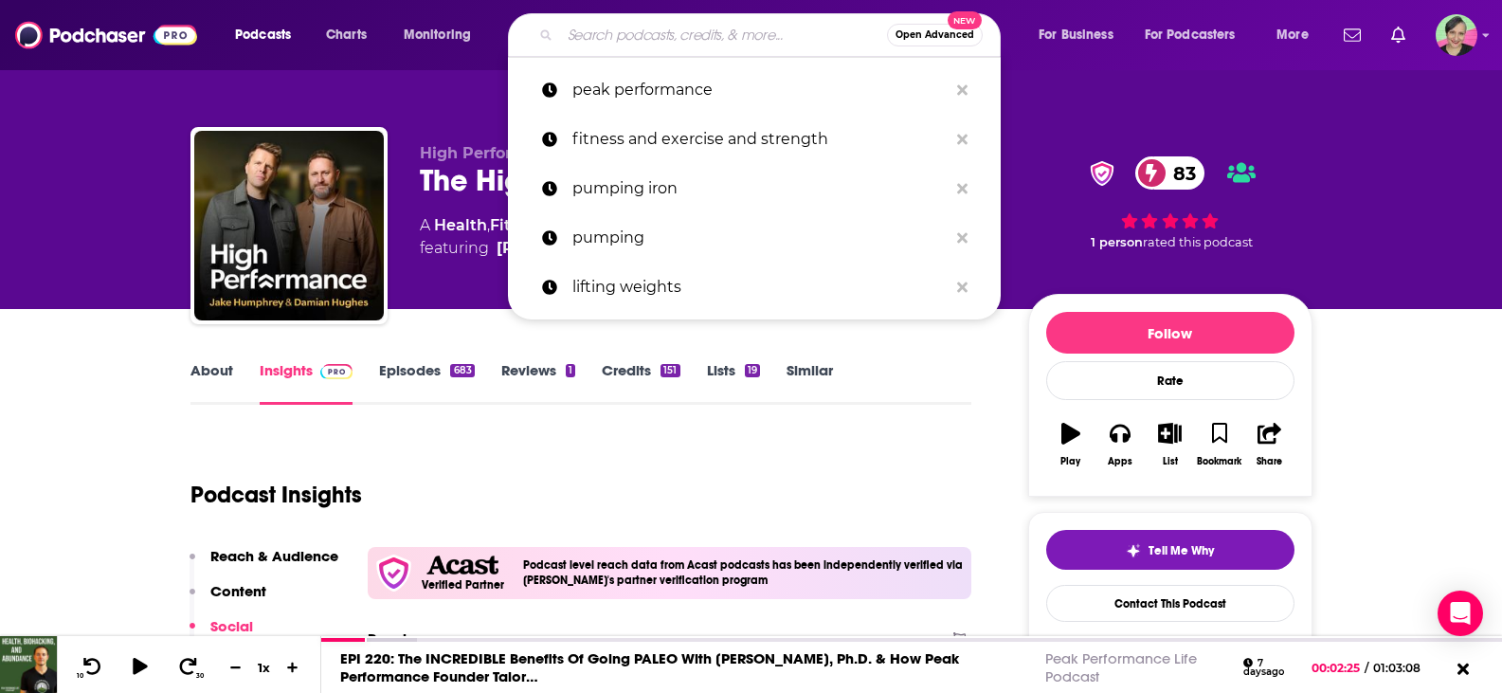
paste input "UNTAPPED"
type input "UNTAPPED"
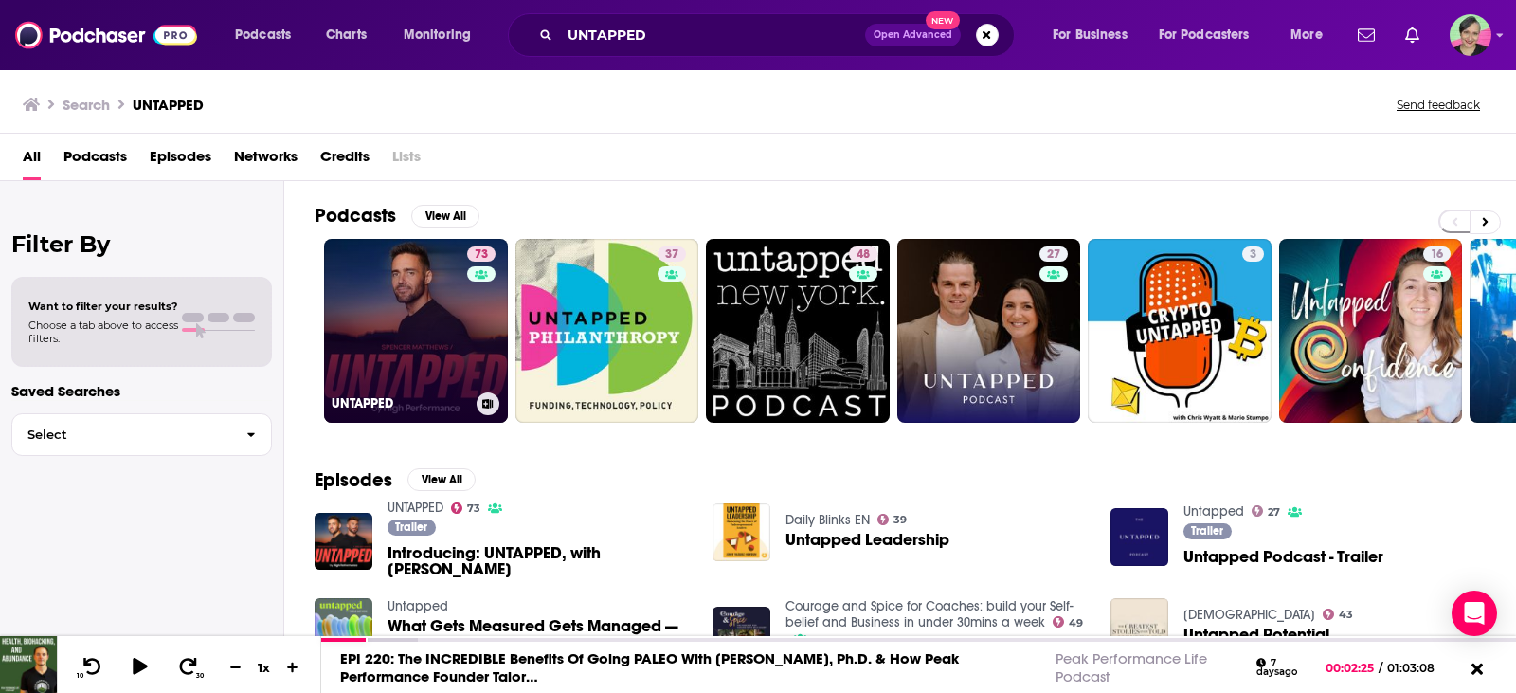
click at [407, 294] on link "73 UNTAPPED" at bounding box center [416, 331] width 184 height 184
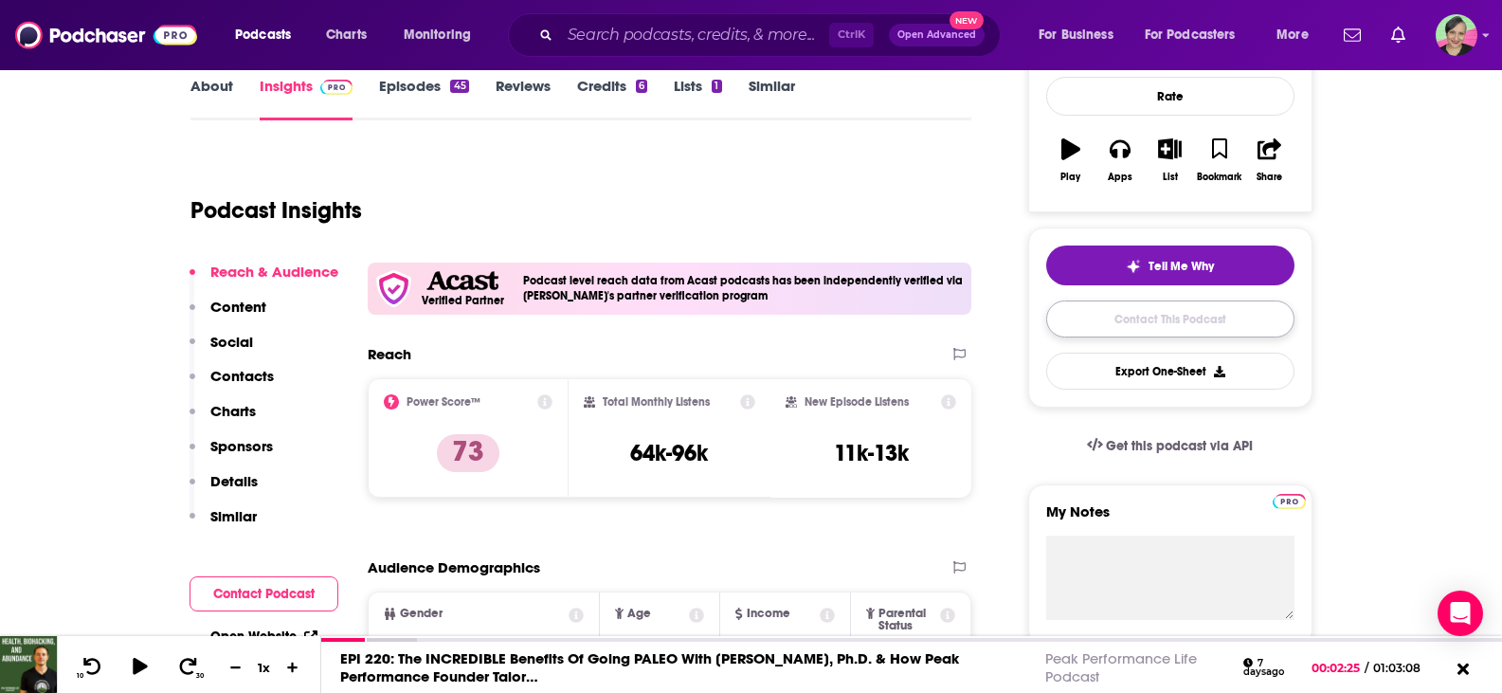
click at [1175, 319] on link "Contact This Podcast" at bounding box center [1170, 318] width 248 height 37
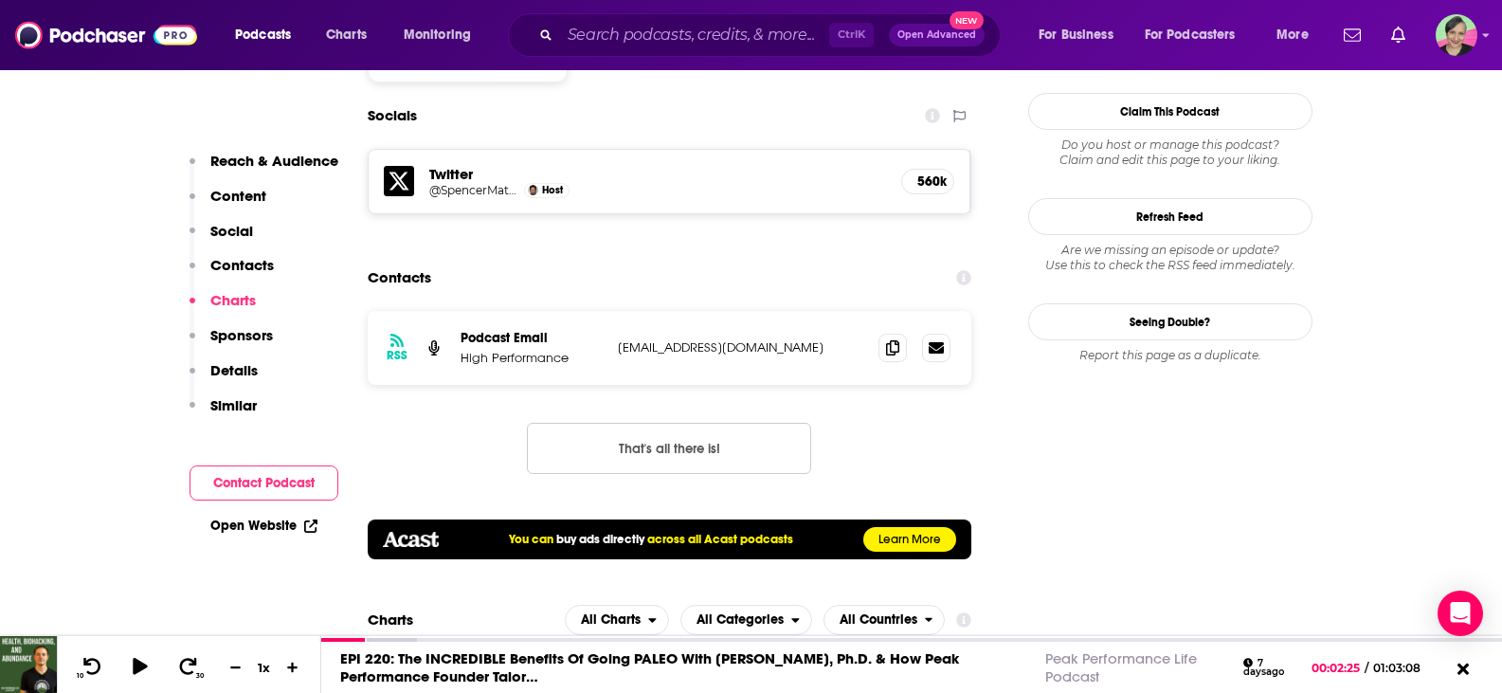
scroll to position [1691, 0]
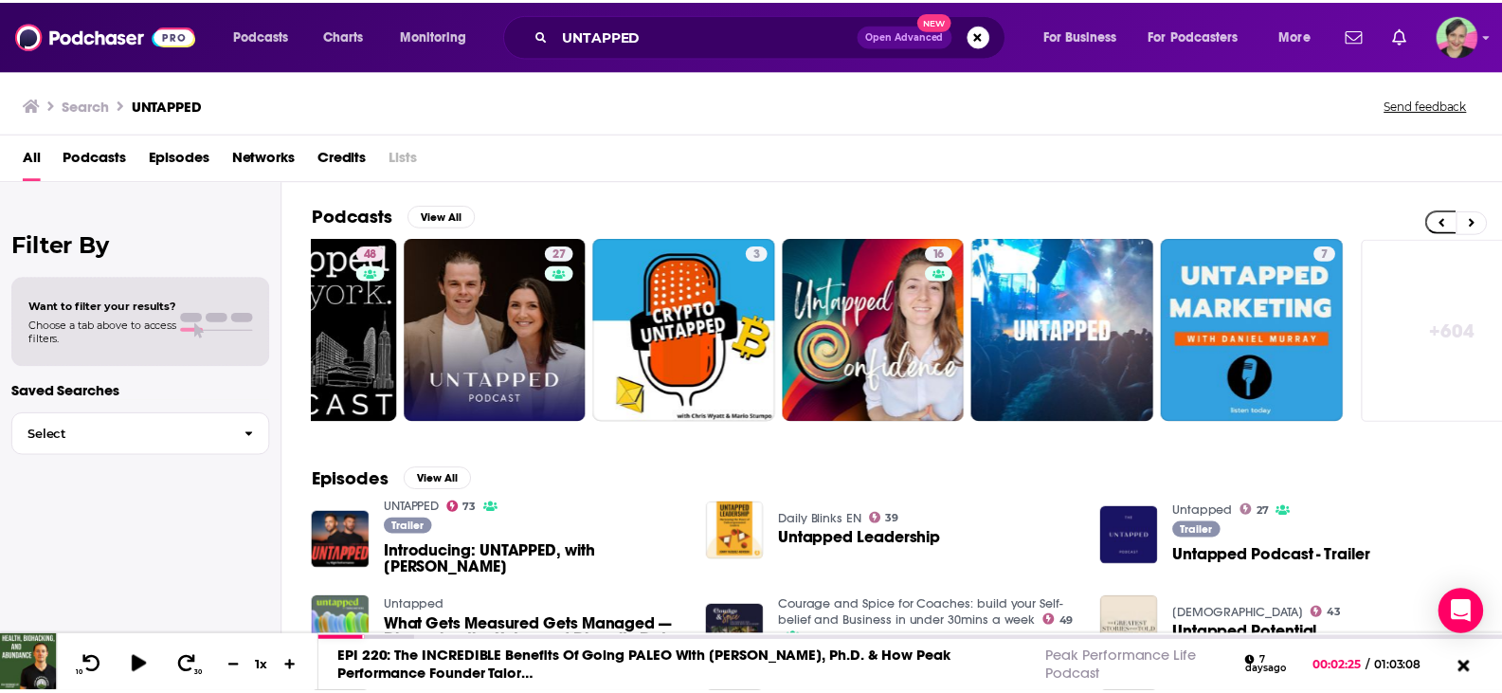
scroll to position [0, 539]
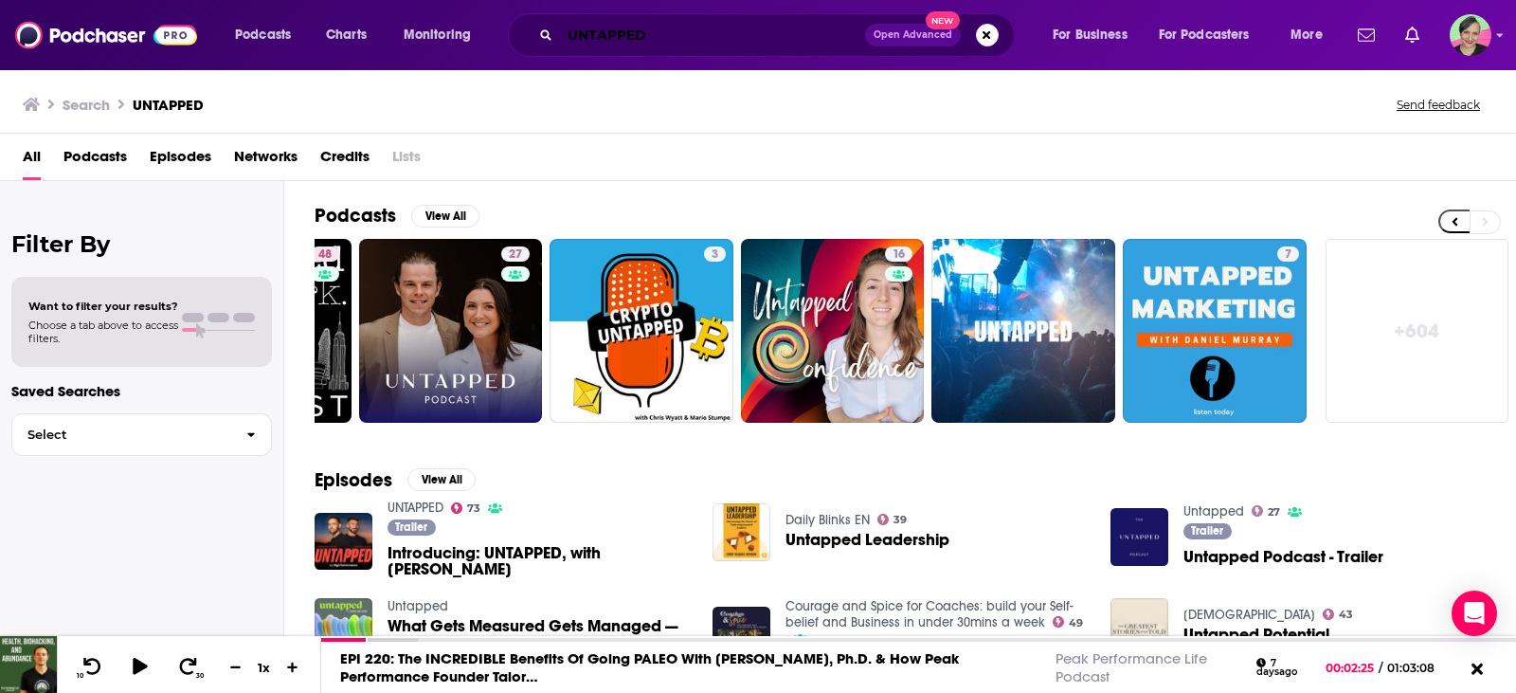
drag, startPoint x: 671, startPoint y: 30, endPoint x: 489, endPoint y: 19, distance: 182.3
click at [489, 19] on div "Podcasts Charts Monitoring UNTAPPED Open Advanced New For Business For Podcaste…" at bounding box center [781, 35] width 1119 height 44
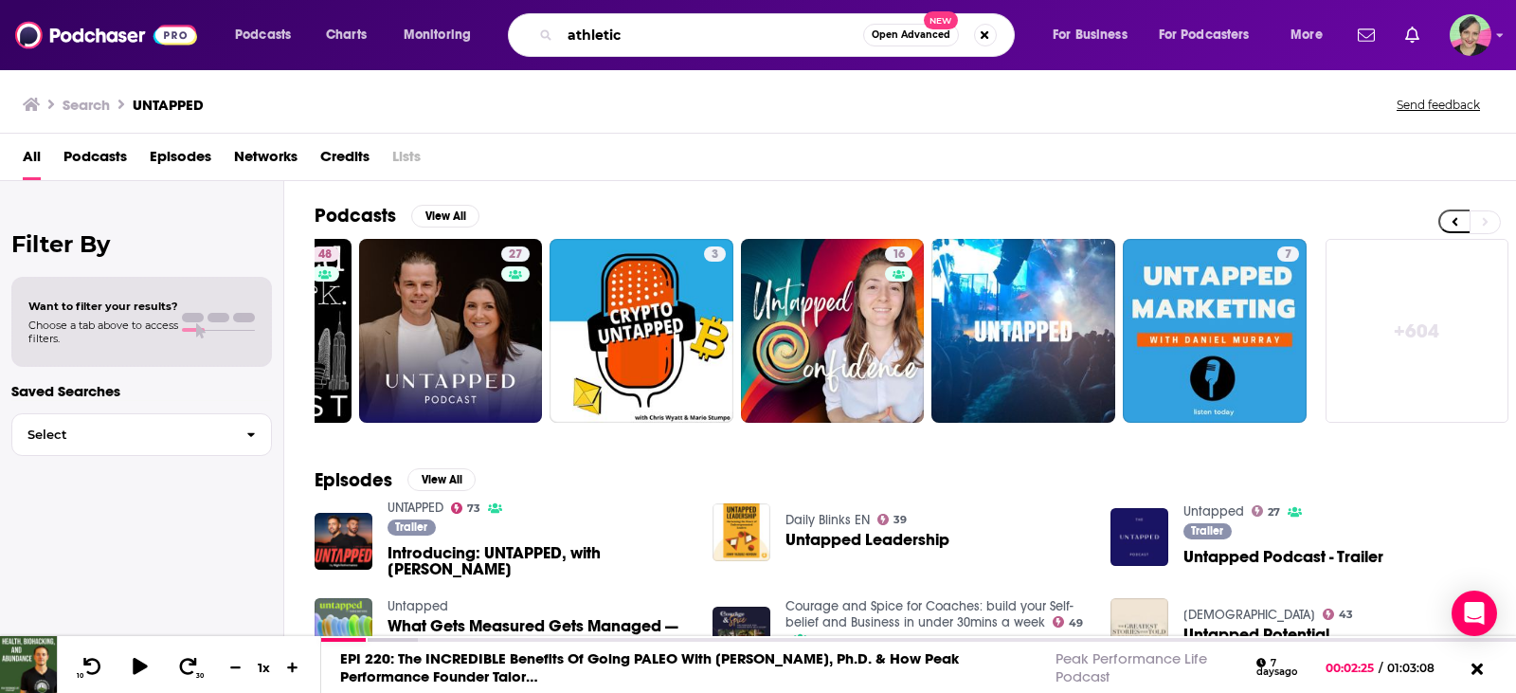
type input "athletic"
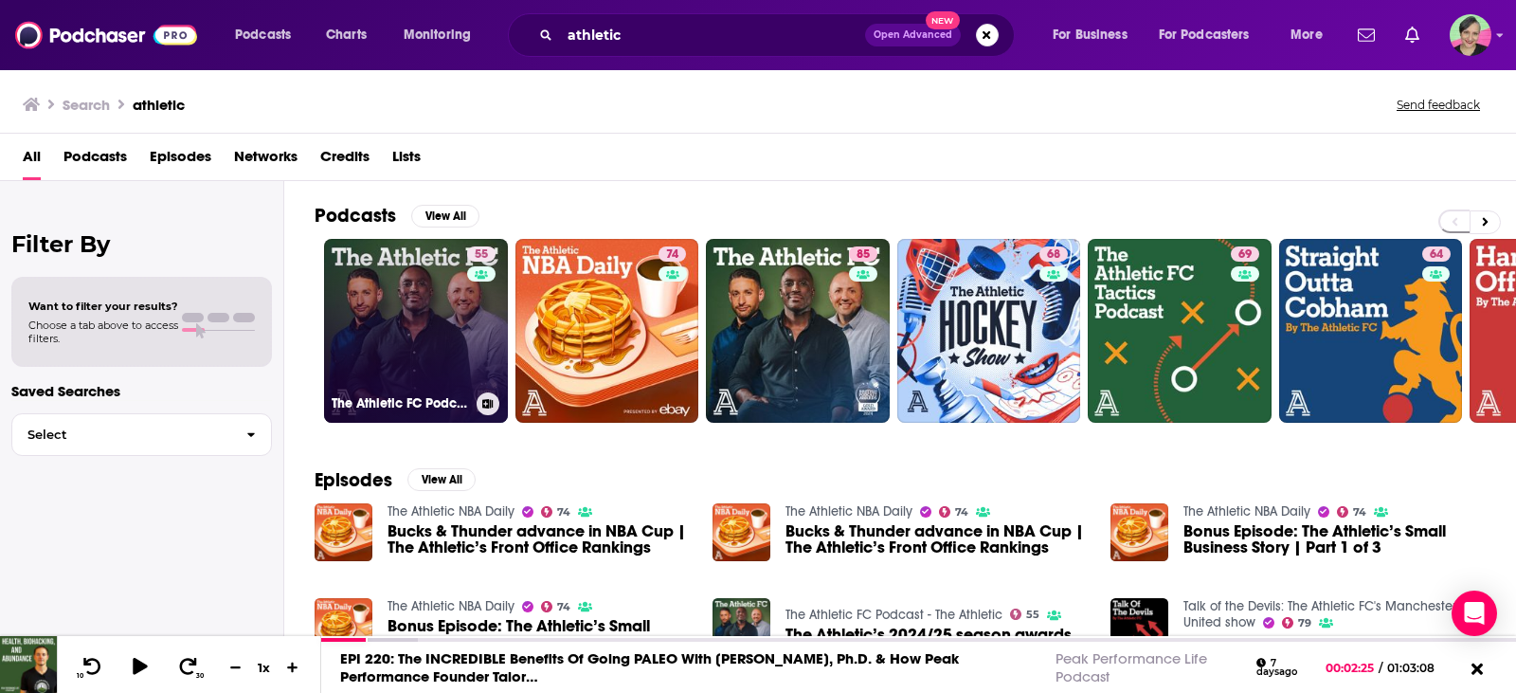
click at [407, 293] on link "55 The Athletic FC Podcast - The Athletic" at bounding box center [416, 331] width 184 height 184
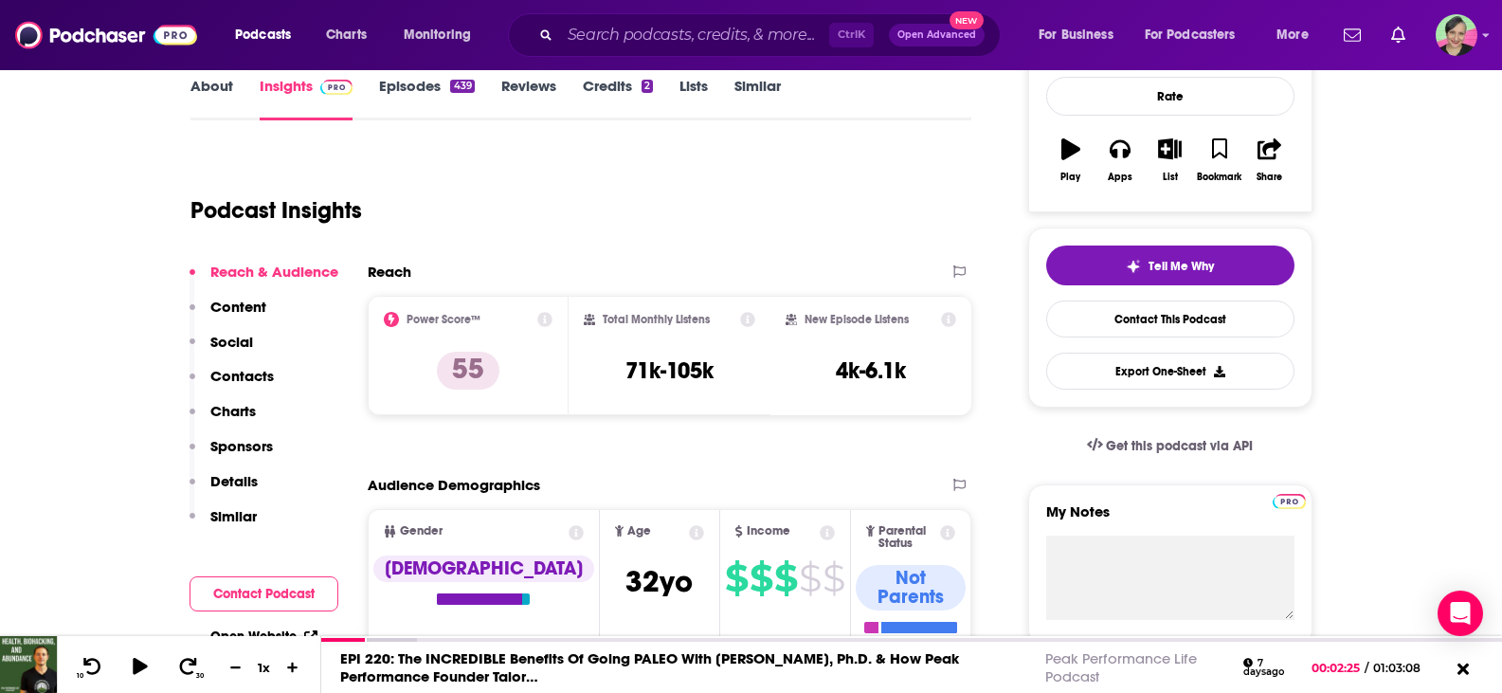
scroll to position [95, 0]
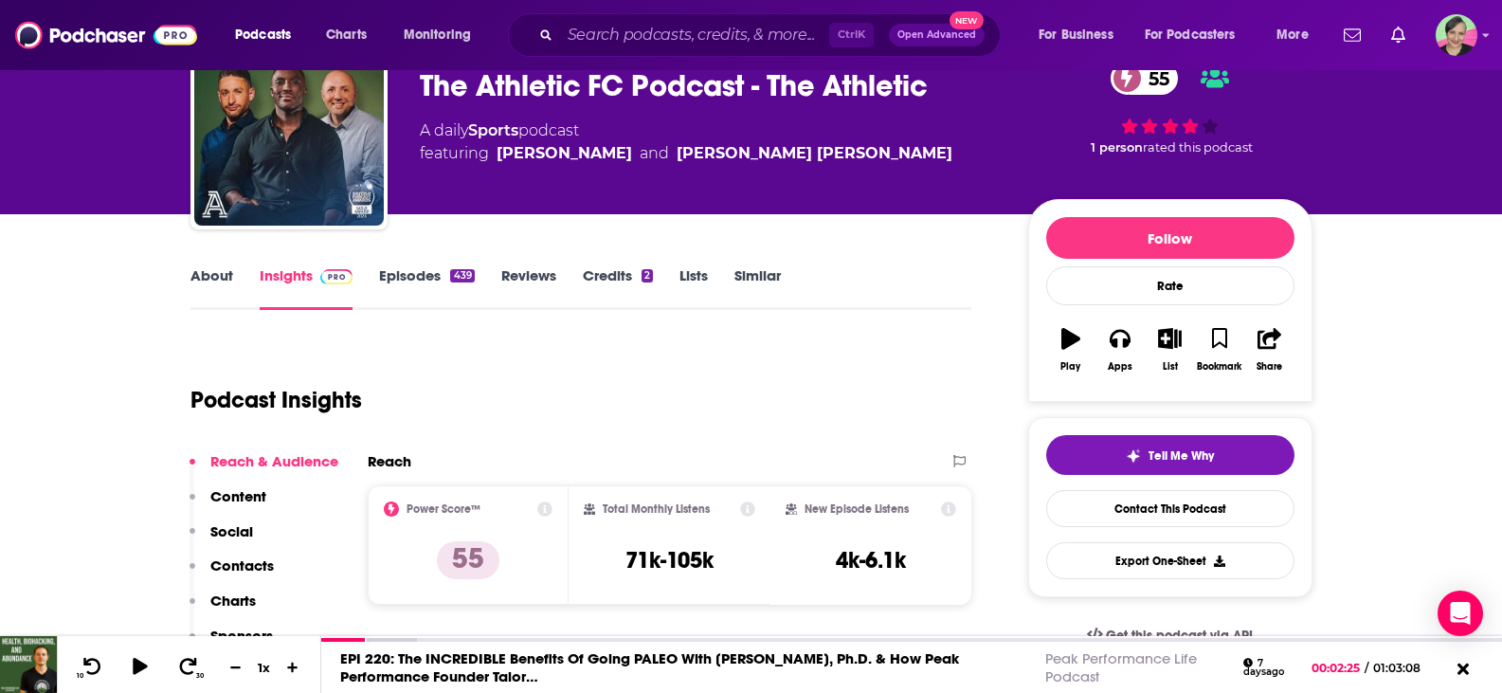
click at [210, 273] on link "About" at bounding box center [211, 288] width 43 height 44
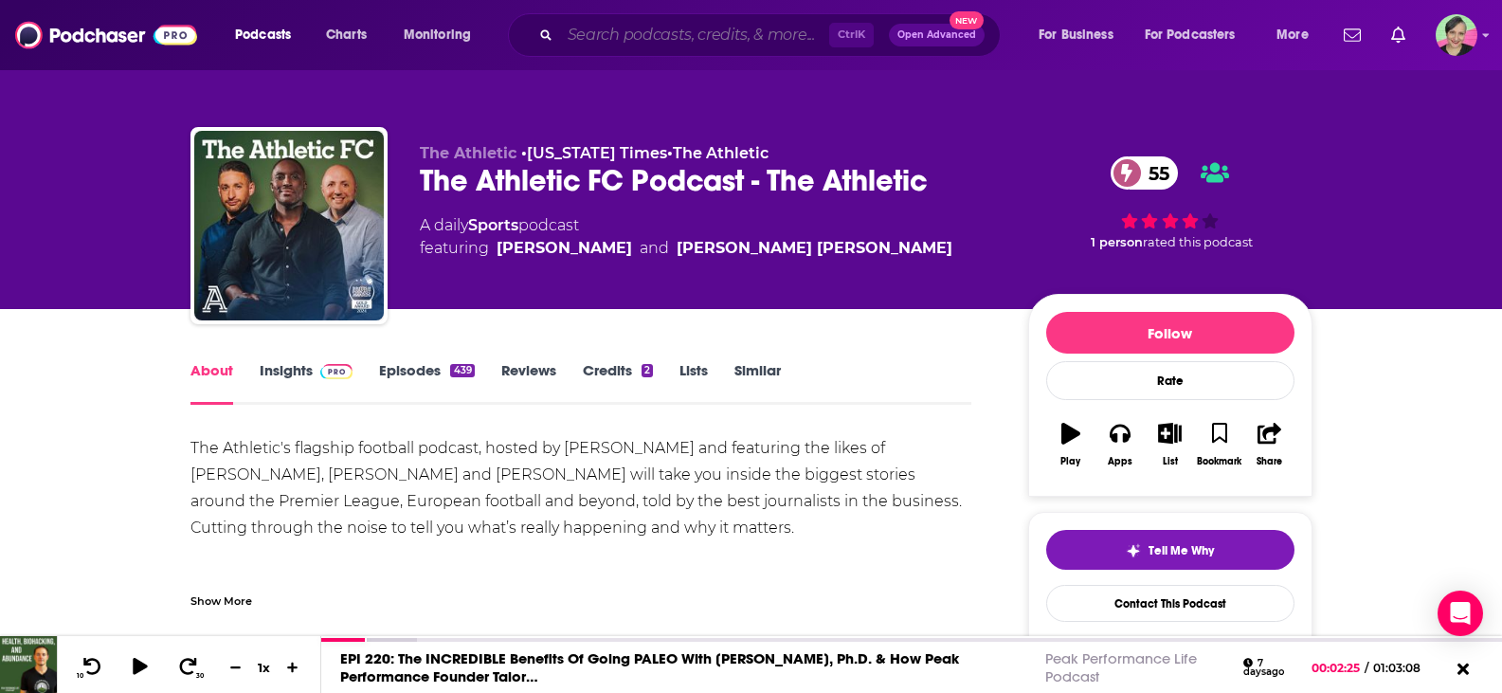
click at [659, 42] on input "Search podcasts, credits, & more..." at bounding box center [694, 35] width 269 height 30
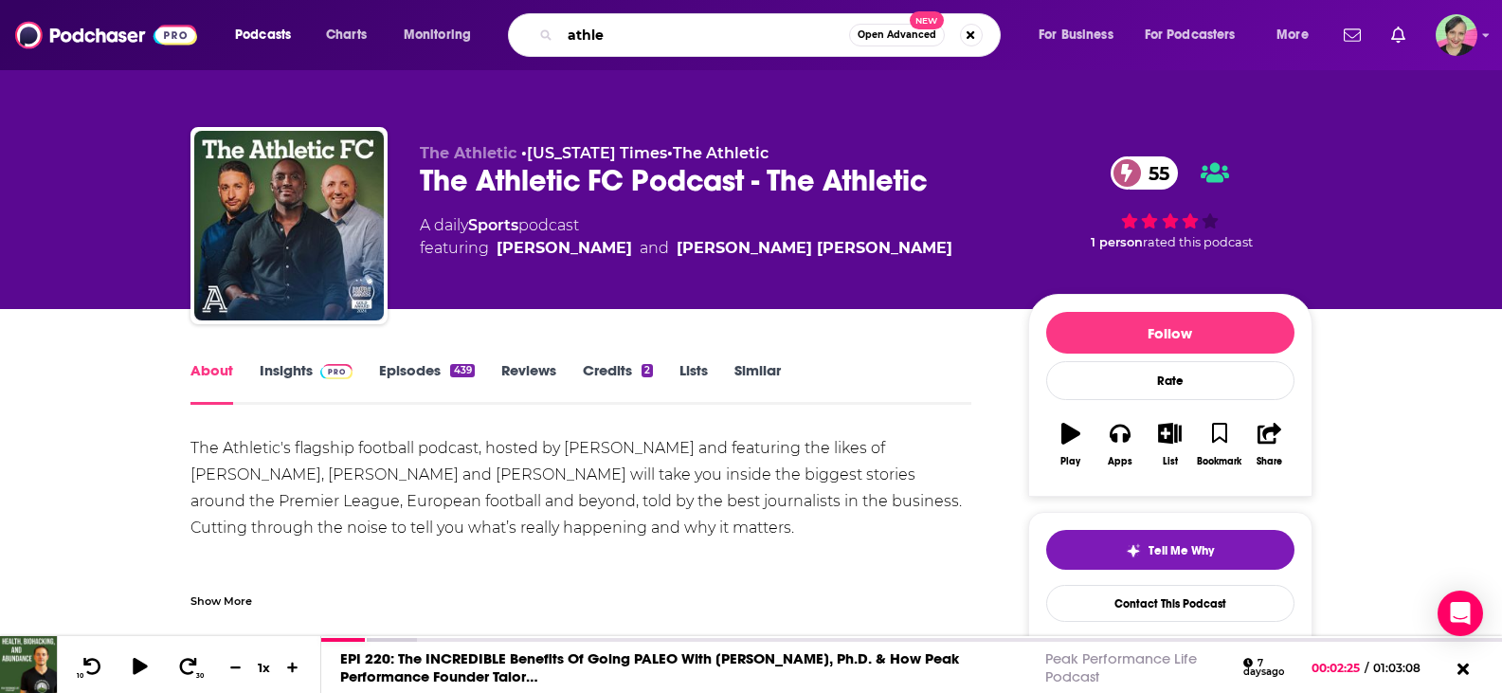
type input "athlet"
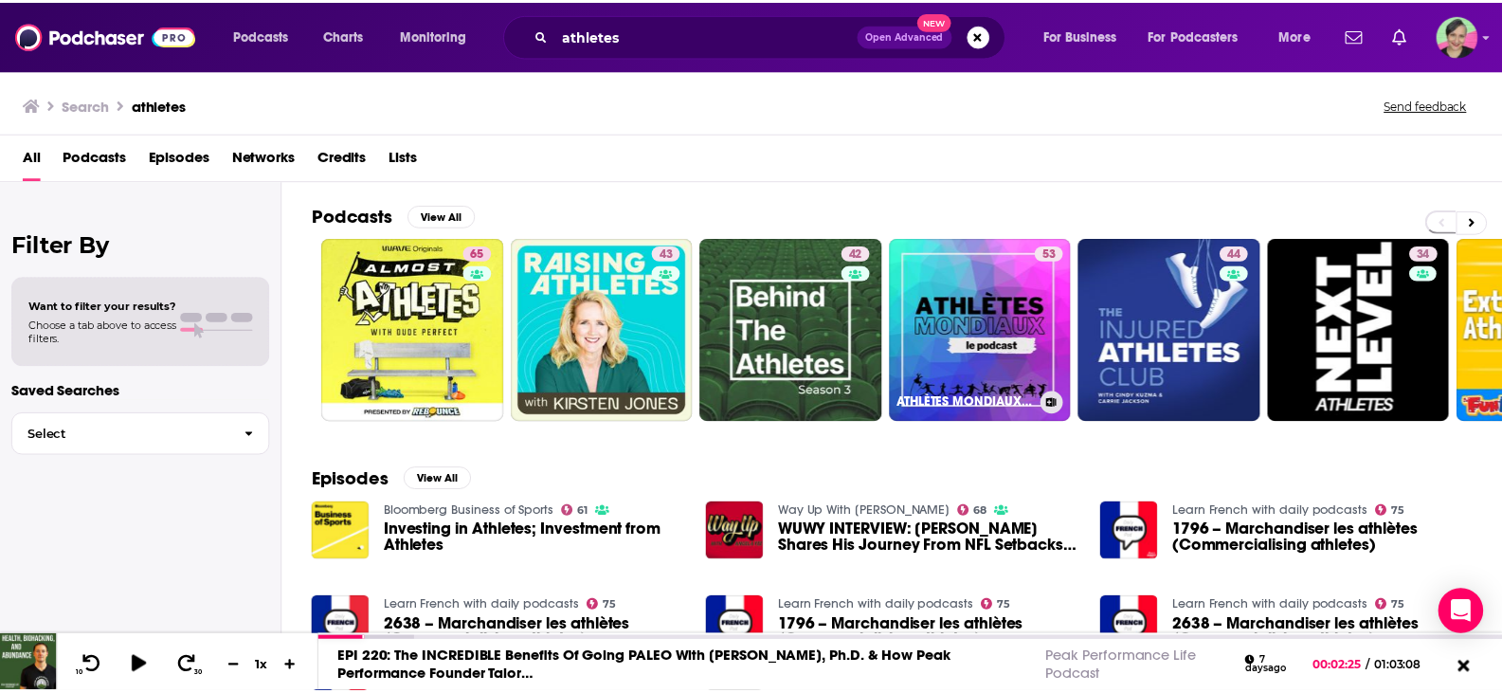
scroll to position [95, 0]
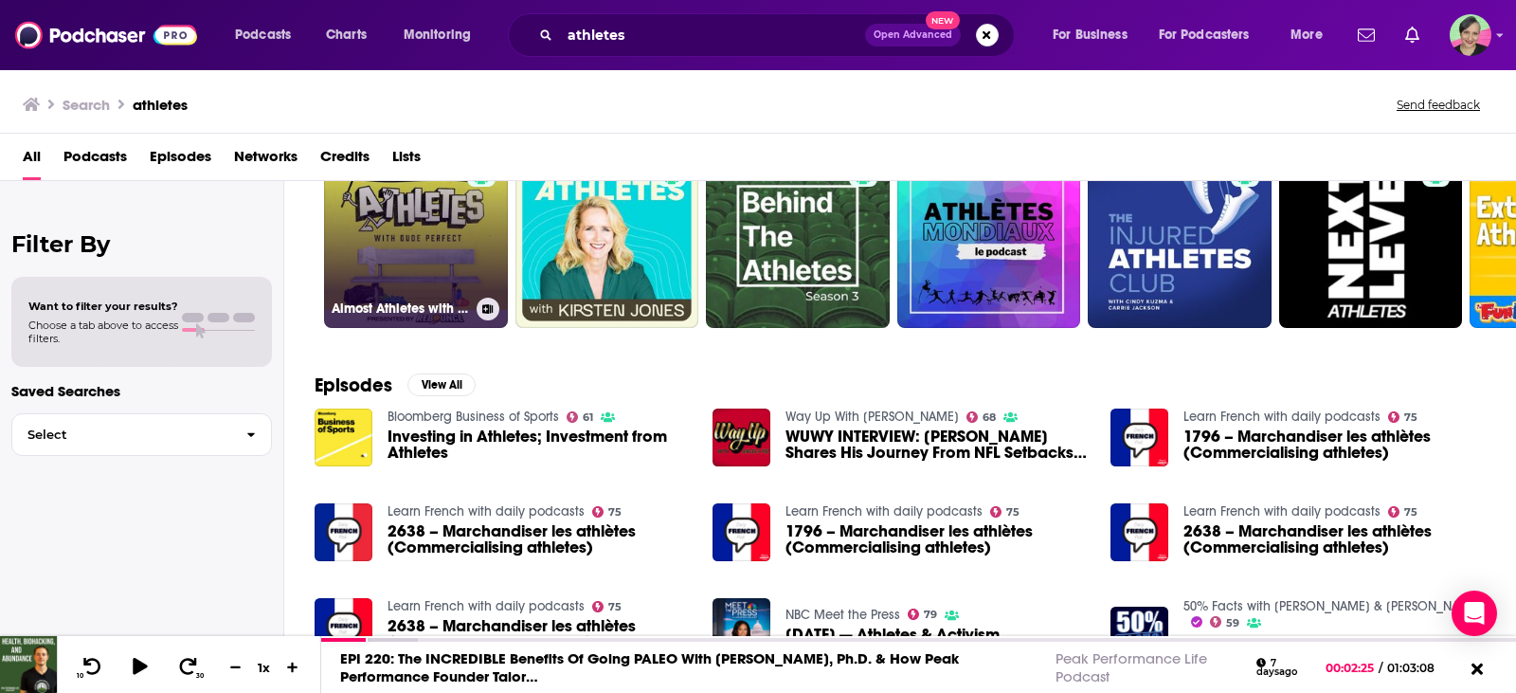
click at [425, 214] on link "65 Almost Athletes with Dude Perfect" at bounding box center [416, 236] width 184 height 184
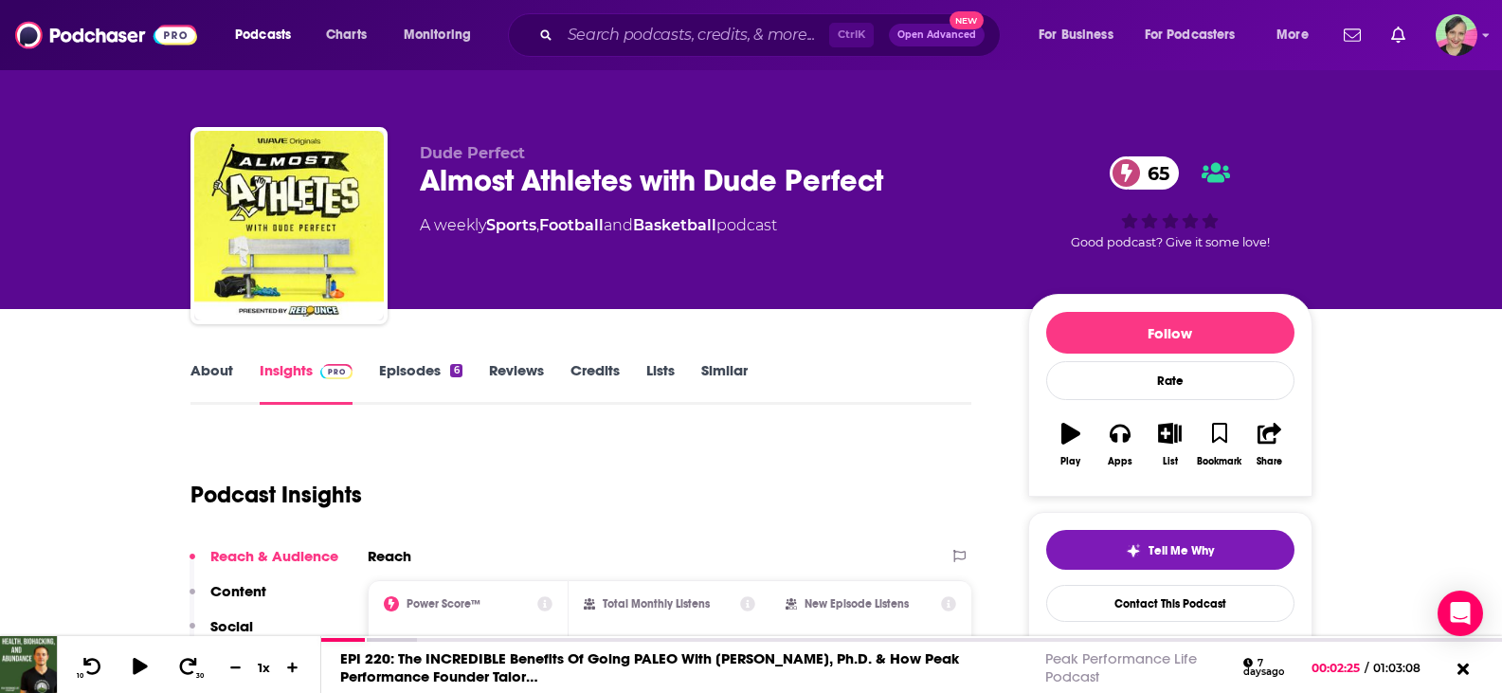
scroll to position [95, 0]
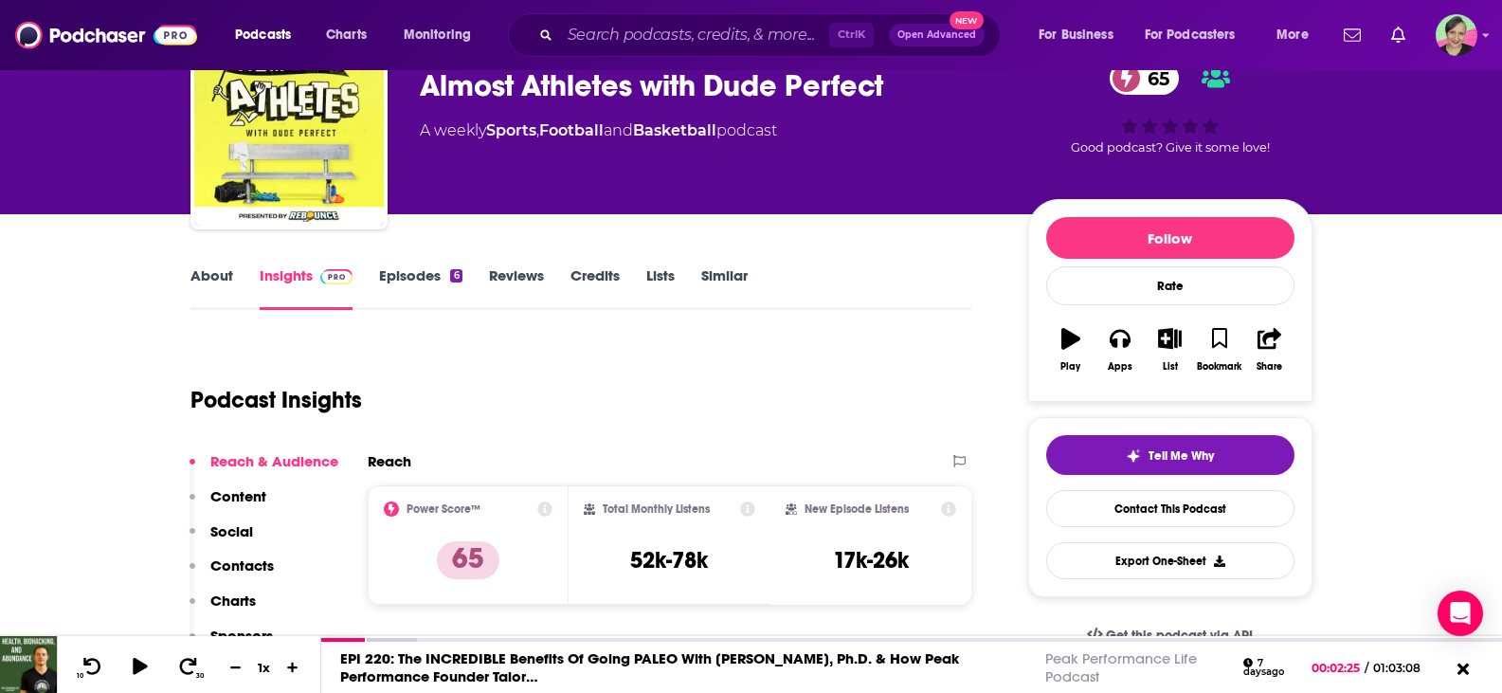
click at [216, 267] on link "About" at bounding box center [211, 288] width 43 height 44
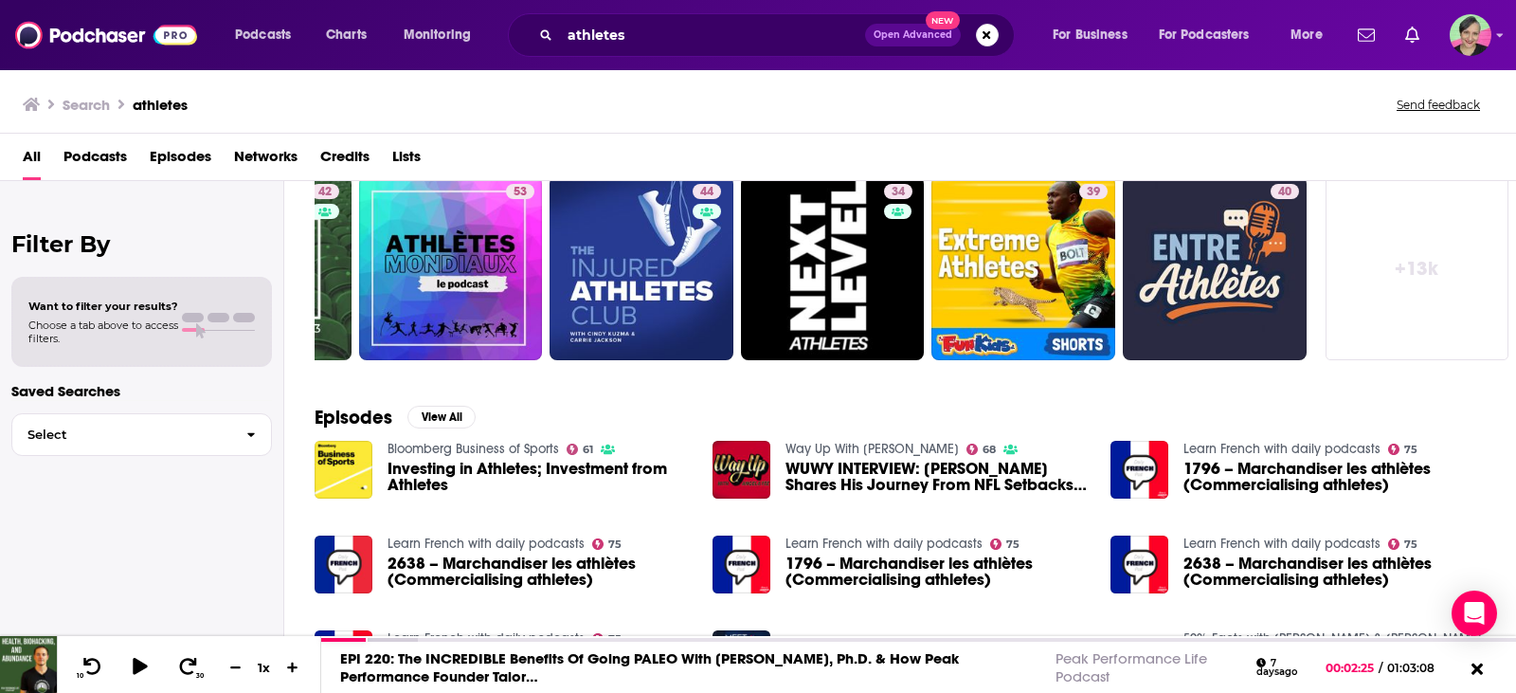
scroll to position [95, 0]
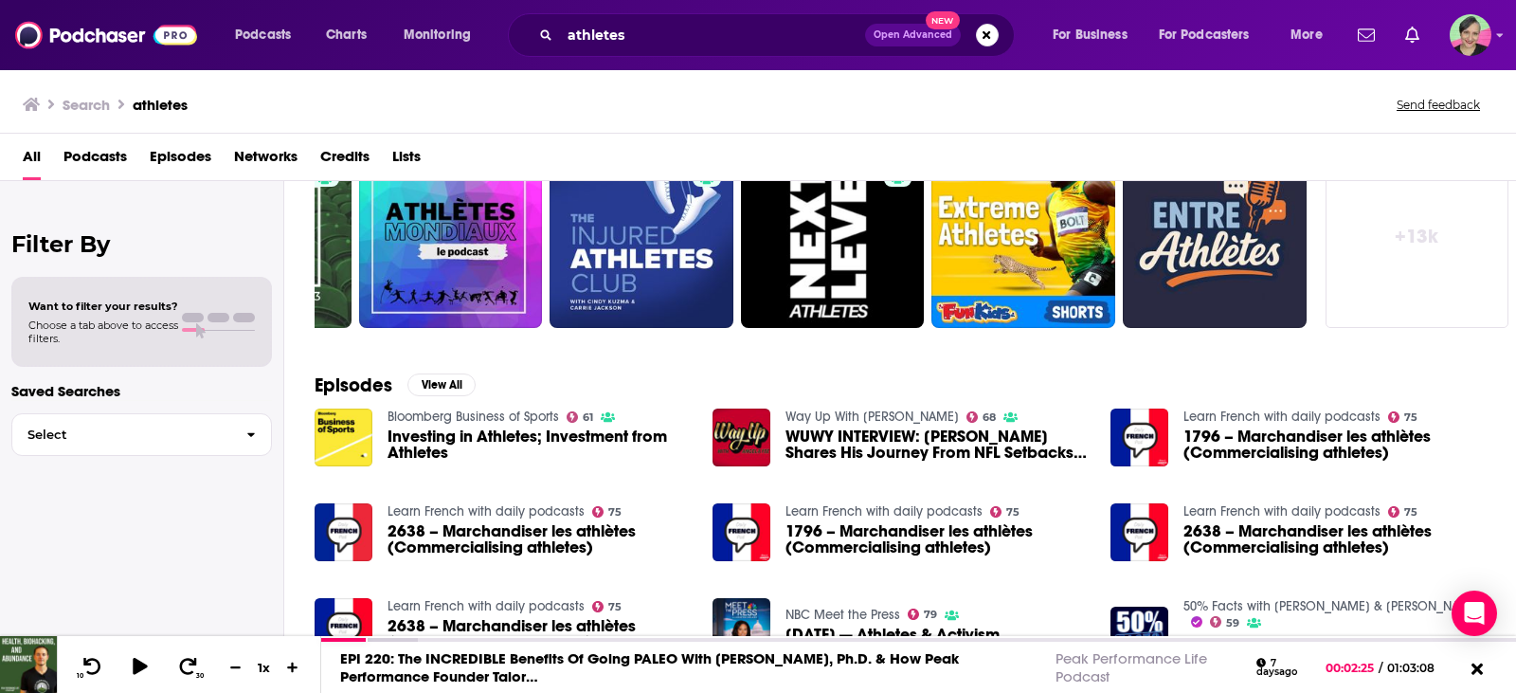
click at [1422, 240] on link "+ 13k" at bounding box center [1418, 236] width 184 height 184
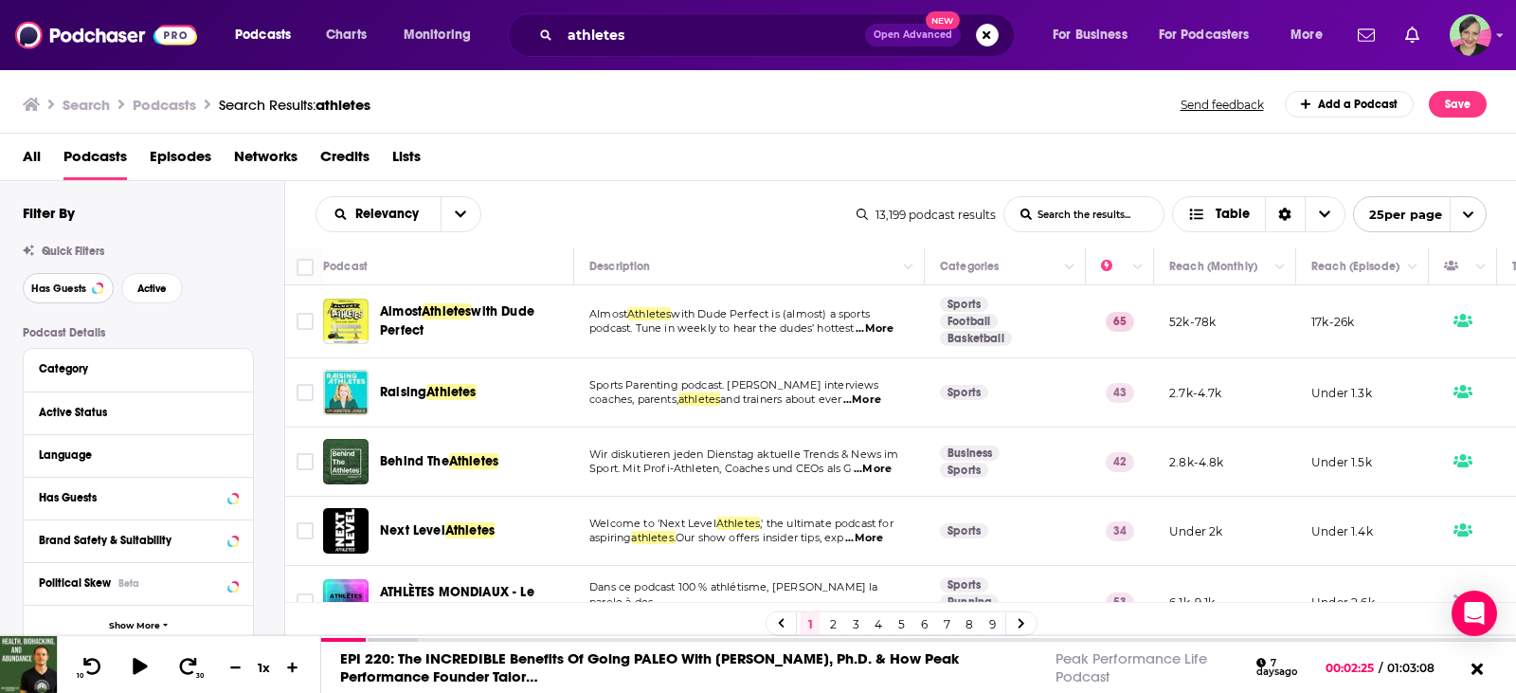
click at [69, 289] on span "Has Guests" at bounding box center [58, 288] width 55 height 10
click at [145, 293] on span "Active" at bounding box center [151, 288] width 29 height 10
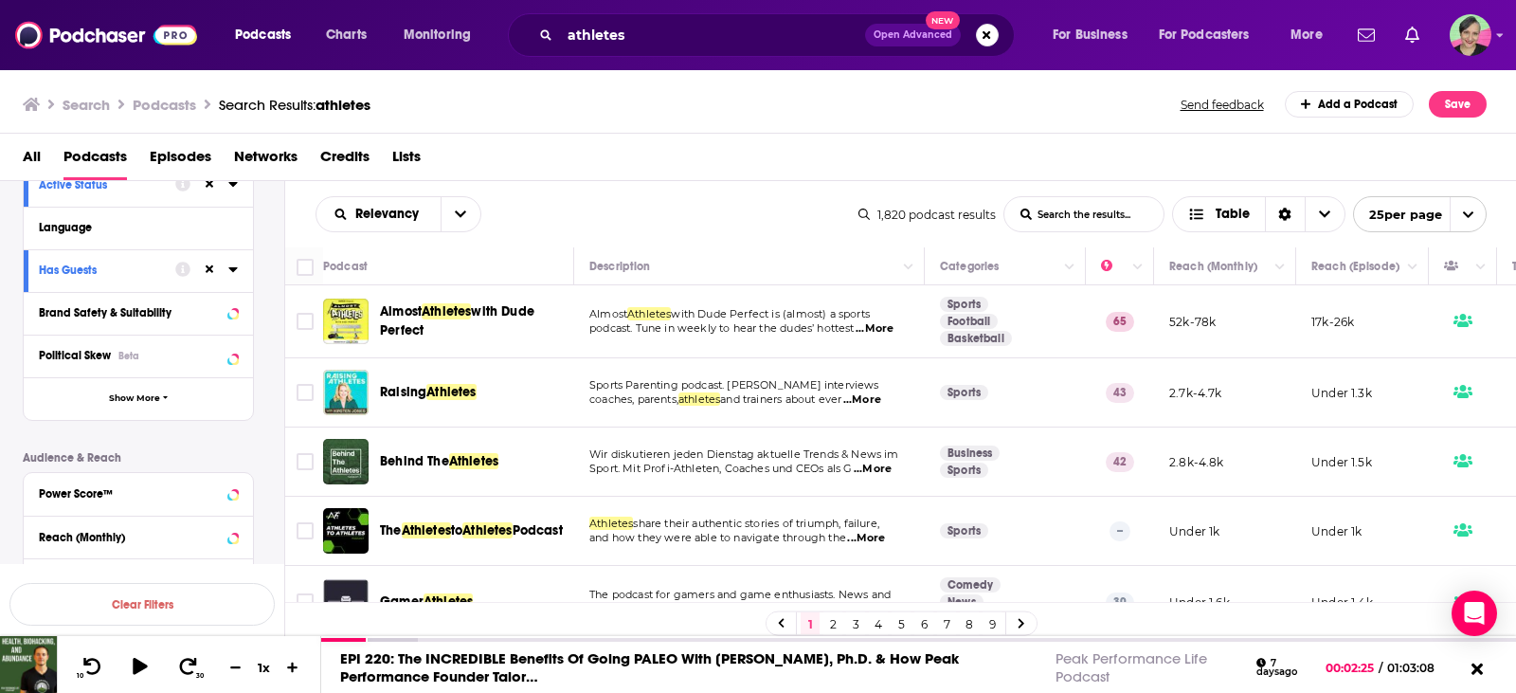
scroll to position [379, 0]
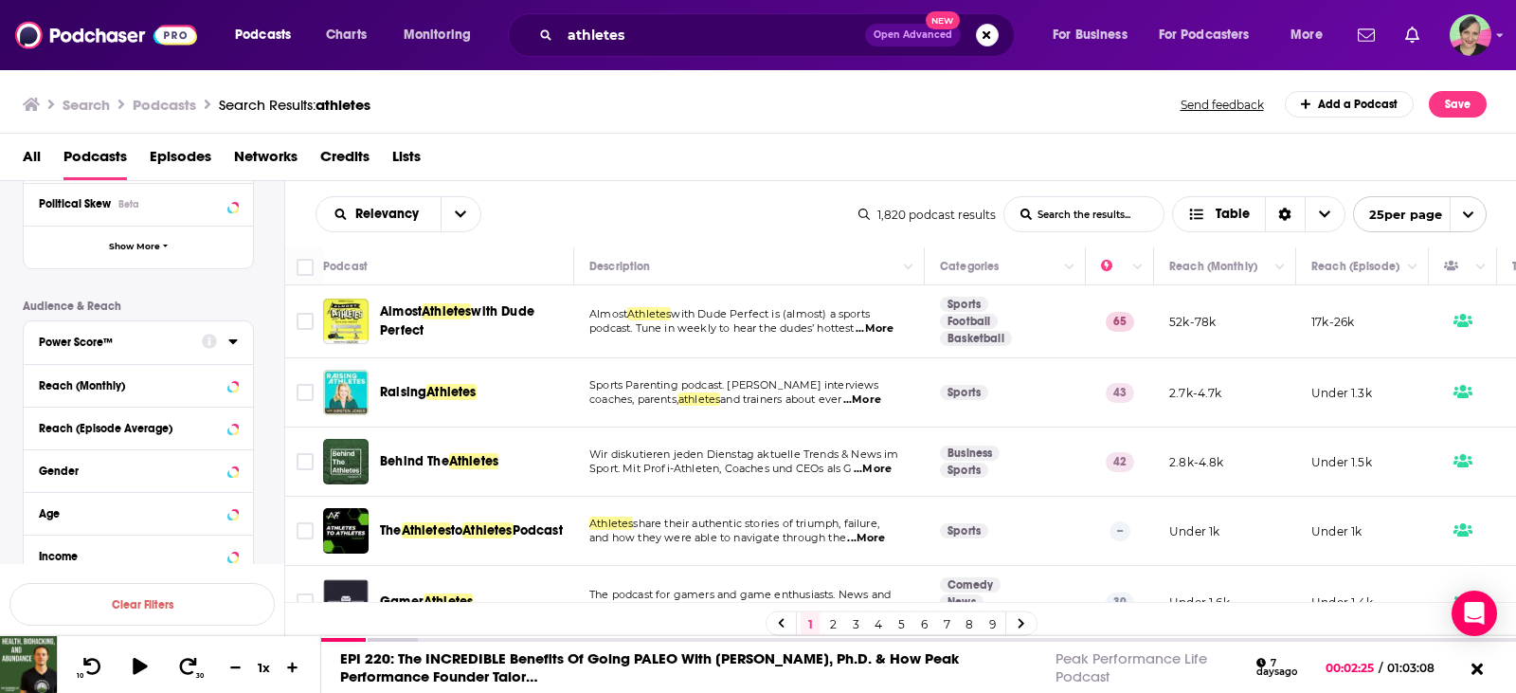
click at [128, 339] on div "Power Score™" at bounding box center [114, 341] width 151 height 13
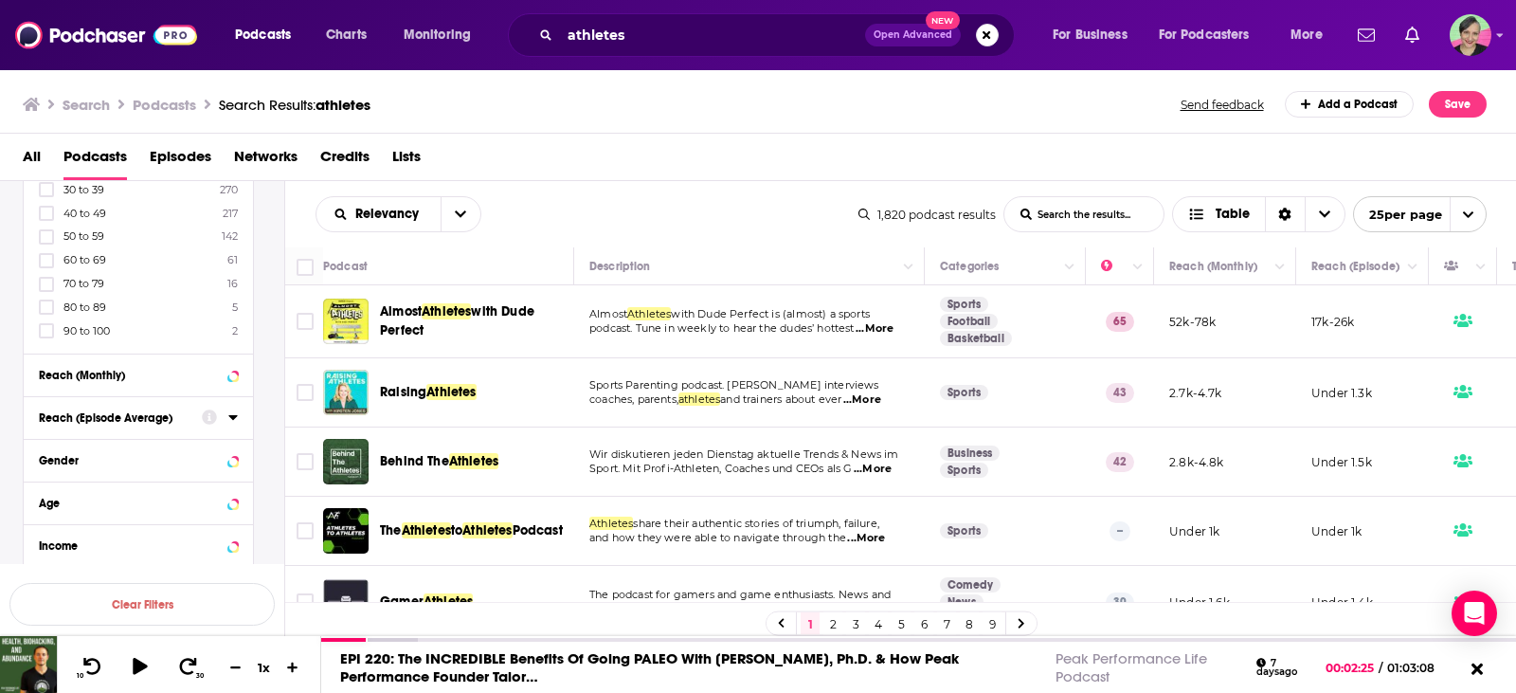
scroll to position [663, 0]
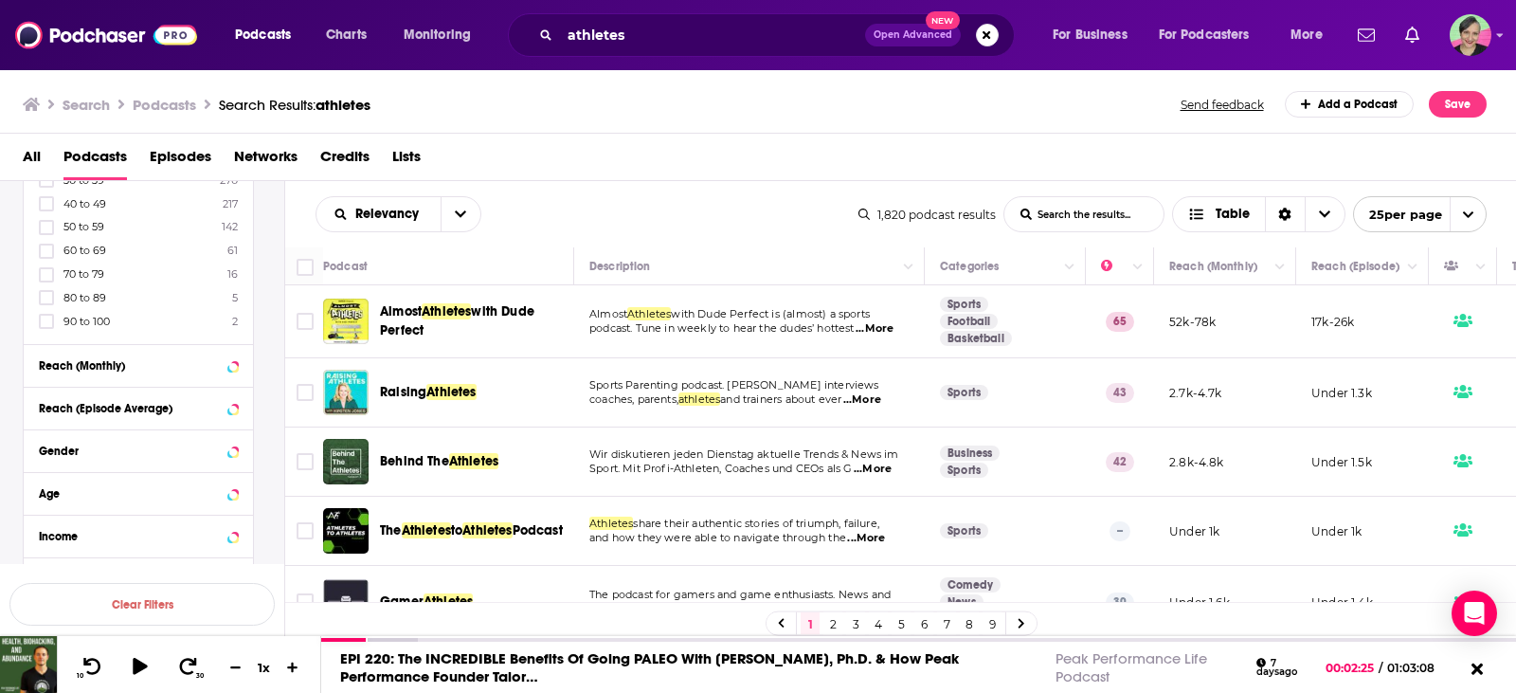
click at [90, 320] on span "90 to 100" at bounding box center [86, 321] width 46 height 13
click at [46, 327] on input "multiSelectOption-90-10" at bounding box center [46, 327] width 0 height 0
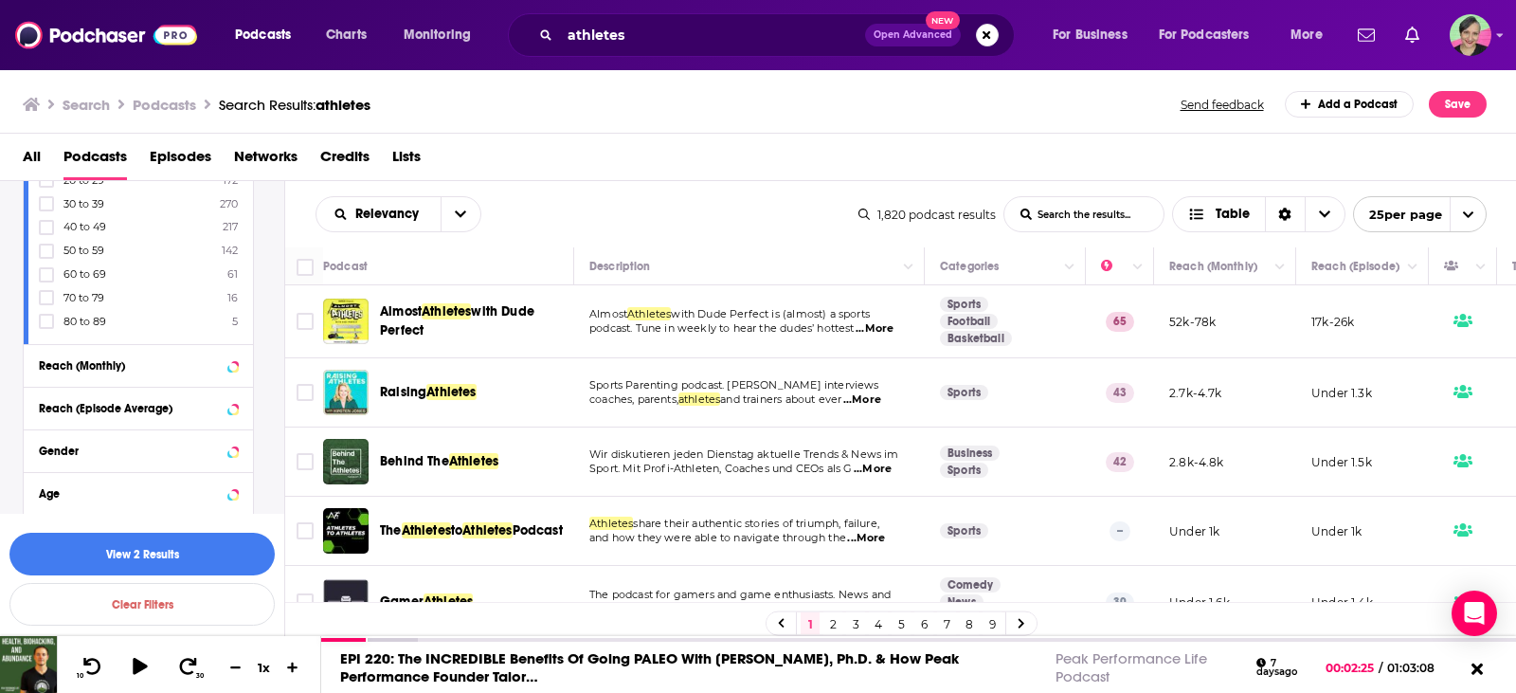
click at [72, 318] on span "80 to 89" at bounding box center [84, 321] width 43 height 13
click at [46, 327] on input "multiSelectOption-80-10" at bounding box center [46, 327] width 0 height 0
click at [46, 318] on icon at bounding box center [46, 321] width 11 height 11
drag, startPoint x: 48, startPoint y: 296, endPoint x: 48, endPoint y: 315, distance: 19.0
click at [48, 321] on icon at bounding box center [46, 321] width 11 height 9
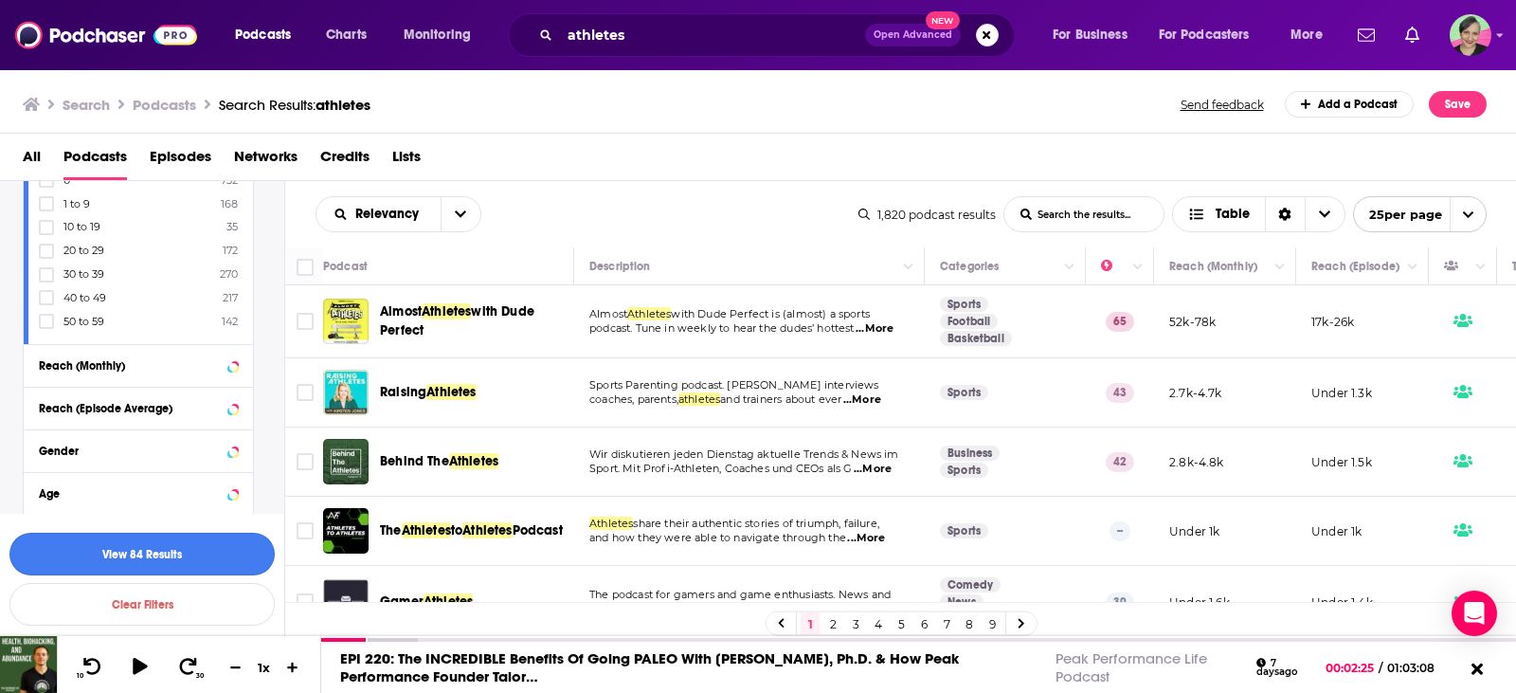
click at [83, 546] on button "View 84 Results" at bounding box center [141, 554] width 265 height 43
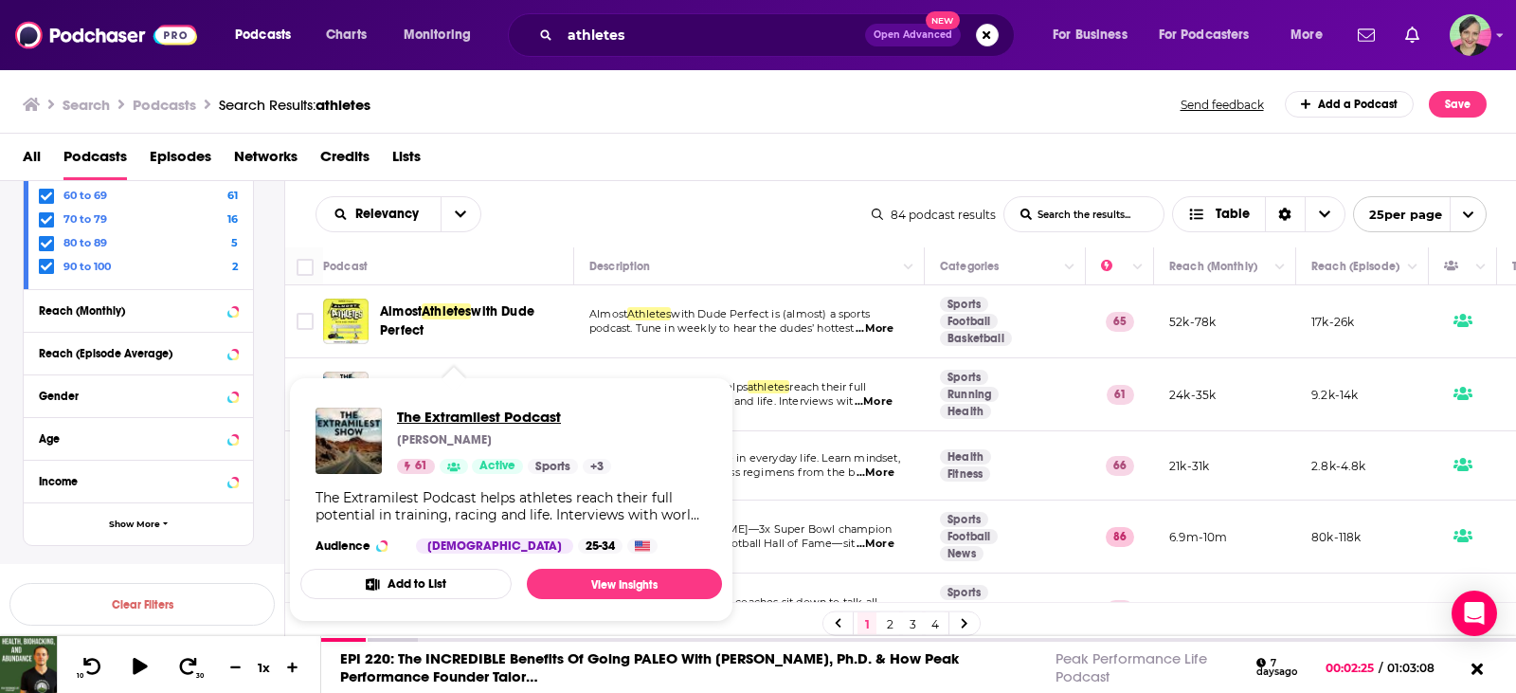
click at [423, 412] on span "The Extramilest Podcast" at bounding box center [504, 416] width 214 height 18
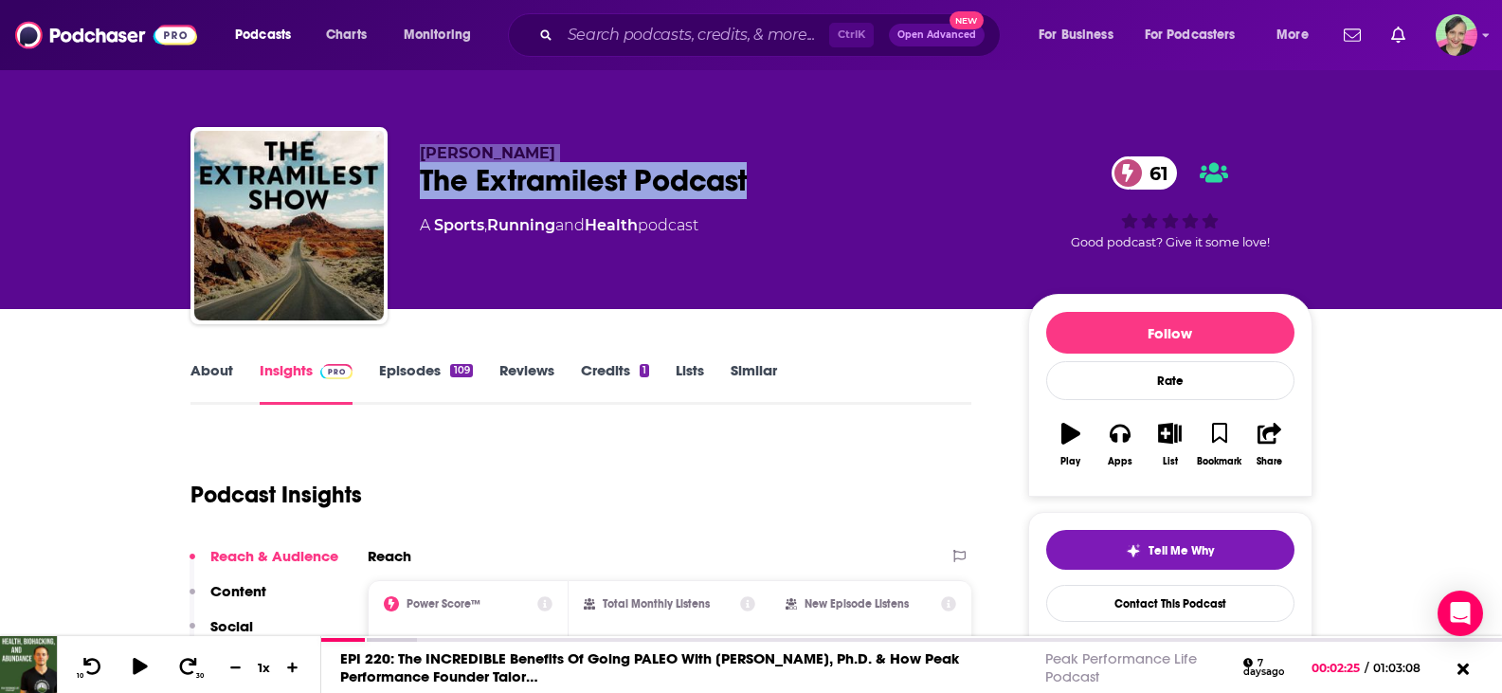
drag, startPoint x: 436, startPoint y: 165, endPoint x: 776, endPoint y: 302, distance: 366.9
click at [379, 164] on div "Floris Gierman The Extramilest Podcast 61 A Sports , Running and Health podcast…" at bounding box center [751, 229] width 1122 height 205
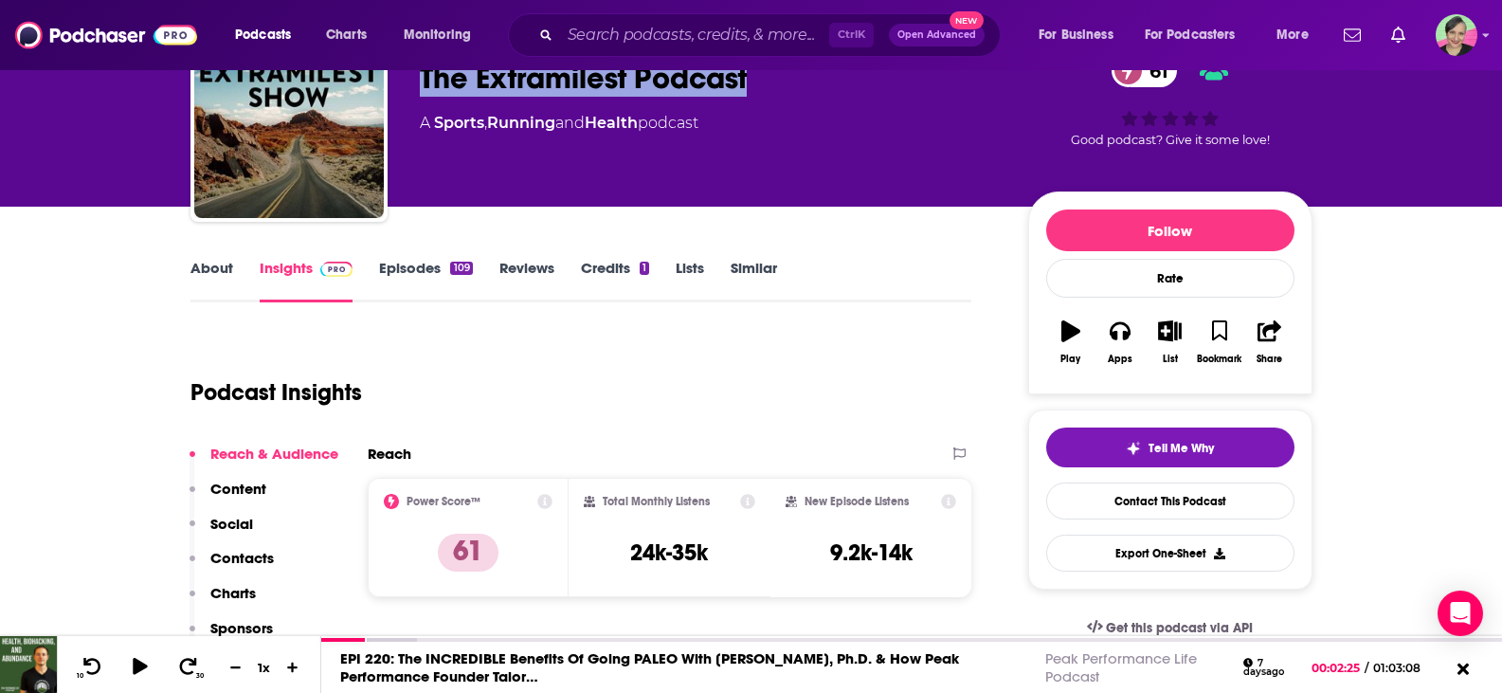
scroll to position [95, 0]
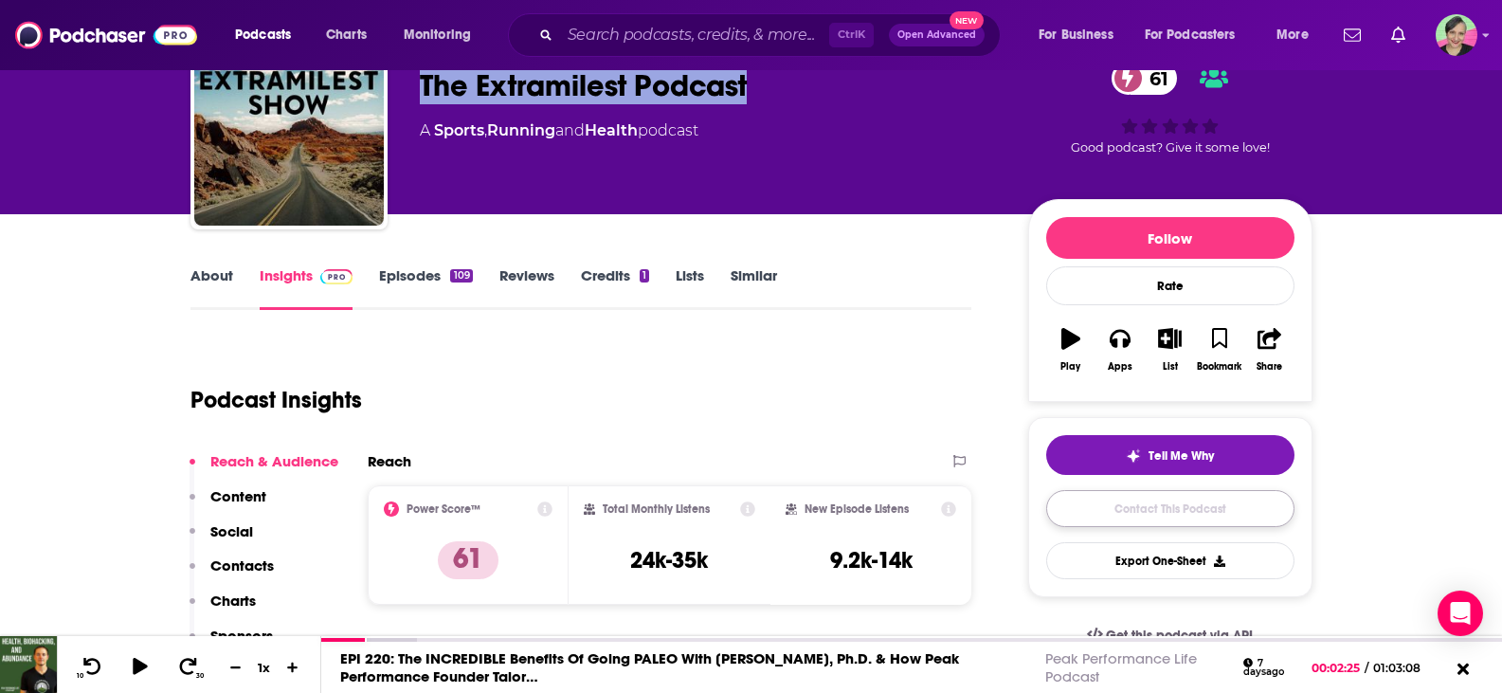
click at [1173, 506] on link "Contact This Podcast" at bounding box center [1170, 508] width 248 height 37
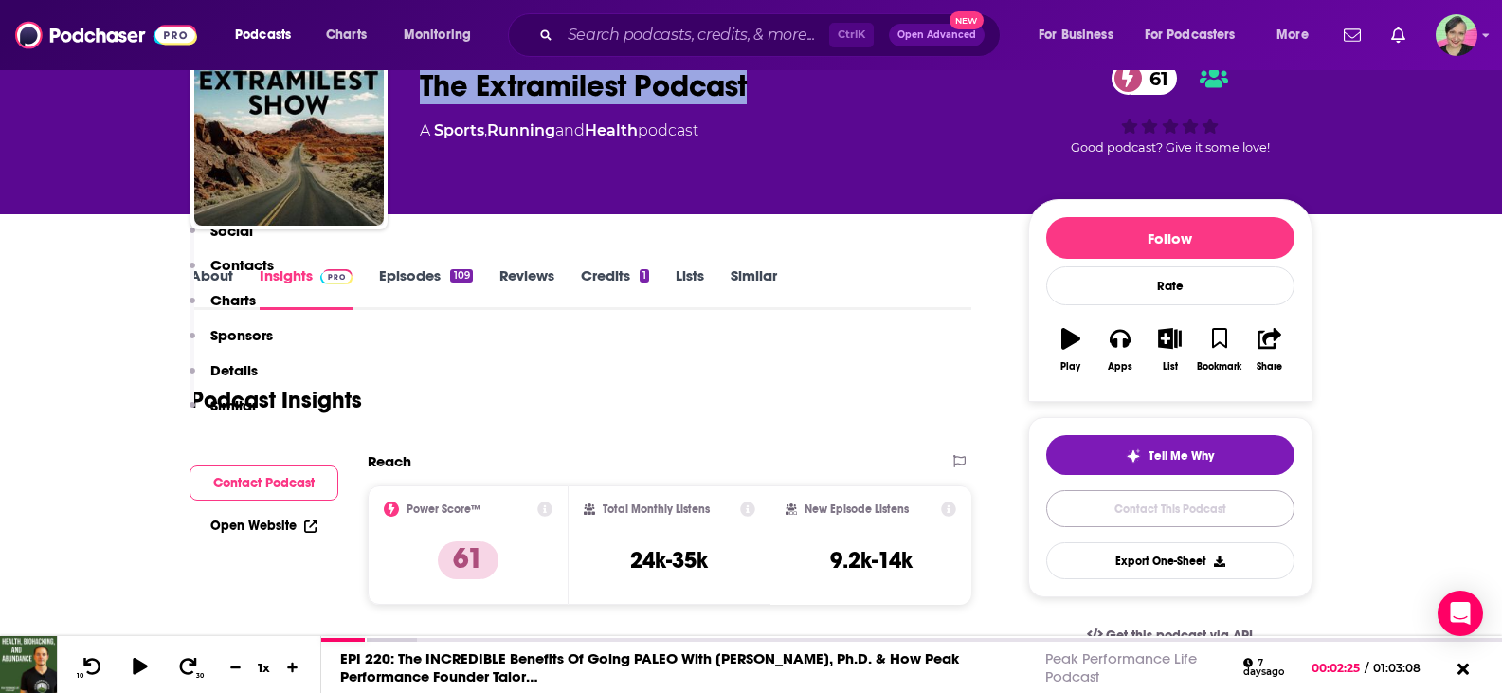
scroll to position [1765, 0]
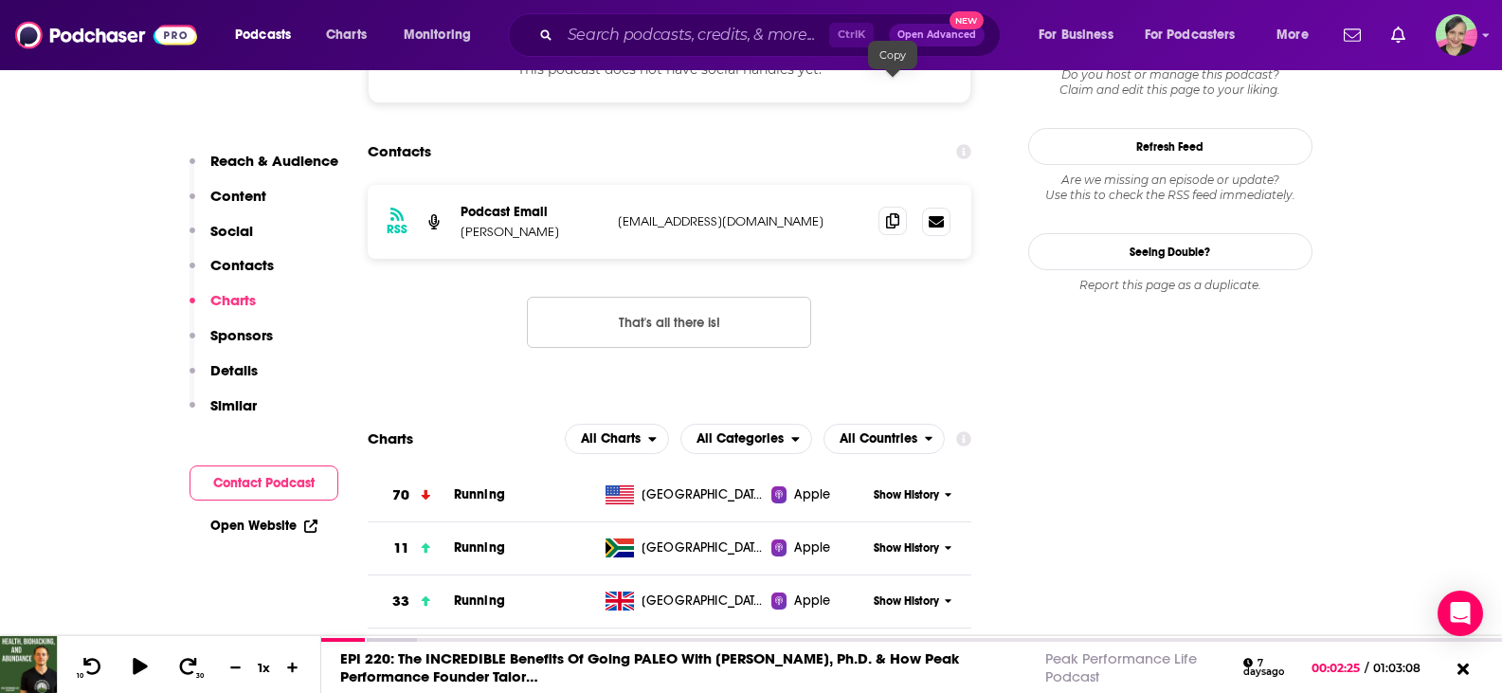
click at [888, 213] on icon at bounding box center [892, 220] width 13 height 15
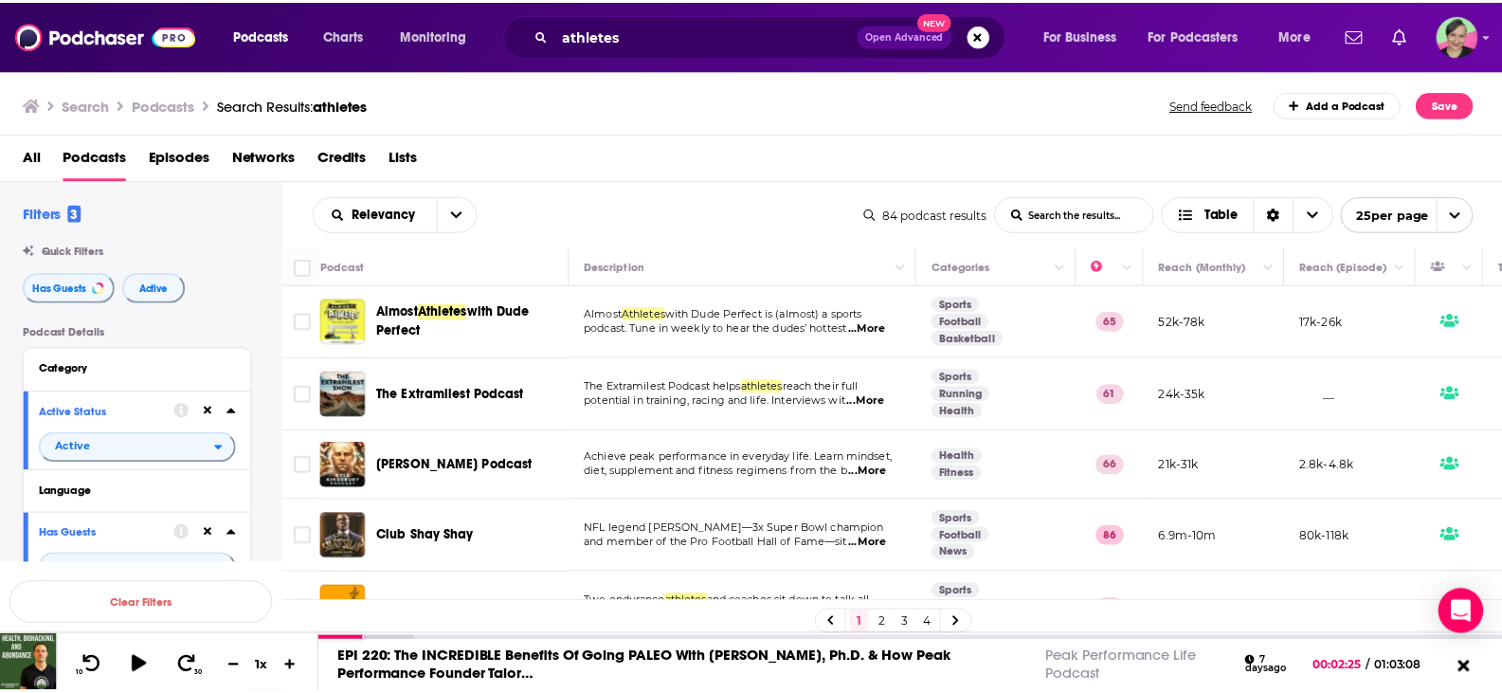
scroll to position [95, 0]
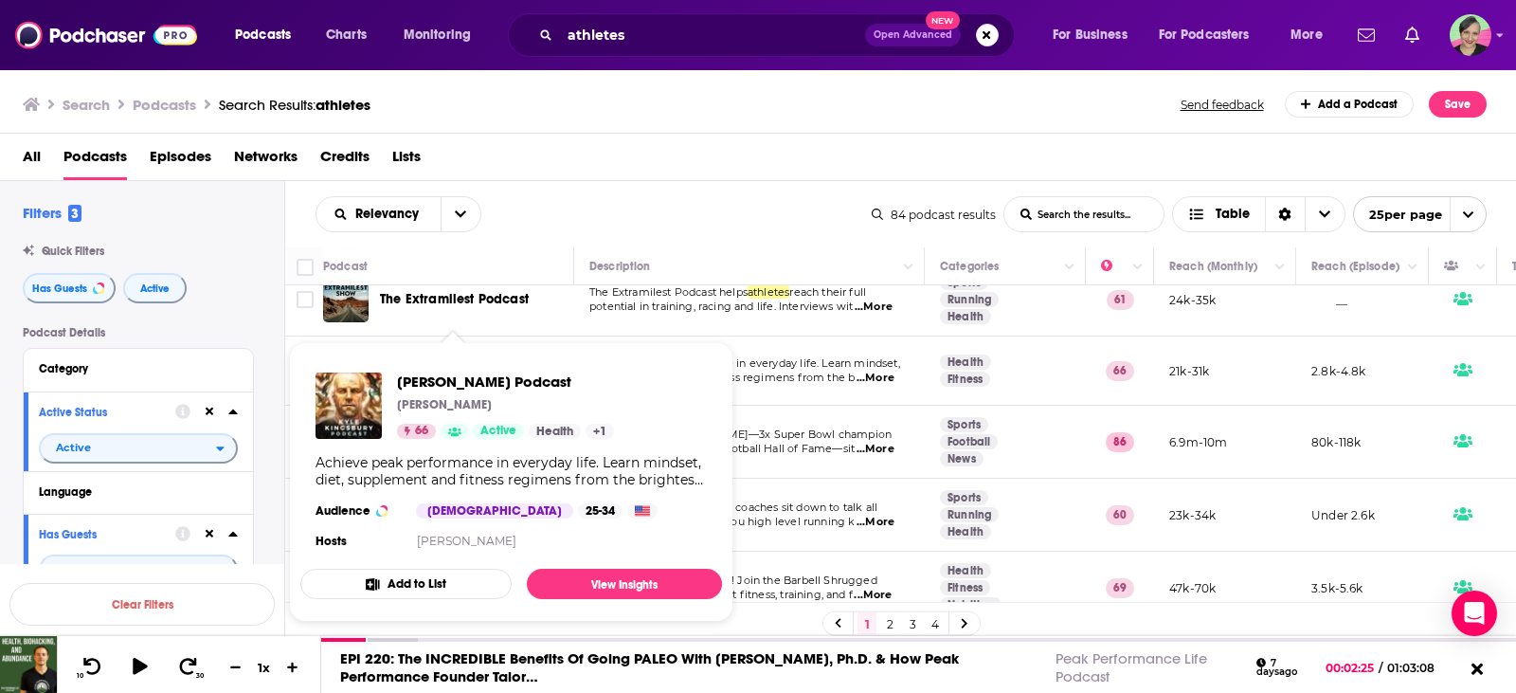
click at [441, 371] on div "Kyle Kingsbury Podcast Kyle Kingsbury 66 Active Health + 1 Achieve peak perform…" at bounding box center [511, 462] width 422 height 211
click at [438, 387] on span "[PERSON_NAME] Podcast" at bounding box center [505, 381] width 217 height 18
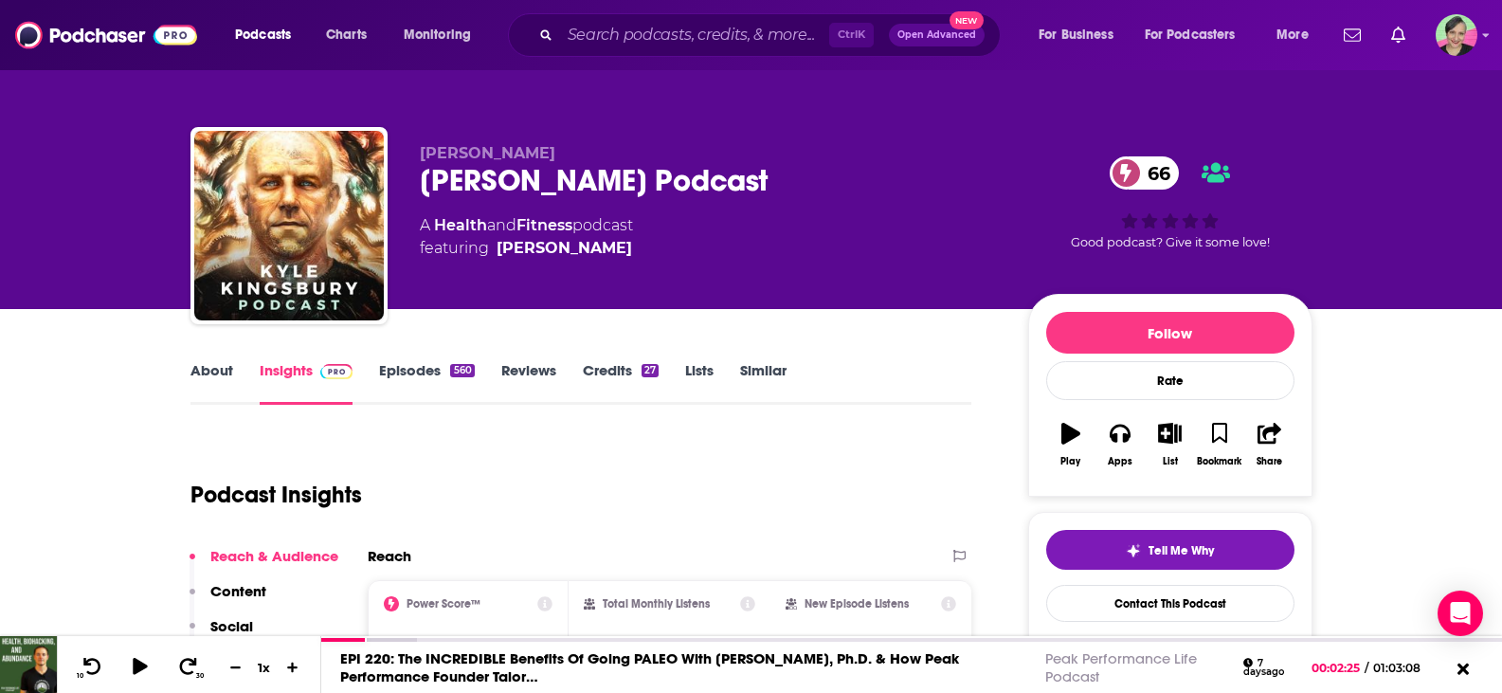
drag, startPoint x: 786, startPoint y: 178, endPoint x: 403, endPoint y: 193, distance: 383.1
click at [403, 193] on div "Kyle Kingsbury Kyle Kingsbury Podcast 66 A Health and Fitness podcast featuring…" at bounding box center [751, 229] width 1122 height 205
copy h2 "[PERSON_NAME] Podcast"
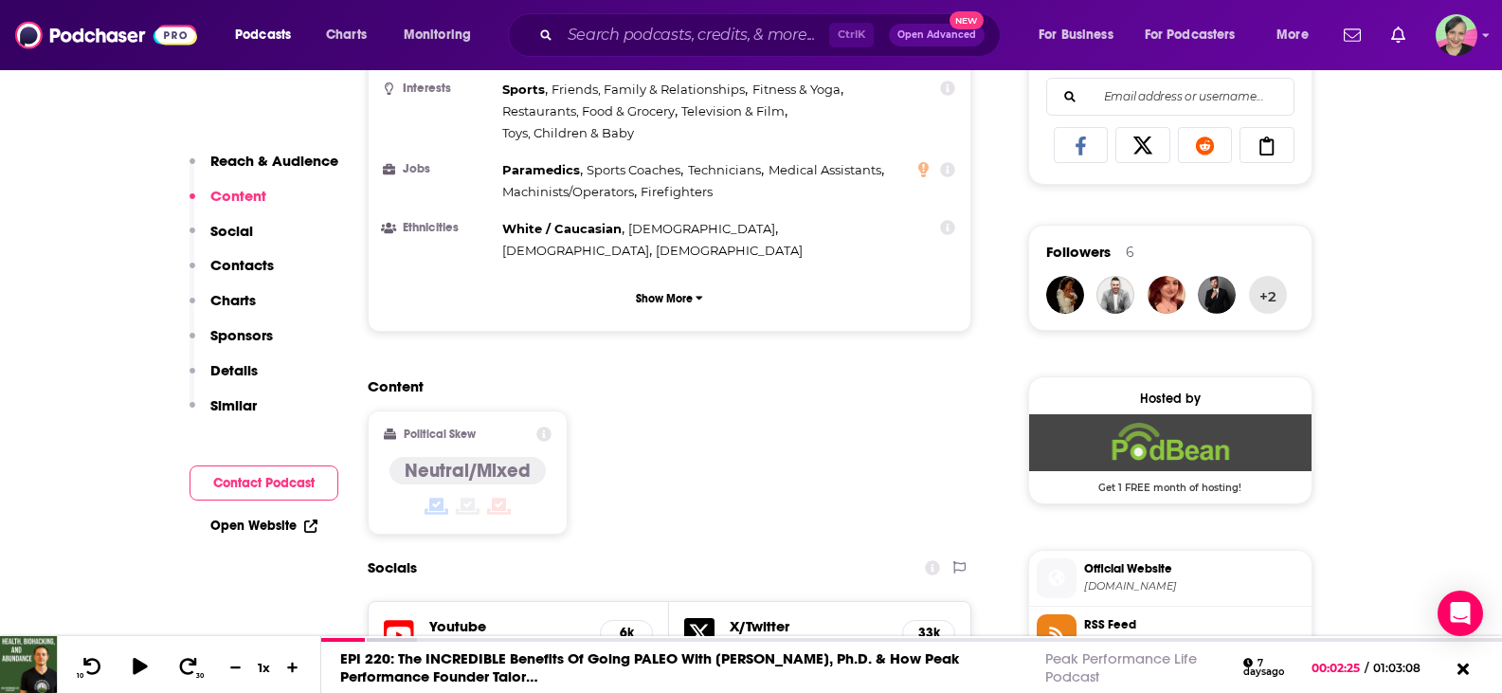
scroll to position [1800, 0]
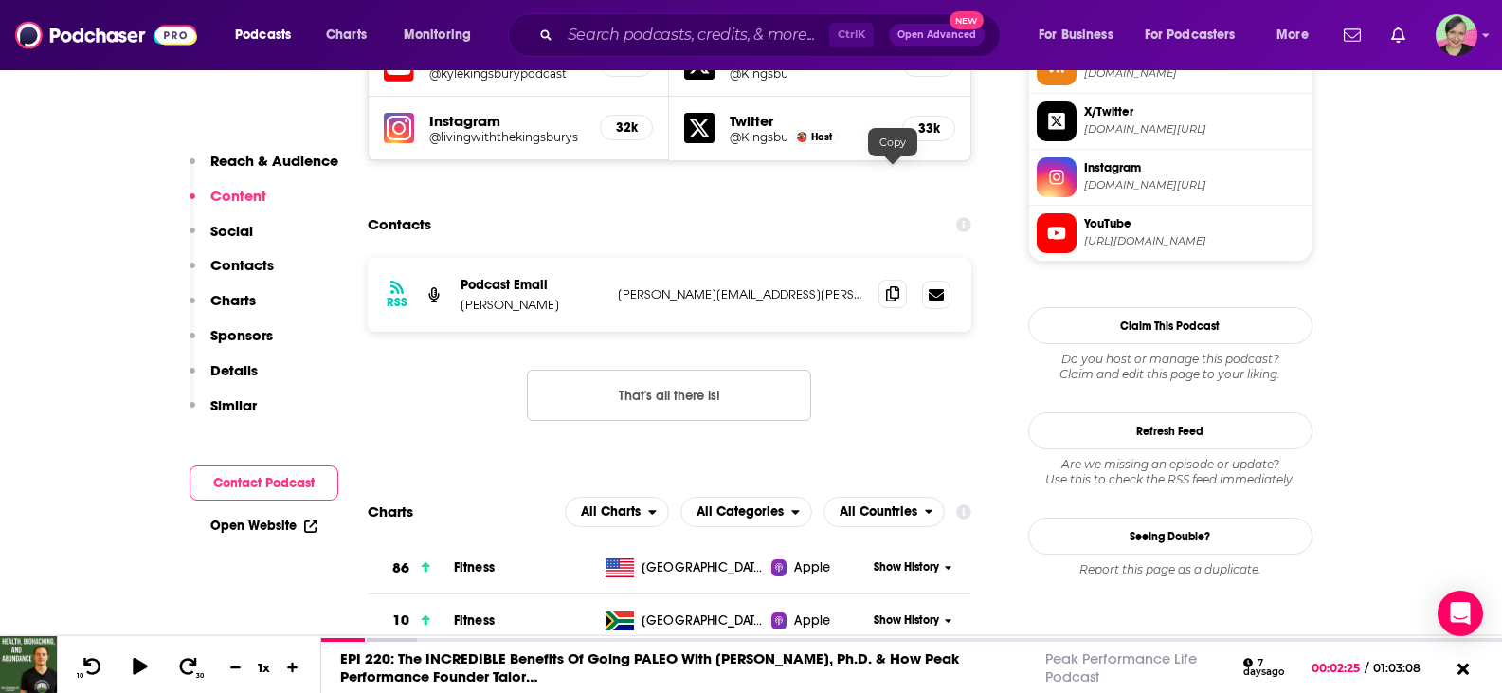
click at [897, 286] on icon at bounding box center [892, 293] width 13 height 15
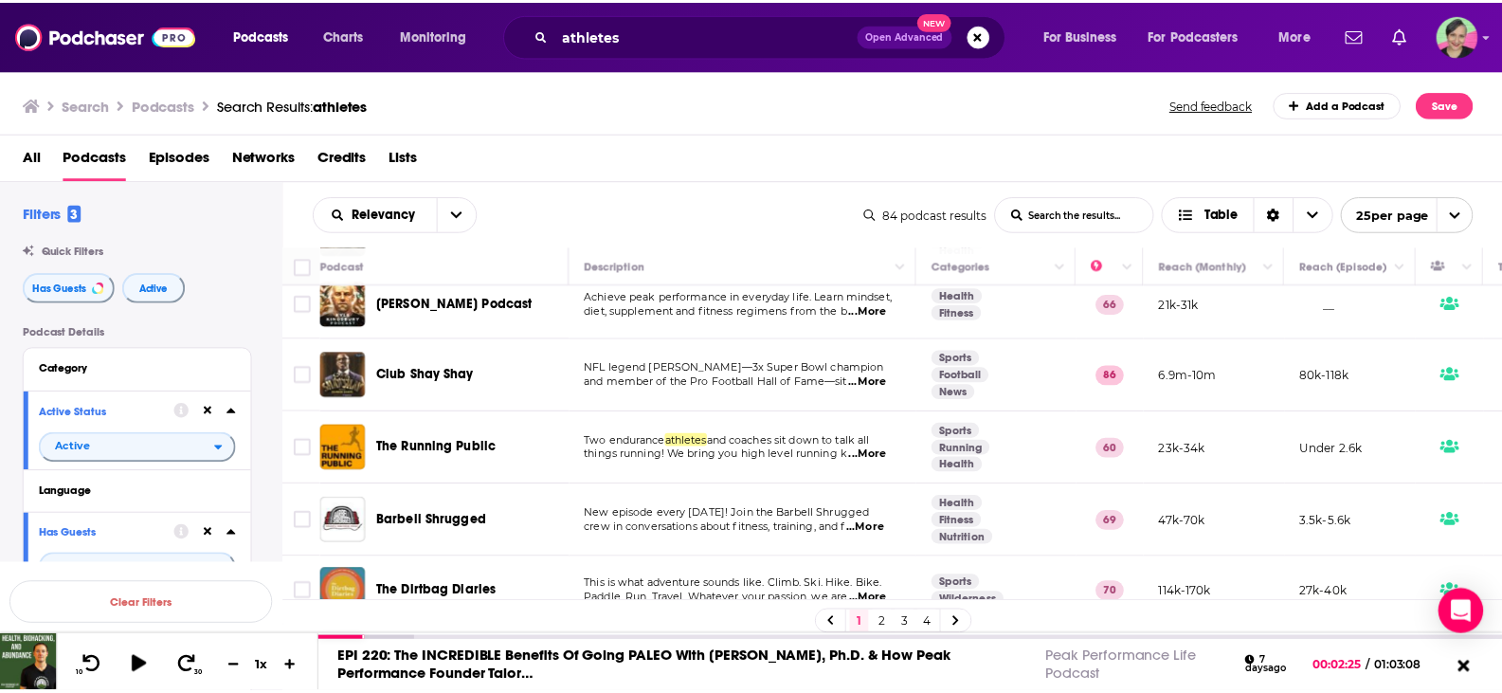
scroll to position [190, 0]
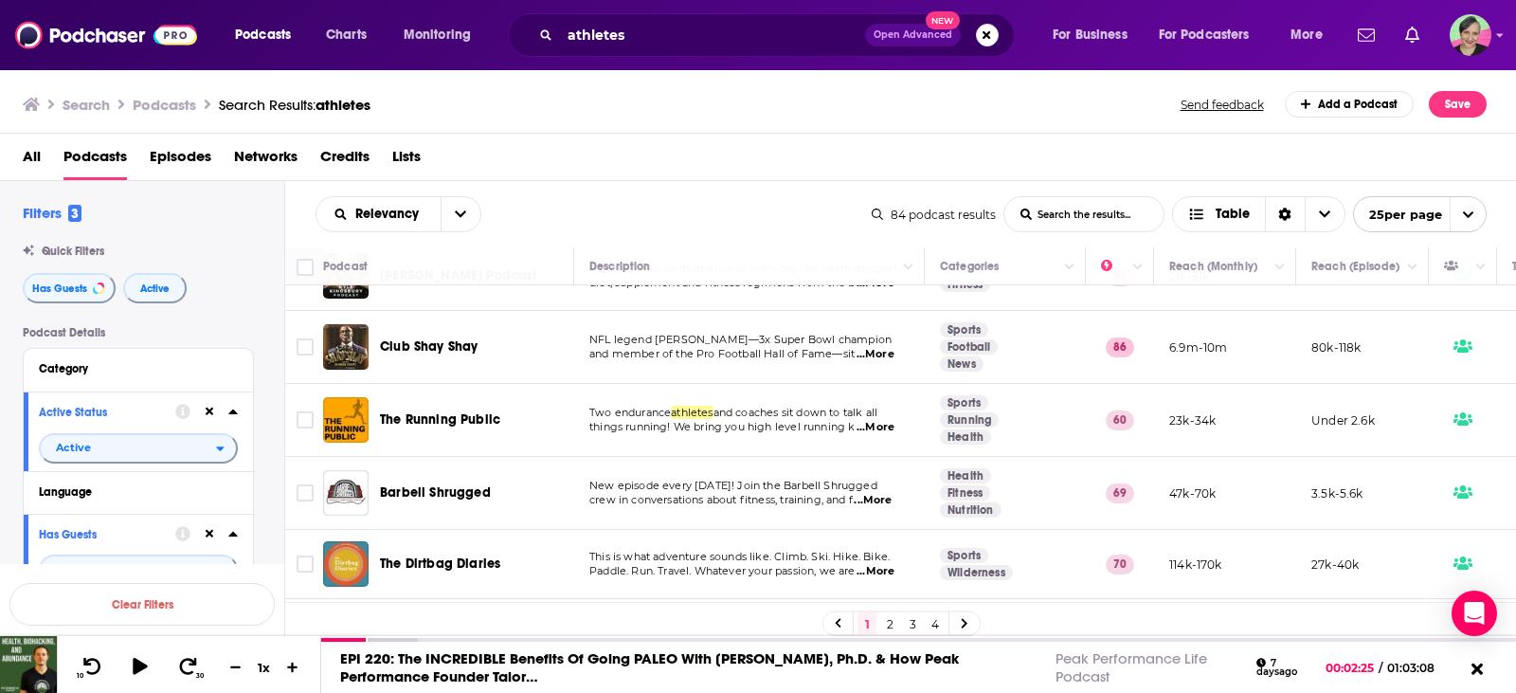
click at [873, 351] on span "...More" at bounding box center [876, 354] width 38 height 15
click at [450, 347] on span "Club Shay Shay" at bounding box center [429, 346] width 98 height 16
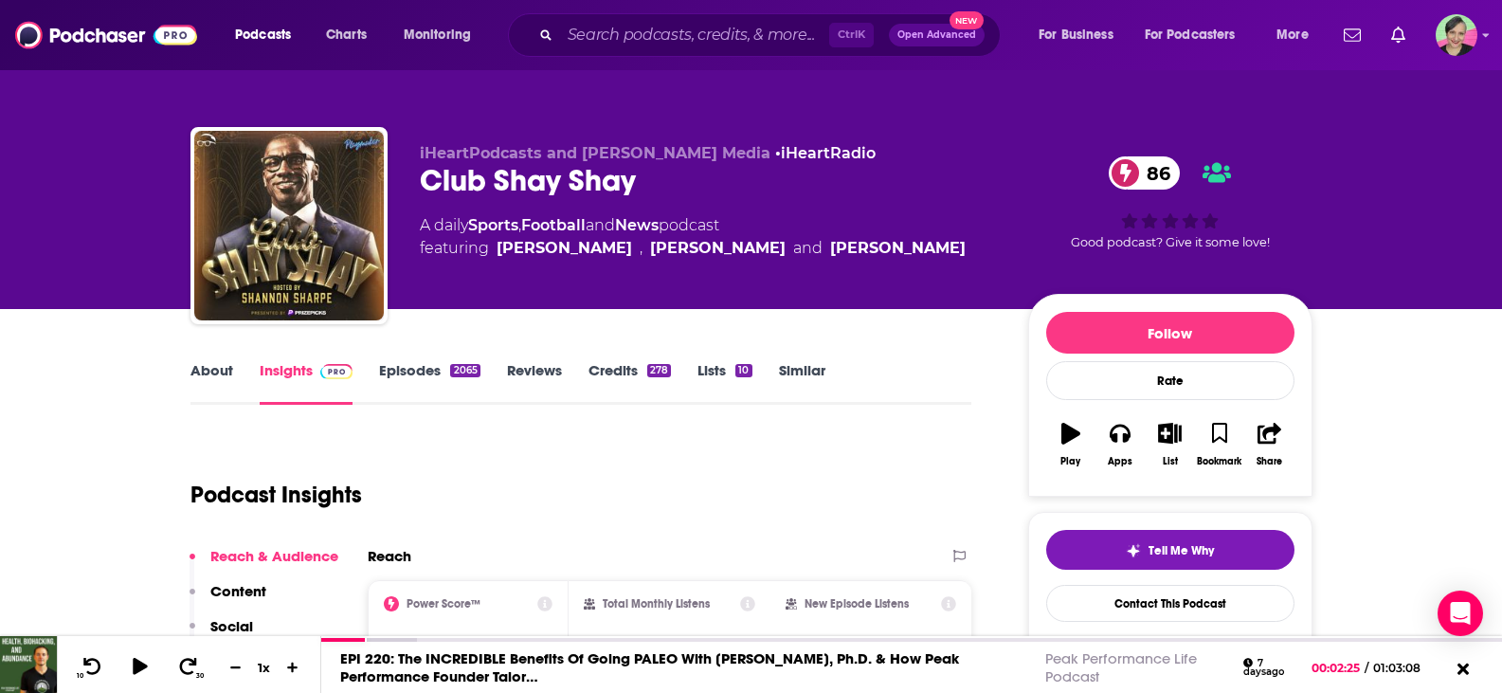
click at [412, 363] on link "Episodes 2065" at bounding box center [429, 383] width 100 height 44
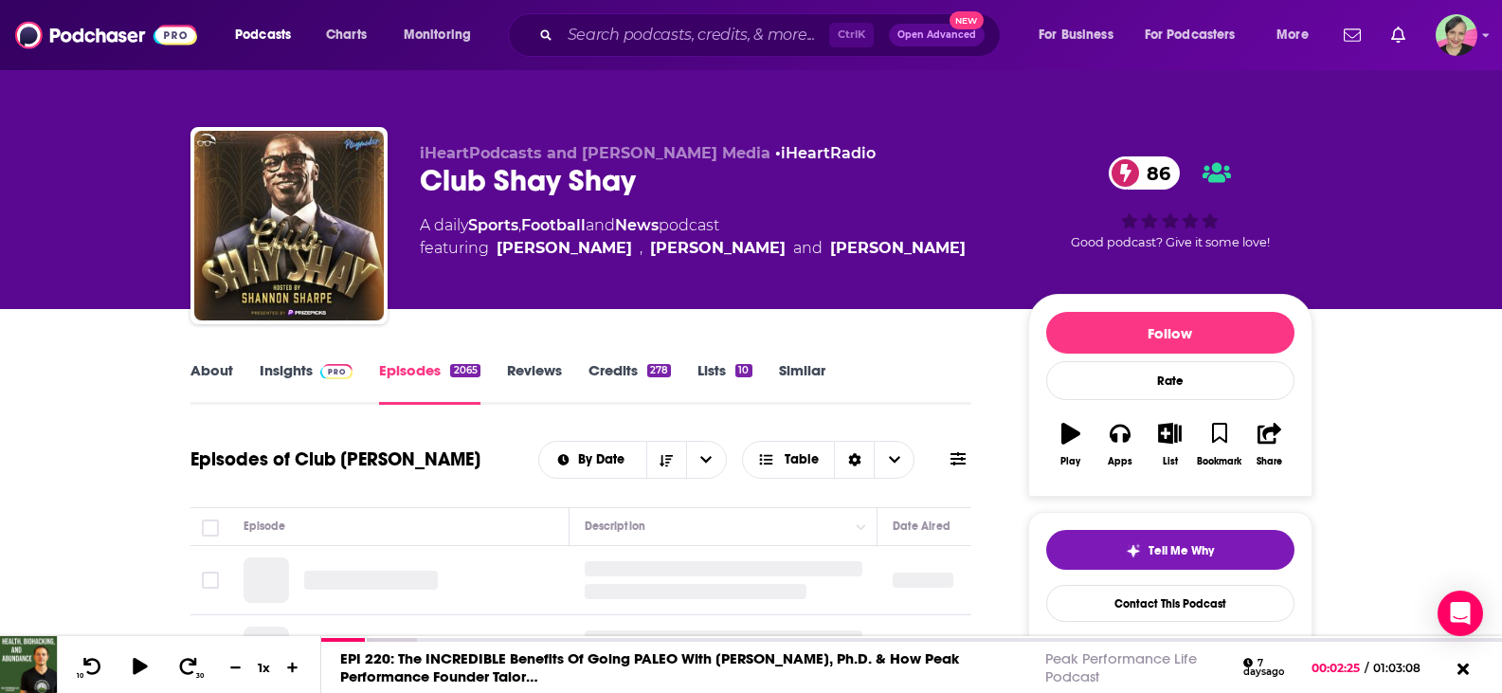
click at [961, 461] on icon at bounding box center [957, 458] width 15 height 15
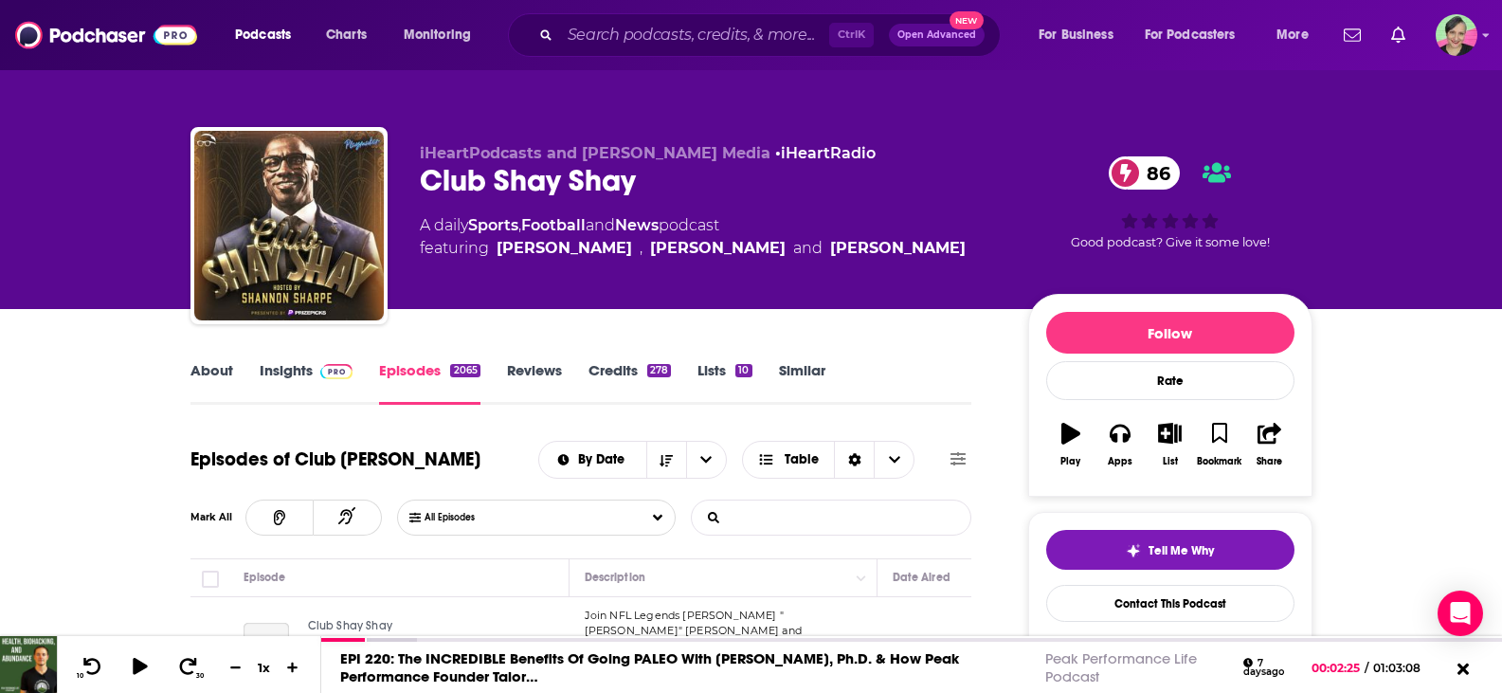
click at [801, 513] on input "List Search Input" at bounding box center [791, 517] width 198 height 34
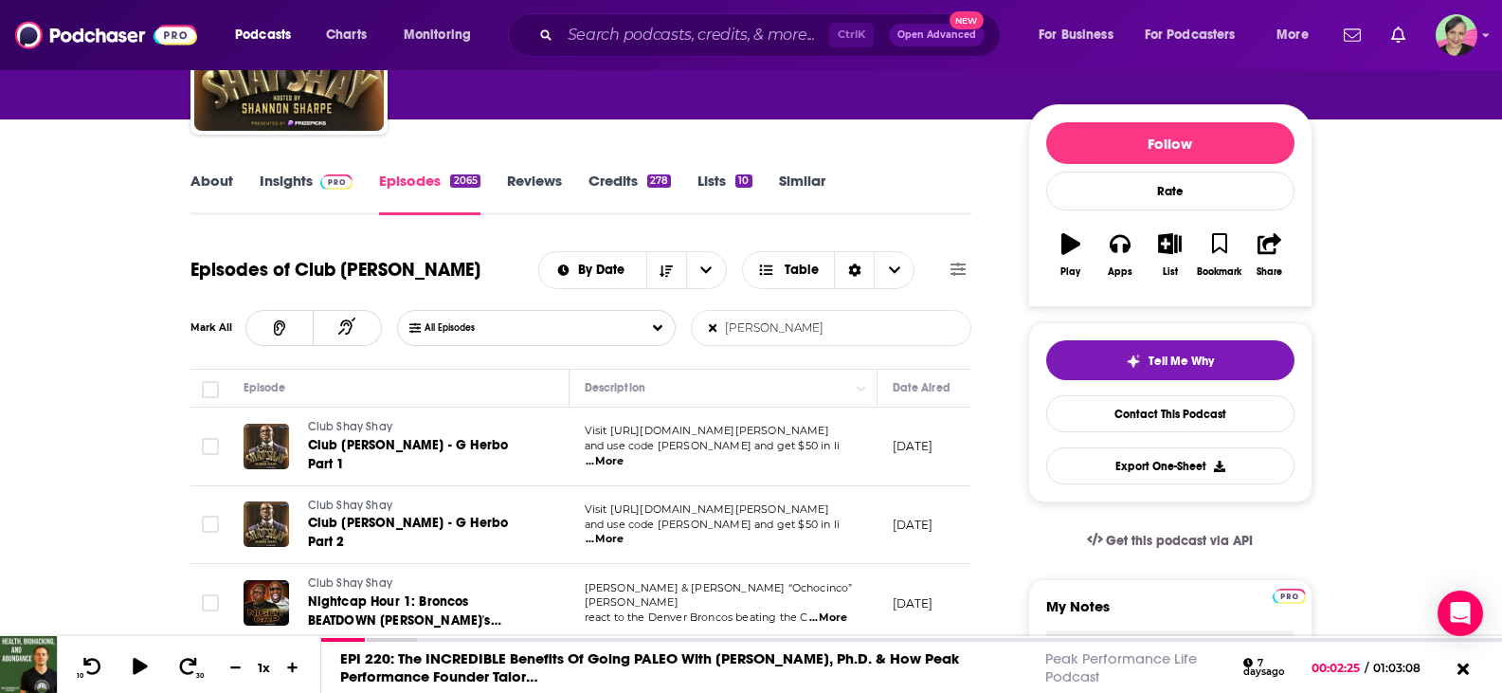
scroll to position [284, 0]
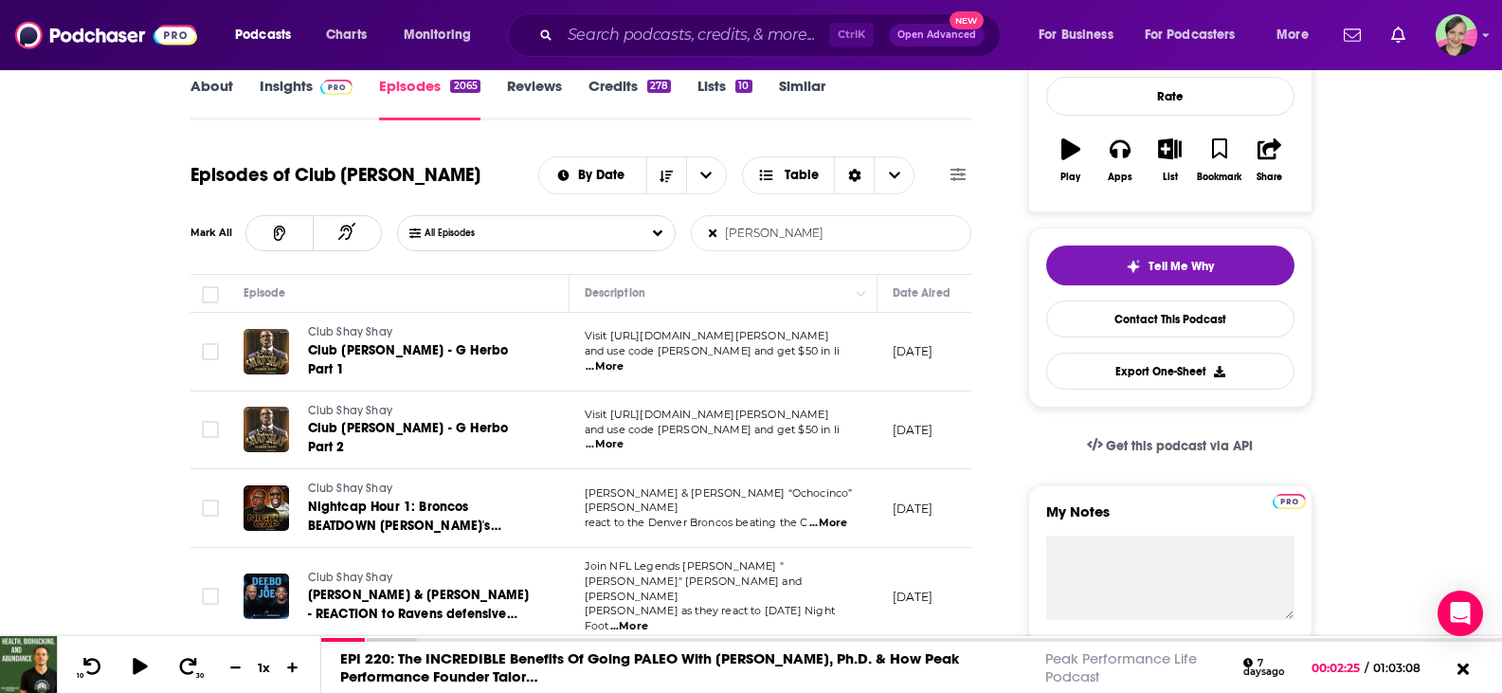
click at [624, 359] on span "...More" at bounding box center [605, 366] width 38 height 15
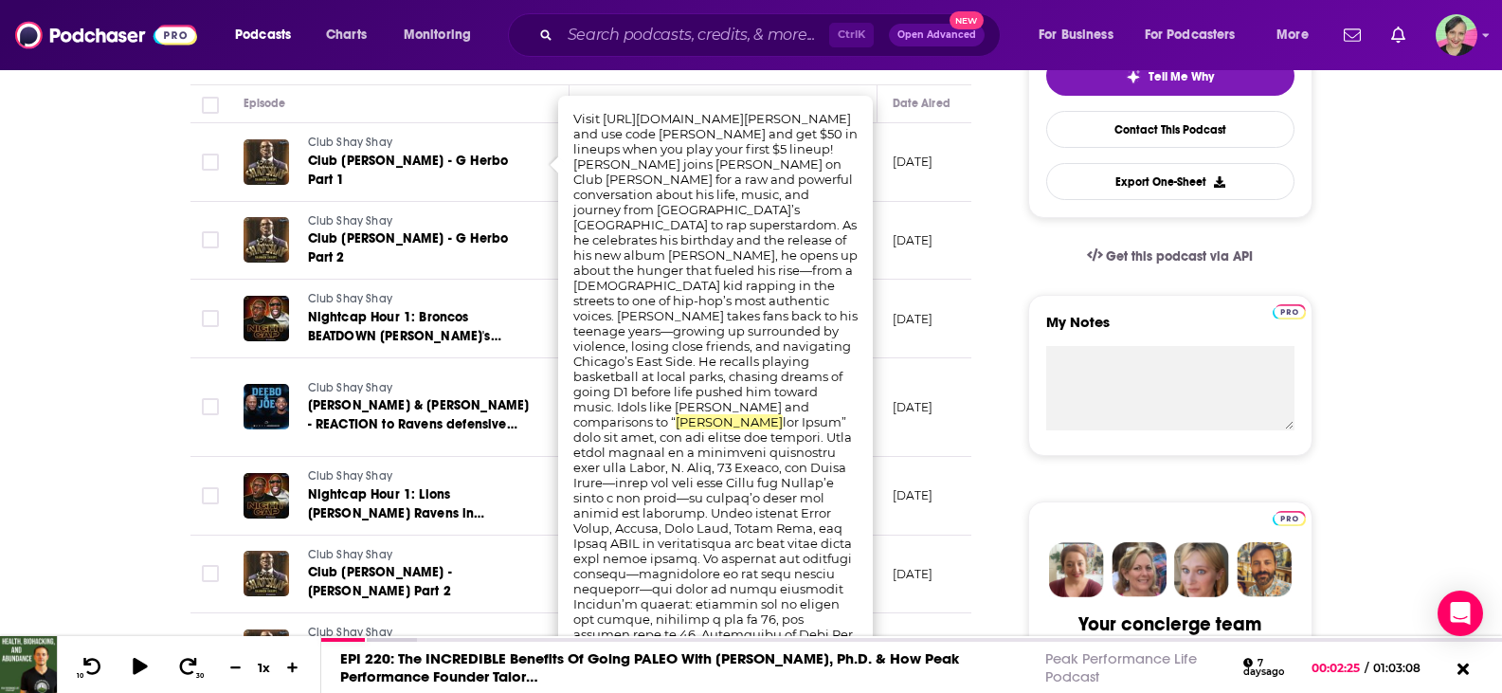
scroll to position [569, 0]
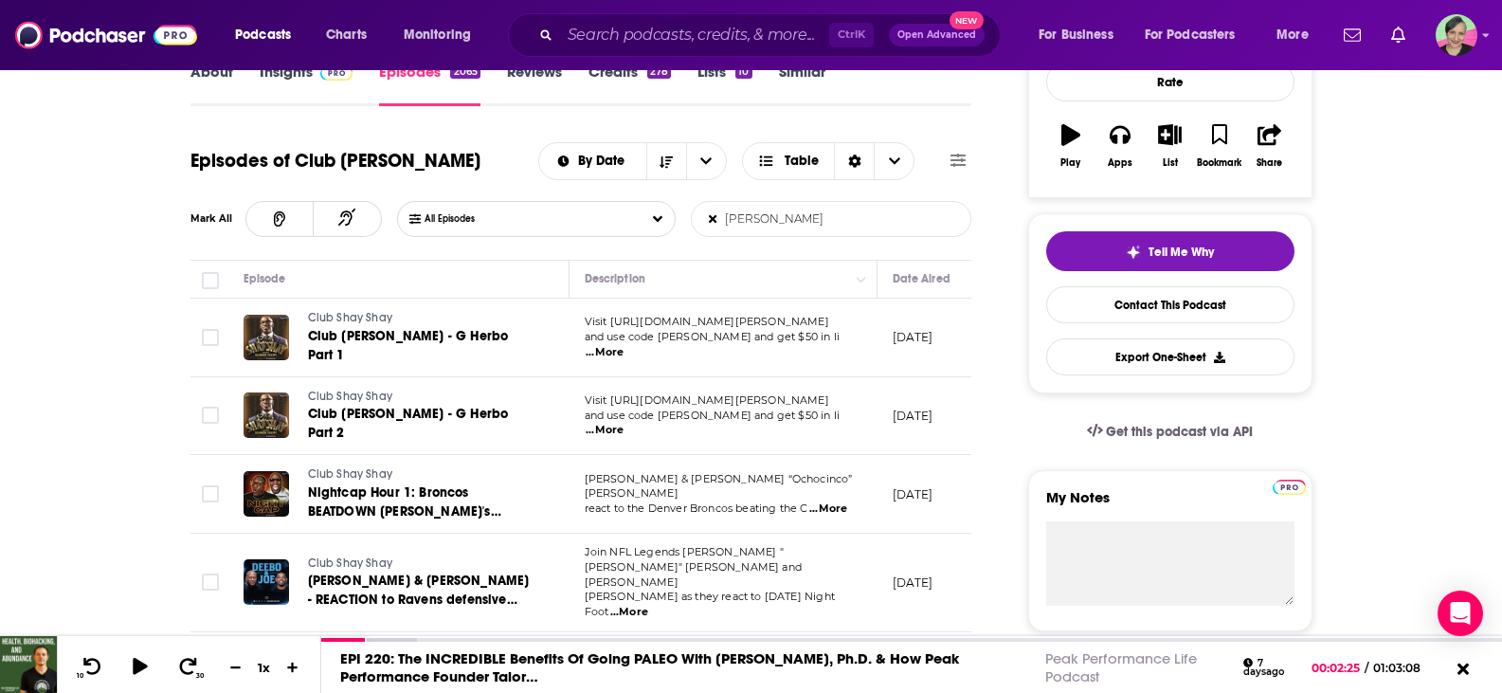
scroll to position [190, 0]
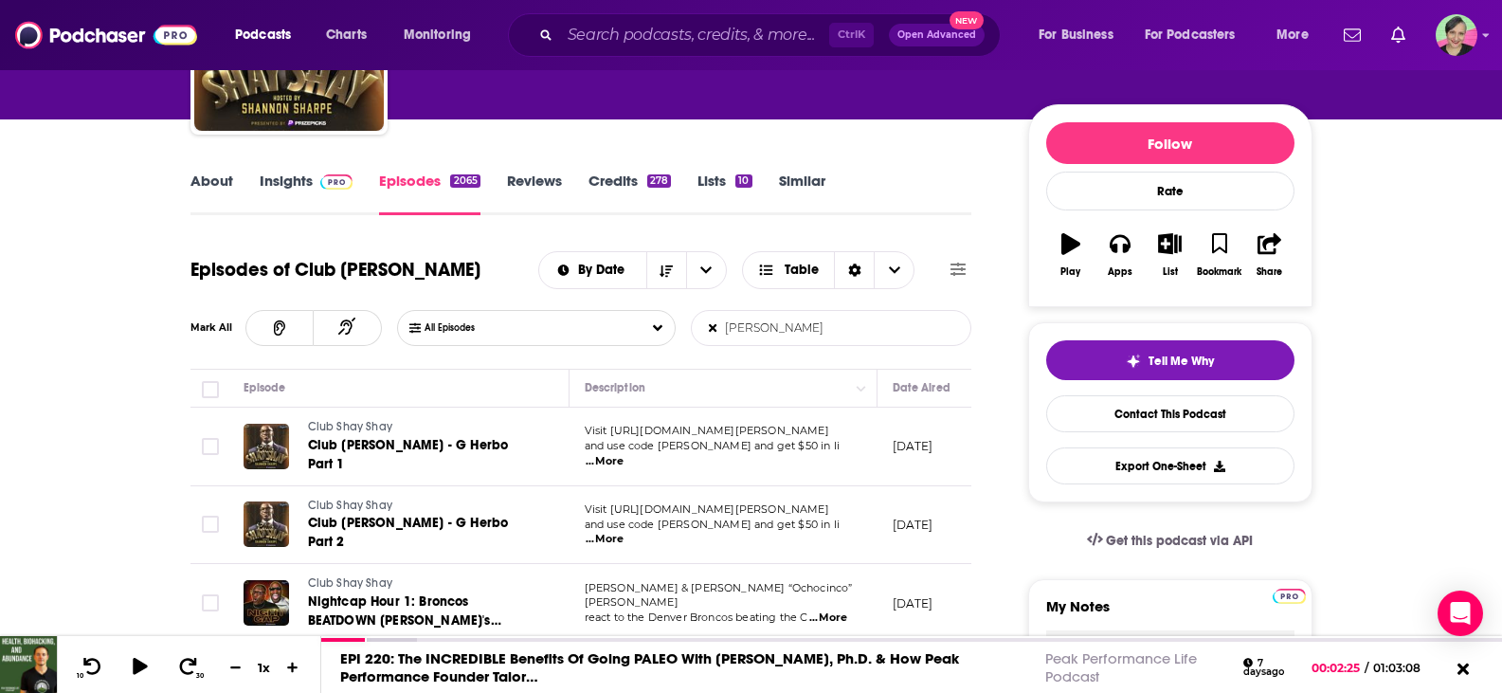
click at [725, 319] on input "nick bare" at bounding box center [791, 328] width 198 height 34
click at [789, 326] on input ""nick bare" at bounding box center [791, 328] width 198 height 34
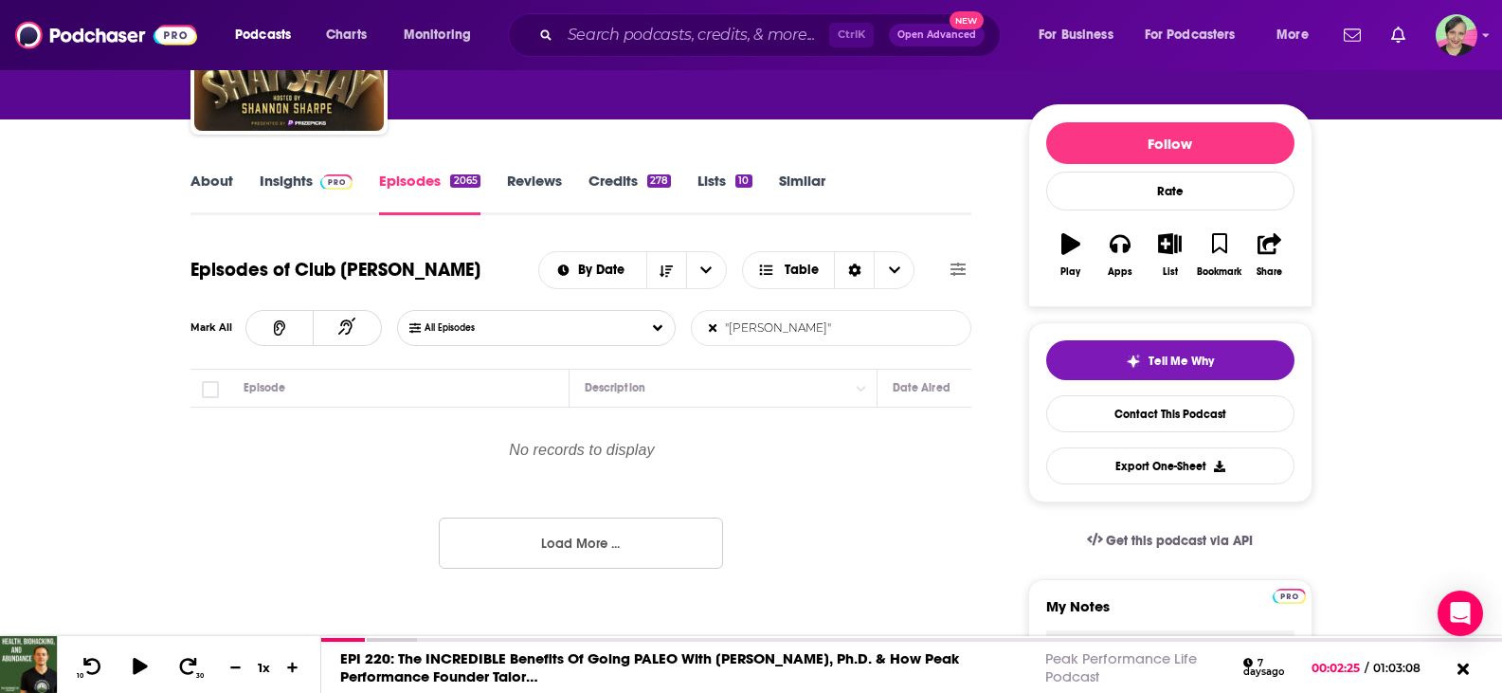
type input ""nick bare""
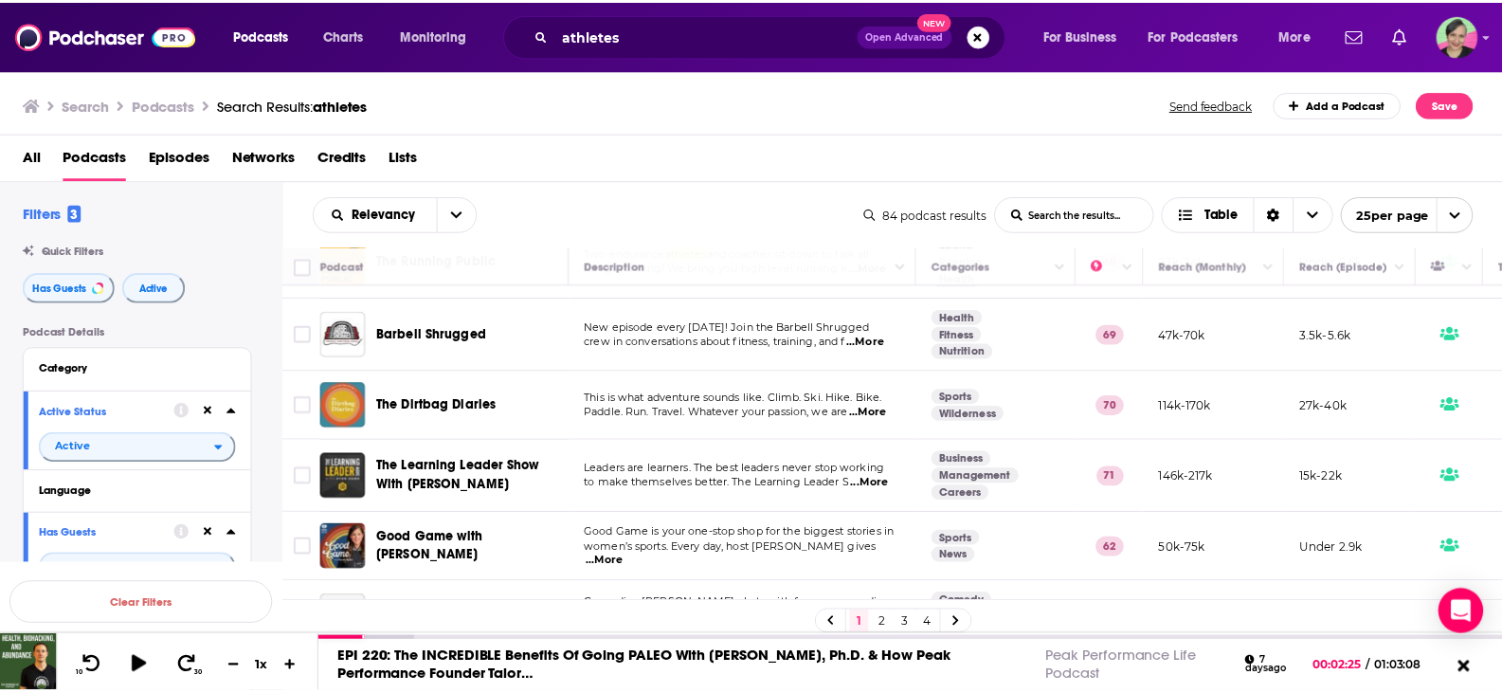
scroll to position [379, 0]
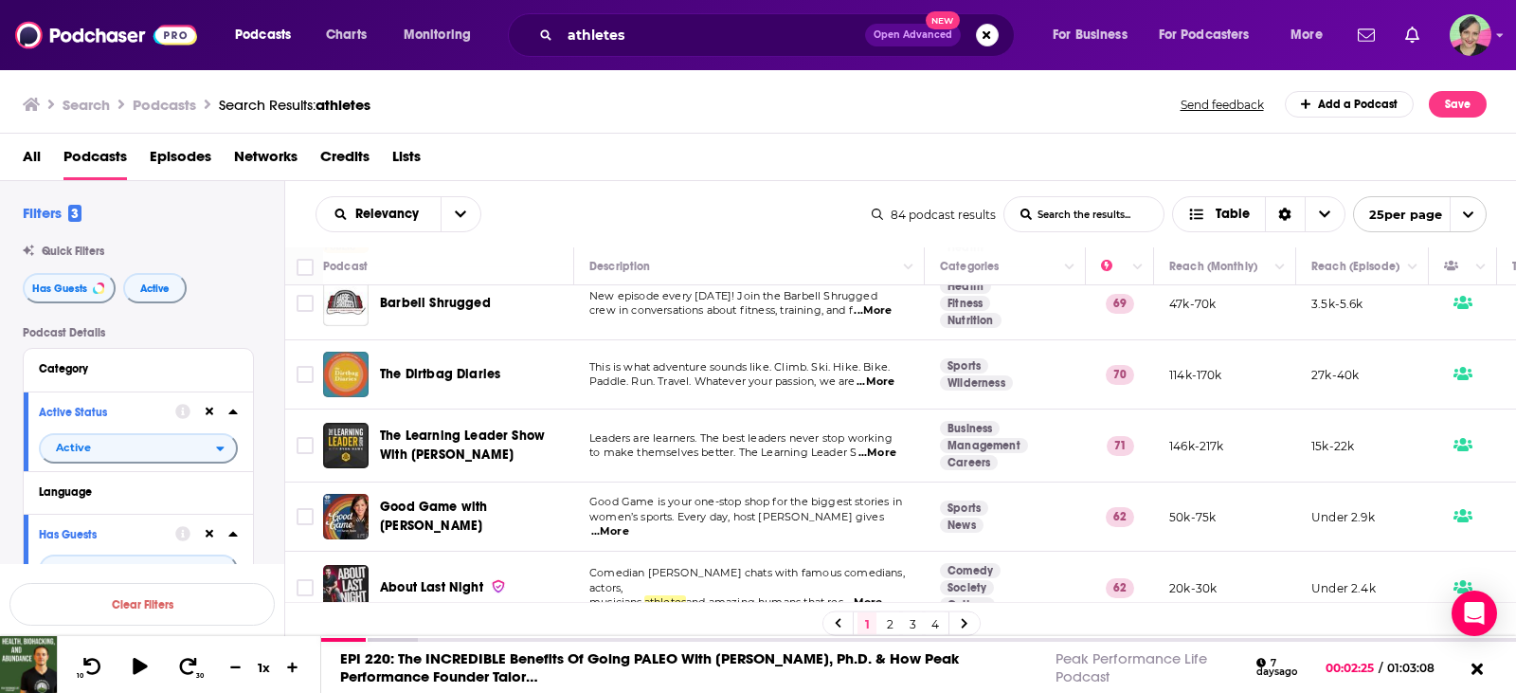
click at [877, 382] on span "...More" at bounding box center [876, 381] width 38 height 15
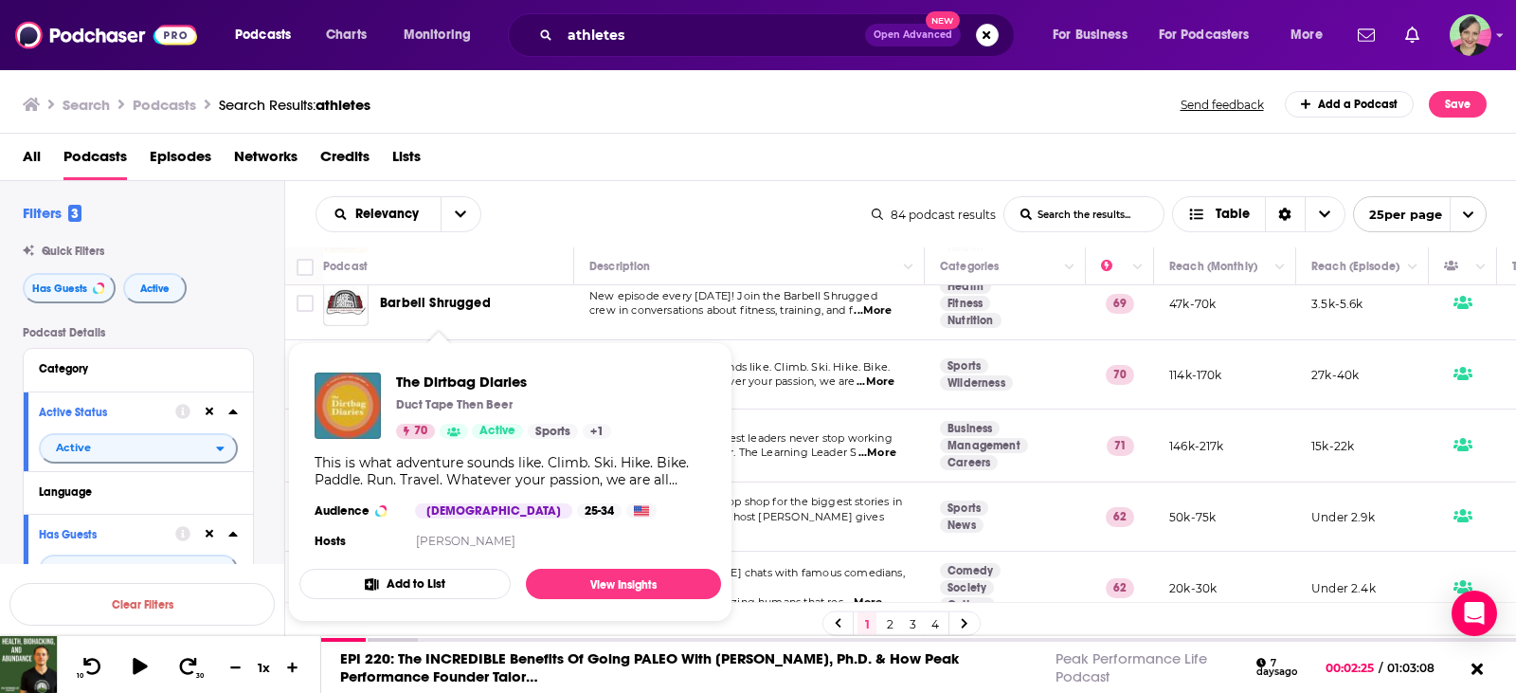
click at [421, 367] on div "The Dirtbag Diaries Duct Tape Then Beer 70 Active Sports + 1 This is what adven…" at bounding box center [510, 462] width 422 height 211
click at [426, 375] on span "The Dirtbag Diaries" at bounding box center [503, 381] width 215 height 18
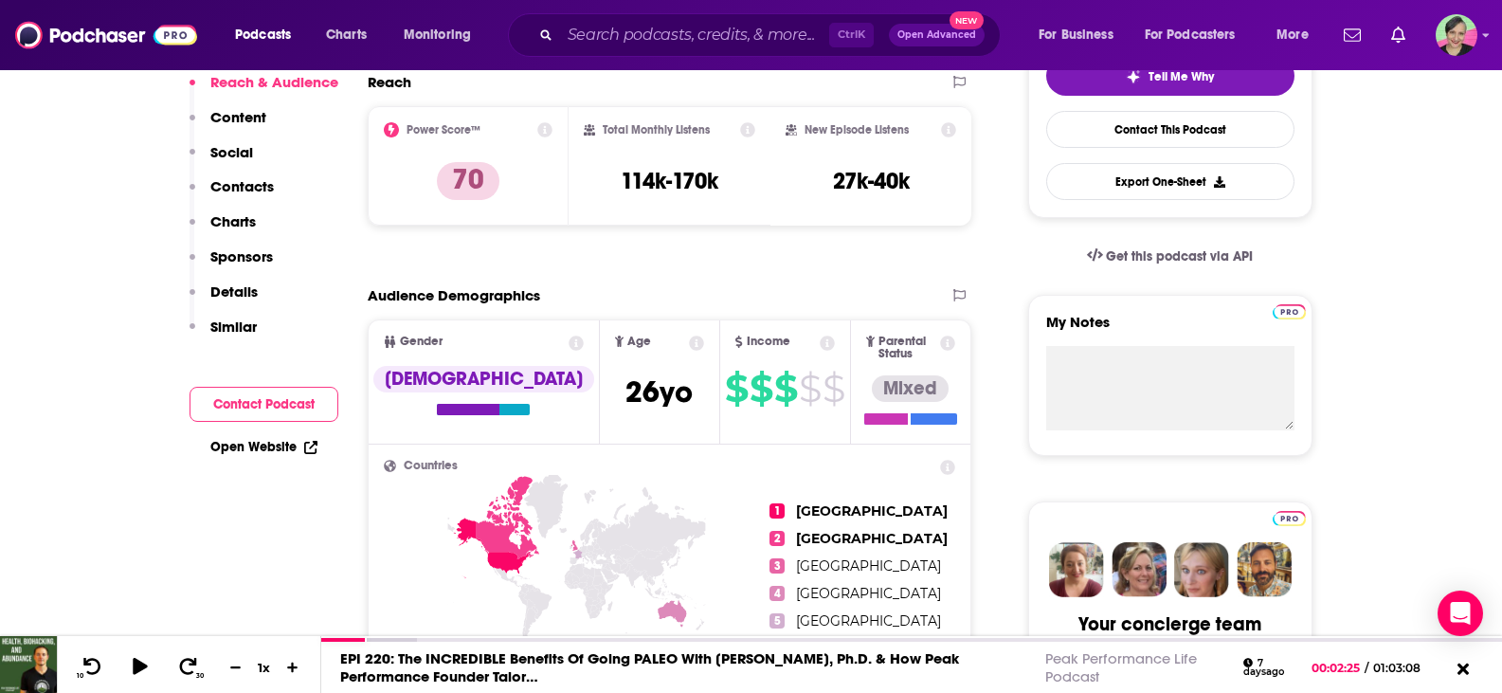
scroll to position [190, 0]
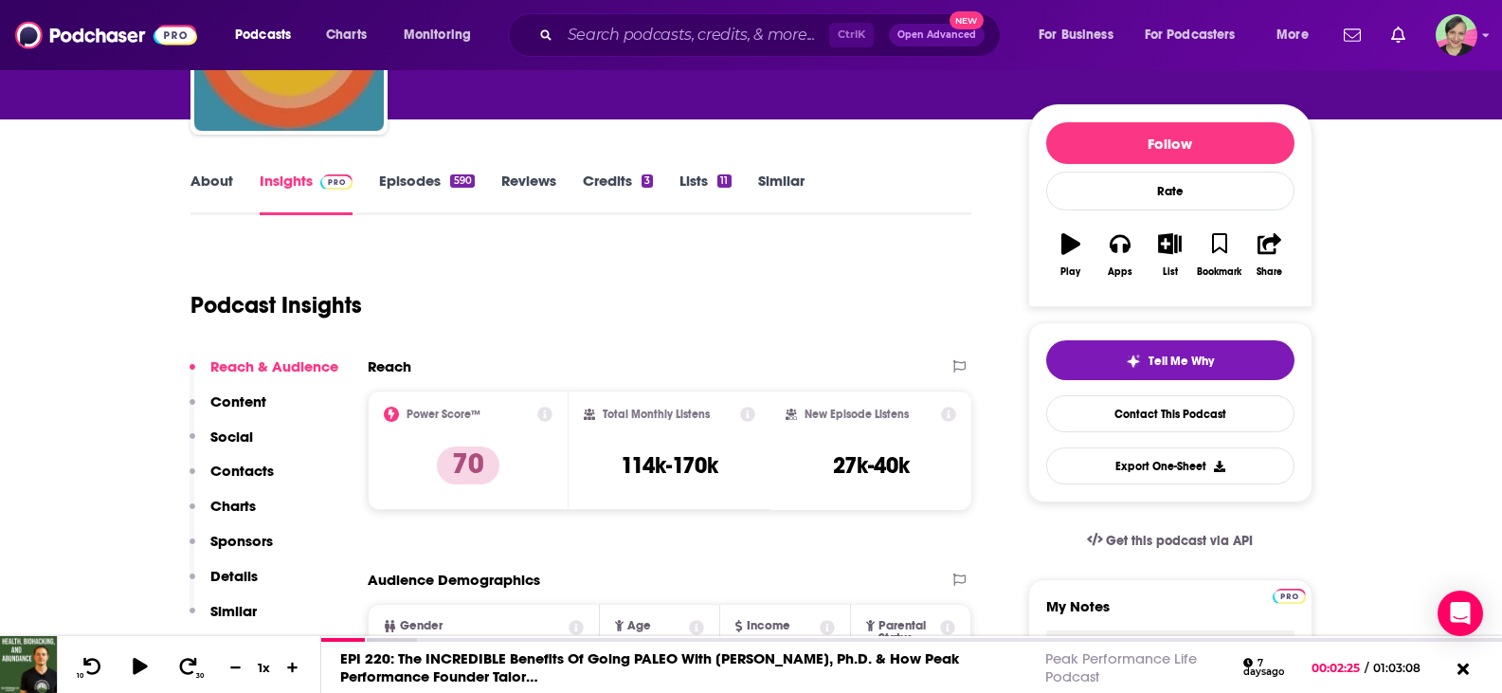
click at [226, 180] on link "About" at bounding box center [211, 194] width 43 height 44
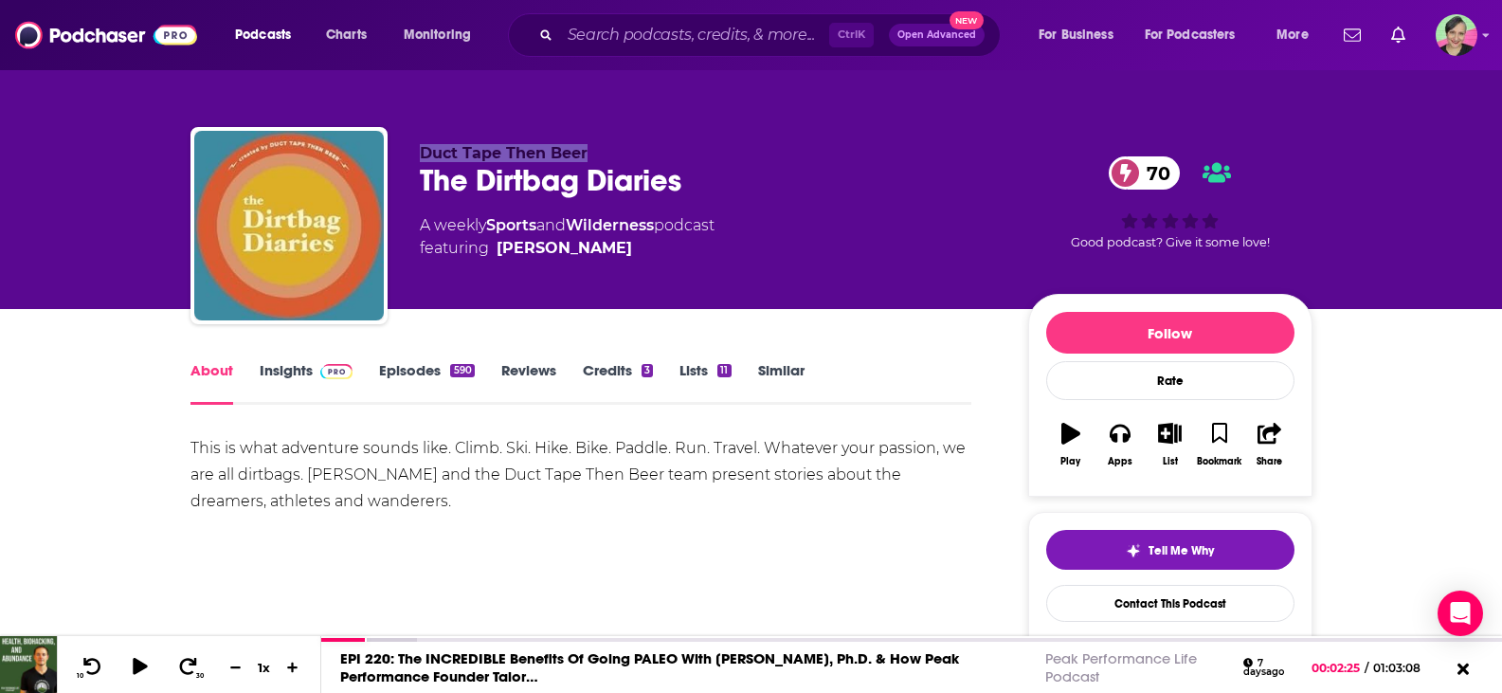
drag, startPoint x: 602, startPoint y: 153, endPoint x: 412, endPoint y: 154, distance: 189.5
click at [412, 154] on div "Duct Tape Then Beer The Dirtbag Diaries 70 A weekly Sports and Wilderness podca…" at bounding box center [751, 229] width 1122 height 205
copy span "Duct Tape Then Beer"
click at [407, 364] on link "Episodes 590" at bounding box center [426, 383] width 95 height 44
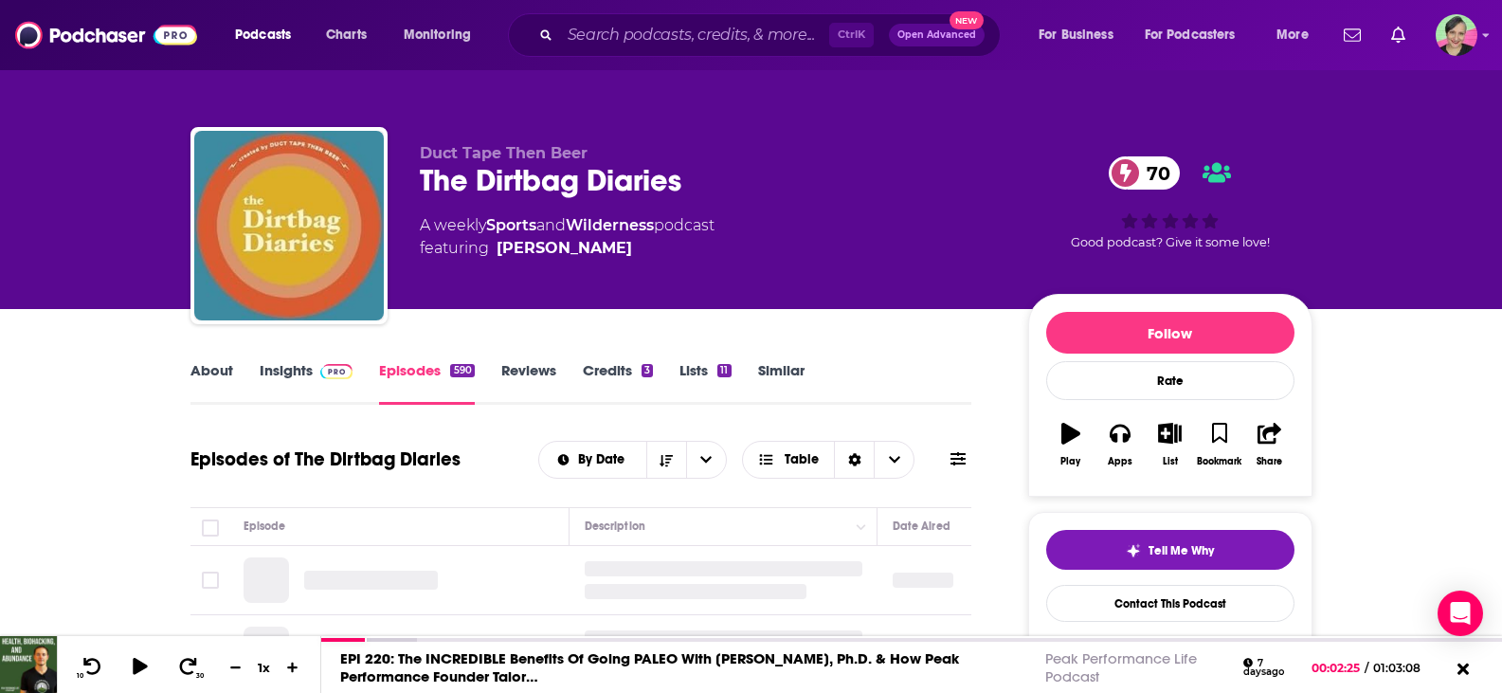
scroll to position [190, 0]
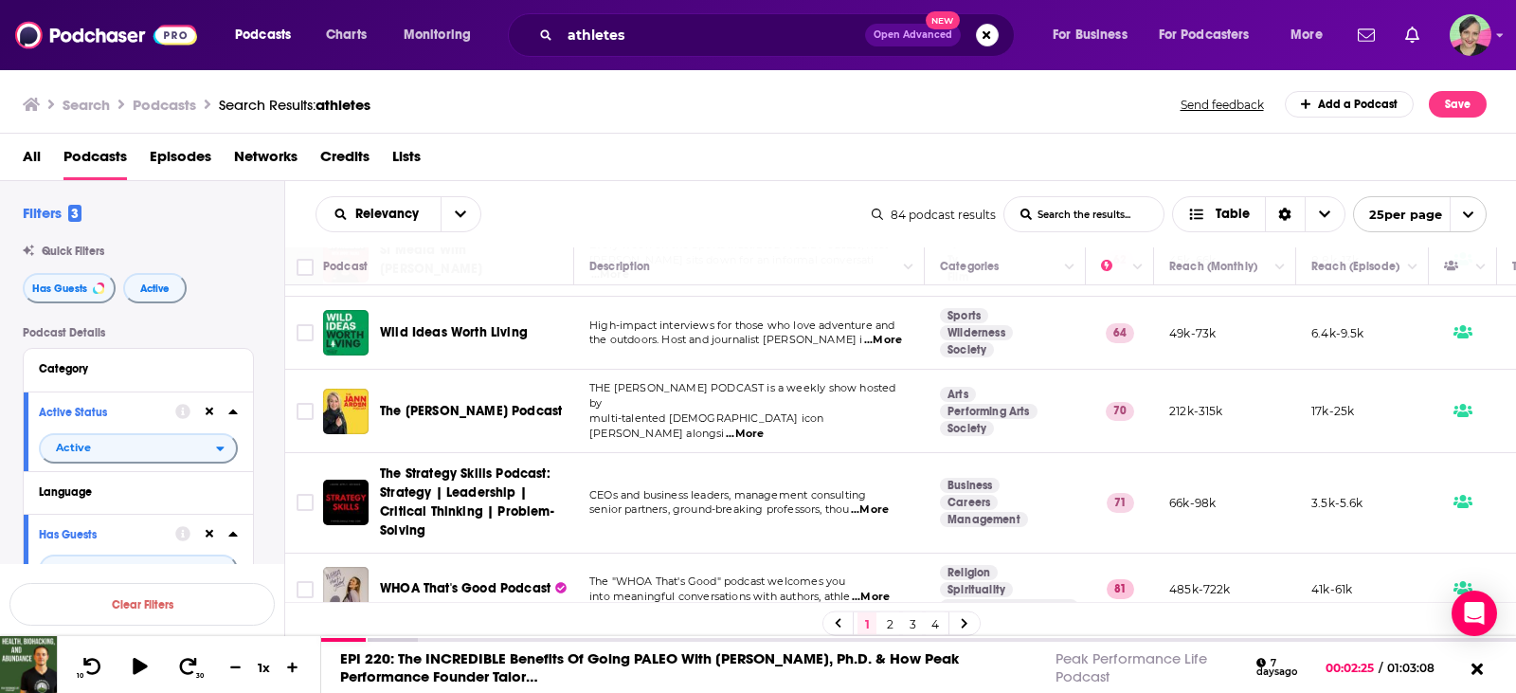
scroll to position [1461, 0]
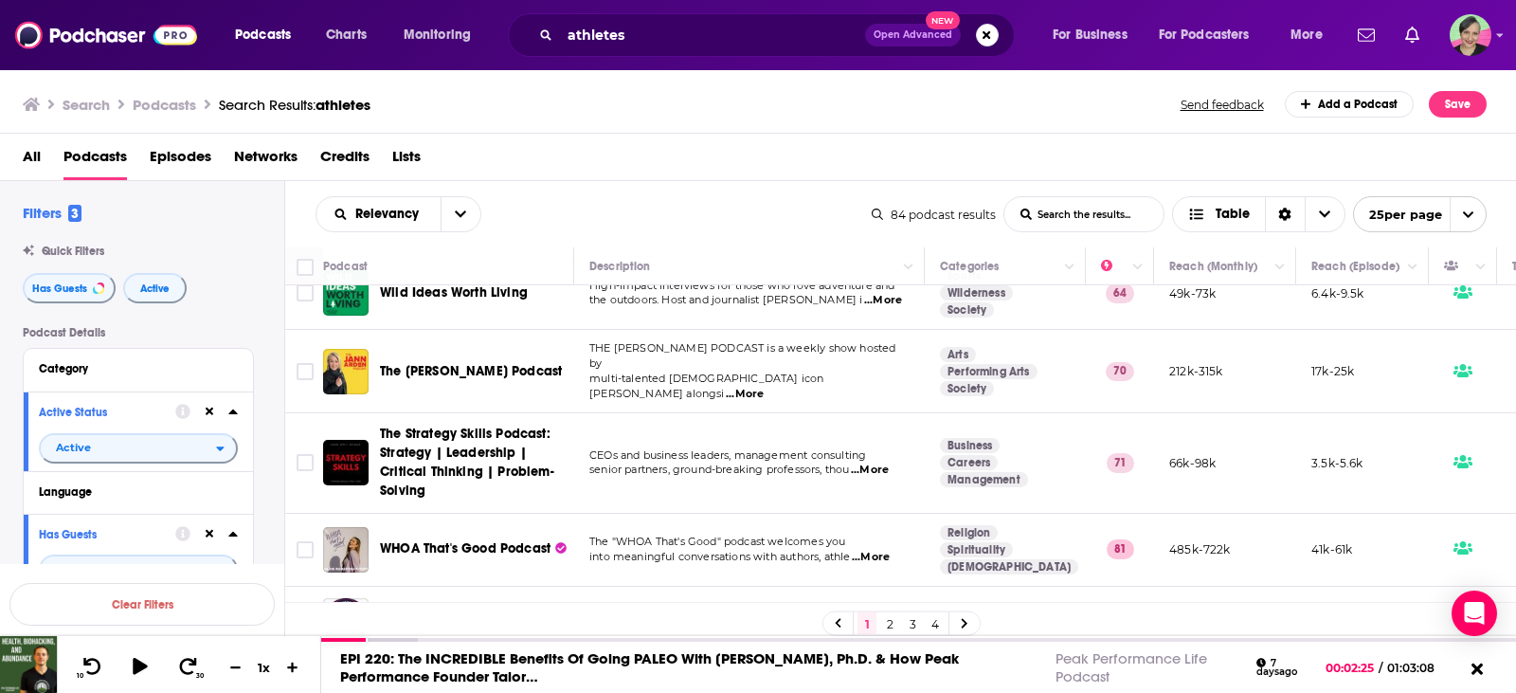
click at [878, 550] on span "...More" at bounding box center [871, 557] width 38 height 15
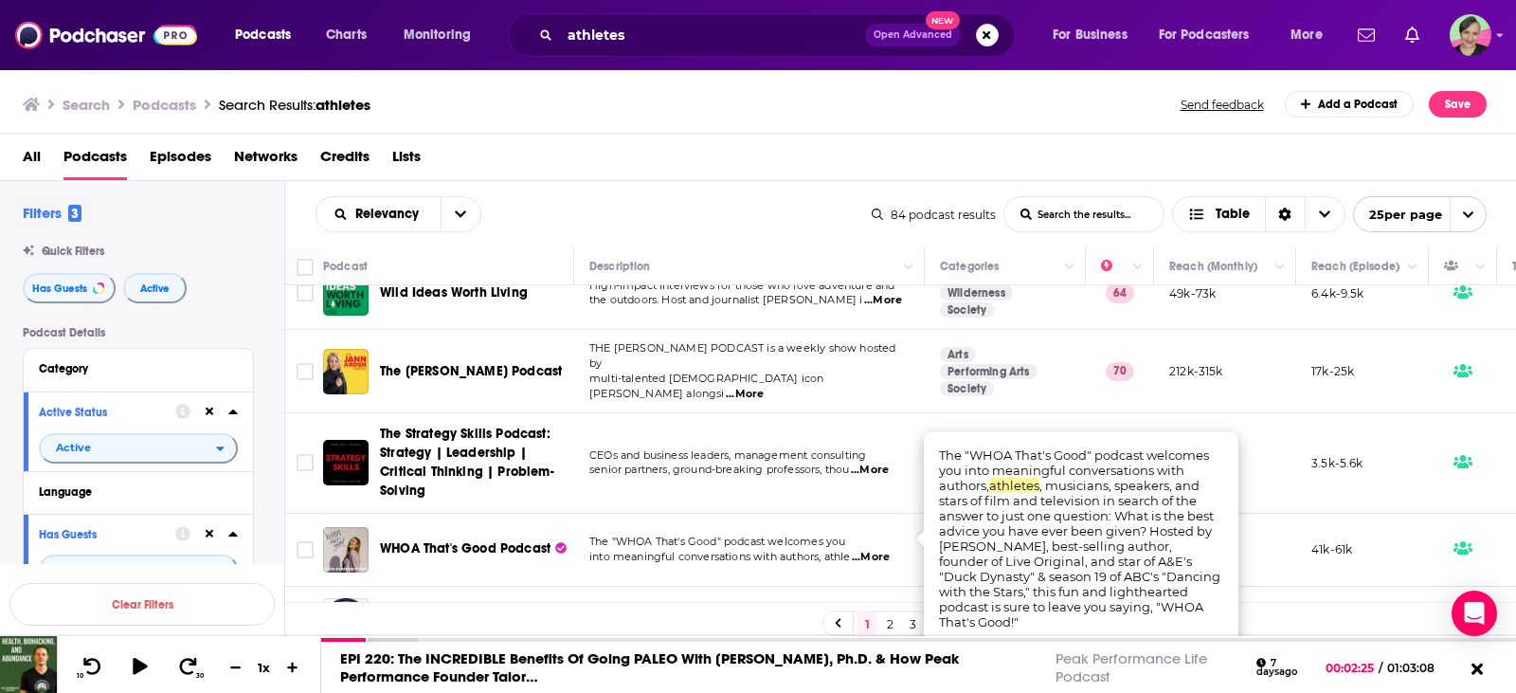
click at [836, 159] on div "All Podcasts Episodes Networks Credits Lists" at bounding box center [762, 160] width 1479 height 39
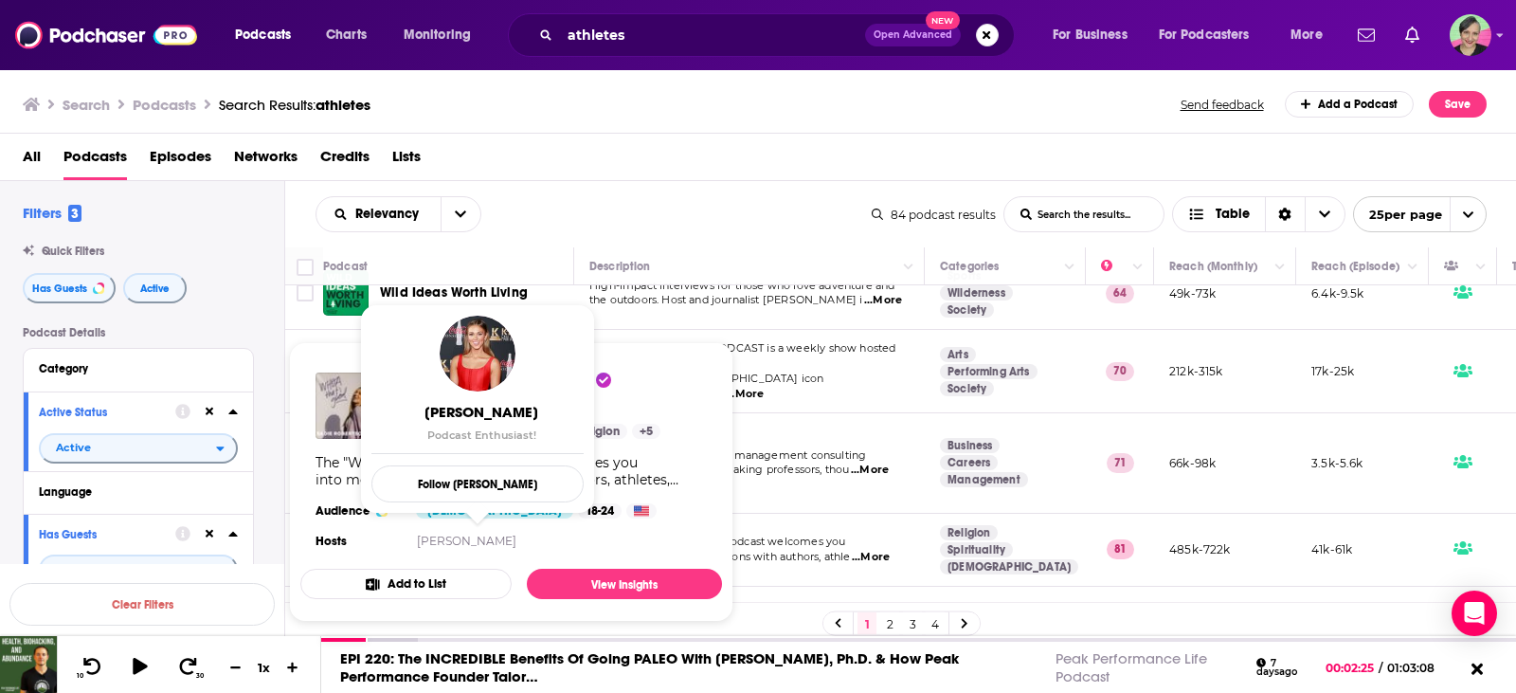
click at [706, 170] on div "All Podcasts Episodes Networks Credits Lists" at bounding box center [762, 160] width 1479 height 39
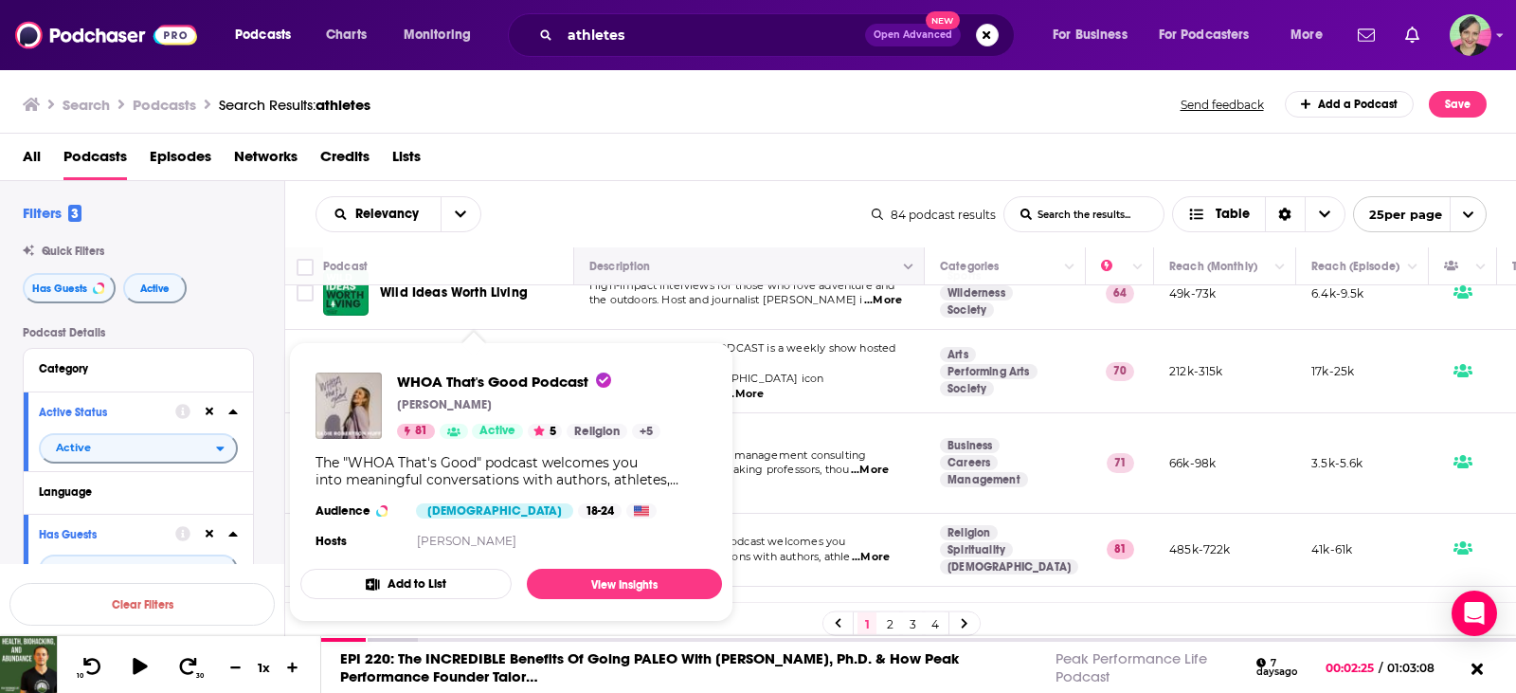
click at [688, 261] on button "Move" at bounding box center [747, 266] width 319 height 23
click at [663, 145] on div "All Podcasts Episodes Networks Credits Lists" at bounding box center [762, 160] width 1479 height 39
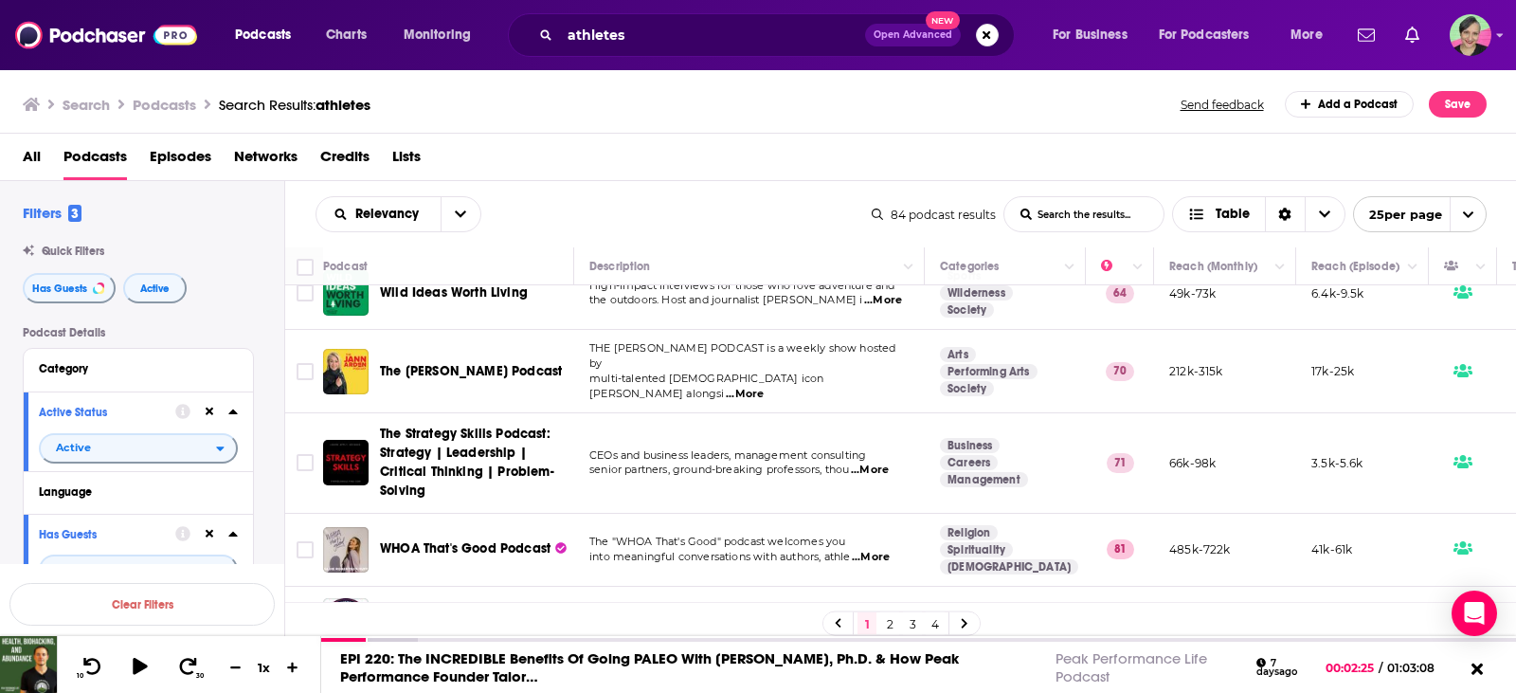
click at [418, 521] on div "Podcasts Charts Monitoring athletes Open Advanced New For Business For Podcaste…" at bounding box center [758, 346] width 1516 height 693
click at [718, 141] on div "All Podcasts Episodes Networks Credits Lists" at bounding box center [762, 160] width 1479 height 39
click at [1480, 673] on icon at bounding box center [1477, 670] width 13 height 13
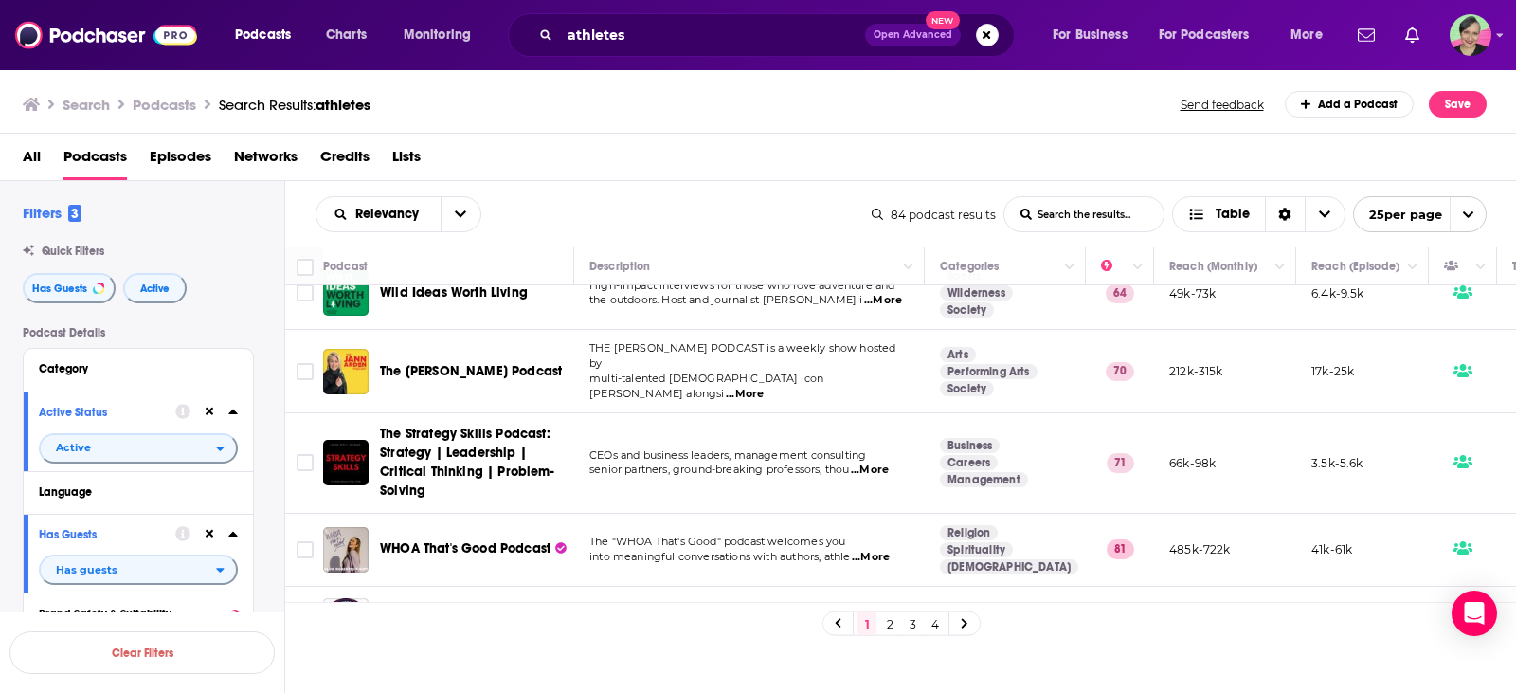
click at [891, 675] on link "2" at bounding box center [889, 671] width 19 height 23
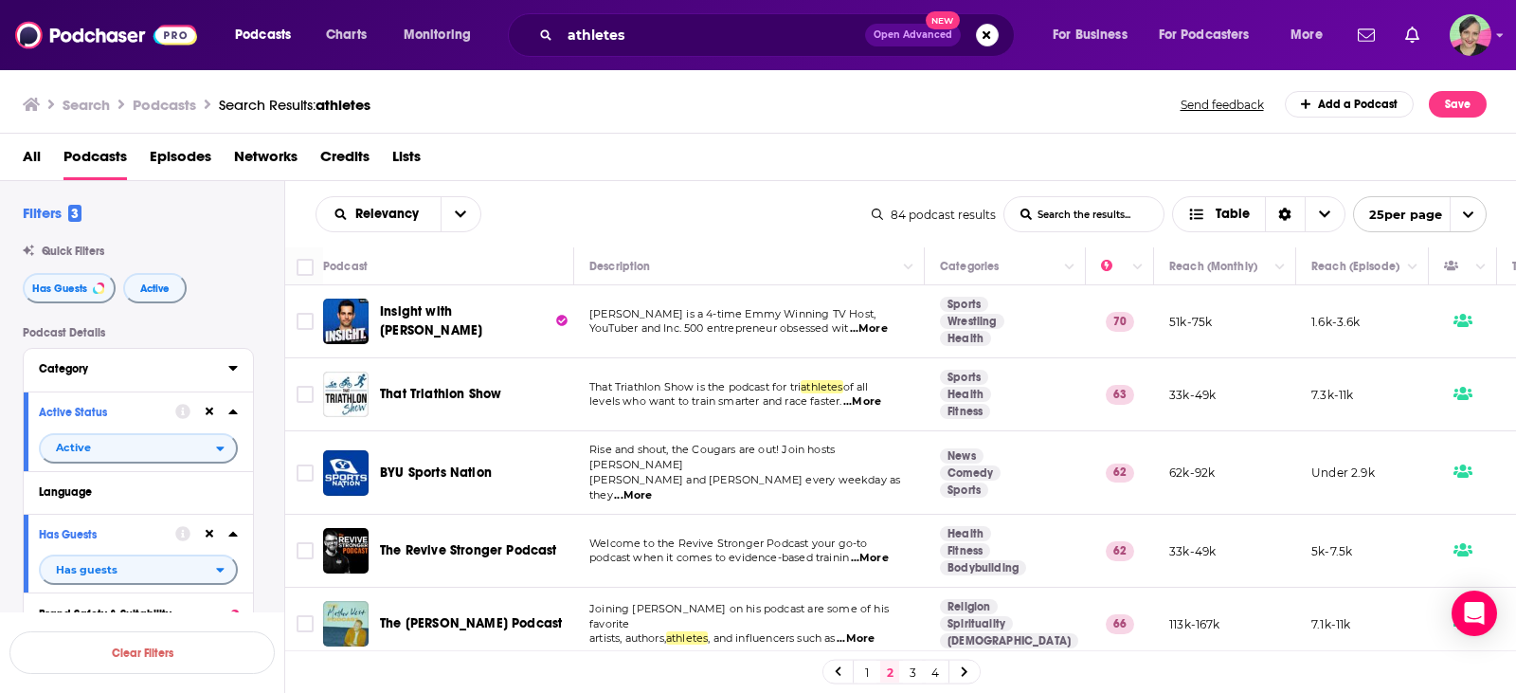
click at [237, 364] on icon at bounding box center [232, 367] width 9 height 15
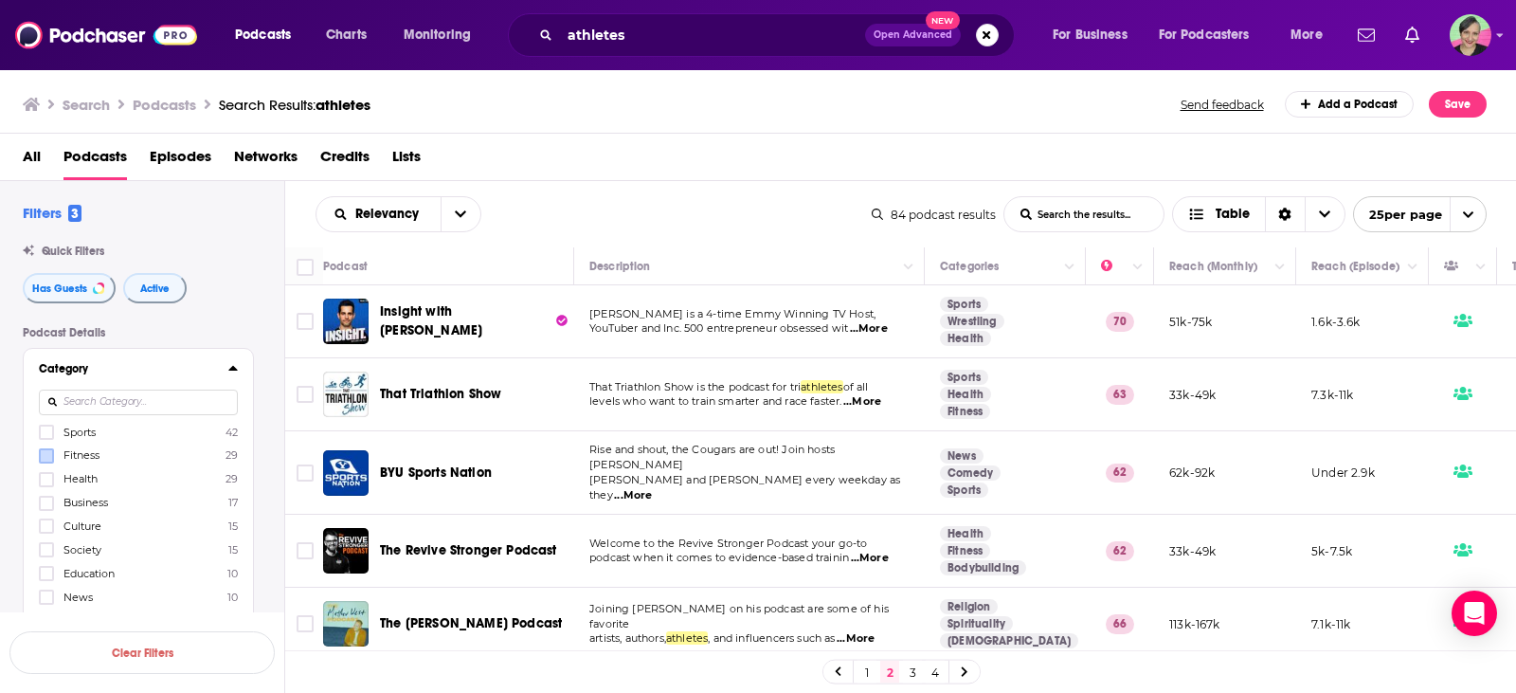
drag, startPoint x: 49, startPoint y: 430, endPoint x: 52, endPoint y: 458, distance: 27.6
click at [49, 432] on icon at bounding box center [46, 432] width 11 height 9
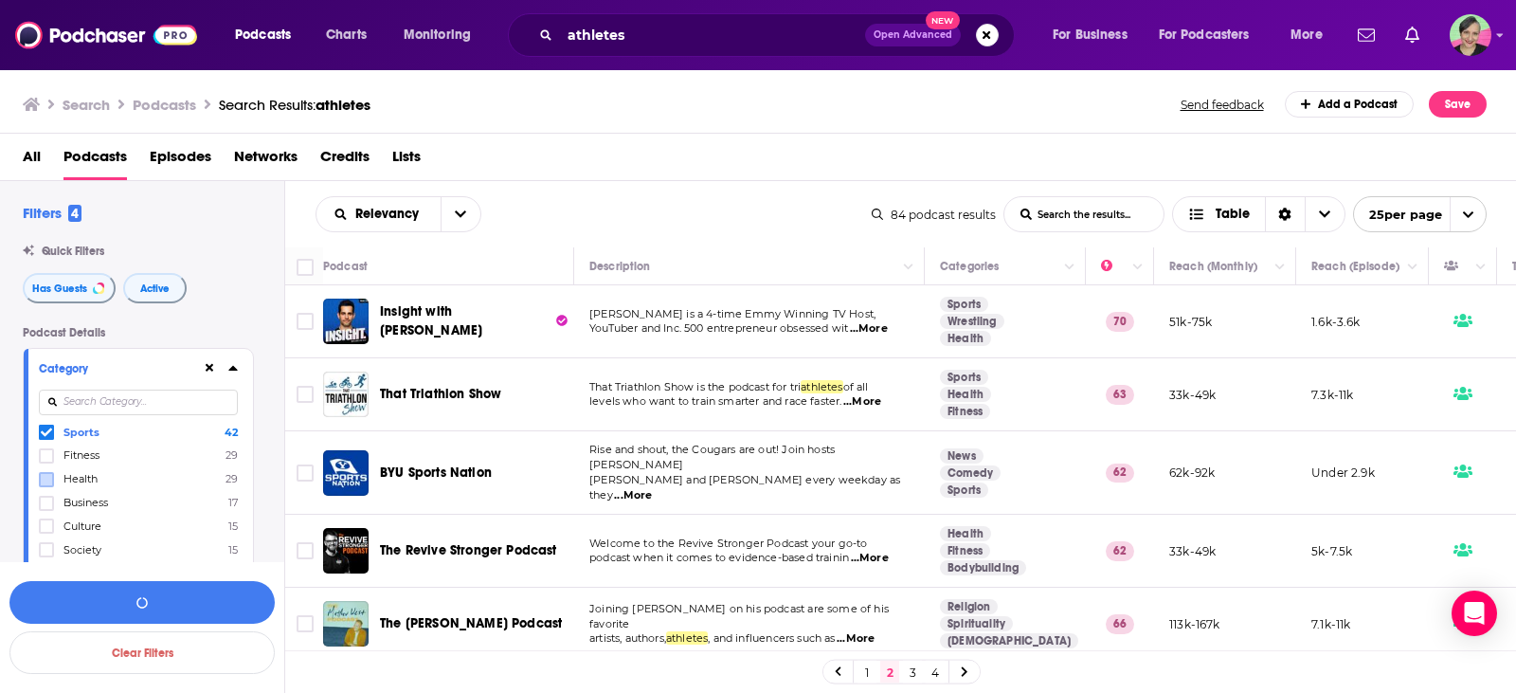
drag, startPoint x: 48, startPoint y: 456, endPoint x: 47, endPoint y: 473, distance: 17.1
click at [48, 458] on icon at bounding box center [46, 455] width 11 height 11
drag, startPoint x: 47, startPoint y: 474, endPoint x: 124, endPoint y: 503, distance: 82.2
click at [47, 474] on icon at bounding box center [46, 479] width 11 height 11
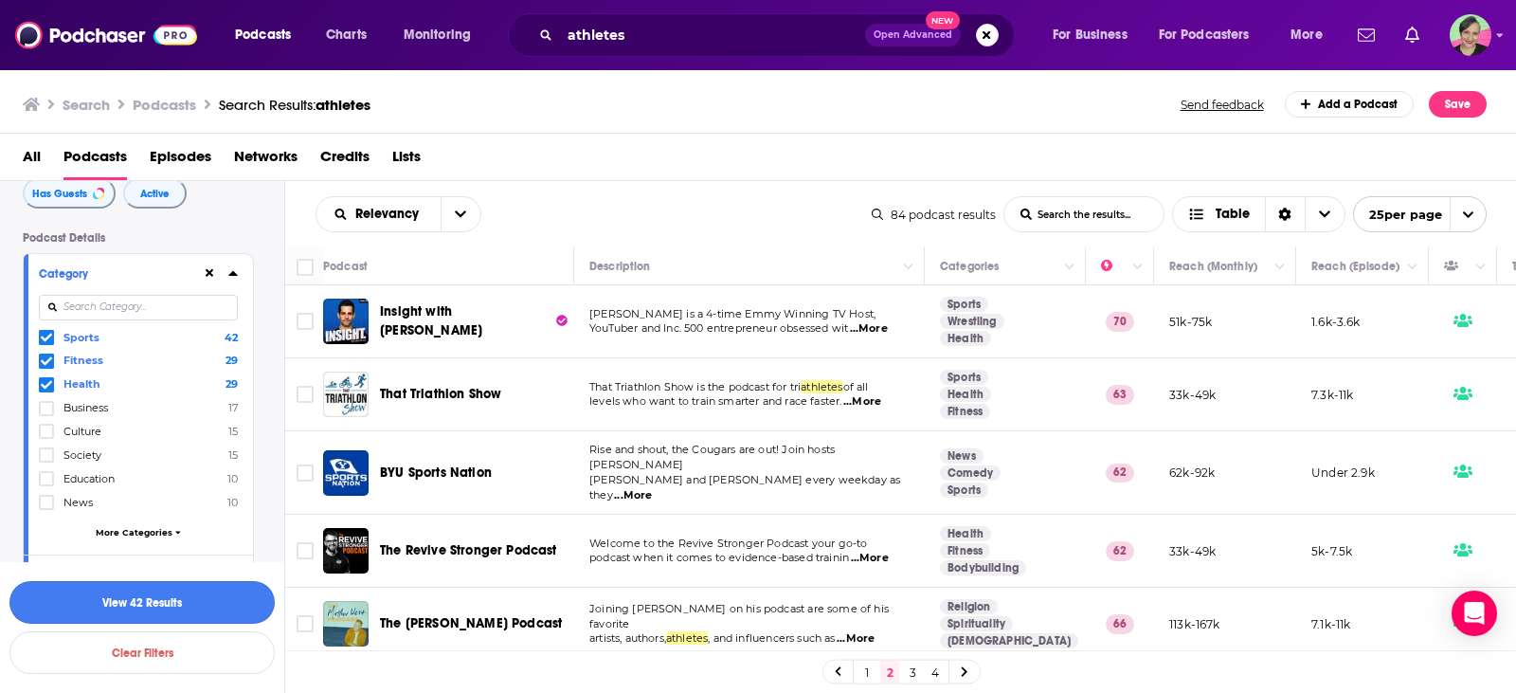
click at [144, 597] on button "View 42 Results" at bounding box center [141, 602] width 265 height 43
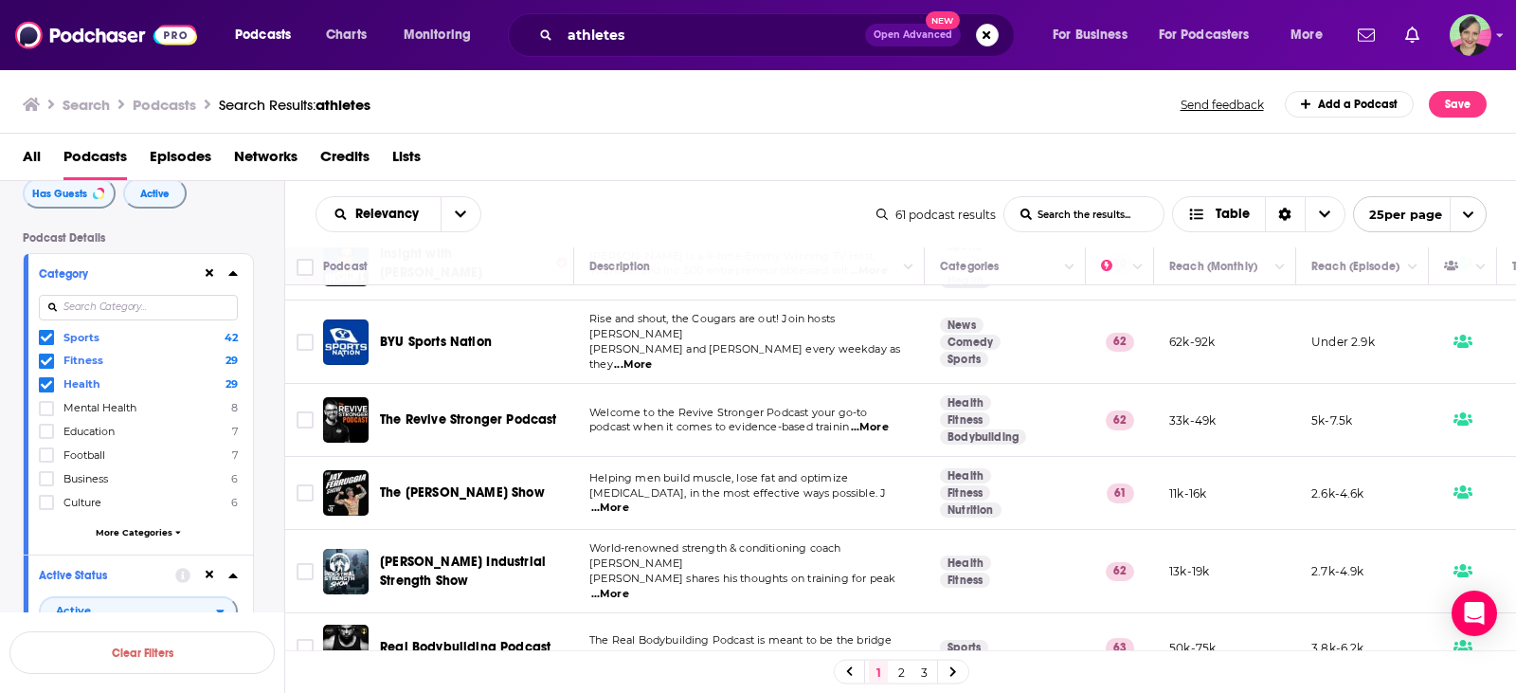
scroll to position [1435, 0]
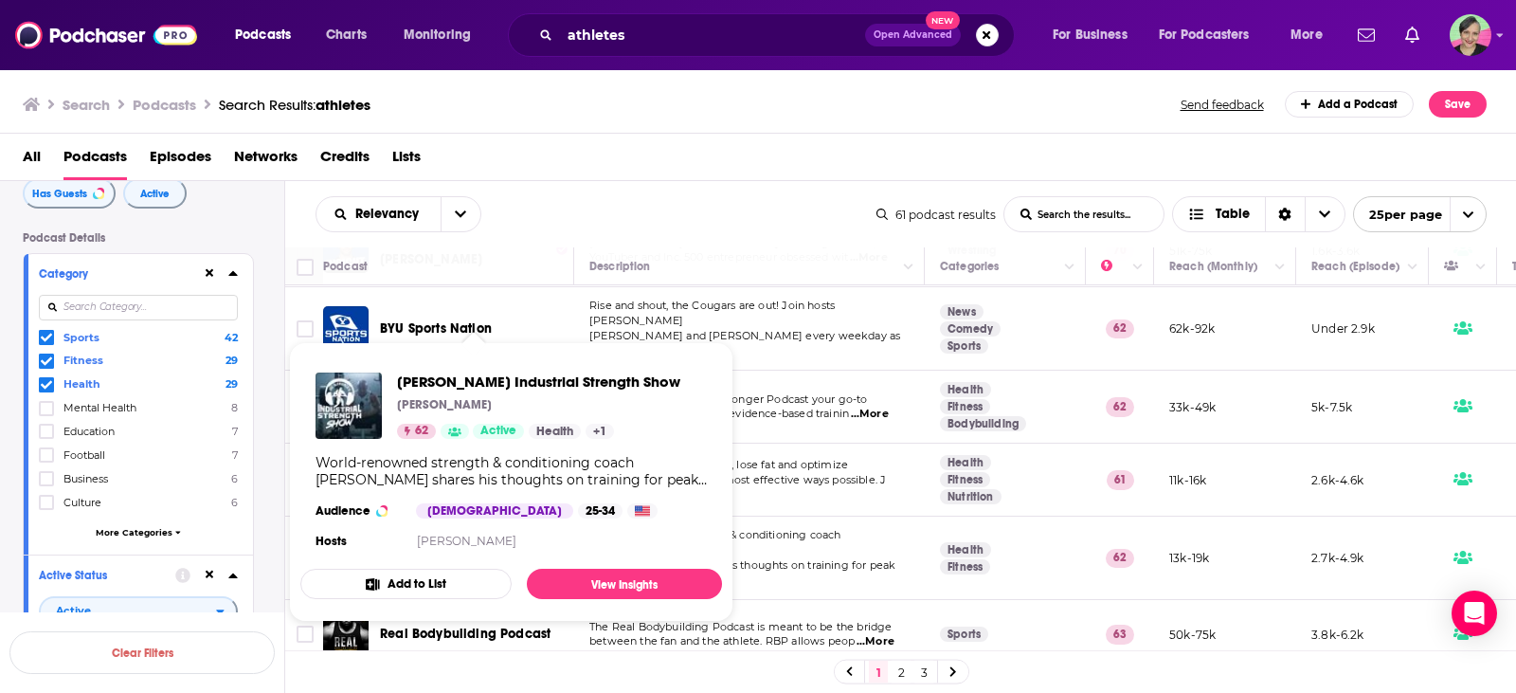
click at [650, 172] on div "All Podcasts Episodes Networks Credits Lists" at bounding box center [762, 160] width 1479 height 39
